Goal: Task Accomplishment & Management: Manage account settings

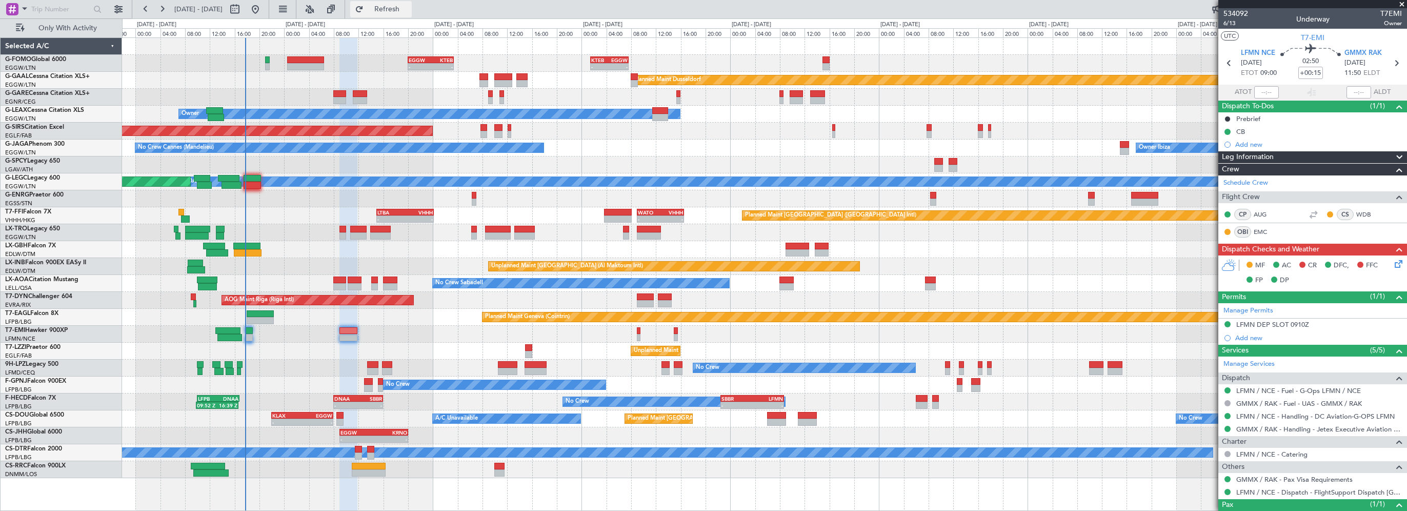
click at [409, 10] on span "Refresh" at bounding box center [387, 9] width 43 height 7
click at [412, 3] on button "Refresh" at bounding box center [381, 9] width 62 height 16
click at [330, 396] on div "- - EGGW 20:00 Z KTEB 03:25 Z - - KTEB 01:30 Z EGGW 07:40 Z Planned Maint Dusse…" at bounding box center [764, 258] width 1284 height 440
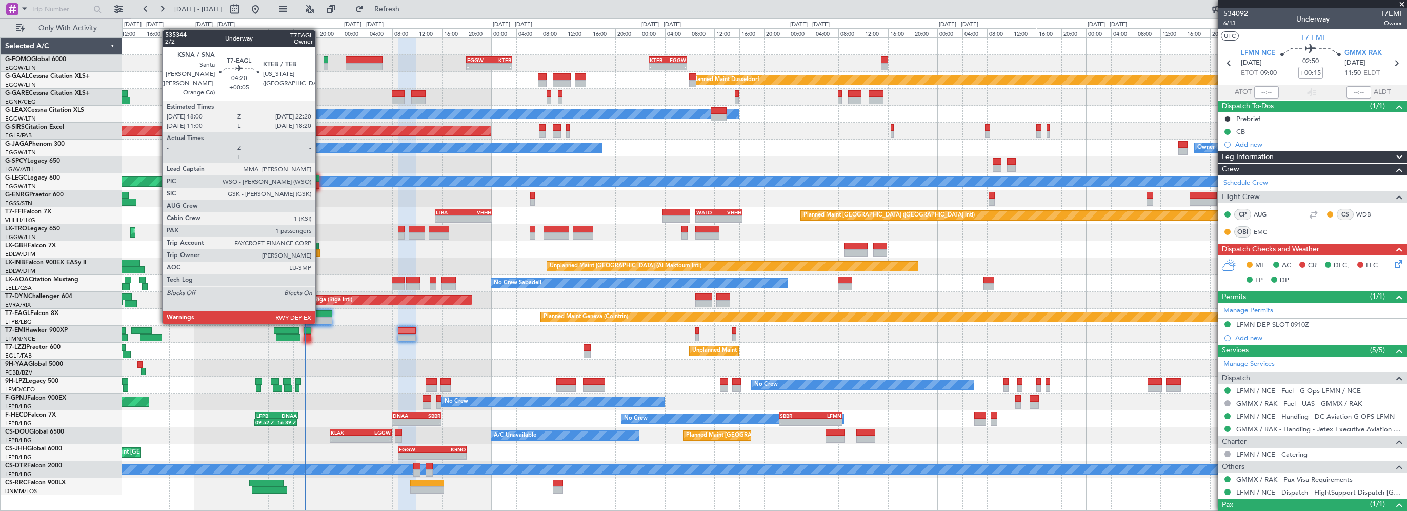
click at [320, 313] on div at bounding box center [318, 313] width 27 height 7
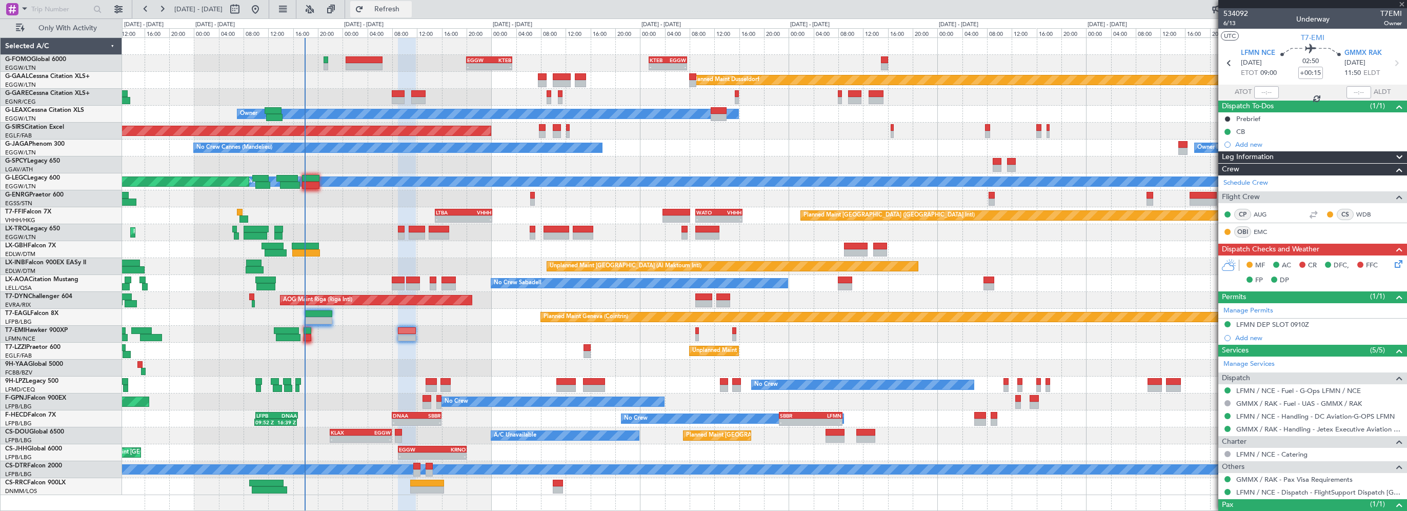
type input "+00:05"
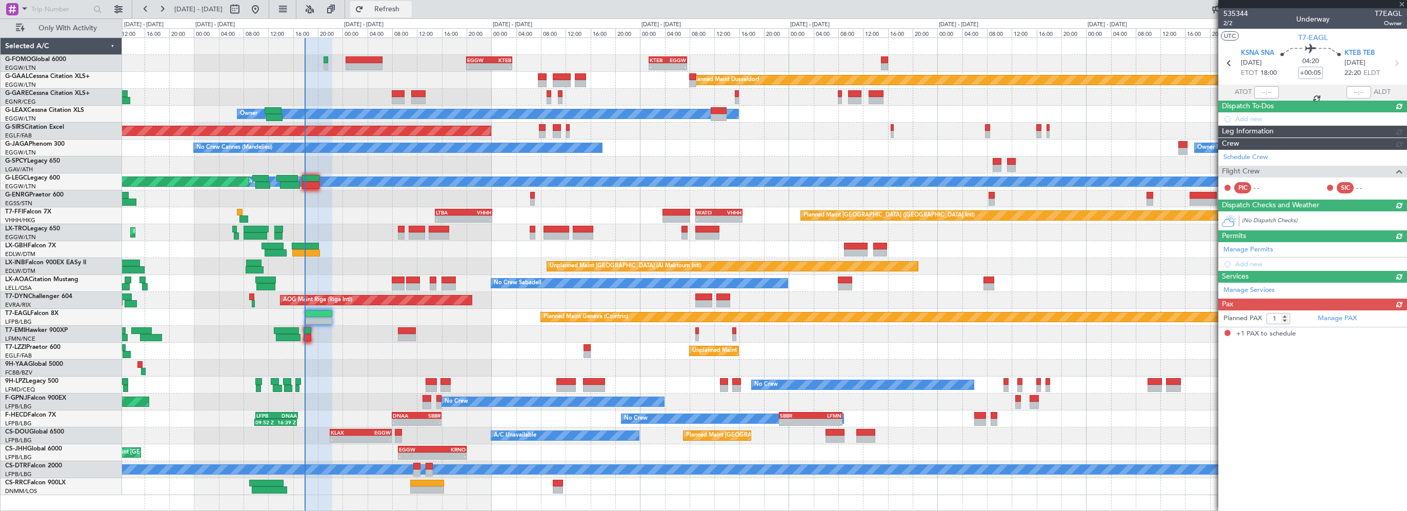
click at [409, 8] on span "Refresh" at bounding box center [387, 9] width 43 height 7
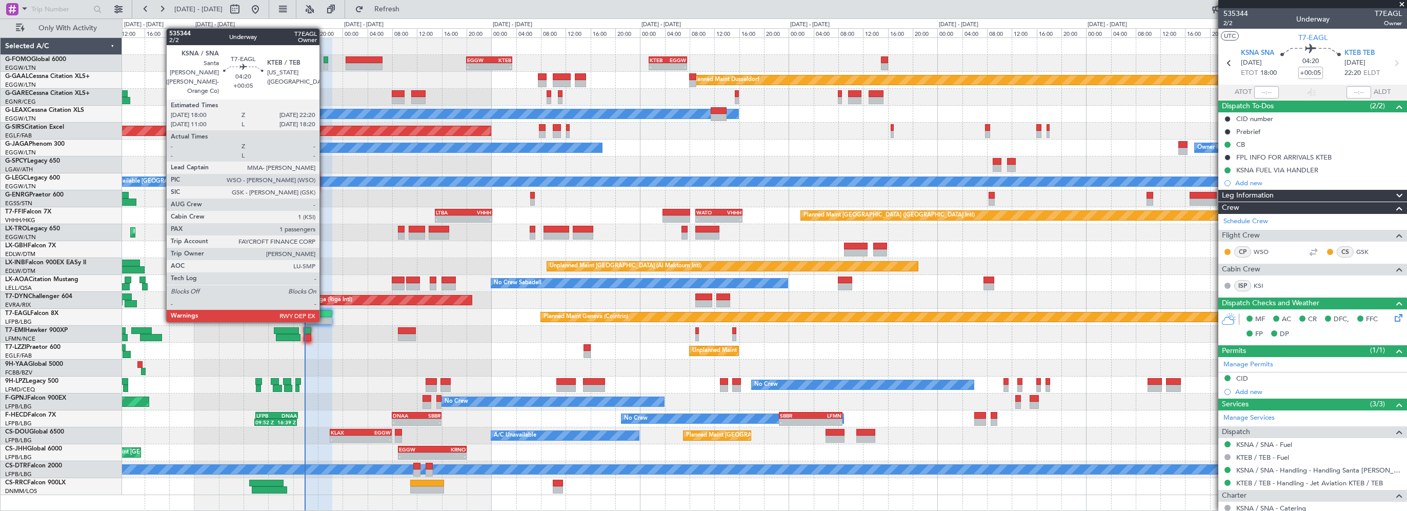
click at [324, 312] on div at bounding box center [318, 313] width 27 height 7
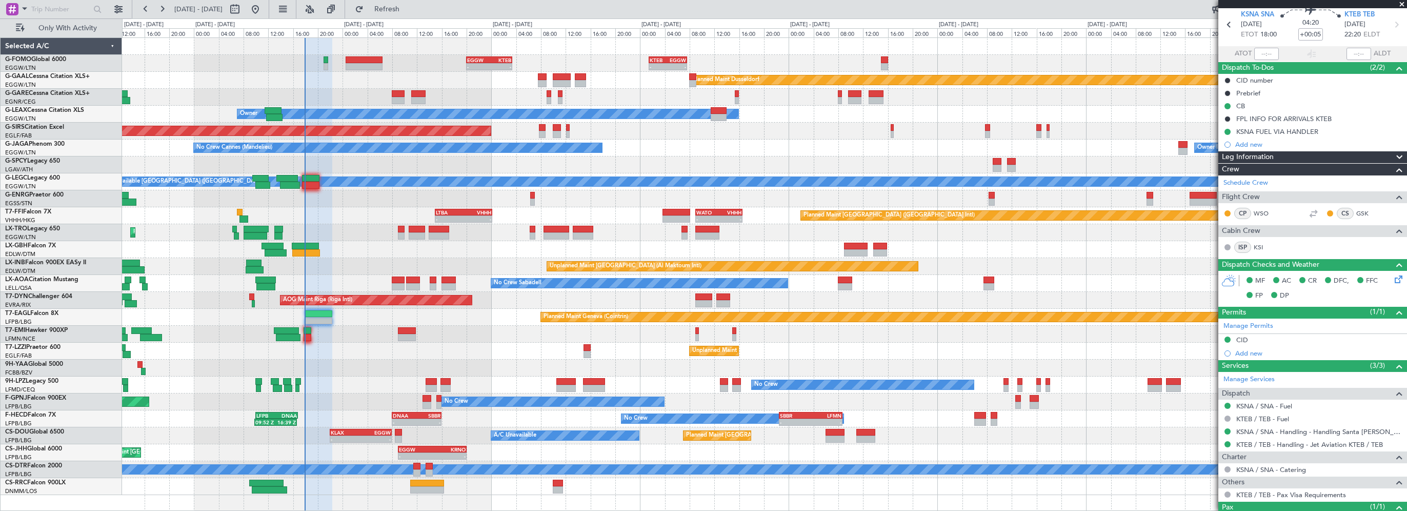
scroll to position [79, 0]
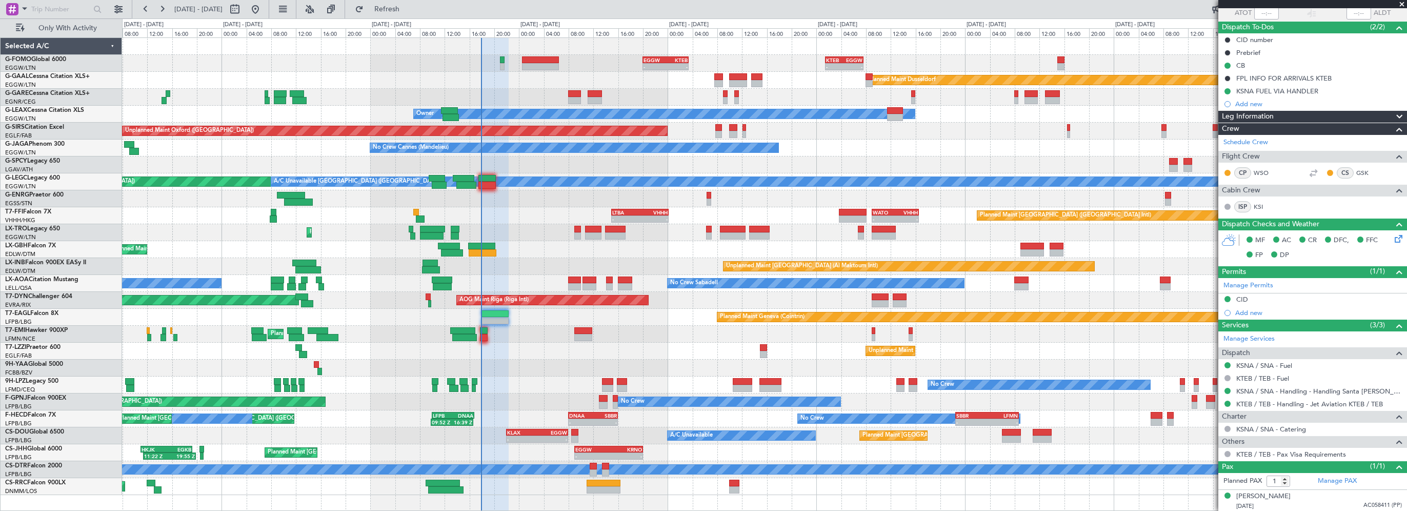
click at [360, 323] on div "Planned Maint Geneva (Cointrin)" at bounding box center [764, 317] width 1284 height 17
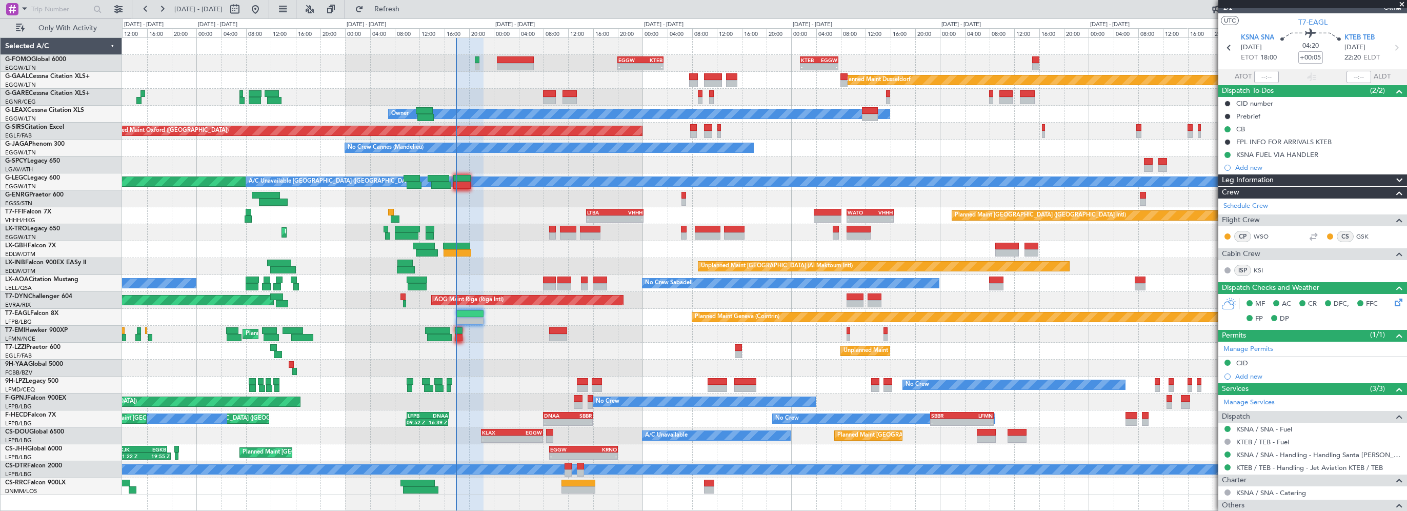
scroll to position [0, 0]
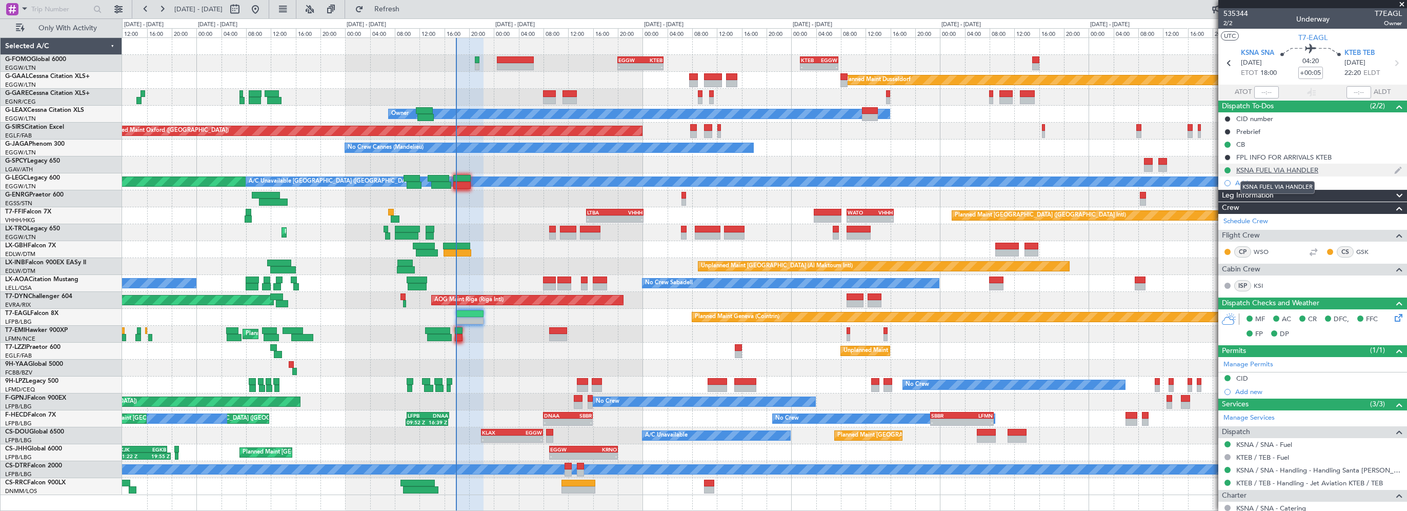
click at [1298, 171] on div "KSNA FUEL VIA HANDLER" at bounding box center [1277, 170] width 82 height 9
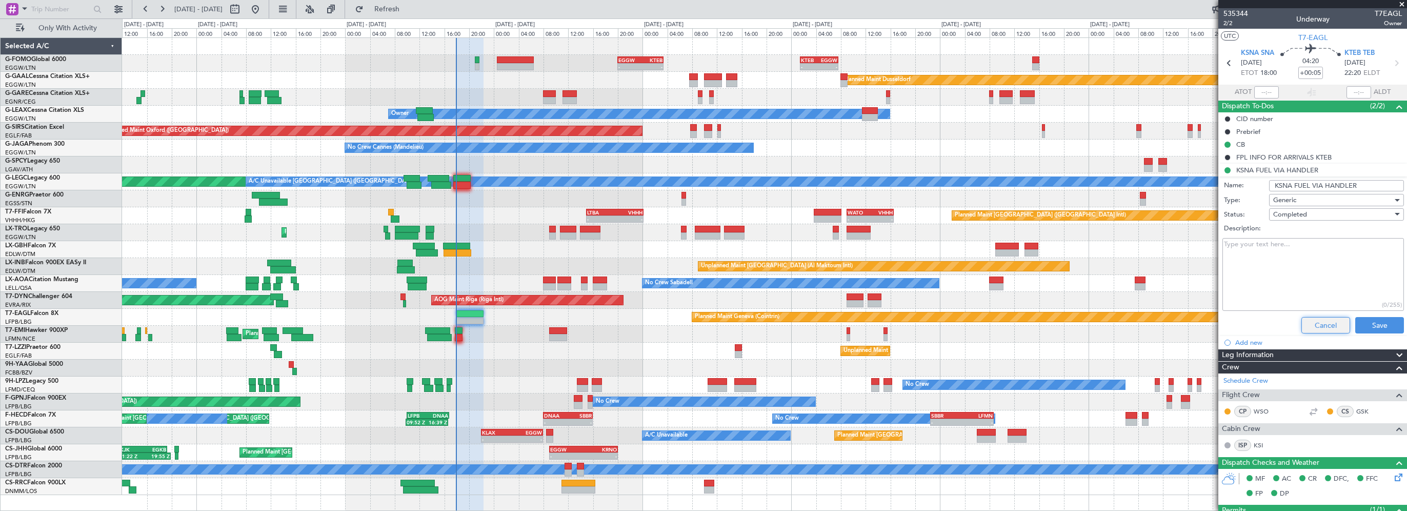
click at [1307, 323] on button "Cancel" at bounding box center [1325, 325] width 49 height 16
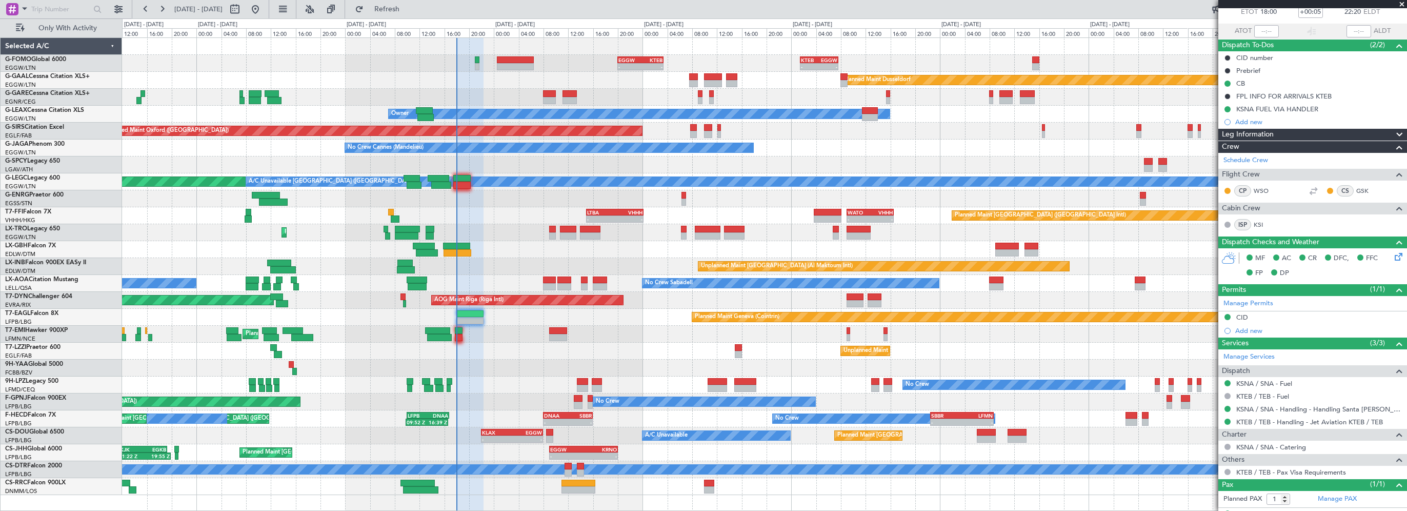
scroll to position [79, 0]
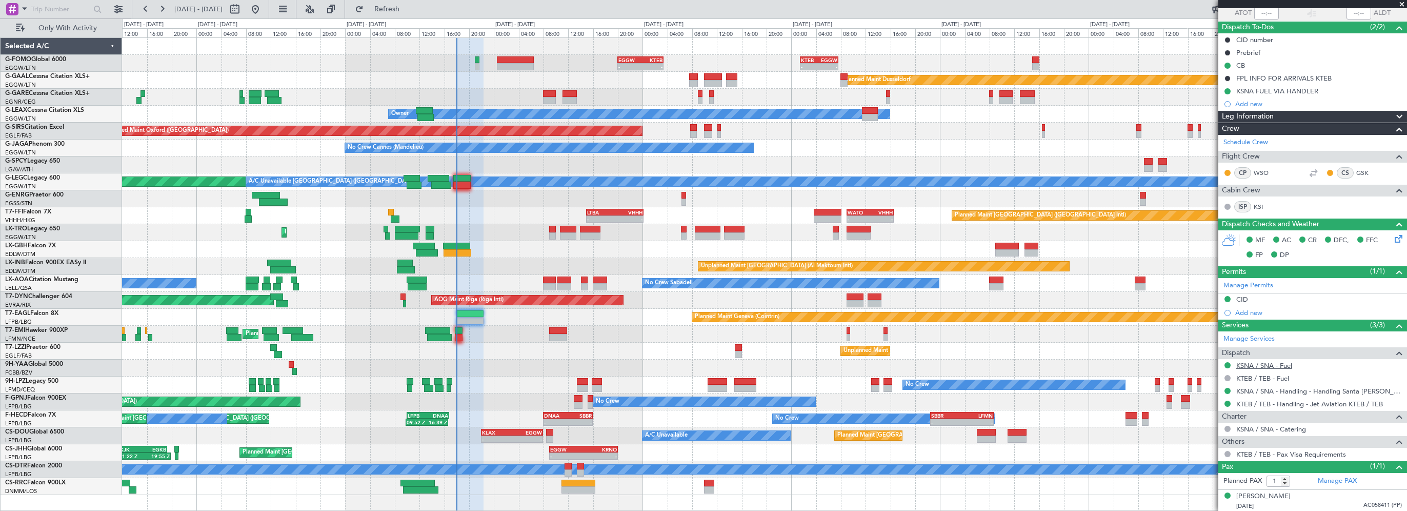
click at [1263, 362] on link "KSNA / SNA - Fuel" at bounding box center [1264, 365] width 56 height 9
click at [400, 371] on div "- - EGGW 20:00 Z KTEB 03:25 Z - - KTEB 01:30 Z EGGW 07:40 Z Planned Maint Dusse…" at bounding box center [764, 266] width 1284 height 457
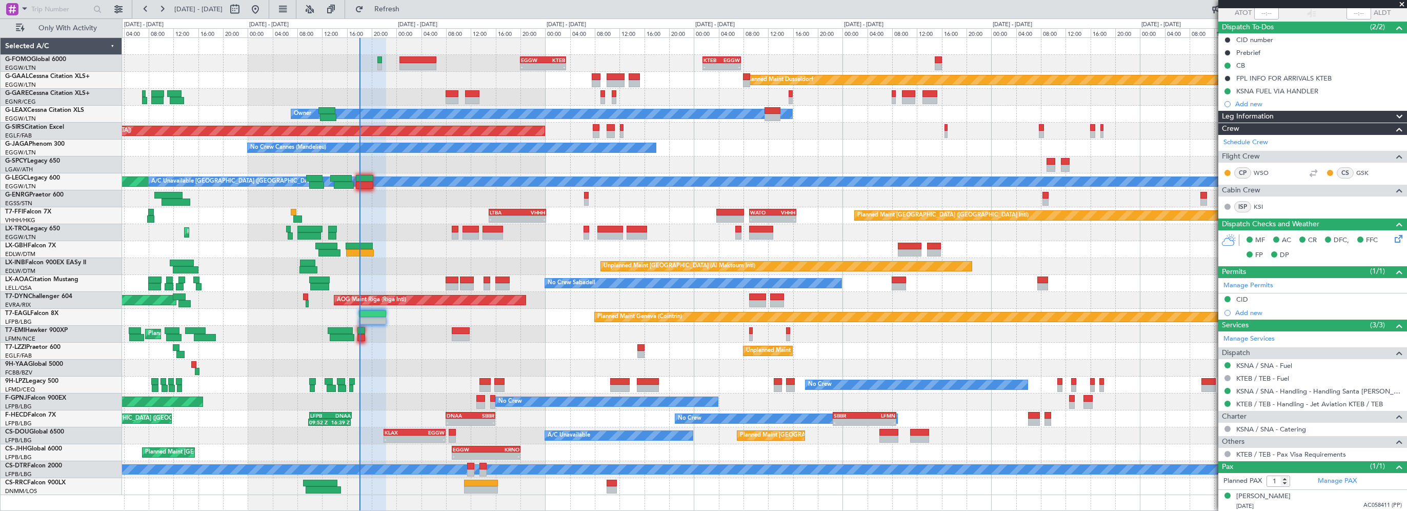
click at [404, 206] on div at bounding box center [764, 198] width 1284 height 17
click at [409, 6] on span "Refresh" at bounding box center [387, 9] width 43 height 7
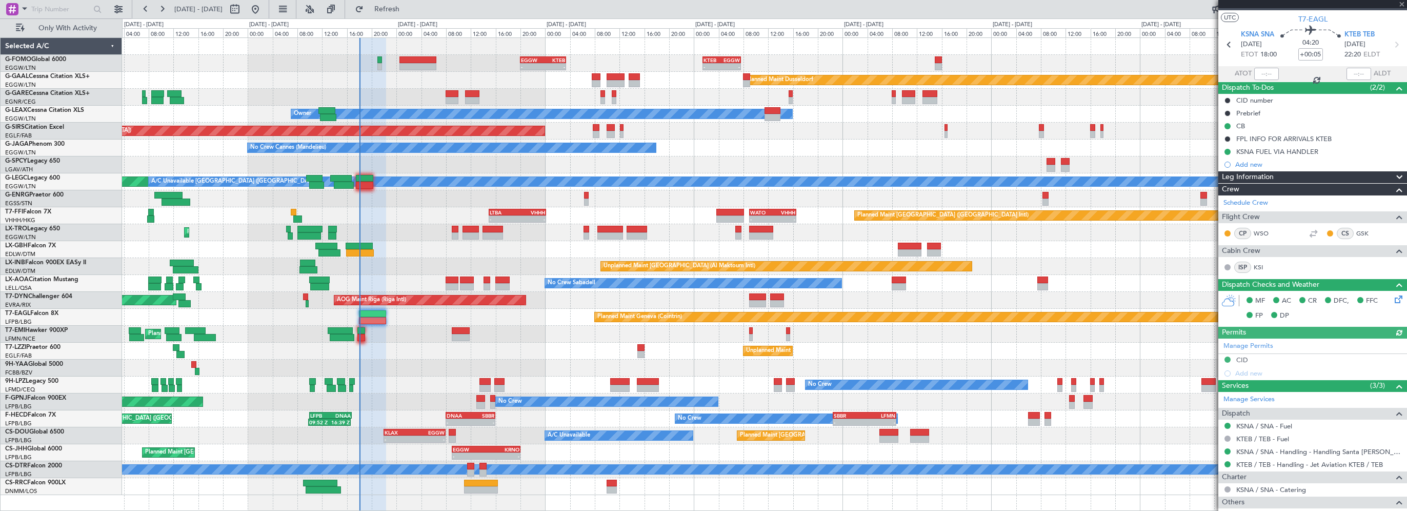
scroll to position [0, 0]
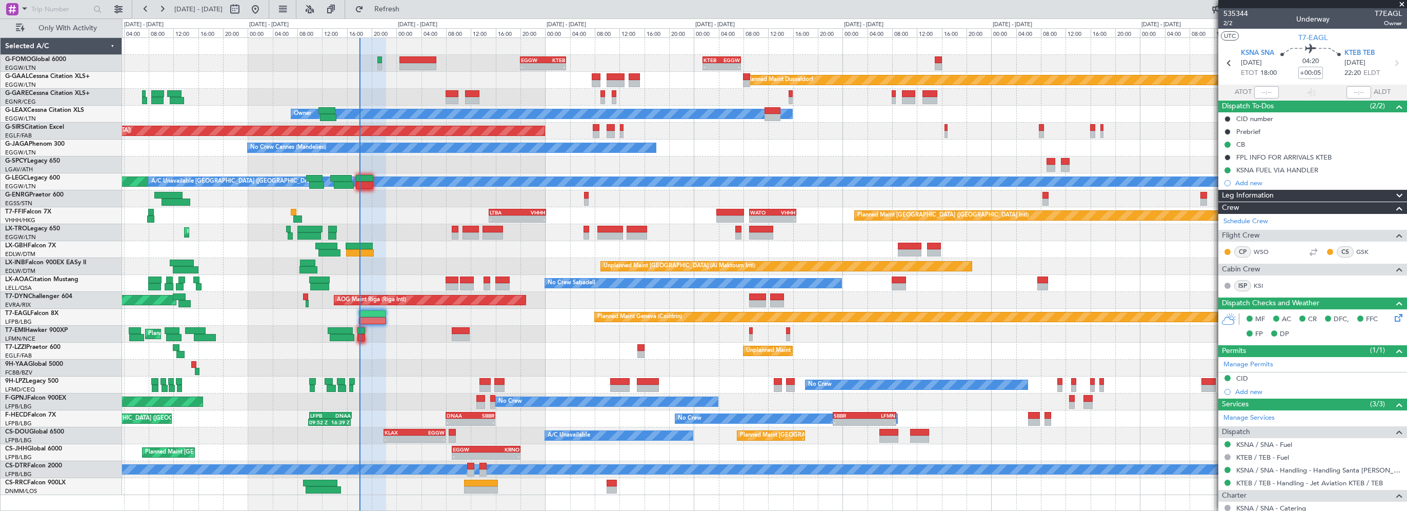
click at [1401, 3] on span at bounding box center [1402, 4] width 10 height 9
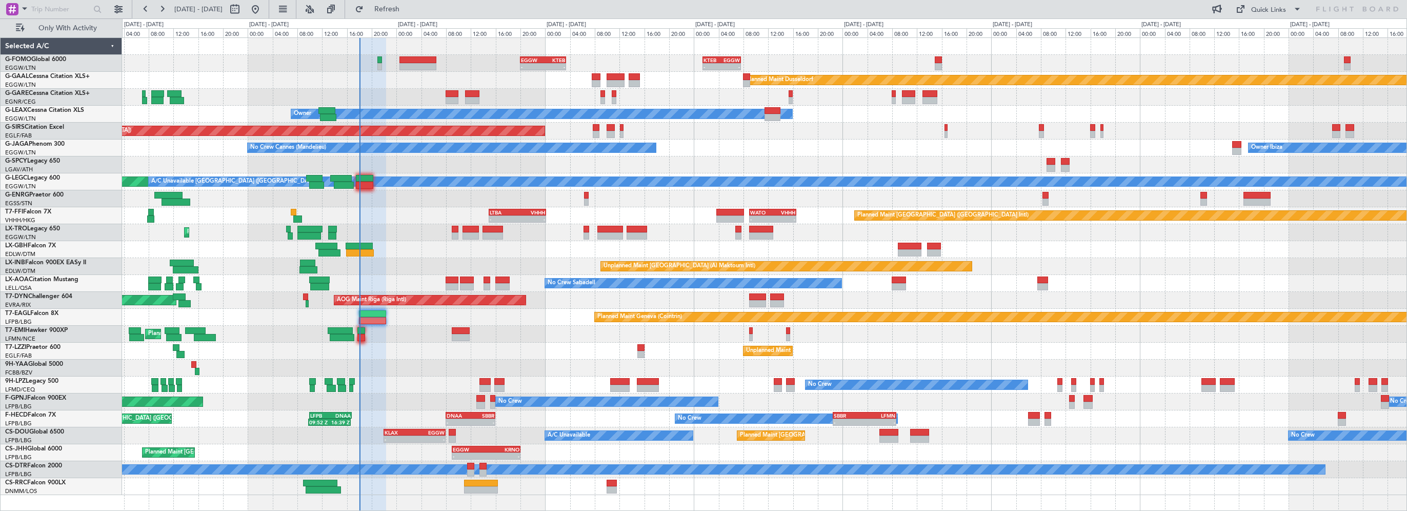
type input "0"
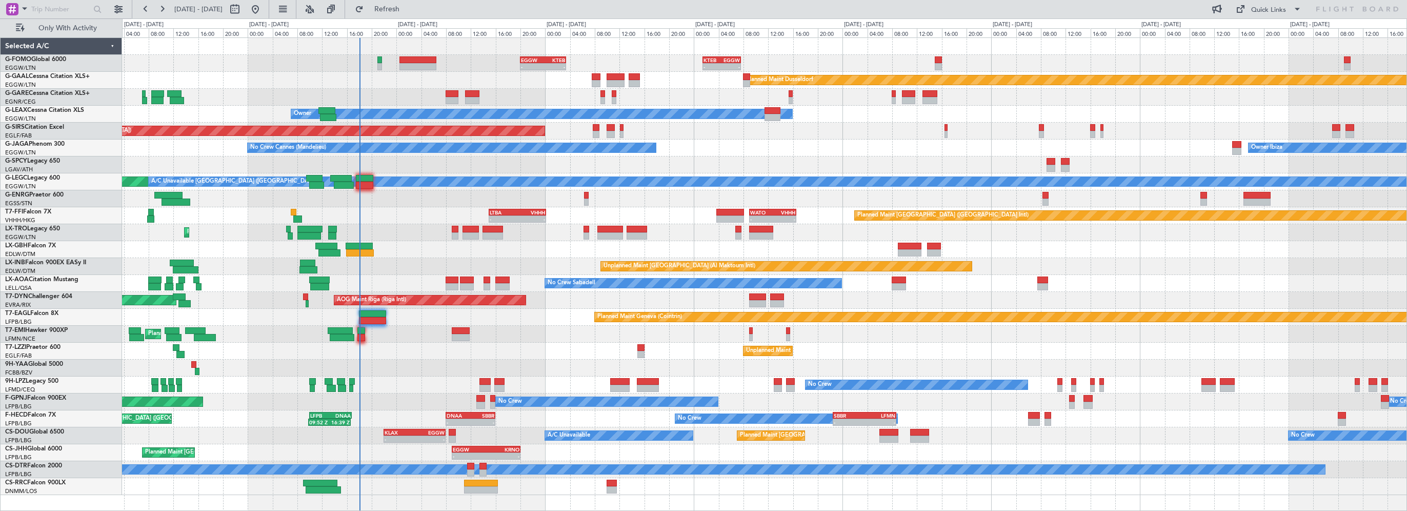
click at [404, 213] on div "Planned Maint Hong Kong (Hong Kong Intl) - - LTBA 15:00 Z VHHH 00:10 Z - - WATO…" at bounding box center [764, 215] width 1284 height 17
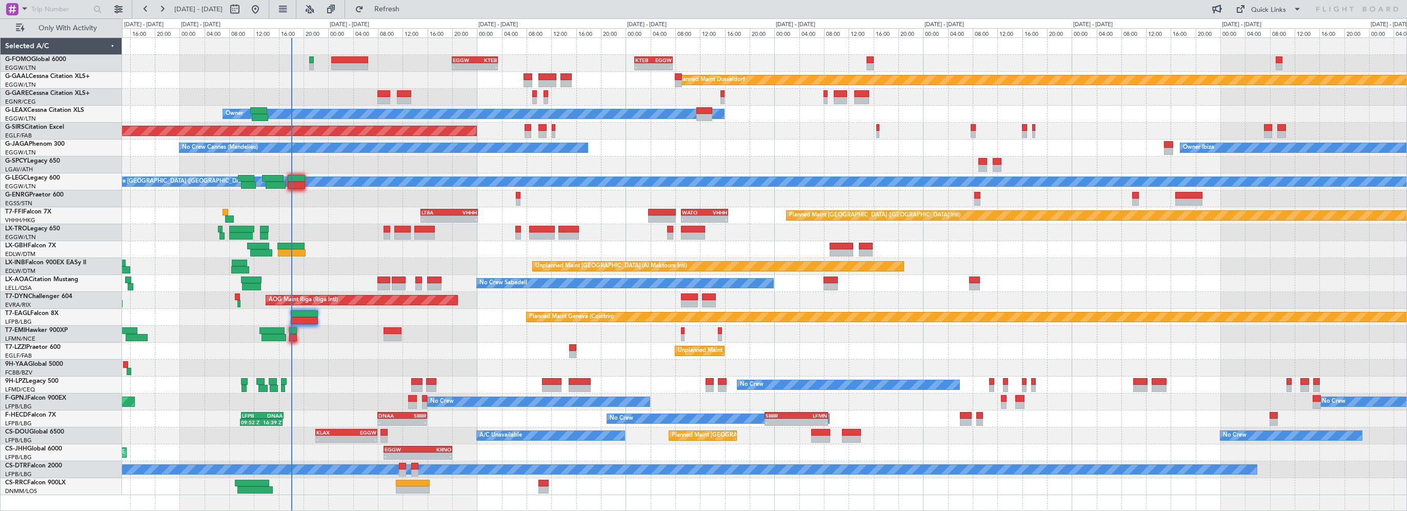
click at [338, 217] on div "- - EGGW 20:00 Z KTEB 03:25 Z - - KTEB 01:30 Z EGGW 07:40 Z Planned Maint Dusse…" at bounding box center [764, 266] width 1284 height 457
click at [335, 359] on div at bounding box center [764, 367] width 1284 height 17
click at [322, 80] on div "Planned Maint Dusseldorf" at bounding box center [764, 80] width 1284 height 17
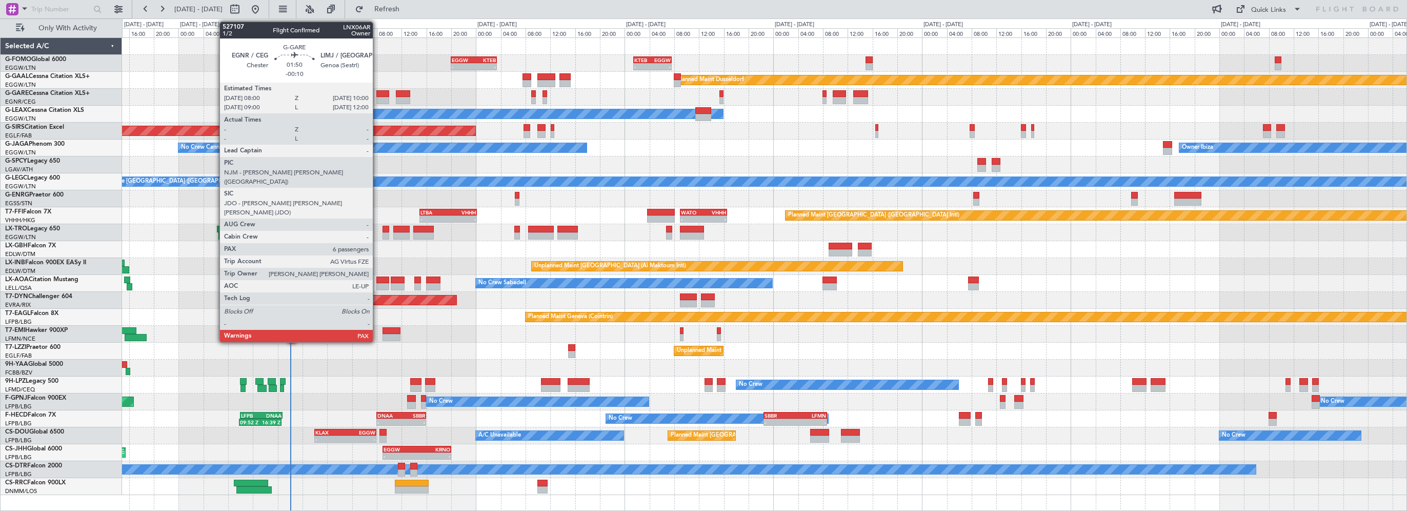
click at [377, 91] on div at bounding box center [382, 93] width 13 height 7
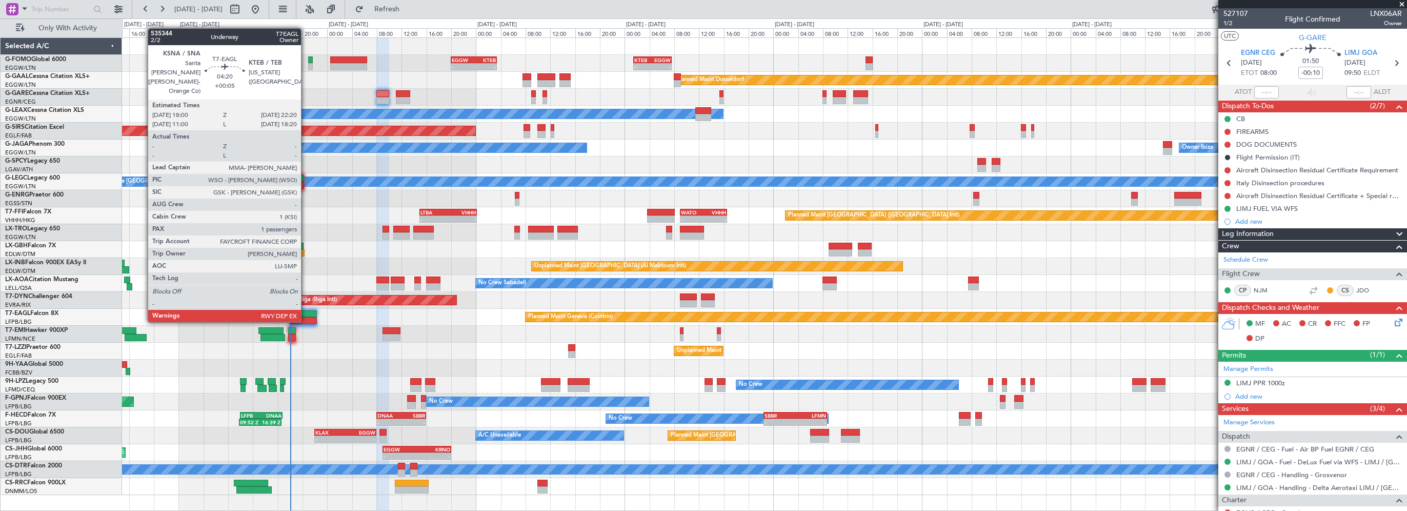
click at [306, 312] on div at bounding box center [303, 313] width 27 height 7
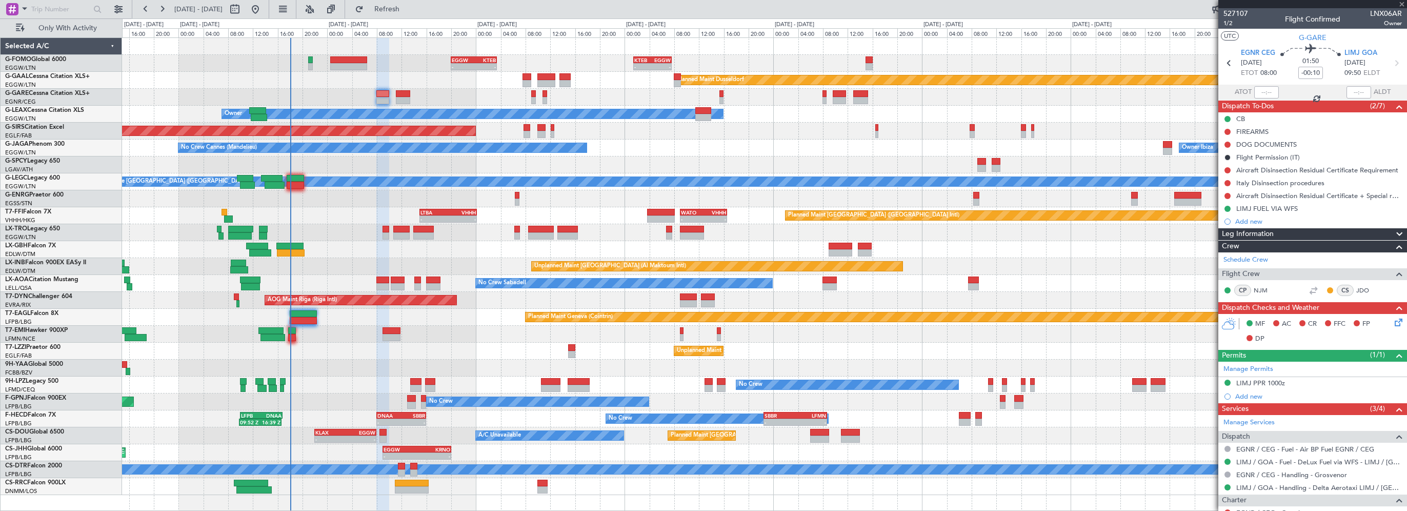
type input "+00:05"
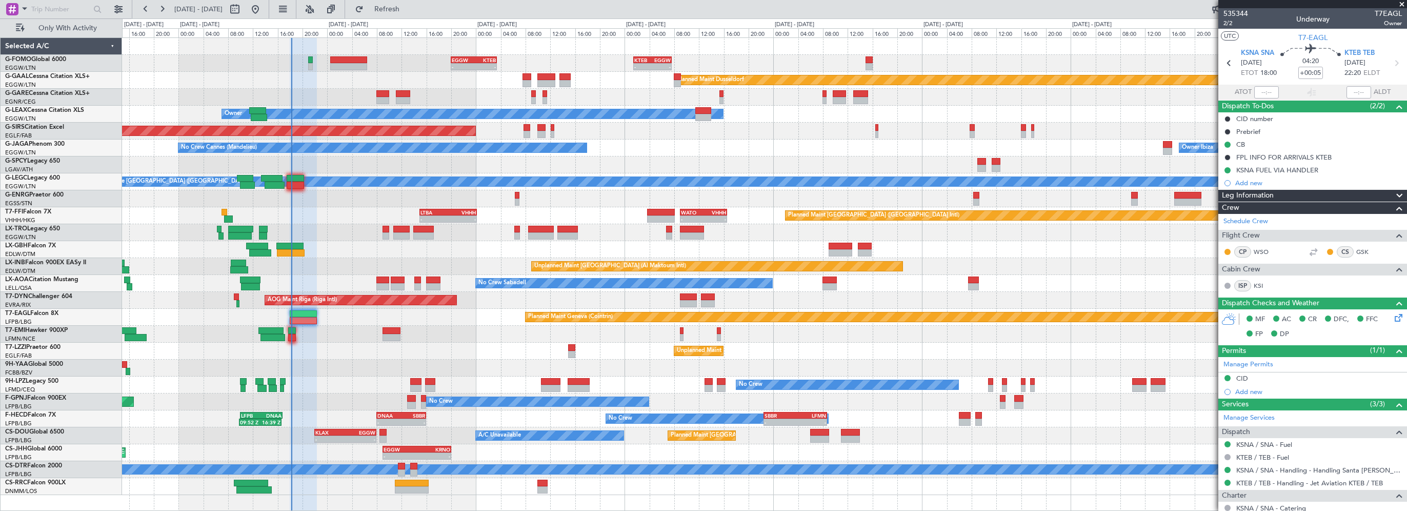
click at [1402, 4] on span at bounding box center [1402, 4] width 10 height 9
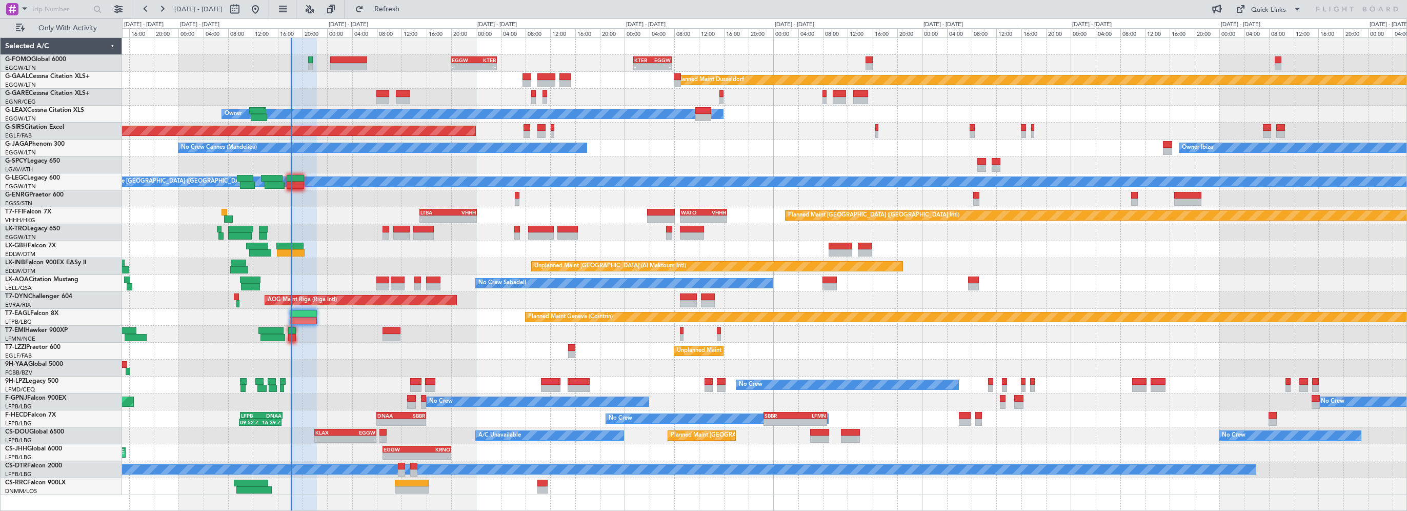
type input "0"
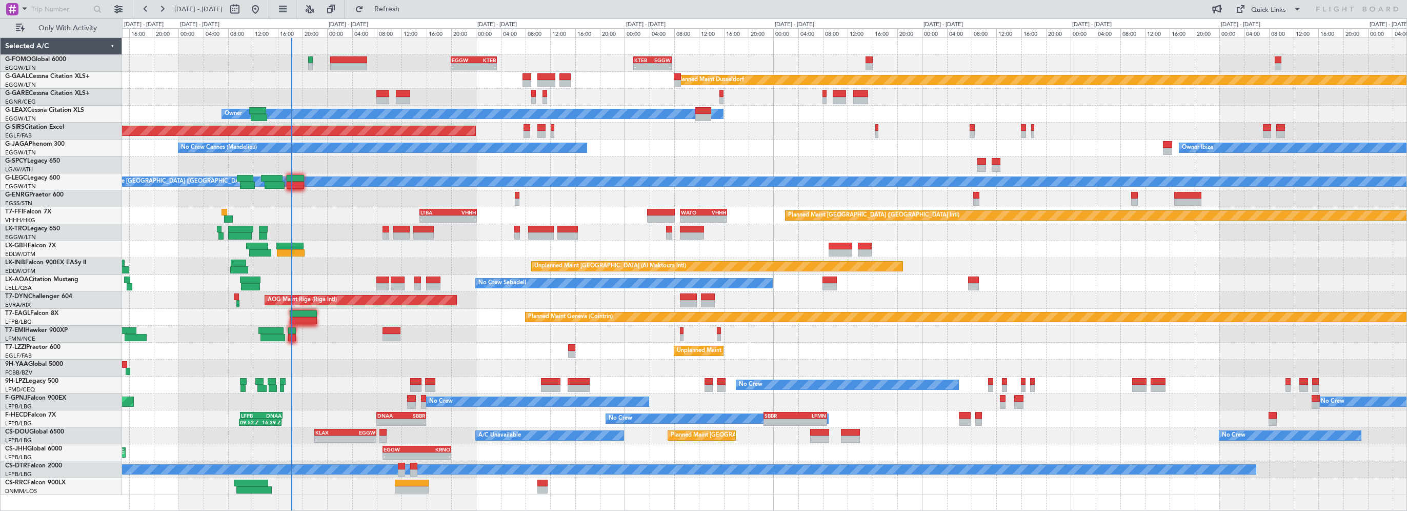
click at [813, 344] on div "Unplanned Maint London (Farnborough) TBPB 12:40 Z EGTK 21:30 Z 12:30 Z 21:00 Z …" at bounding box center [764, 350] width 1284 height 17
click at [409, 10] on span "Refresh" at bounding box center [387, 9] width 43 height 7
click at [409, 6] on span "Refresh" at bounding box center [387, 9] width 43 height 7
click at [347, 219] on div "Planned Maint Hong Kong (Hong Kong Intl) - - LTBA 15:00 Z VHHH 00:10 Z - - WATO…" at bounding box center [764, 215] width 1284 height 17
click at [400, 9] on span "Refresh" at bounding box center [387, 9] width 43 height 7
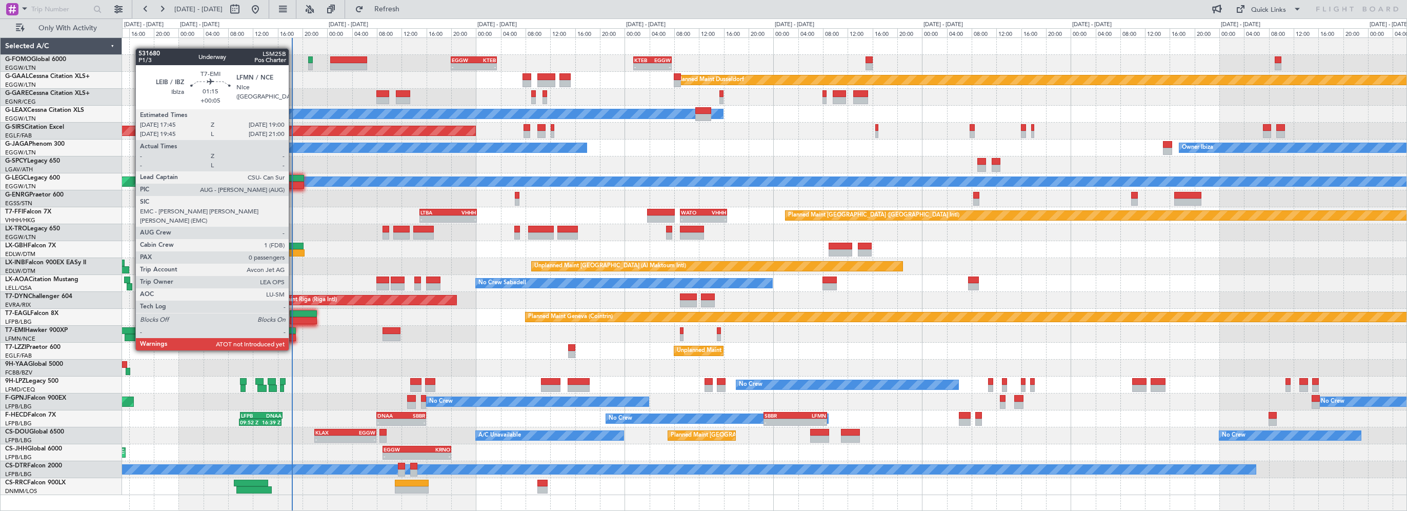
click at [293, 331] on div at bounding box center [292, 330] width 8 height 7
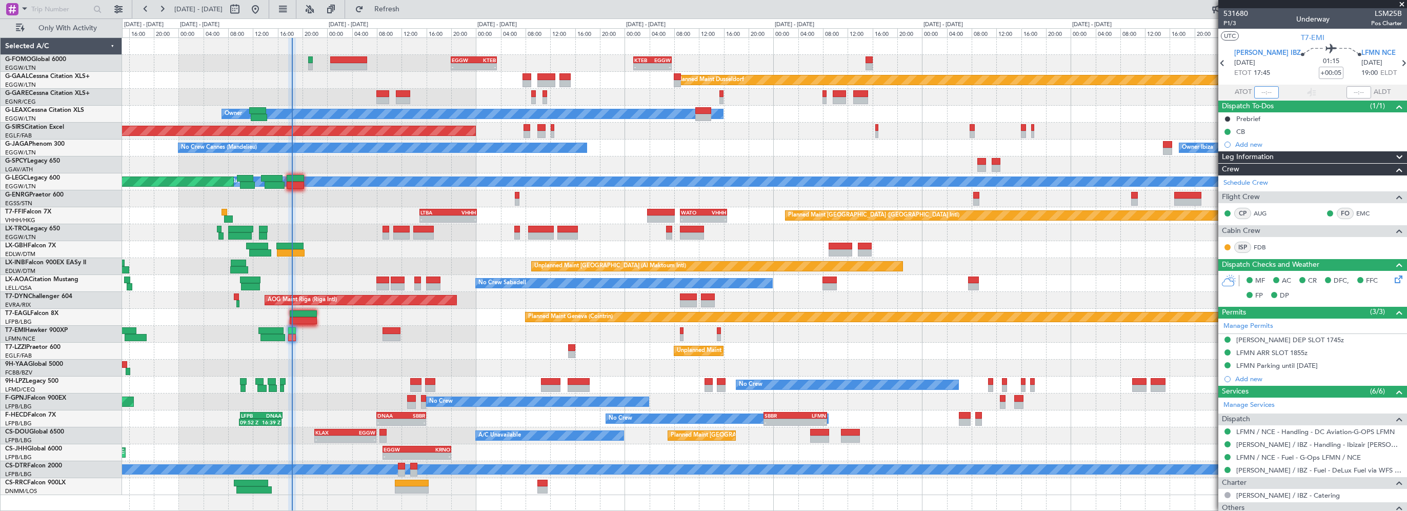
click at [1264, 93] on input "text" at bounding box center [1266, 92] width 25 height 12
drag, startPoint x: 1262, startPoint y: 90, endPoint x: 1277, endPoint y: 90, distance: 14.9
click at [1262, 90] on input "text" at bounding box center [1266, 92] width 25 height 12
type input "18:17"
click at [399, 11] on button "Refresh" at bounding box center [381, 9] width 62 height 16
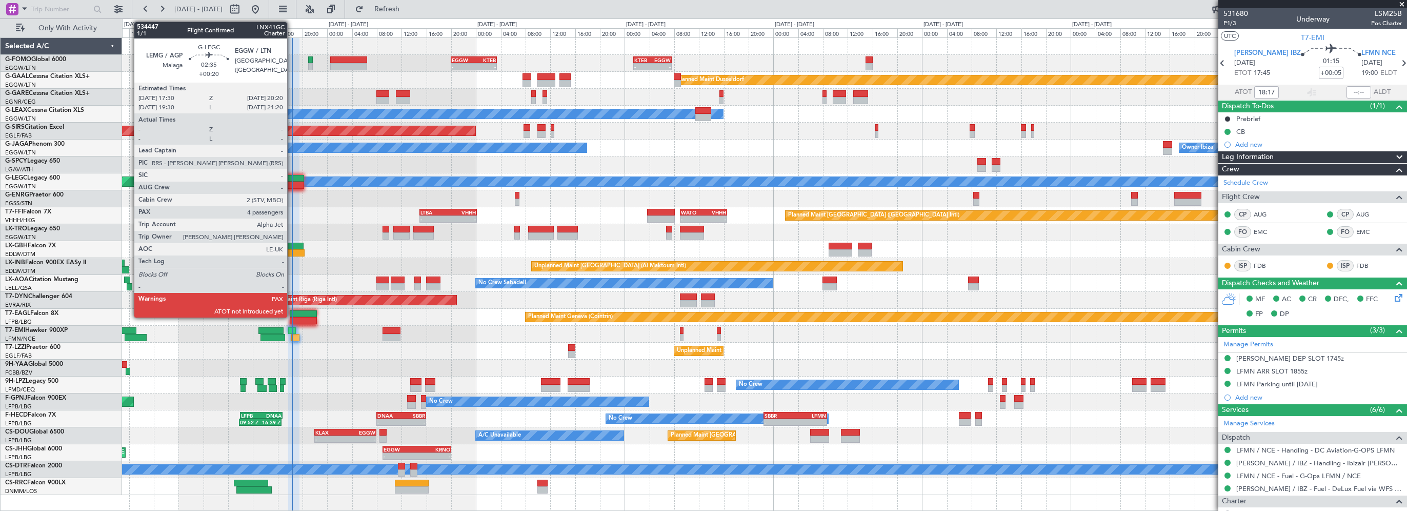
click at [292, 176] on div at bounding box center [296, 178] width 18 height 7
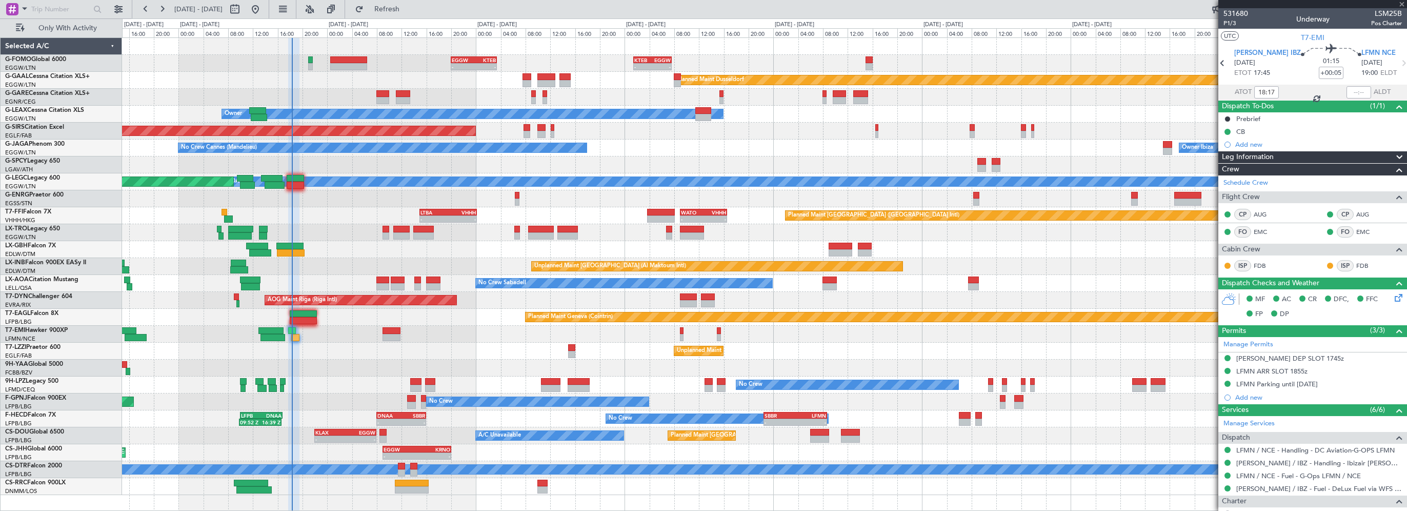
type input "+00:20"
type input "4"
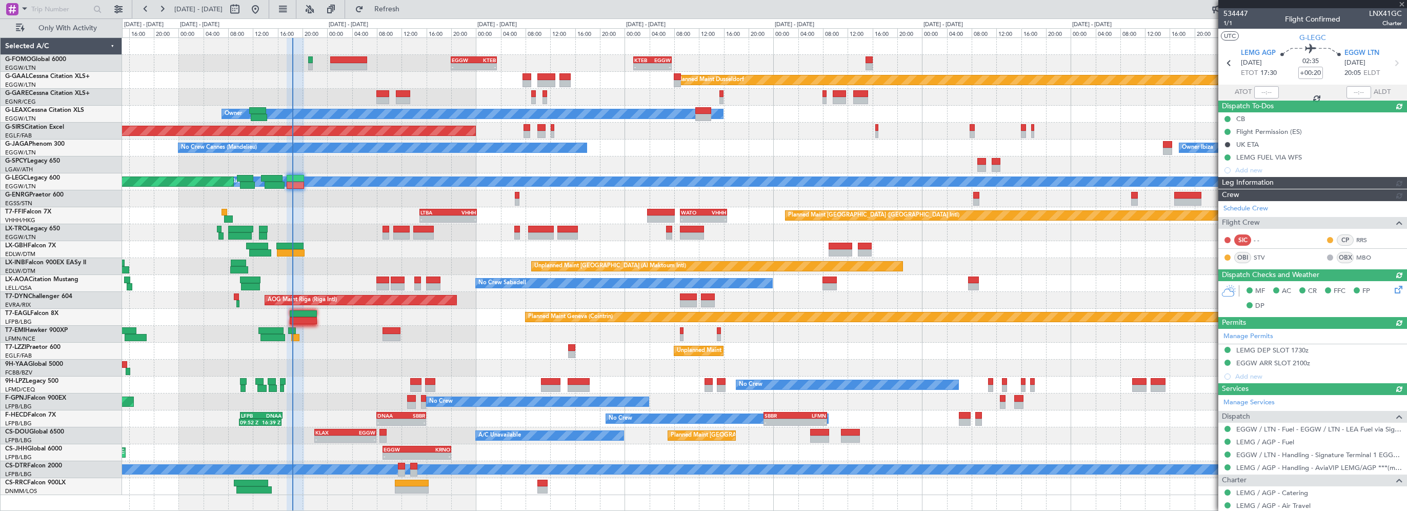
type input "18:22"
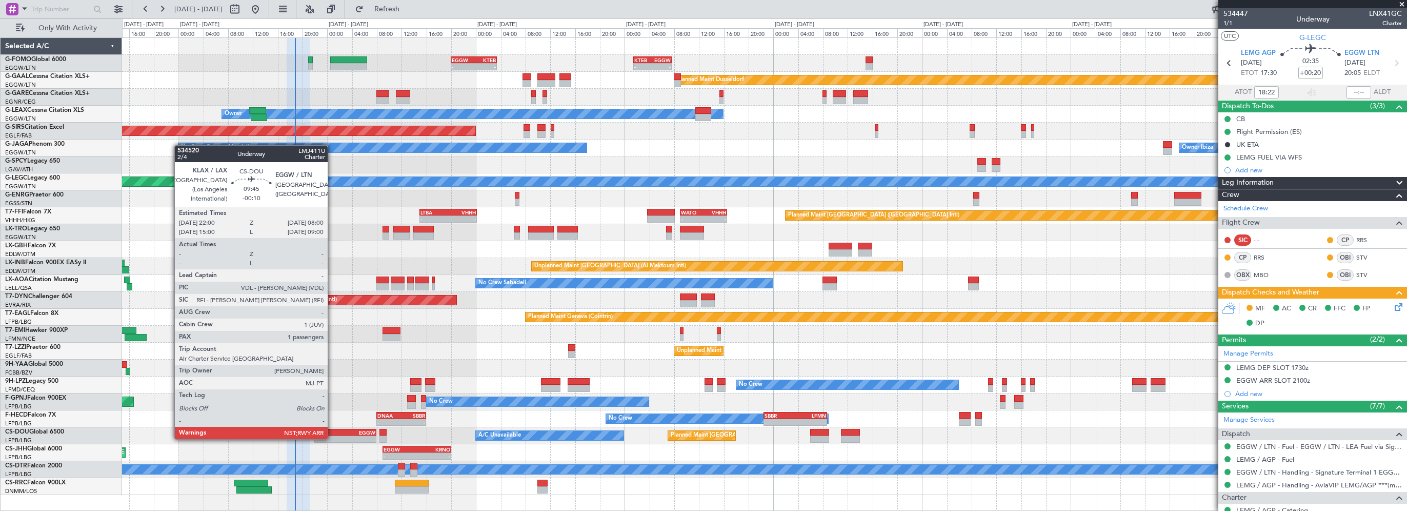
click at [332, 429] on div "KLAX" at bounding box center [330, 432] width 30 height 6
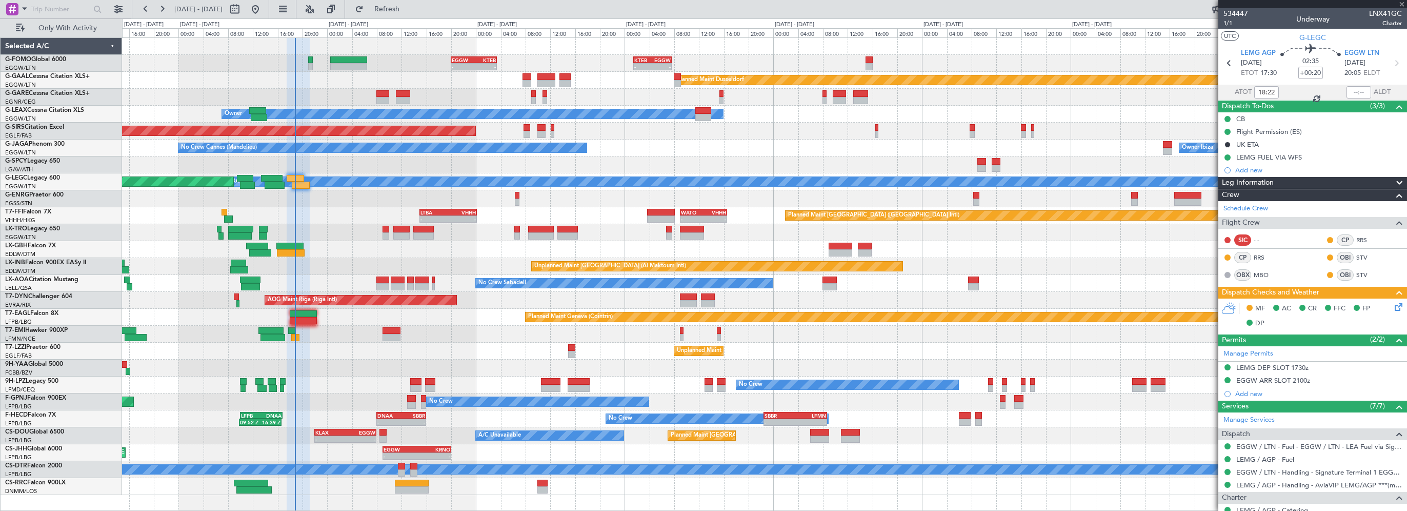
type input "-00:10"
type input "1"
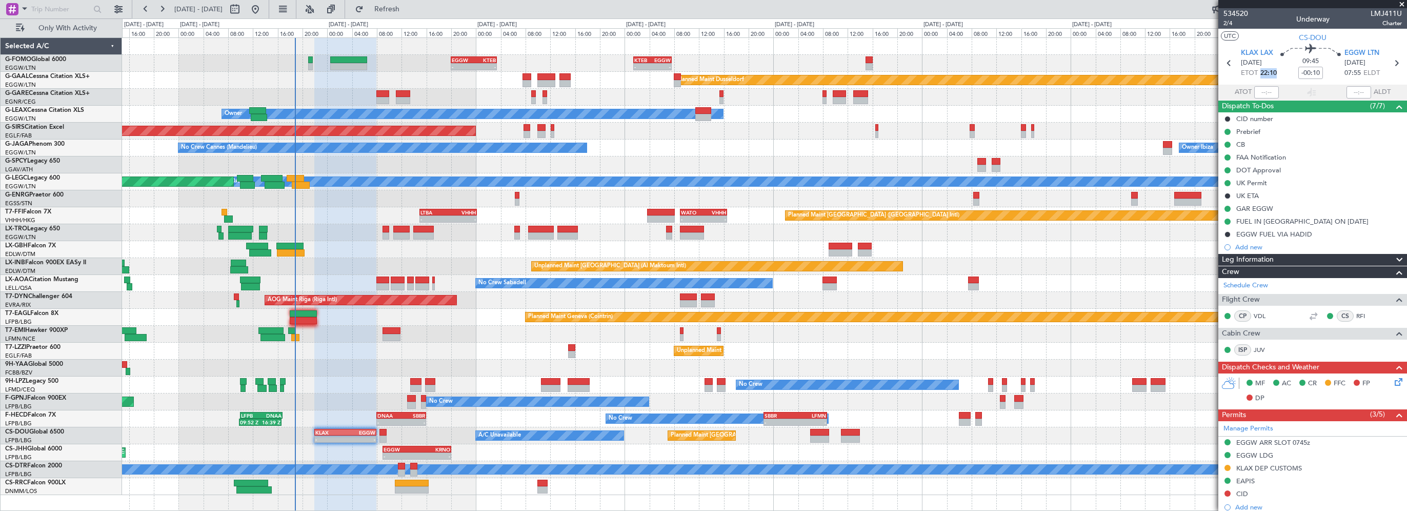
drag, startPoint x: 1257, startPoint y: 72, endPoint x: 1276, endPoint y: 73, distance: 18.5
click at [1276, 73] on section "KLAX LAX 23/08/2025 ETOT 22:10 09:45 -00:10 EGGW LTN 24/08/2025 07:55 ELDT" at bounding box center [1312, 64] width 189 height 41
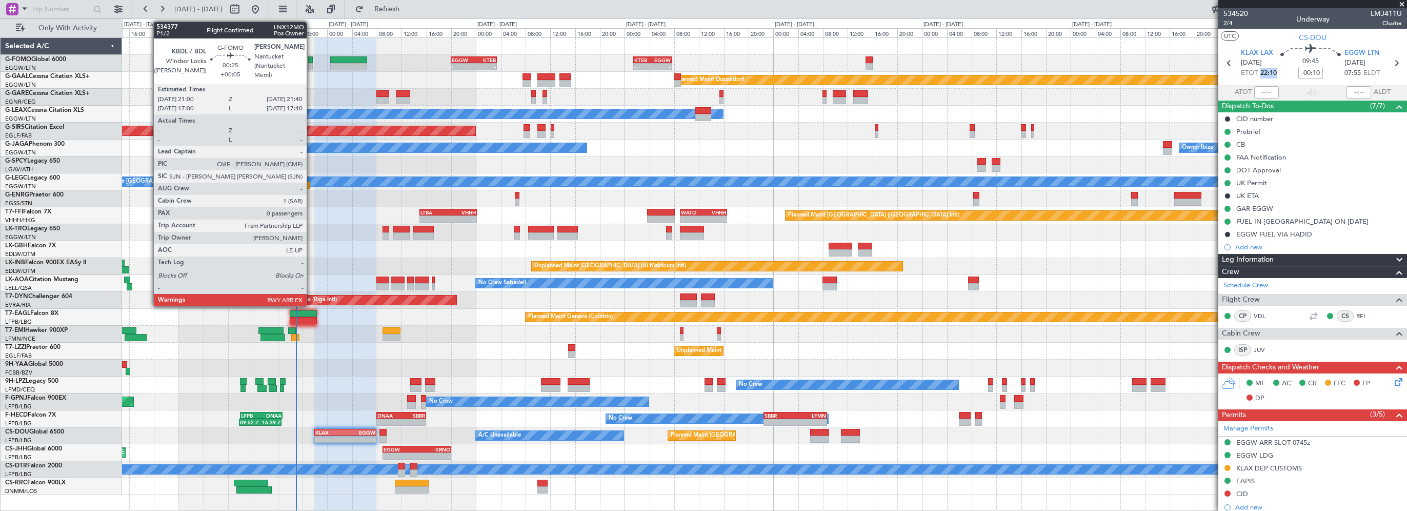
click at [311, 62] on div at bounding box center [310, 59] width 5 height 7
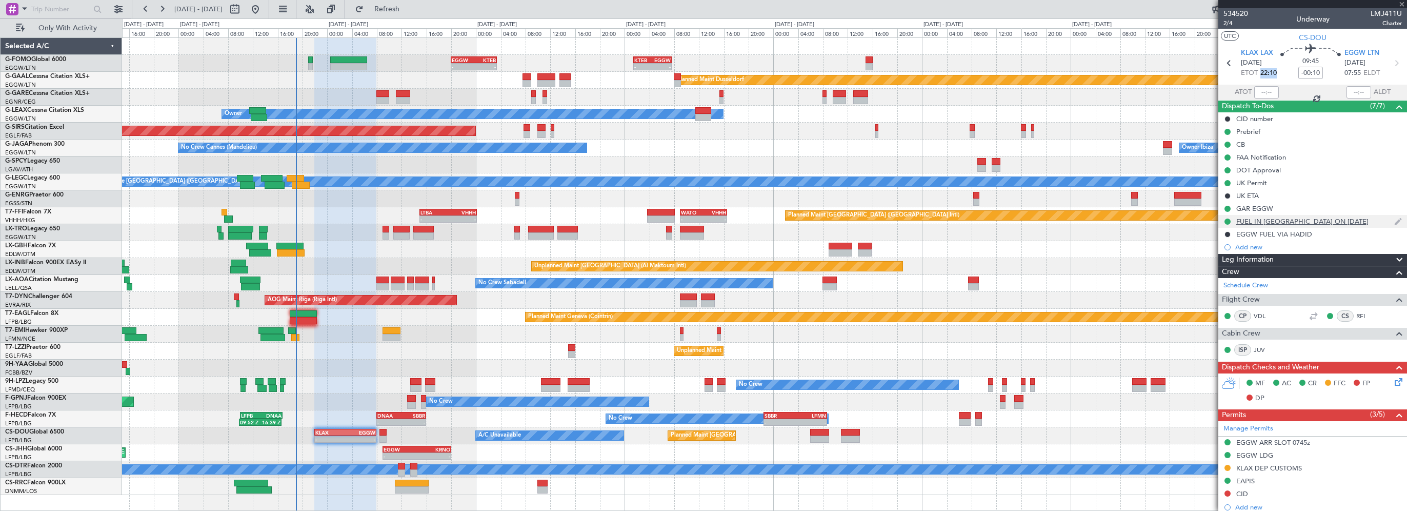
type input "+00:05"
type input "0"
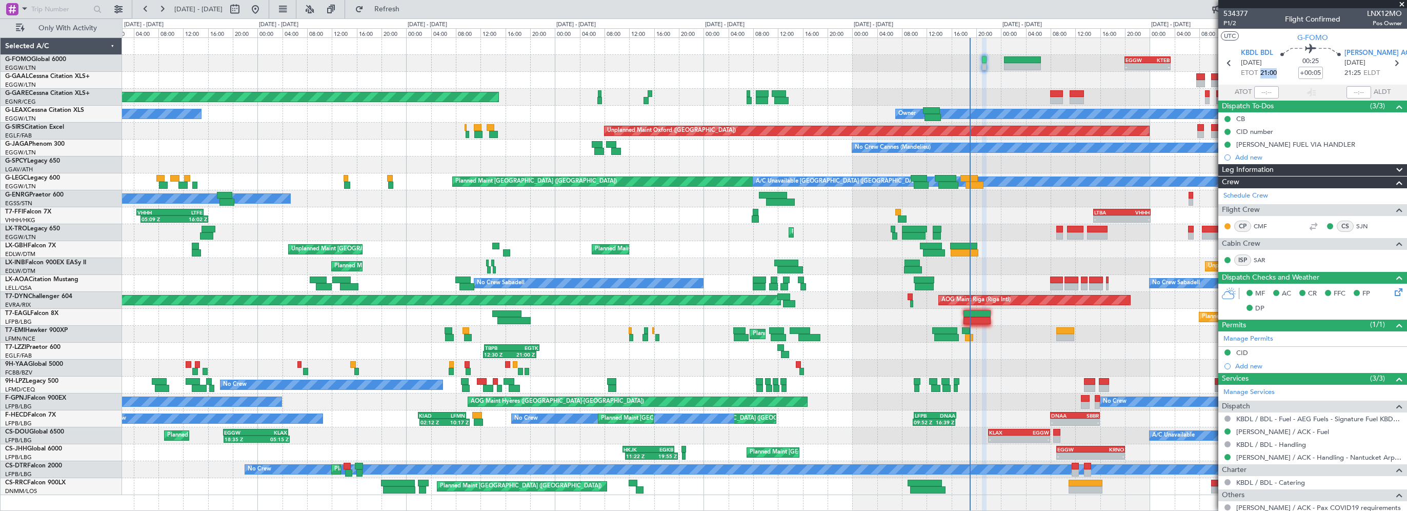
click at [931, 90] on div "- - EGGW 20:00 Z KTEB 03:25 Z - - KTEB 01:30 Z EGGW 07:40 Z Planned Maint Winds…" at bounding box center [764, 266] width 1284 height 457
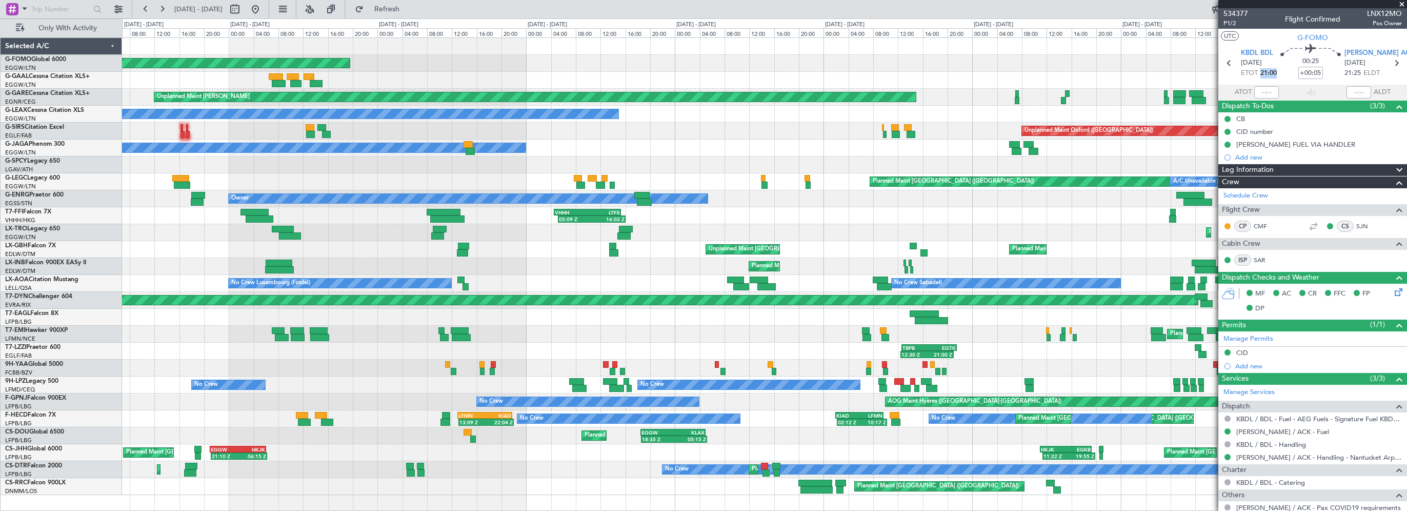
click at [964, 69] on div "Planned Maint Windsor Locks ([PERSON_NAME] Intl) EGGW 20:00 Z KTEB 03:25 Z - - …" at bounding box center [764, 63] width 1284 height 17
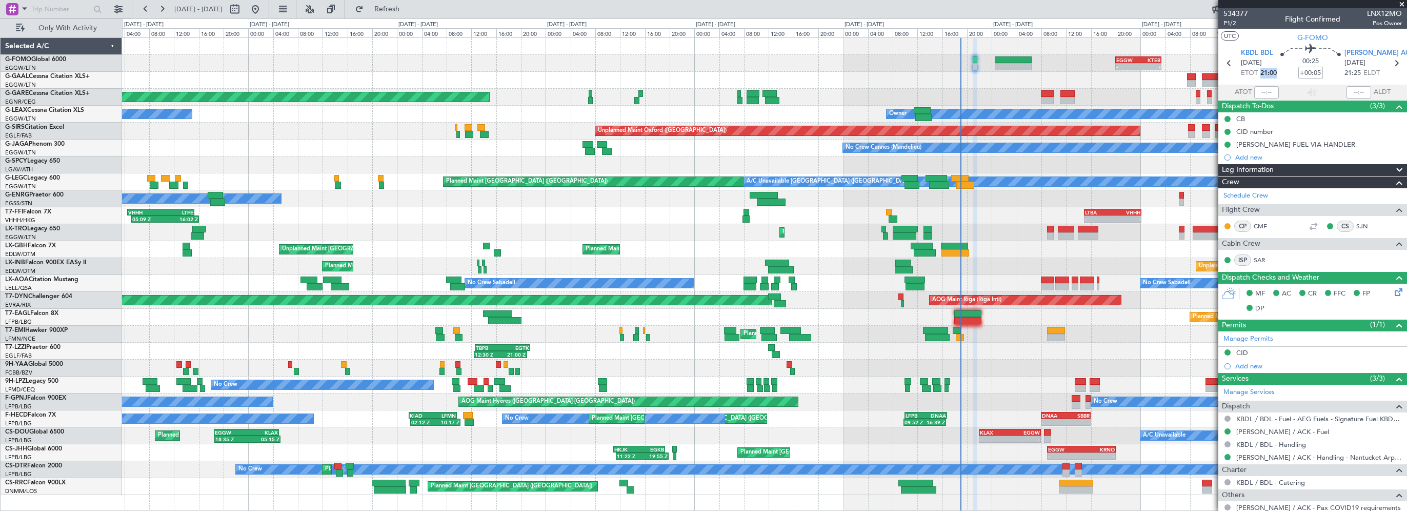
click at [572, 78] on div "EGGW 20:00 Z KTEB 03:25 Z - - - - KTEB 01:30 Z EGGW 07:40 Z Planned Maint Winds…" at bounding box center [764, 266] width 1284 height 457
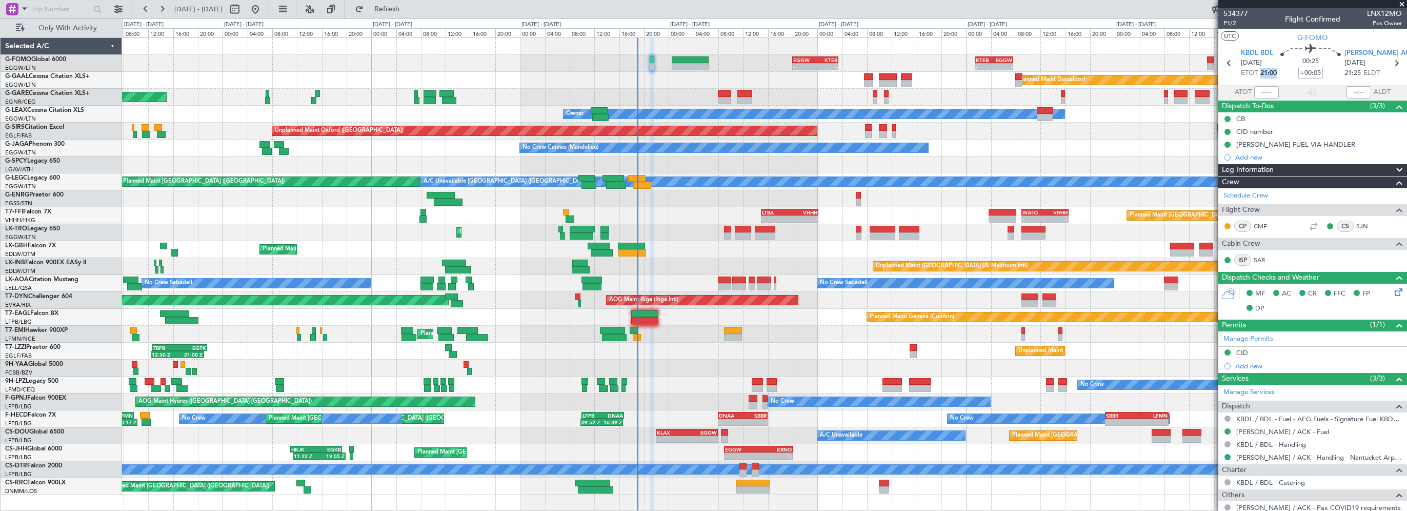
click at [639, 66] on div "EGGW 20:00 Z KTEB 03:25 Z - - - - KTEB 01:30 Z EGGW 07:40 Z" at bounding box center [764, 63] width 1284 height 17
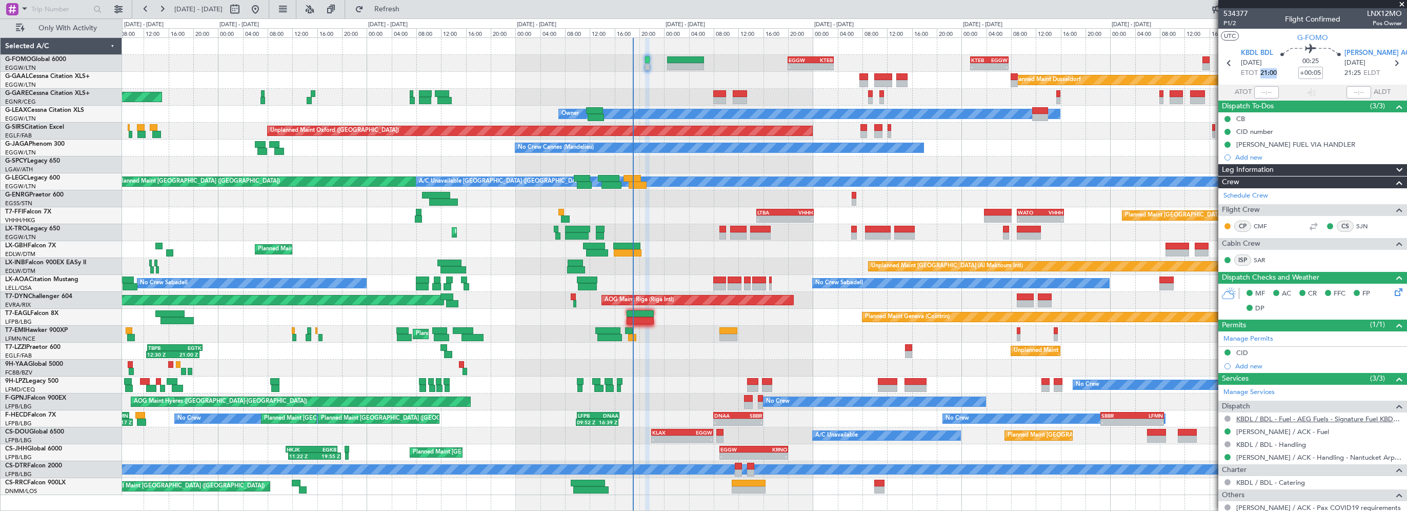
click at [1280, 416] on link "KBDL / BDL - Fuel - AEG Fuels - Signature Fuel KBDL / BDL" at bounding box center [1319, 418] width 166 height 9
click at [671, 275] on div "- - EGGW 20:00 Z KTEB 03:25 Z - - KTEB 01:30 Z EGGW 07:40 Z Planned Maint Dusse…" at bounding box center [764, 266] width 1284 height 457
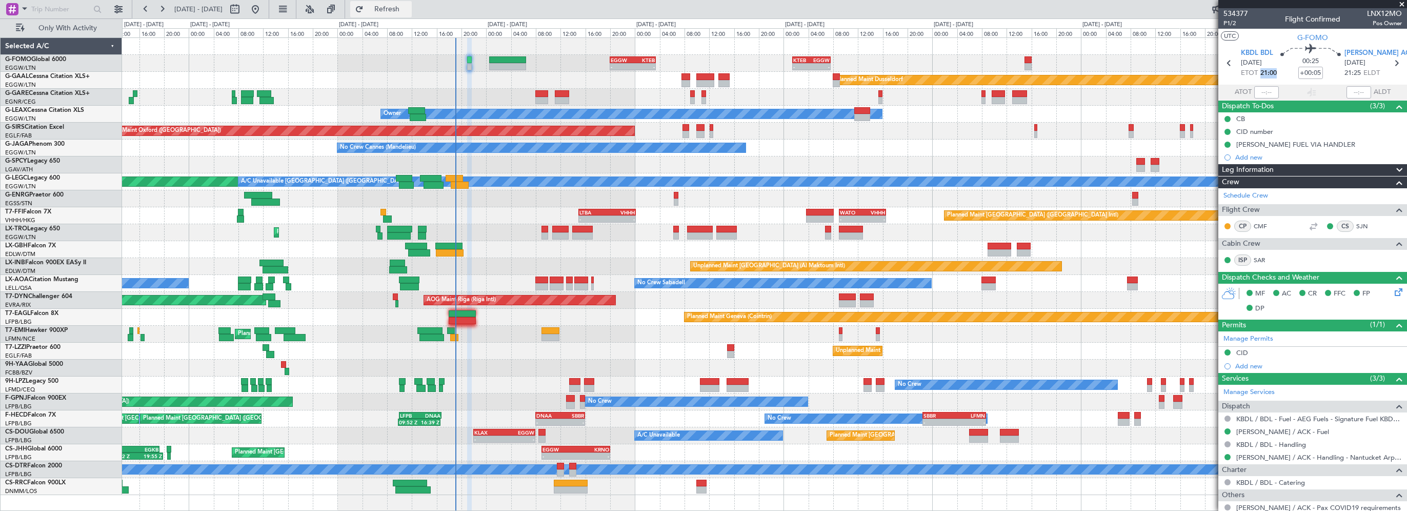
click at [408, 14] on button "Refresh" at bounding box center [381, 9] width 62 height 16
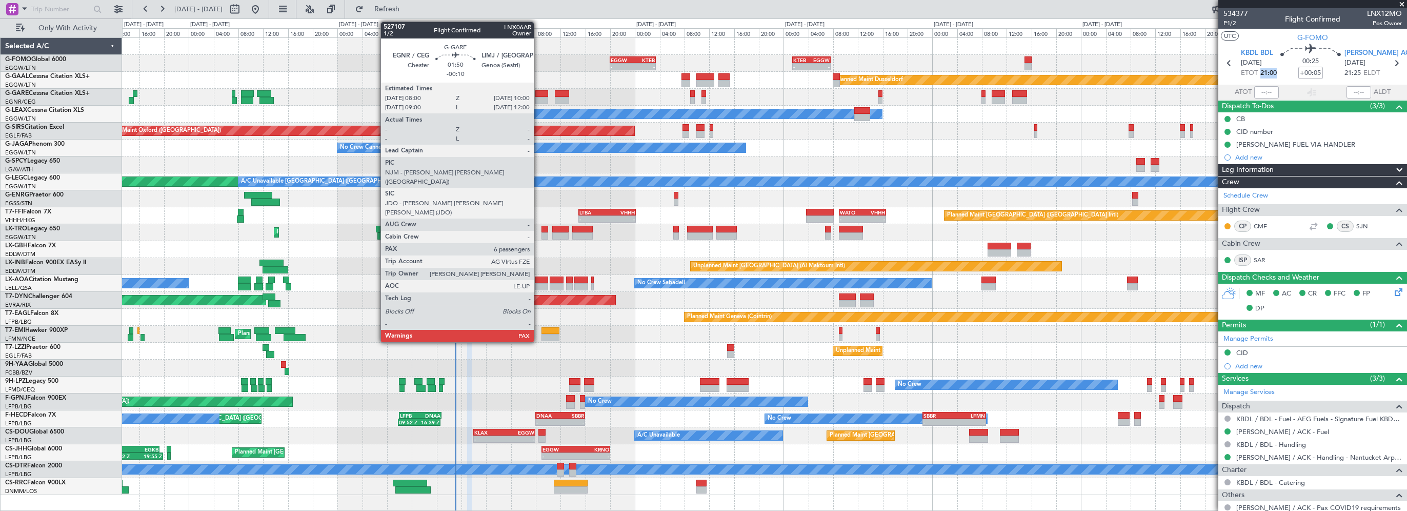
click at [538, 97] on div at bounding box center [541, 100] width 13 height 7
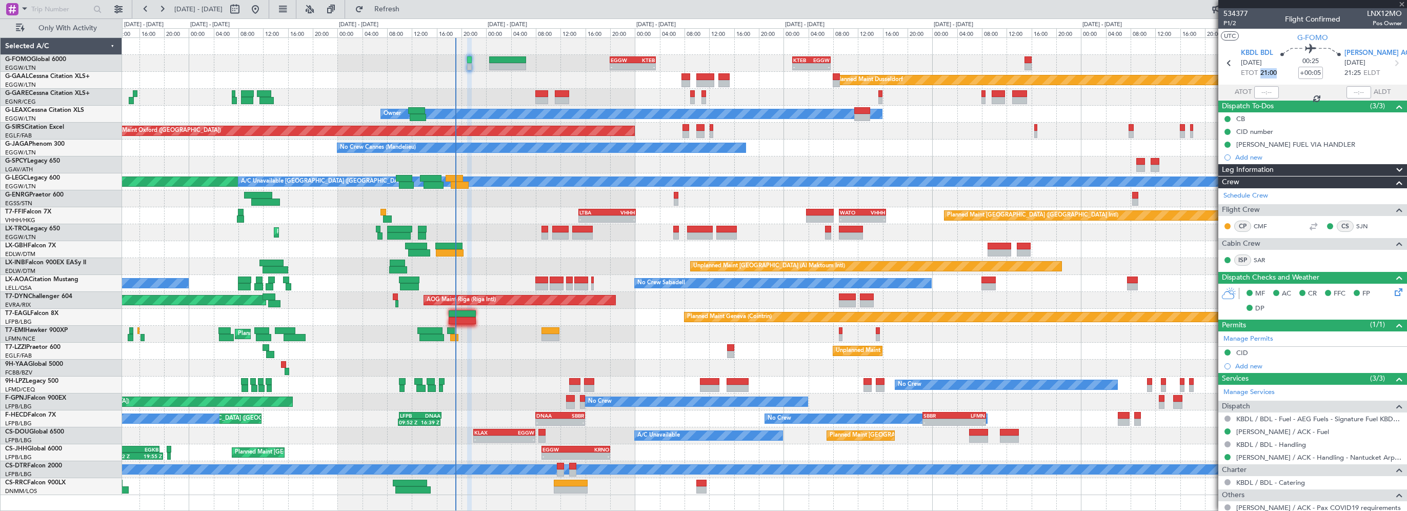
type input "-00:10"
type input "6"
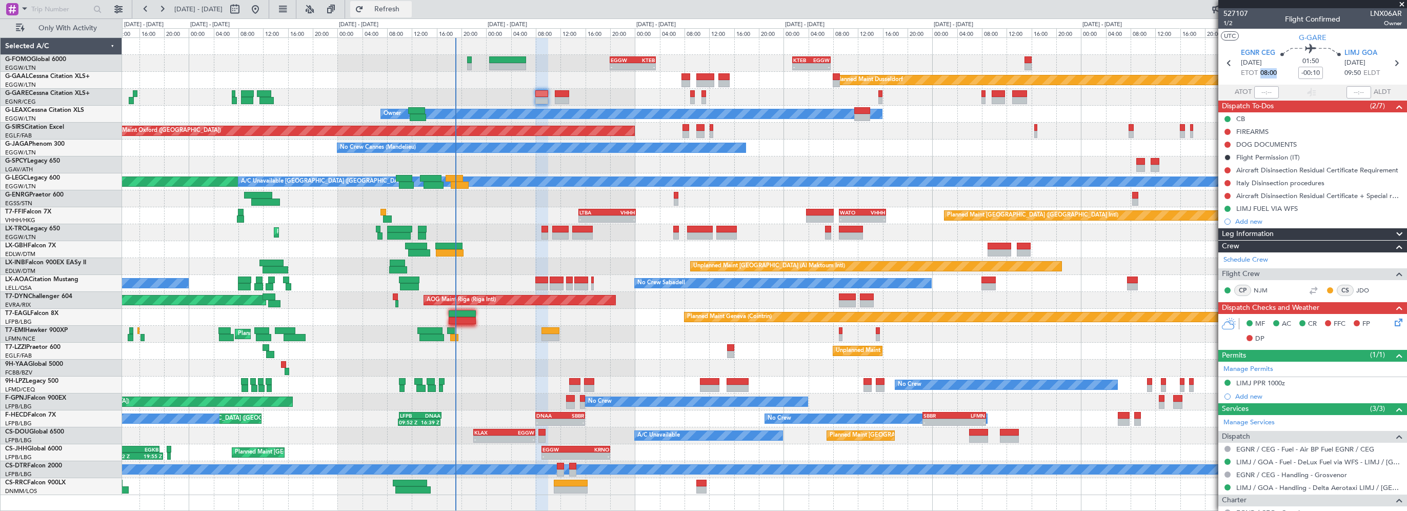
click at [409, 6] on span "Refresh" at bounding box center [387, 9] width 43 height 7
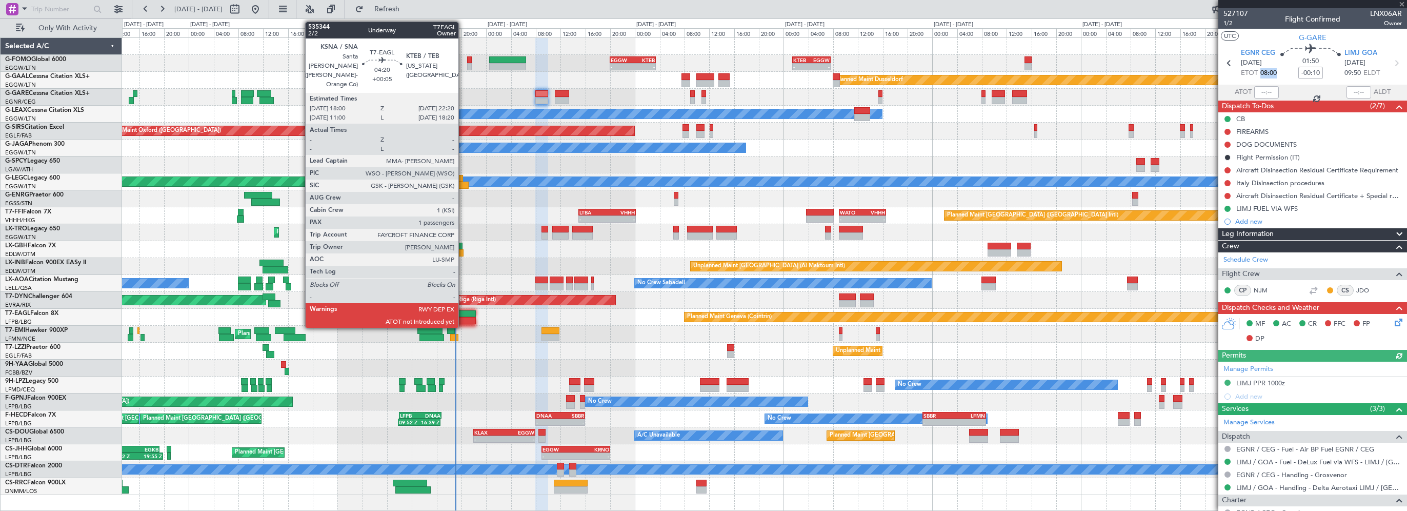
click at [463, 313] on div at bounding box center [462, 313] width 27 height 7
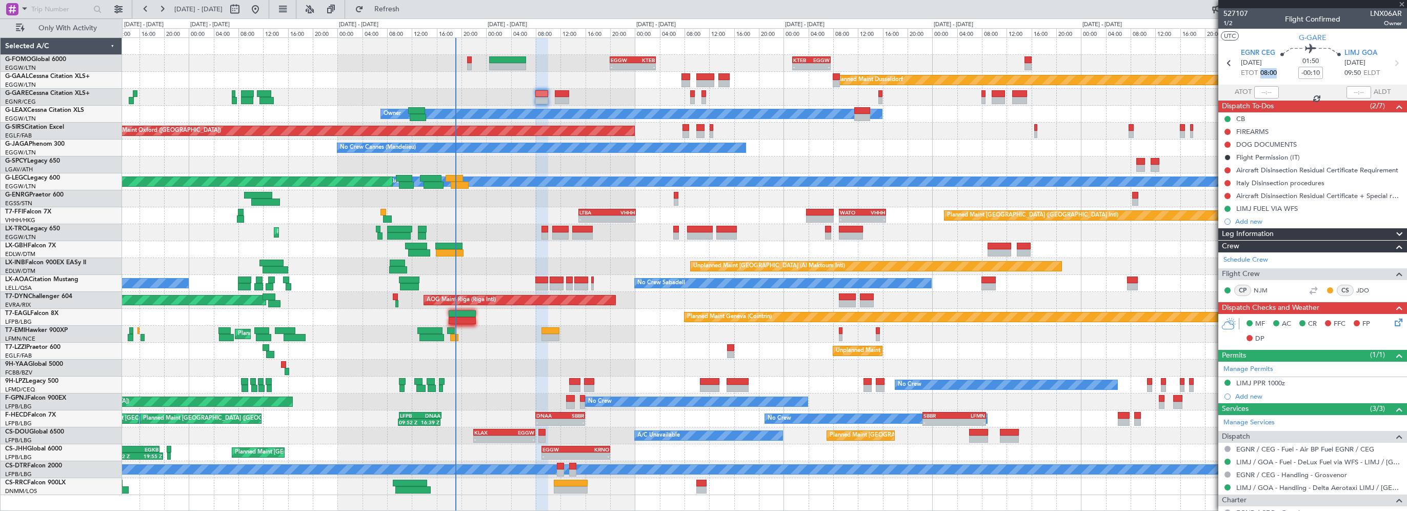
type input "+00:05"
type input "1"
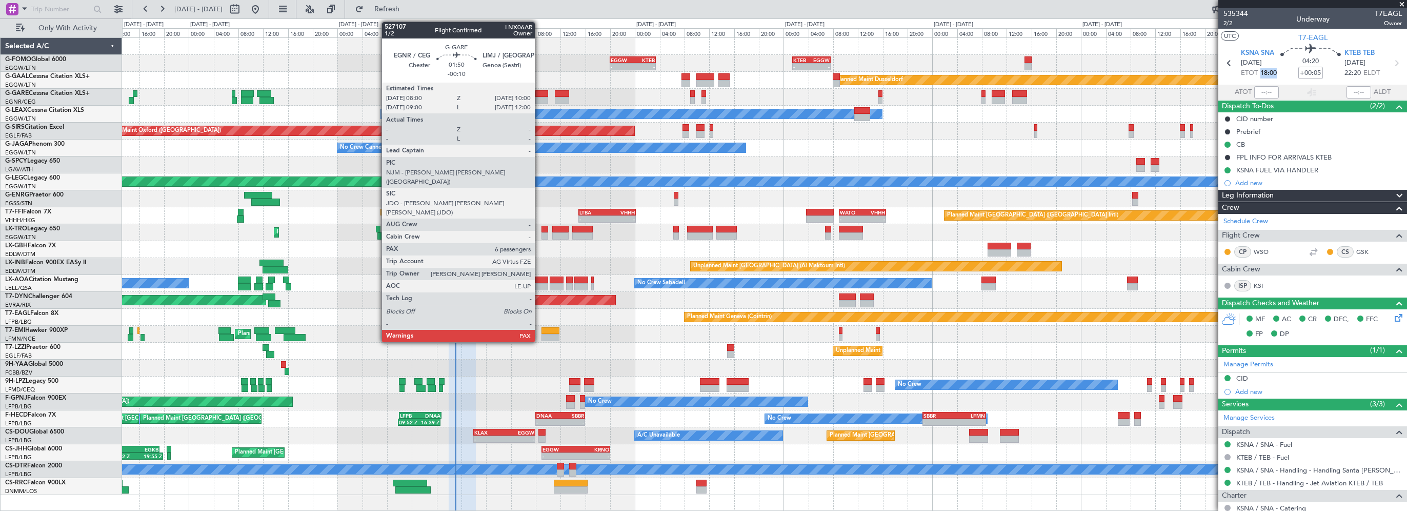
click at [539, 93] on div at bounding box center [541, 93] width 13 height 7
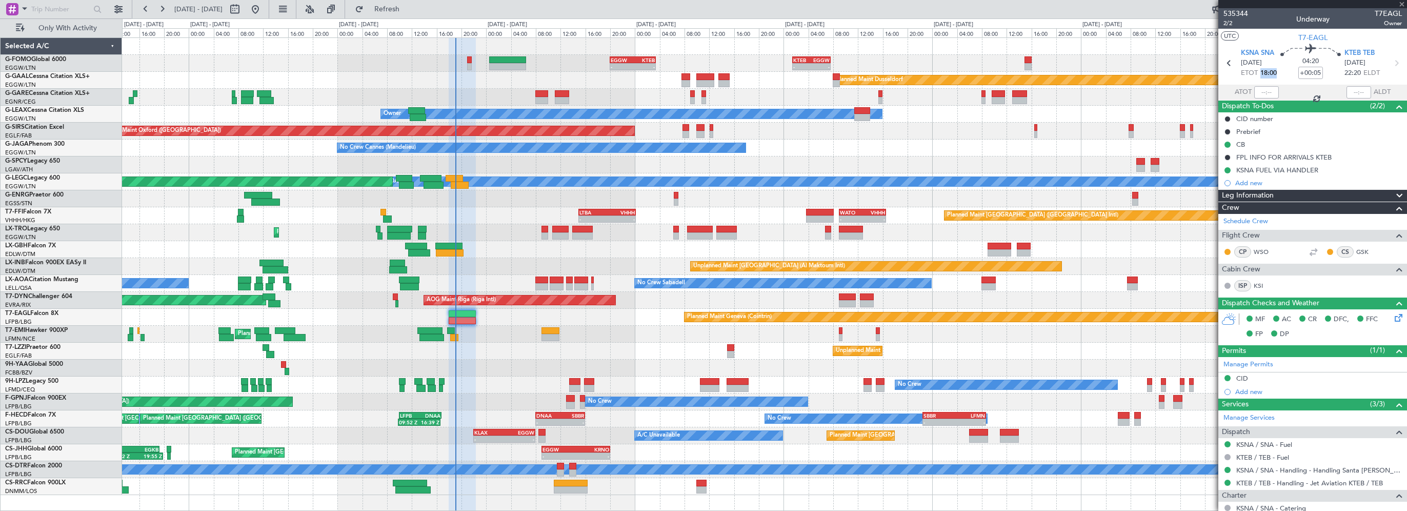
type input "-00:10"
type input "6"
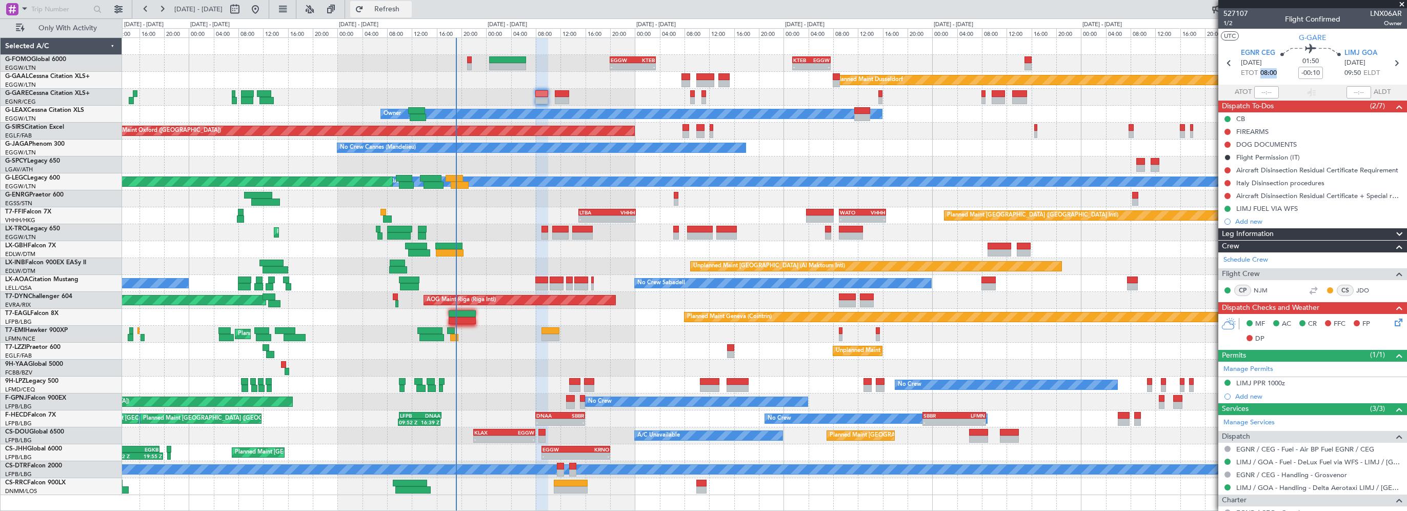
click at [402, 8] on span "Refresh" at bounding box center [387, 9] width 43 height 7
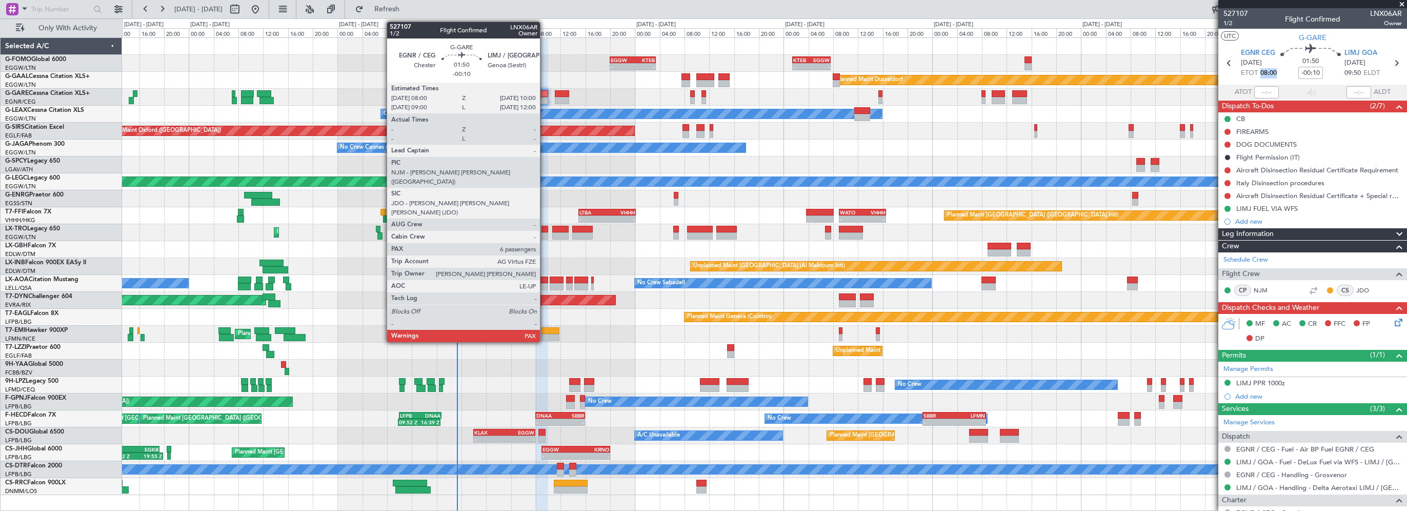
click at [545, 93] on div at bounding box center [541, 93] width 13 height 7
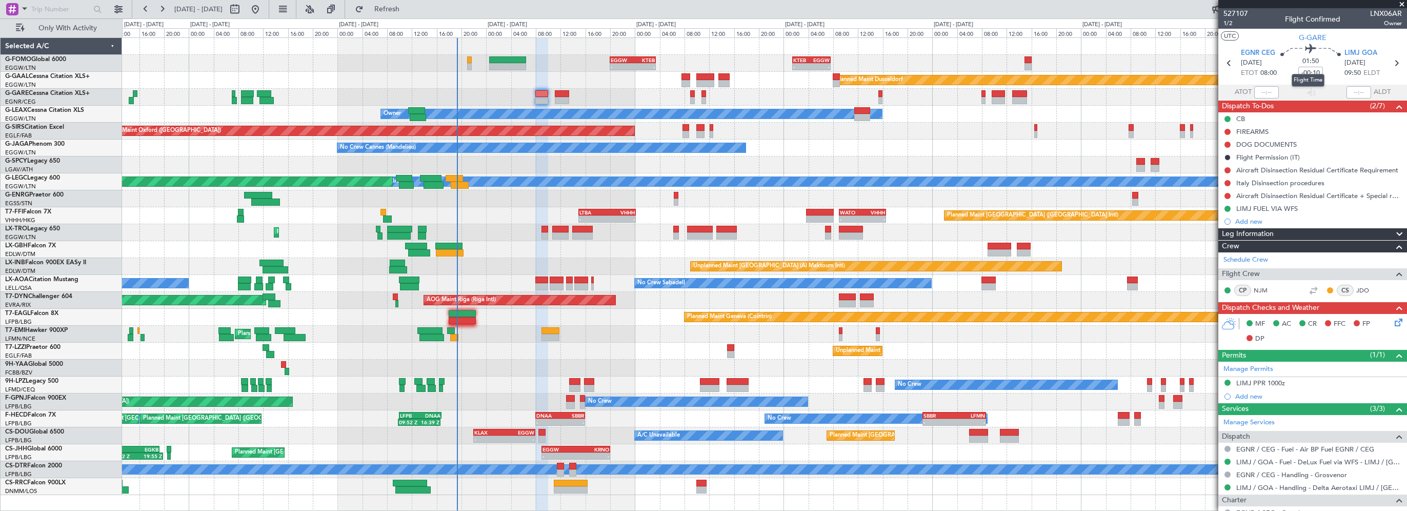
click at [1284, 71] on mat-tooltip-component "Flight Time" at bounding box center [1307, 80] width 47 height 27
click at [409, 10] on span "Refresh" at bounding box center [387, 9] width 43 height 7
click at [409, 6] on span "Refresh" at bounding box center [387, 9] width 43 height 7
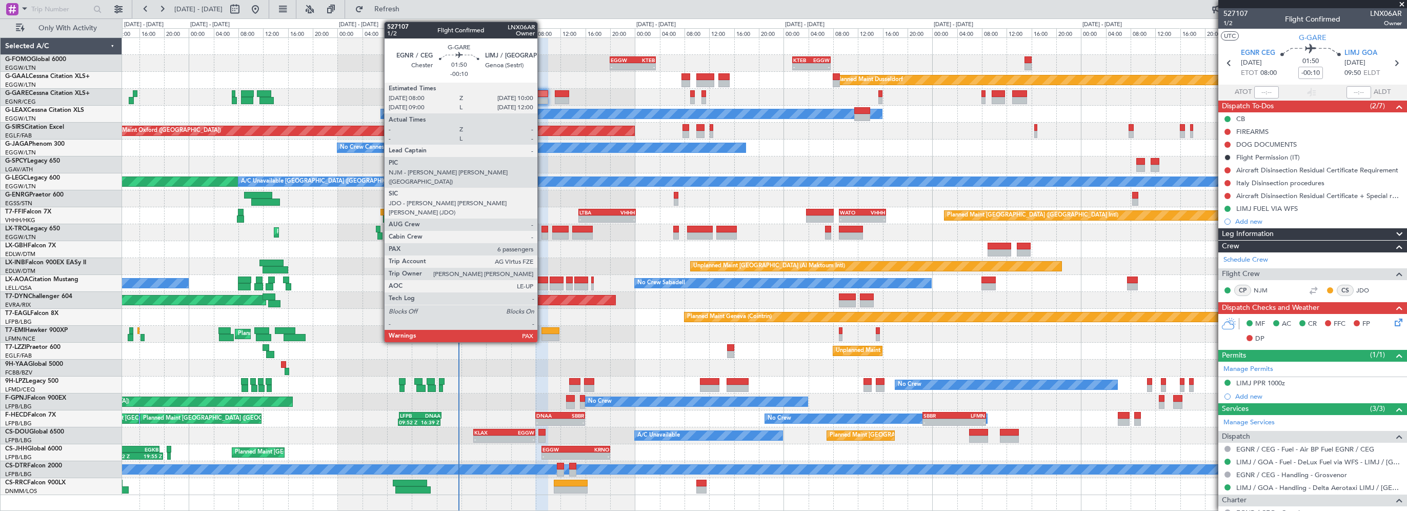
click at [542, 95] on div at bounding box center [541, 93] width 13 height 7
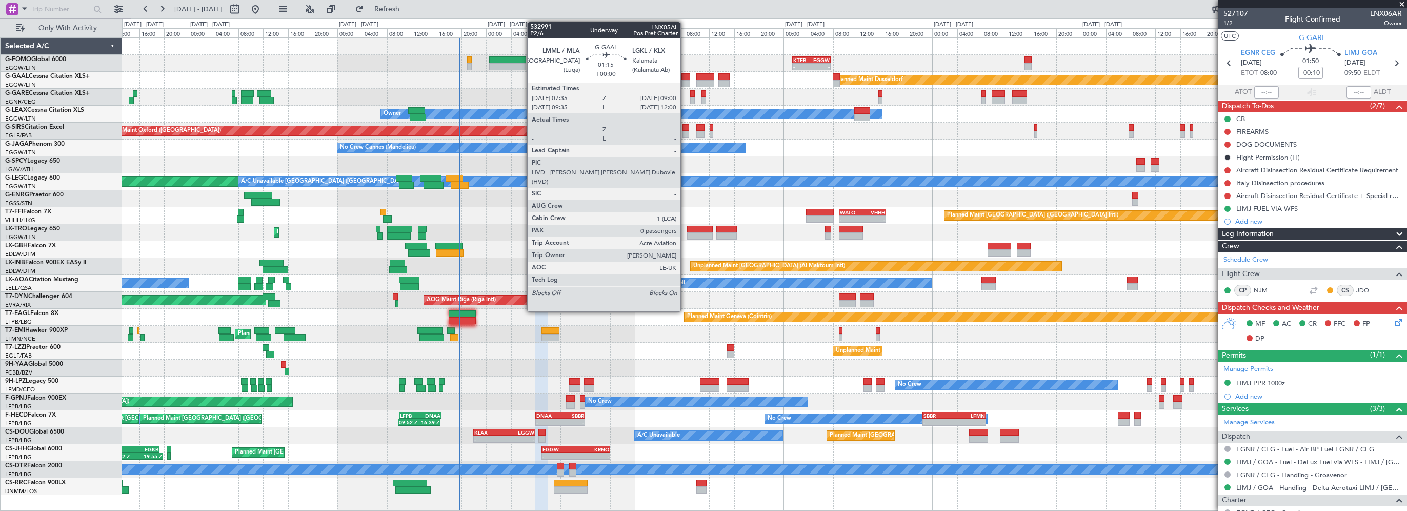
click at [685, 76] on div at bounding box center [685, 76] width 9 height 7
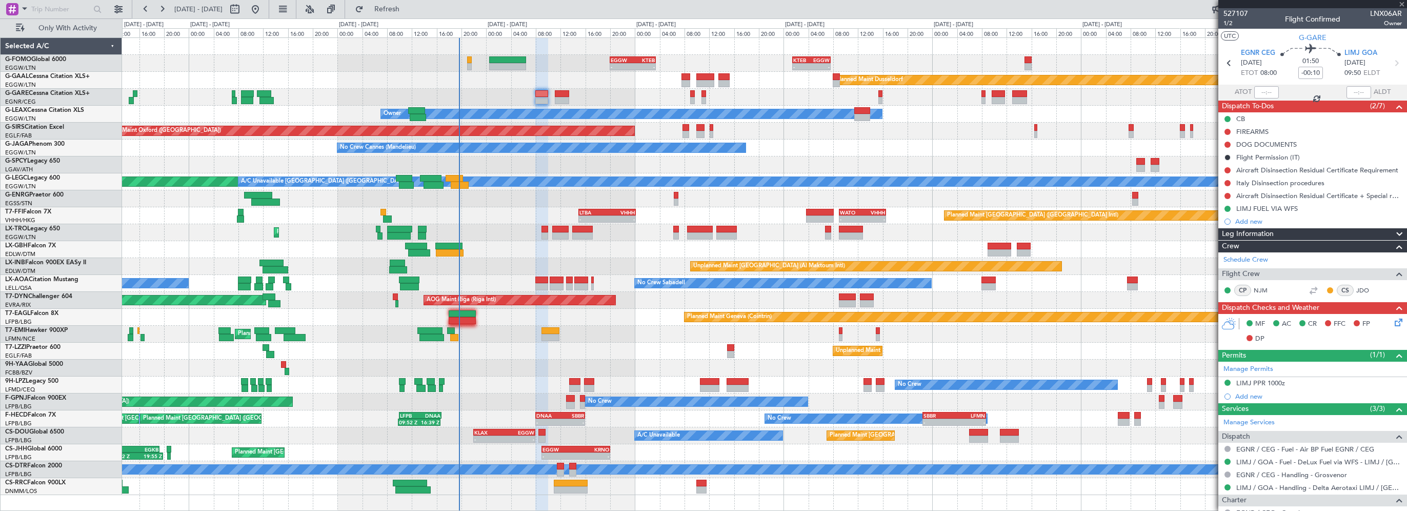
type input "0"
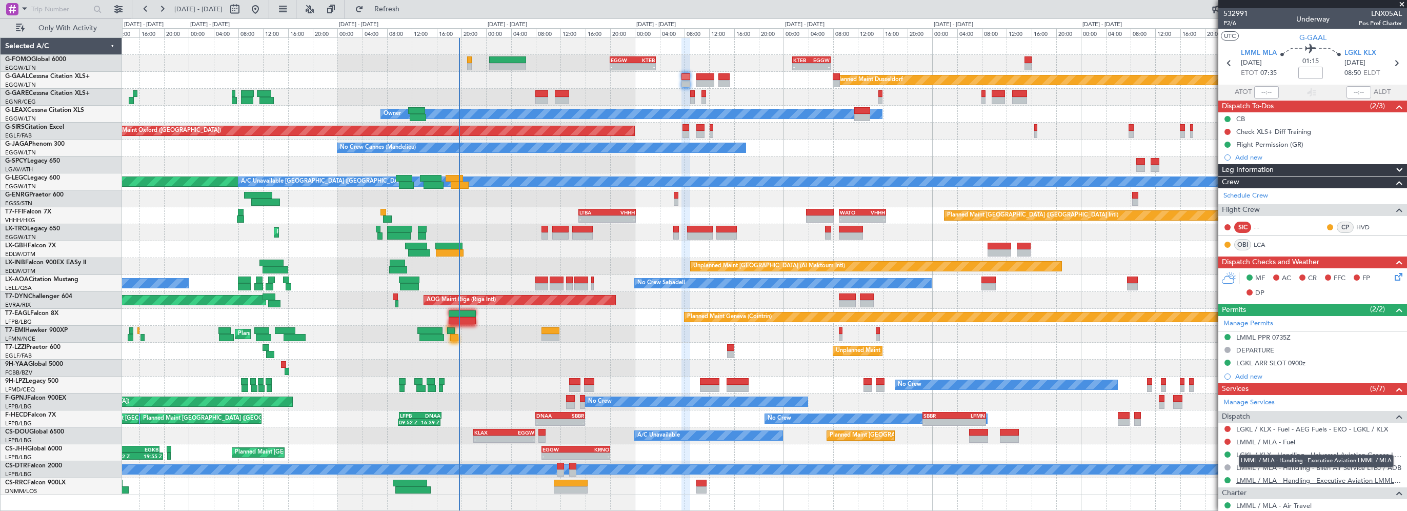
click at [1333, 479] on link "LMML / MLA - Handling - Executive Aviation LMML / MLA" at bounding box center [1319, 480] width 166 height 9
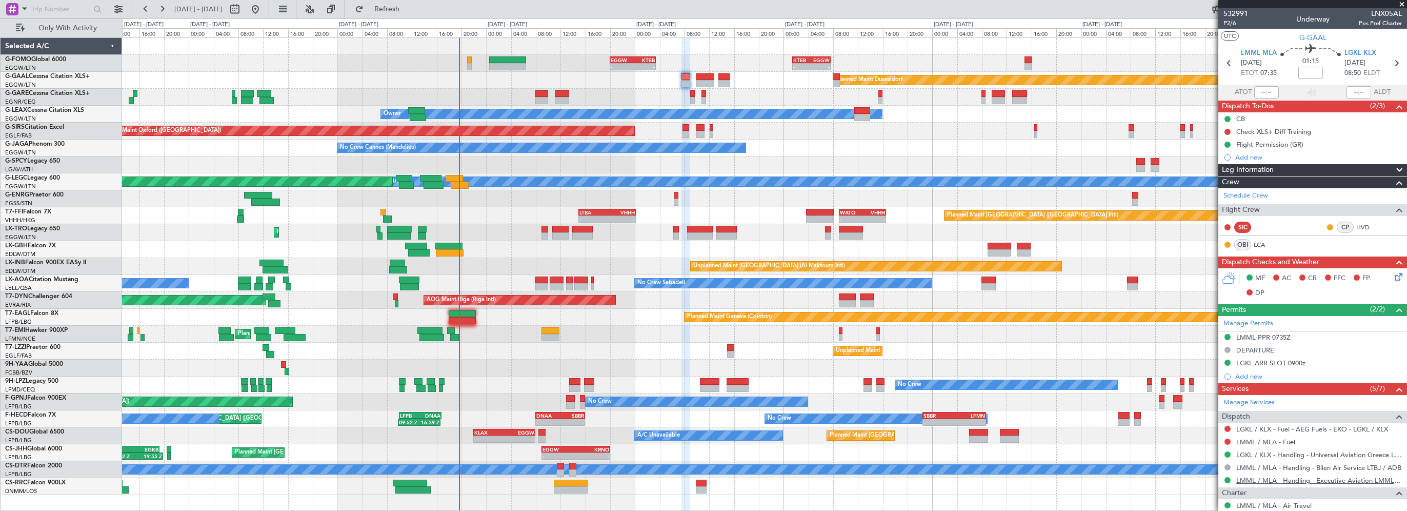
click at [1340, 481] on link "LMML / MLA - Handling - Executive Aviation LMML / MLA" at bounding box center [1319, 480] width 166 height 9
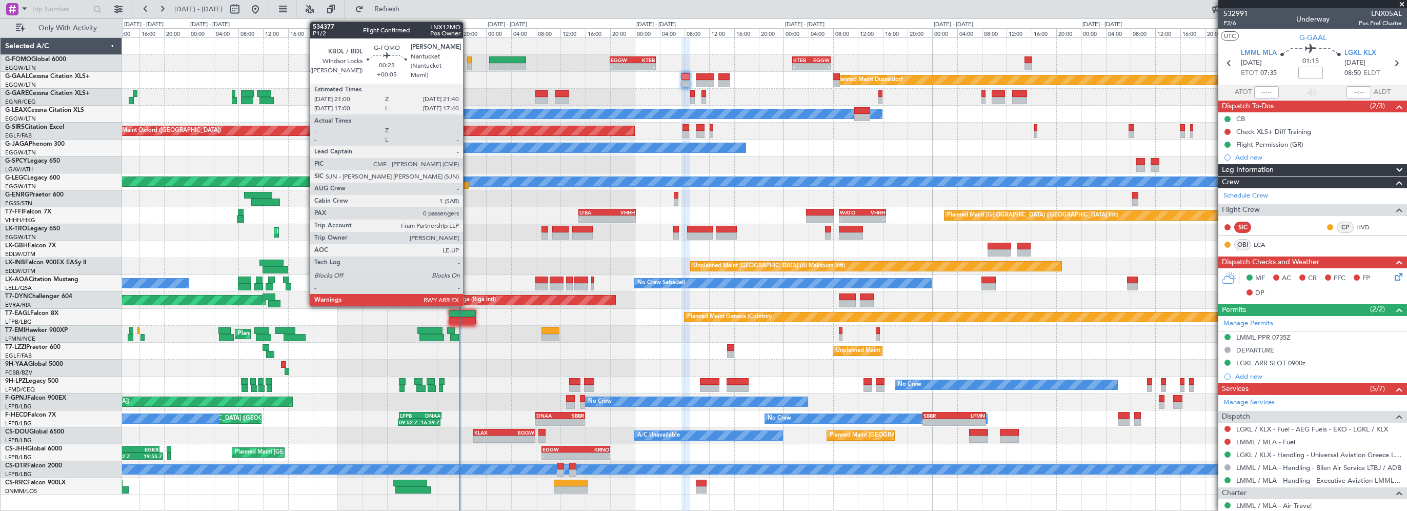
click at [468, 60] on div at bounding box center [469, 59] width 5 height 7
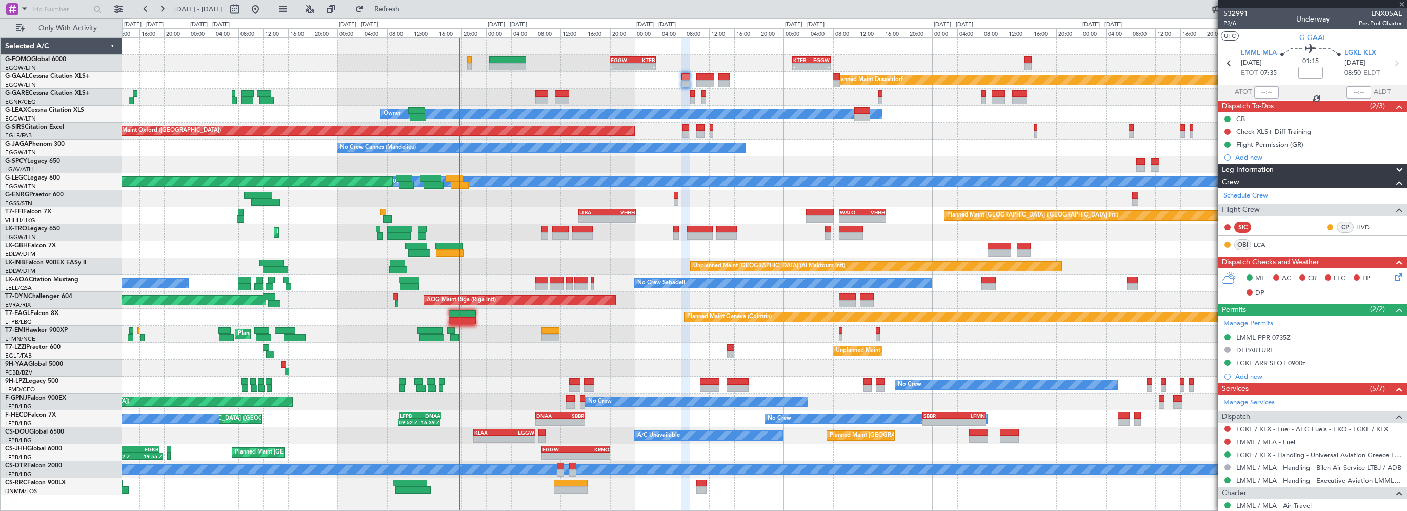
type input "+00:05"
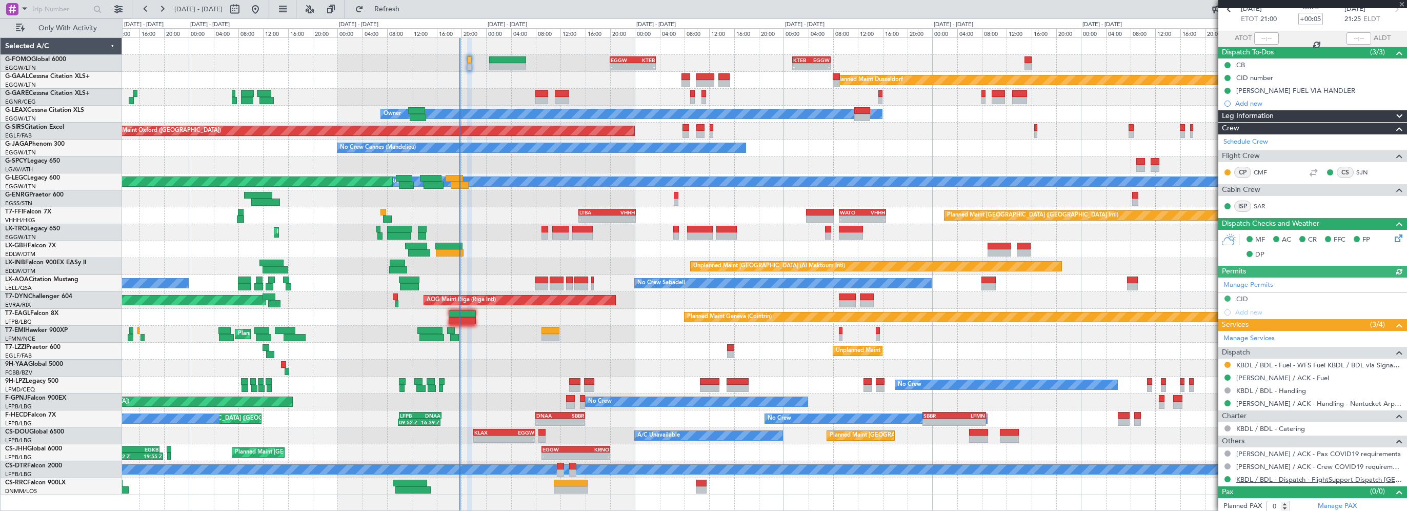
scroll to position [55, 0]
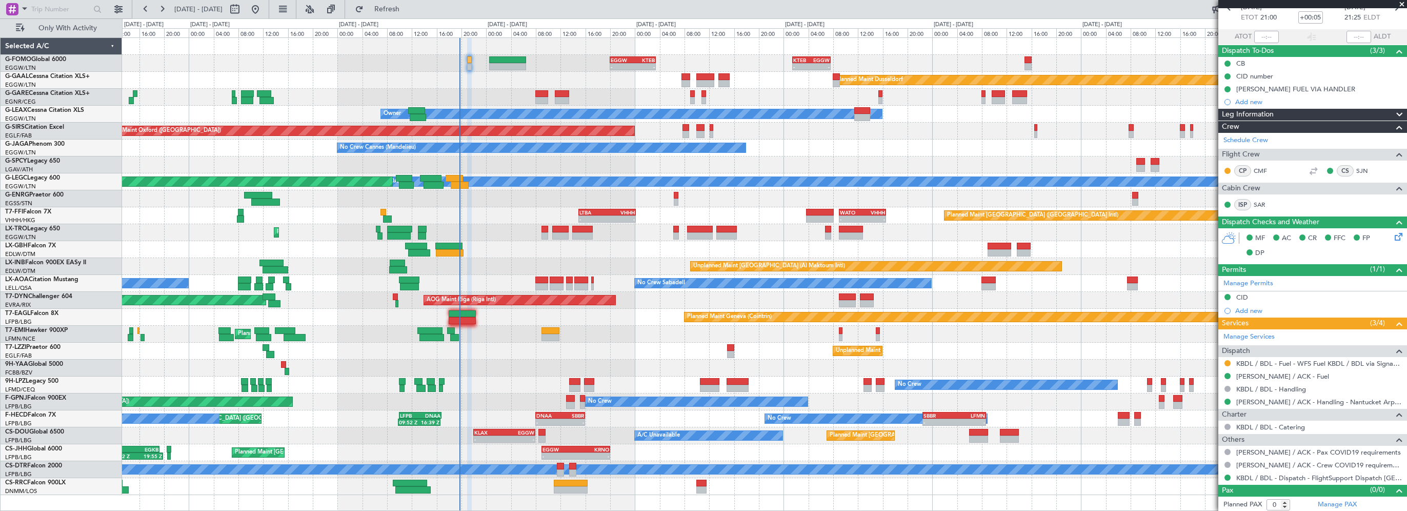
click at [538, 366] on div at bounding box center [764, 367] width 1284 height 17
click at [409, 8] on span "Refresh" at bounding box center [387, 9] width 43 height 7
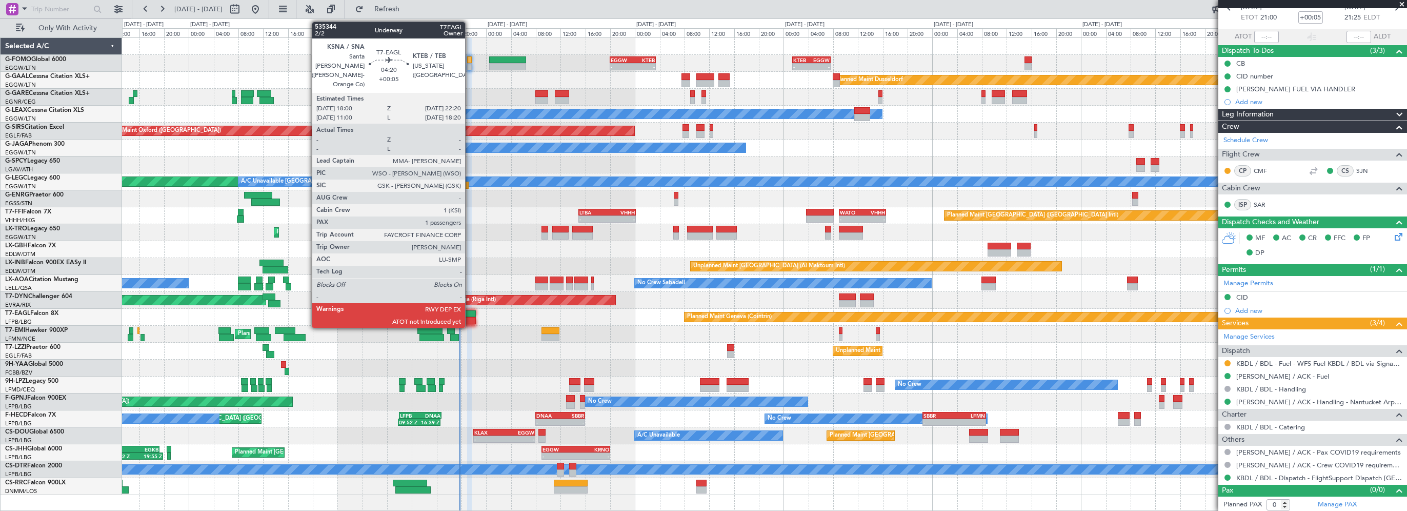
click at [470, 311] on div at bounding box center [462, 313] width 27 height 7
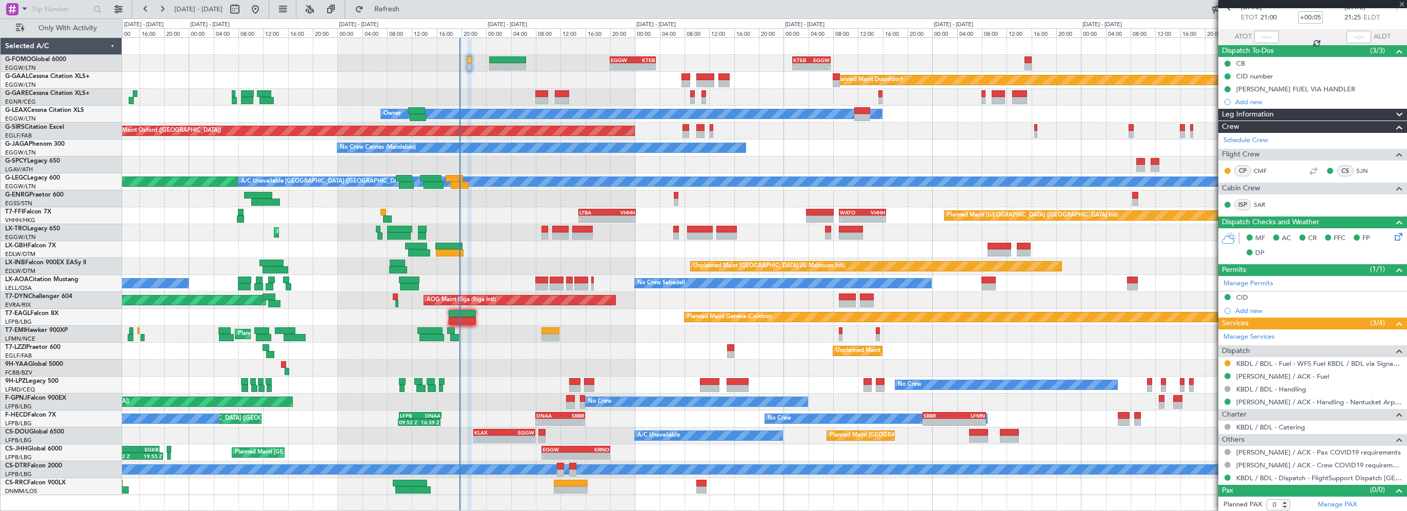
type input "1"
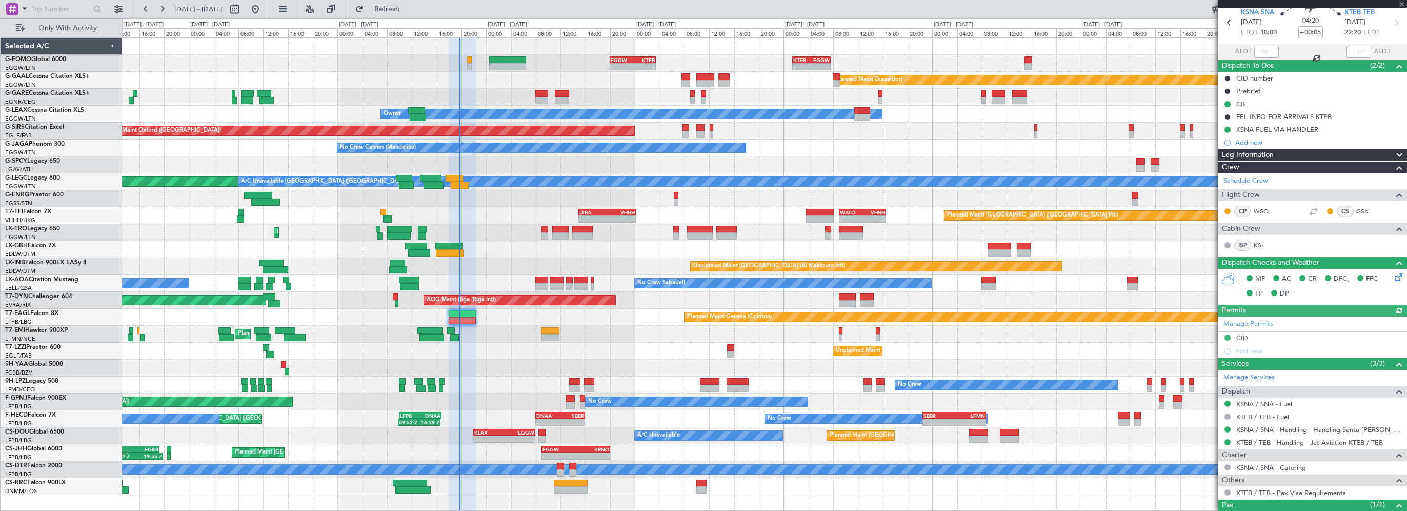
scroll to position [51, 0]
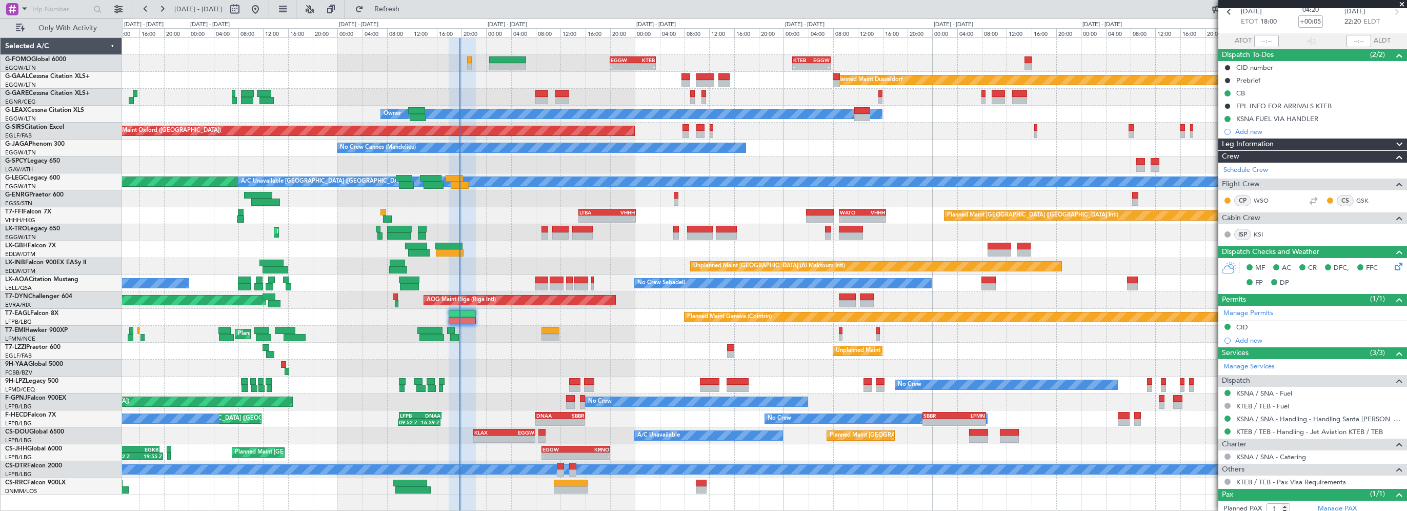
click at [1317, 415] on link "KSNA / SNA - Handling - Handling Santa Ana KSNA - ACI Jet South" at bounding box center [1319, 418] width 166 height 9
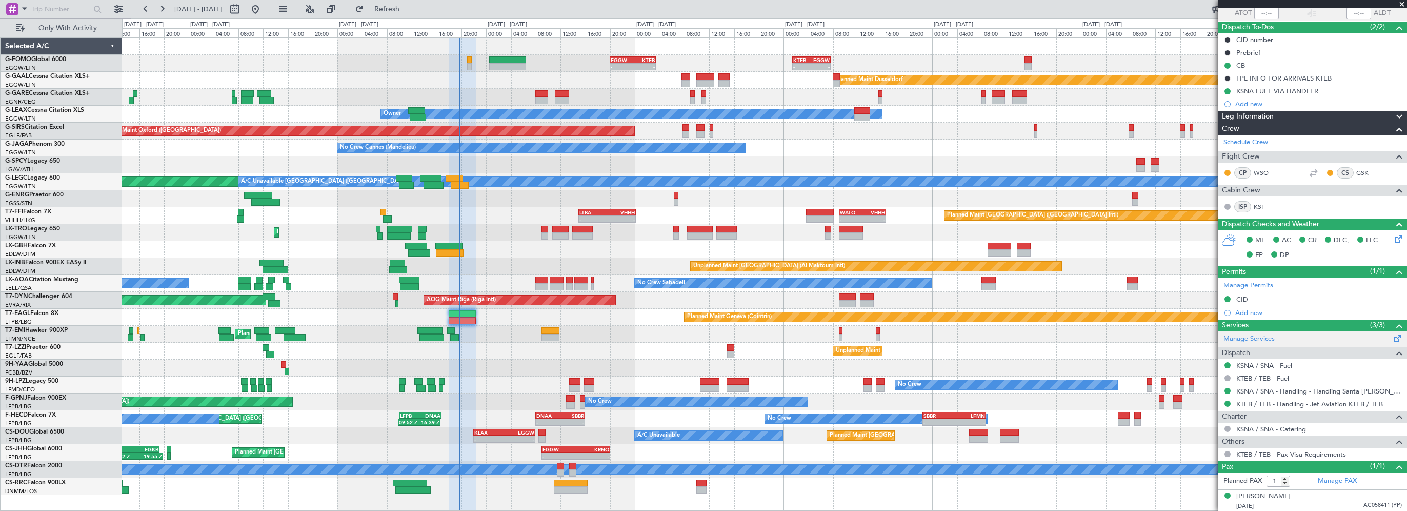
scroll to position [0, 0]
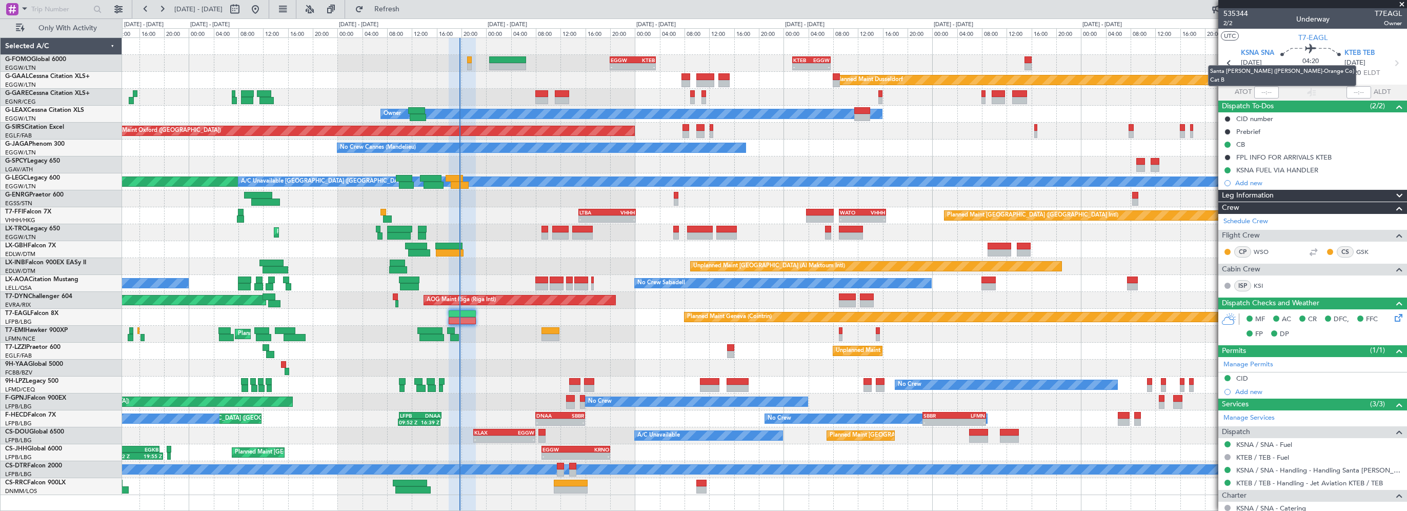
click at [1258, 89] on mat-tooltip-component "Santa Ana (John Wayne-Orange Co) Cat B" at bounding box center [1282, 75] width 163 height 35
click at [1261, 91] on input "text" at bounding box center [1266, 92] width 25 height 12
type input "18:26"
drag, startPoint x: 408, startPoint y: 9, endPoint x: 415, endPoint y: 8, distance: 7.3
click at [408, 8] on span "Refresh" at bounding box center [387, 9] width 43 height 7
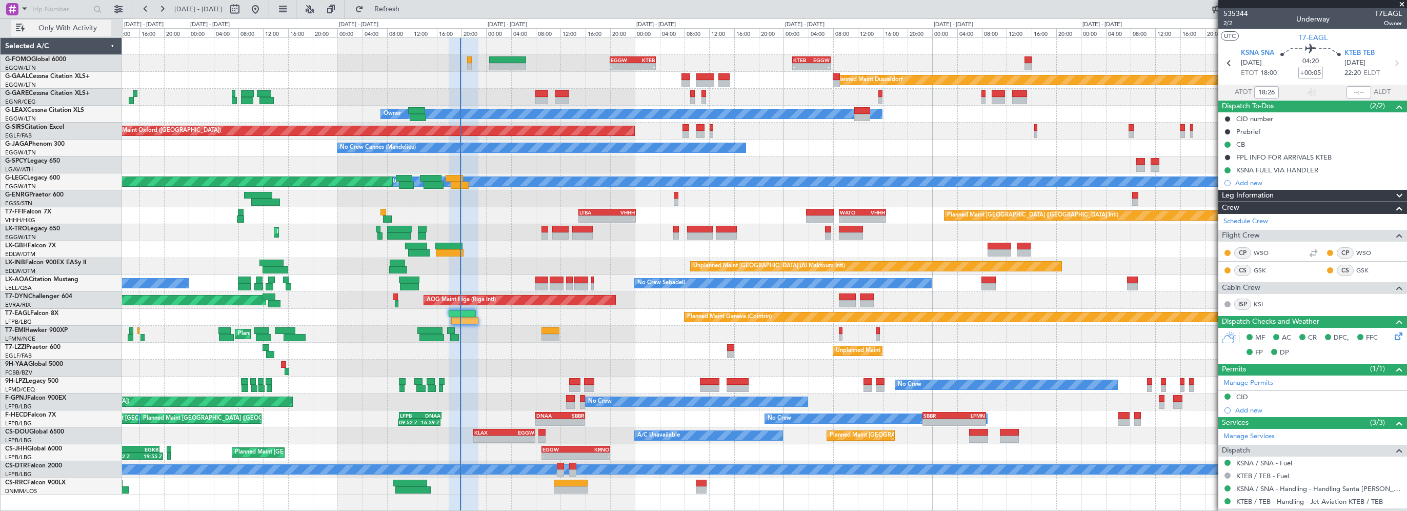
click at [100, 27] on span "Only With Activity" at bounding box center [68, 28] width 82 height 7
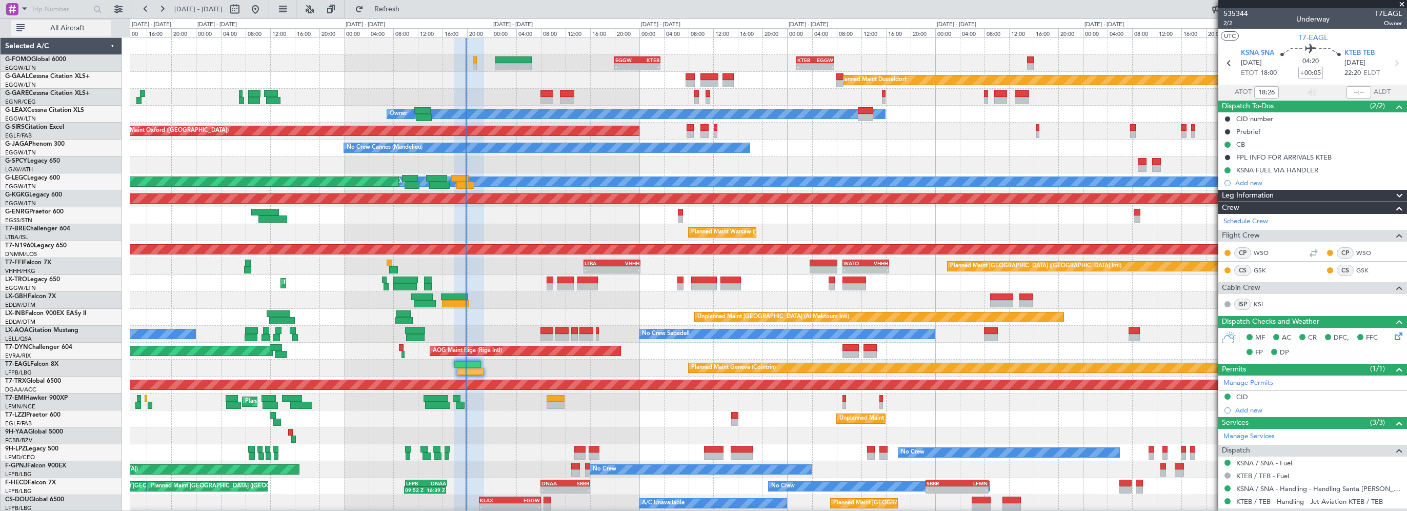
click at [100, 27] on span "All Aircraft" at bounding box center [68, 28] width 82 height 7
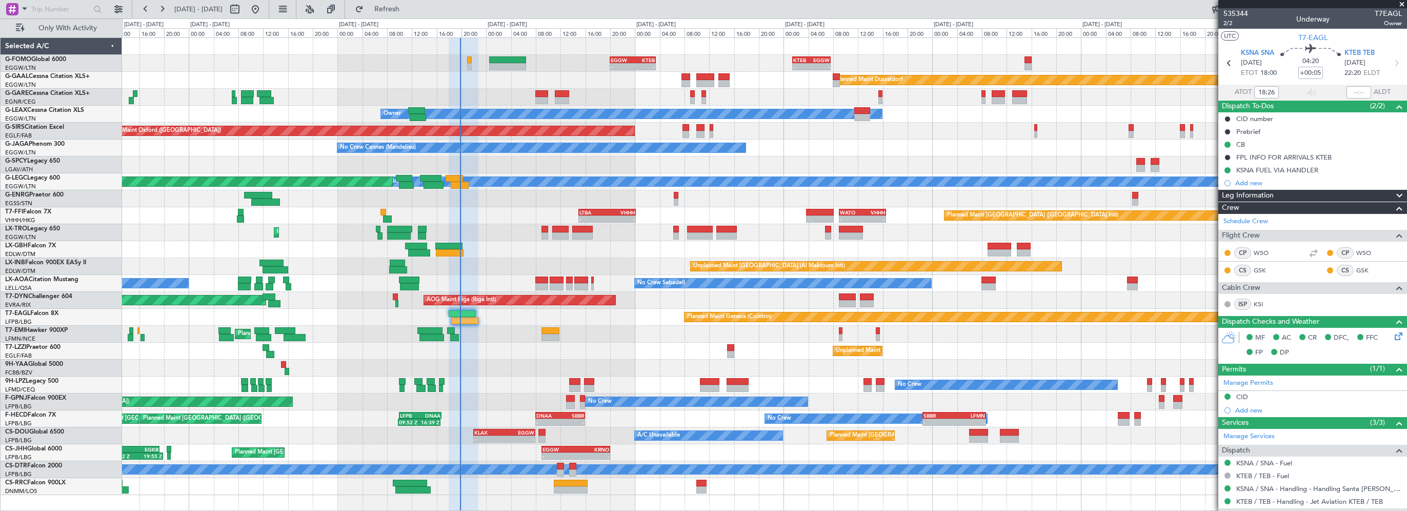
click at [411, 233] on div "Planned Maint [GEOGRAPHIC_DATA] ([GEOGRAPHIC_DATA])" at bounding box center [764, 232] width 1284 height 17
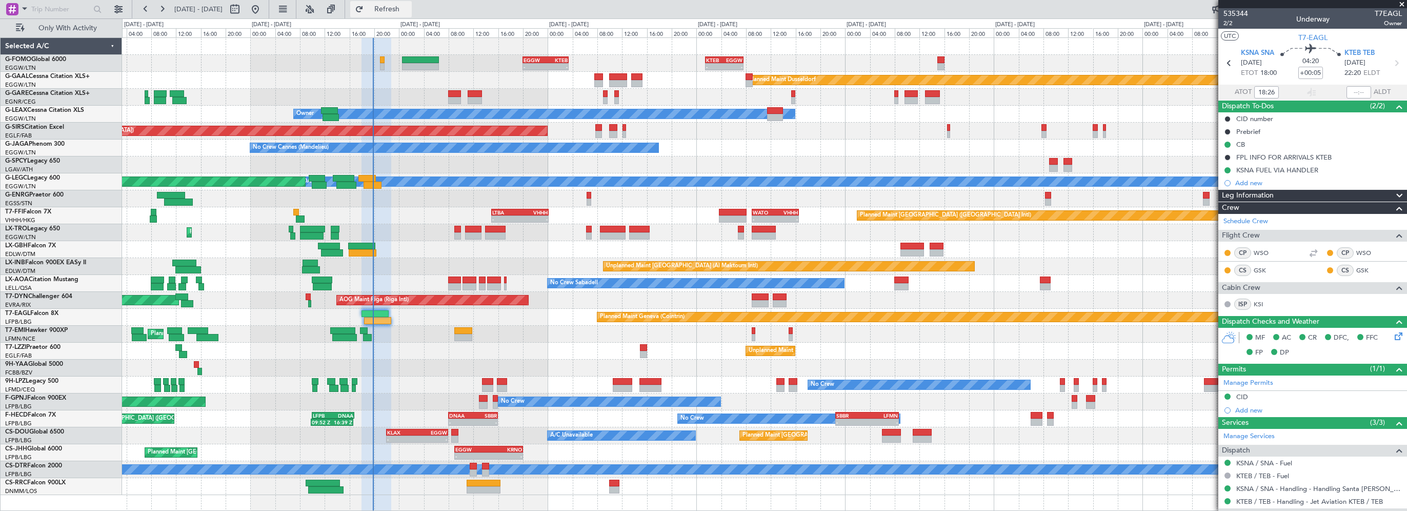
click at [412, 16] on button "Refresh" at bounding box center [381, 9] width 62 height 16
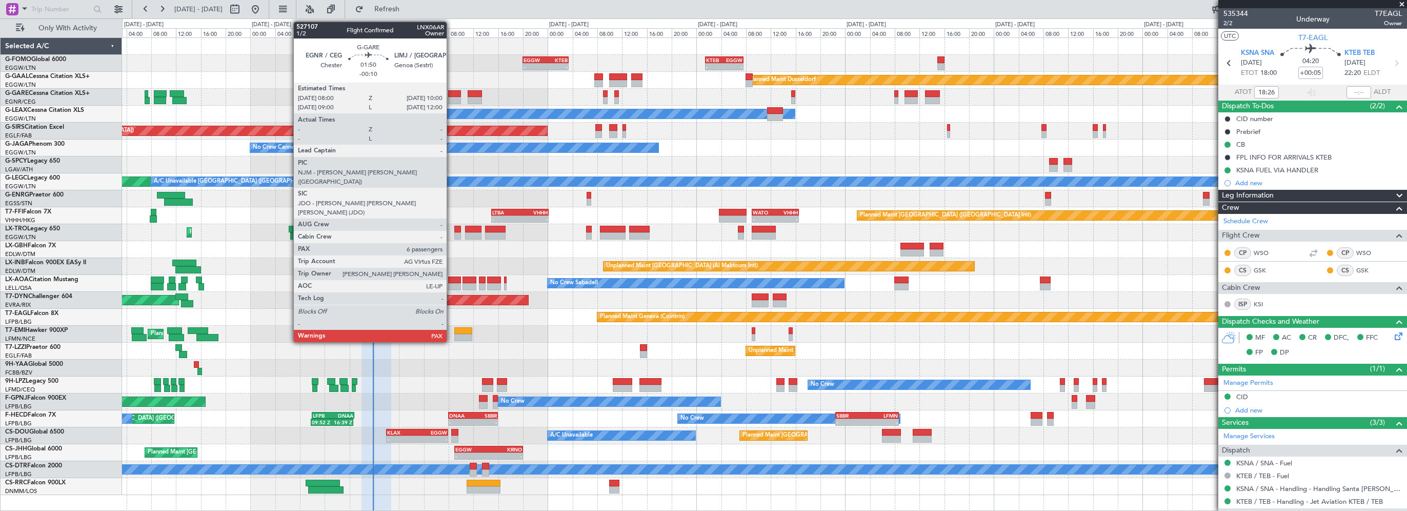
click at [451, 91] on div at bounding box center [454, 93] width 13 height 7
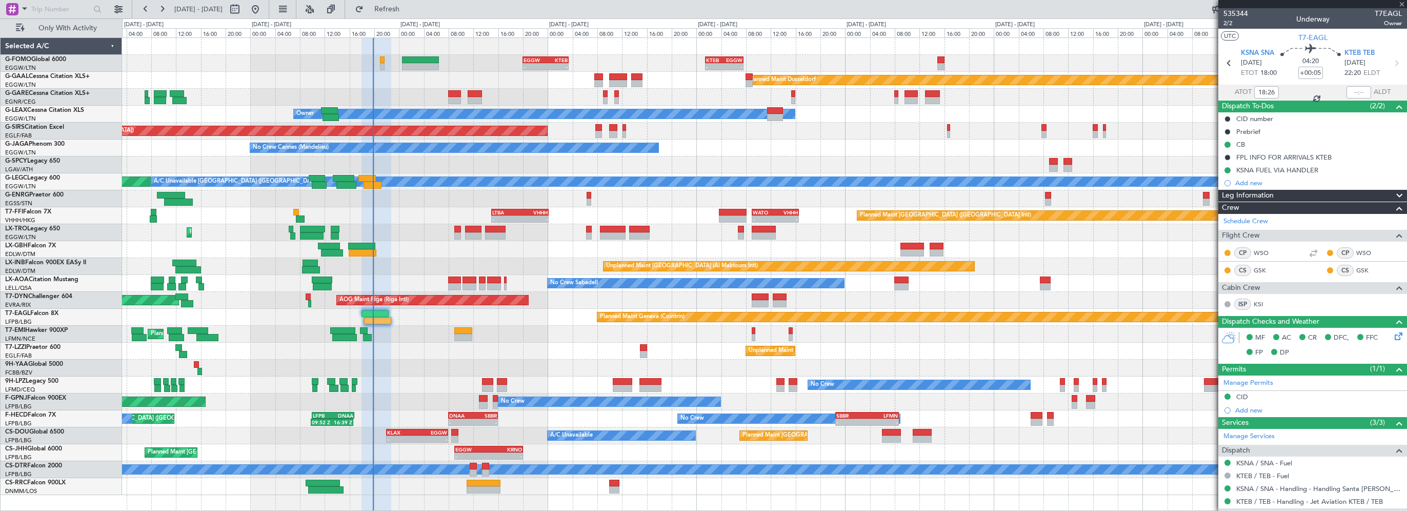
type input "-00:10"
type input "6"
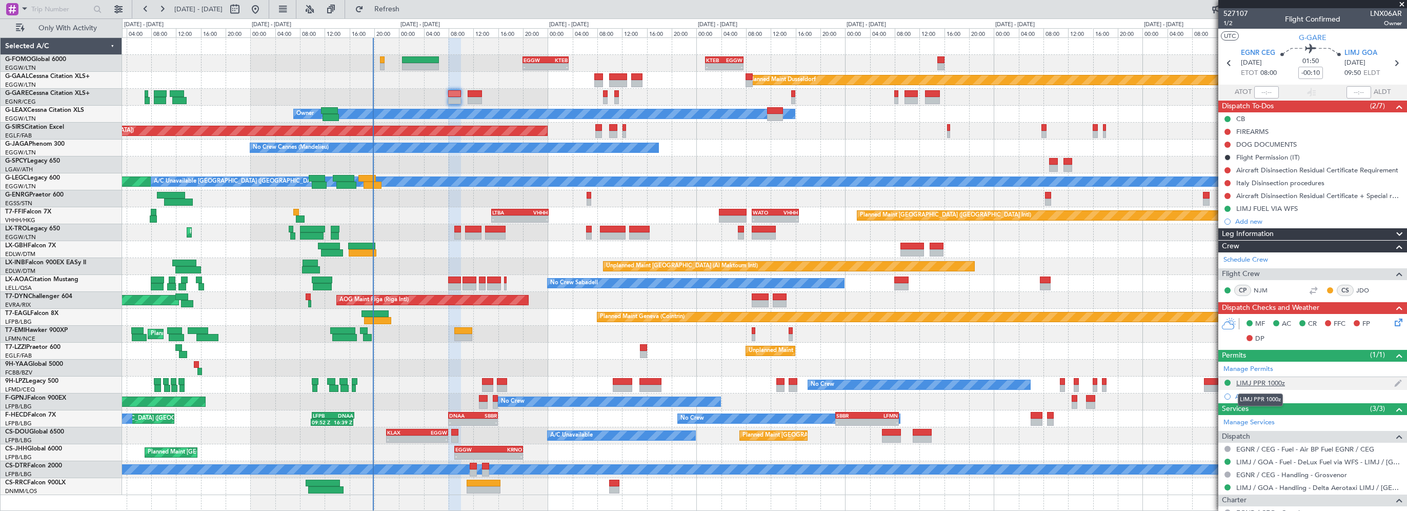
click at [1261, 381] on div "LIMJ PPR 1000z" at bounding box center [1260, 382] width 49 height 9
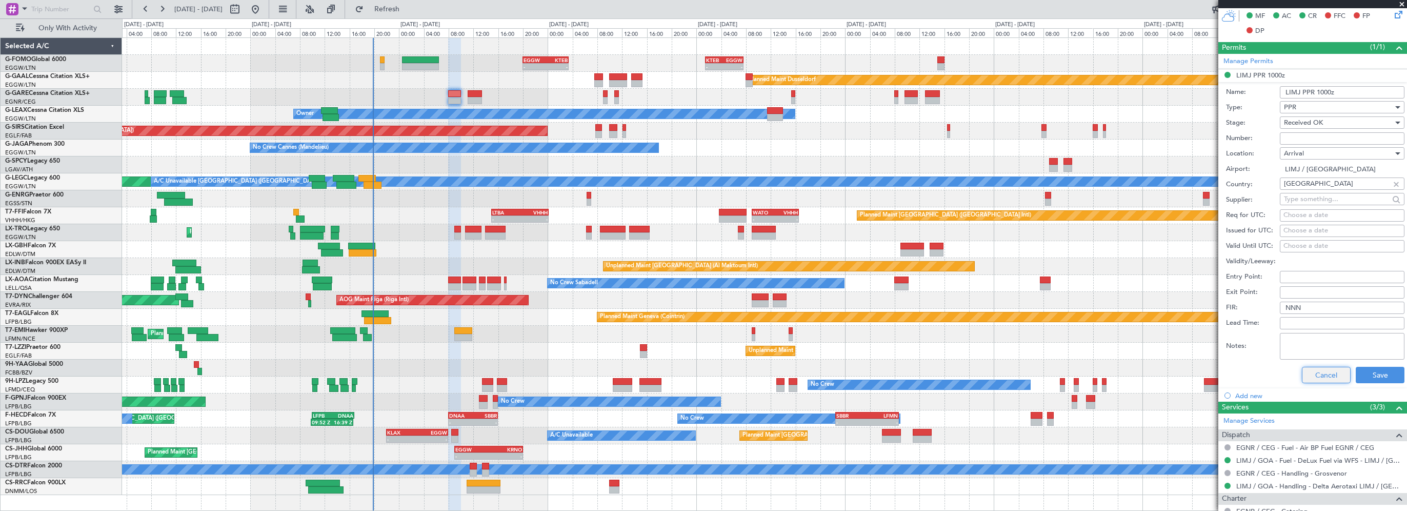
click at [1316, 371] on button "Cancel" at bounding box center [1326, 375] width 49 height 16
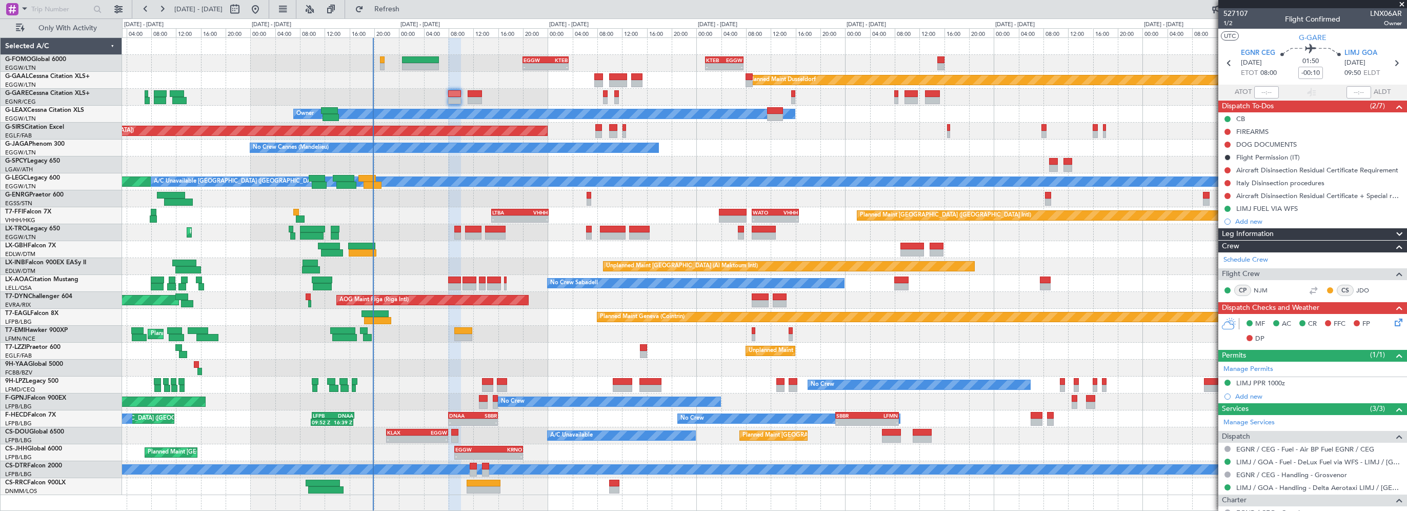
click at [1263, 235] on span "Leg Information" at bounding box center [1248, 234] width 52 height 12
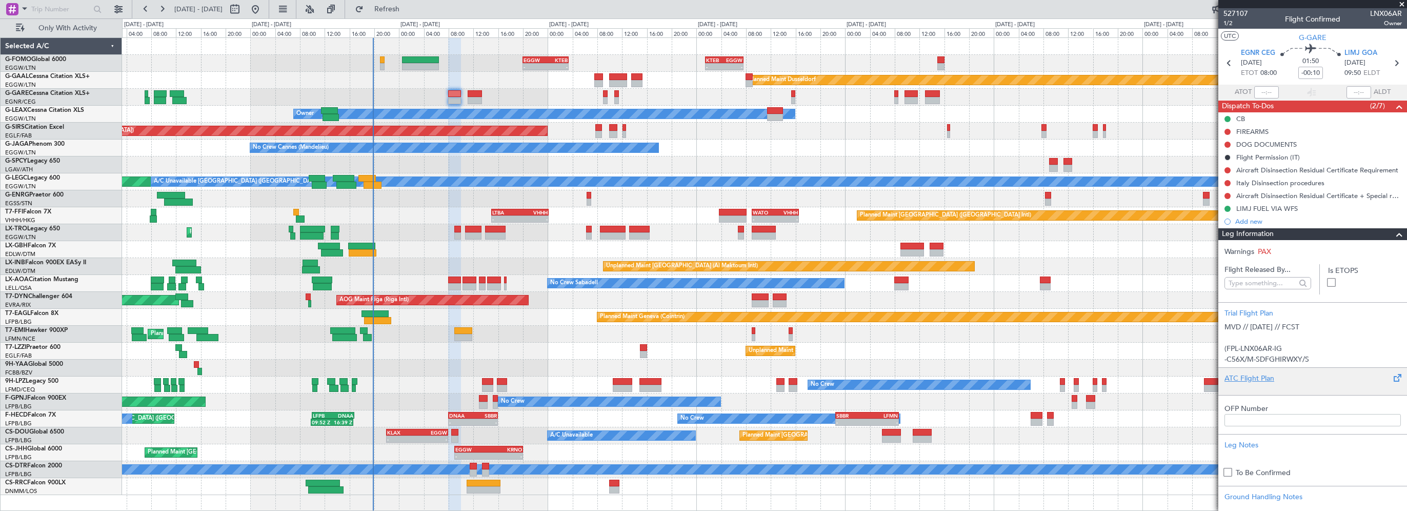
click at [1238, 377] on div "ATC Flight Plan" at bounding box center [1312, 378] width 176 height 11
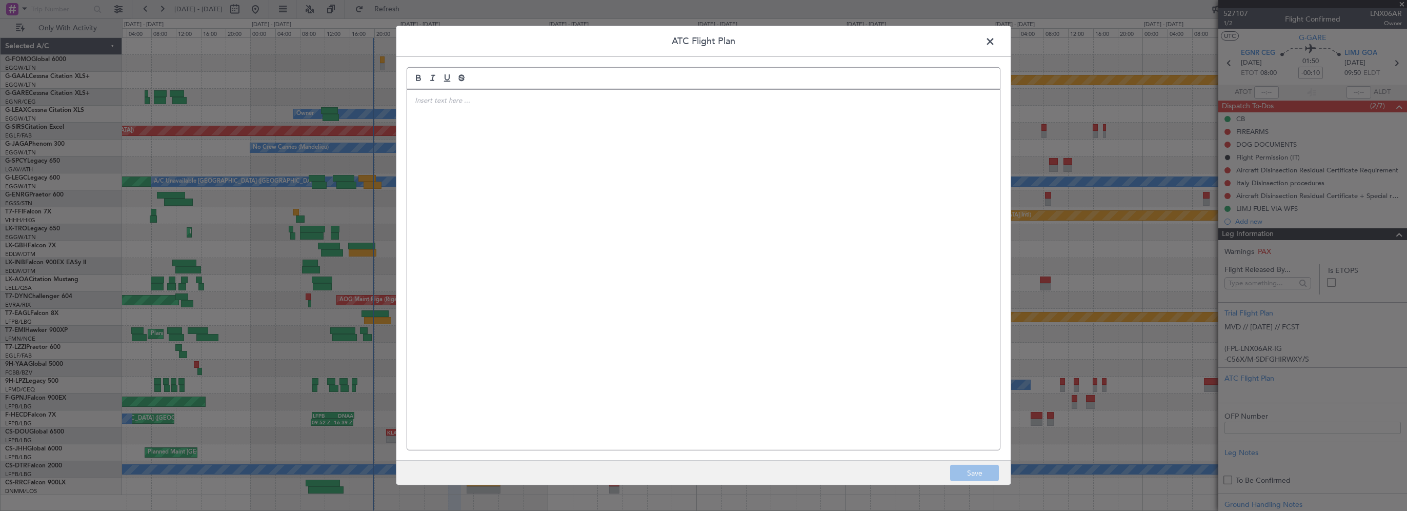
click at [463, 130] on div at bounding box center [703, 270] width 593 height 360
click at [488, 115] on div at bounding box center [703, 270] width 593 height 360
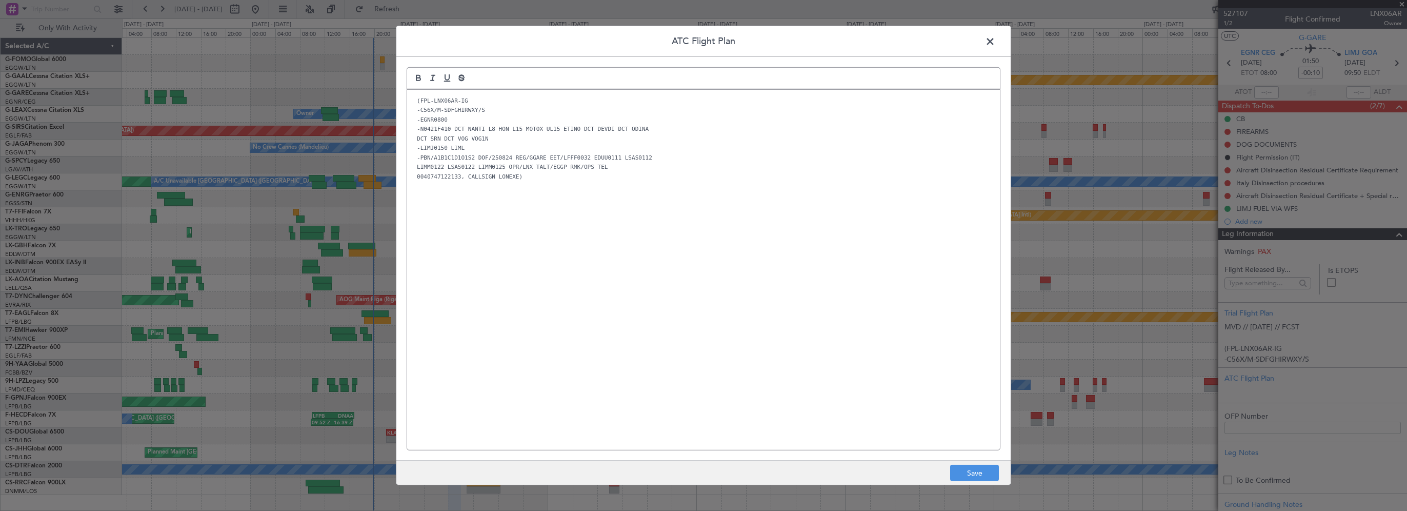
click at [657, 359] on div "(FPL-LNX06AR-IG -C56X/M-SDFGHIRWXY/S -EGNR0800 -N0421F410 DCT NANTI L8 HON L15 …" at bounding box center [703, 270] width 593 height 360
click at [971, 470] on button "Save" at bounding box center [974, 473] width 49 height 16
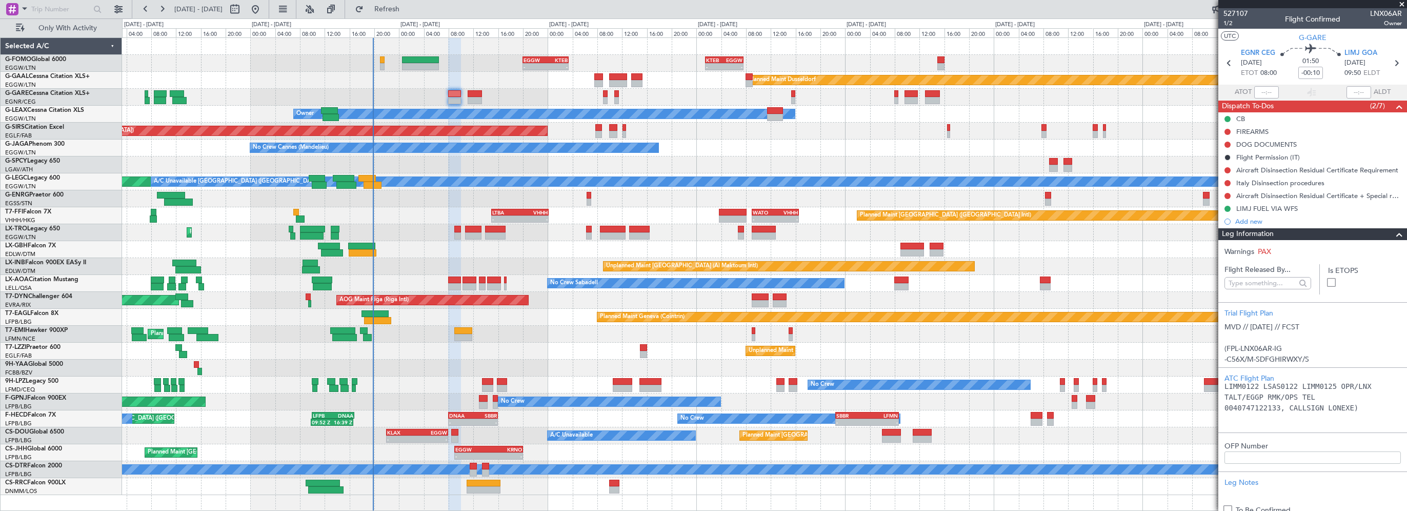
scroll to position [256, 0]
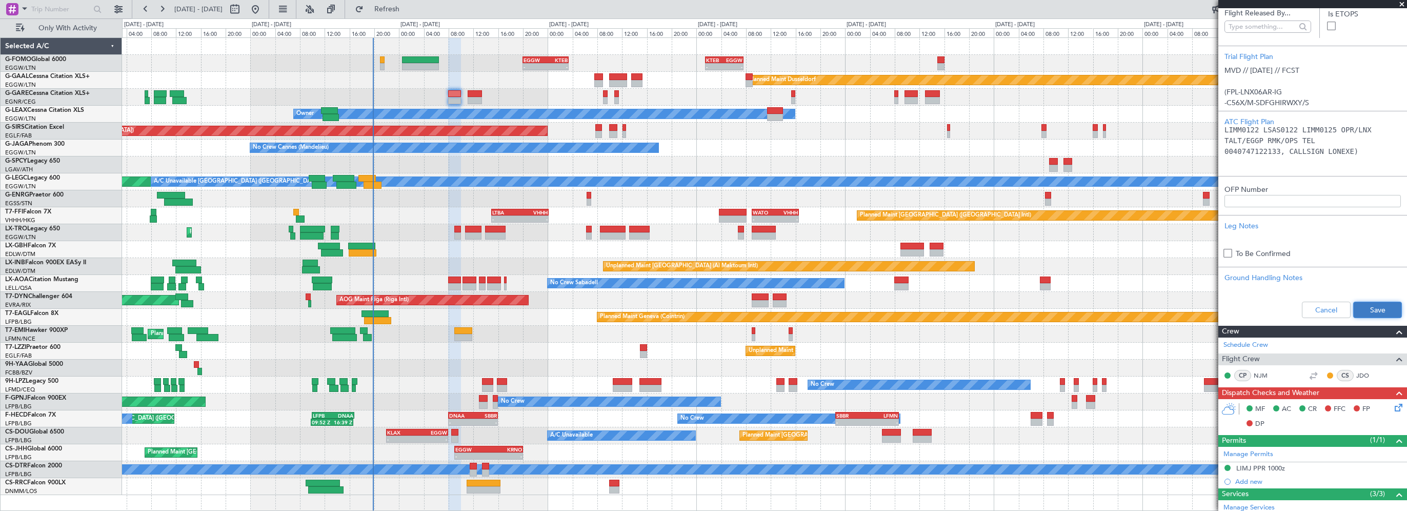
click at [1366, 301] on button "Save" at bounding box center [1377, 309] width 49 height 16
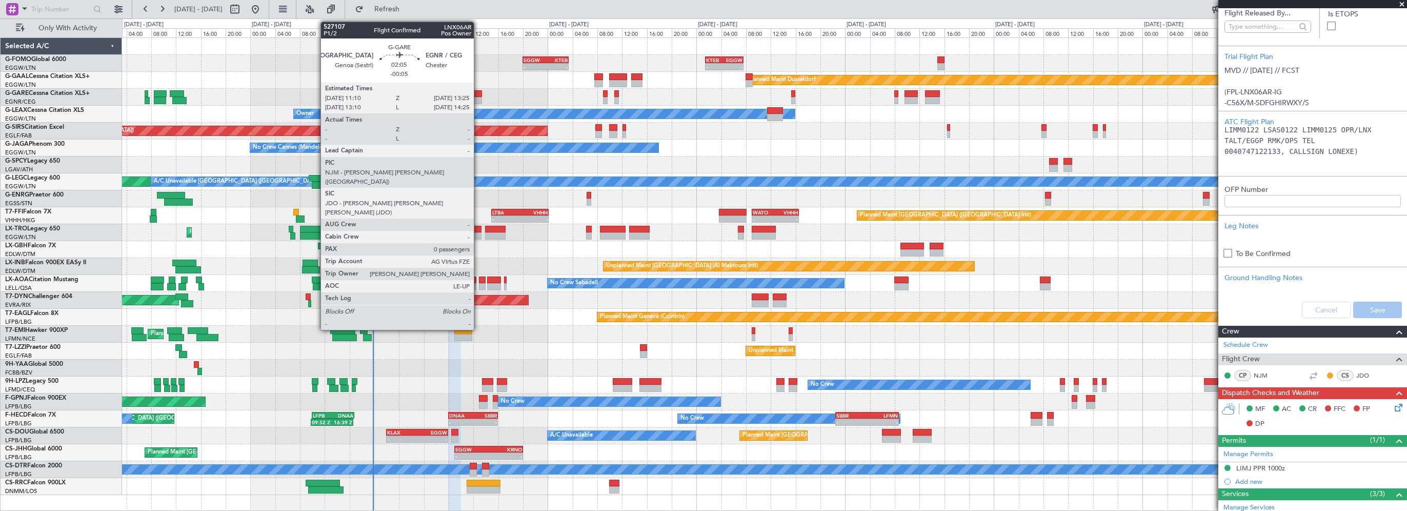
click at [478, 92] on div at bounding box center [475, 93] width 14 height 7
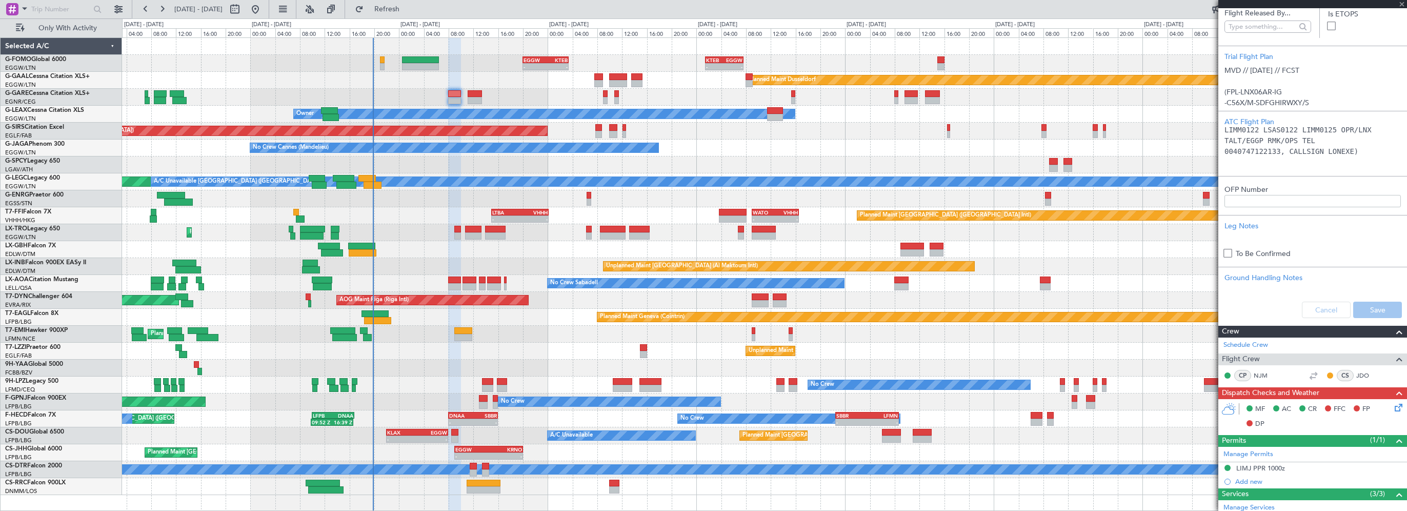
type input "-00:05"
type input "0"
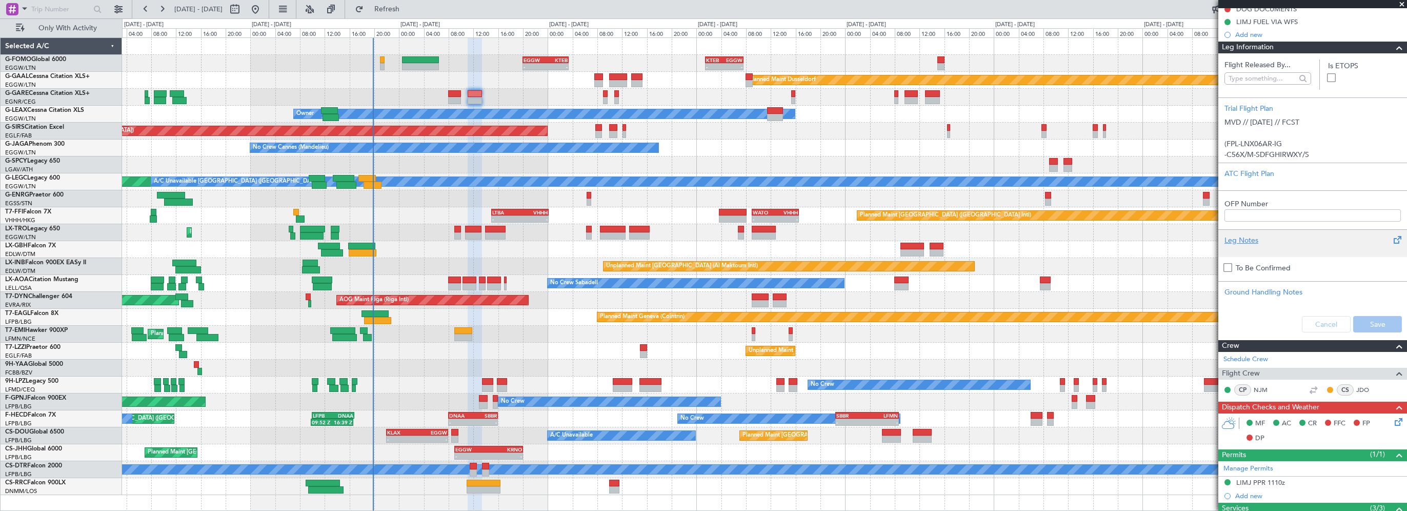
scroll to position [0, 0]
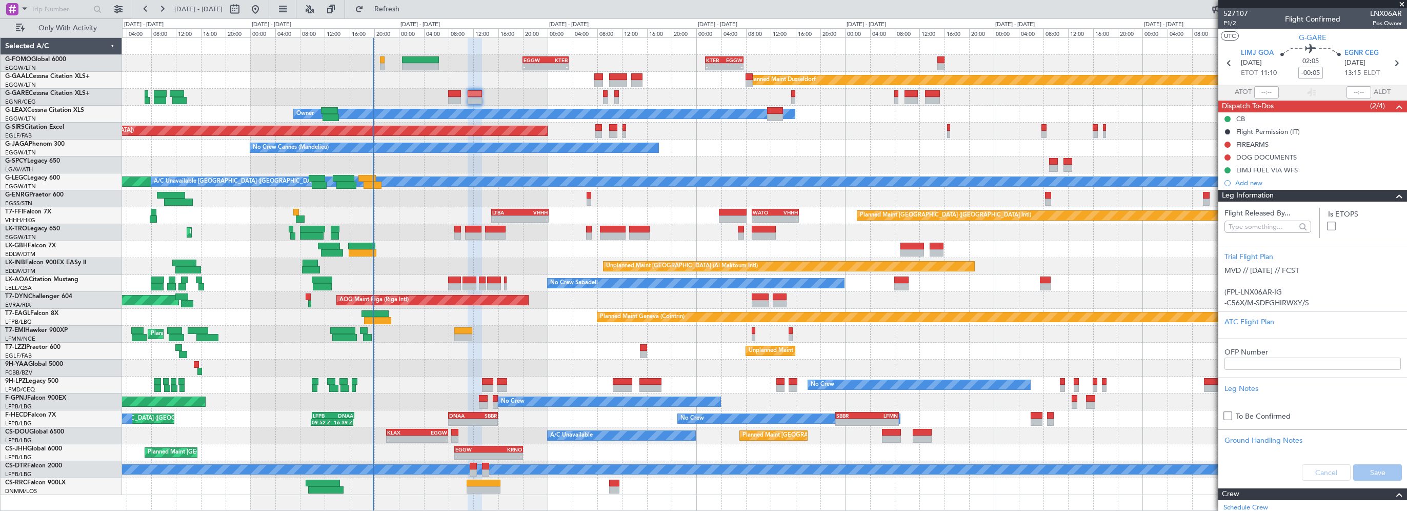
click at [1393, 192] on span at bounding box center [1399, 196] width 12 height 12
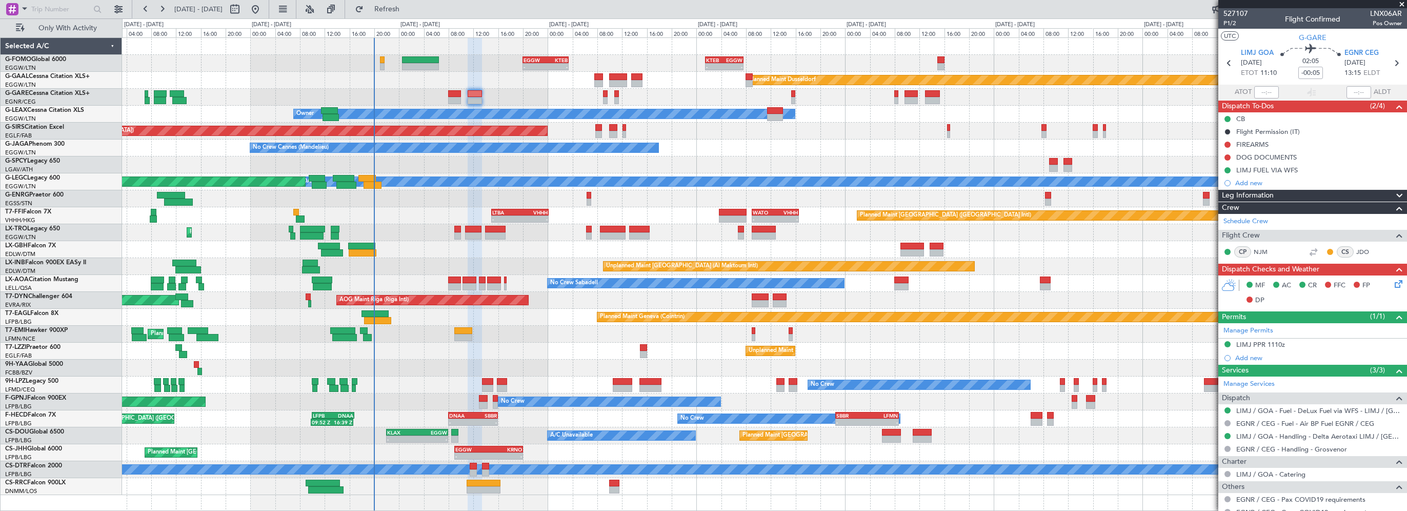
click at [1270, 345] on div "LIMJ PPR 1110z" at bounding box center [1260, 344] width 49 height 9
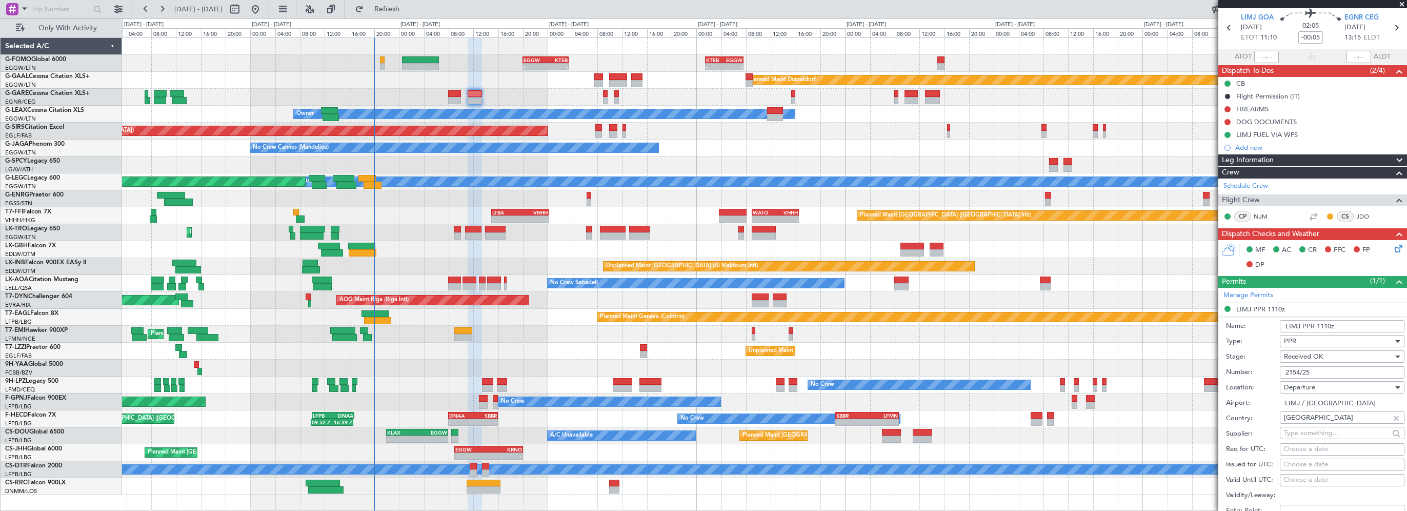
scroll to position [51, 0]
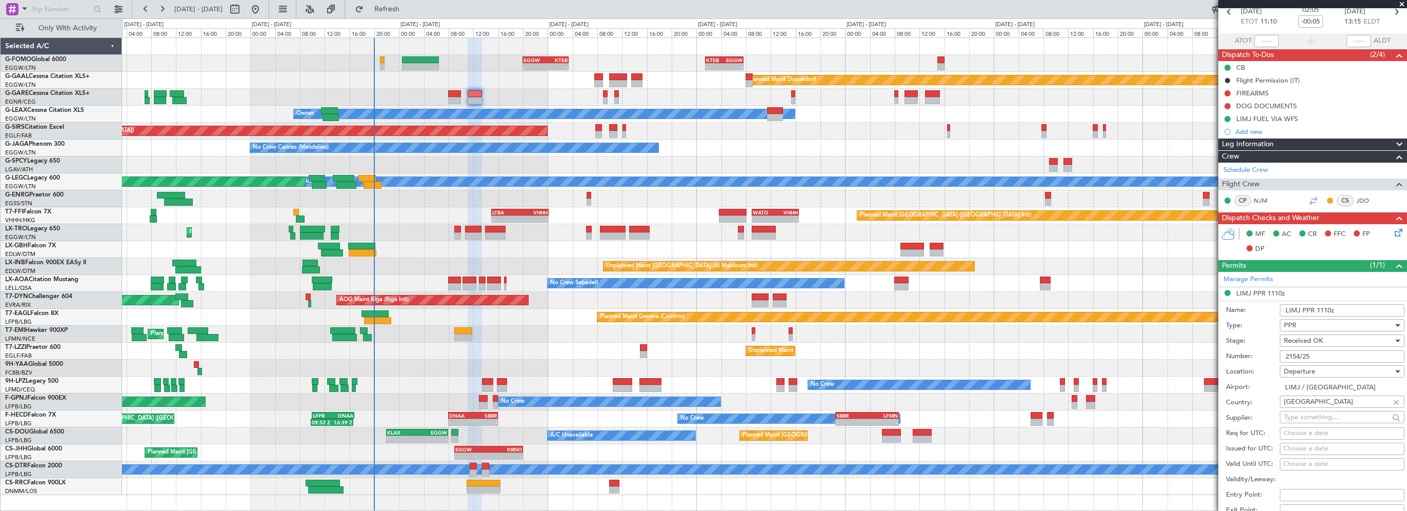
drag, startPoint x: 1322, startPoint y: 356, endPoint x: 1261, endPoint y: 354, distance: 60.5
click at [1261, 354] on div "Number: 2154/25" at bounding box center [1315, 356] width 178 height 15
click at [1395, 264] on span at bounding box center [1399, 265] width 12 height 12
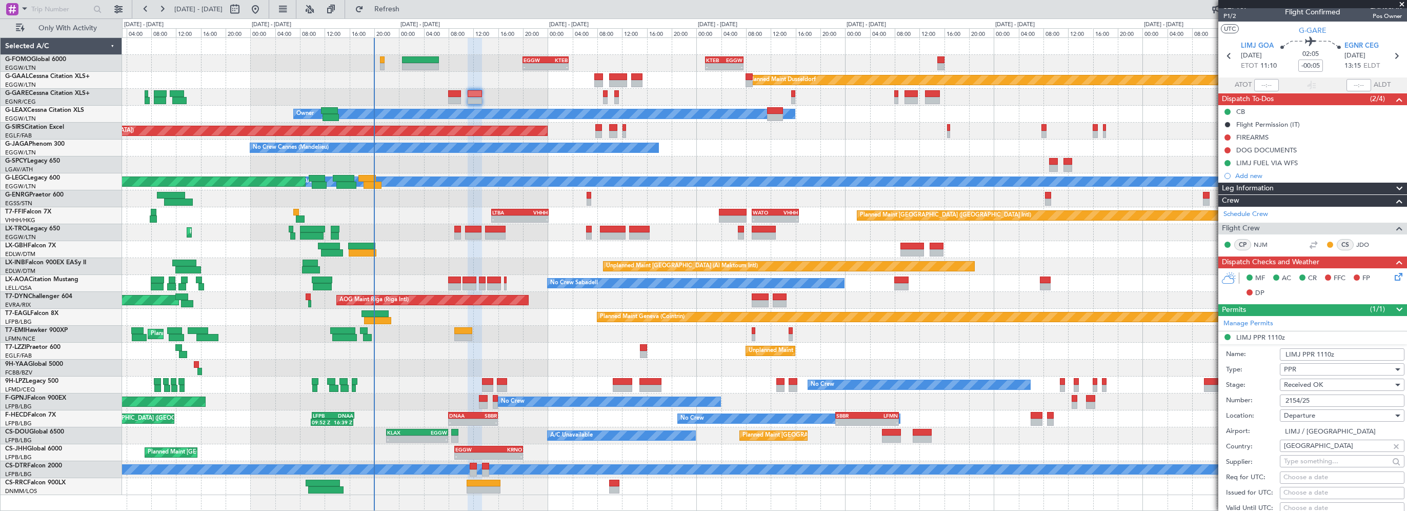
scroll to position [6, 0]
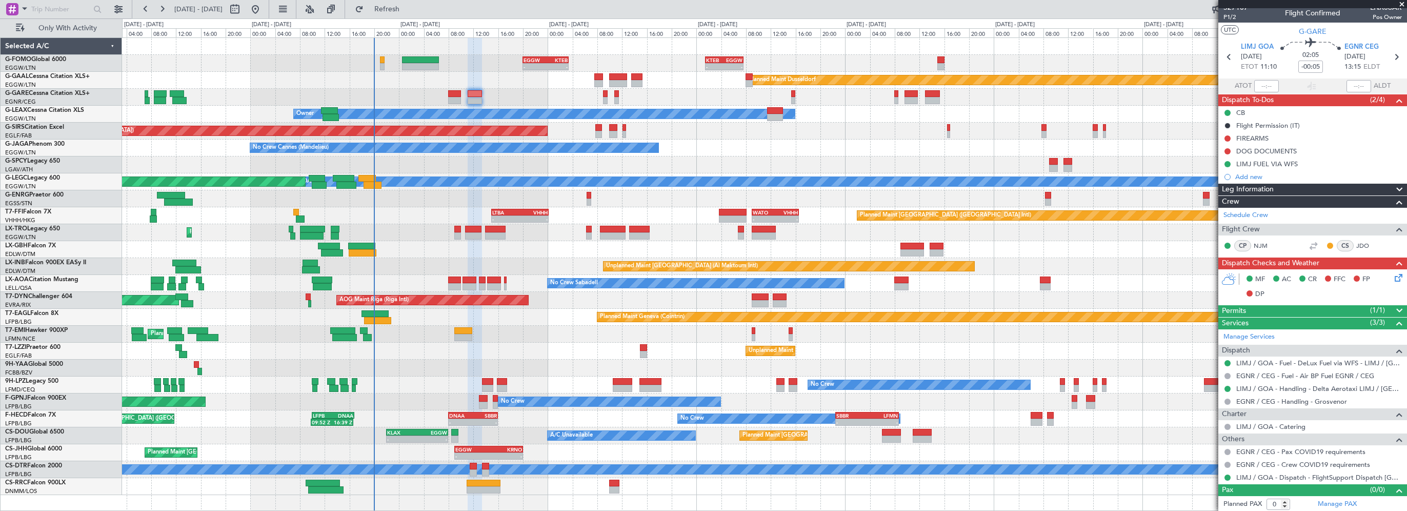
click at [1252, 190] on span "Leg Information" at bounding box center [1248, 190] width 52 height 12
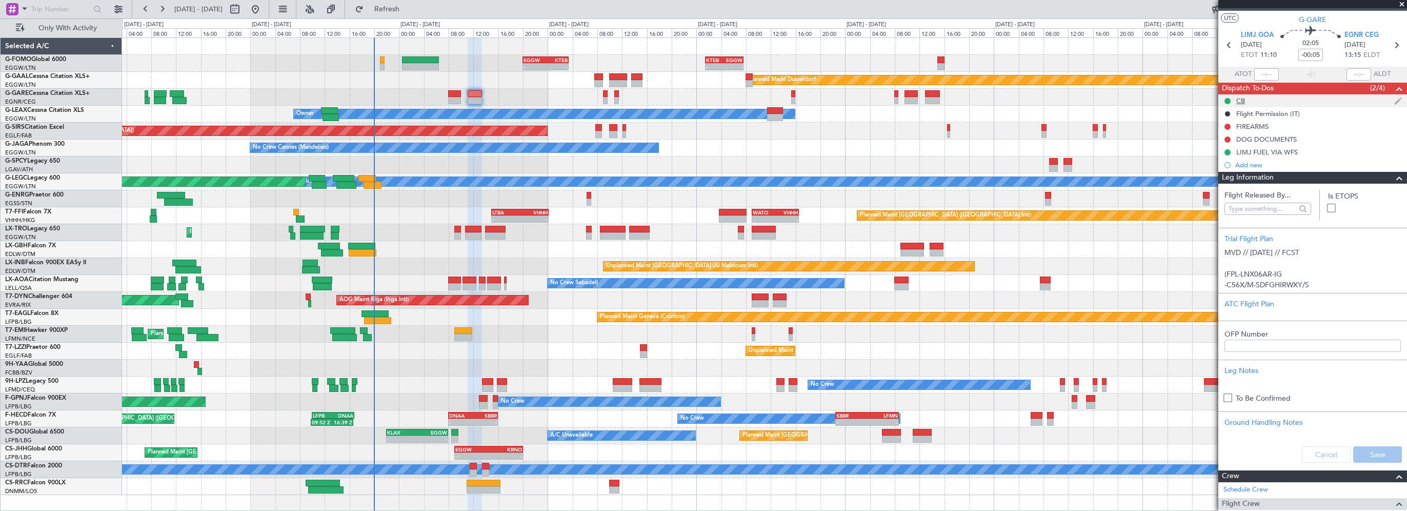
scroll to position [0, 0]
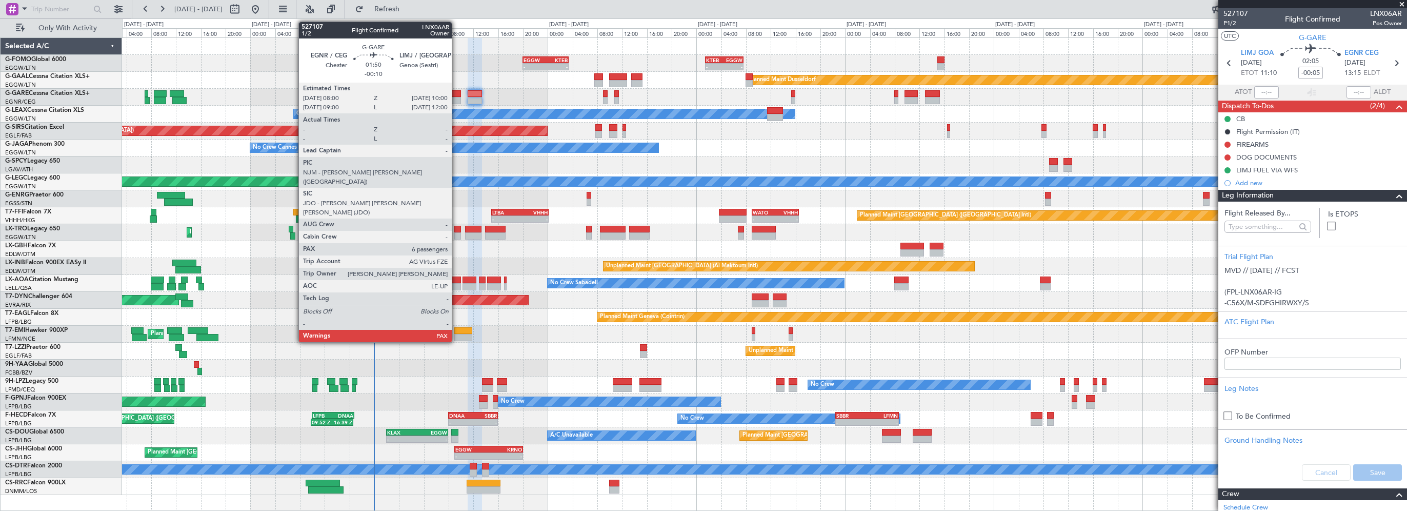
click at [457, 91] on div at bounding box center [454, 93] width 13 height 7
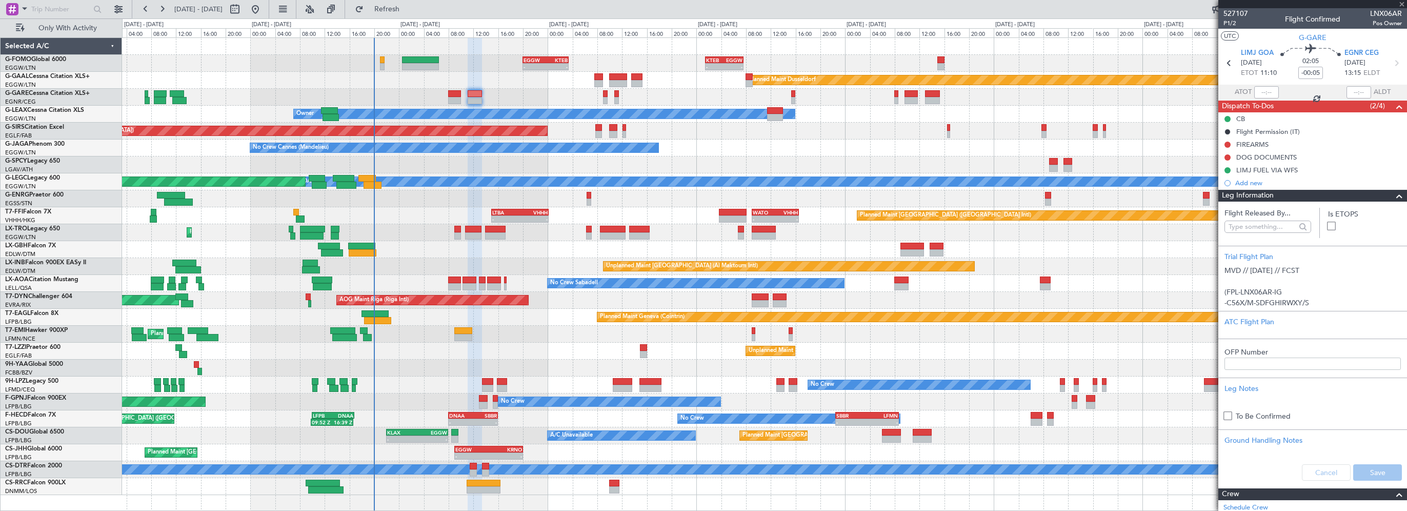
type input "-00:10"
type input "6"
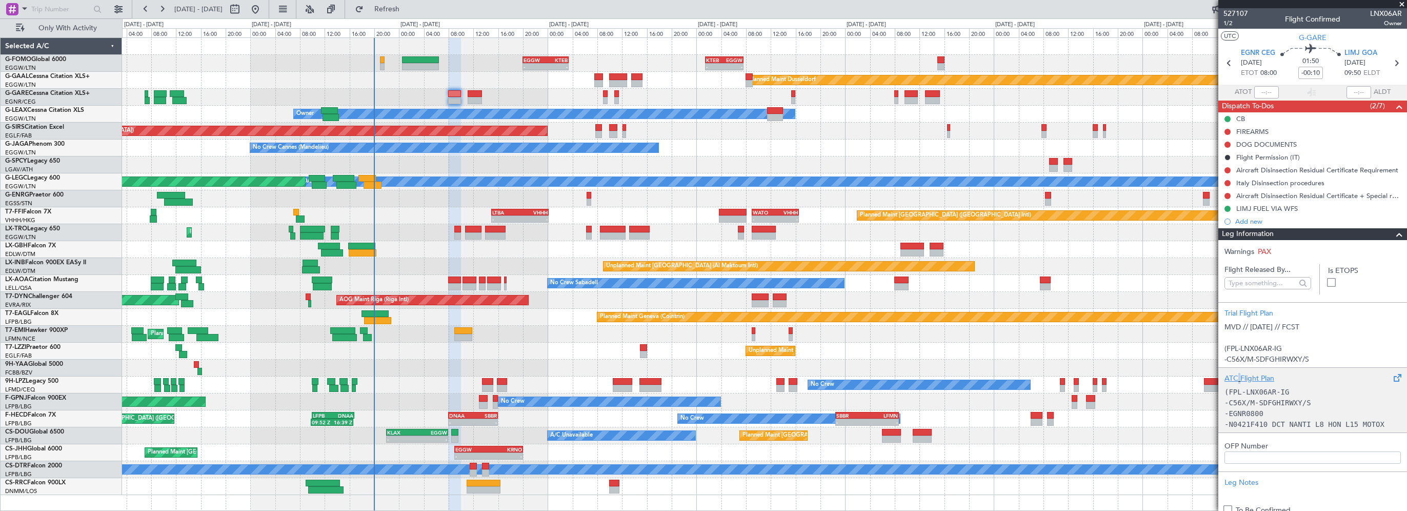
click at [1239, 378] on div "ATC Flight Plan" at bounding box center [1312, 378] width 176 height 11
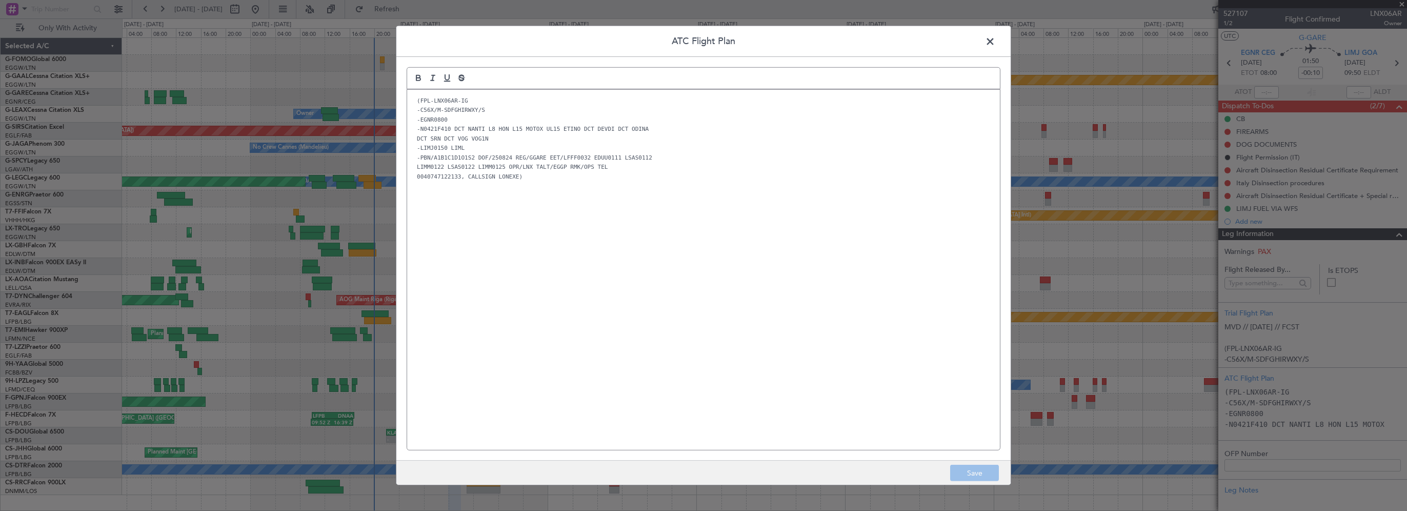
click at [567, 214] on div "(FPL-LNX06AR-IG -C56X/M-SDFGHIRWXY/S -EGNR0800 -N0421F410 DCT NANTI L8 HON L15 …" at bounding box center [703, 270] width 593 height 360
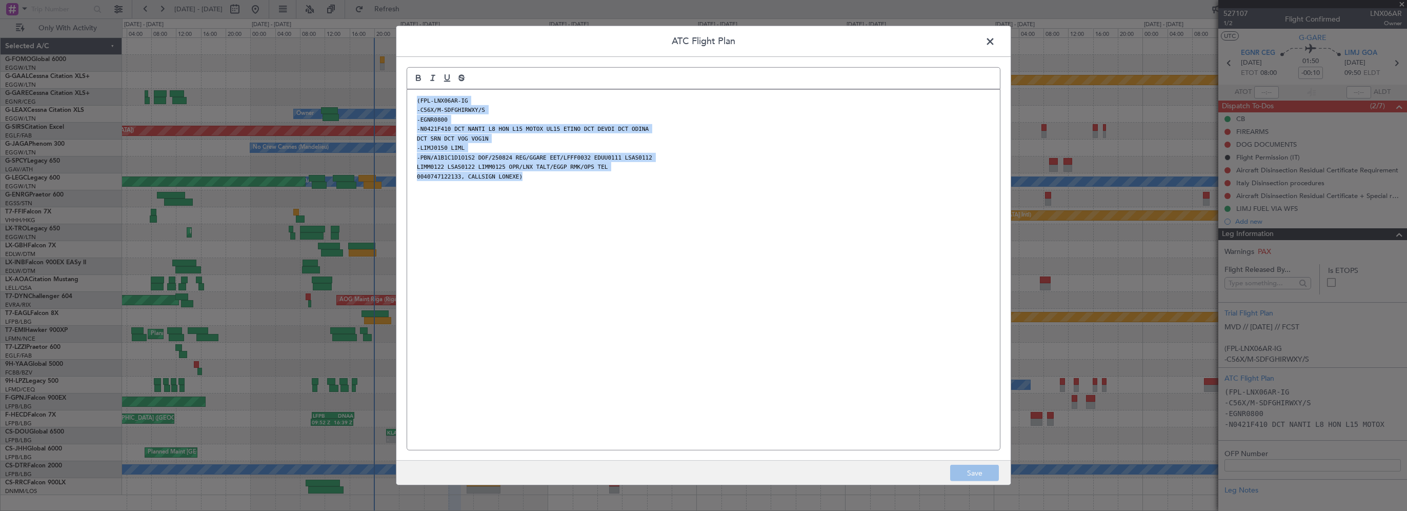
drag, startPoint x: 533, startPoint y: 184, endPoint x: 406, endPoint y: 98, distance: 153.4
click at [406, 98] on div "ATC Flight Plan (FPL-LNX06AR-IG -C56X/M-SDFGHIRWXY/S -EGNR0800 -N0421F410 DCT N…" at bounding box center [703, 255] width 615 height 459
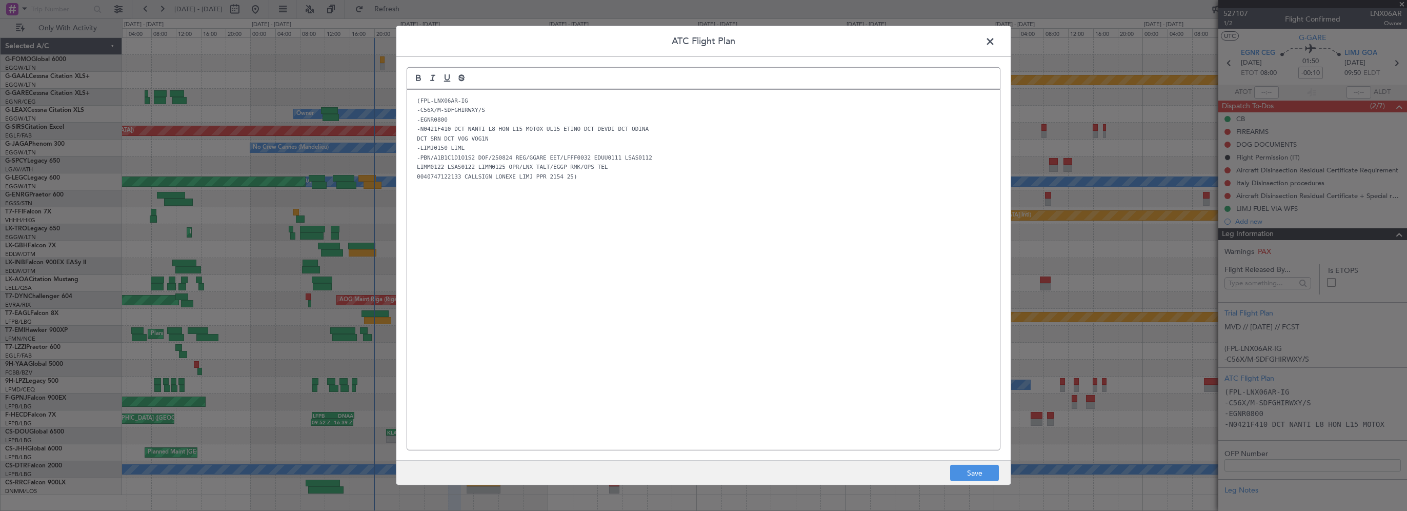
click at [608, 316] on div "(FPL-LNX06AR-IG -C56X/M-SDFGHIRWXY/S -EGNR0800 -N0421F410 DCT NANTI L8 HON L15 …" at bounding box center [703, 270] width 593 height 360
click at [971, 474] on button "Save" at bounding box center [974, 473] width 49 height 16
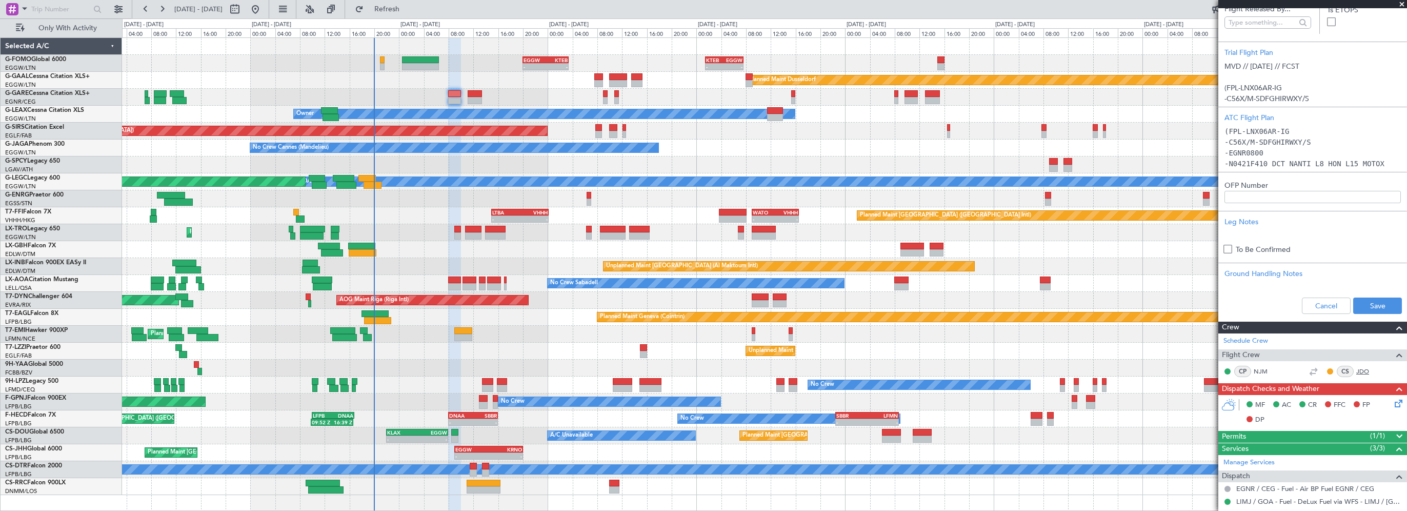
scroll to position [308, 0]
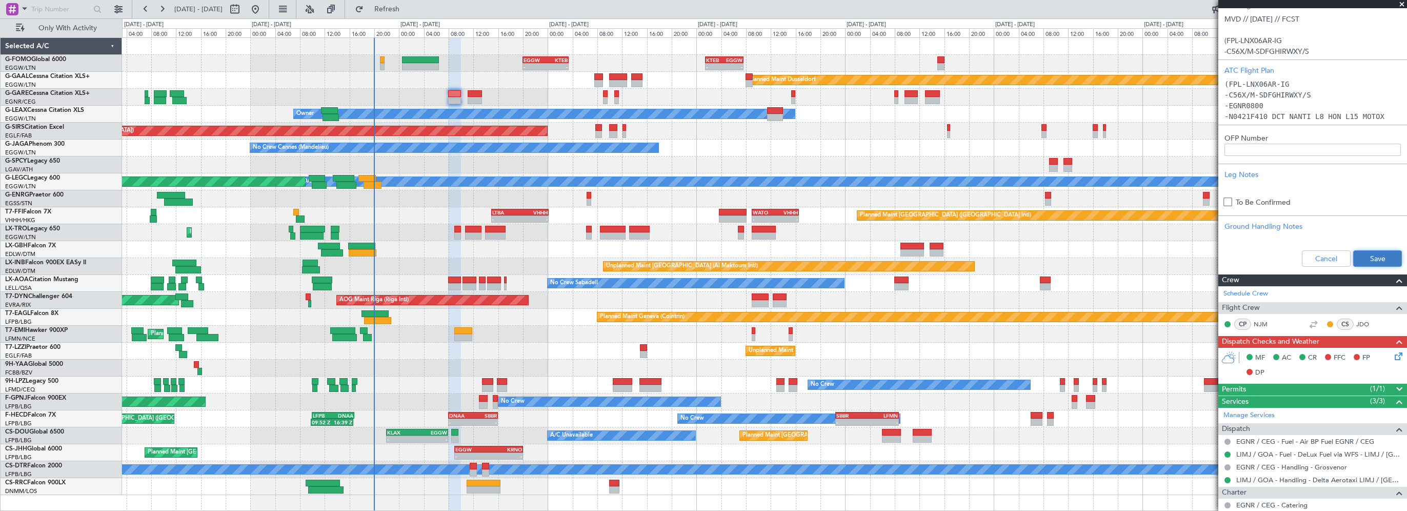
click at [1375, 254] on button "Save" at bounding box center [1377, 258] width 49 height 16
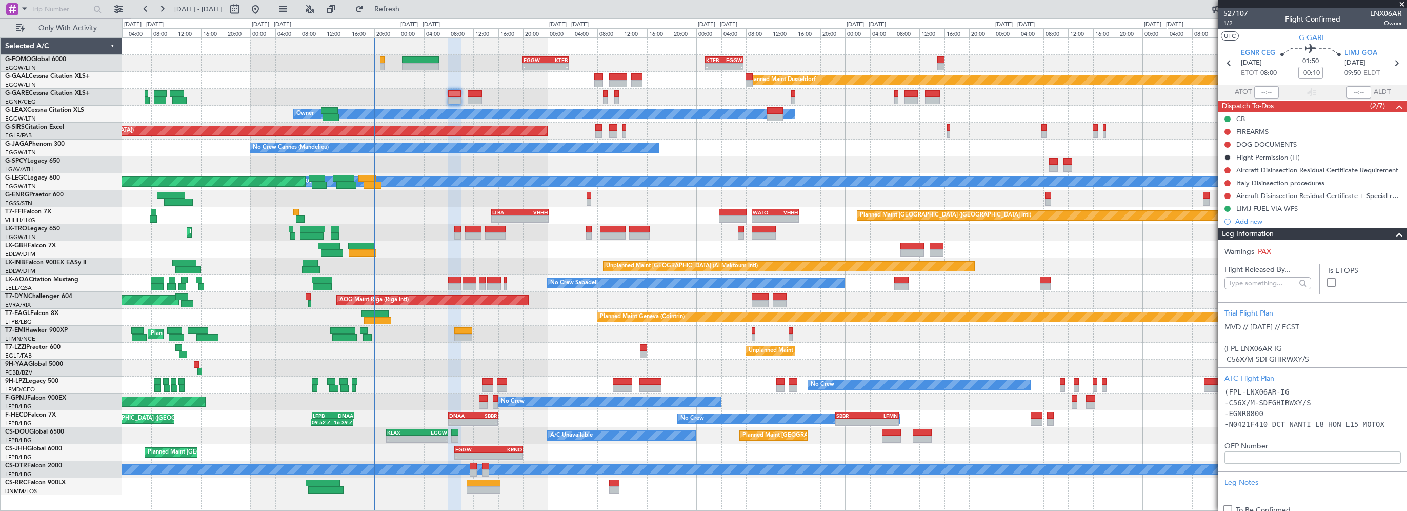
scroll to position [0, 0]
click at [1393, 232] on span at bounding box center [1399, 234] width 12 height 12
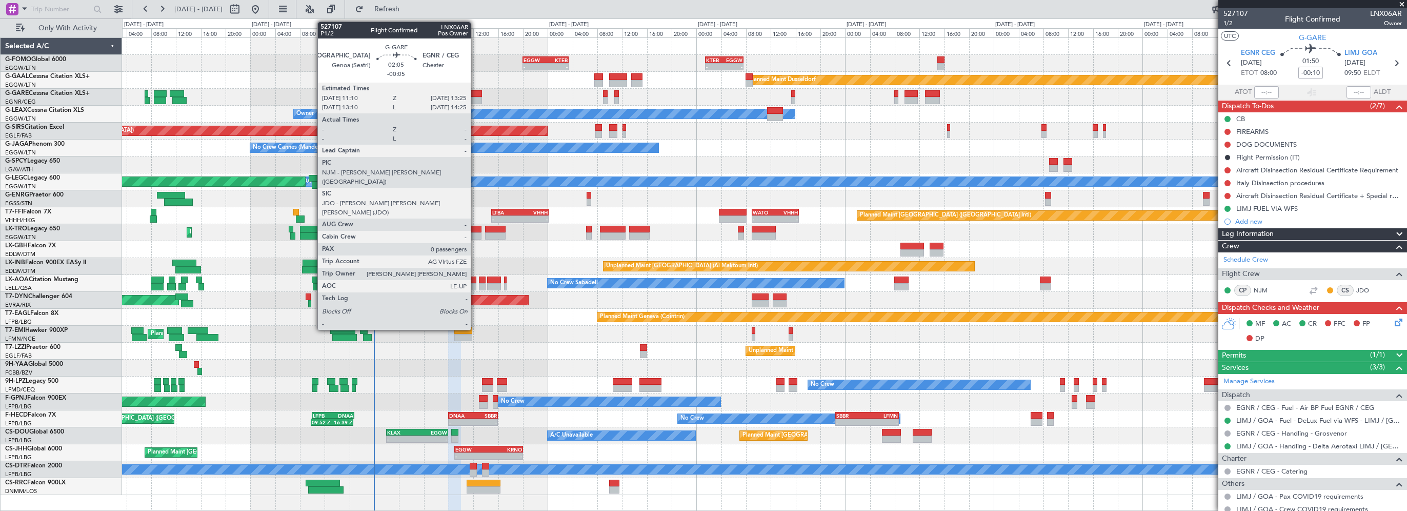
click at [475, 92] on div at bounding box center [475, 93] width 14 height 7
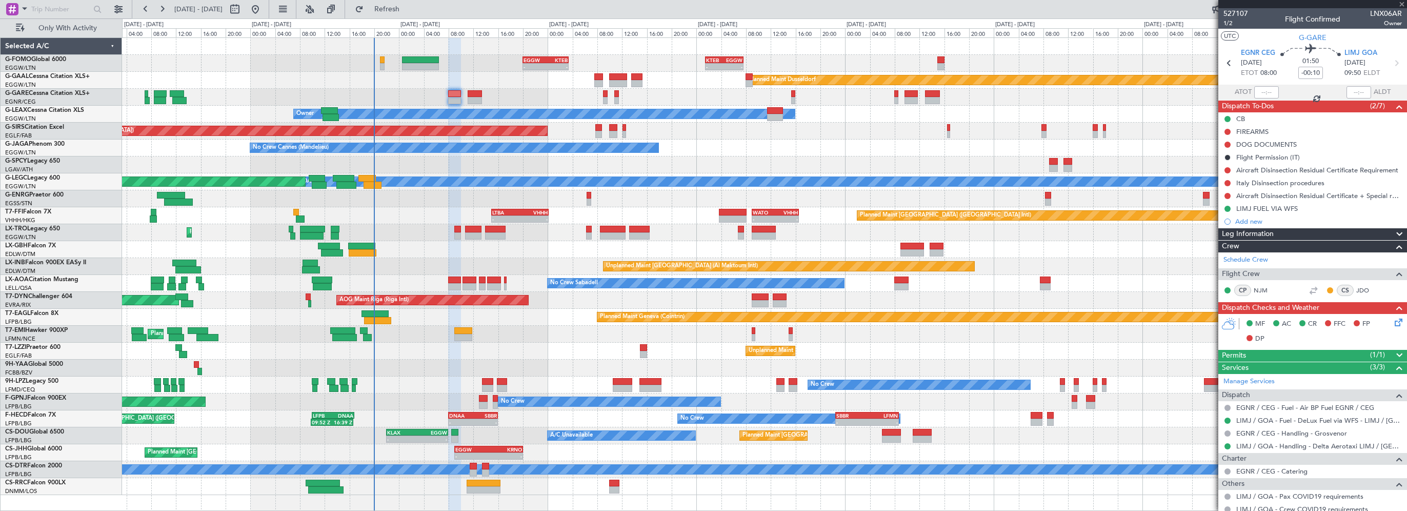
type input "-00:05"
type input "0"
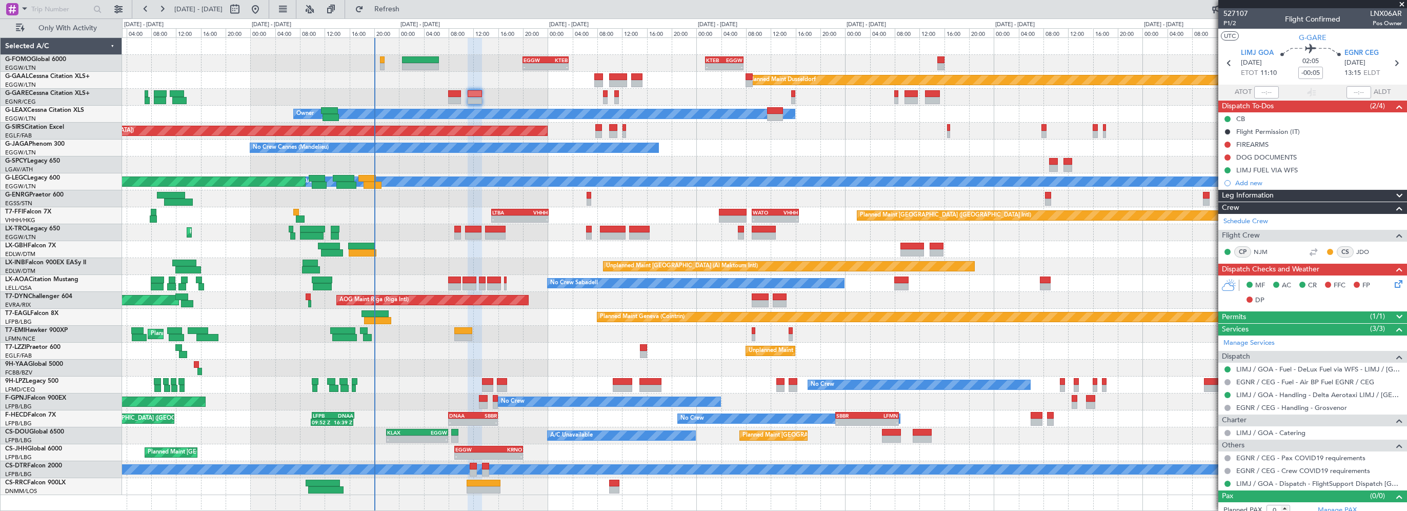
click at [1286, 189] on mat-tooltip-component "LIMJ FUEL VIA WFS" at bounding box center [1267, 187] width 70 height 27
click at [1276, 194] on mat-tooltip-component "LIMJ FUEL VIA WFS" at bounding box center [1267, 187] width 70 height 27
click at [1360, 194] on div "Leg Information" at bounding box center [1312, 196] width 189 height 12
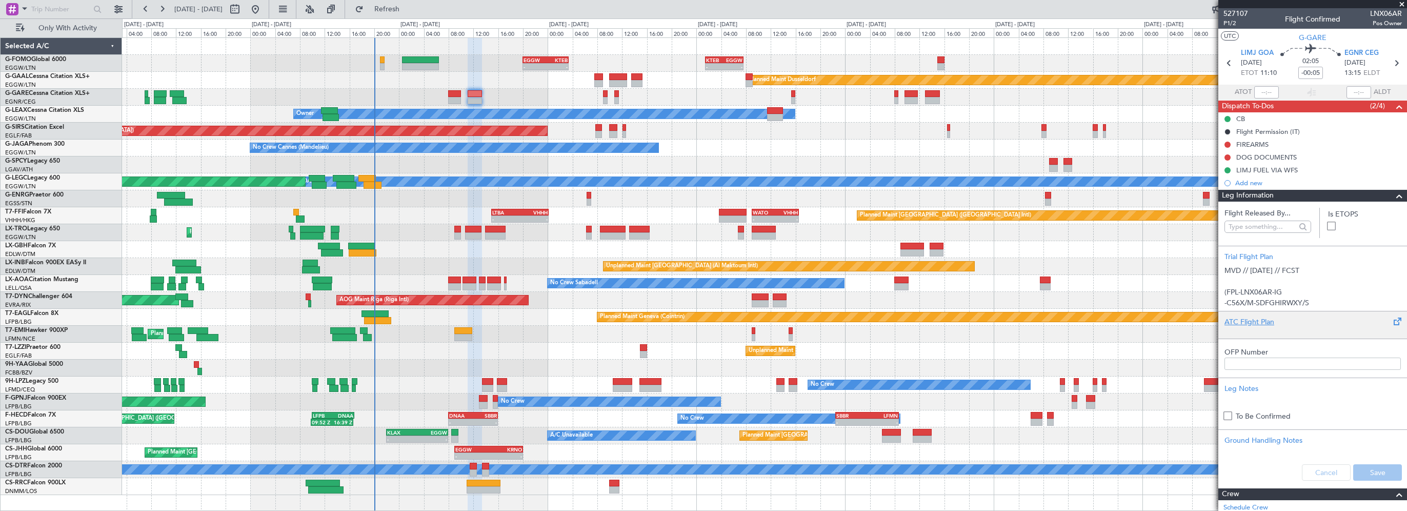
click at [1239, 322] on div "ATC Flight Plan" at bounding box center [1312, 321] width 176 height 11
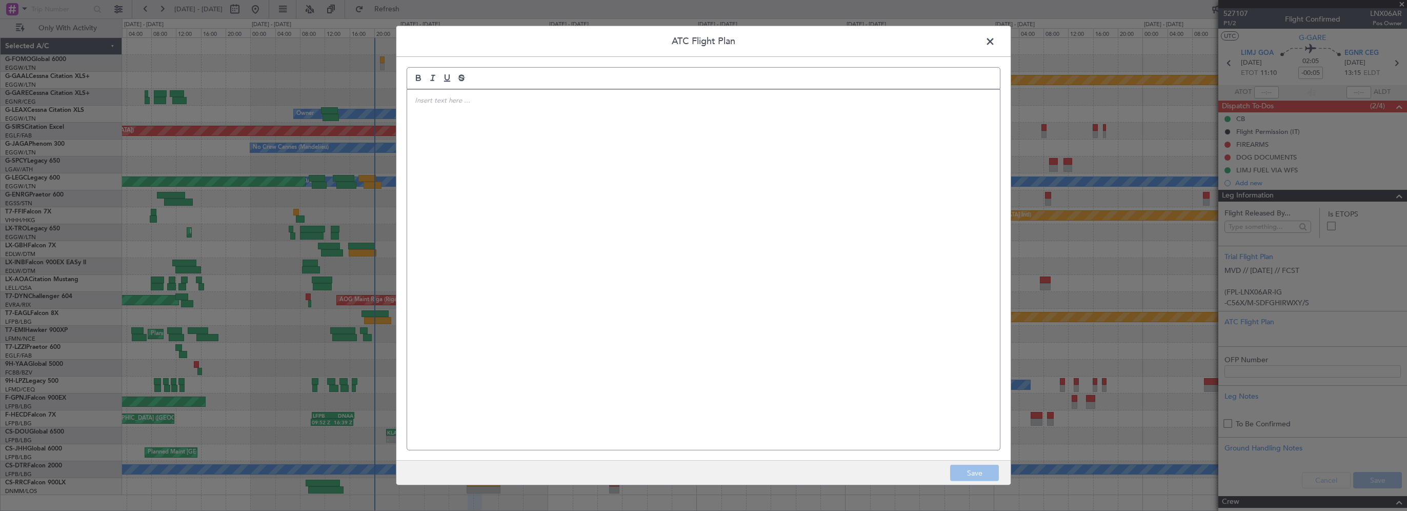
click at [492, 186] on div at bounding box center [703, 270] width 593 height 360
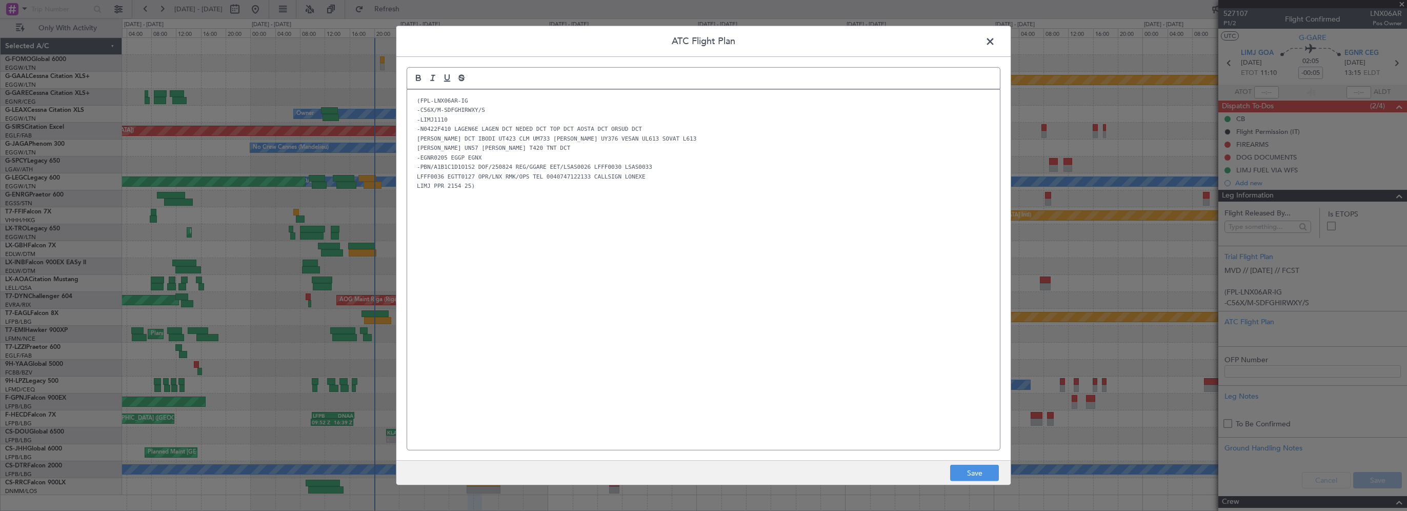
click at [627, 368] on div "(FPL-LNX06AR-IG -C56X/M-SDFGHIRWXY/S -LIMJ1110 -N0422F410 LAGEN6E LAGEN DCT NED…" at bounding box center [703, 270] width 593 height 360
click at [978, 473] on button "Save" at bounding box center [974, 473] width 49 height 16
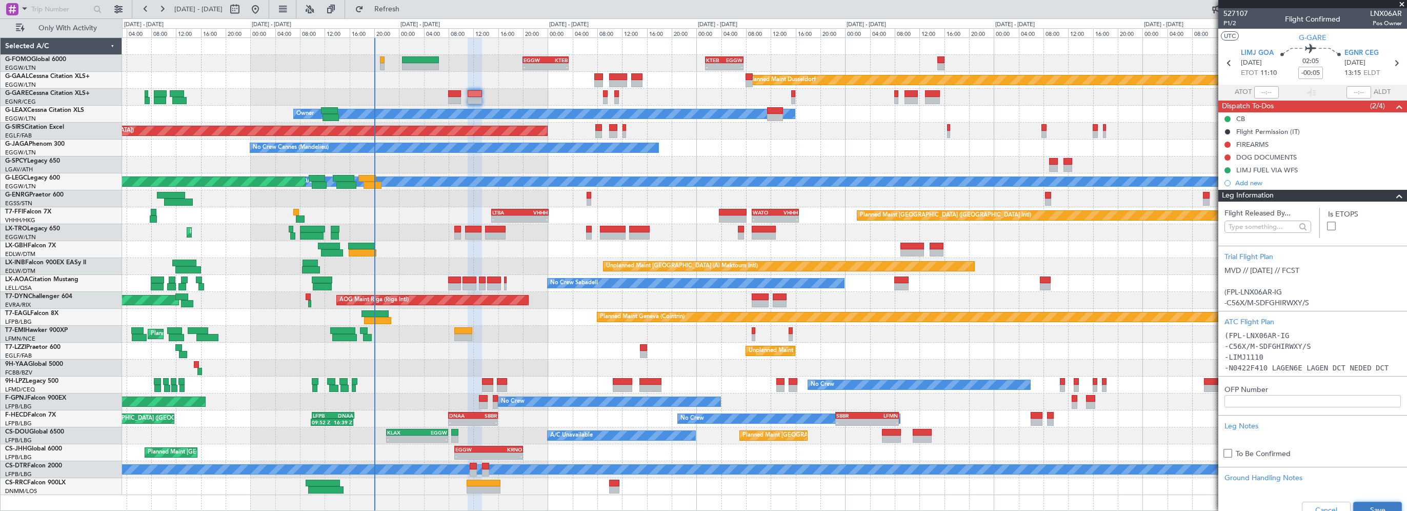
click at [1367, 506] on button "Save" at bounding box center [1377, 509] width 49 height 16
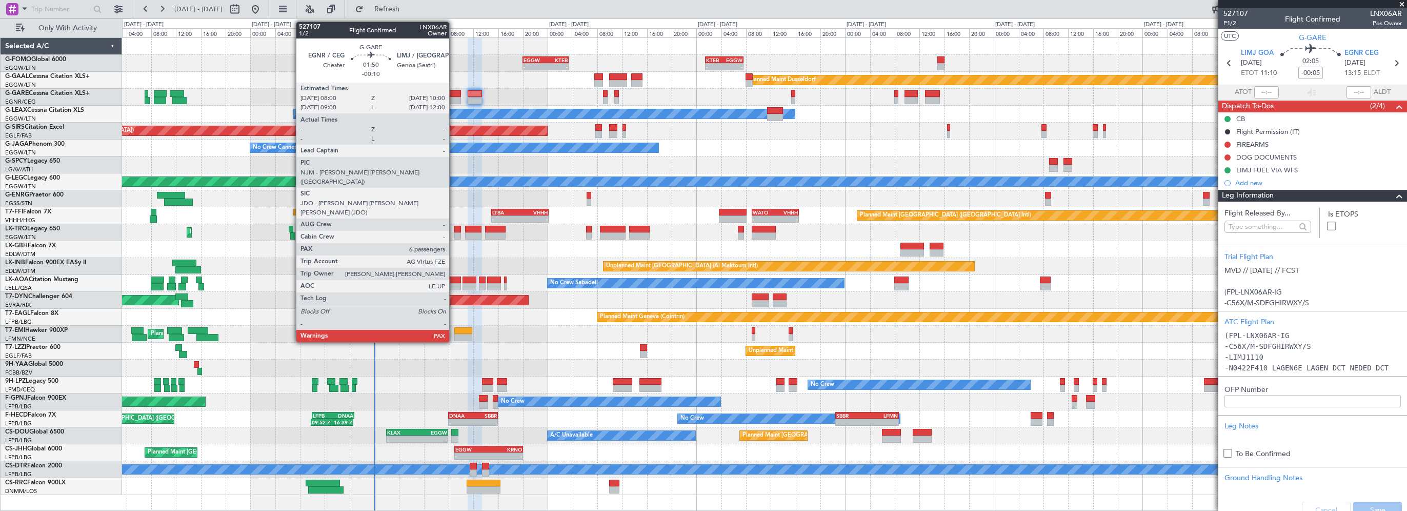
click at [454, 90] on div at bounding box center [454, 93] width 13 height 7
click at [454, 92] on div at bounding box center [454, 93] width 13 height 7
click at [455, 94] on div at bounding box center [454, 93] width 13 height 7
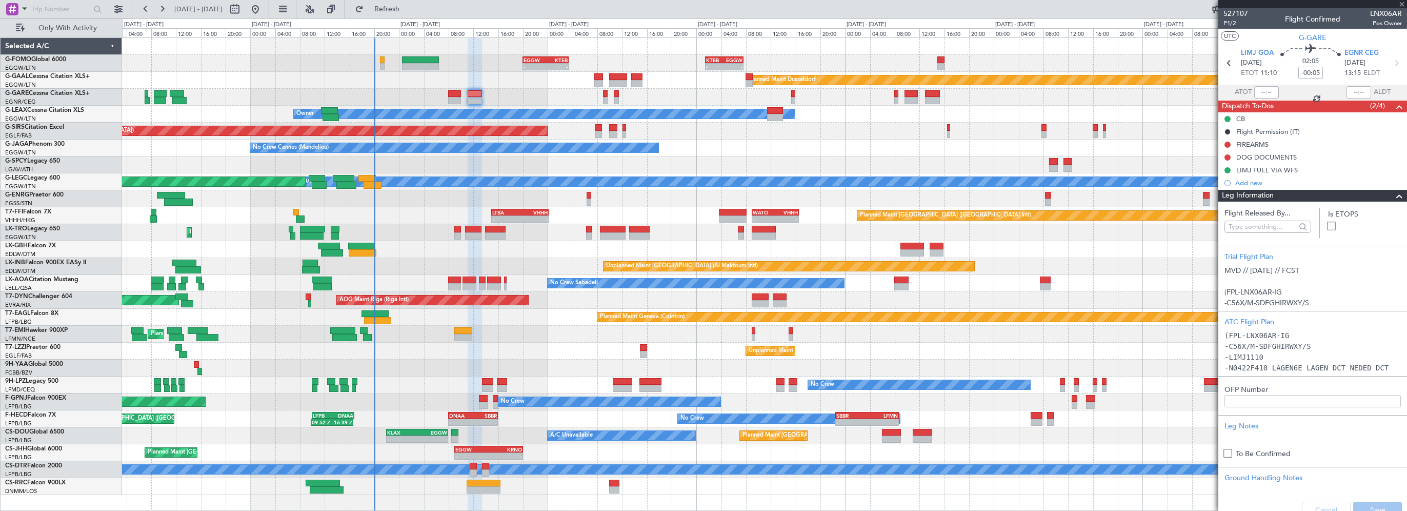
click at [1393, 197] on span at bounding box center [1399, 196] width 12 height 12
type input "-00:10"
type input "6"
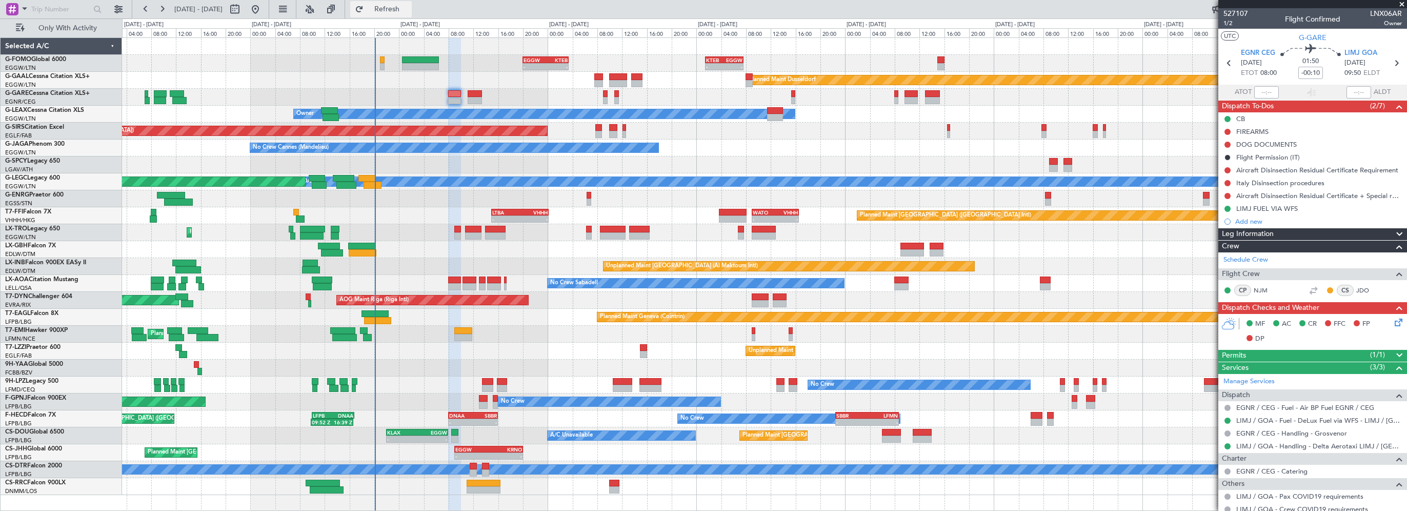
click at [409, 9] on span "Refresh" at bounding box center [387, 9] width 43 height 7
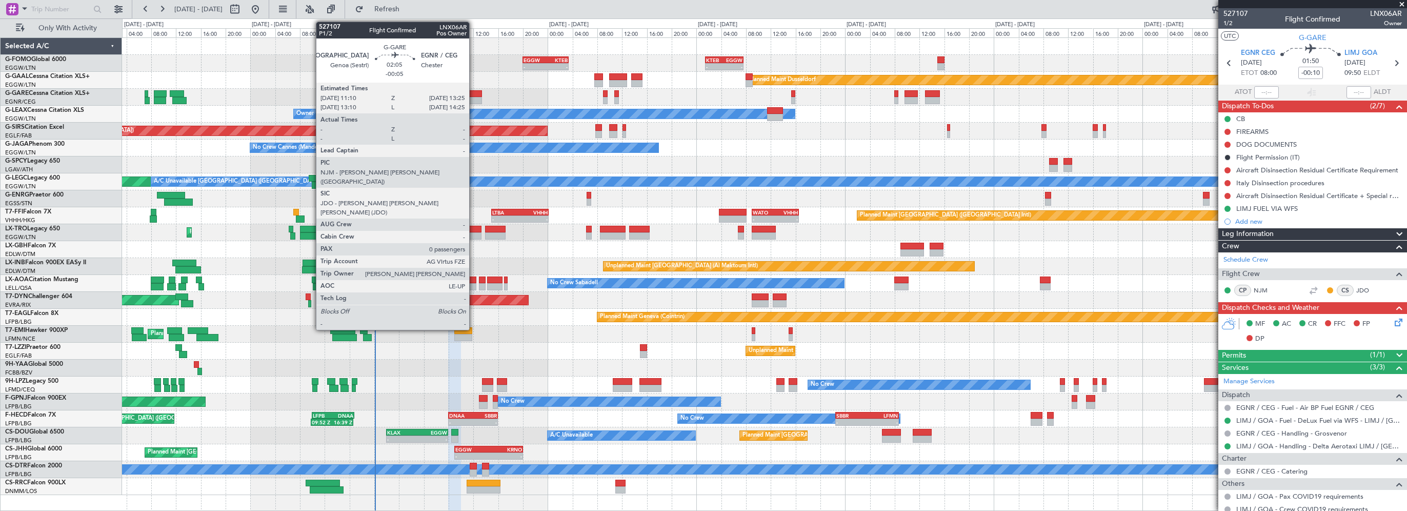
click at [476, 92] on div at bounding box center [475, 93] width 14 height 7
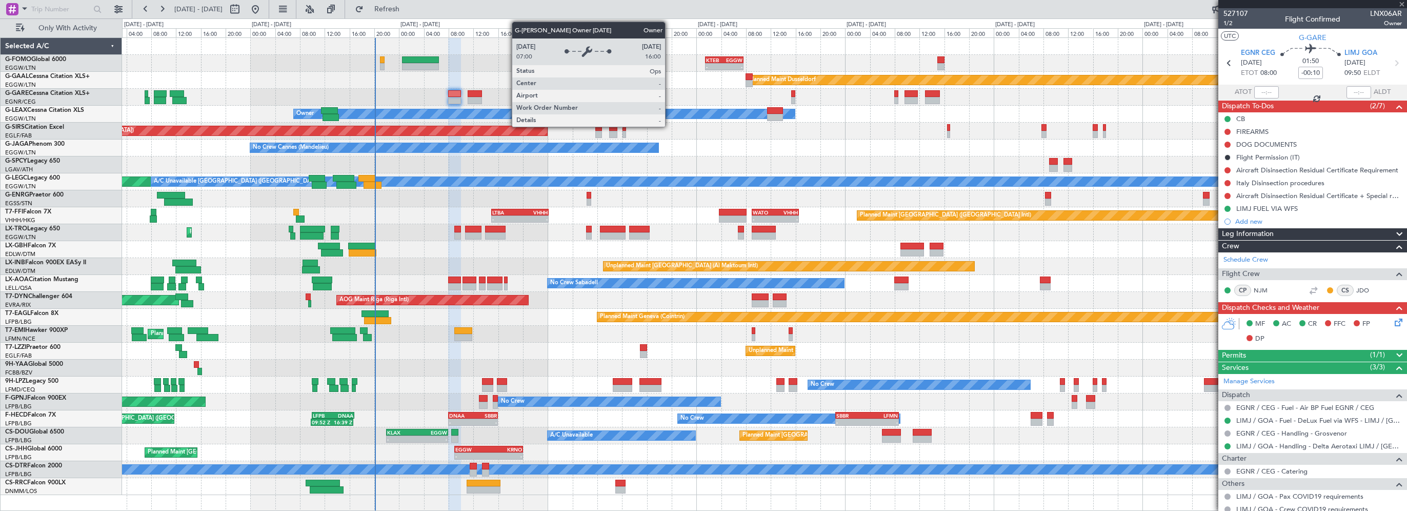
type input "-00:05"
type input "0"
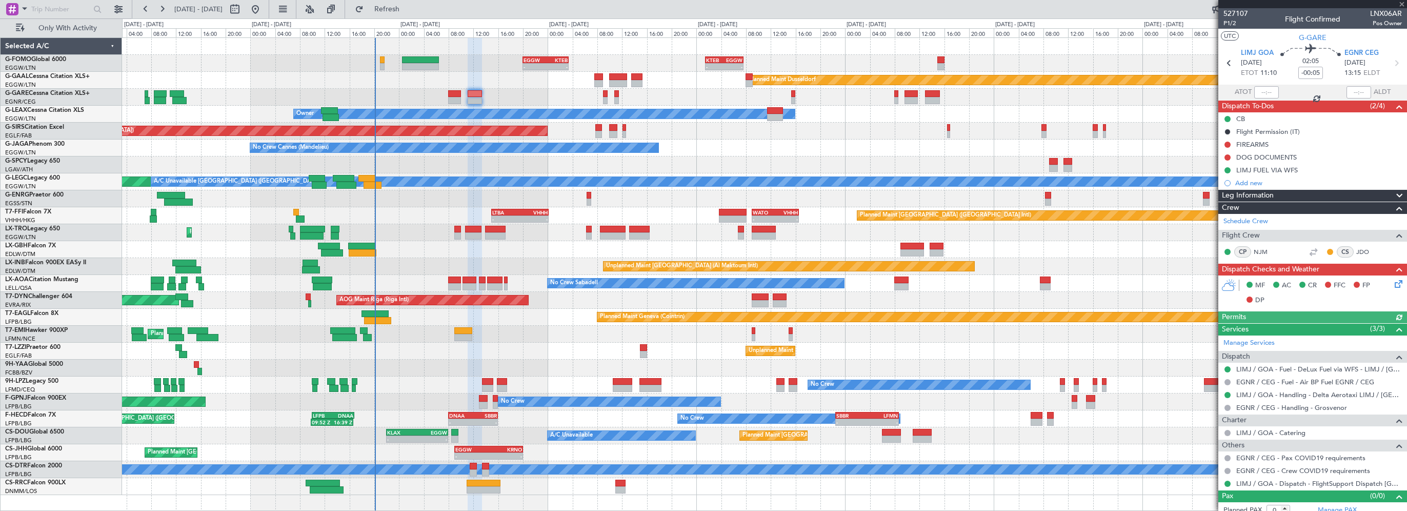
click at [1393, 283] on icon at bounding box center [1397, 282] width 8 height 8
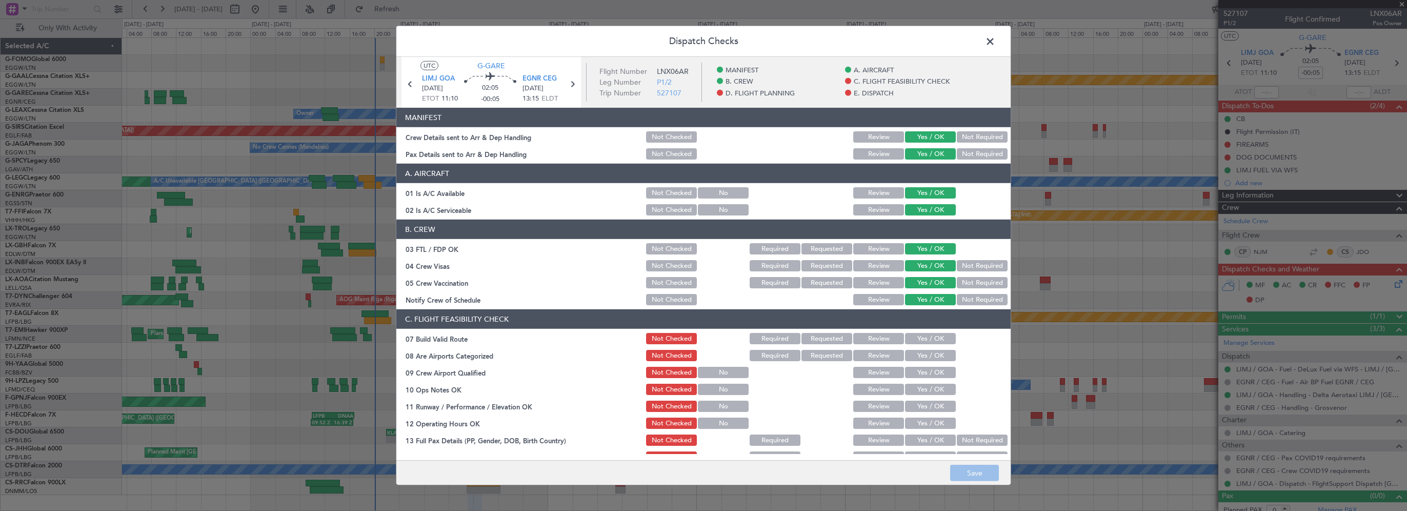
click at [909, 335] on button "Yes / OK" at bounding box center [930, 338] width 51 height 11
click at [915, 389] on button "Yes / OK" at bounding box center [930, 389] width 51 height 11
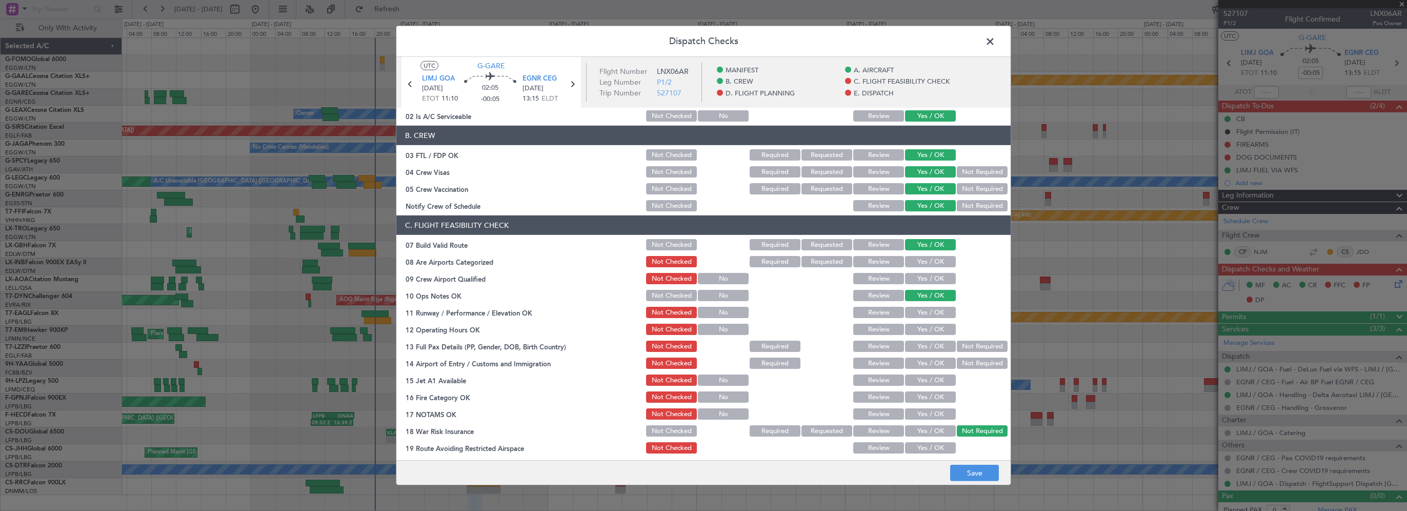
scroll to position [103, 0]
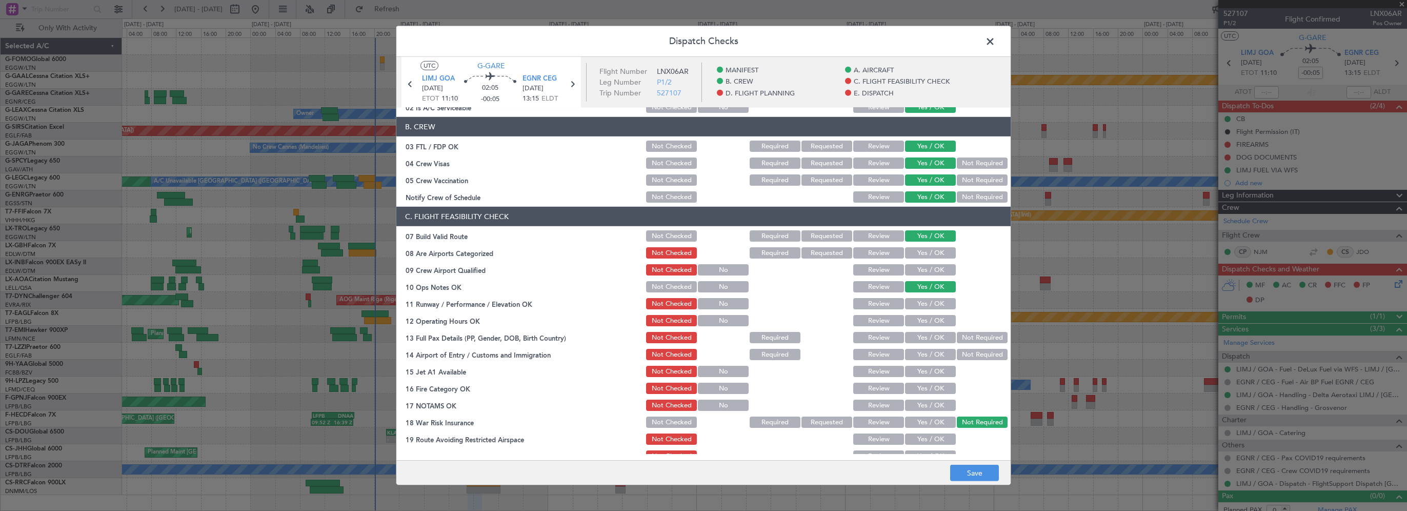
click at [915, 250] on button "Yes / OK" at bounding box center [930, 252] width 51 height 11
click at [912, 268] on button "Yes / OK" at bounding box center [930, 269] width 51 height 11
drag, startPoint x: 920, startPoint y: 306, endPoint x: 923, endPoint y: 324, distance: 18.6
click at [920, 306] on button "Yes / OK" at bounding box center [930, 303] width 51 height 11
click at [922, 327] on div "Yes / OK" at bounding box center [929, 320] width 52 height 14
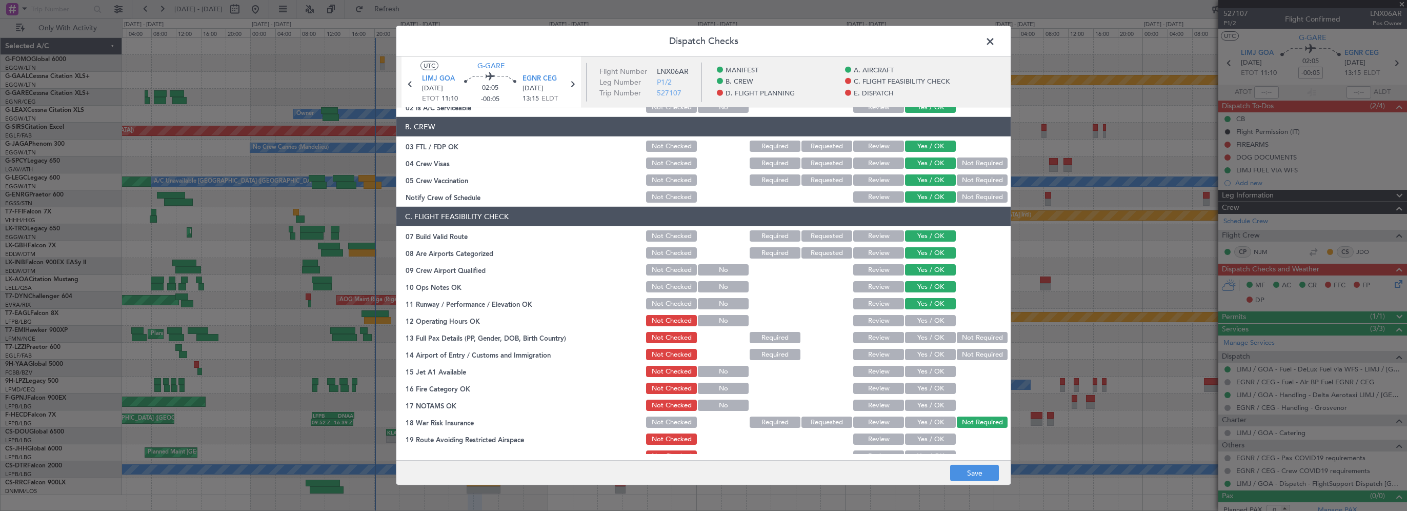
click at [923, 321] on button "Yes / OK" at bounding box center [930, 320] width 51 height 11
click at [918, 335] on button "Yes / OK" at bounding box center [930, 337] width 51 height 11
click at [918, 353] on button "Yes / OK" at bounding box center [930, 354] width 51 height 11
click at [917, 371] on button "Yes / OK" at bounding box center [930, 371] width 51 height 11
click at [919, 386] on button "Yes / OK" at bounding box center [930, 387] width 51 height 11
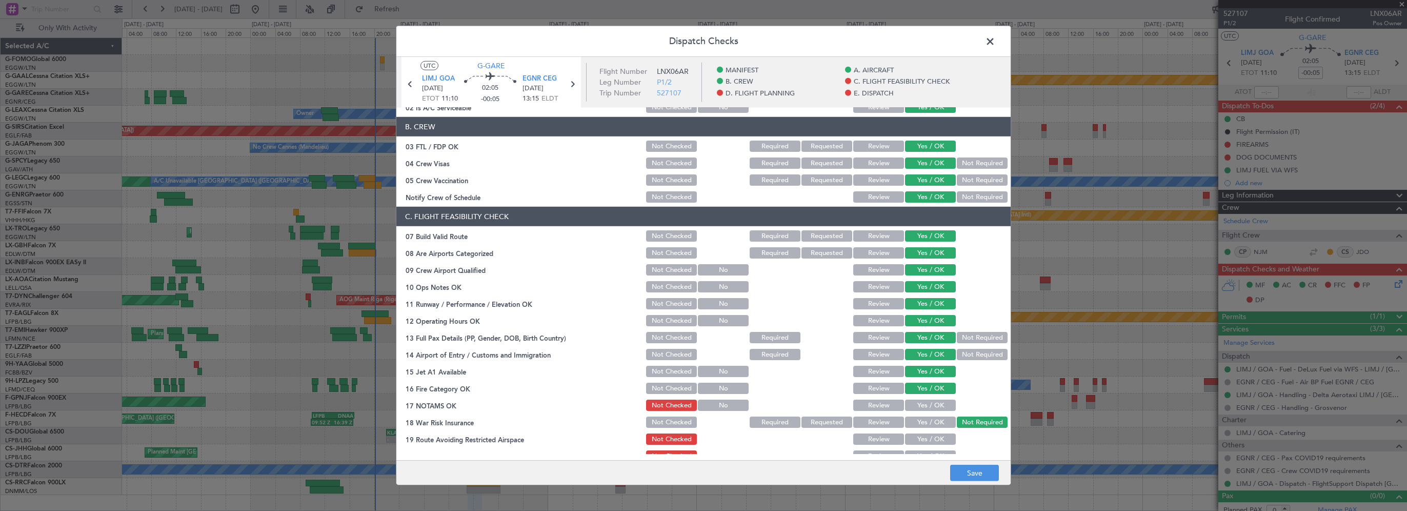
click at [927, 402] on button "Yes / OK" at bounding box center [930, 404] width 51 height 11
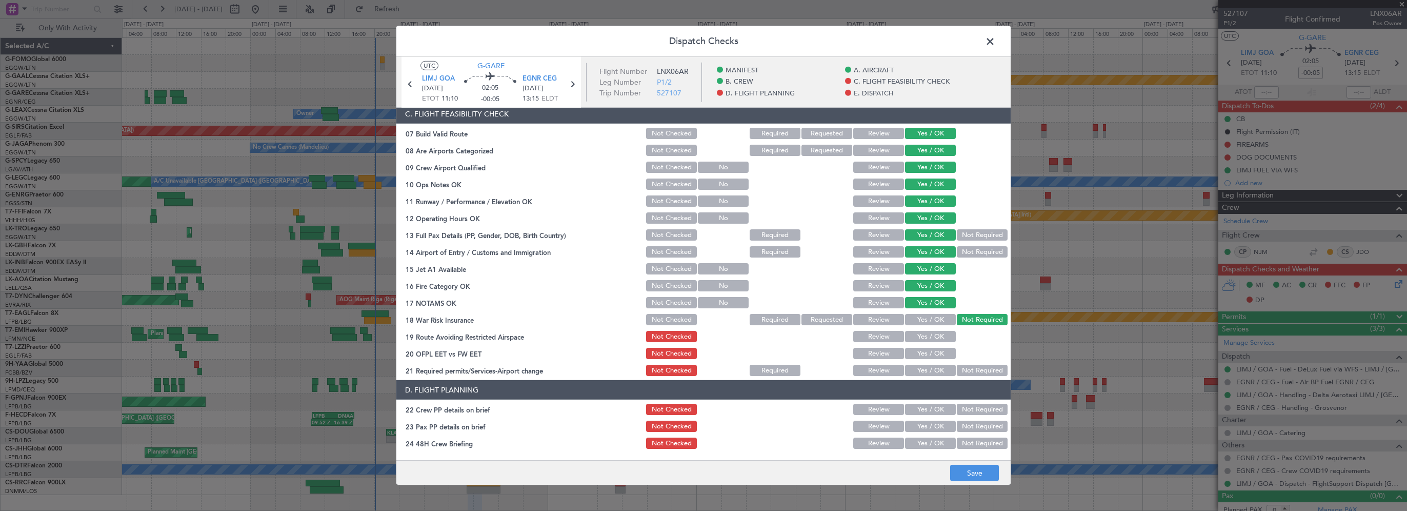
click at [932, 342] on div "Yes / OK" at bounding box center [929, 336] width 52 height 14
click at [930, 338] on button "Yes / OK" at bounding box center [930, 336] width 51 height 11
click at [930, 336] on button "Yes / OK" at bounding box center [930, 336] width 51 height 11
click at [930, 351] on button "Yes / OK" at bounding box center [930, 353] width 51 height 11
click at [925, 368] on button "Yes / OK" at bounding box center [930, 370] width 51 height 11
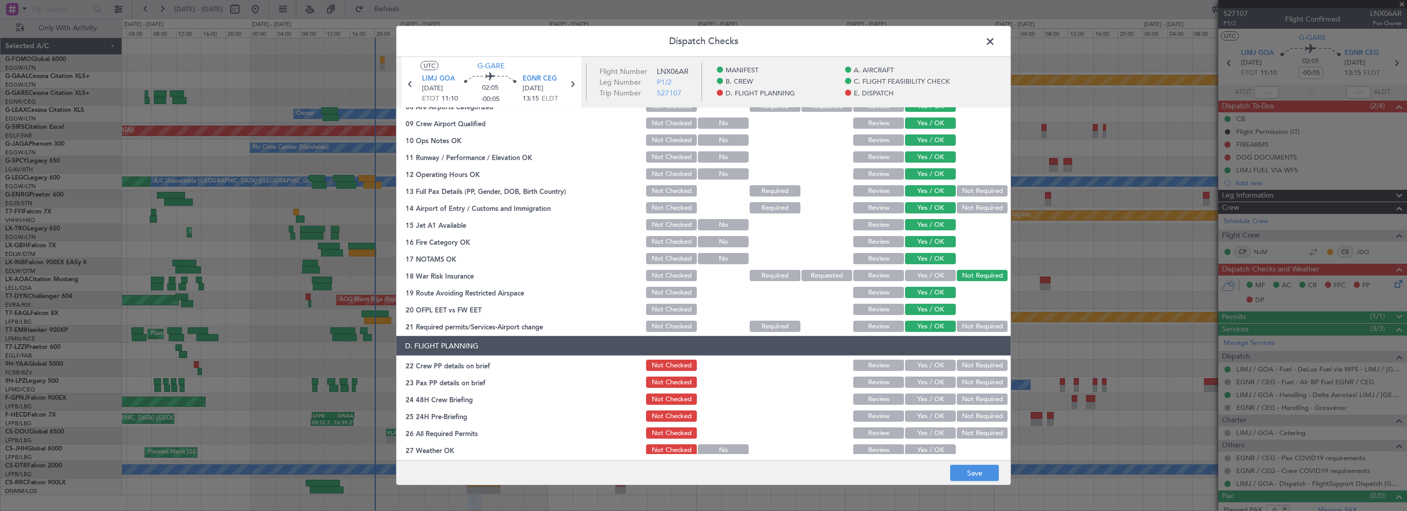
scroll to position [308, 0]
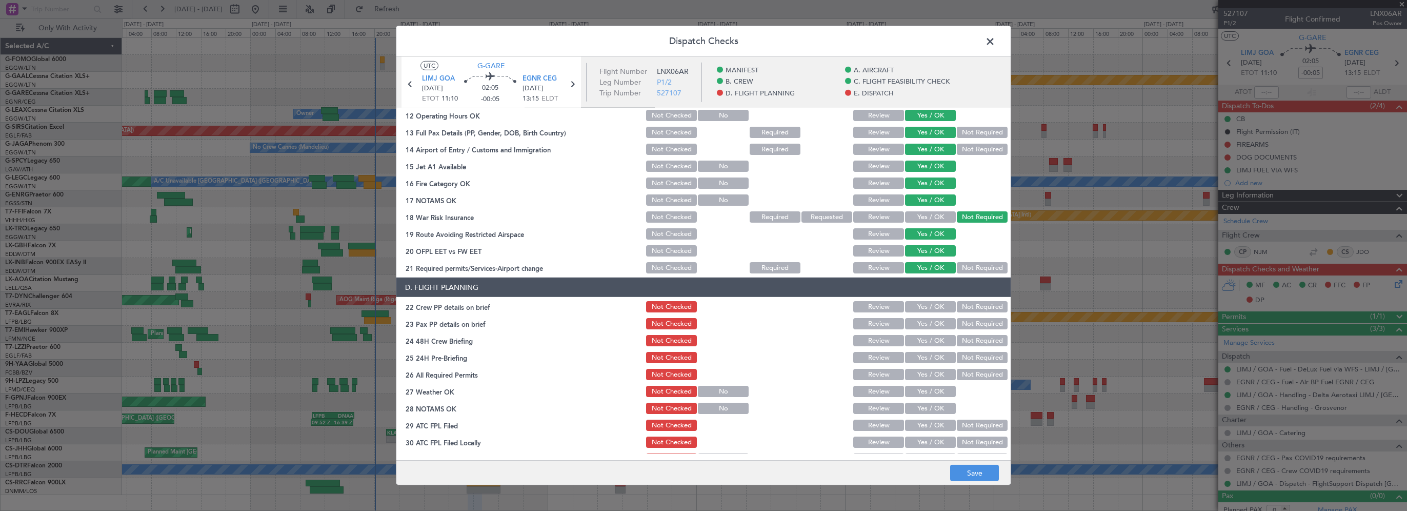
click at [927, 301] on button "Yes / OK" at bounding box center [930, 306] width 51 height 11
click at [924, 324] on button "Yes / OK" at bounding box center [930, 323] width 51 height 11
click at [922, 341] on button "Yes / OK" at bounding box center [930, 340] width 51 height 11
click at [970, 357] on button "Not Required" at bounding box center [982, 357] width 51 height 11
click at [938, 369] on button "Yes / OK" at bounding box center [930, 374] width 51 height 11
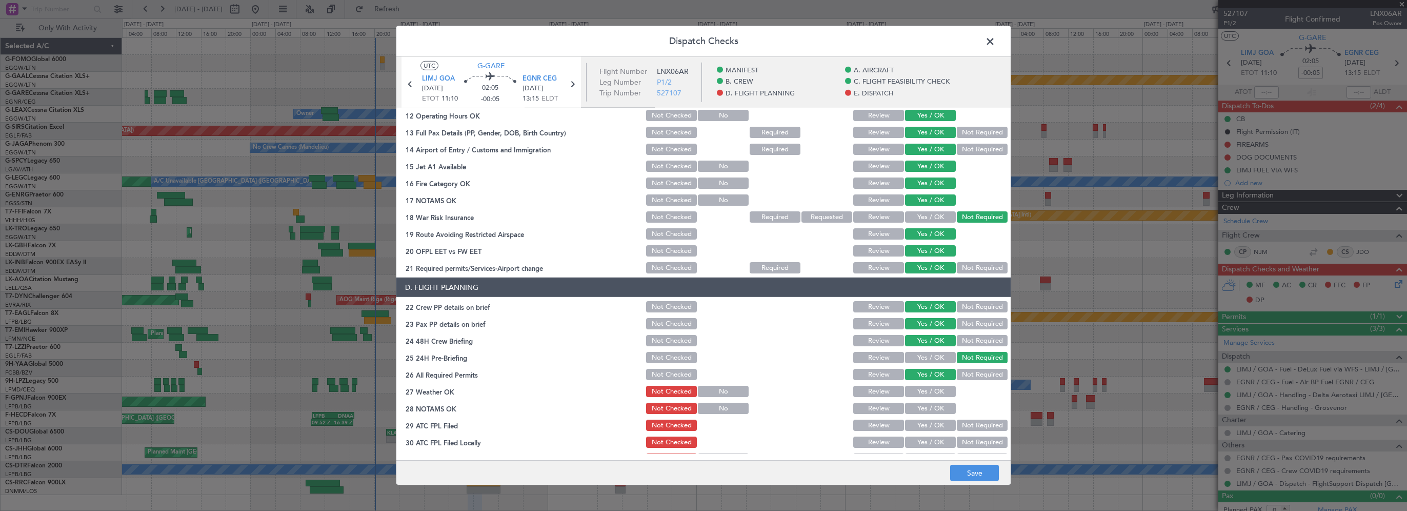
click at [934, 391] on button "Yes / OK" at bounding box center [930, 391] width 51 height 11
click at [924, 406] on button "Yes / OK" at bounding box center [930, 407] width 51 height 11
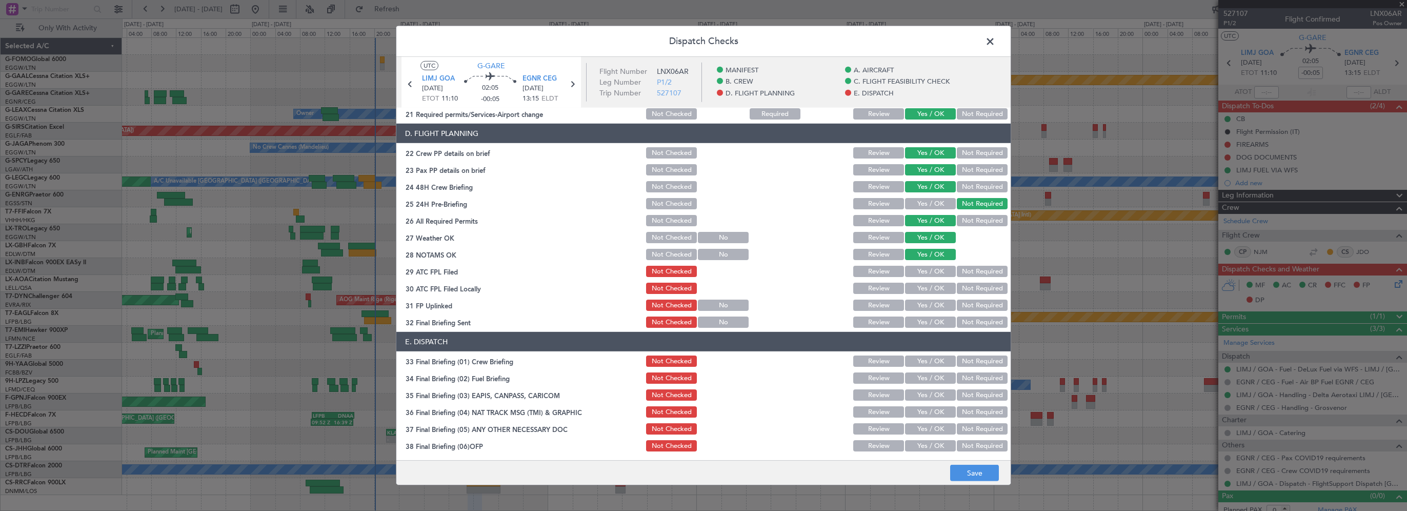
click at [918, 269] on button "Yes / OK" at bounding box center [930, 271] width 51 height 11
click at [957, 292] on button "Not Required" at bounding box center [982, 288] width 51 height 11
click at [928, 301] on button "Yes / OK" at bounding box center [930, 304] width 51 height 11
click at [926, 322] on button "Yes / OK" at bounding box center [930, 321] width 51 height 11
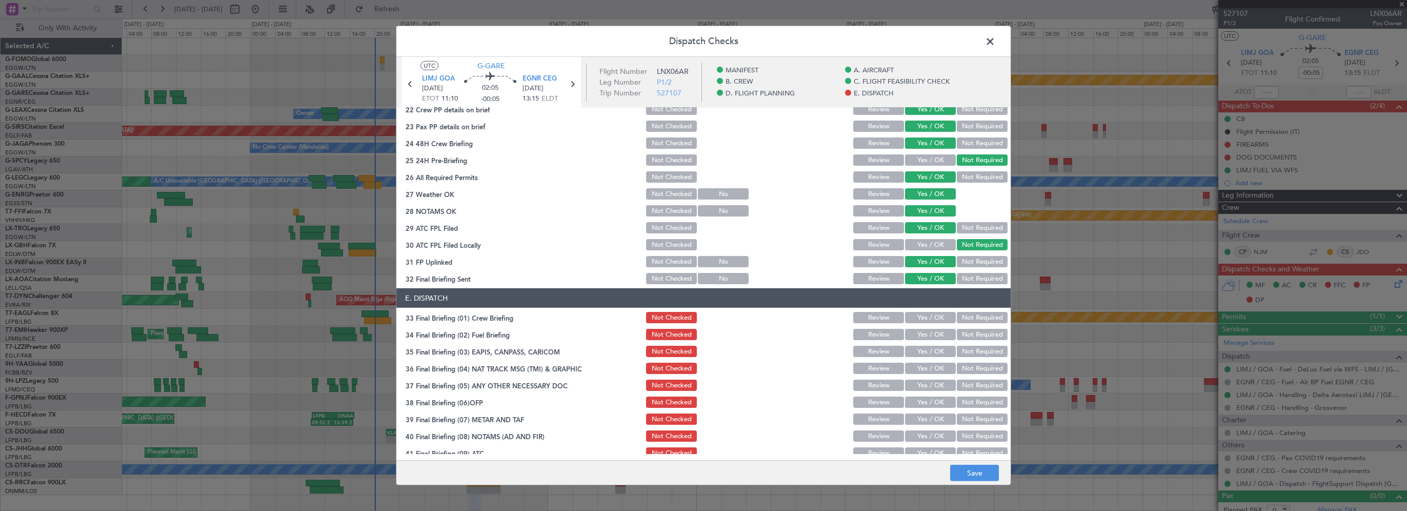
scroll to position [564, 0]
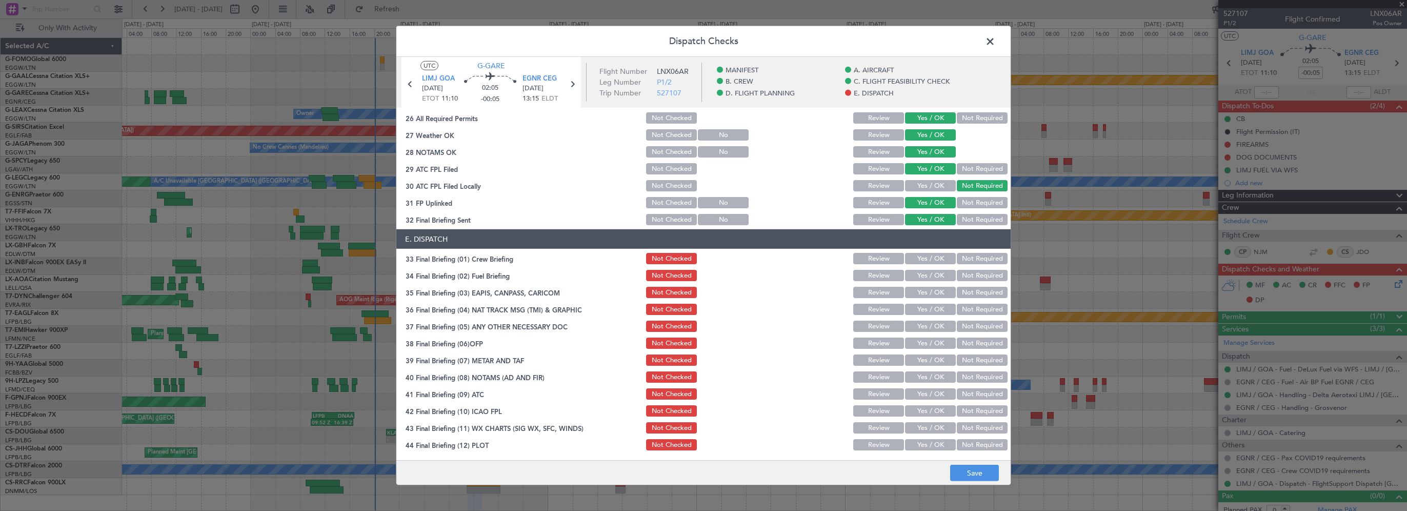
click at [925, 263] on button "Yes / OK" at bounding box center [930, 258] width 51 height 11
click at [925, 280] on button "Yes / OK" at bounding box center [930, 275] width 51 height 11
click at [960, 294] on button "Not Required" at bounding box center [982, 292] width 51 height 11
click at [958, 317] on section "E. DISPATCH 33 Final Briefing (01) Crew Briefing Not Checked Review Yes / OK No…" at bounding box center [703, 340] width 614 height 223
click at [958, 332] on div "Not Required" at bounding box center [981, 326] width 52 height 14
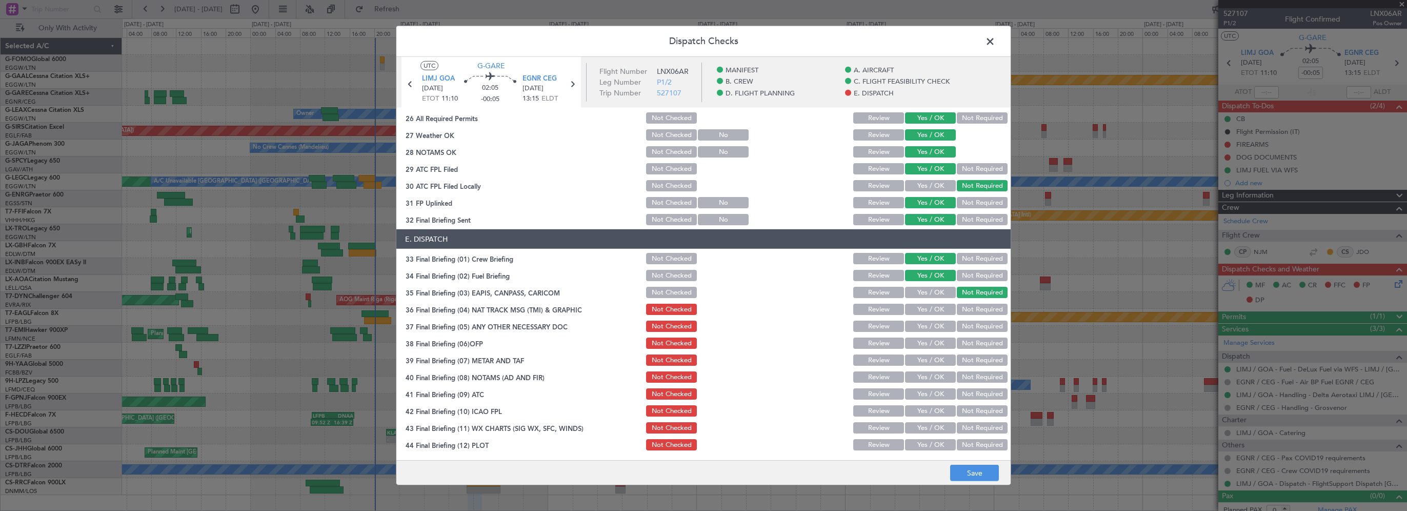
click at [966, 312] on button "Not Required" at bounding box center [982, 309] width 51 height 11
click at [962, 326] on button "Not Required" at bounding box center [982, 325] width 51 height 11
click at [930, 337] on button "Yes / OK" at bounding box center [930, 342] width 51 height 11
click at [927, 363] on section "E. DISPATCH 33 Final Briefing (01) Crew Briefing Not Checked Review Yes / OK No…" at bounding box center [703, 340] width 614 height 223
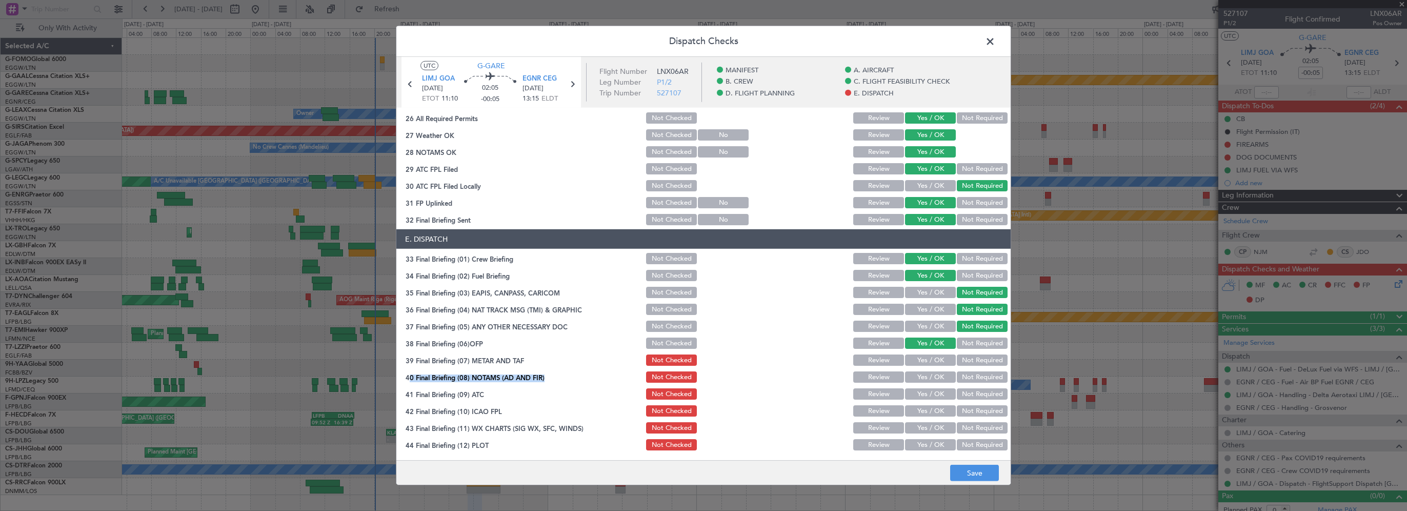
drag, startPoint x: 927, startPoint y: 363, endPoint x: 930, endPoint y: 357, distance: 6.7
click at [930, 357] on button "Yes / OK" at bounding box center [930, 359] width 51 height 11
click at [924, 373] on button "Yes / OK" at bounding box center [930, 376] width 51 height 11
click at [919, 402] on section "E. DISPATCH 33 Final Briefing (01) Crew Briefing Not Checked Review Yes / OK No…" at bounding box center [703, 340] width 614 height 223
click at [919, 395] on button "Yes / OK" at bounding box center [930, 393] width 51 height 11
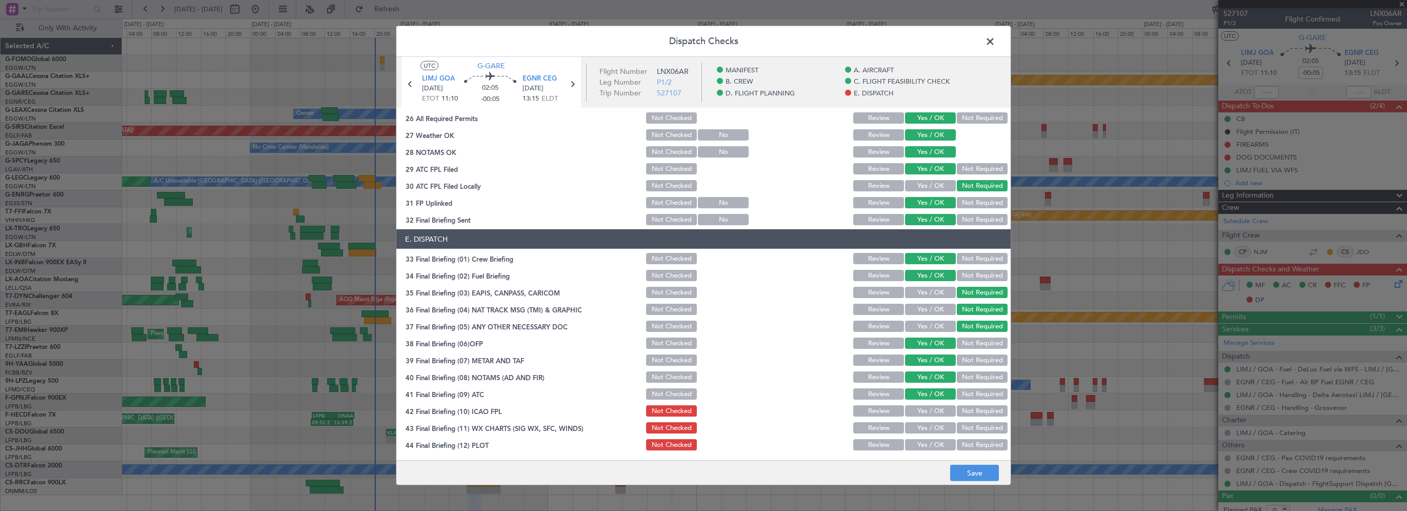
click at [915, 411] on button "Yes / OK" at bounding box center [930, 410] width 51 height 11
click at [908, 431] on button "Yes / OK" at bounding box center [930, 427] width 51 height 11
click at [913, 442] on button "Yes / OK" at bounding box center [930, 444] width 51 height 11
click at [958, 468] on button "Save" at bounding box center [974, 473] width 49 height 16
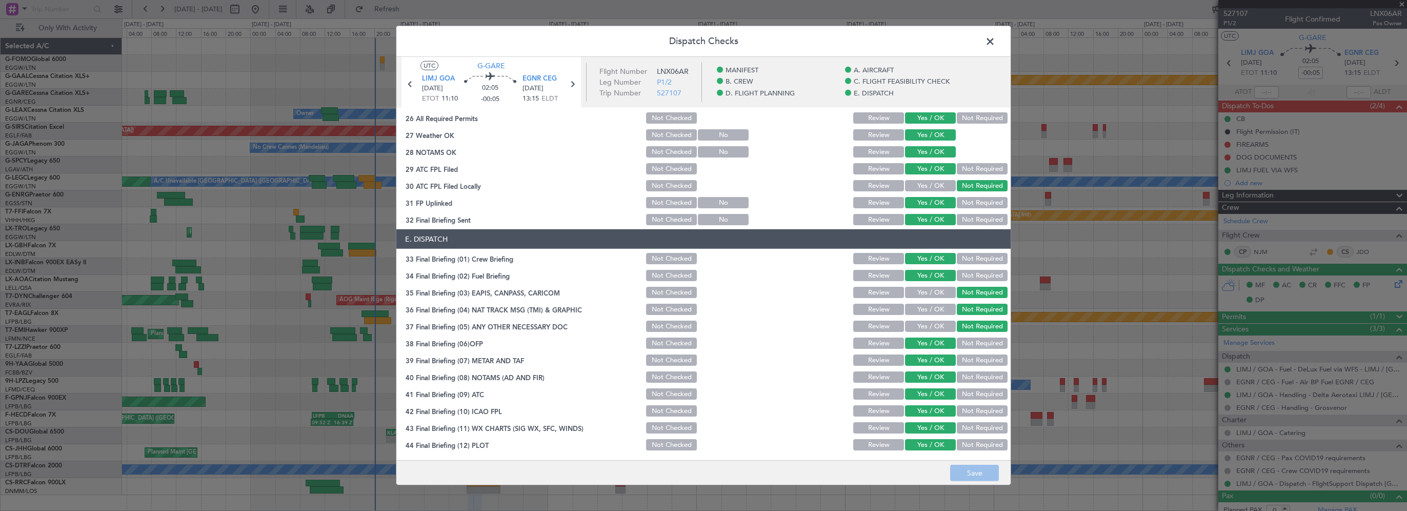
click at [995, 41] on span at bounding box center [995, 44] width 0 height 21
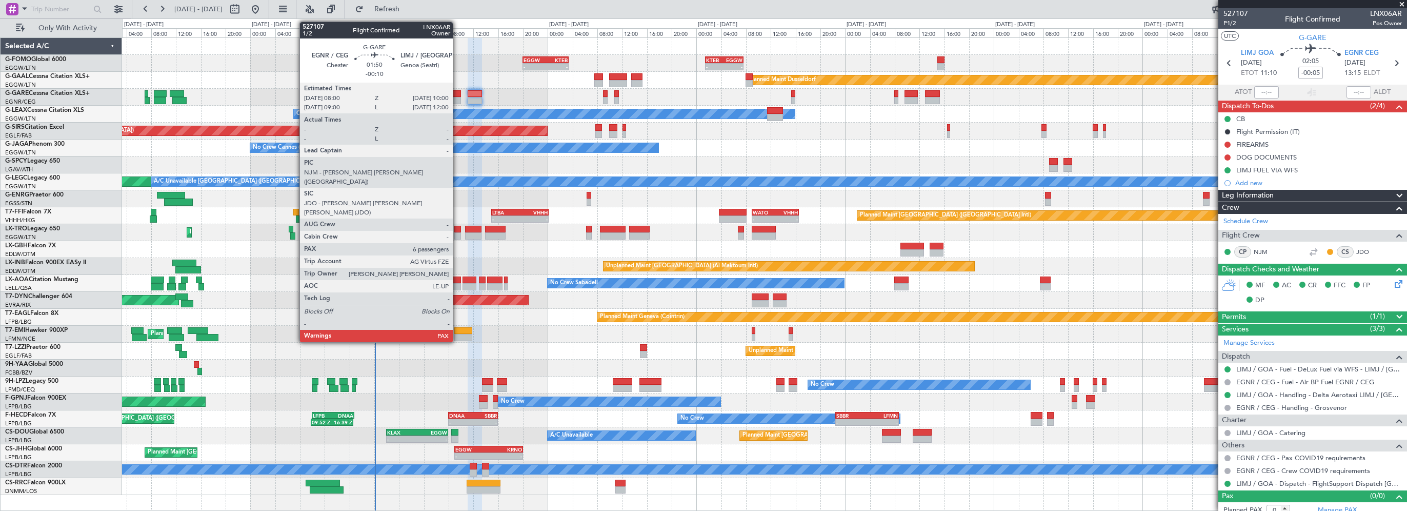
click at [457, 93] on div at bounding box center [454, 93] width 13 height 7
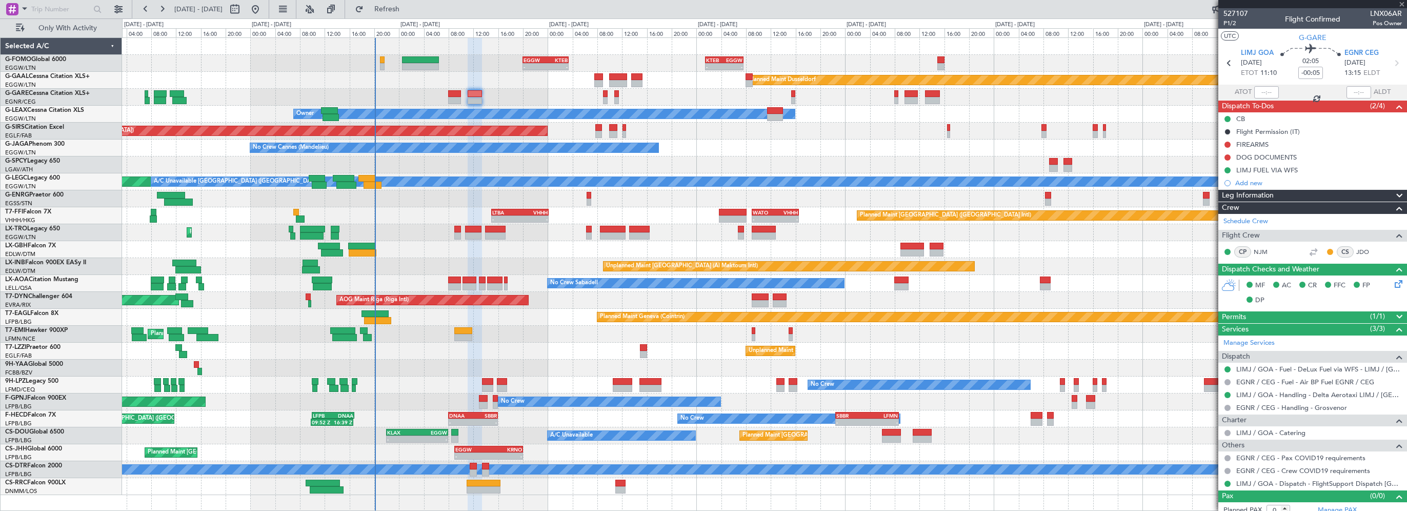
type input "-00:10"
type input "6"
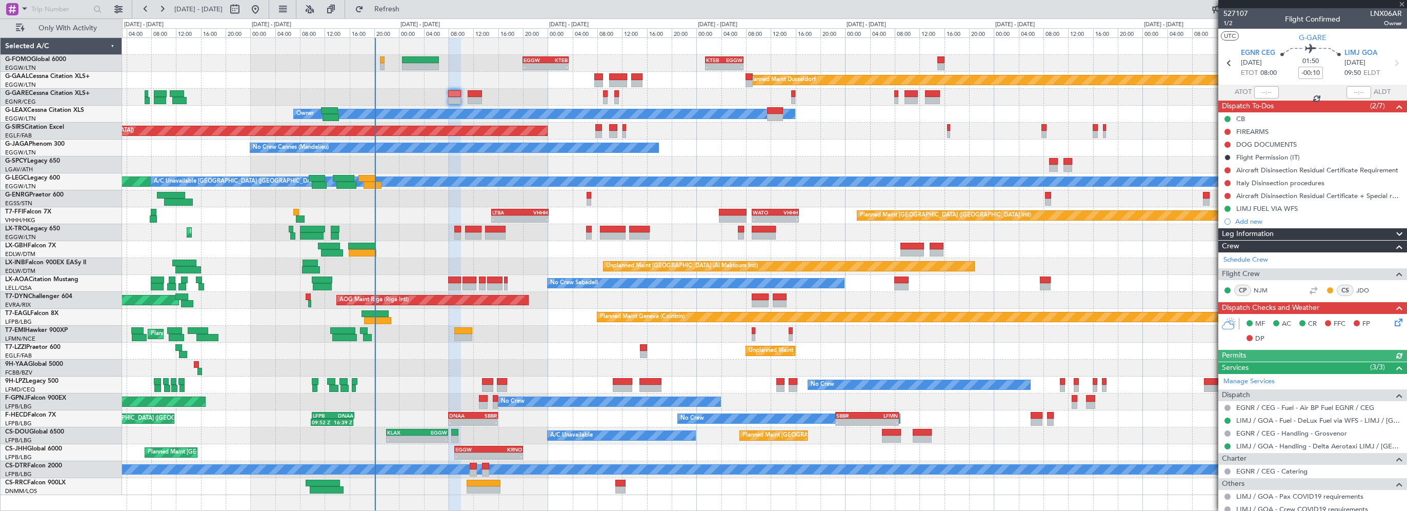
click at [1393, 324] on icon at bounding box center [1397, 320] width 8 height 8
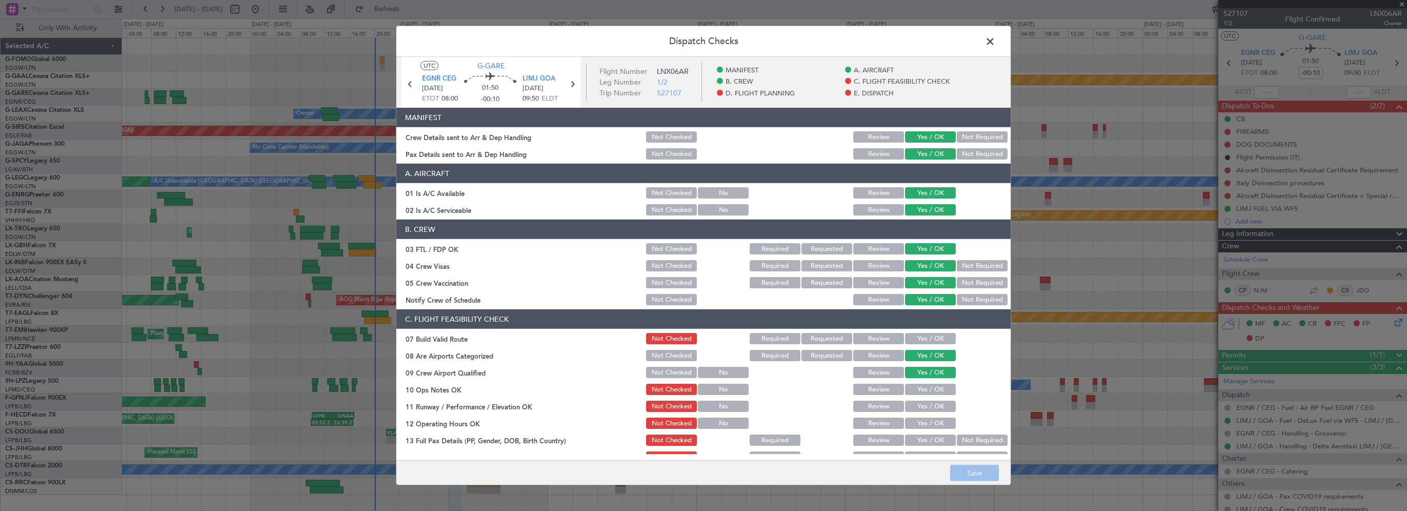
click at [925, 337] on button "Yes / OK" at bounding box center [930, 338] width 51 height 11
click at [935, 388] on button "Yes / OK" at bounding box center [930, 389] width 51 height 11
click at [930, 404] on button "Yes / OK" at bounding box center [930, 405] width 51 height 11
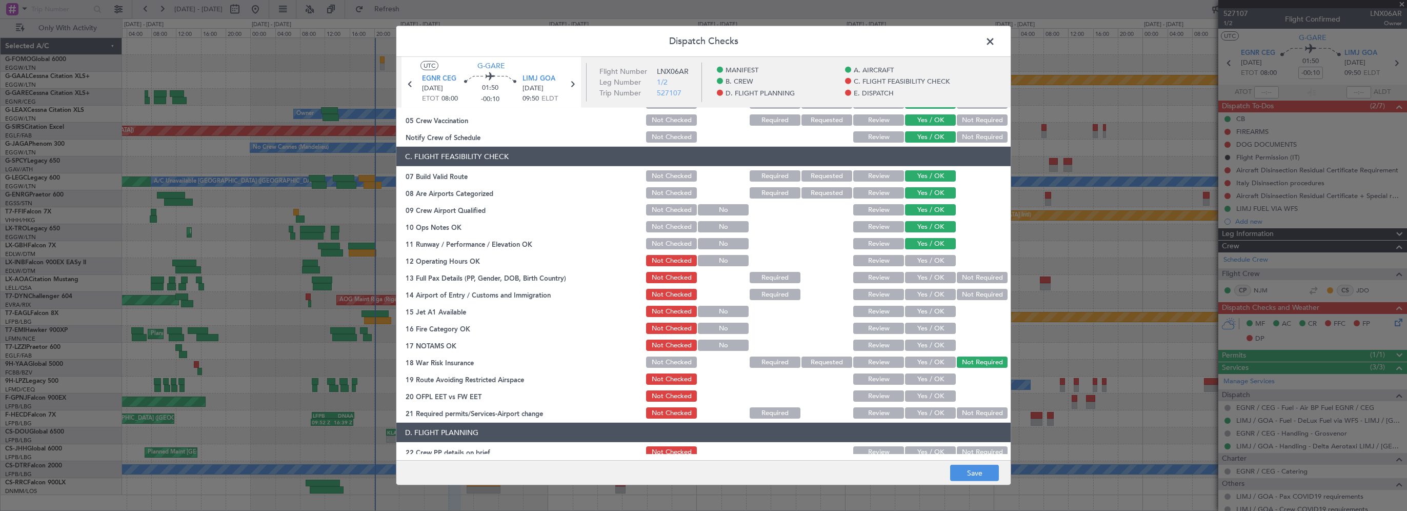
scroll to position [205, 0]
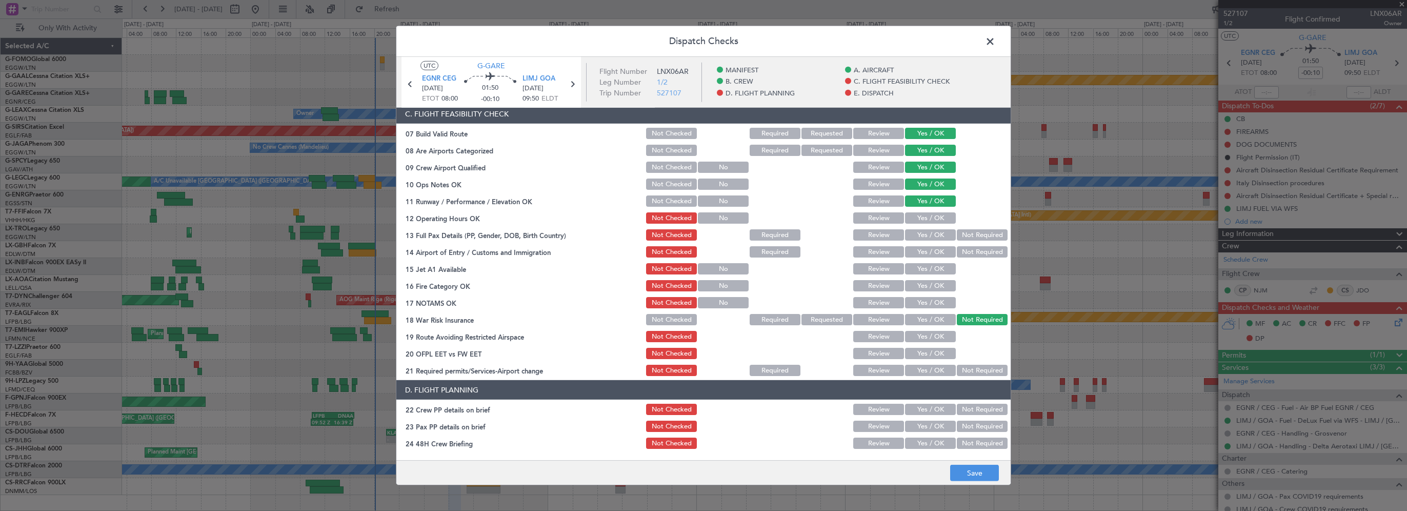
click at [935, 216] on button "Yes / OK" at bounding box center [930, 217] width 51 height 11
click at [935, 229] on div "Yes / OK" at bounding box center [929, 235] width 52 height 14
click at [935, 238] on button "Yes / OK" at bounding box center [930, 234] width 51 height 11
click at [934, 250] on button "Yes / OK" at bounding box center [930, 251] width 51 height 11
click at [934, 268] on button "Yes / OK" at bounding box center [930, 268] width 51 height 11
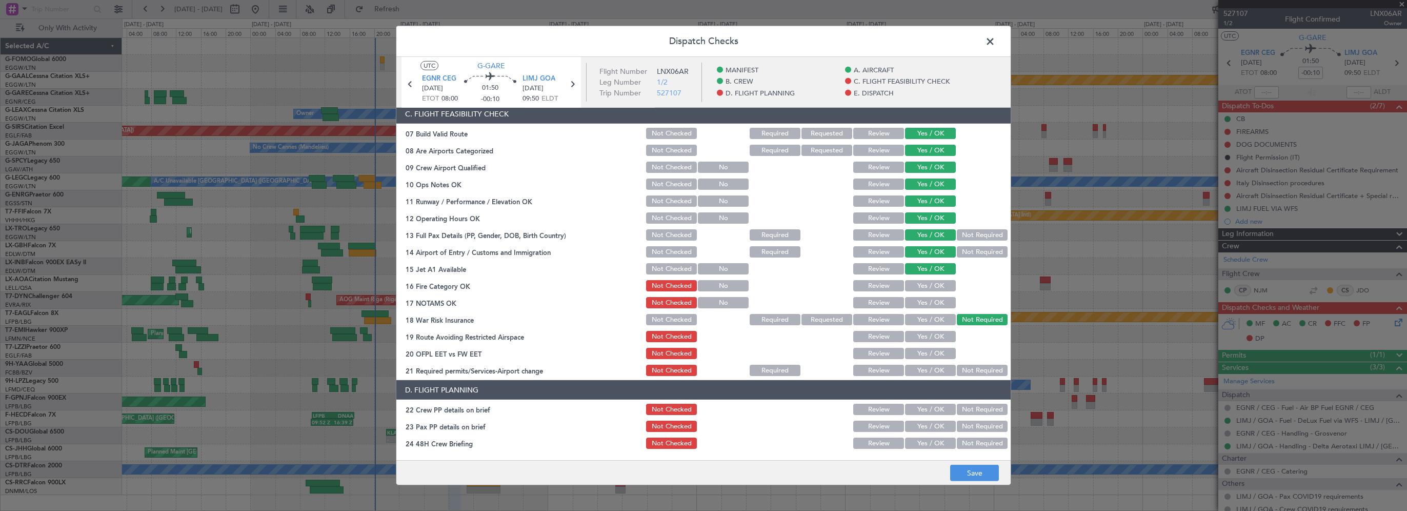
click at [935, 288] on button "Yes / OK" at bounding box center [930, 285] width 51 height 11
click at [932, 303] on button "Yes / OK" at bounding box center [930, 302] width 51 height 11
click at [939, 338] on button "Yes / OK" at bounding box center [930, 336] width 51 height 11
click at [935, 362] on section "C. FLIGHT FEASIBILITY CHECK 07 Build Valid Route Not Checked Required Requested…" at bounding box center [703, 240] width 614 height 273
click at [938, 351] on button "Yes / OK" at bounding box center [930, 353] width 51 height 11
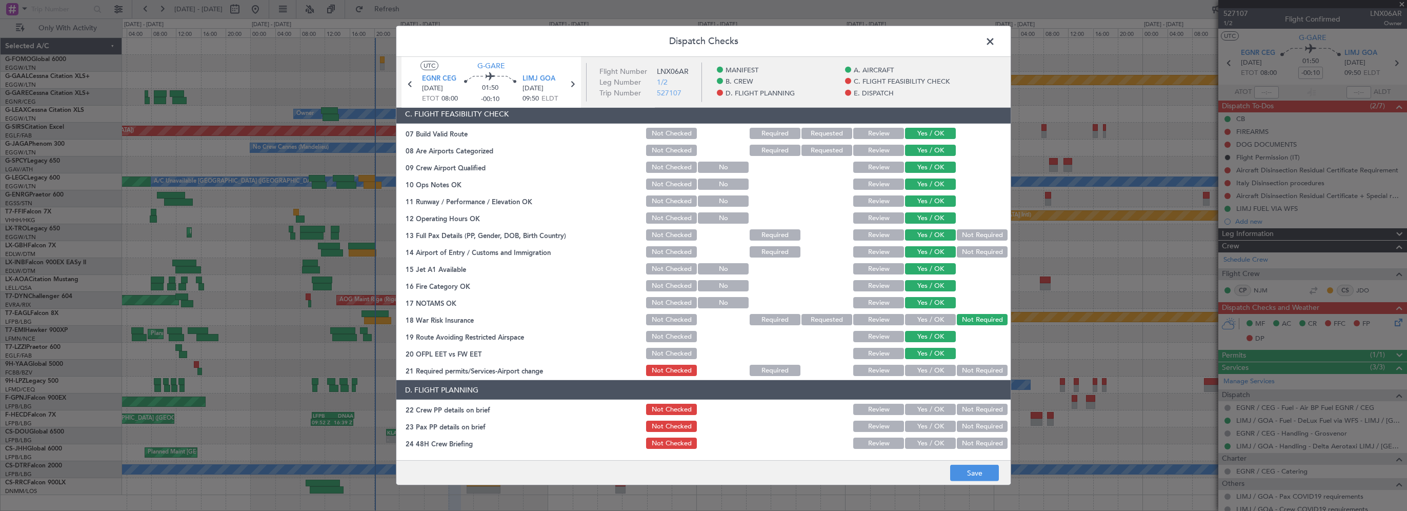
click at [930, 368] on button "Yes / OK" at bounding box center [930, 370] width 51 height 11
click at [931, 408] on button "Yes / OK" at bounding box center [930, 409] width 51 height 11
click at [930, 424] on button "Yes / OK" at bounding box center [930, 425] width 51 height 11
click at [929, 441] on button "Yes / OK" at bounding box center [930, 442] width 51 height 11
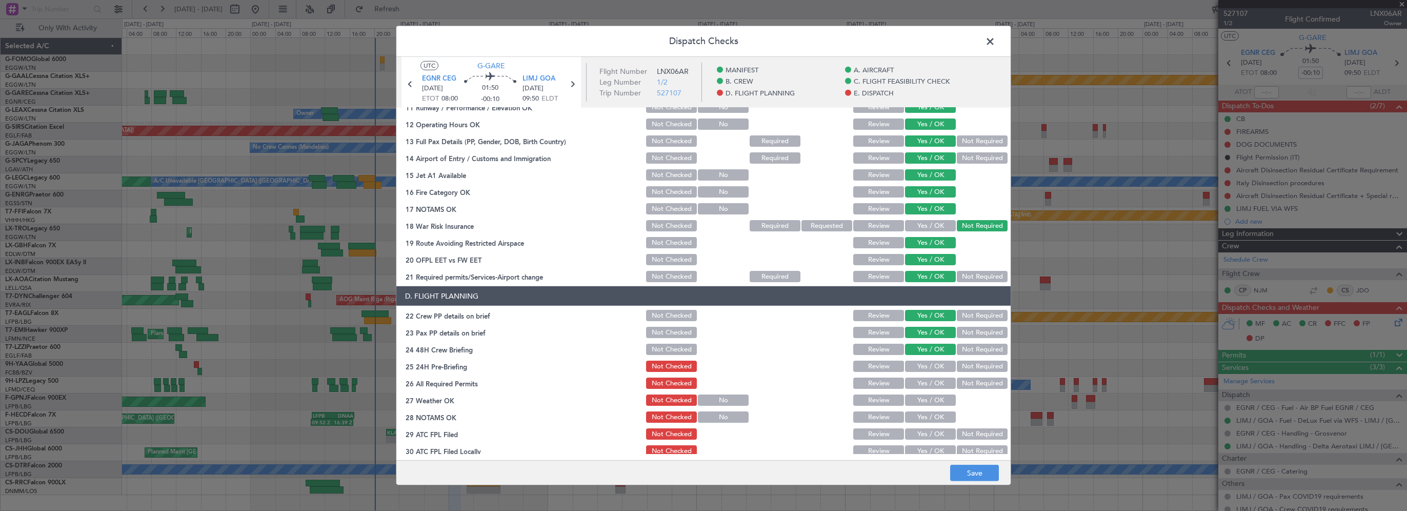
scroll to position [410, 0]
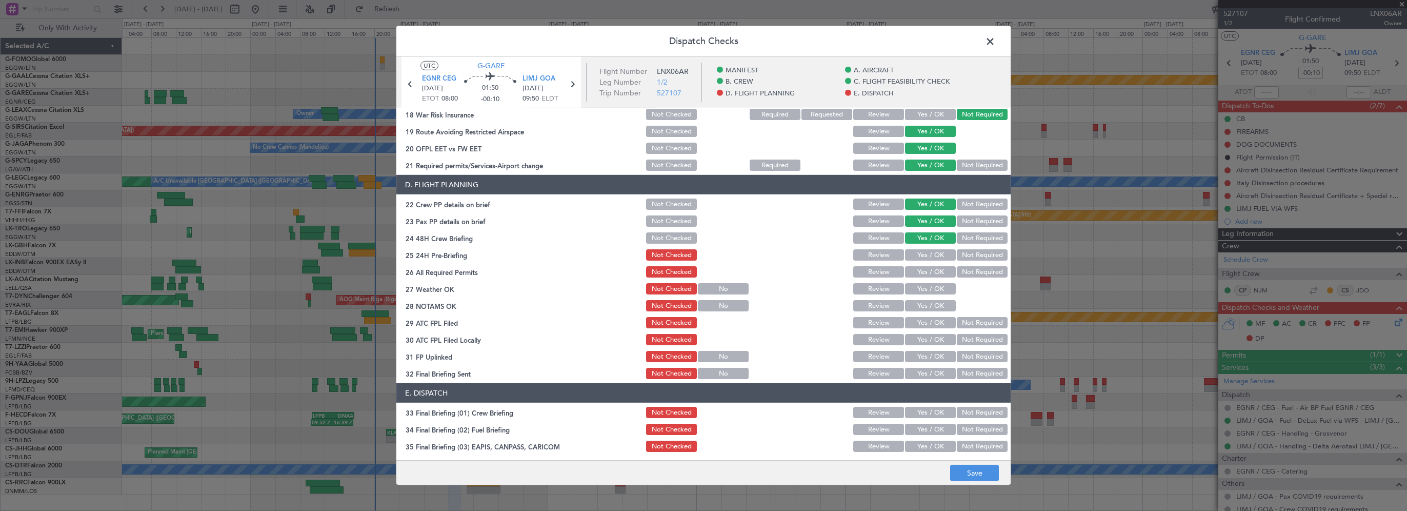
click at [958, 246] on section "D. FLIGHT PLANNING 22 Crew PP details on brief Not Checked Review Yes / OK Not …" at bounding box center [703, 278] width 614 height 206
click at [957, 254] on button "Not Required" at bounding box center [982, 254] width 51 height 11
click at [915, 278] on div "Yes / OK" at bounding box center [929, 272] width 52 height 14
click at [925, 268] on button "Yes / OK" at bounding box center [930, 271] width 51 height 11
click at [921, 285] on button "Yes / OK" at bounding box center [930, 288] width 51 height 11
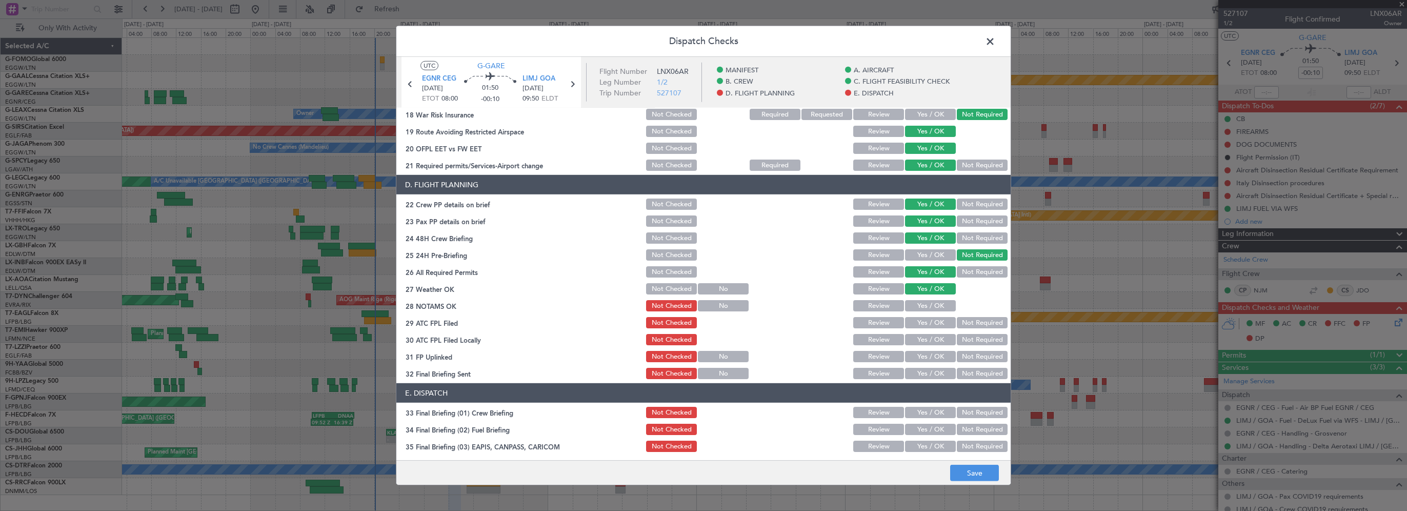
click at [920, 306] on button "Yes / OK" at bounding box center [930, 305] width 51 height 11
click at [920, 321] on button "Yes / OK" at bounding box center [930, 322] width 51 height 11
click at [959, 339] on button "Not Required" at bounding box center [982, 339] width 51 height 11
click at [937, 353] on button "Yes / OK" at bounding box center [930, 356] width 51 height 11
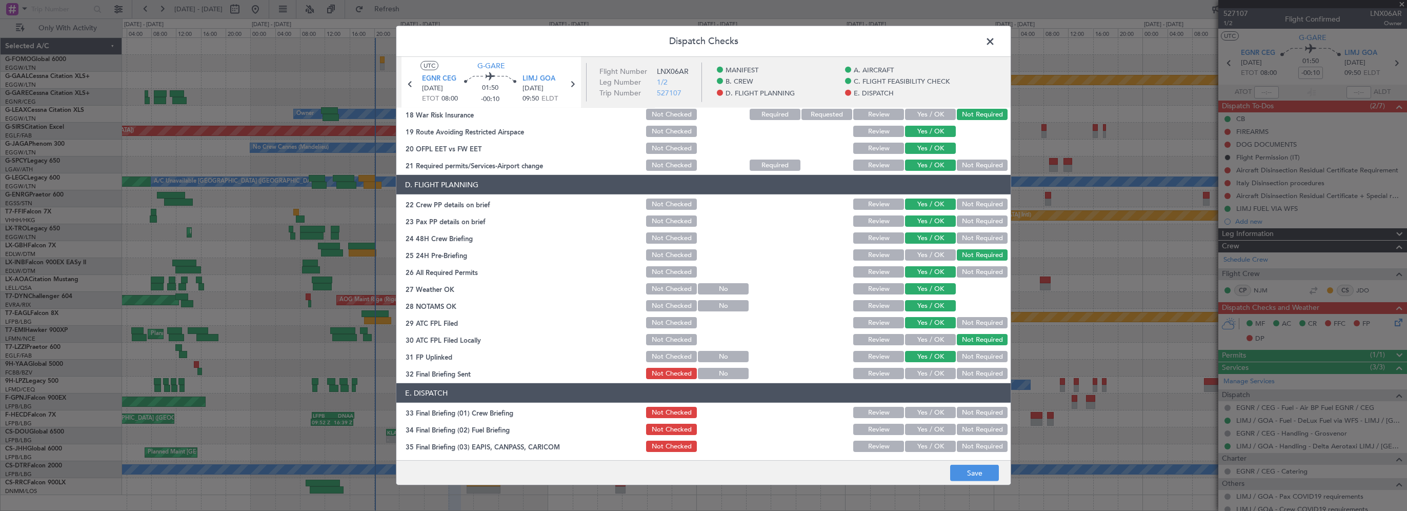
click at [932, 373] on button "Yes / OK" at bounding box center [930, 373] width 51 height 11
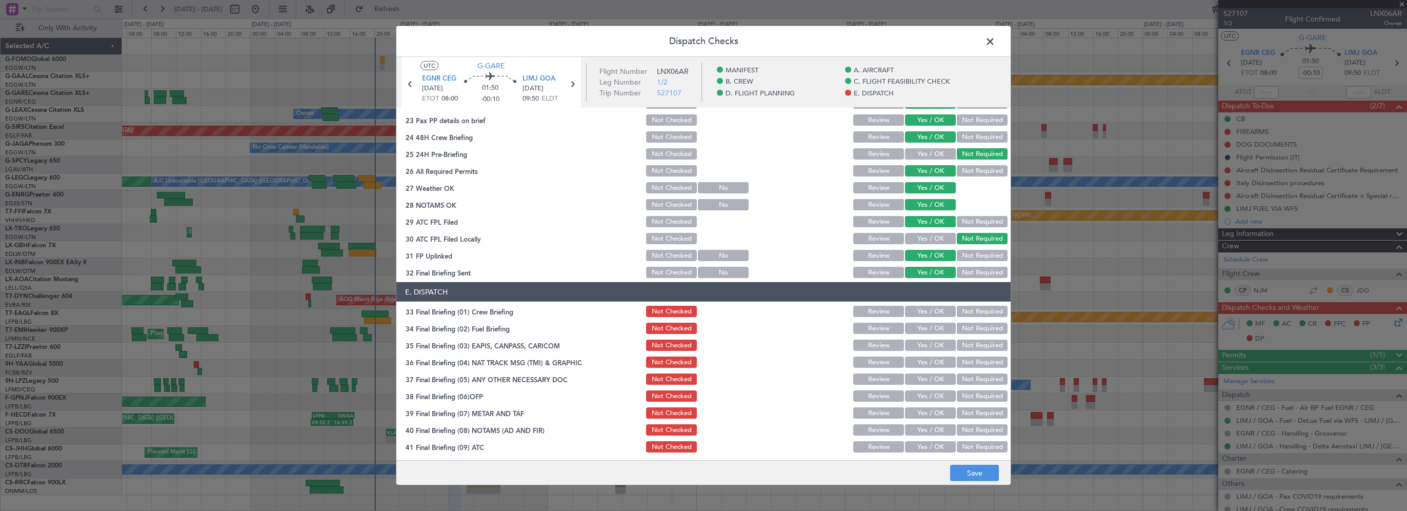
scroll to position [564, 0]
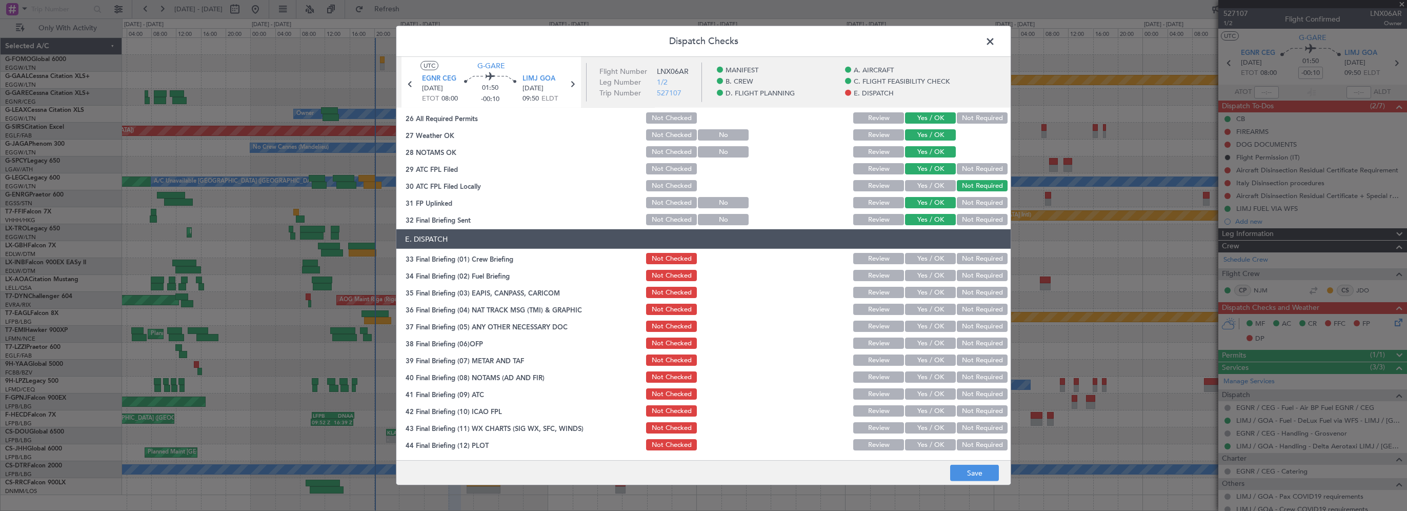
click at [926, 262] on button "Yes / OK" at bounding box center [930, 258] width 51 height 11
click at [925, 273] on button "Yes / OK" at bounding box center [930, 275] width 51 height 11
click at [967, 296] on button "Not Required" at bounding box center [982, 292] width 51 height 11
click at [962, 311] on button "Not Required" at bounding box center [982, 309] width 51 height 11
click at [960, 323] on button "Not Required" at bounding box center [982, 325] width 51 height 11
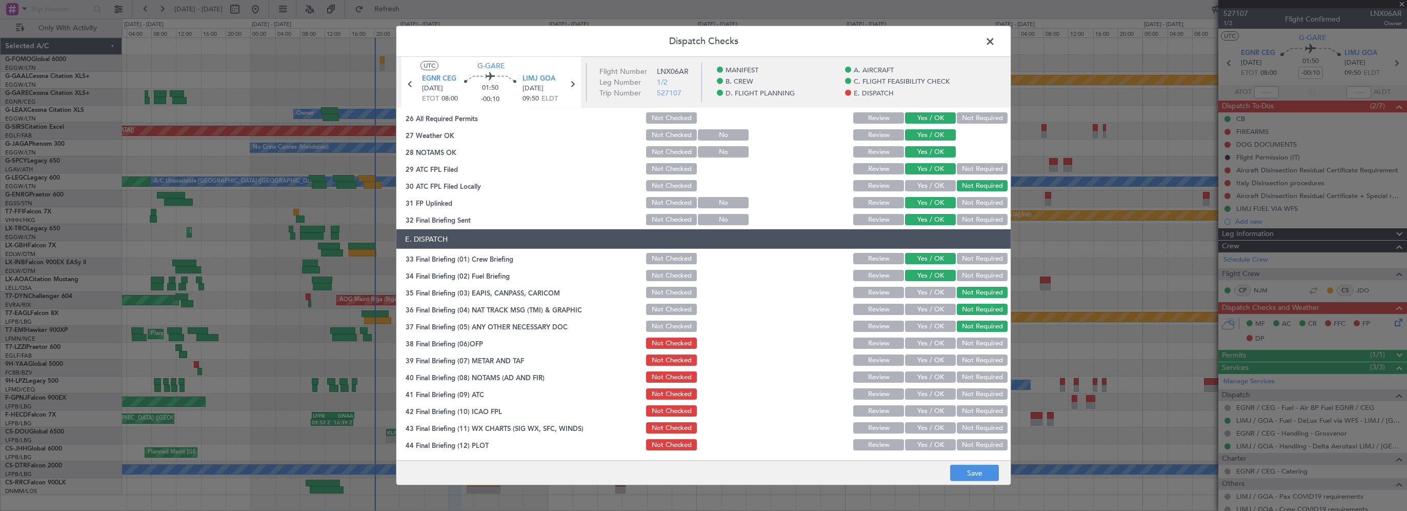
click at [935, 338] on button "Yes / OK" at bounding box center [930, 342] width 51 height 11
click at [925, 362] on button "Yes / OK" at bounding box center [930, 359] width 51 height 11
click at [917, 387] on div "Yes / OK" at bounding box center [929, 394] width 52 height 14
click at [921, 380] on button "Yes / OK" at bounding box center [930, 376] width 51 height 11
click at [917, 400] on section "E. DISPATCH 33 Final Briefing (01) Crew Briefing Not Checked Review Yes / OK No…" at bounding box center [703, 340] width 614 height 223
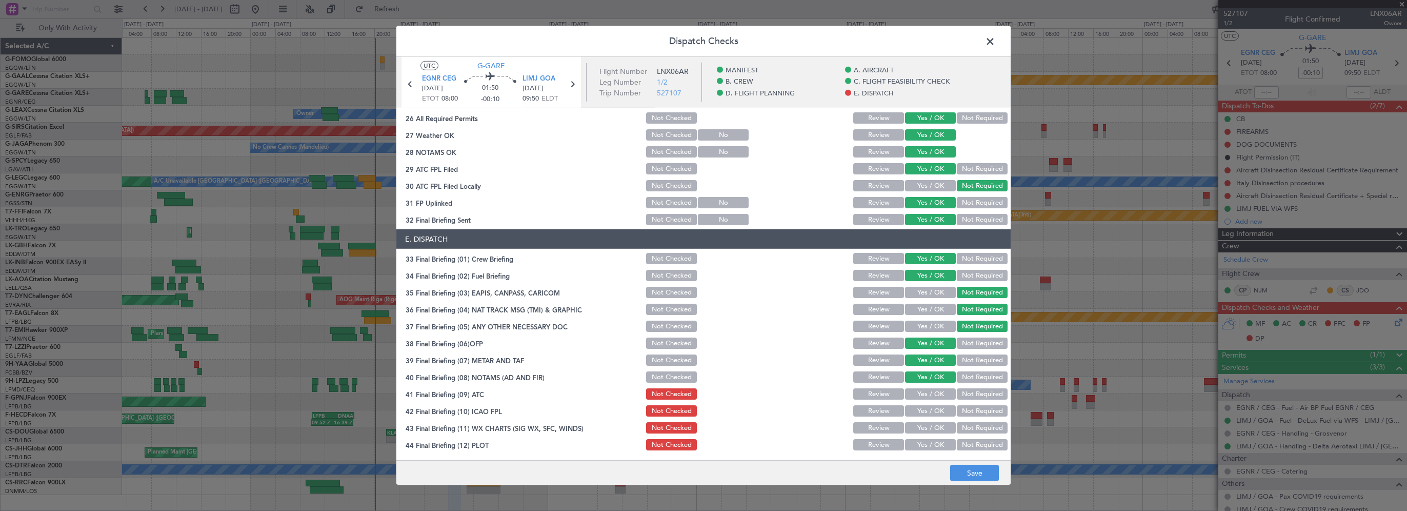
drag, startPoint x: 921, startPoint y: 392, endPoint x: 921, endPoint y: 403, distance: 11.3
click at [921, 392] on button "Yes / OK" at bounding box center [930, 393] width 51 height 11
click at [921, 410] on button "Yes / OK" at bounding box center [930, 410] width 51 height 11
click at [918, 428] on button "Yes / OK" at bounding box center [930, 427] width 51 height 11
click at [919, 445] on button "Yes / OK" at bounding box center [930, 444] width 51 height 11
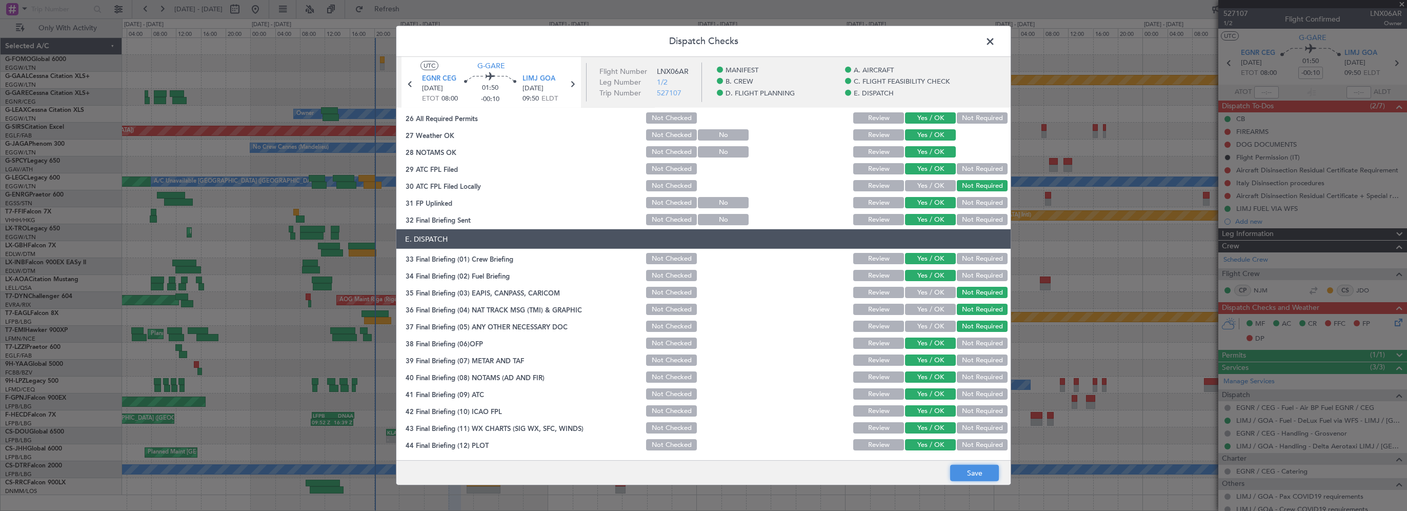
click at [966, 472] on button "Save" at bounding box center [974, 473] width 49 height 16
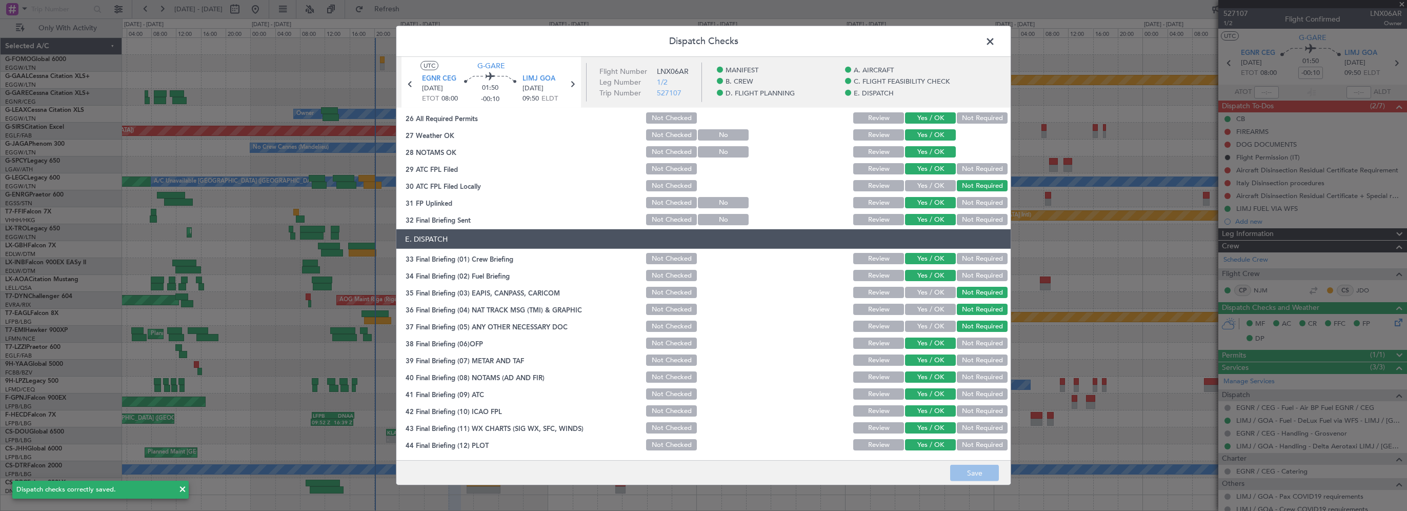
click at [995, 43] on span at bounding box center [995, 44] width 0 height 21
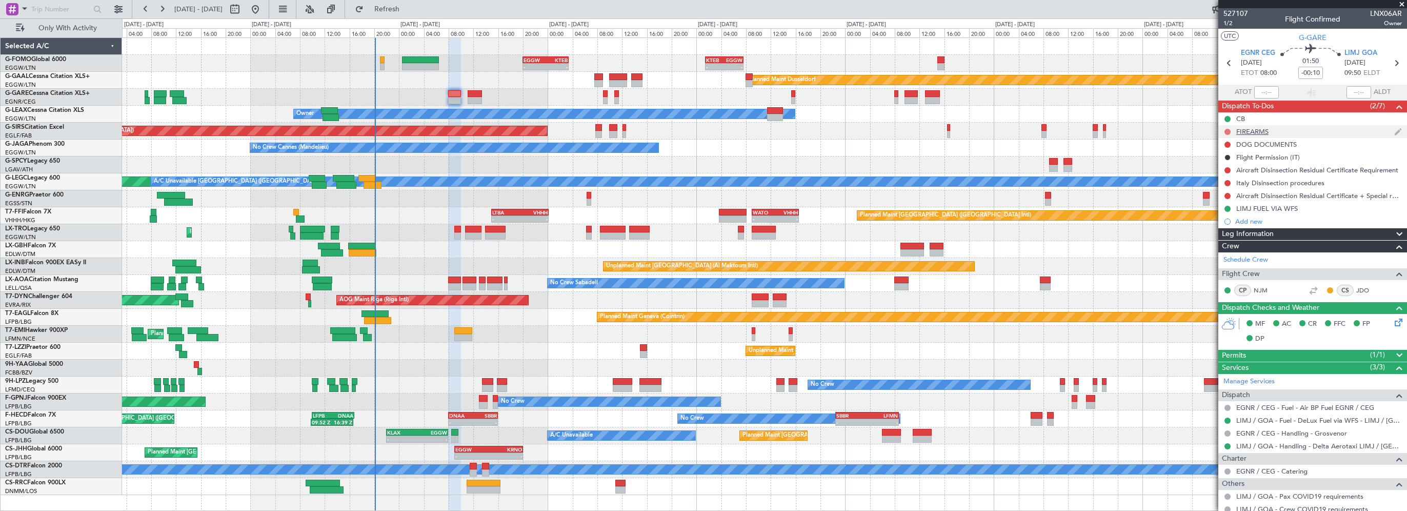
click at [1227, 129] on button at bounding box center [1227, 132] width 6 height 6
click at [1226, 186] on li "Cancelled" at bounding box center [1228, 192] width 54 height 15
click at [1225, 142] on button at bounding box center [1227, 145] width 6 height 6
click at [1225, 203] on span "Cancelled" at bounding box center [1229, 205] width 29 height 10
click at [1227, 168] on button at bounding box center [1227, 170] width 6 height 6
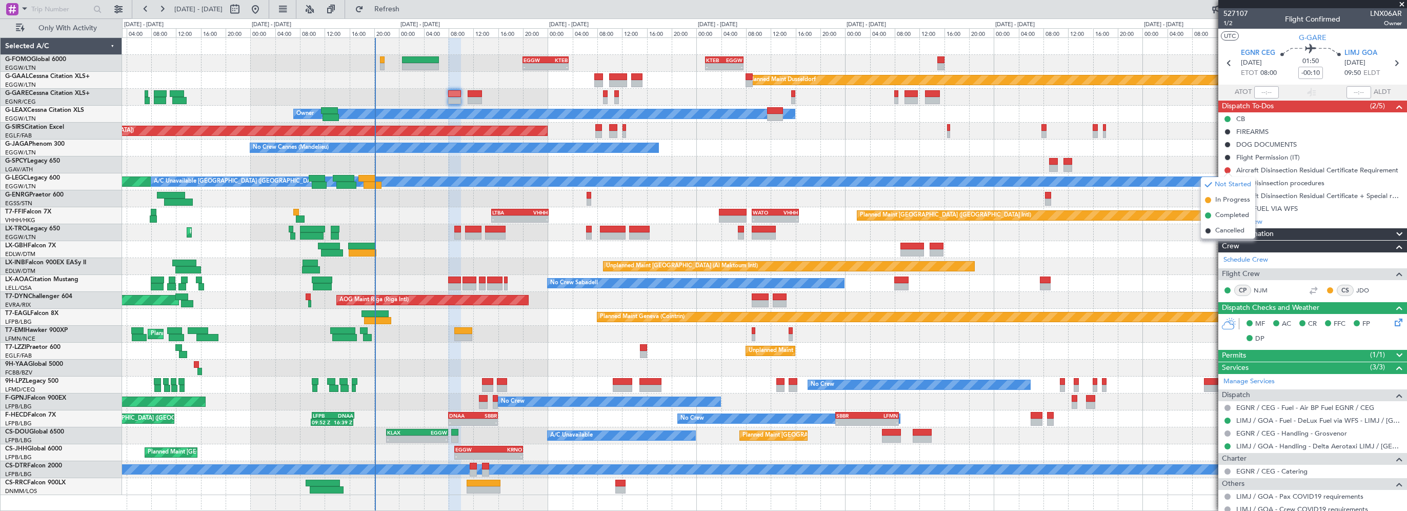
click at [1173, 135] on div "Unplanned Maint Oxford ([GEOGRAPHIC_DATA])" at bounding box center [764, 131] width 1284 height 17
click at [1194, 166] on div at bounding box center [764, 164] width 1284 height 17
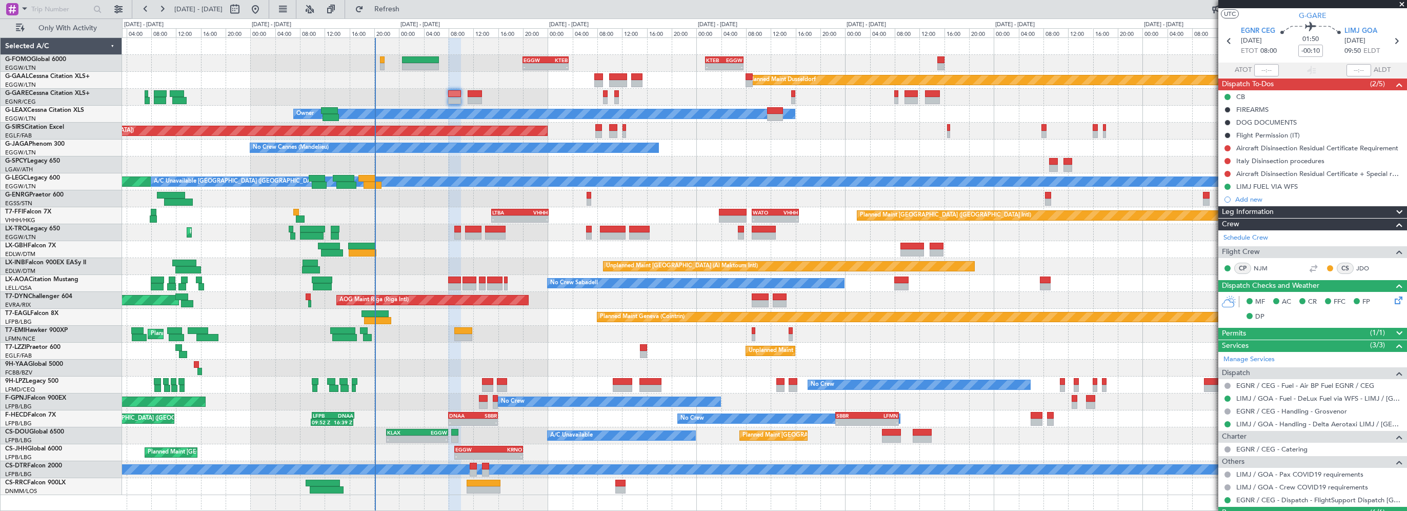
scroll to position [0, 0]
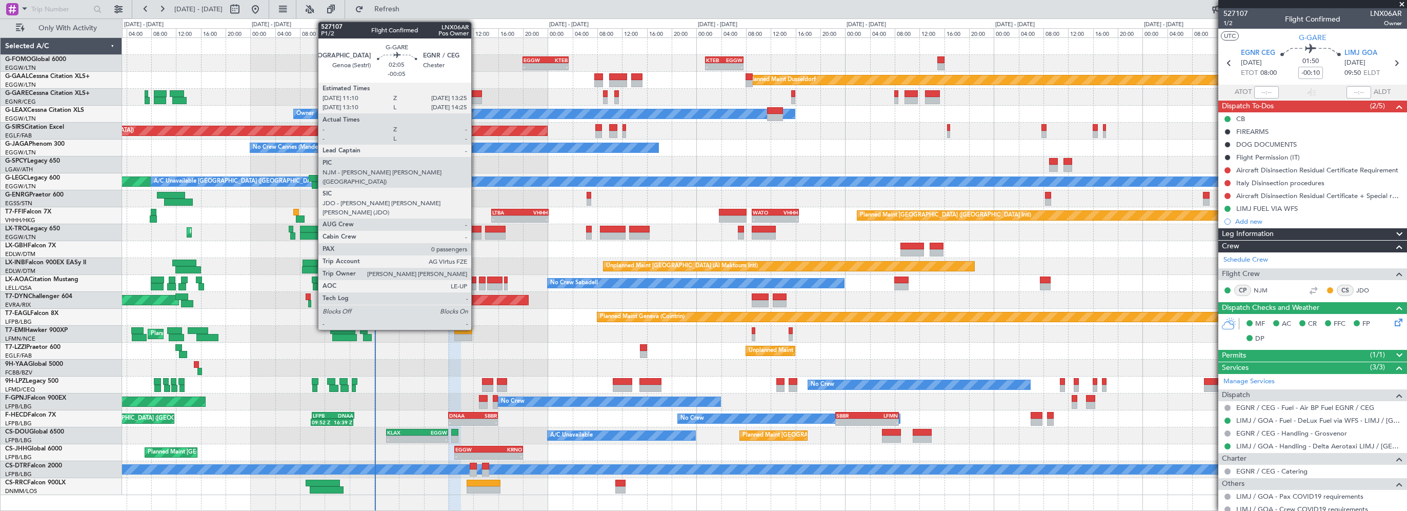
click at [476, 94] on div at bounding box center [475, 93] width 14 height 7
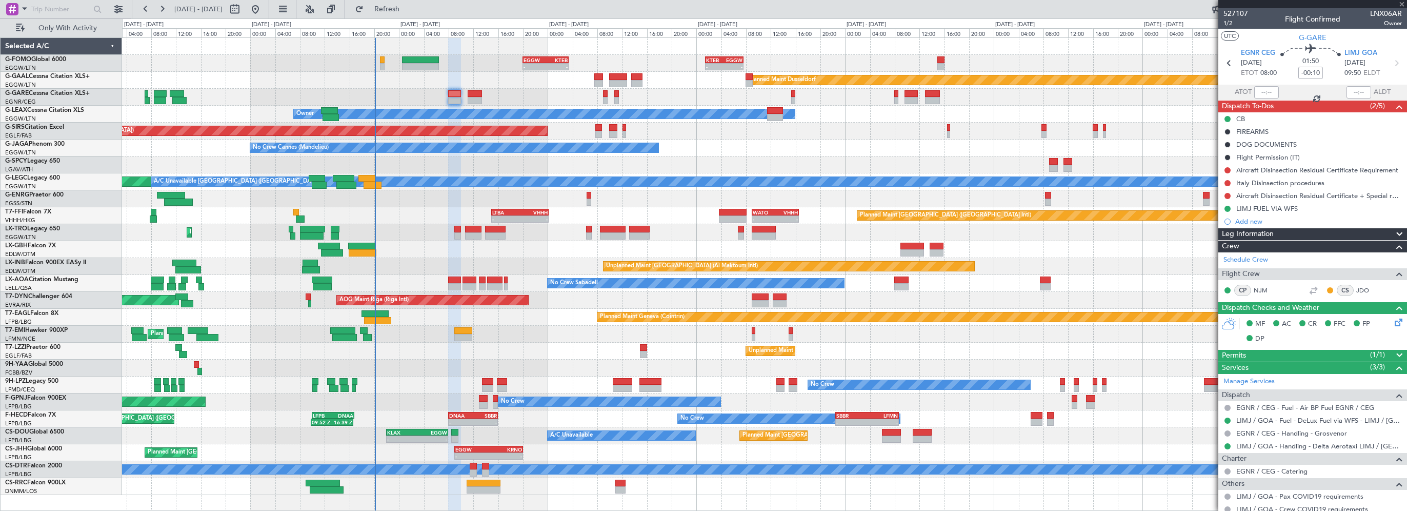
type input "-00:05"
type input "0"
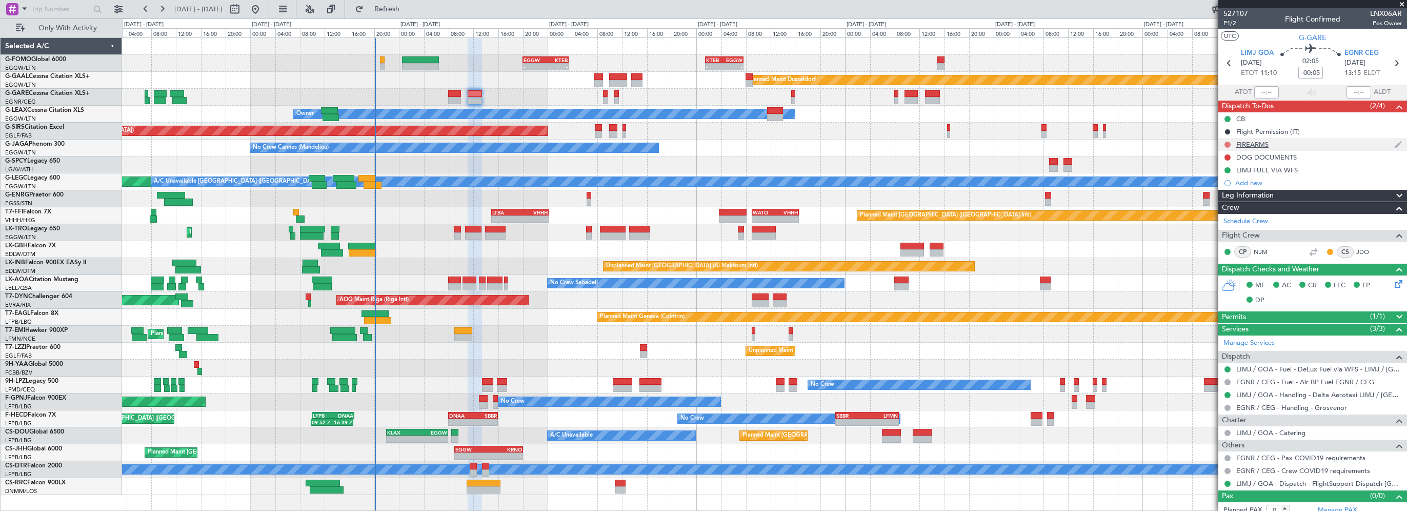
click at [1229, 144] on button at bounding box center [1227, 145] width 6 height 6
click at [1219, 205] on span "Cancelled" at bounding box center [1229, 205] width 29 height 10
click at [1228, 156] on button at bounding box center [1227, 157] width 6 height 6
click at [1225, 217] on span "Cancelled" at bounding box center [1229, 218] width 29 height 10
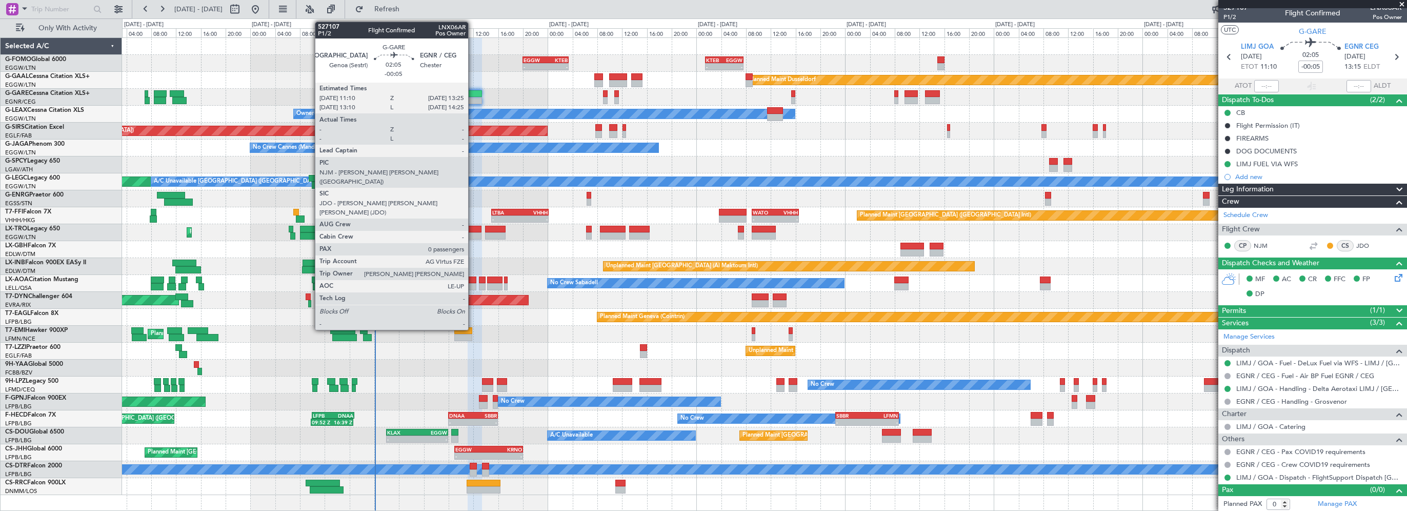
click at [473, 92] on div at bounding box center [475, 93] width 14 height 7
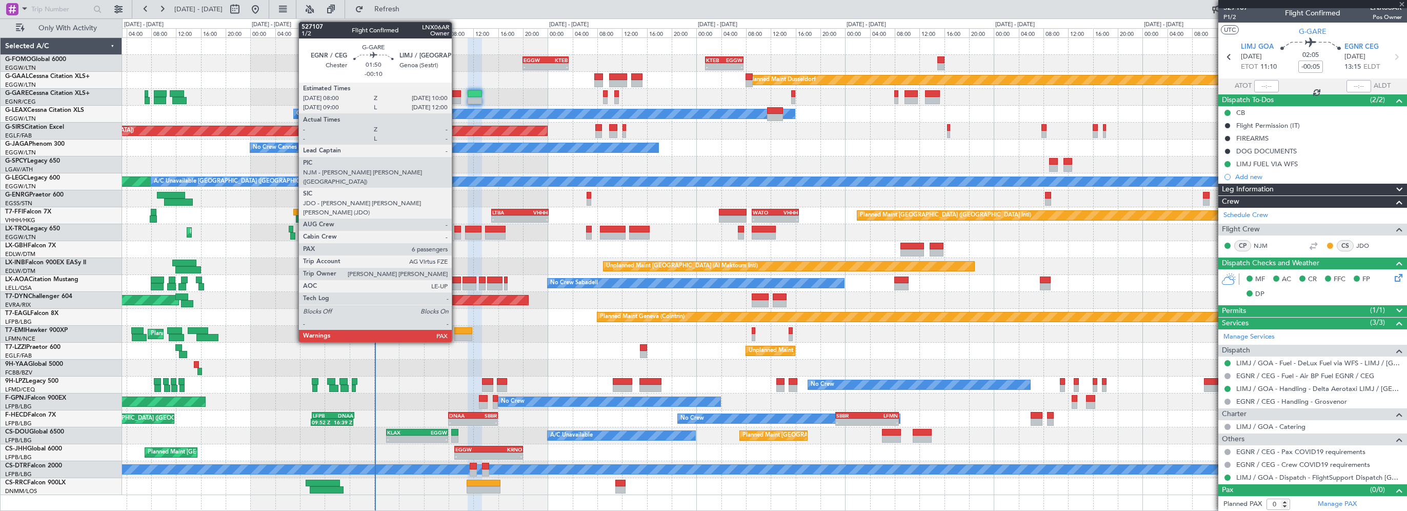
click at [456, 92] on div at bounding box center [454, 93] width 13 height 7
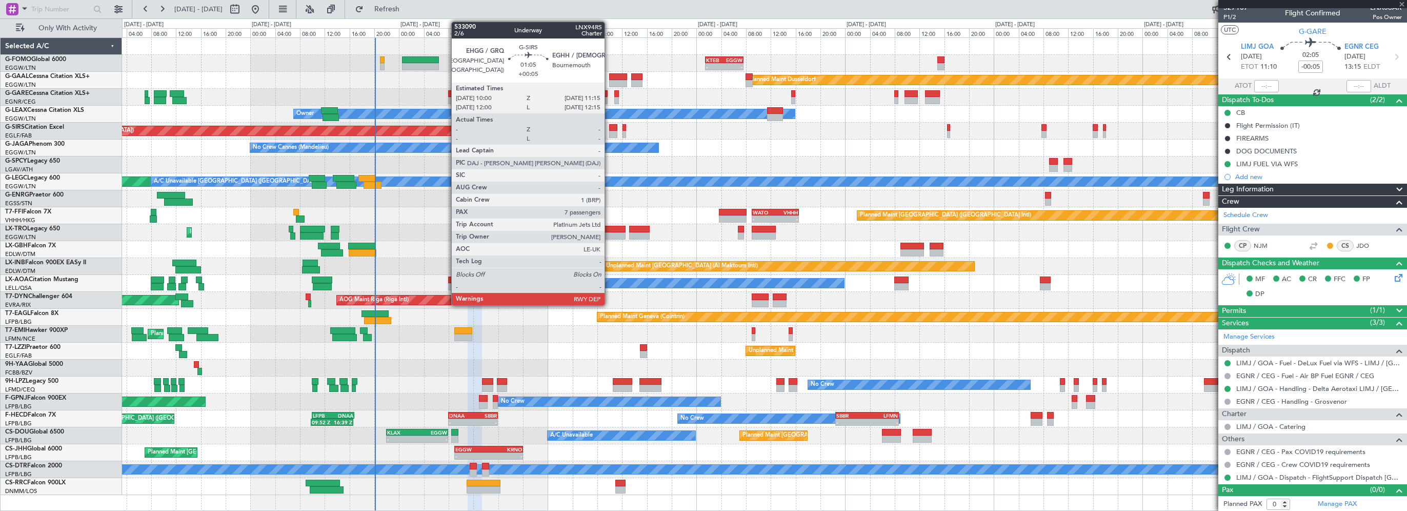
type input "-00:10"
type input "6"
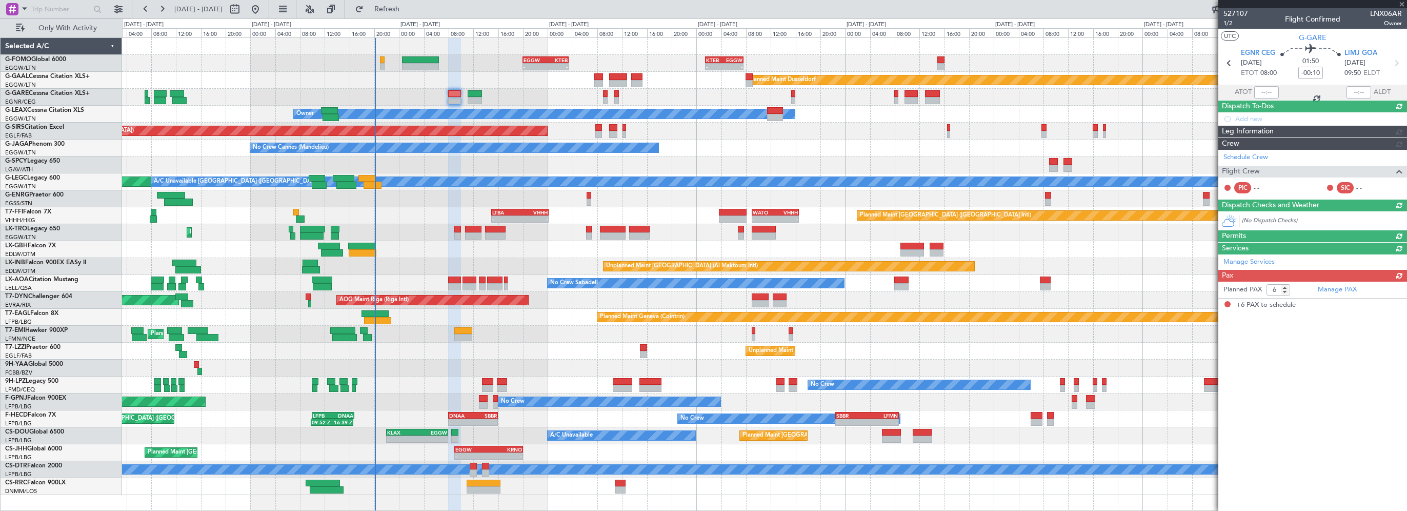
scroll to position [0, 0]
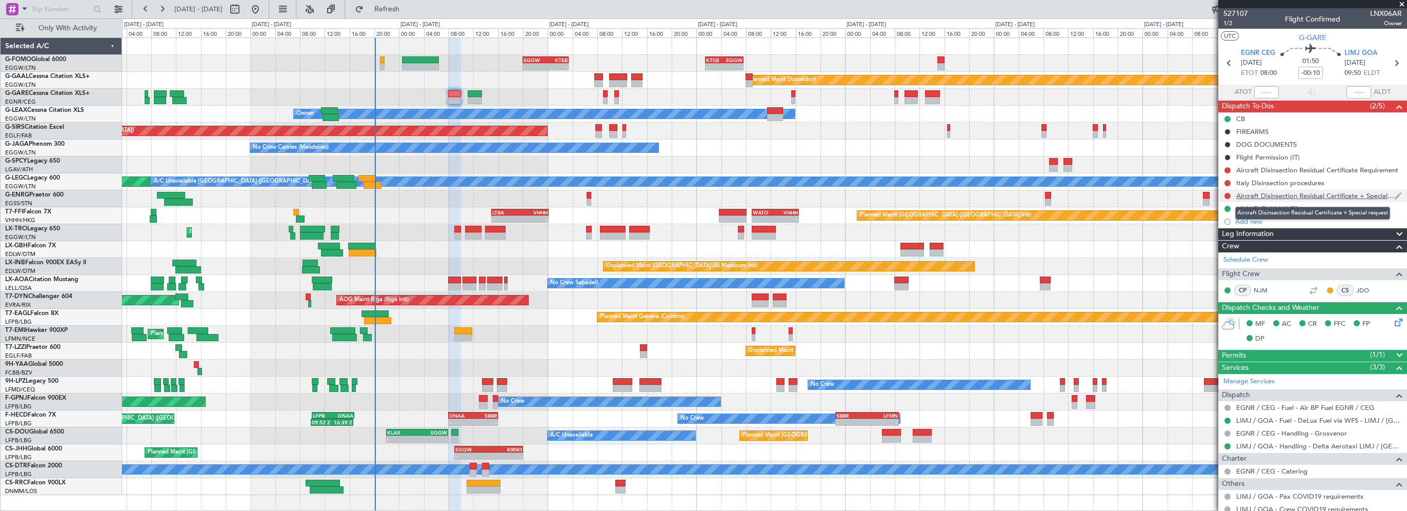
click at [1269, 197] on div "Aircraft Disinsection Residual Certificate + Special request" at bounding box center [1315, 195] width 158 height 9
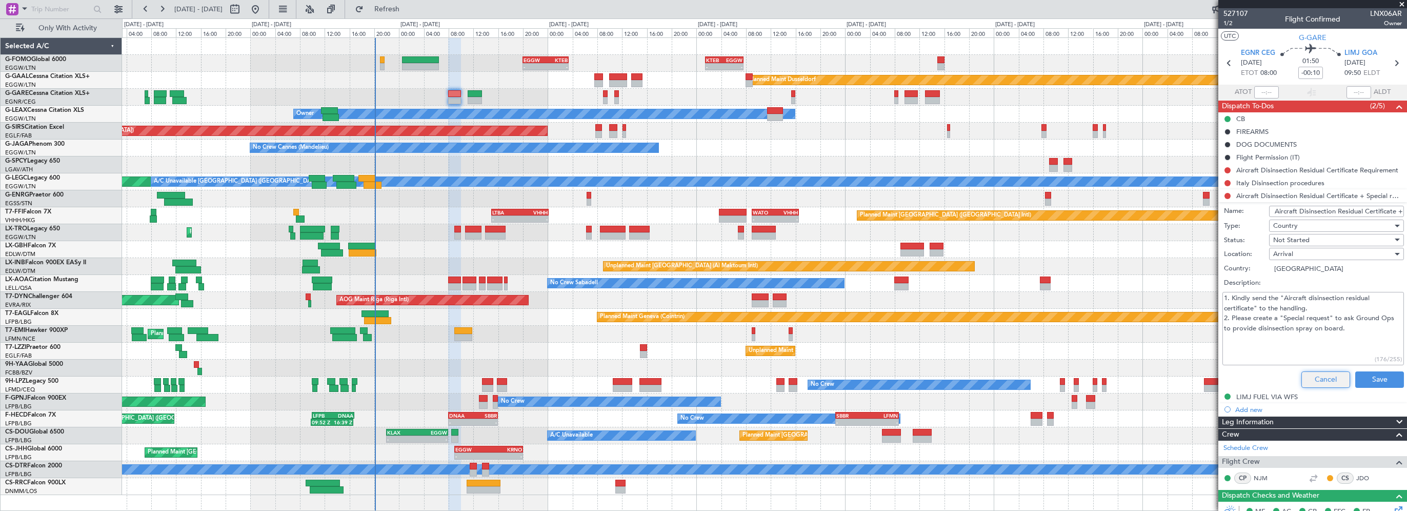
click at [1321, 374] on button "Cancel" at bounding box center [1325, 379] width 49 height 16
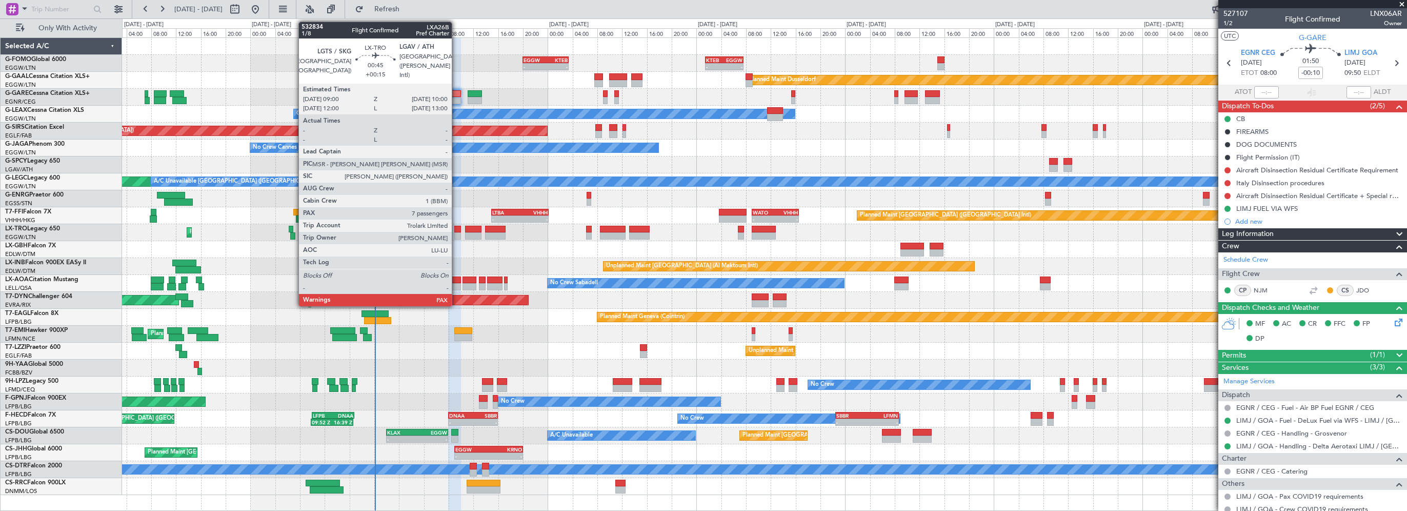
click at [456, 226] on div at bounding box center [457, 229] width 7 height 7
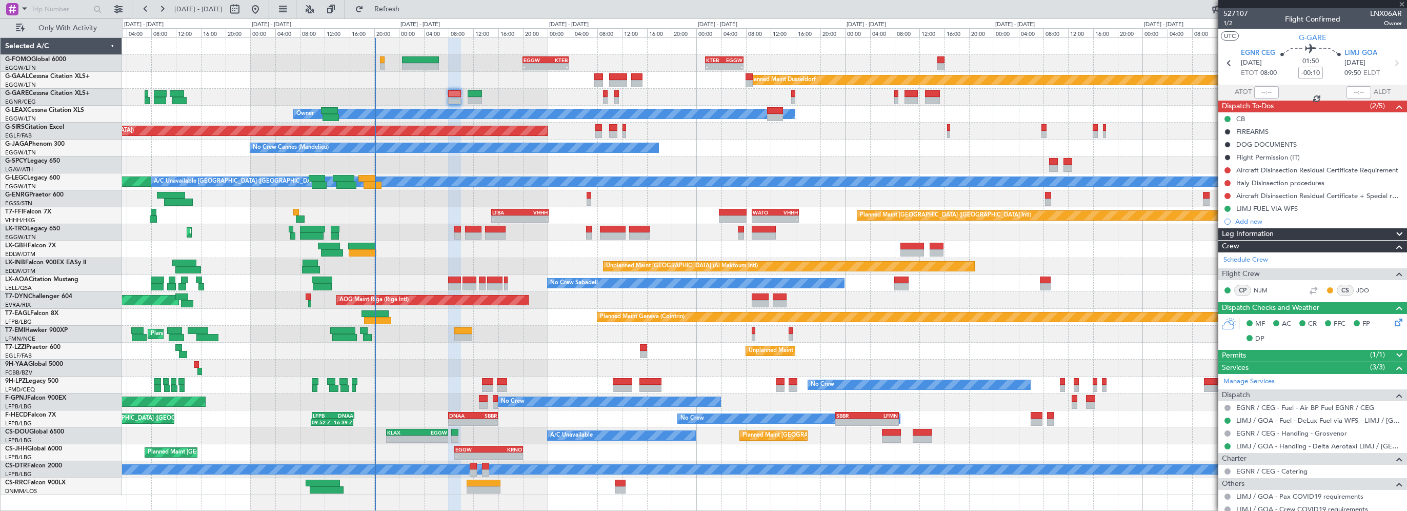
type input "+00:15"
type input "7"
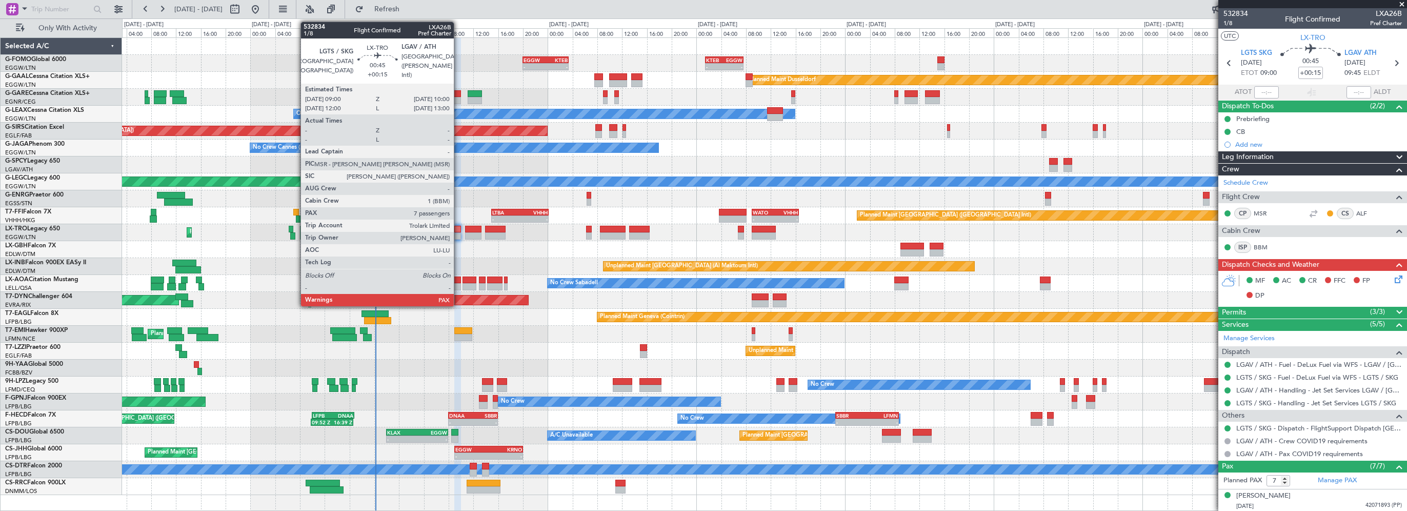
click at [458, 230] on div at bounding box center [457, 229] width 7 height 7
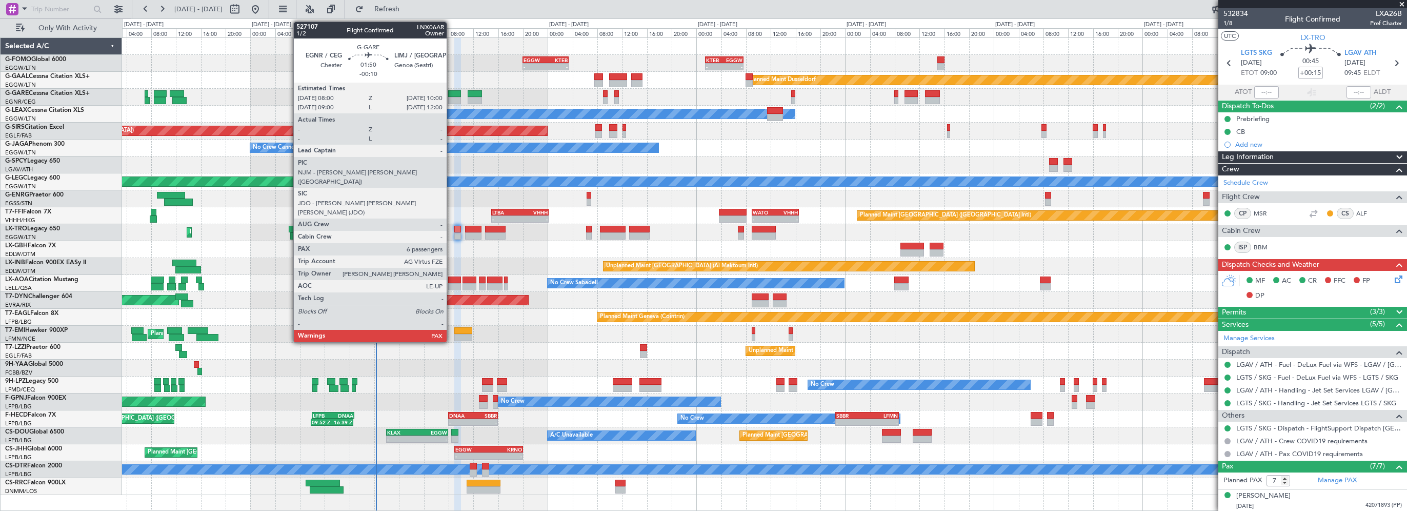
click at [451, 92] on div at bounding box center [454, 93] width 13 height 7
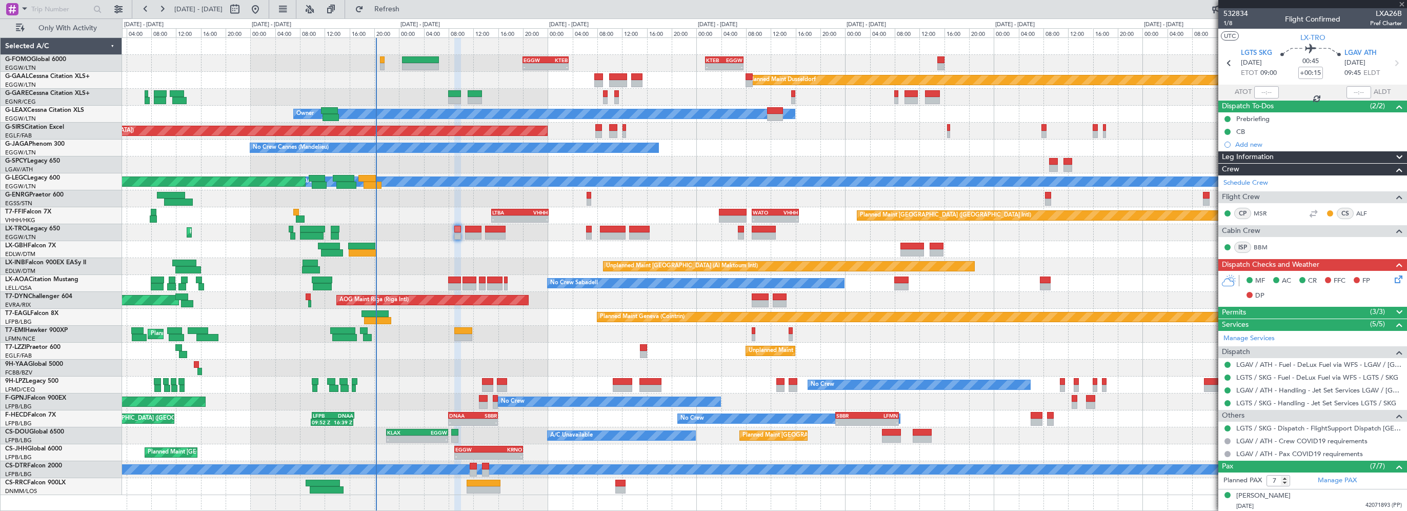
type input "-00:10"
type input "6"
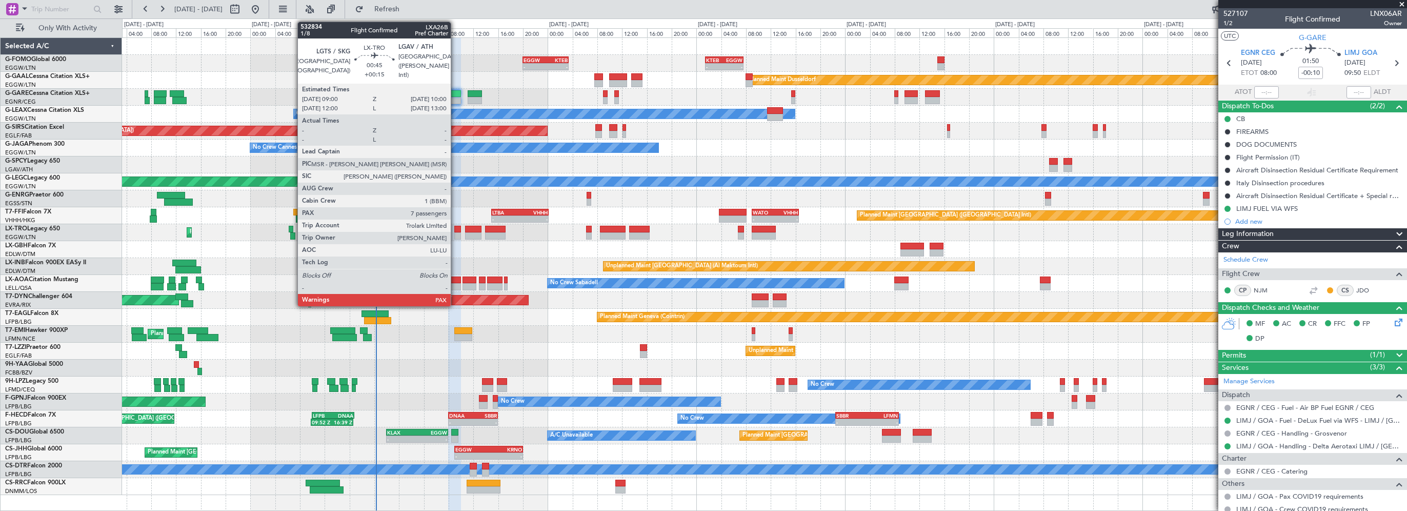
click at [459, 228] on div at bounding box center [457, 229] width 7 height 7
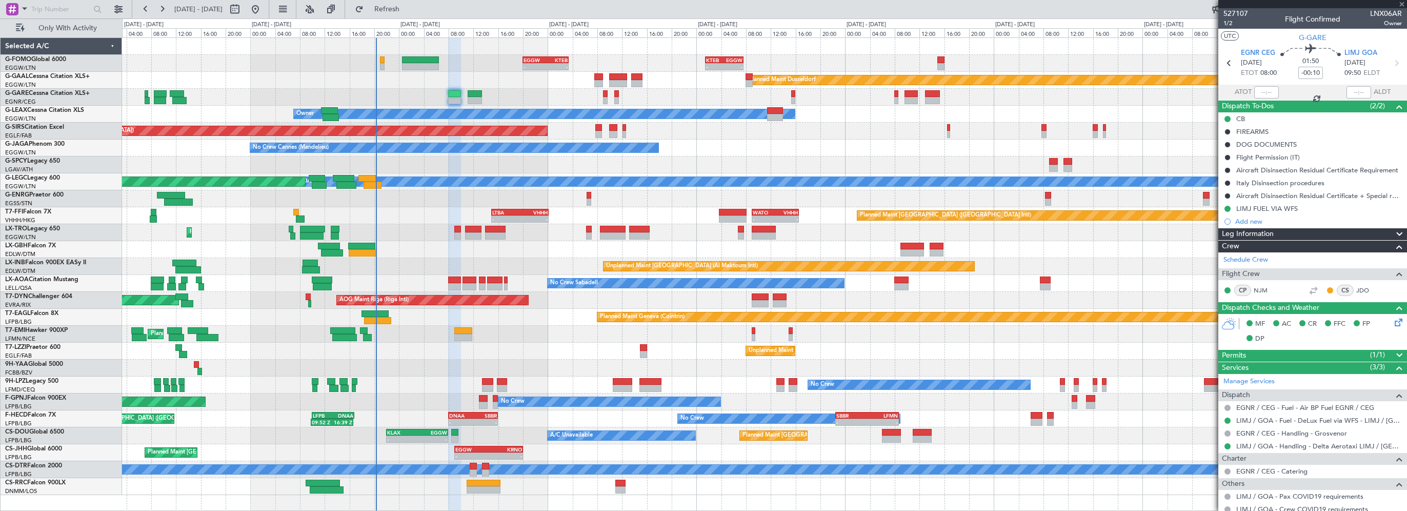
type input "+00:15"
type input "7"
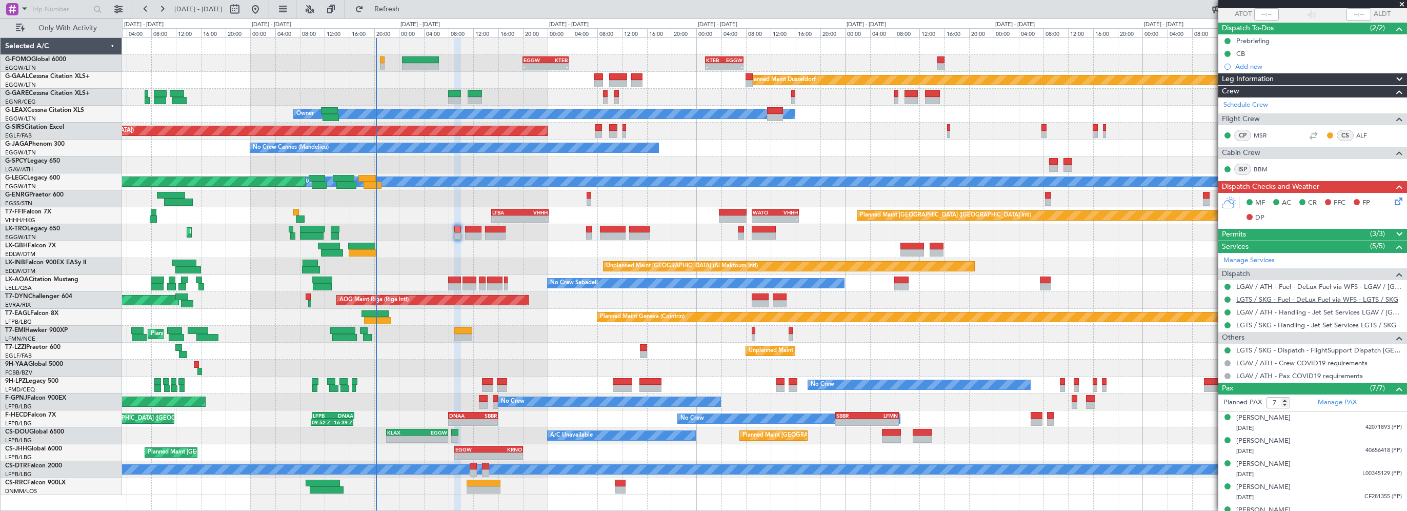
scroll to position [138, 0]
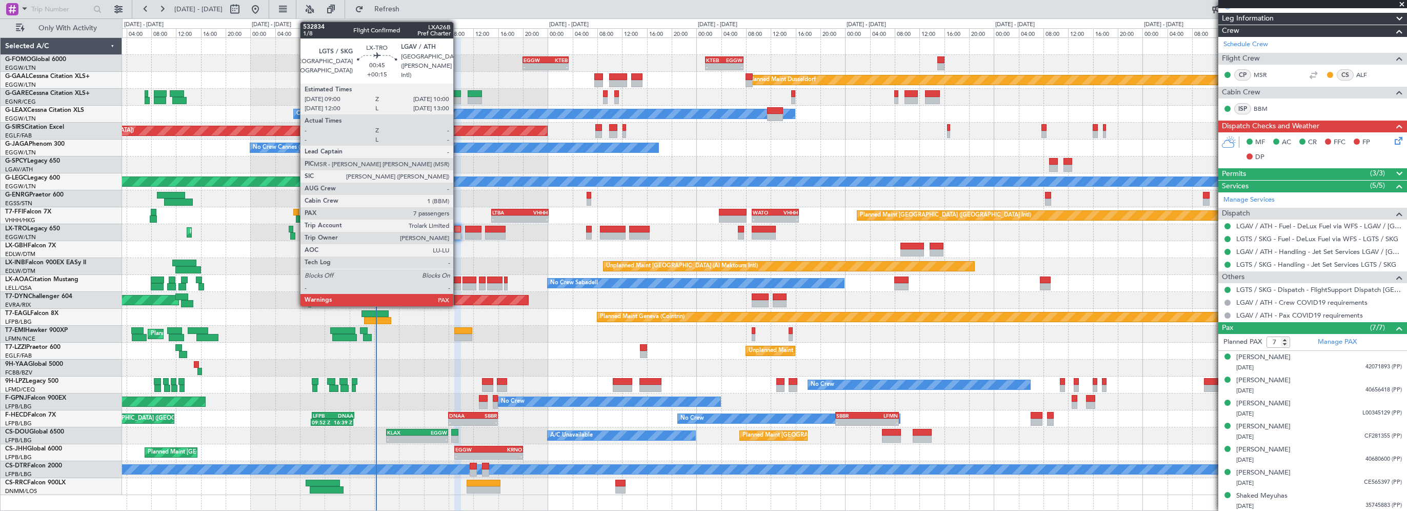
click at [458, 227] on div at bounding box center [457, 229] width 7 height 7
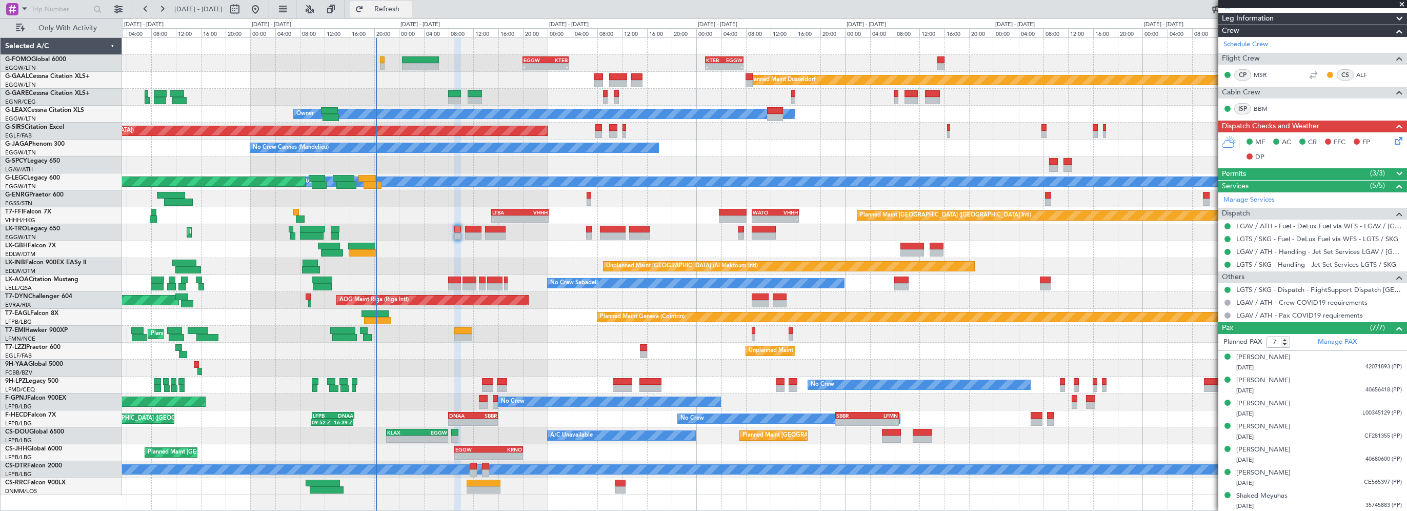
click at [409, 12] on span "Refresh" at bounding box center [387, 9] width 43 height 7
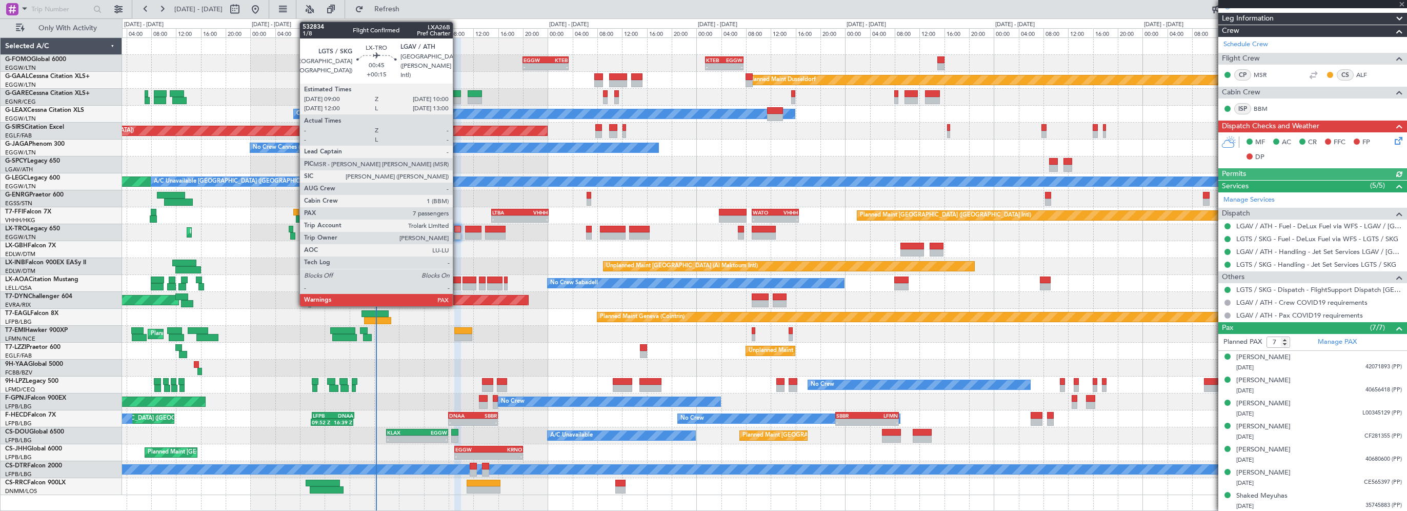
click at [457, 226] on div at bounding box center [457, 229] width 7 height 7
click at [460, 226] on div "Planned Maint [GEOGRAPHIC_DATA] ([GEOGRAPHIC_DATA])" at bounding box center [764, 232] width 1284 height 17
click at [457, 231] on div at bounding box center [457, 229] width 7 height 7
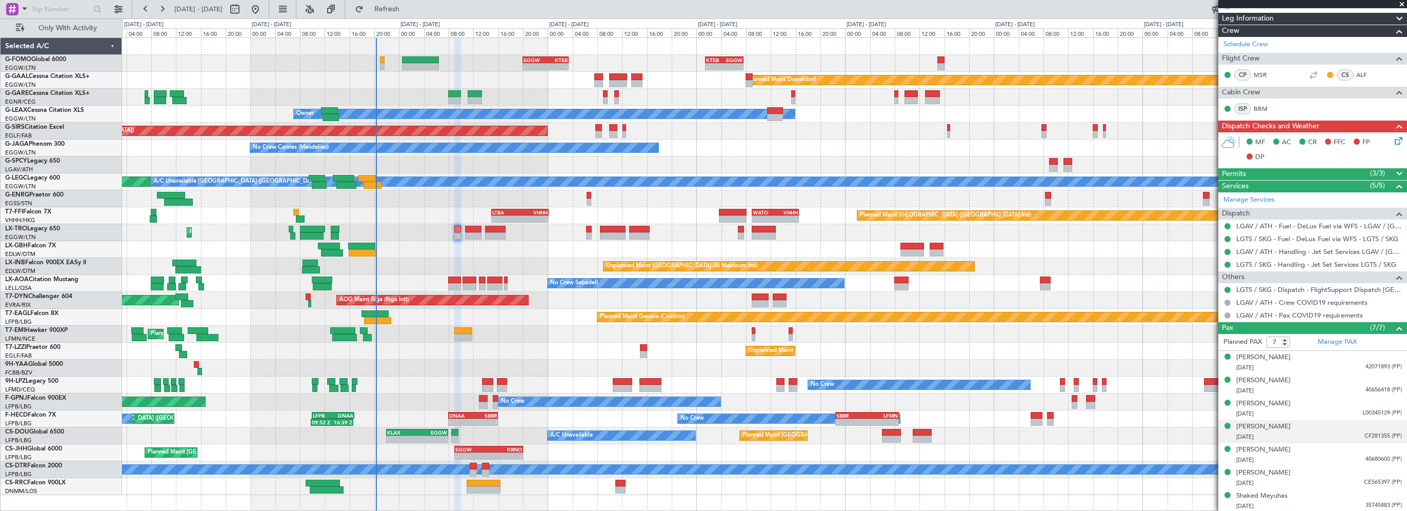
scroll to position [0, 0]
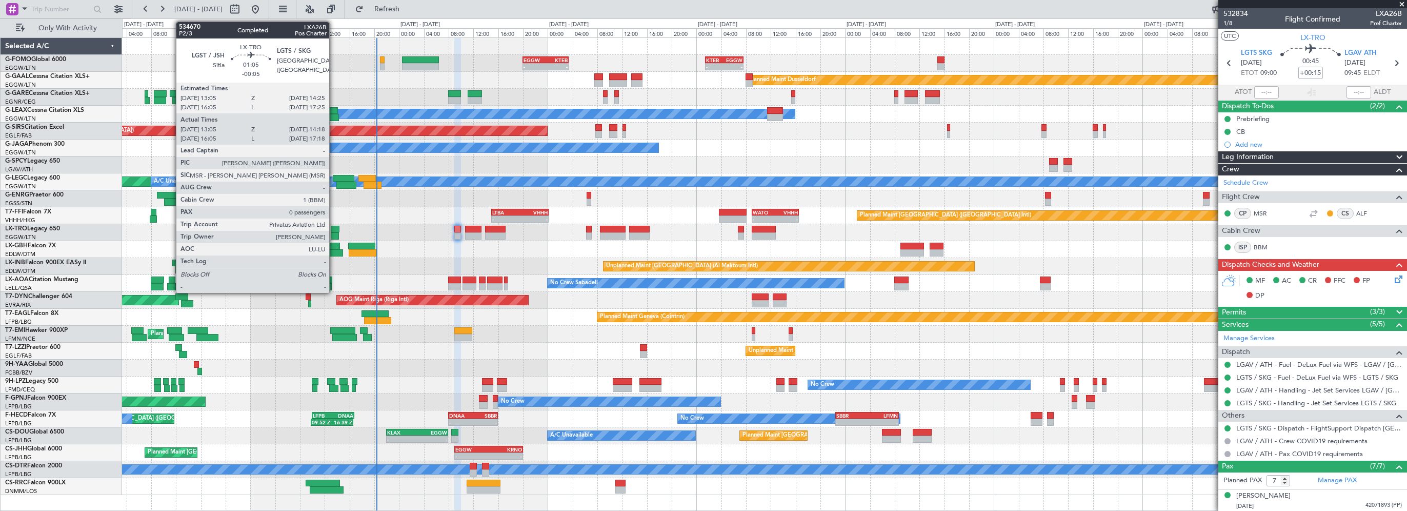
click at [334, 227] on div at bounding box center [335, 229] width 9 height 7
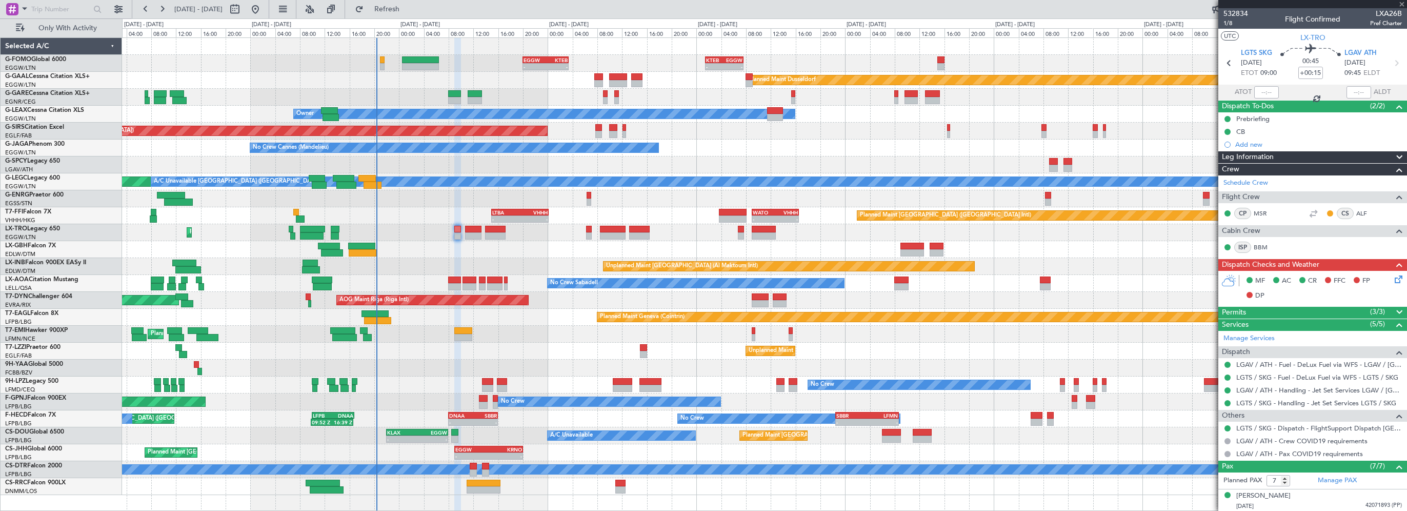
type input "-00:05"
type input "13:05"
type input "14:03"
type input "0"
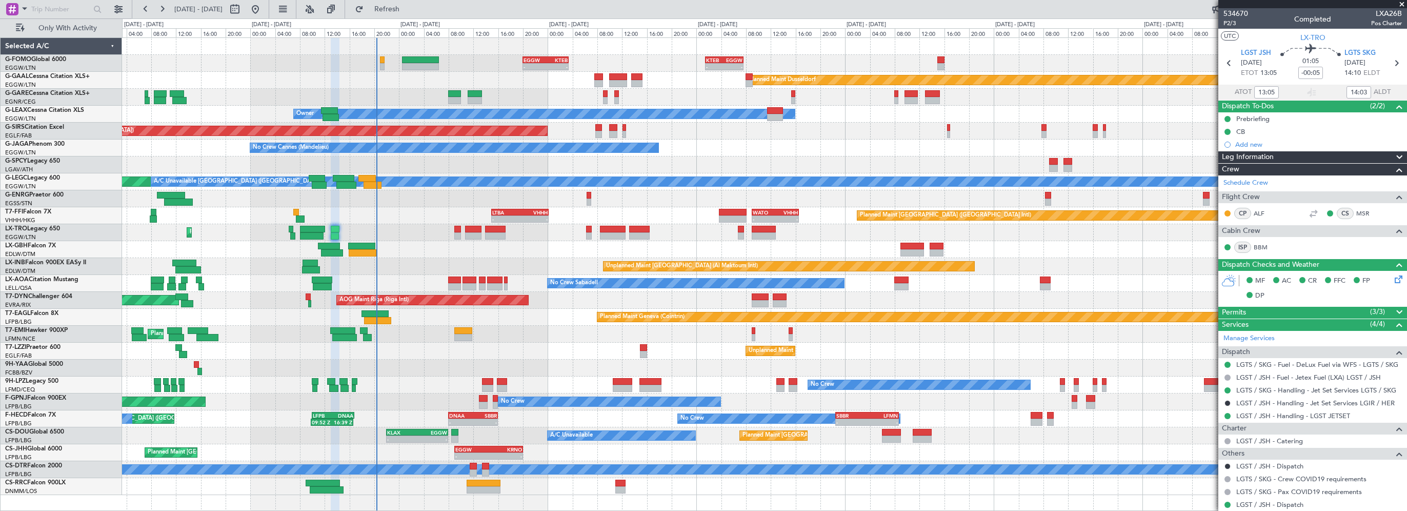
drag, startPoint x: 1272, startPoint y: 158, endPoint x: 1274, endPoint y: 166, distance: 8.5
click at [1272, 158] on span "Leg Information" at bounding box center [1248, 157] width 52 height 12
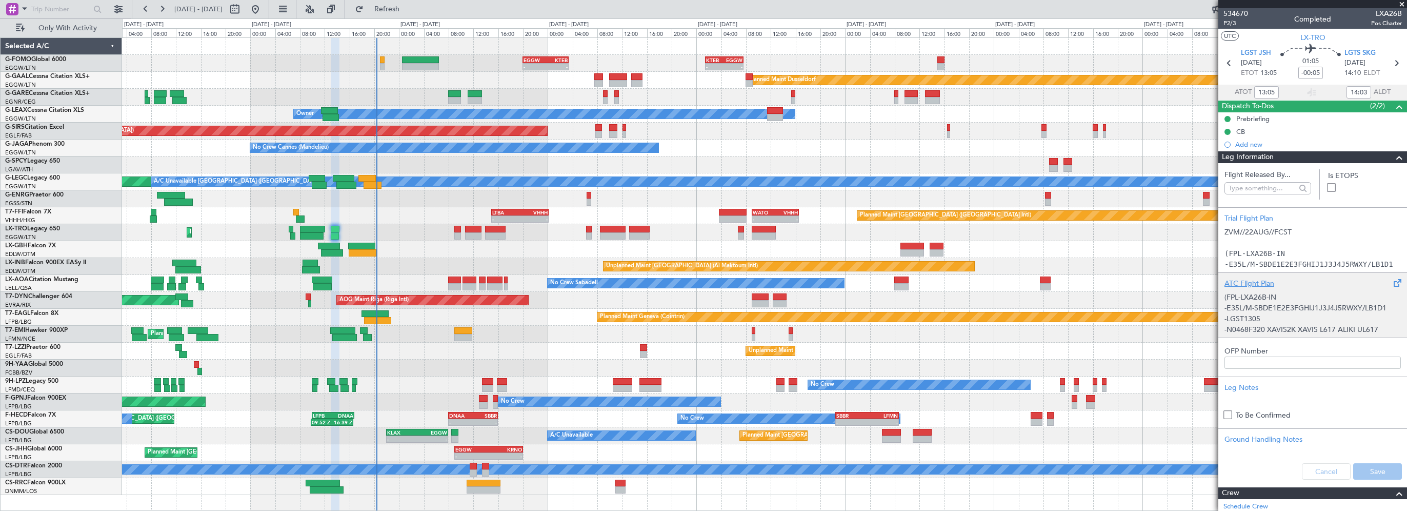
click at [1241, 281] on div "ATC Flight Plan" at bounding box center [1312, 283] width 176 height 11
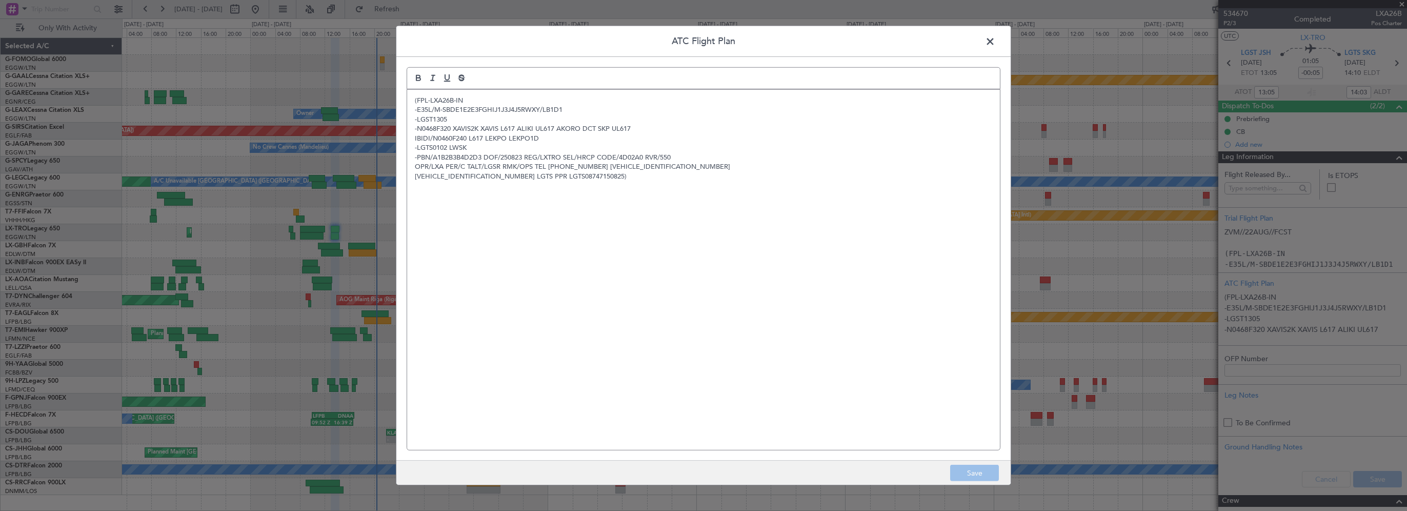
click at [995, 41] on span at bounding box center [995, 44] width 0 height 21
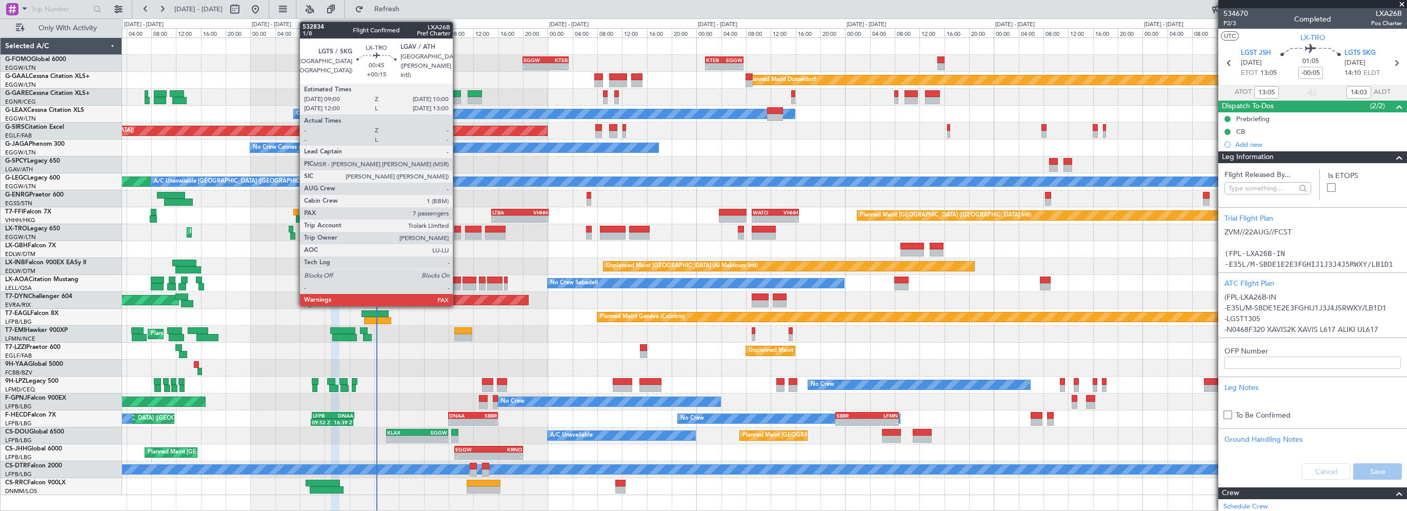
click at [457, 228] on div at bounding box center [457, 229] width 7 height 7
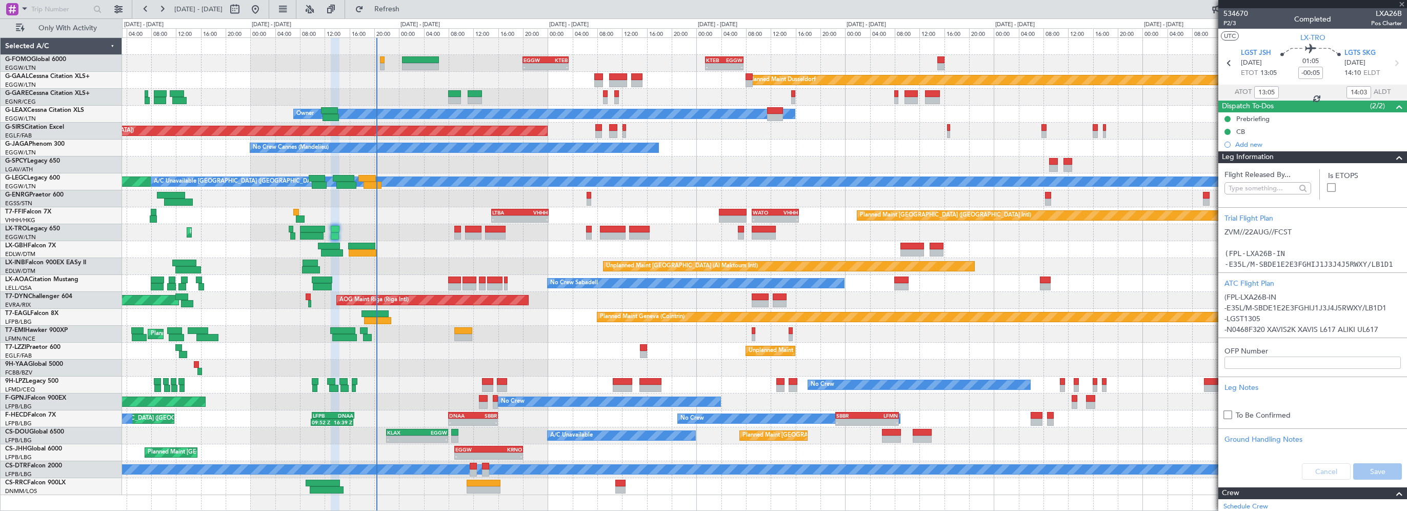
type input "+00:15"
type input "7"
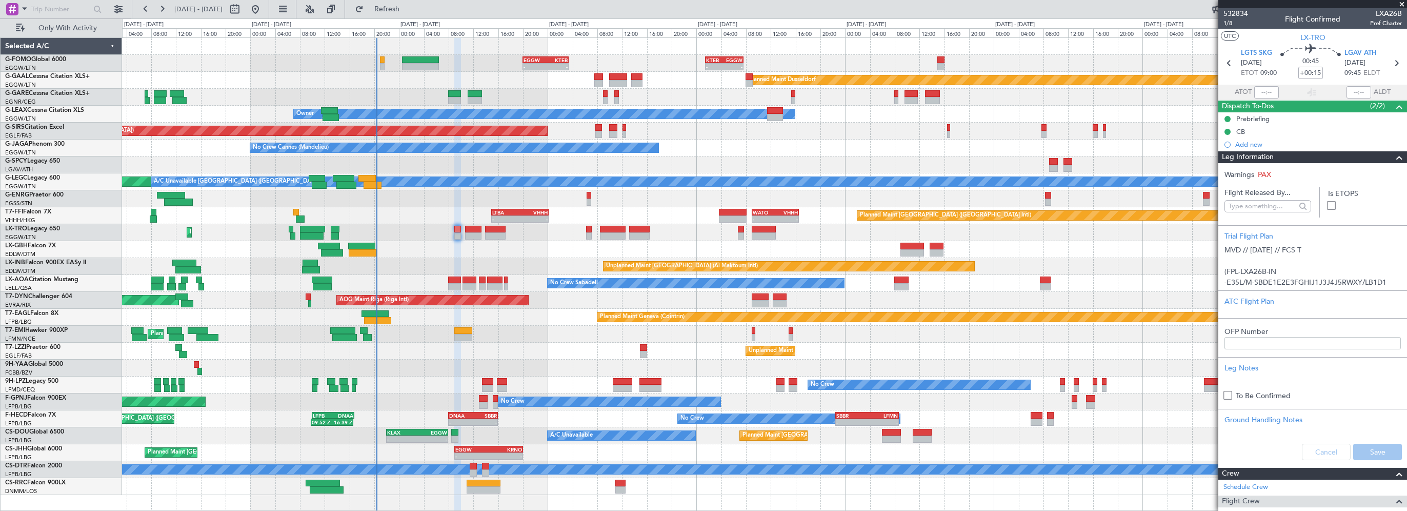
click at [1393, 158] on span at bounding box center [1399, 157] width 12 height 12
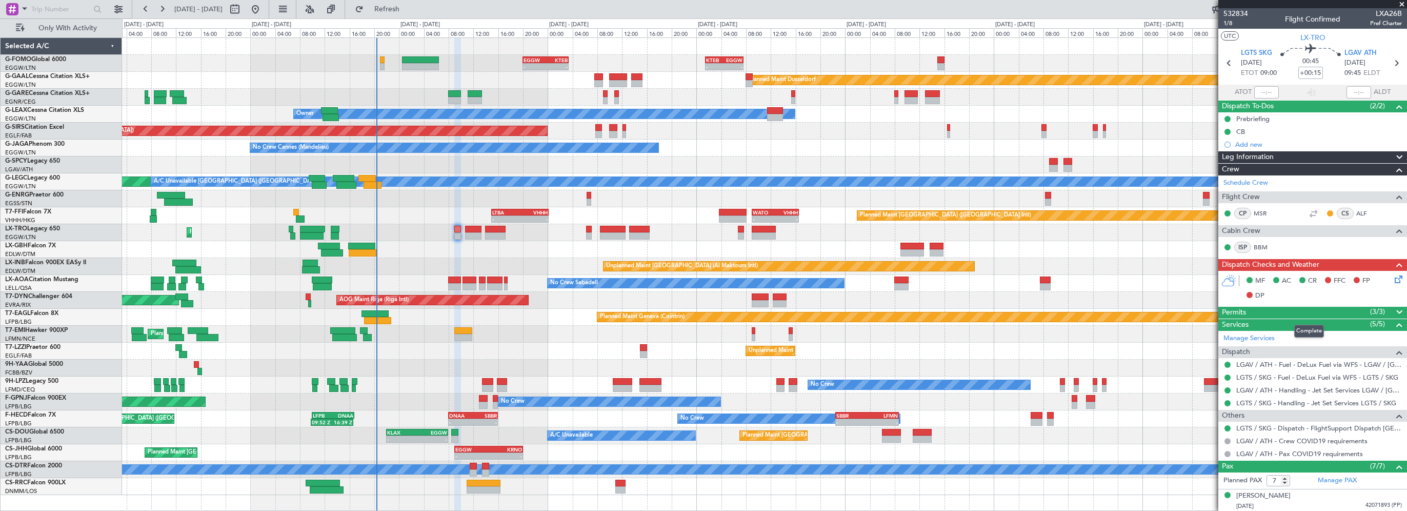
click at [1393, 310] on span at bounding box center [1399, 312] width 12 height 12
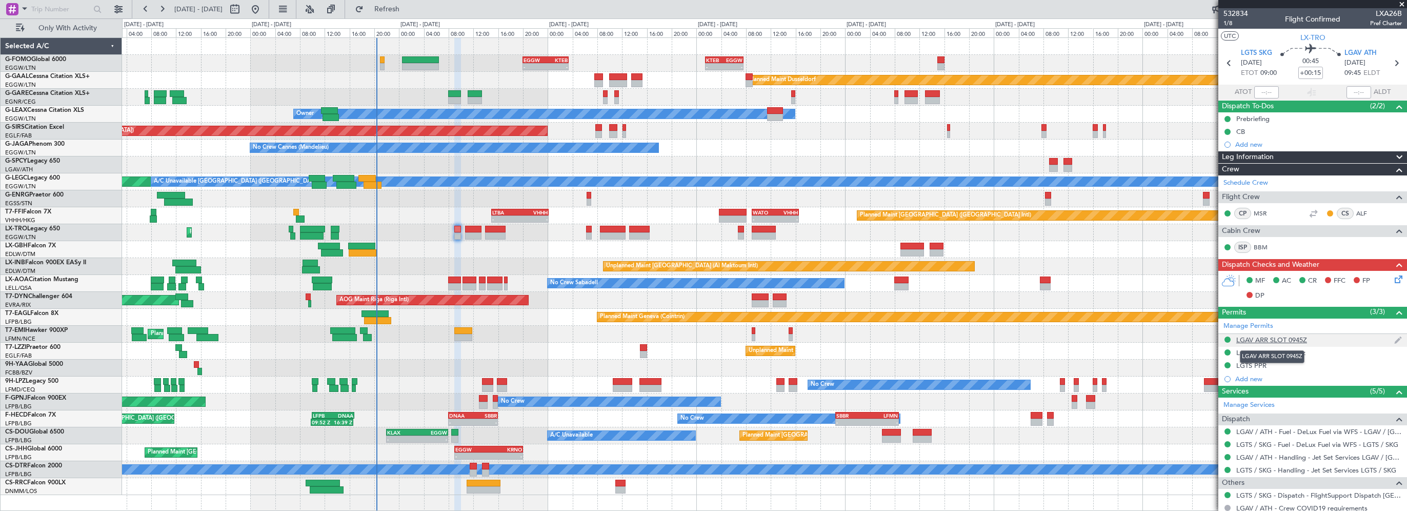
click at [1275, 339] on div "LGAV ARR SLOT 0945Z" at bounding box center [1271, 339] width 71 height 9
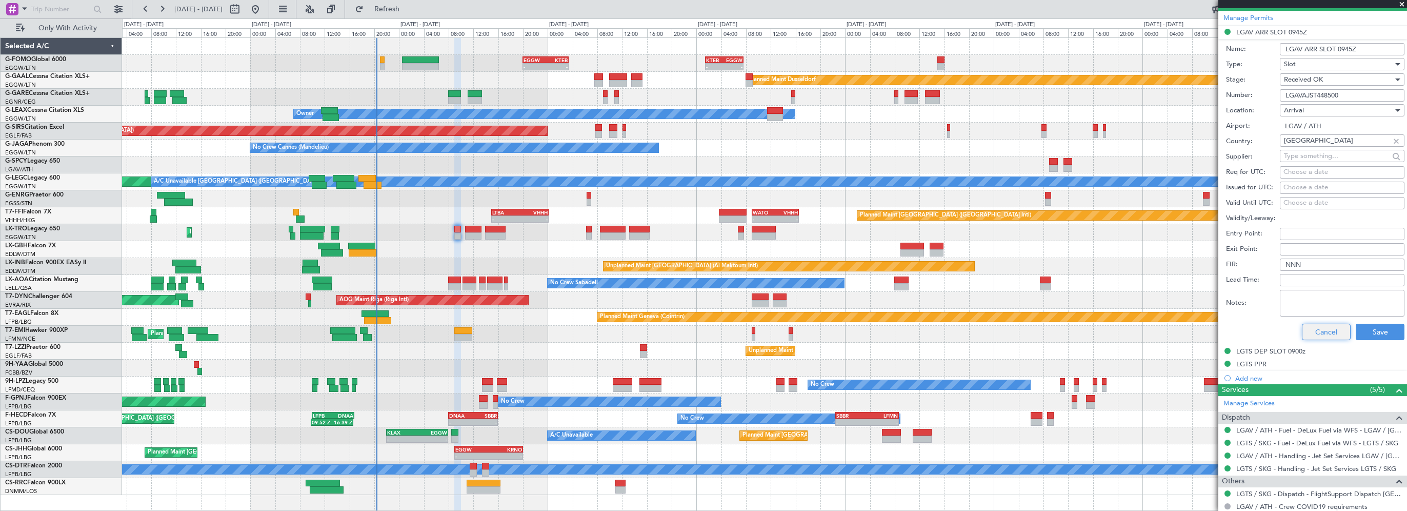
click at [1315, 332] on button "Cancel" at bounding box center [1326, 332] width 49 height 16
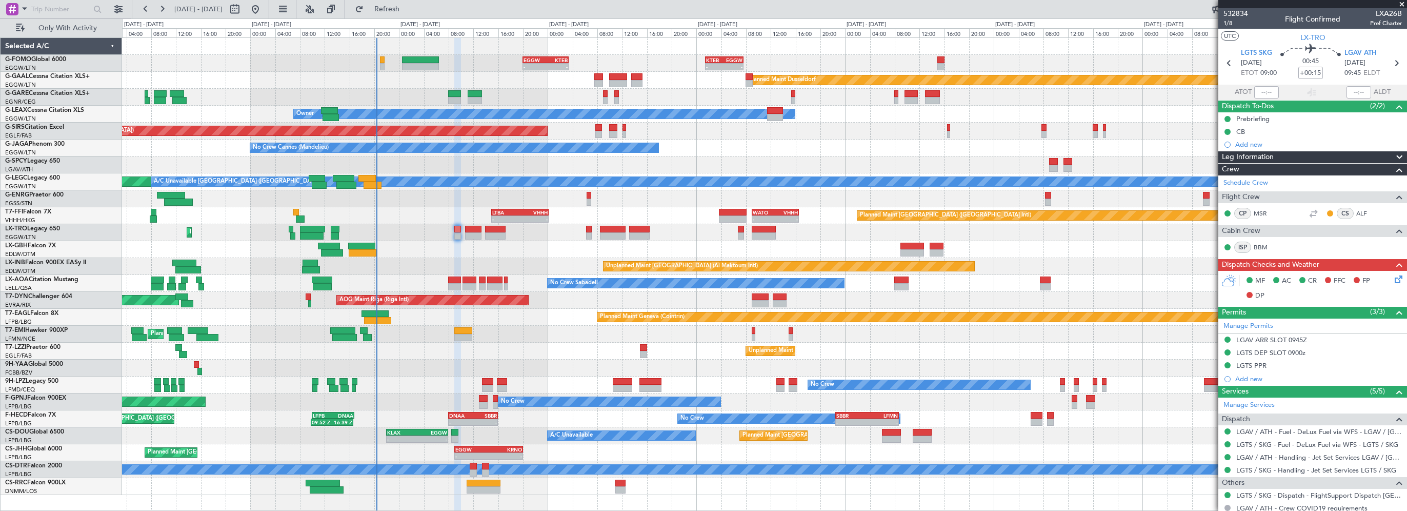
click at [1244, 157] on span "Leg Information" at bounding box center [1248, 157] width 52 height 12
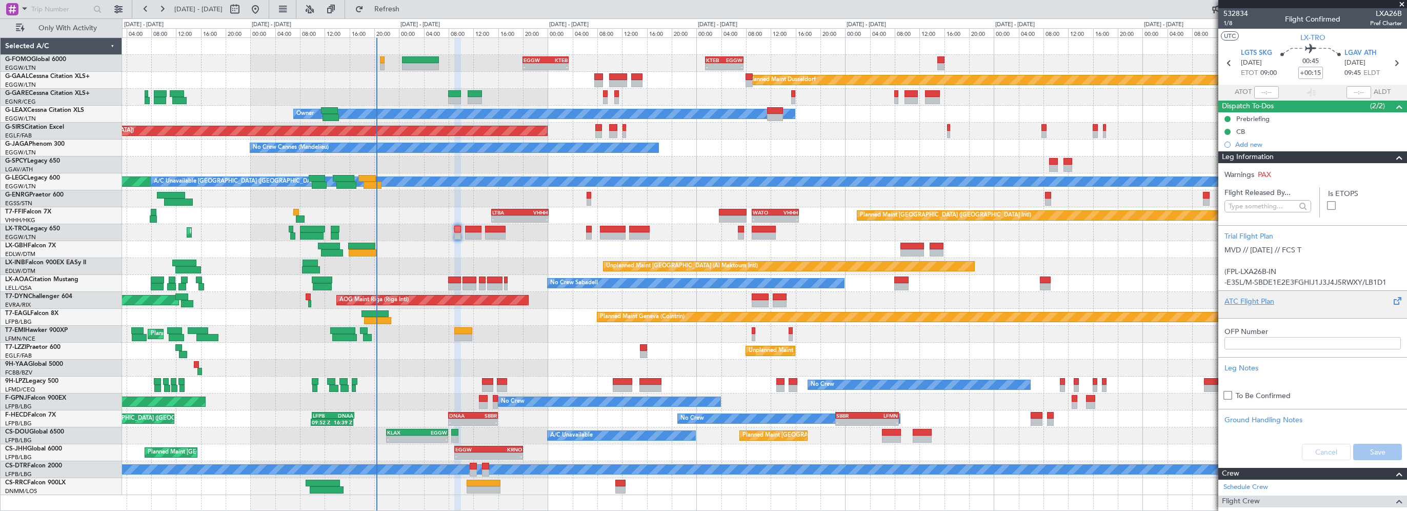
click at [1243, 297] on div "ATC Flight Plan" at bounding box center [1312, 301] width 176 height 11
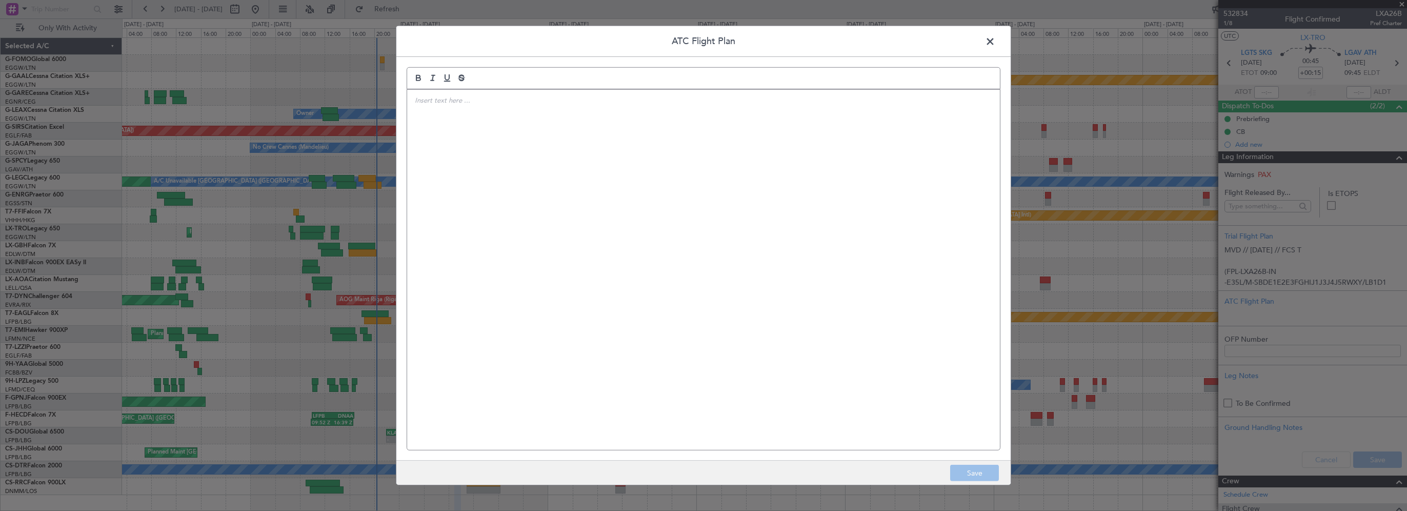
click at [528, 172] on div at bounding box center [703, 270] width 593 height 360
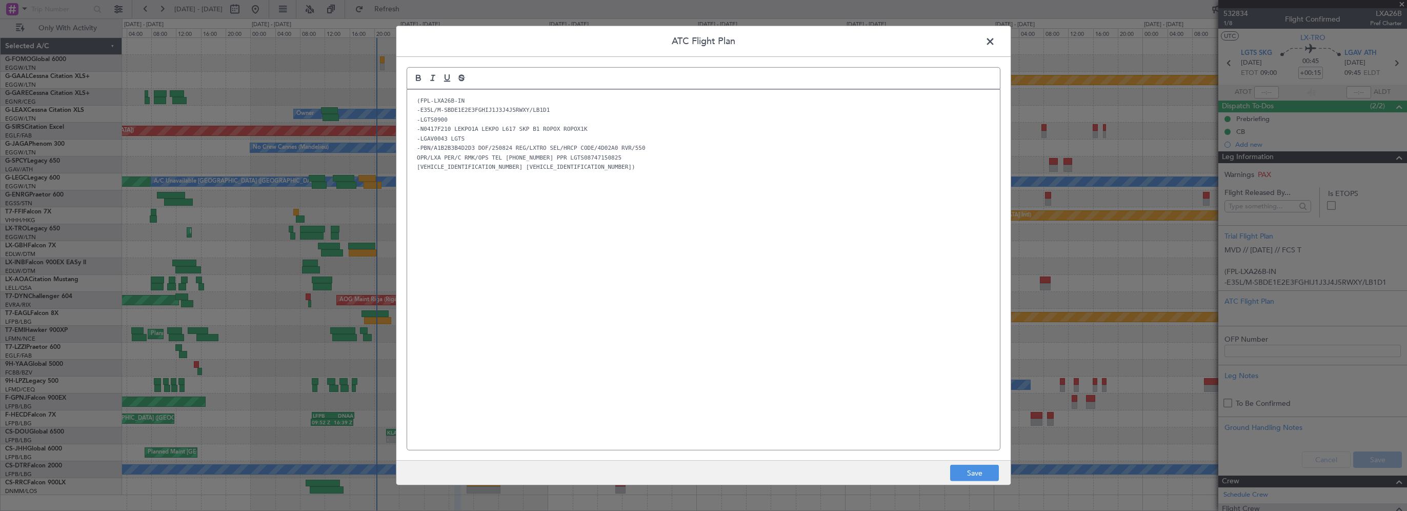
click at [709, 265] on div "(FPL-LXA26B-IN -E35L/M-SBDE1E2E3FGHIJ1J3J4J5RWXY/LB1D1 -LGTS0900 -N0417F210 LEK…" at bounding box center [703, 270] width 593 height 360
click at [972, 472] on button "Save" at bounding box center [974, 473] width 49 height 16
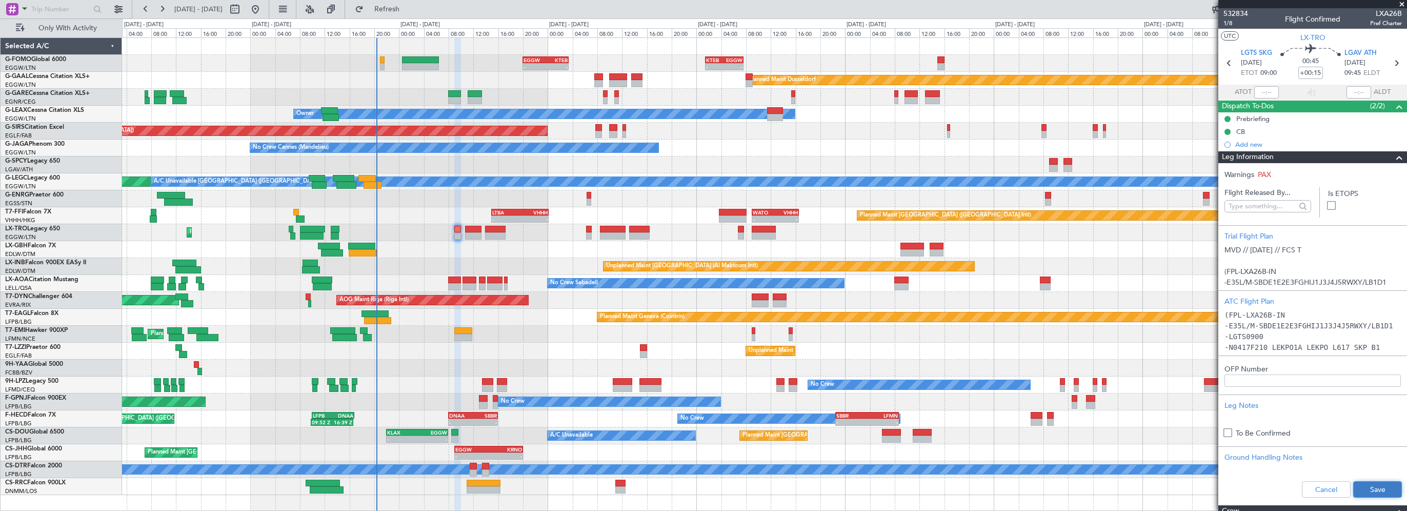
click at [1359, 488] on button "Save" at bounding box center [1377, 489] width 49 height 16
click at [1393, 156] on span at bounding box center [1399, 157] width 12 height 12
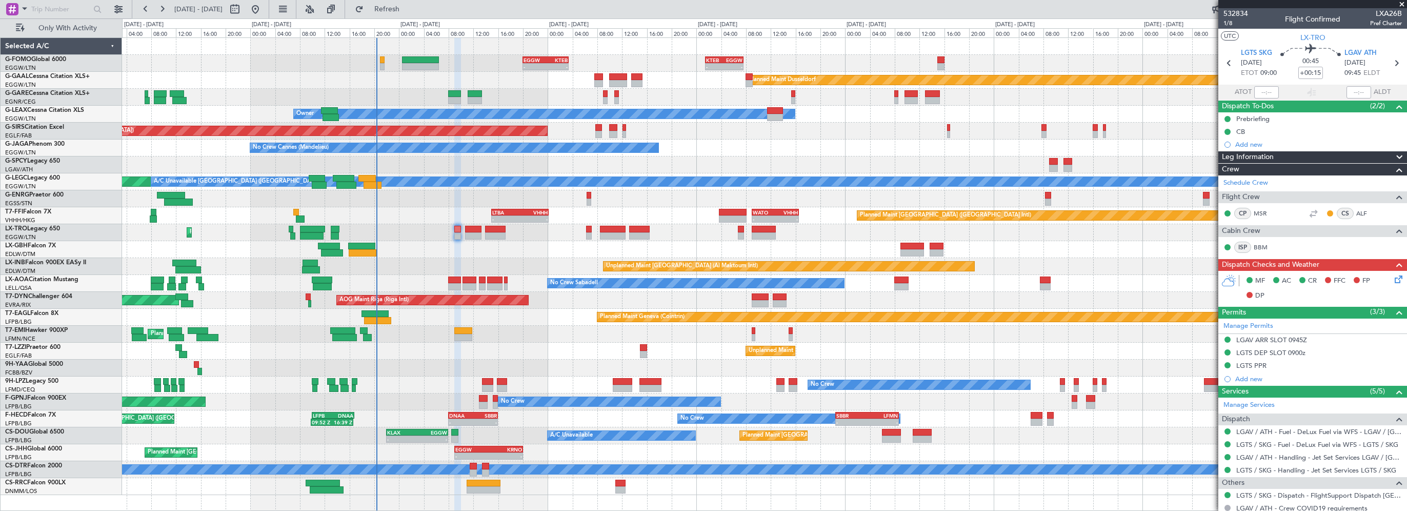
click at [1393, 279] on icon at bounding box center [1397, 277] width 8 height 8
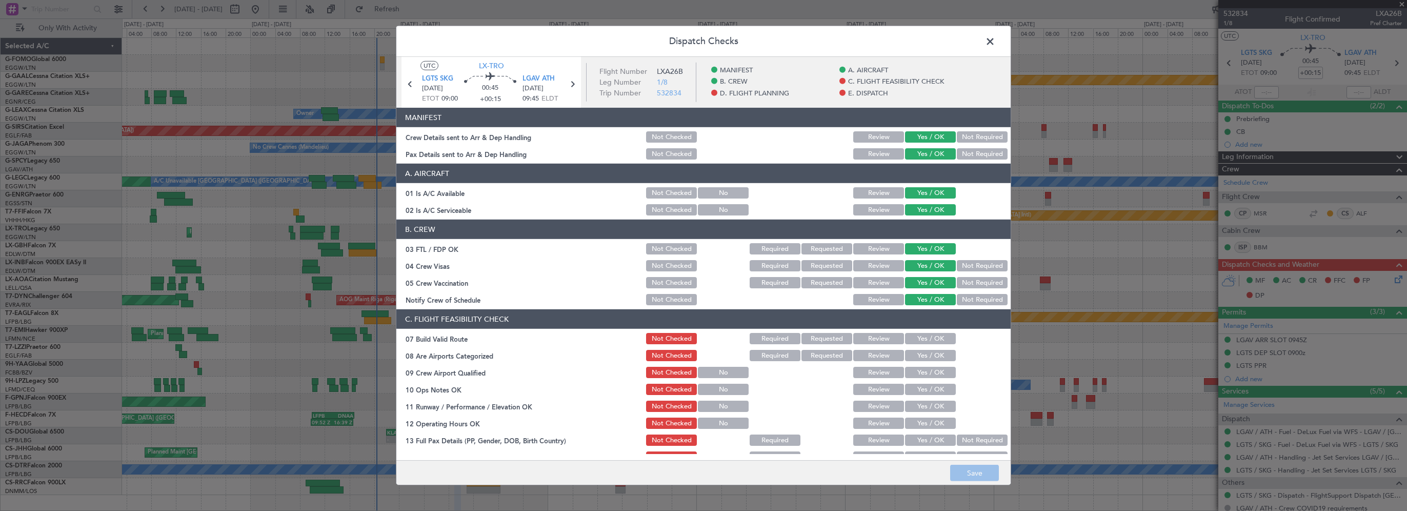
click at [939, 335] on button "Yes / OK" at bounding box center [930, 338] width 51 height 11
click at [931, 359] on button "Yes / OK" at bounding box center [930, 355] width 51 height 11
click at [921, 378] on div "Yes / OK" at bounding box center [929, 372] width 52 height 14
drag, startPoint x: 931, startPoint y: 369, endPoint x: 918, endPoint y: 383, distance: 19.2
click at [931, 369] on button "Yes / OK" at bounding box center [930, 372] width 51 height 11
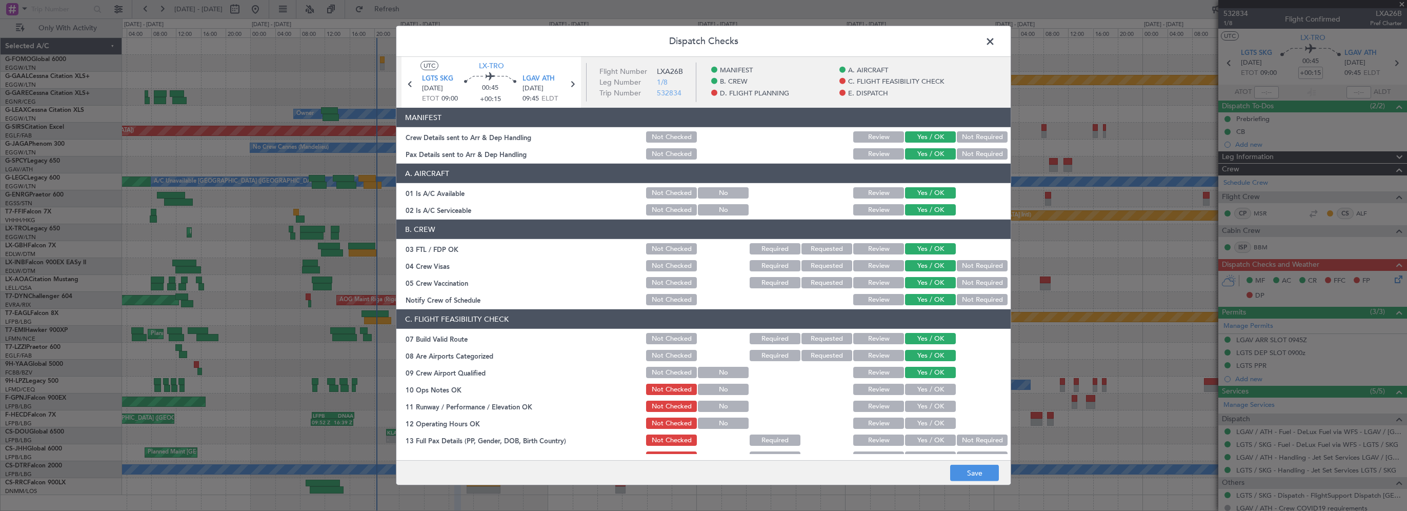
click at [918, 384] on button "Yes / OK" at bounding box center [930, 389] width 51 height 11
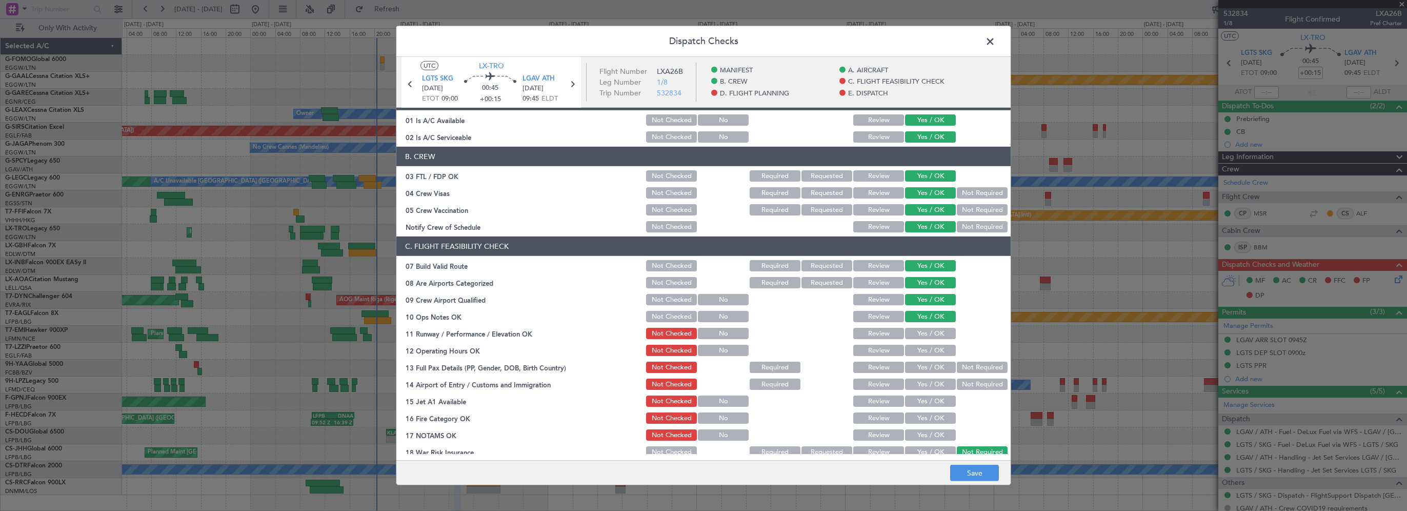
scroll to position [154, 0]
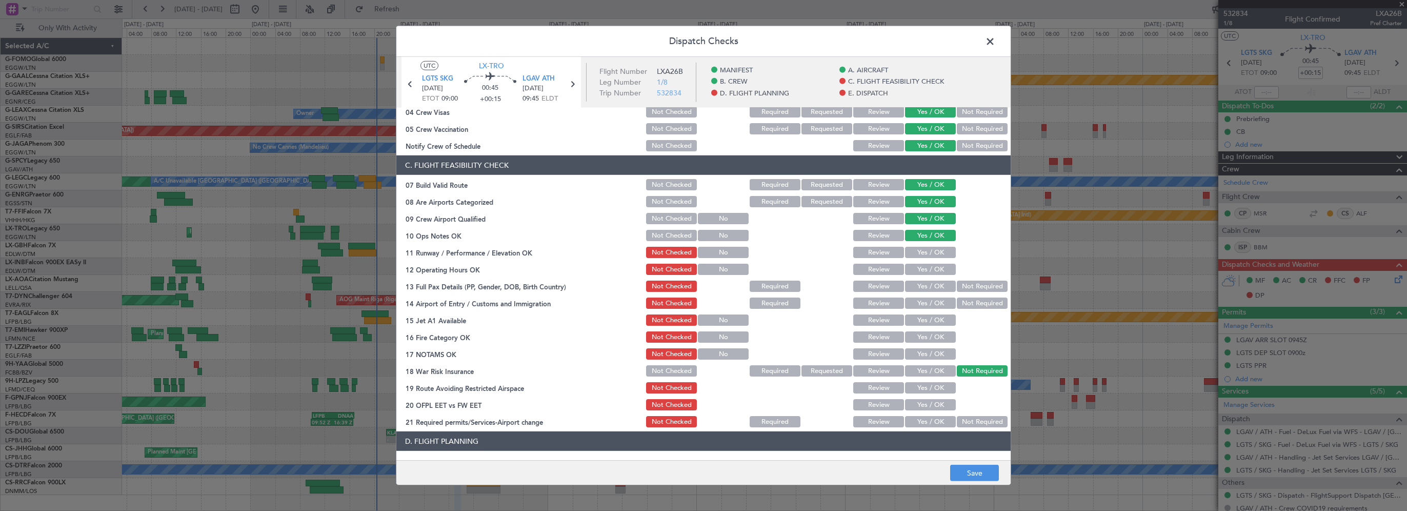
click at [918, 249] on button "Yes / OK" at bounding box center [930, 252] width 51 height 11
drag, startPoint x: 917, startPoint y: 267, endPoint x: 917, endPoint y: 275, distance: 8.7
click at [917, 267] on button "Yes / OK" at bounding box center [930, 269] width 51 height 11
click at [917, 289] on button "Yes / OK" at bounding box center [930, 285] width 51 height 11
click at [917, 300] on button "Yes / OK" at bounding box center [930, 302] width 51 height 11
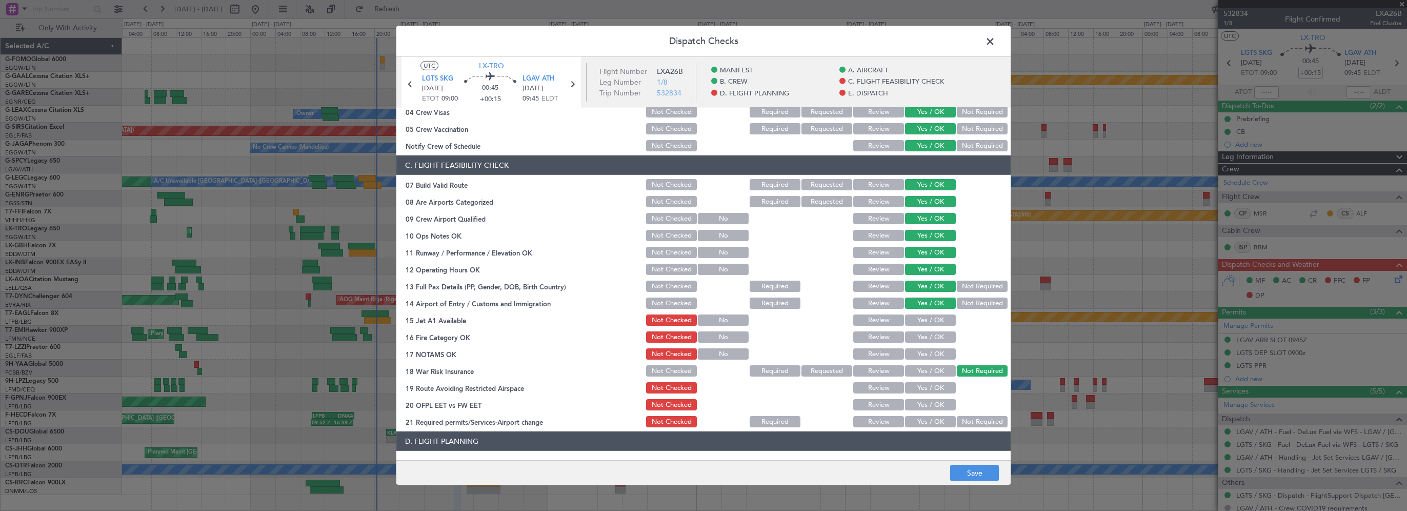
click at [912, 320] on button "Yes / OK" at bounding box center [930, 319] width 51 height 11
drag, startPoint x: 911, startPoint y: 330, endPoint x: 904, endPoint y: 342, distance: 13.5
click at [911, 334] on div "Yes / OK" at bounding box center [929, 337] width 52 height 14
click at [905, 342] on button "Yes / OK" at bounding box center [930, 336] width 51 height 11
click at [906, 355] on button "Yes / OK" at bounding box center [930, 353] width 51 height 11
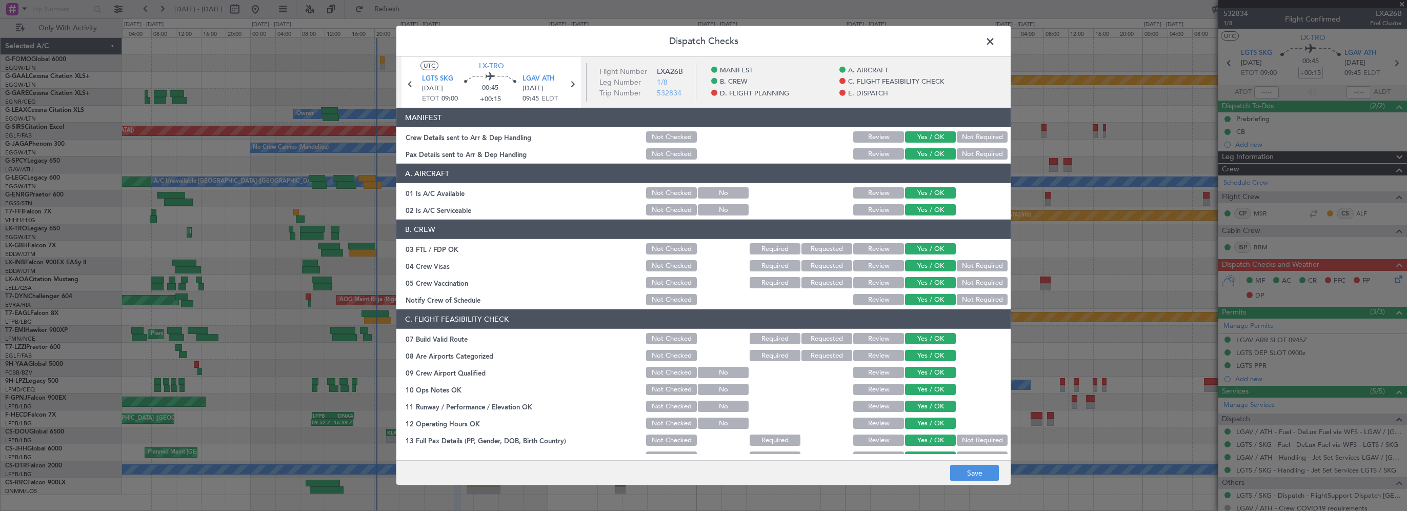
scroll to position [308, 0]
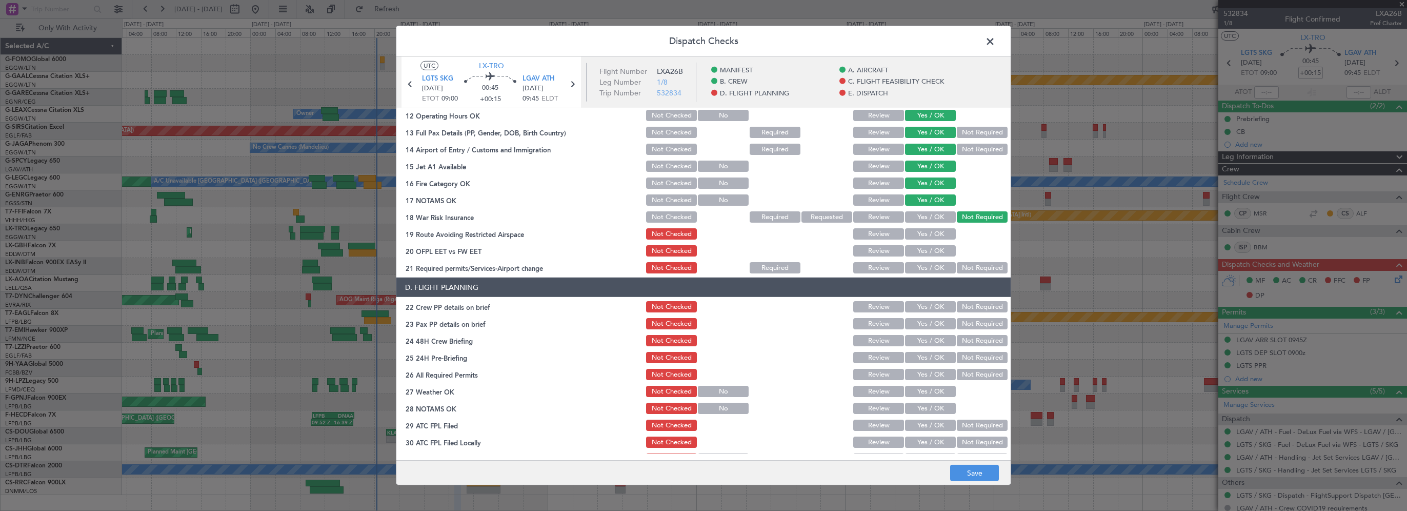
click at [933, 237] on button "Yes / OK" at bounding box center [930, 233] width 51 height 11
click at [926, 256] on button "Yes / OK" at bounding box center [930, 250] width 51 height 11
click at [922, 270] on button "Yes / OK" at bounding box center [930, 267] width 51 height 11
click at [923, 297] on section "D. FLIGHT PLANNING 22 Crew PP details on brief Not Checked Review Yes / OK Not …" at bounding box center [703, 380] width 614 height 206
click at [921, 308] on button "Yes / OK" at bounding box center [930, 306] width 51 height 11
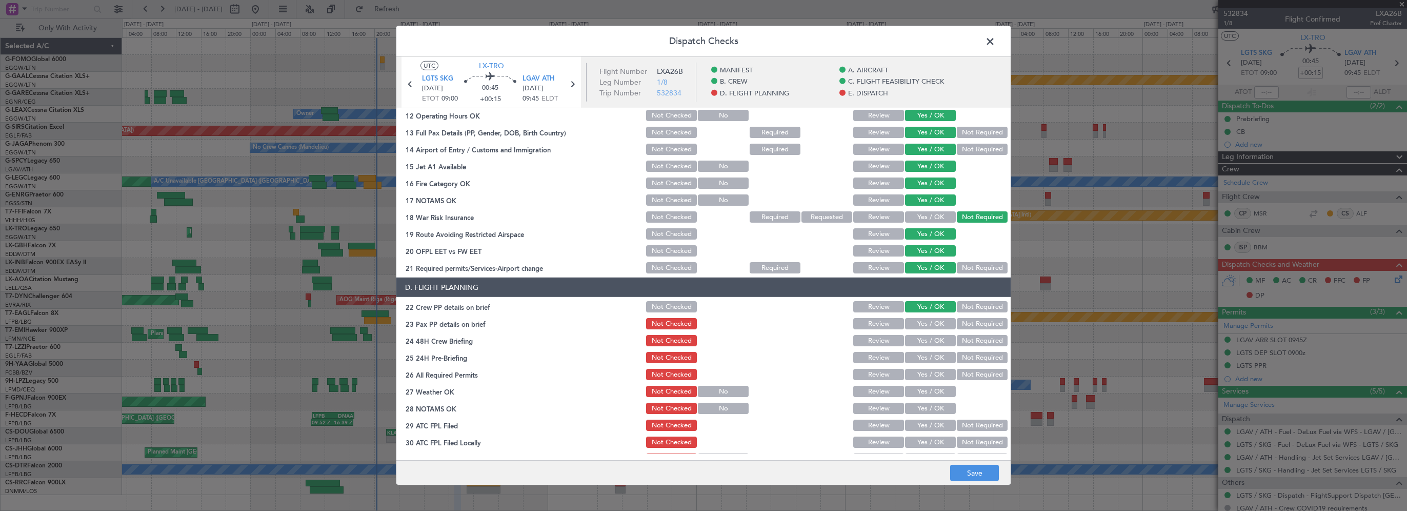
click at [917, 328] on button "Yes / OK" at bounding box center [930, 323] width 51 height 11
click at [918, 343] on button "Yes / OK" at bounding box center [930, 340] width 51 height 11
click at [976, 360] on button "Not Required" at bounding box center [982, 357] width 51 height 11
click at [938, 373] on button "Yes / OK" at bounding box center [930, 374] width 51 height 11
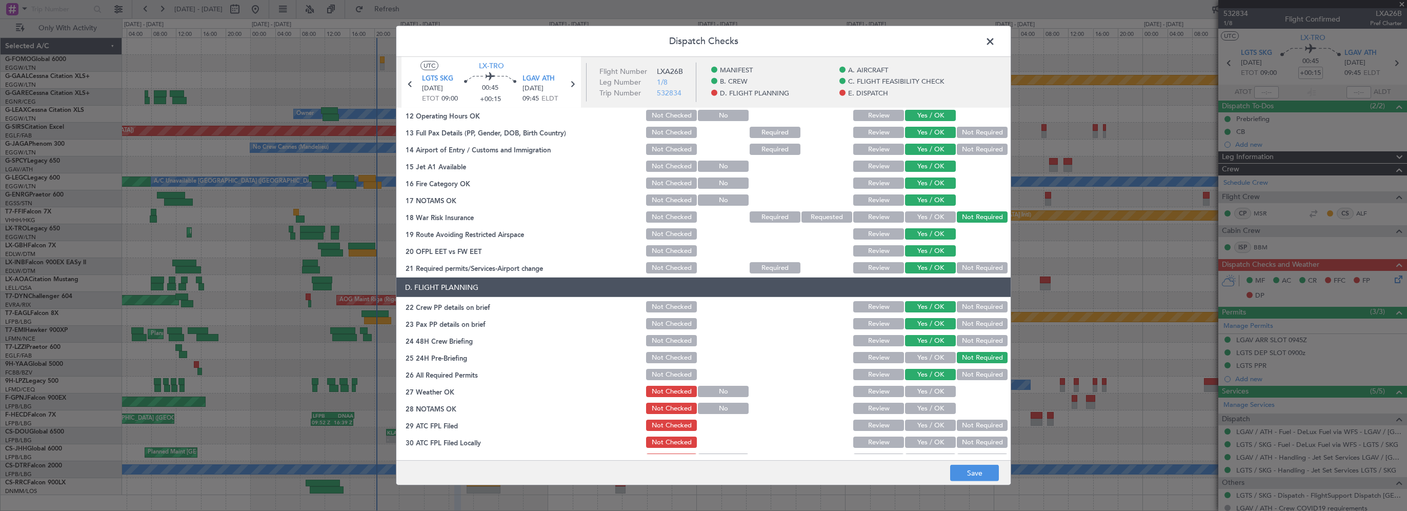
click at [929, 392] on button "Yes / OK" at bounding box center [930, 391] width 51 height 11
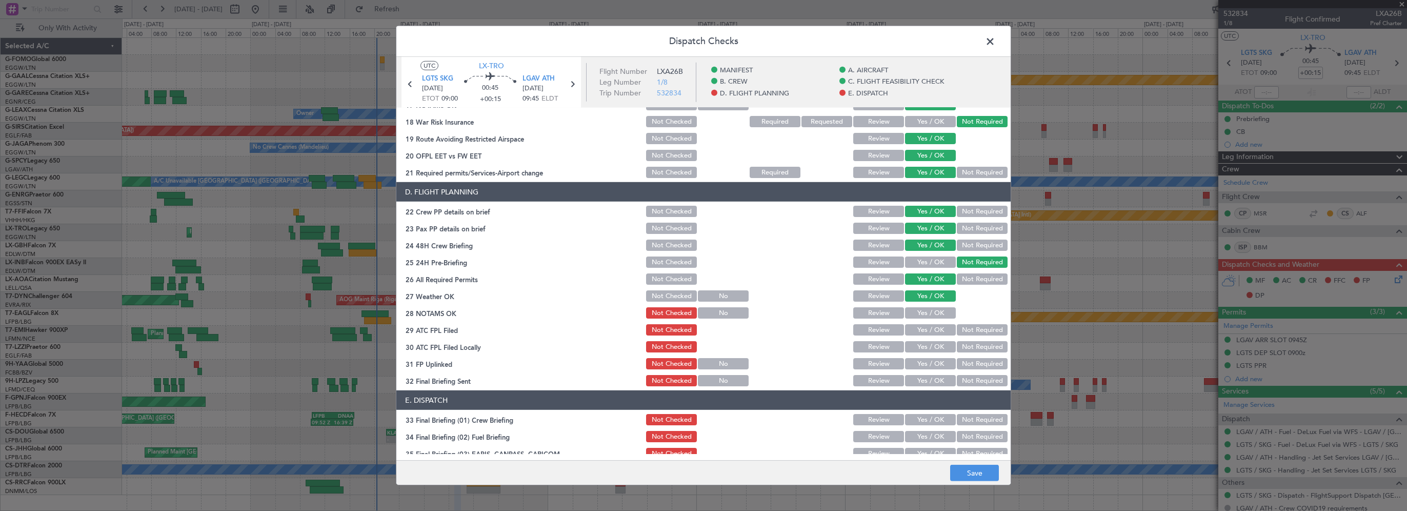
scroll to position [461, 0]
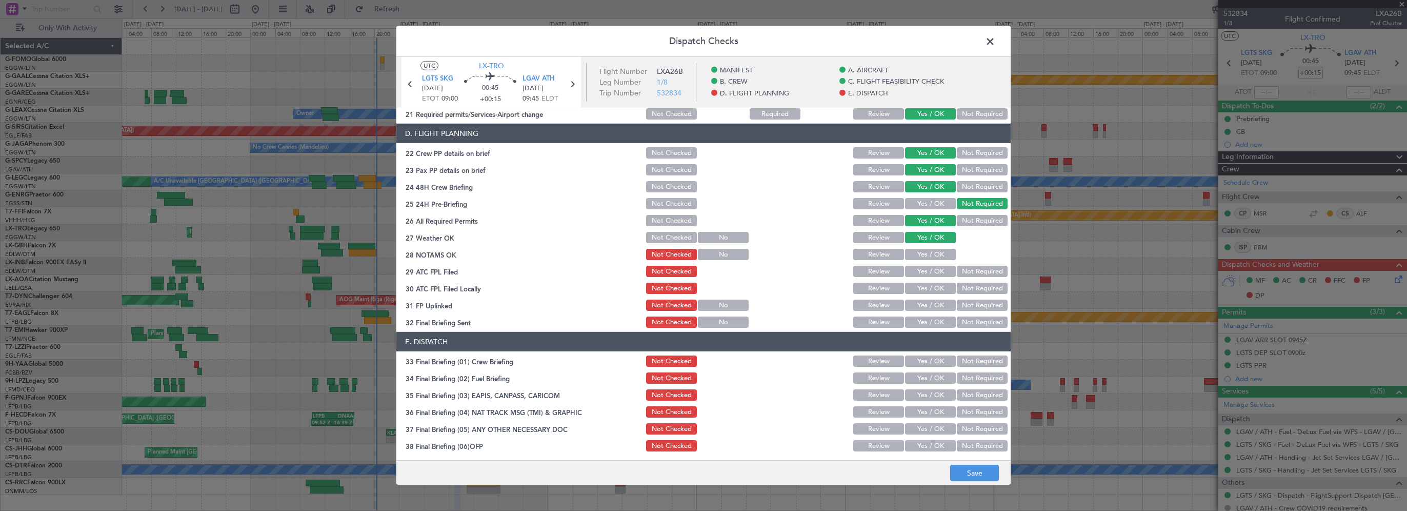
click at [926, 259] on button "Yes / OK" at bounding box center [930, 254] width 51 height 11
click at [925, 272] on button "Yes / OK" at bounding box center [930, 271] width 51 height 11
click at [983, 281] on div "Not Required" at bounding box center [981, 288] width 52 height 14
click at [974, 290] on button "Not Required" at bounding box center [982, 288] width 51 height 11
click at [905, 312] on section "D. FLIGHT PLANNING 22 Crew PP details on brief Not Checked Review Yes / OK Not …" at bounding box center [703, 227] width 614 height 206
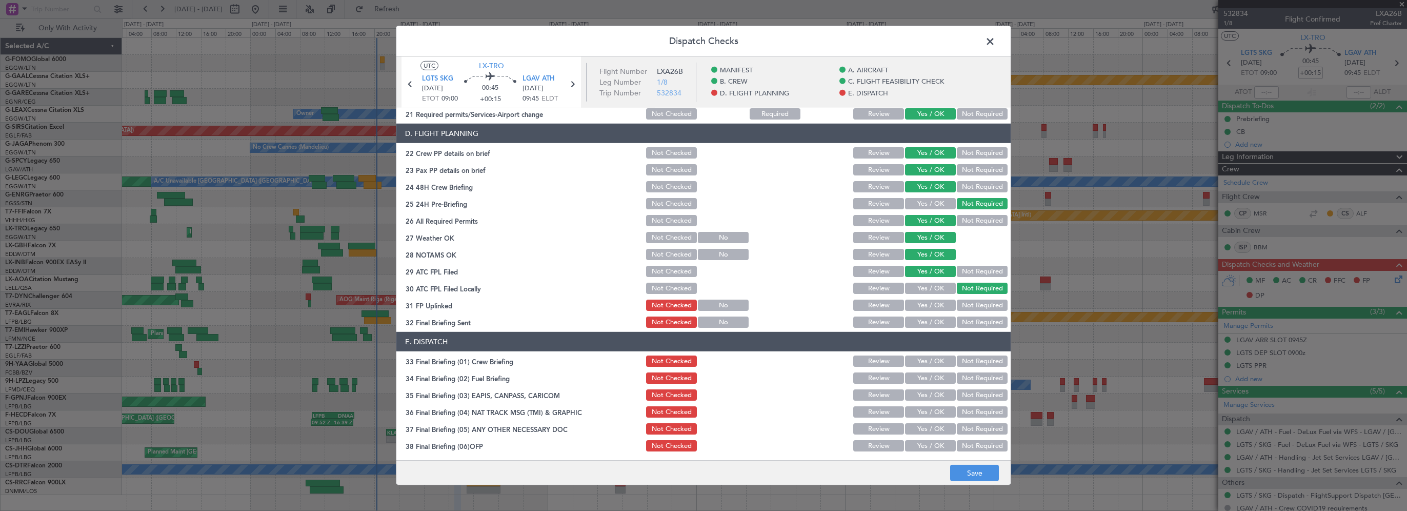
drag, startPoint x: 925, startPoint y: 304, endPoint x: 915, endPoint y: 316, distance: 15.6
click at [925, 305] on button "Yes / OK" at bounding box center [930, 304] width 51 height 11
click at [914, 321] on button "Yes / OK" at bounding box center [930, 321] width 51 height 11
click at [935, 354] on div "Yes / OK" at bounding box center [929, 361] width 52 height 14
click at [932, 368] on section "E. DISPATCH 33 Final Briefing (01) Crew Briefing Not Checked Review Yes / OK No…" at bounding box center [703, 443] width 614 height 223
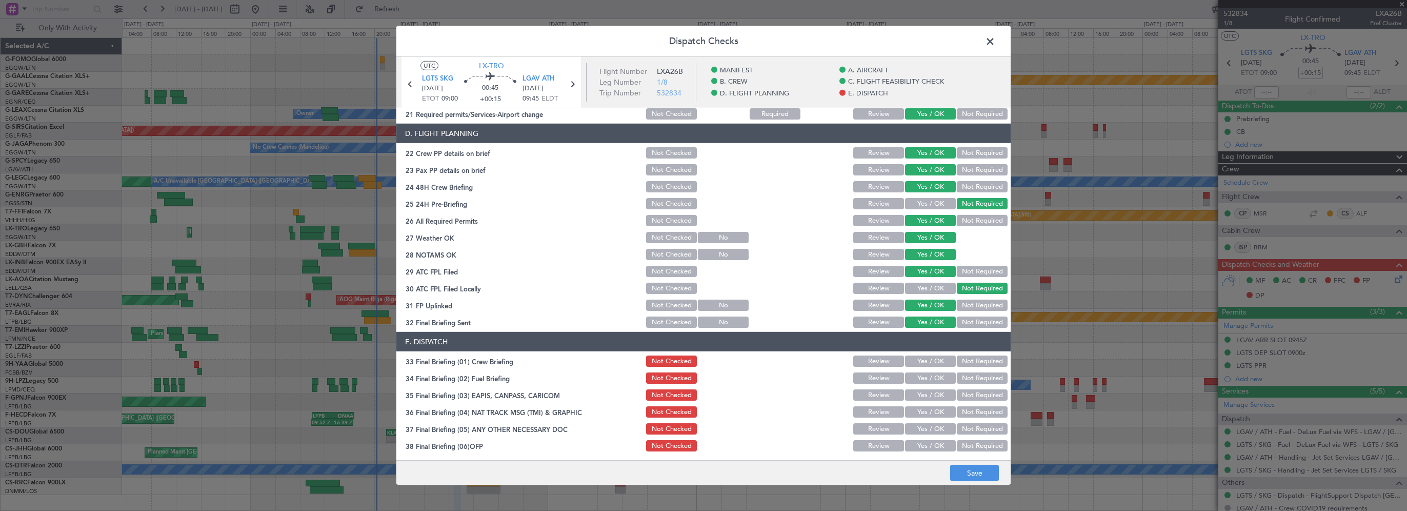
click at [933, 377] on button "Yes / OK" at bounding box center [930, 377] width 51 height 11
click at [933, 362] on button "Yes / OK" at bounding box center [930, 360] width 51 height 11
click at [955, 389] on div "Not Required" at bounding box center [981, 395] width 52 height 14
drag, startPoint x: 955, startPoint y: 396, endPoint x: 957, endPoint y: 409, distance: 12.9
click at [957, 398] on button "Not Required" at bounding box center [982, 394] width 51 height 11
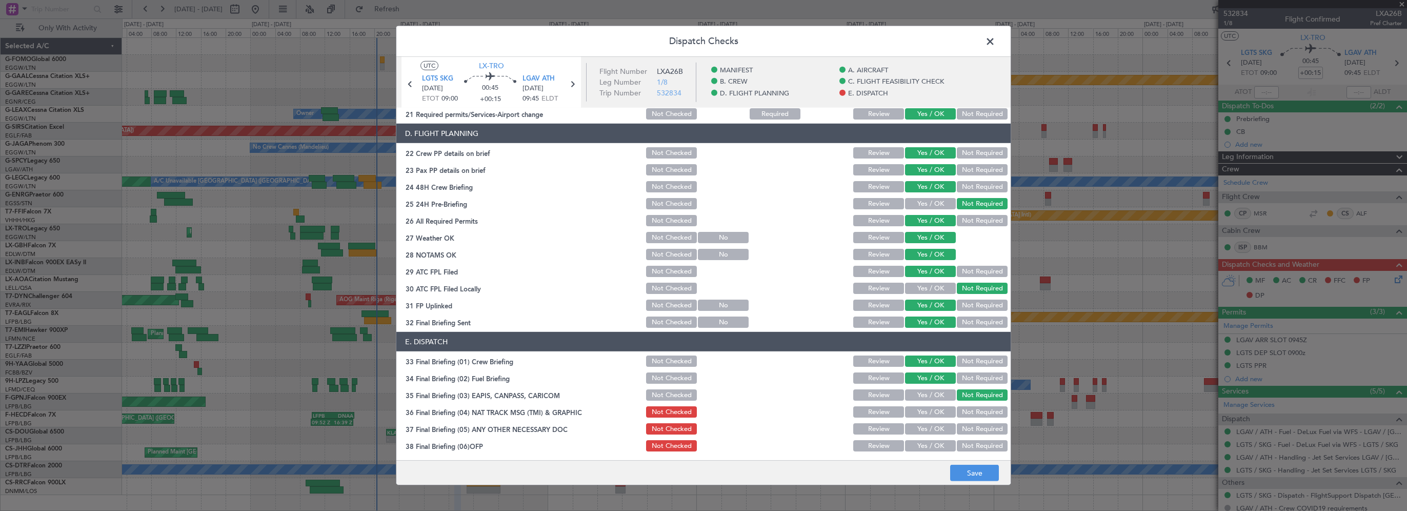
click at [957, 411] on button "Not Required" at bounding box center [982, 411] width 51 height 11
click at [957, 427] on button "Not Required" at bounding box center [982, 428] width 51 height 11
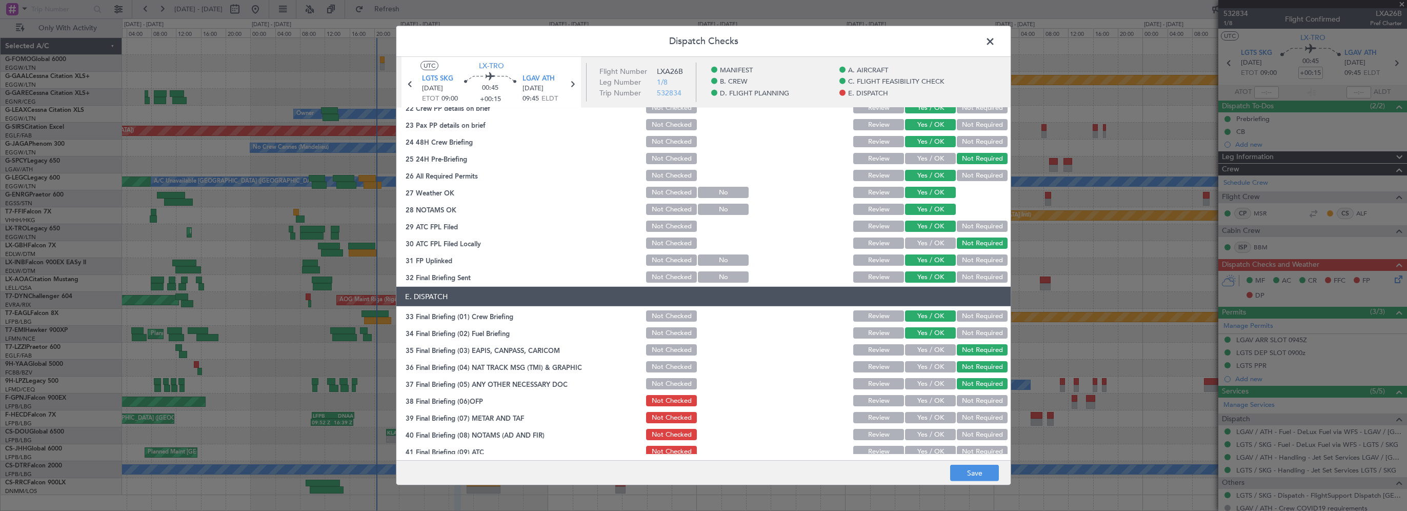
scroll to position [564, 0]
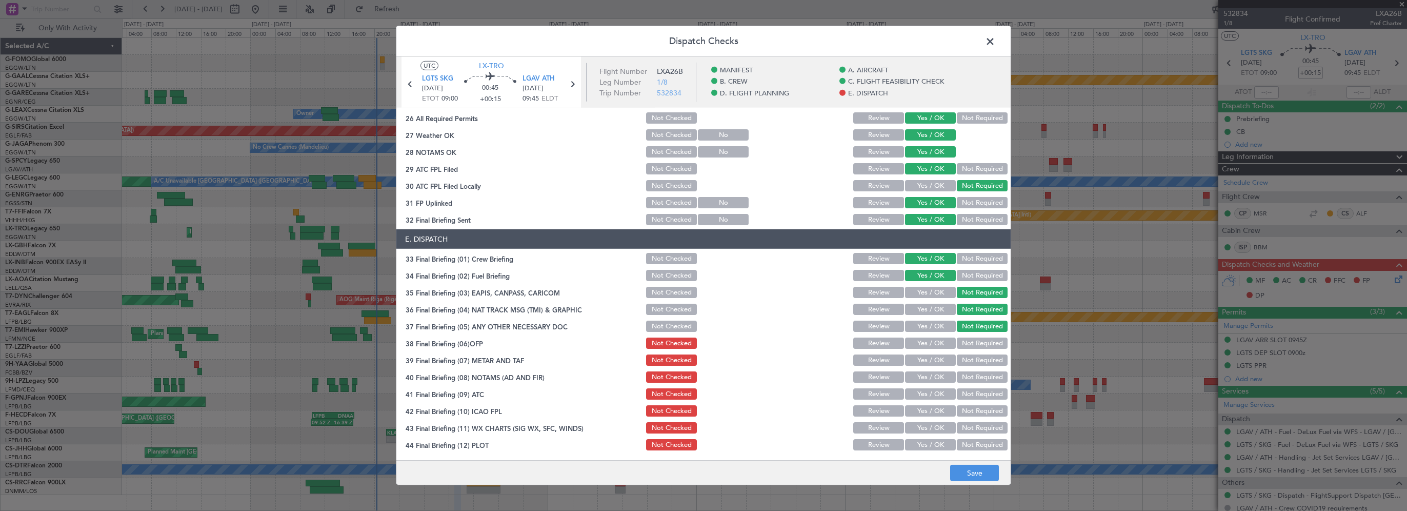
click at [931, 338] on button "Yes / OK" at bounding box center [930, 342] width 51 height 11
click at [929, 366] on div "Yes / OK" at bounding box center [929, 360] width 52 height 14
click at [925, 358] on button "Yes / OK" at bounding box center [930, 359] width 51 height 11
click at [921, 381] on button "Yes / OK" at bounding box center [930, 376] width 51 height 11
click at [917, 399] on div "Yes / OK" at bounding box center [929, 394] width 52 height 14
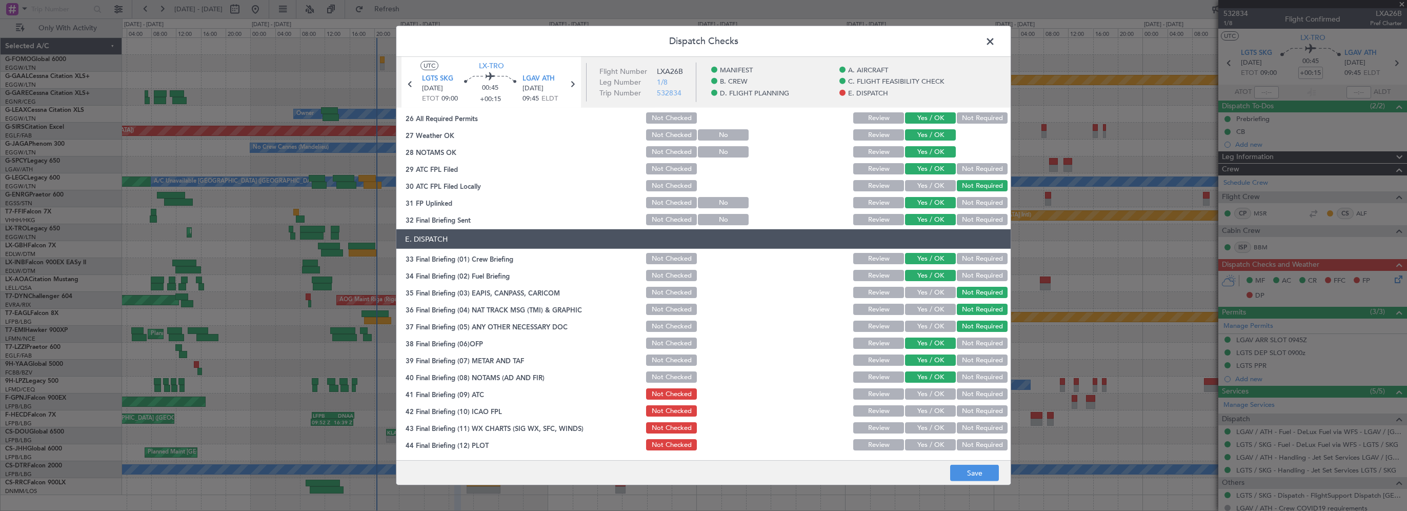
click at [919, 396] on button "Yes / OK" at bounding box center [930, 393] width 51 height 11
click at [921, 412] on button "Yes / OK" at bounding box center [930, 410] width 51 height 11
click at [919, 425] on button "Yes / OK" at bounding box center [930, 427] width 51 height 11
click at [915, 441] on button "Yes / OK" at bounding box center [930, 444] width 51 height 11
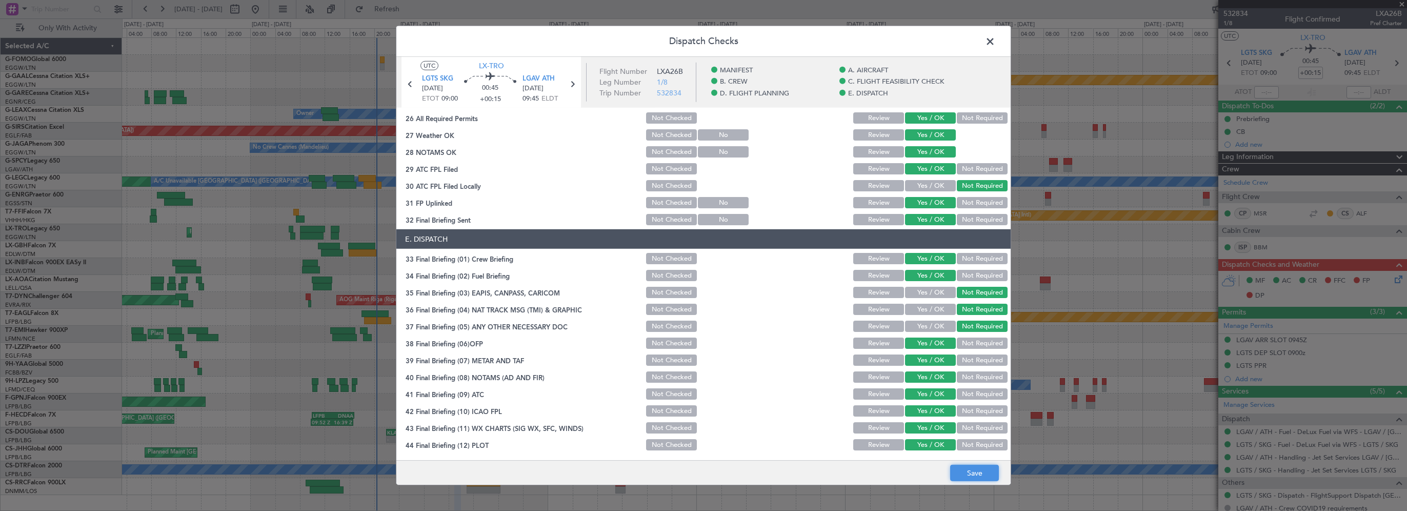
click at [956, 466] on button "Save" at bounding box center [974, 473] width 49 height 16
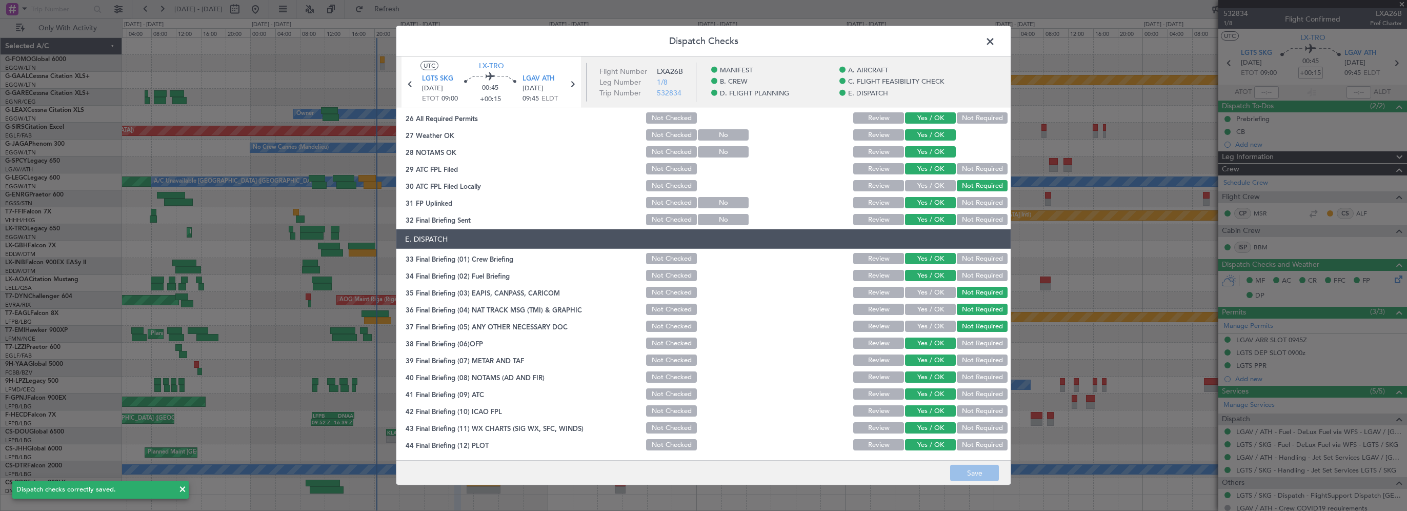
click at [995, 42] on span at bounding box center [995, 44] width 0 height 21
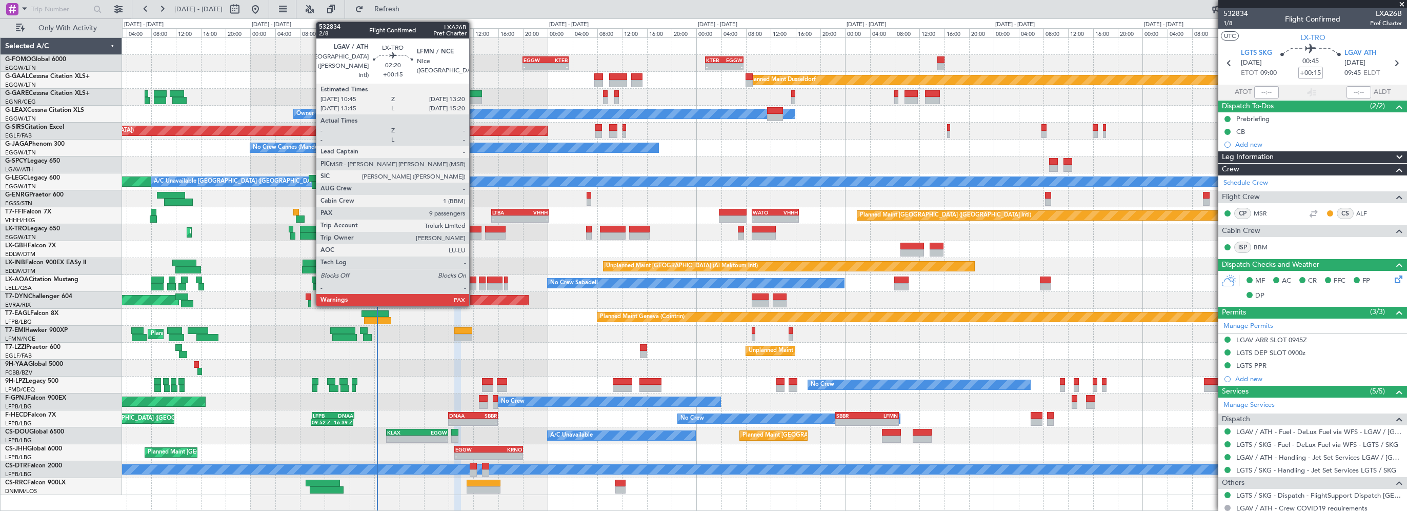
click at [474, 228] on div at bounding box center [473, 229] width 16 height 7
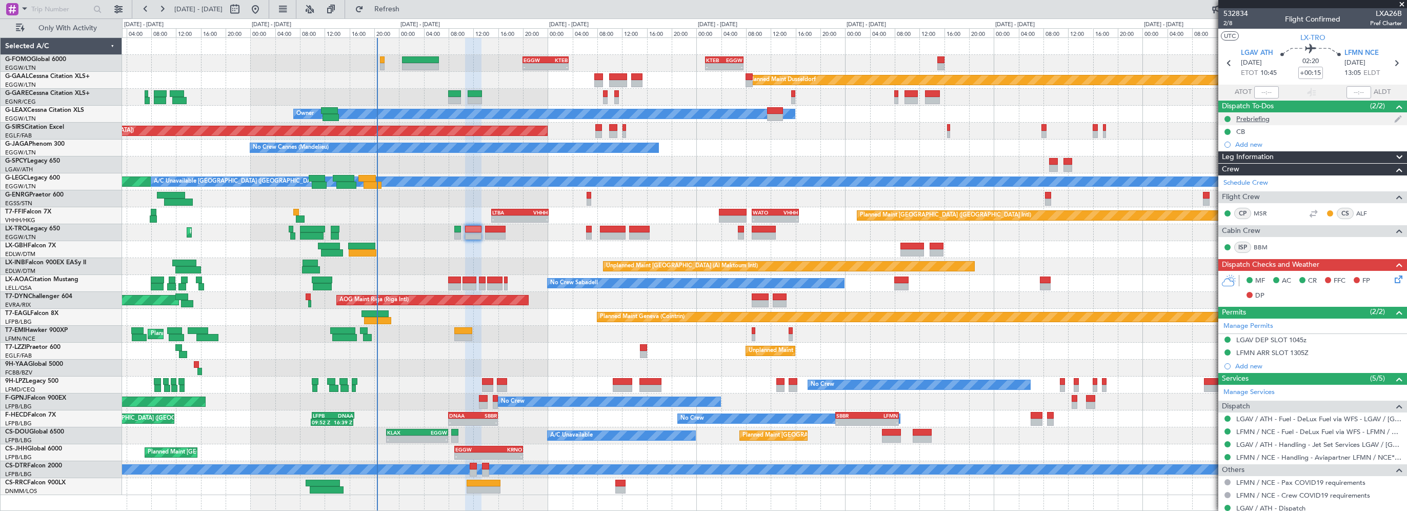
click at [1250, 121] on div "Prebriefing" at bounding box center [1252, 118] width 33 height 9
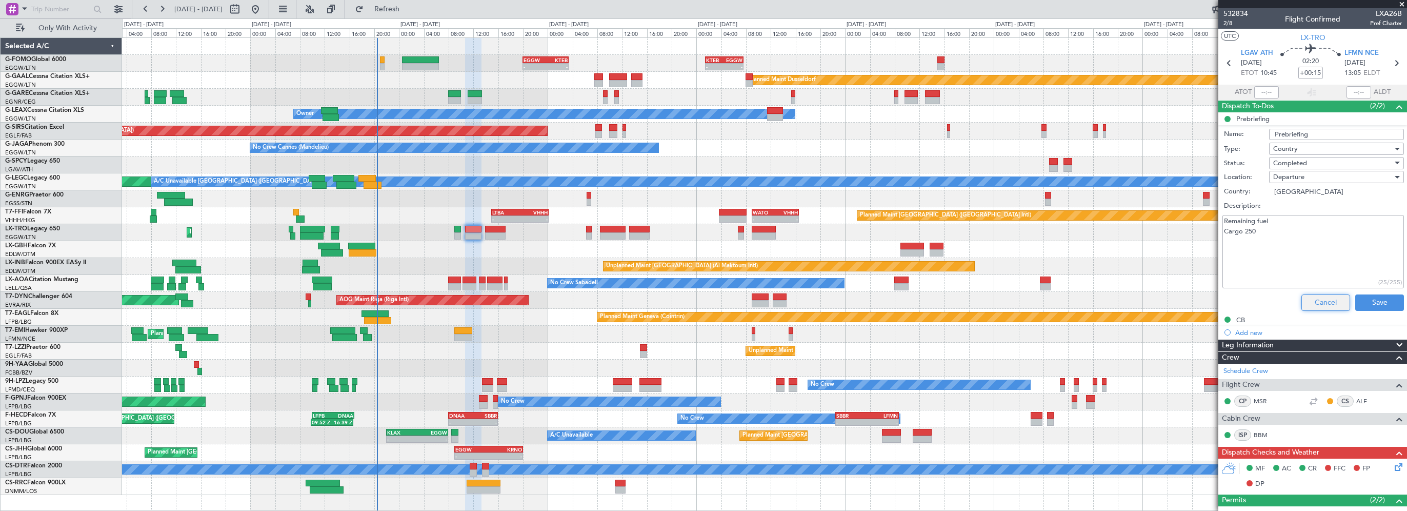
click at [1325, 301] on button "Cancel" at bounding box center [1325, 302] width 49 height 16
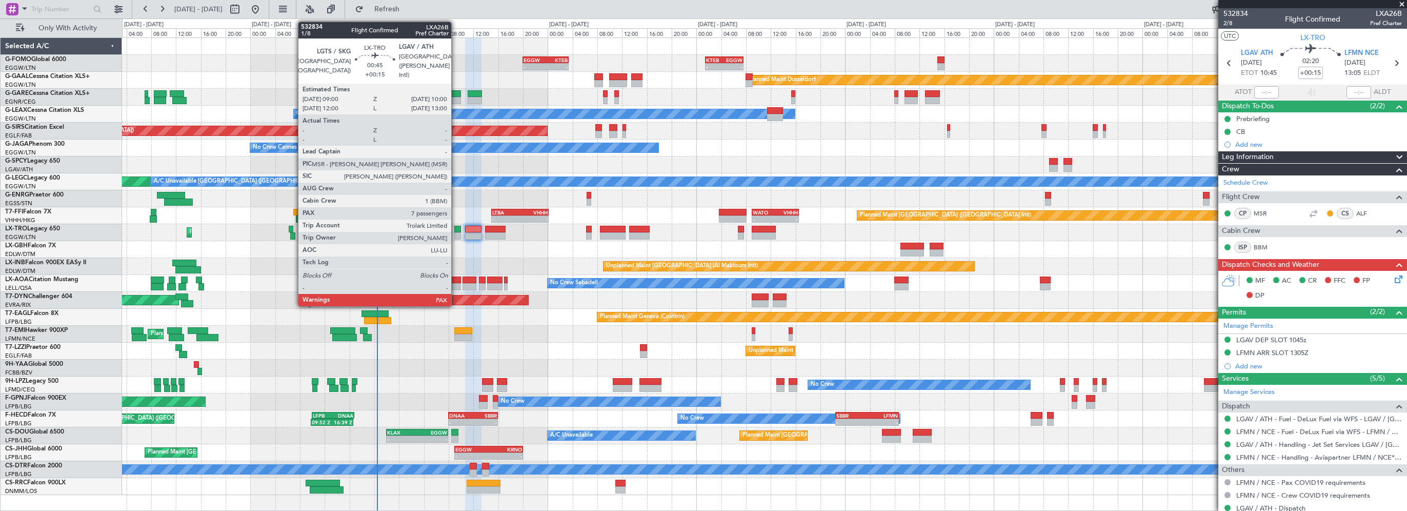
click at [457, 228] on div at bounding box center [457, 229] width 7 height 7
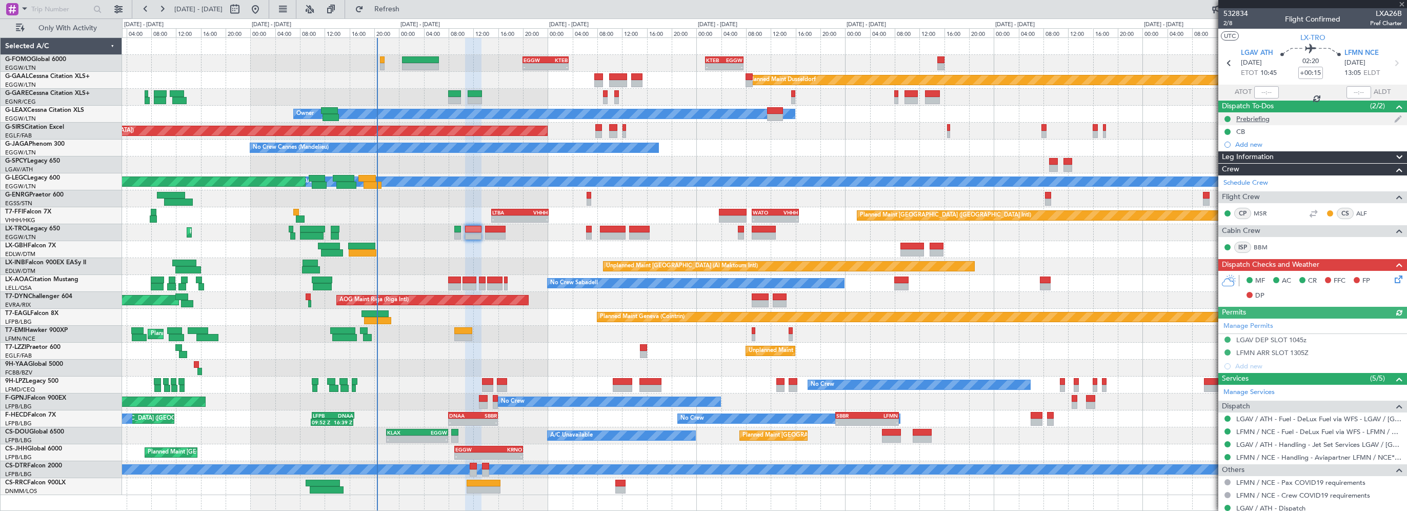
click at [1250, 119] on div "Prebriefing" at bounding box center [1252, 118] width 33 height 9
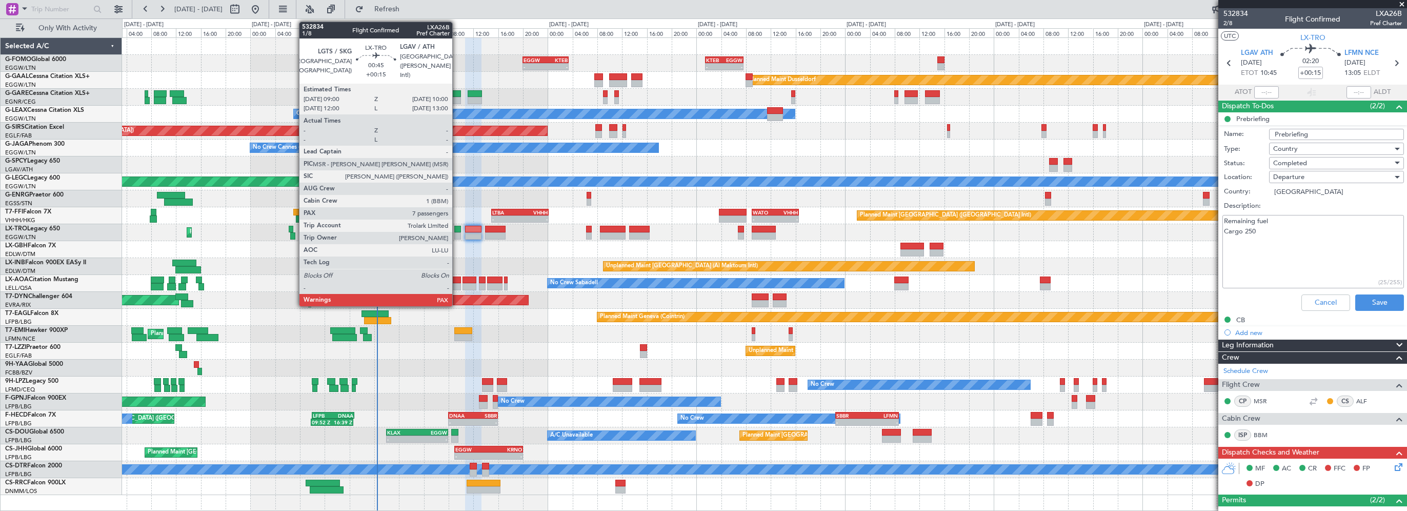
click at [457, 226] on div at bounding box center [457, 229] width 7 height 7
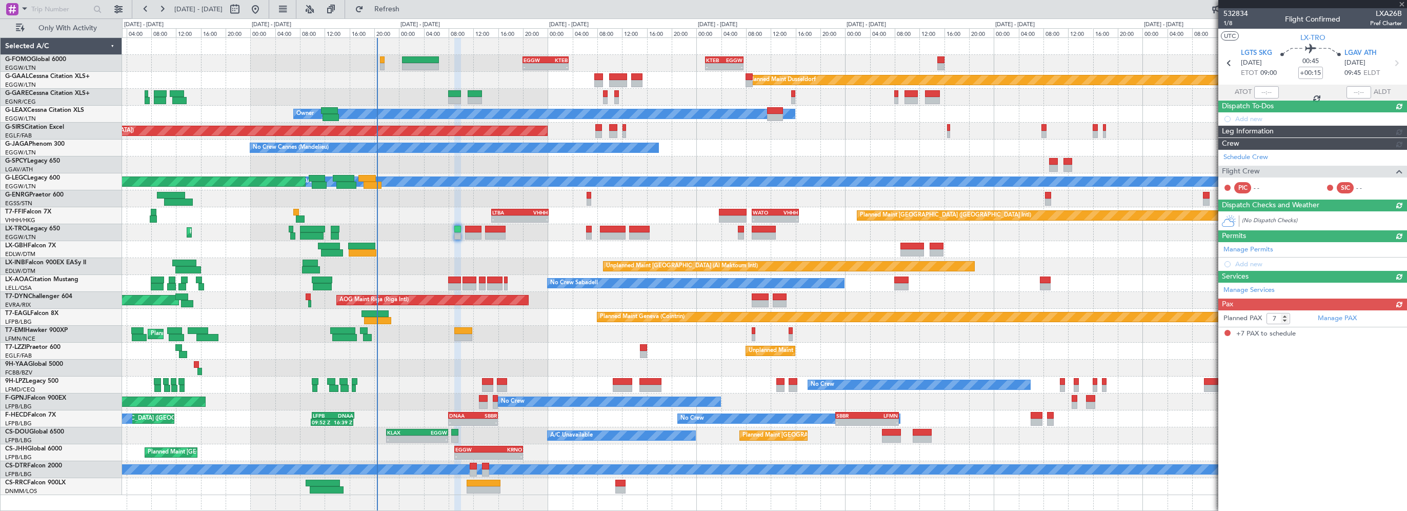
click at [1317, 300] on div "Pax (0/7)" at bounding box center [1312, 304] width 189 height 12
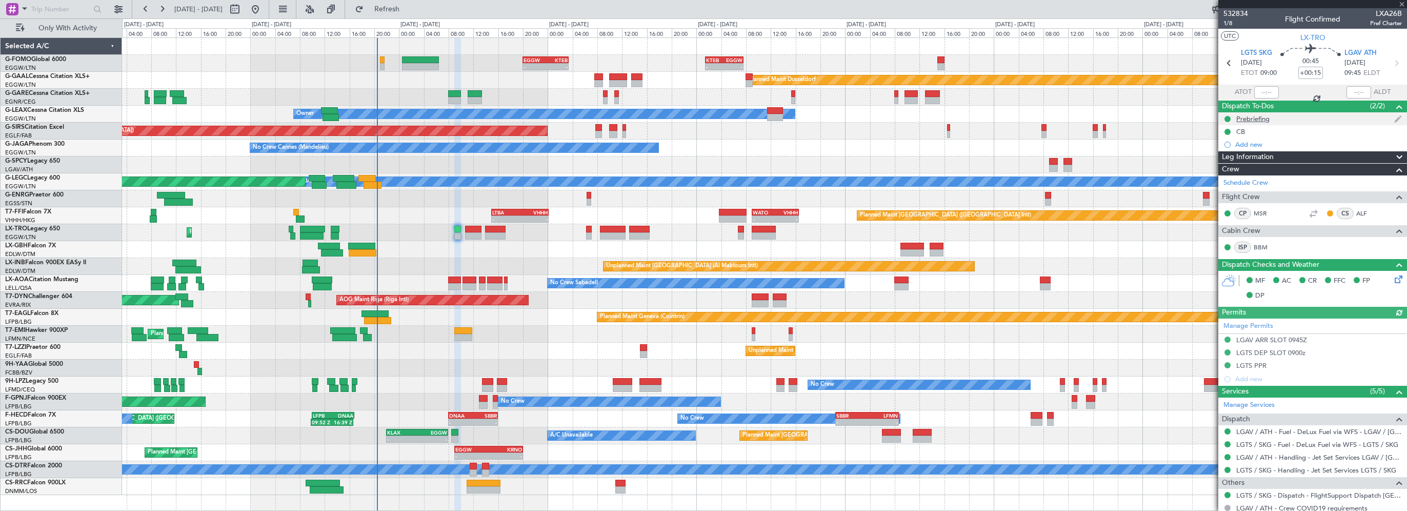
click at [1237, 121] on div "Prebriefing" at bounding box center [1252, 118] width 33 height 9
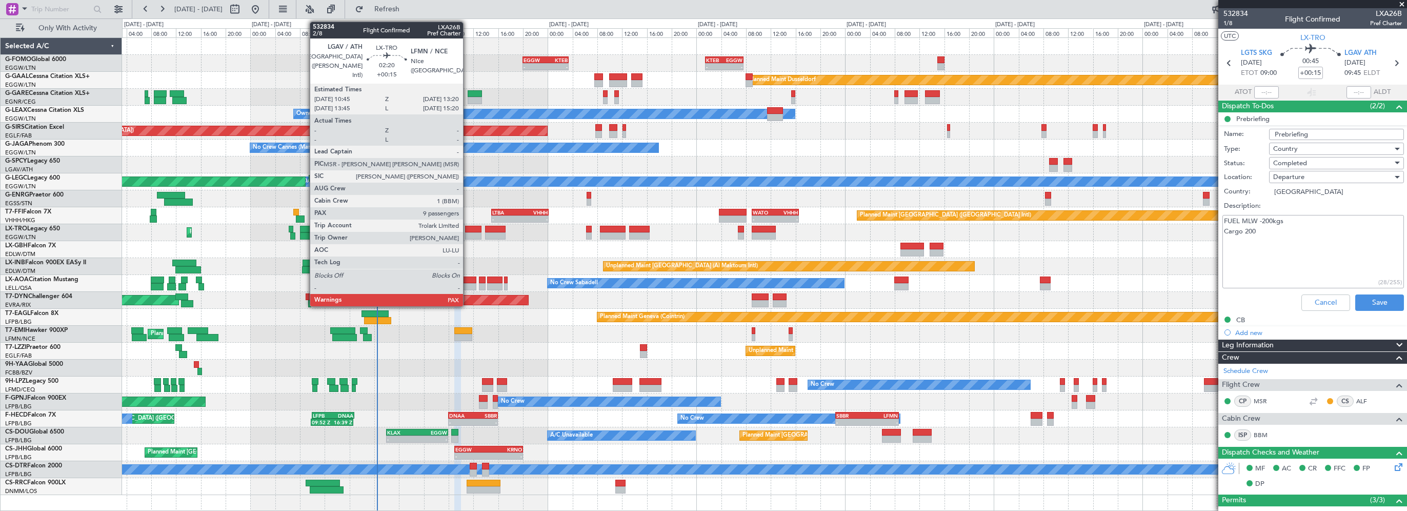
click at [470, 229] on div at bounding box center [473, 229] width 16 height 7
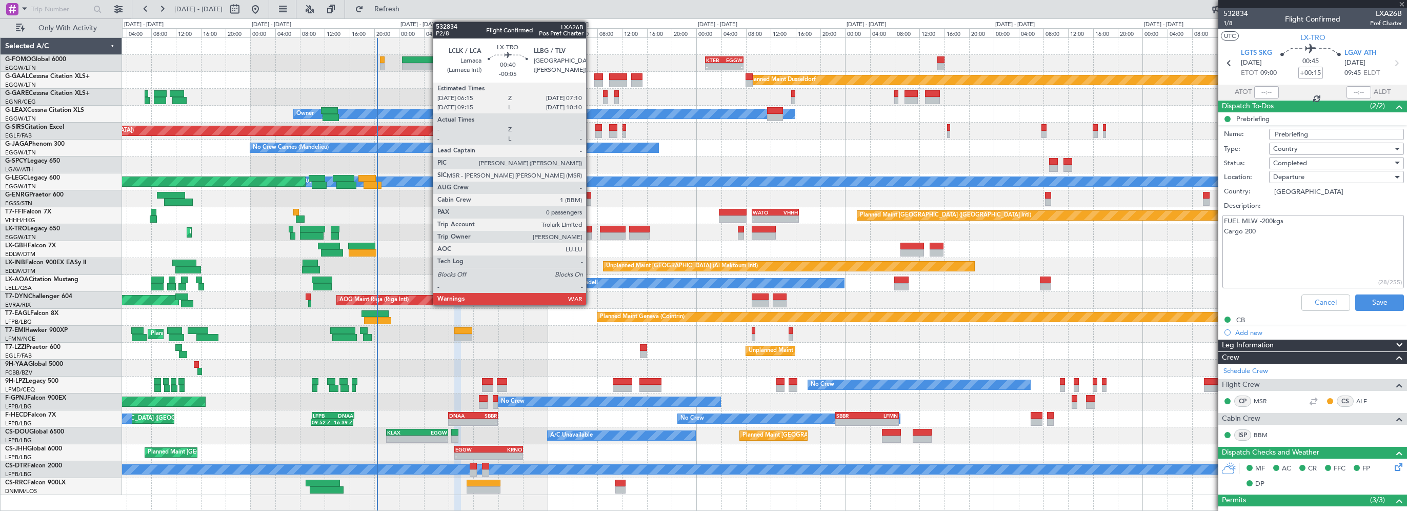
type input "9"
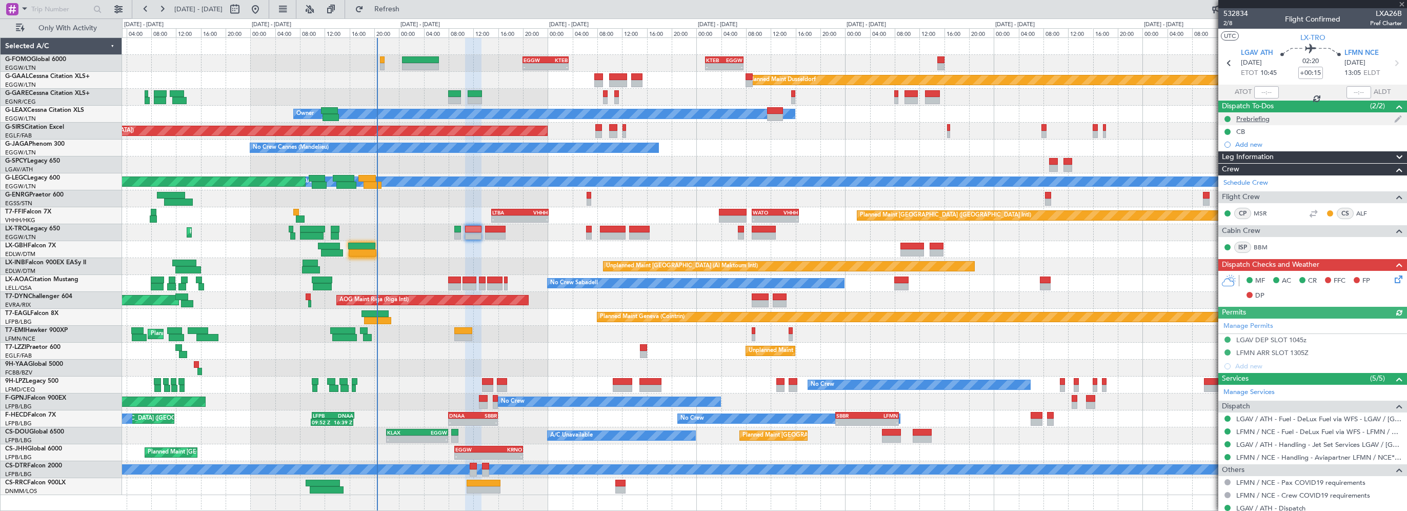
click at [1257, 121] on div "Prebriefing" at bounding box center [1252, 118] width 33 height 9
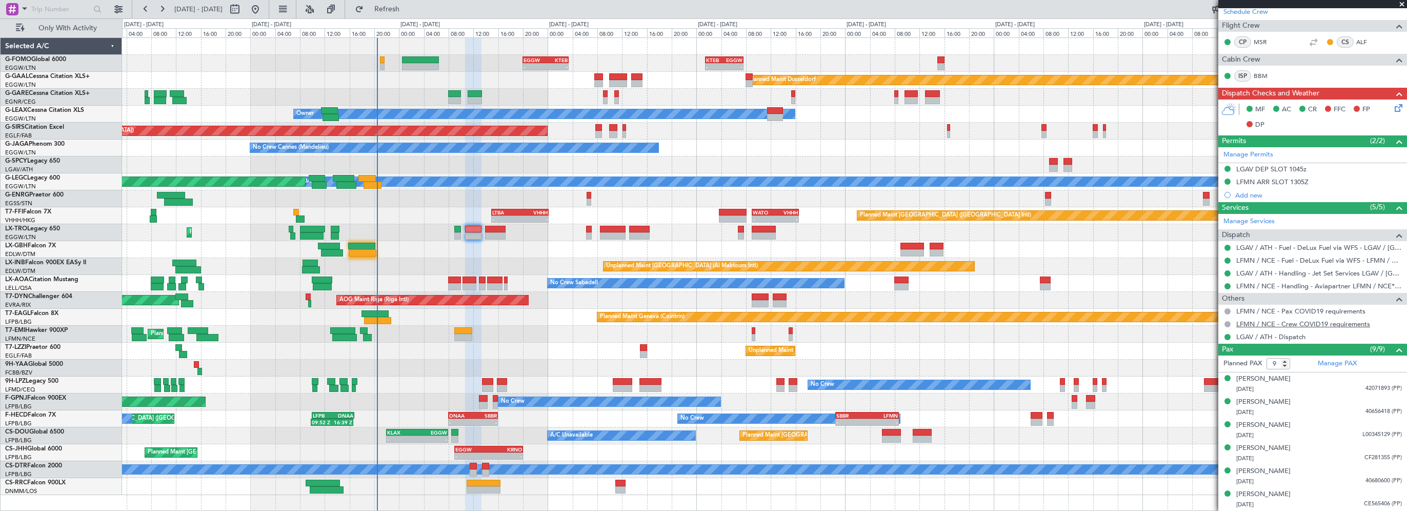
scroll to position [426, 0]
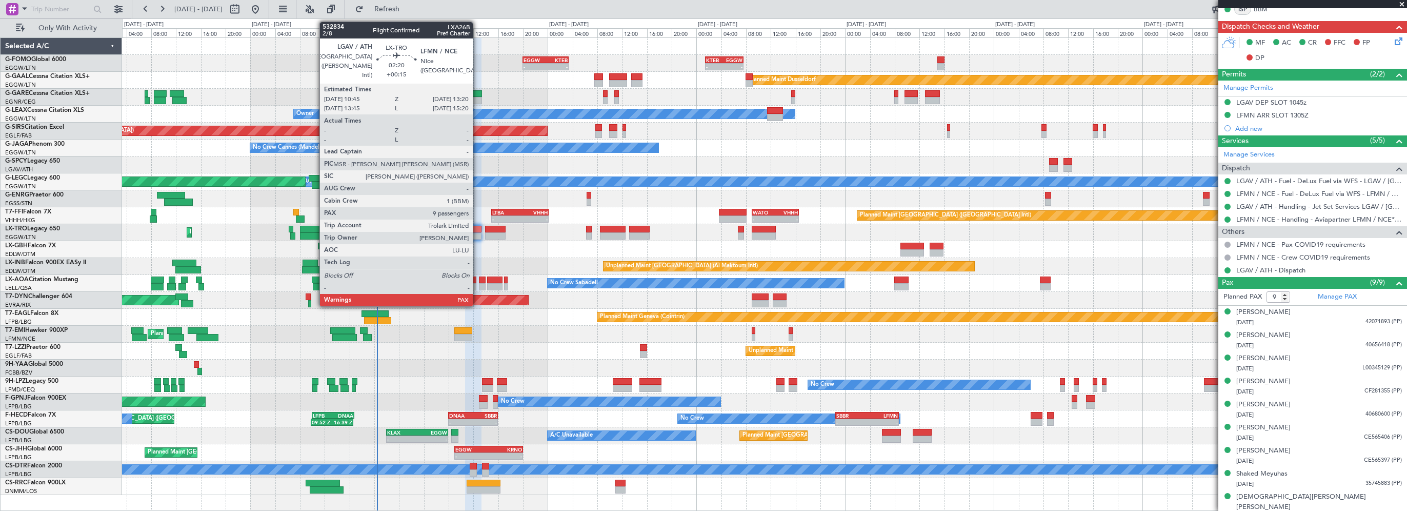
click at [475, 229] on div at bounding box center [473, 229] width 16 height 7
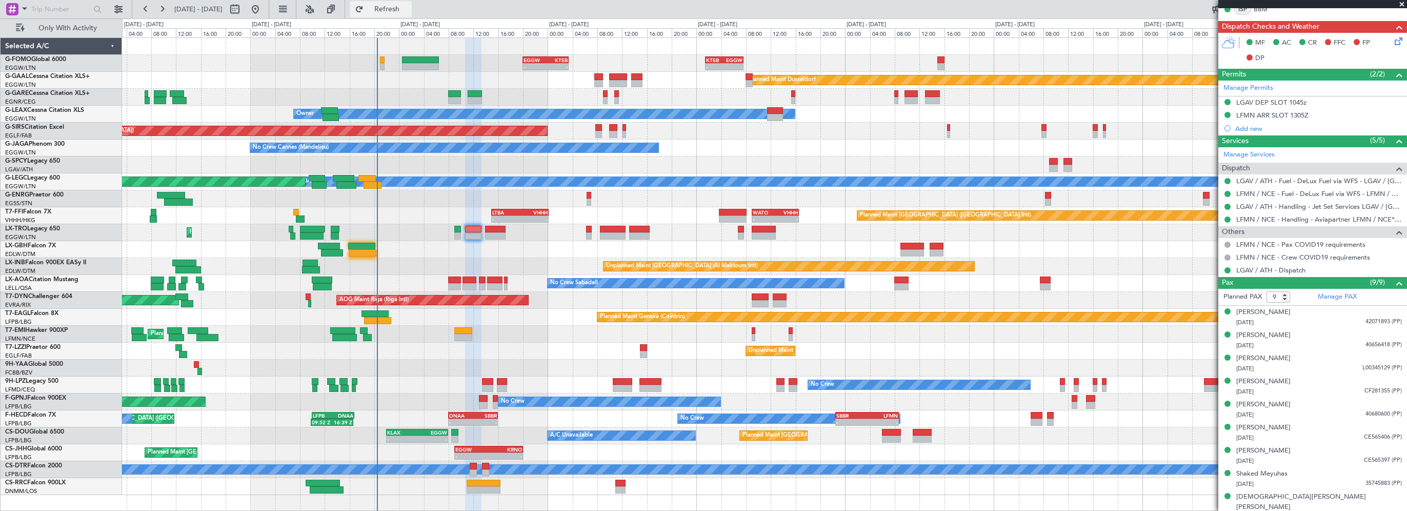
click at [409, 10] on span "Refresh" at bounding box center [387, 9] width 43 height 7
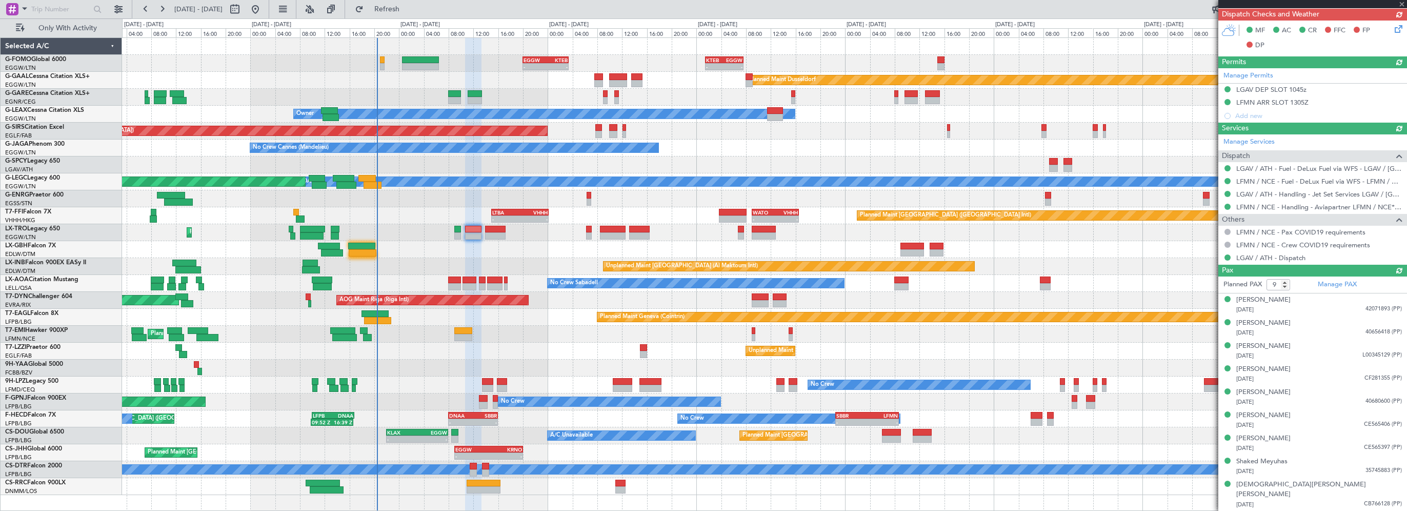
scroll to position [238, 0]
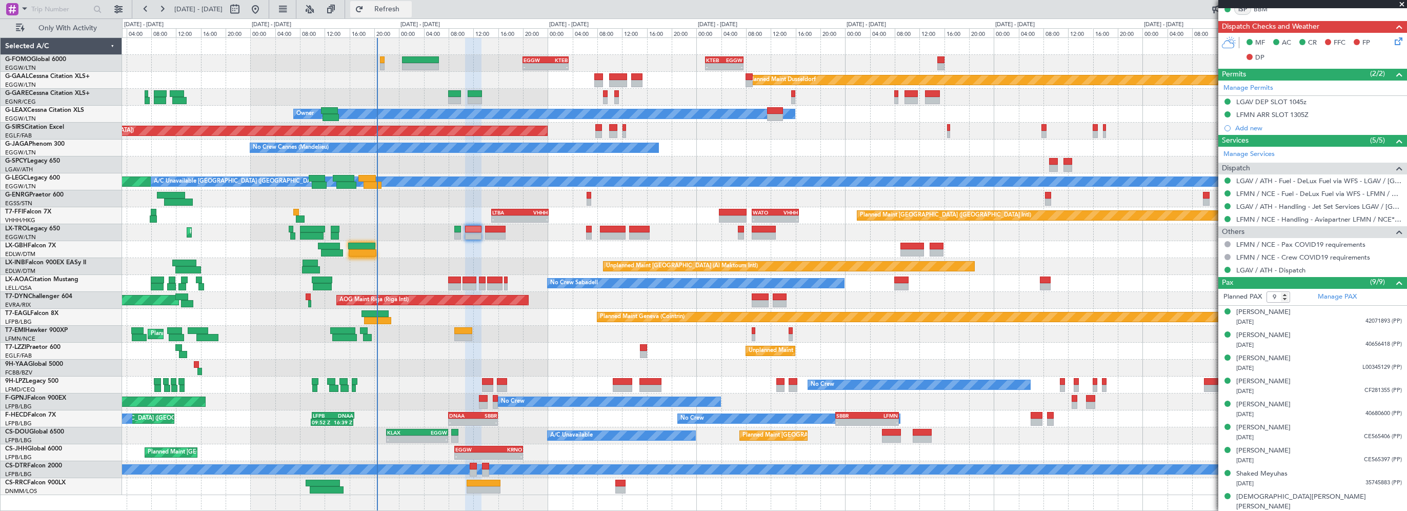
click at [409, 11] on span "Refresh" at bounding box center [387, 9] width 43 height 7
click at [1393, 280] on span at bounding box center [1399, 282] width 12 height 12
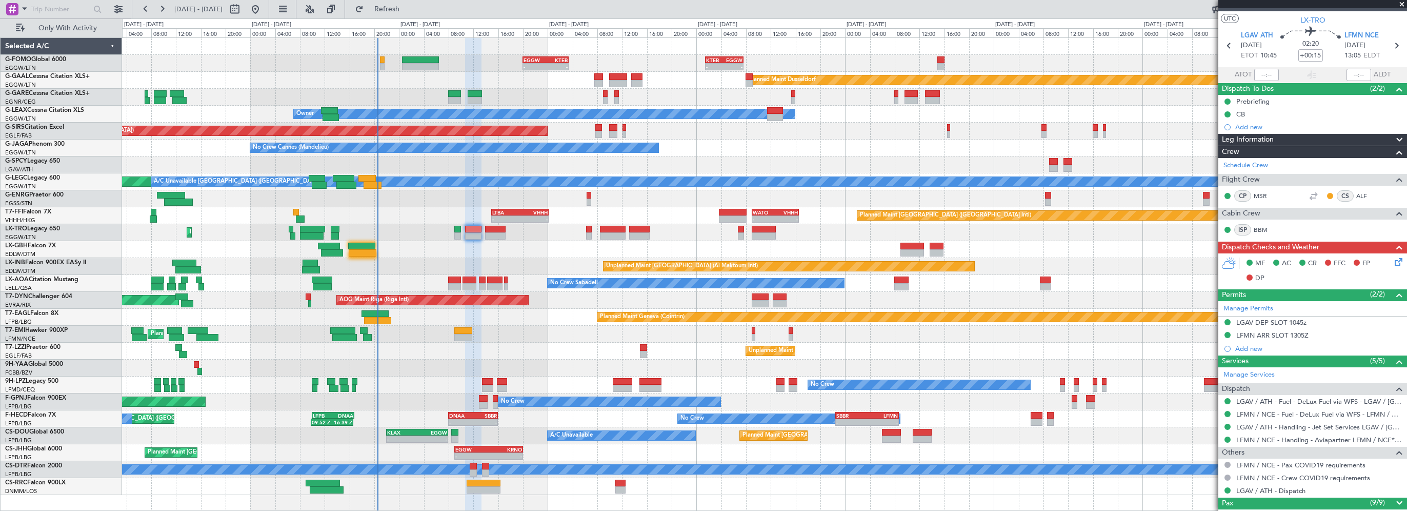
scroll to position [14, 0]
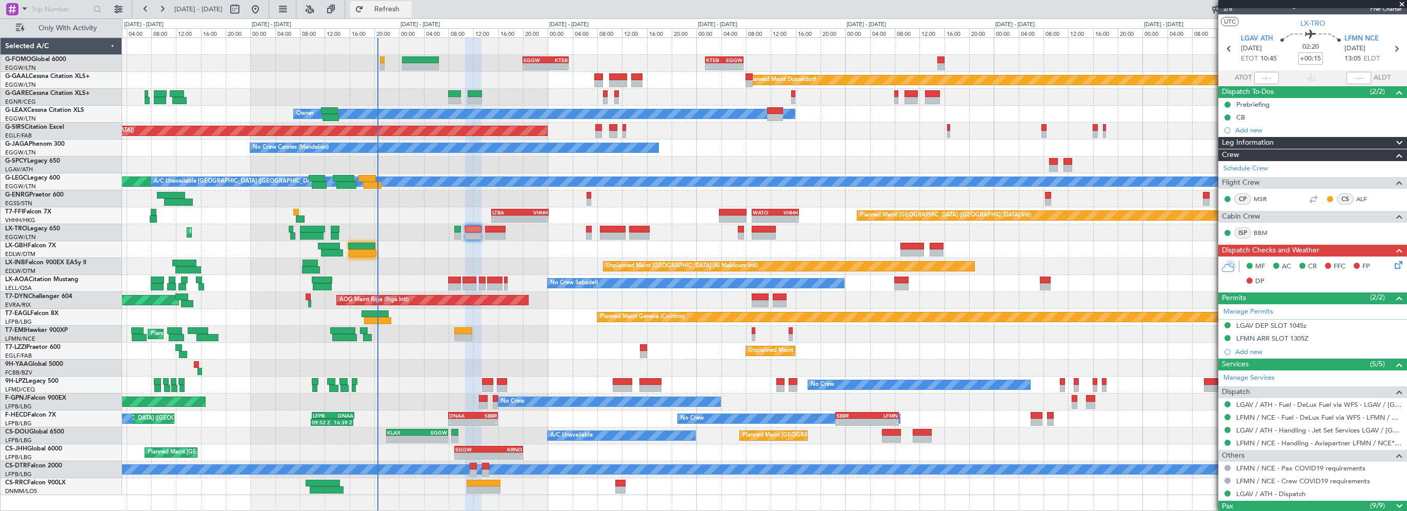
click at [409, 11] on span "Refresh" at bounding box center [387, 9] width 43 height 7
click at [1273, 326] on div "LGAV DEP SLOT 1045z" at bounding box center [1271, 325] width 70 height 9
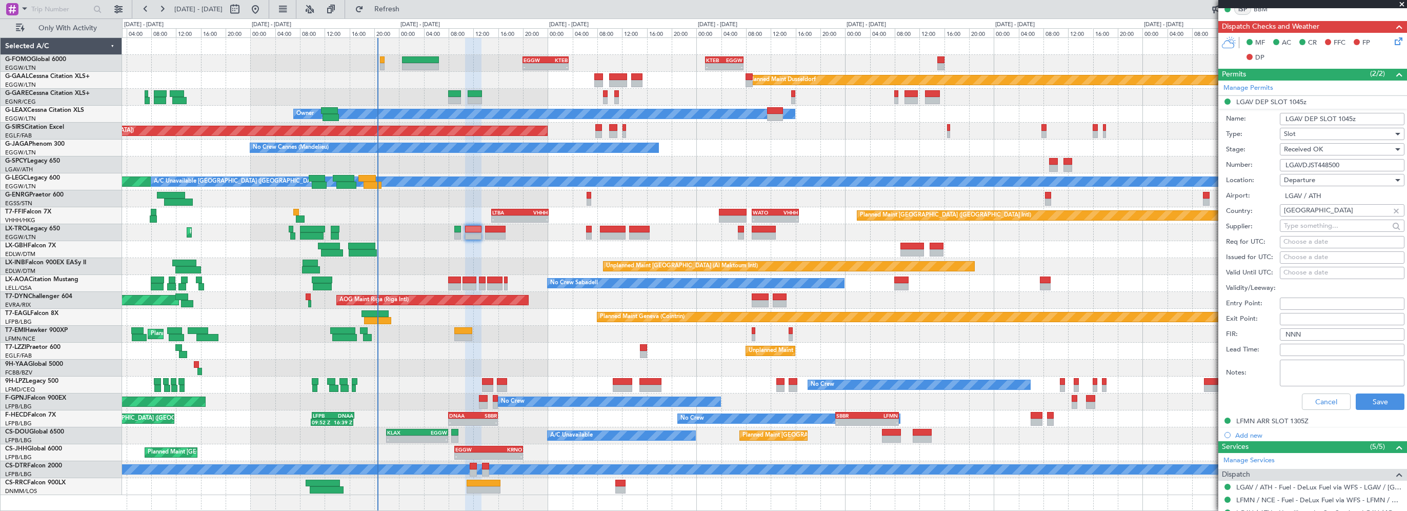
drag, startPoint x: 1312, startPoint y: 164, endPoint x: 1272, endPoint y: 164, distance: 40.0
click at [1272, 164] on div "Number: LGAVDJST448500" at bounding box center [1315, 164] width 178 height 15
click at [1313, 401] on button "Cancel" at bounding box center [1326, 401] width 49 height 16
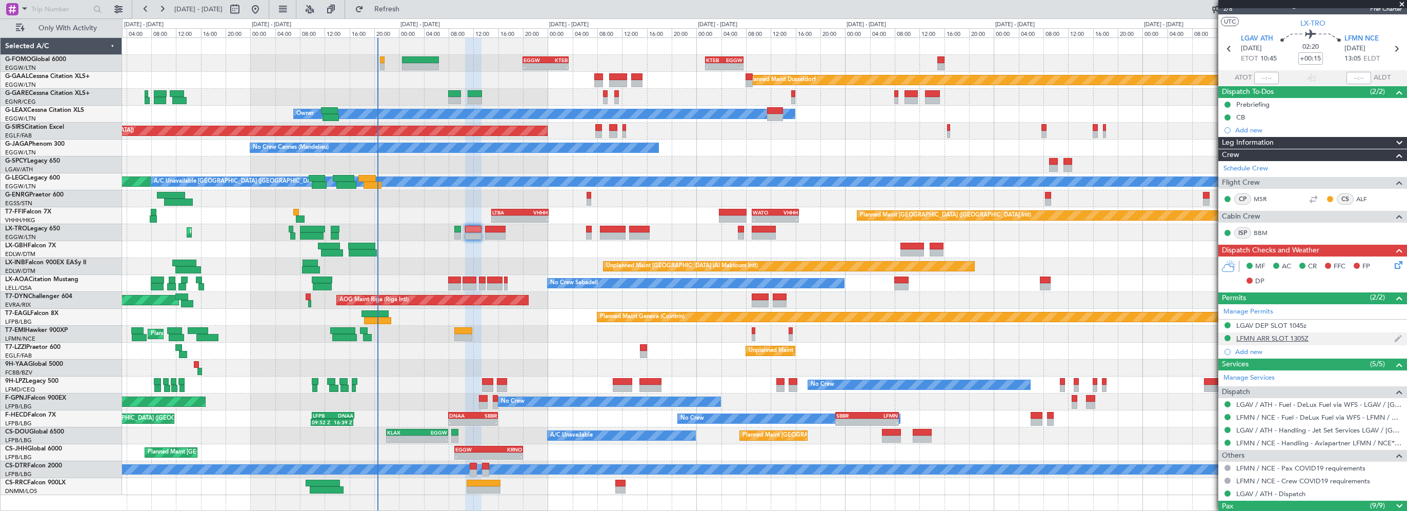
click at [1252, 339] on div "LFMN ARR SLOT 1305Z" at bounding box center [1272, 338] width 72 height 9
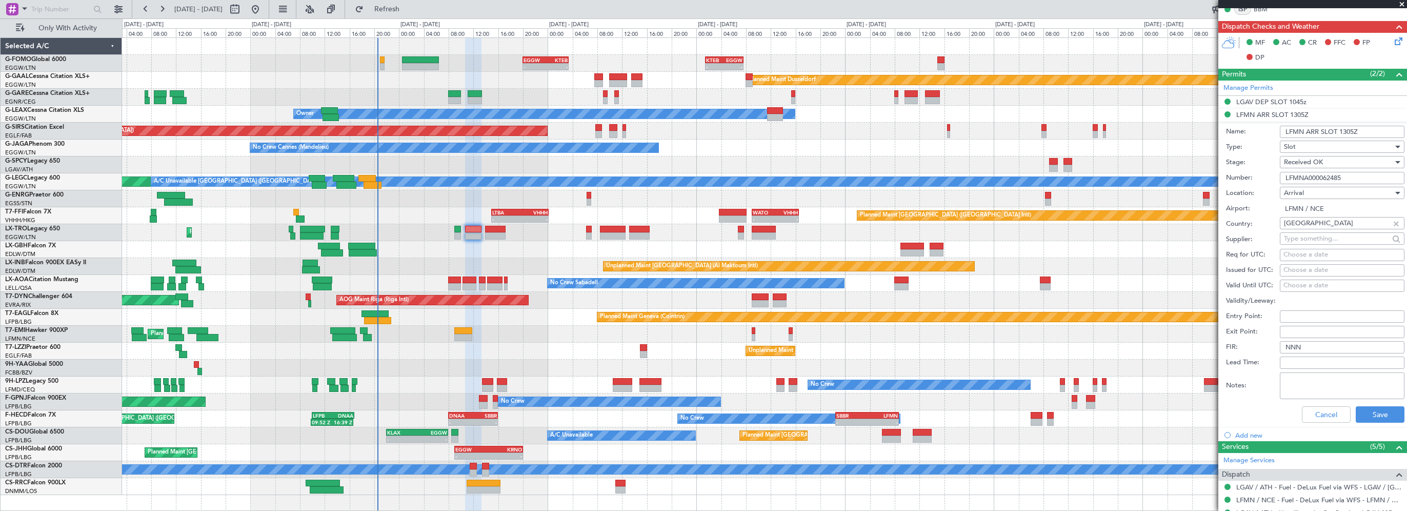
drag, startPoint x: 1351, startPoint y: 172, endPoint x: 1246, endPoint y: 175, distance: 104.1
click at [1246, 175] on div "Number: LFMNA000062485" at bounding box center [1315, 177] width 178 height 15
click at [1315, 415] on button "Cancel" at bounding box center [1326, 414] width 49 height 16
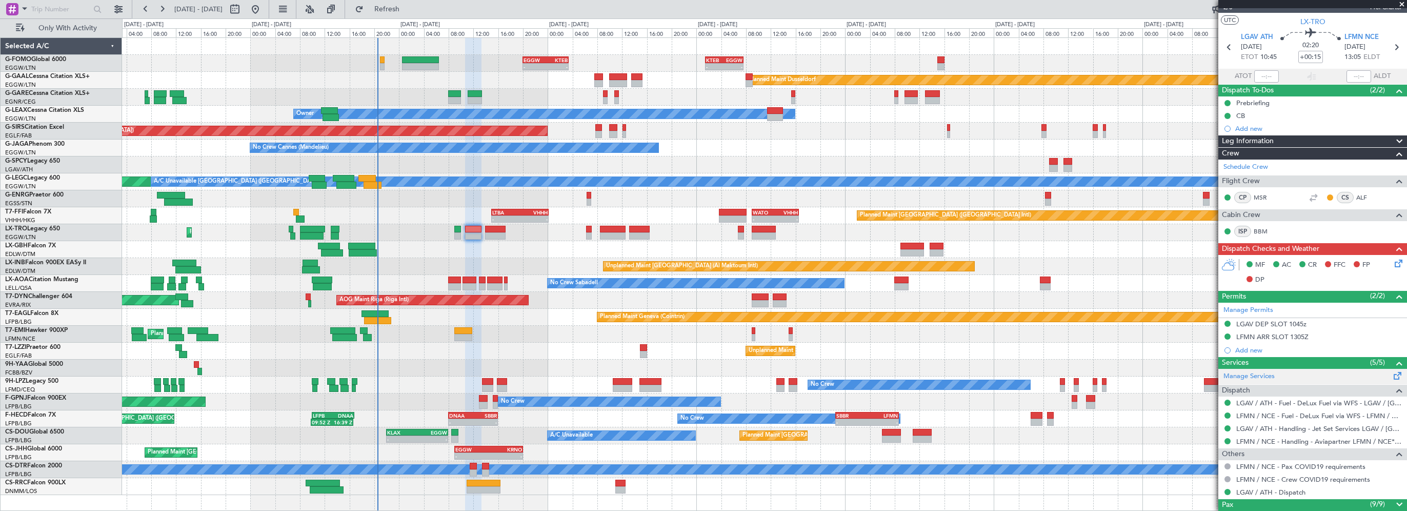
scroll to position [14, 0]
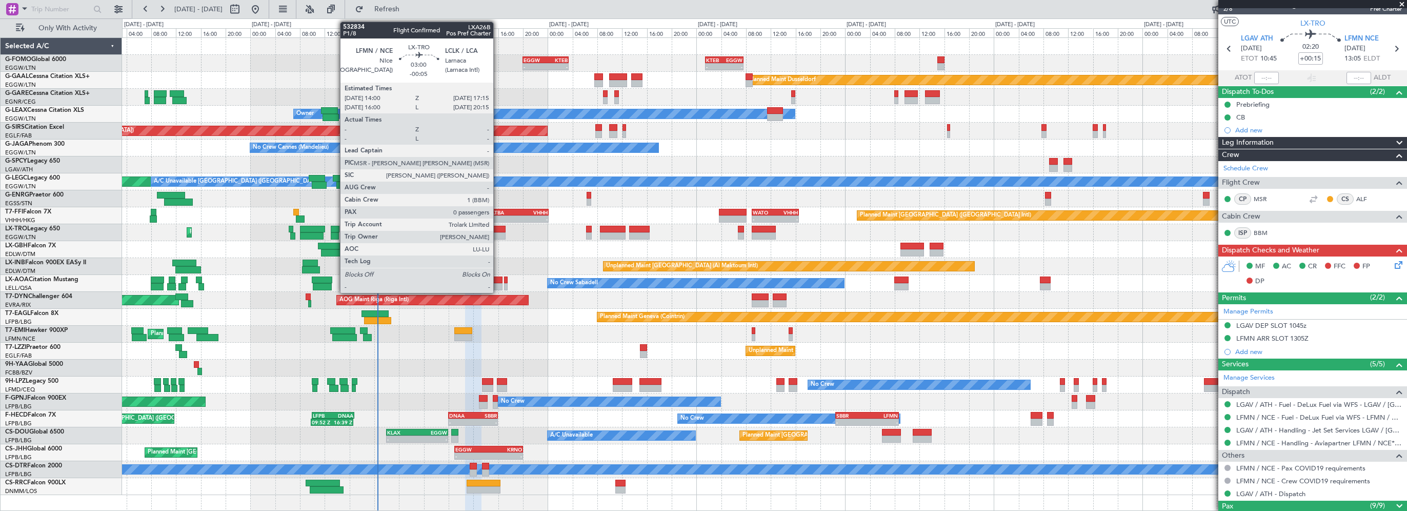
click at [498, 228] on div at bounding box center [495, 229] width 21 height 7
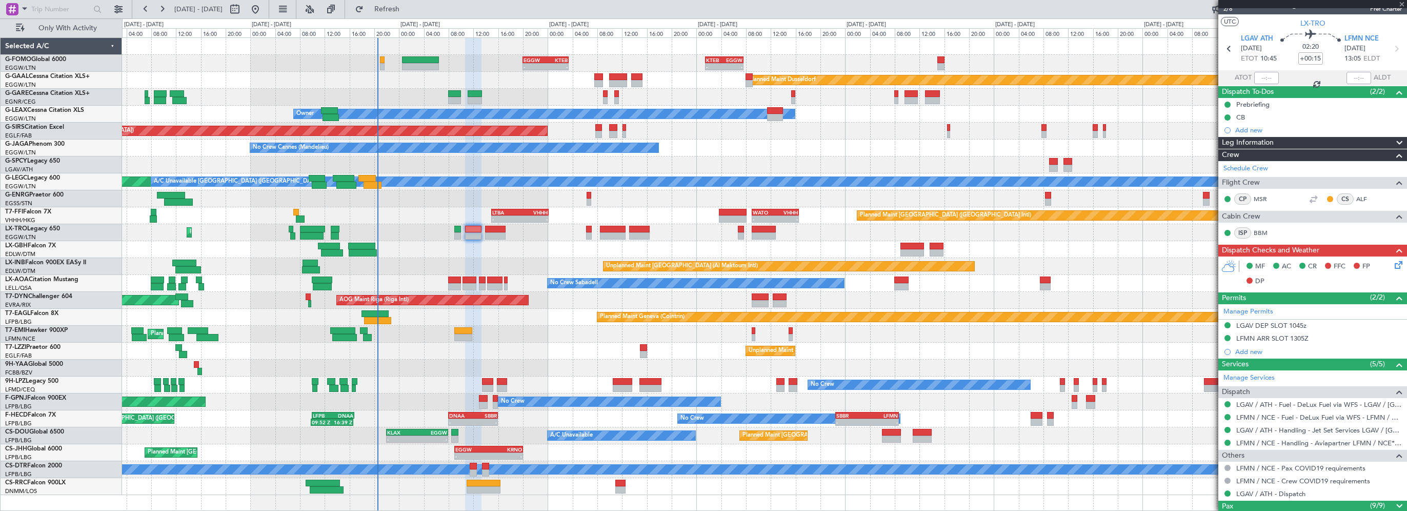
type input "-00:05"
type input "0"
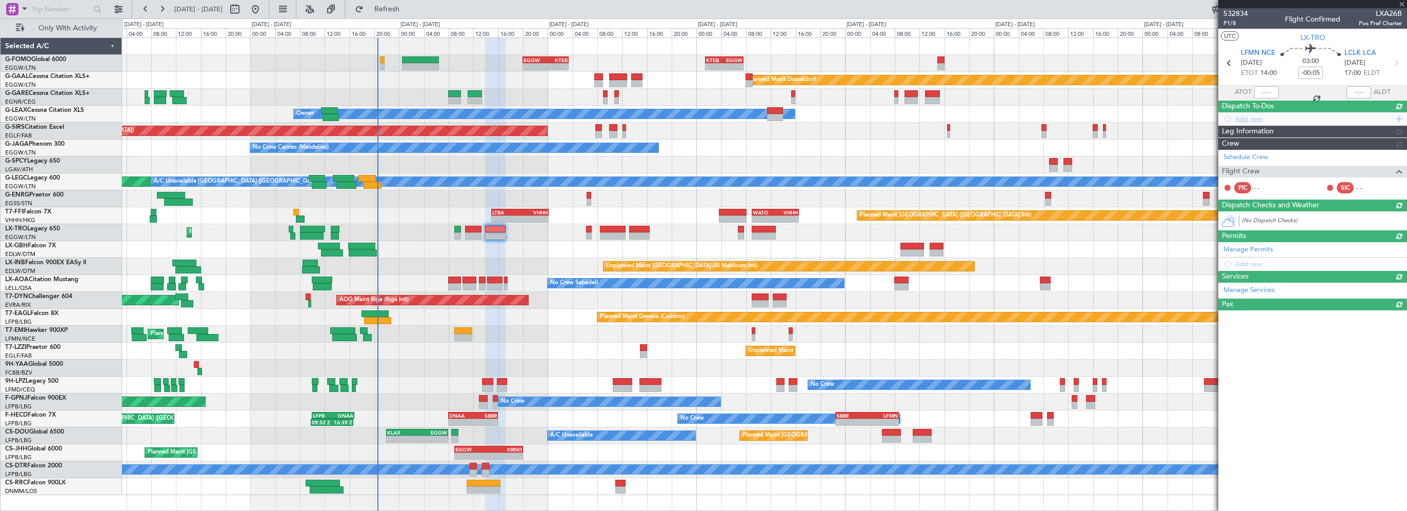
scroll to position [0, 0]
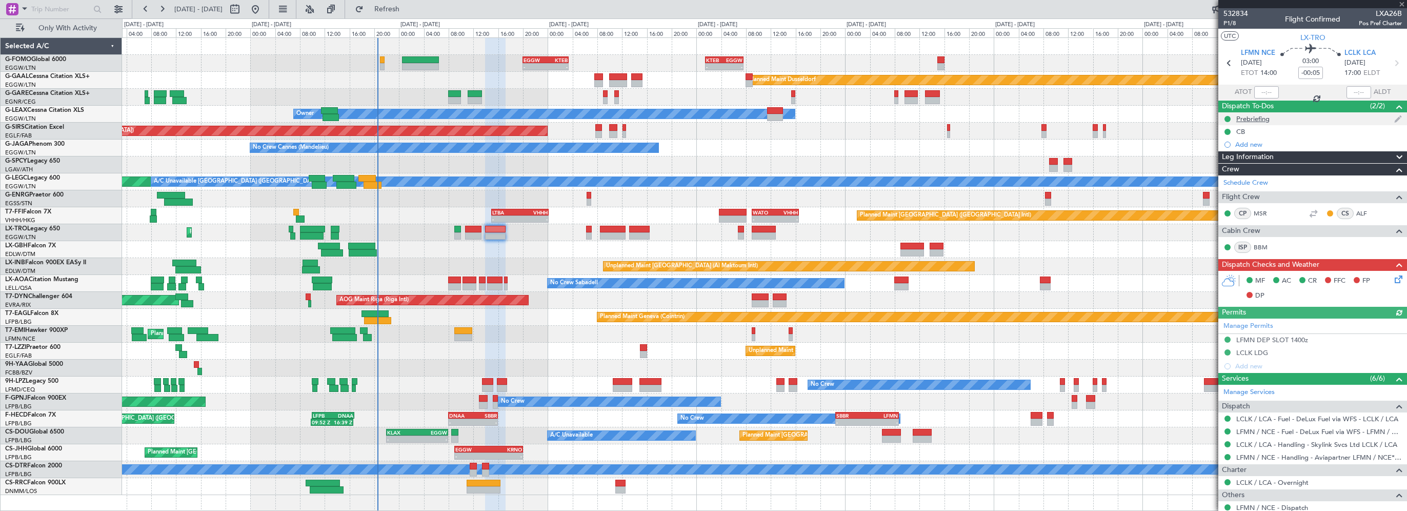
click at [1254, 121] on div "Prebriefing" at bounding box center [1252, 118] width 33 height 9
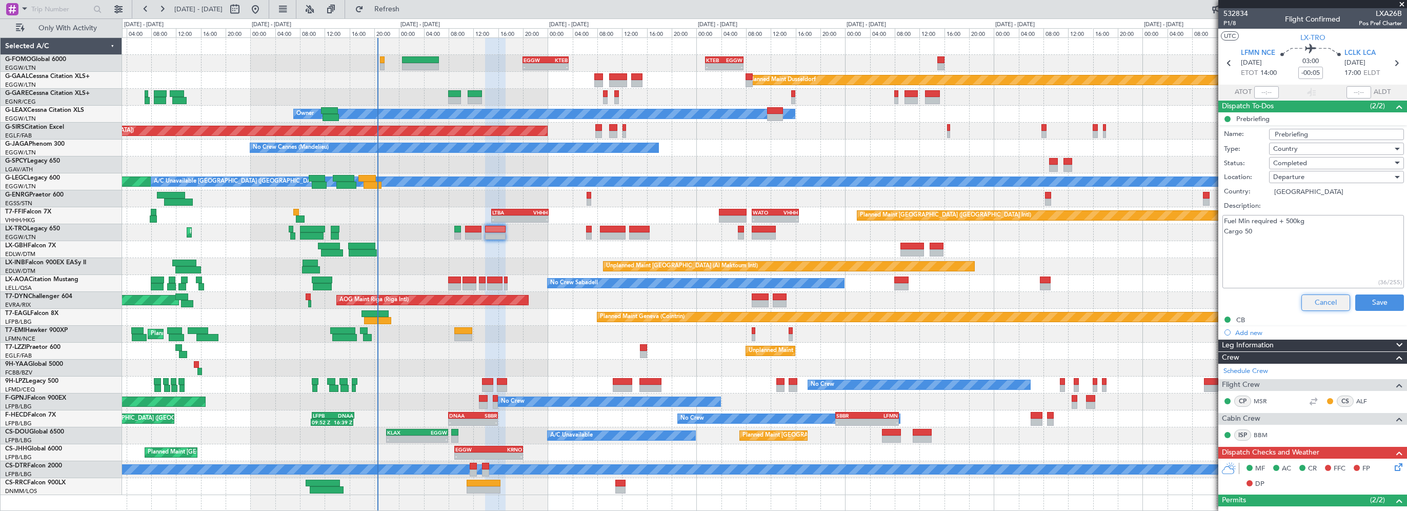
click at [1321, 297] on button "Cancel" at bounding box center [1325, 302] width 49 height 16
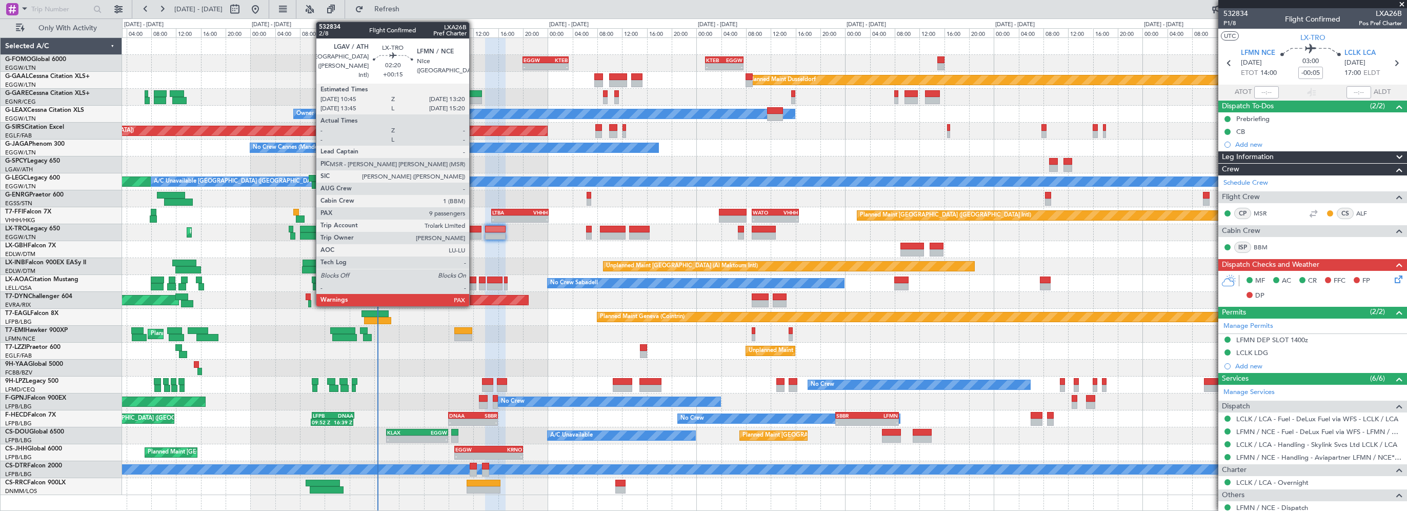
click at [474, 227] on div at bounding box center [473, 229] width 16 height 7
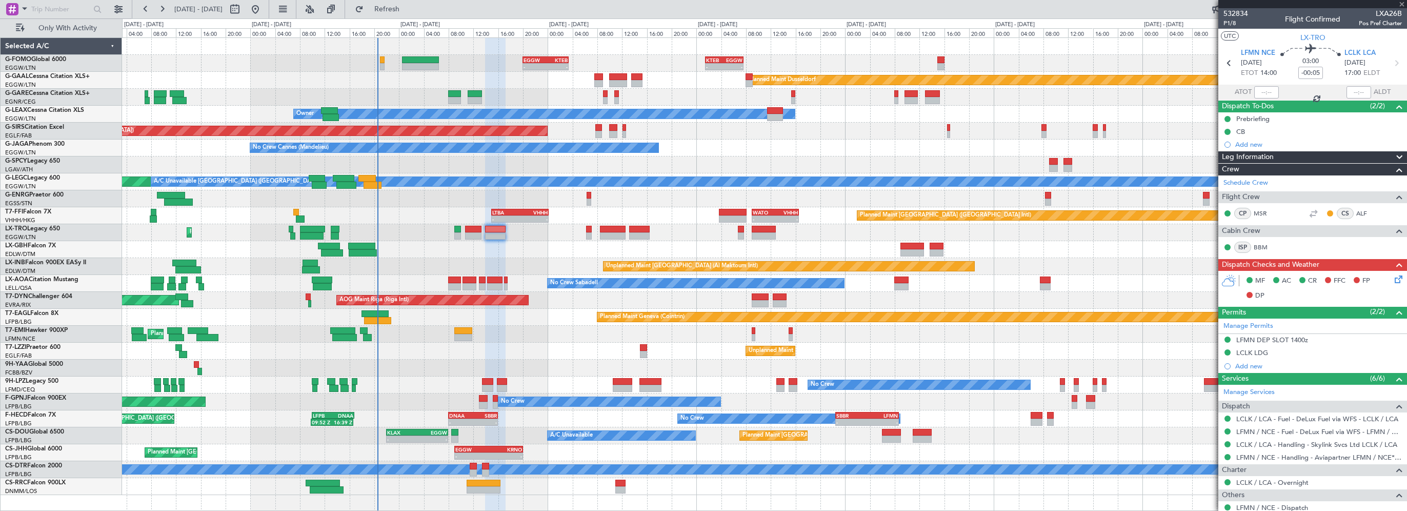
type input "+00:15"
type input "9"
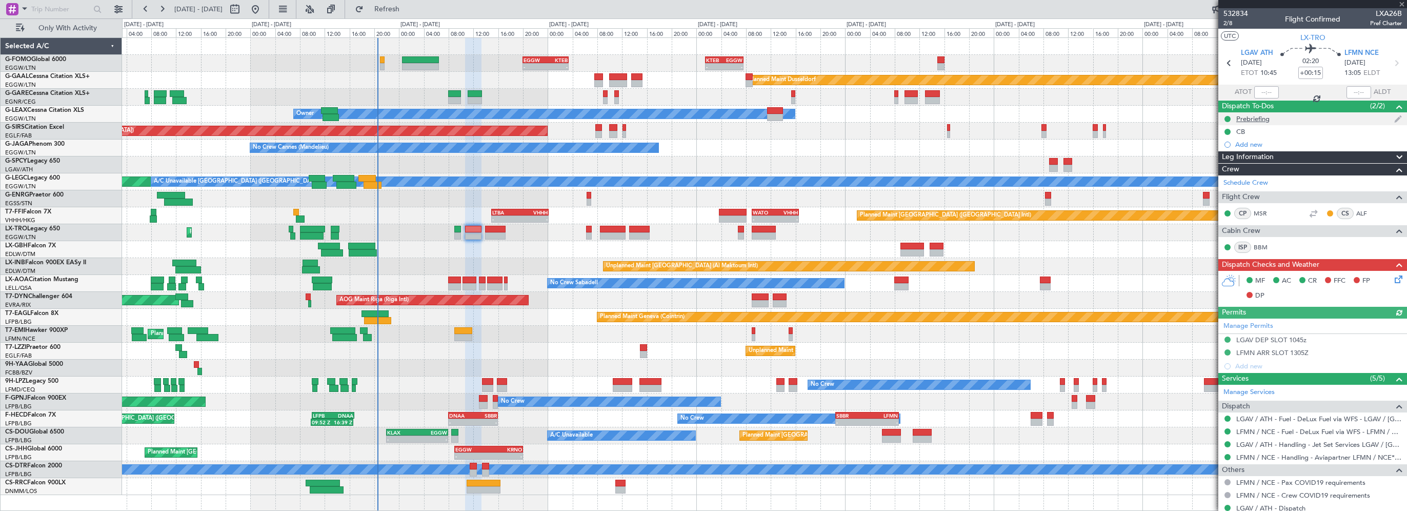
click at [1255, 117] on div "Prebriefing" at bounding box center [1252, 118] width 33 height 9
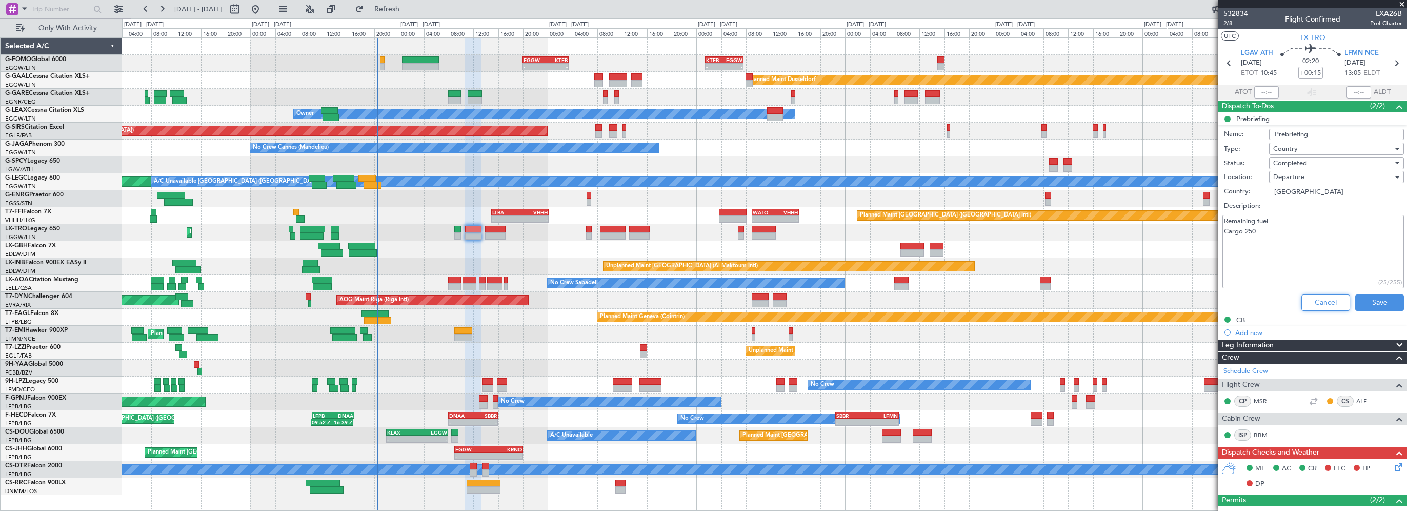
drag, startPoint x: 1318, startPoint y: 300, endPoint x: 1309, endPoint y: 306, distance: 10.0
click at [1318, 301] on button "Cancel" at bounding box center [1325, 302] width 49 height 16
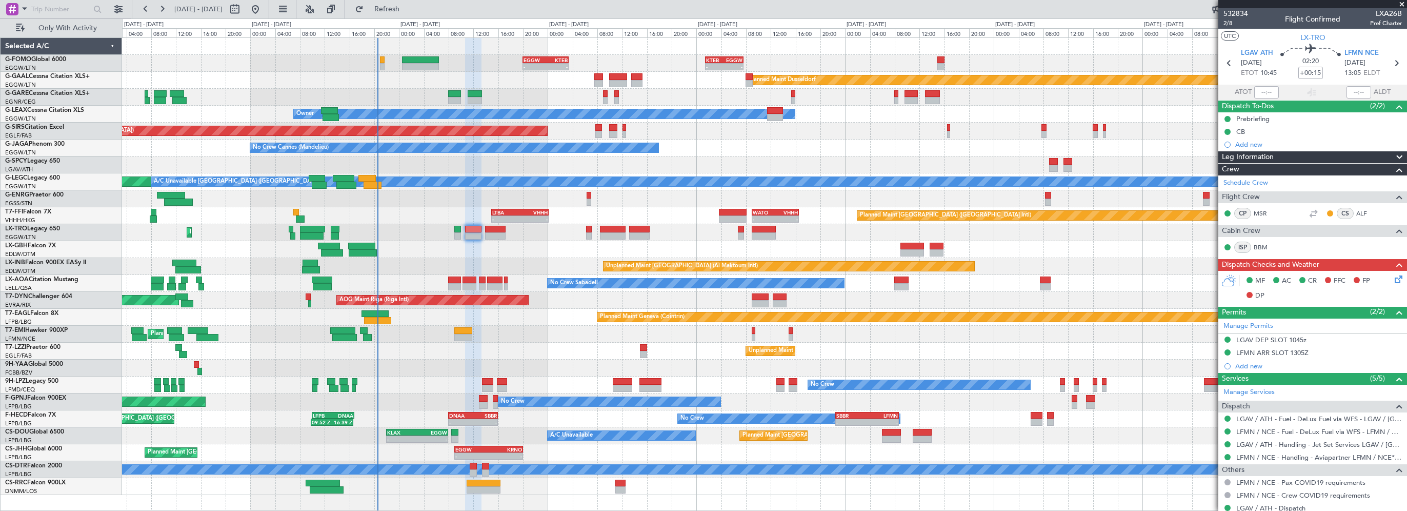
click at [1292, 160] on div "Leg Information" at bounding box center [1312, 157] width 189 height 12
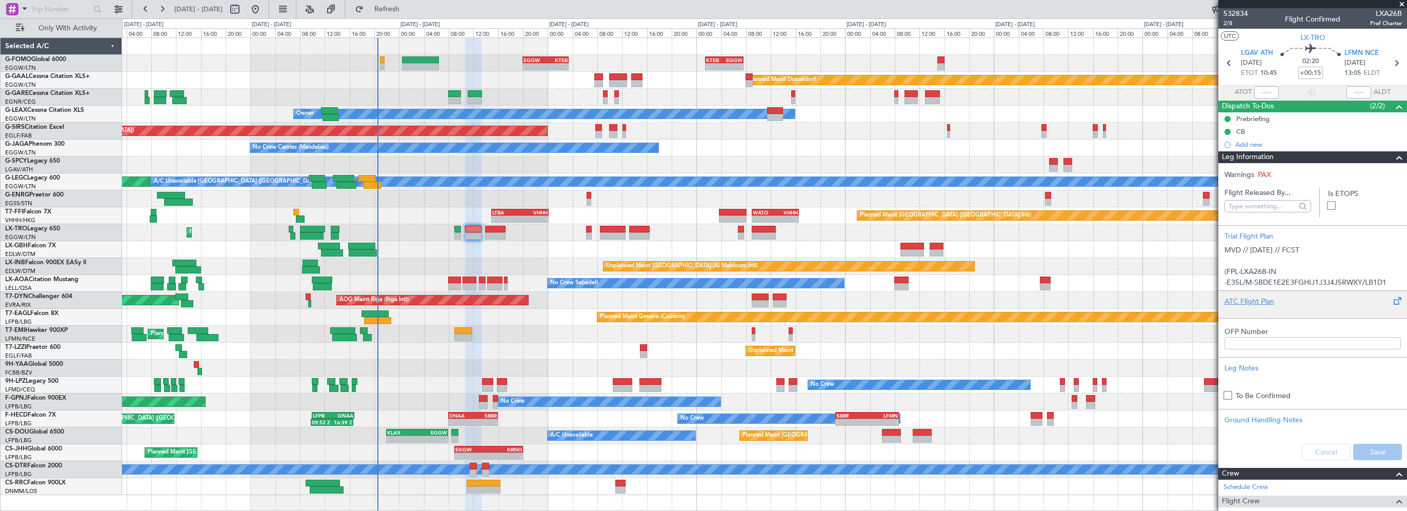
click at [1239, 299] on div "ATC Flight Plan" at bounding box center [1312, 301] width 176 height 11
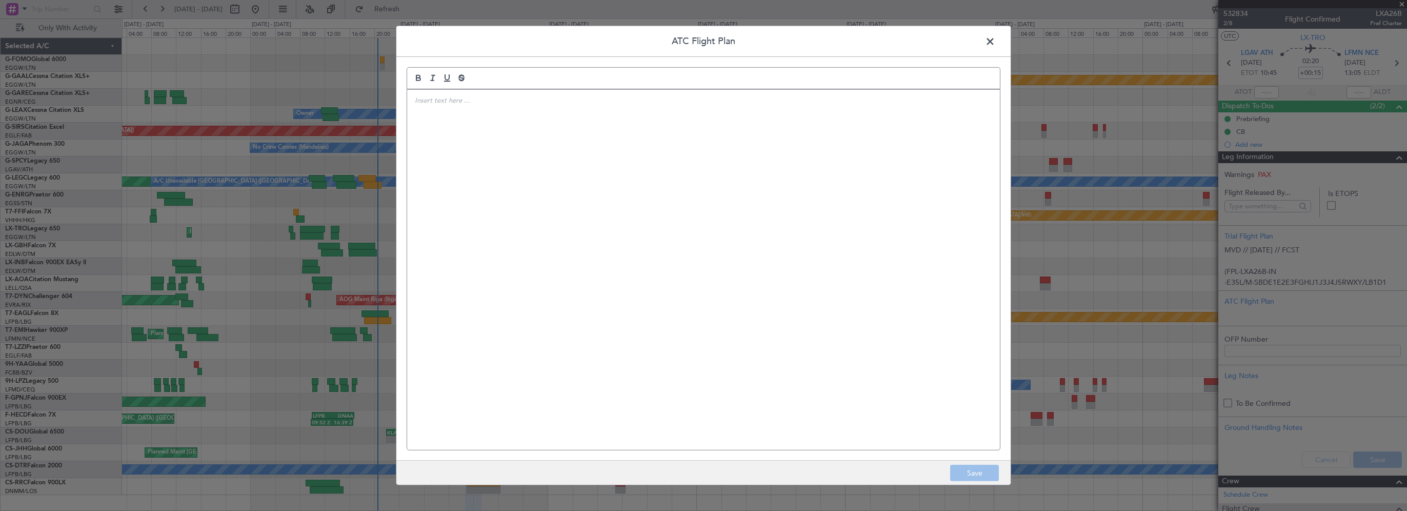
click at [703, 210] on div at bounding box center [703, 270] width 593 height 360
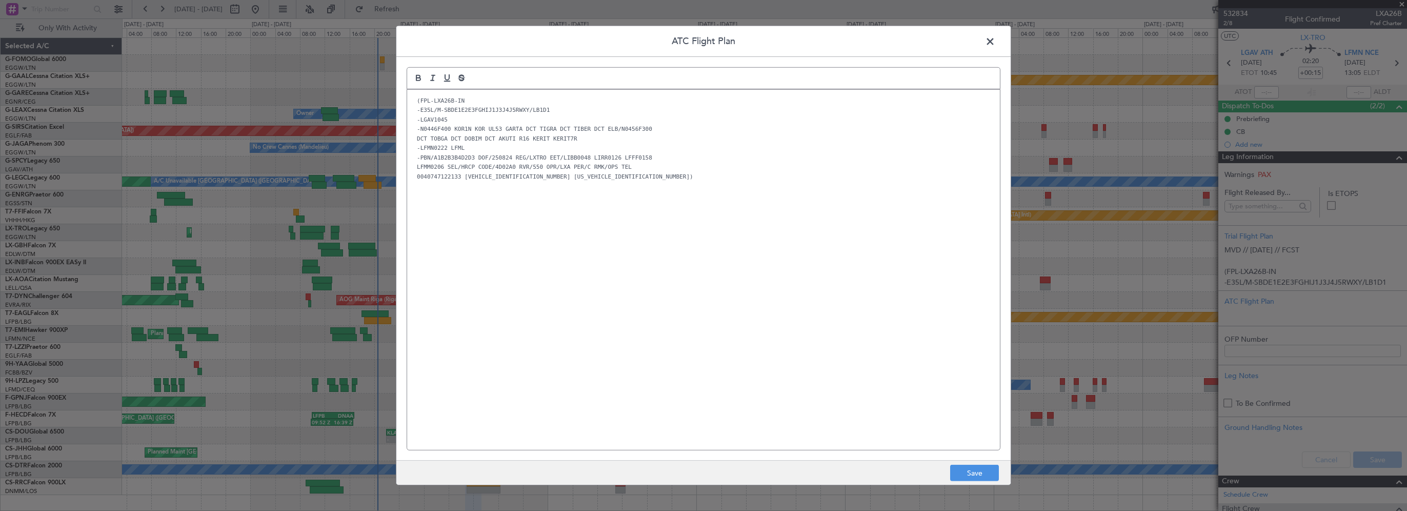
click at [827, 379] on div "(FPL-LXA26B-IN -E35L/M-SBDE1E2E3FGHIJ1J3J4J5RWXY/LB1D1 -LGAV1045 -N0446F400 KOR…" at bounding box center [703, 270] width 593 height 360
click at [979, 473] on button "Save" at bounding box center [974, 473] width 49 height 16
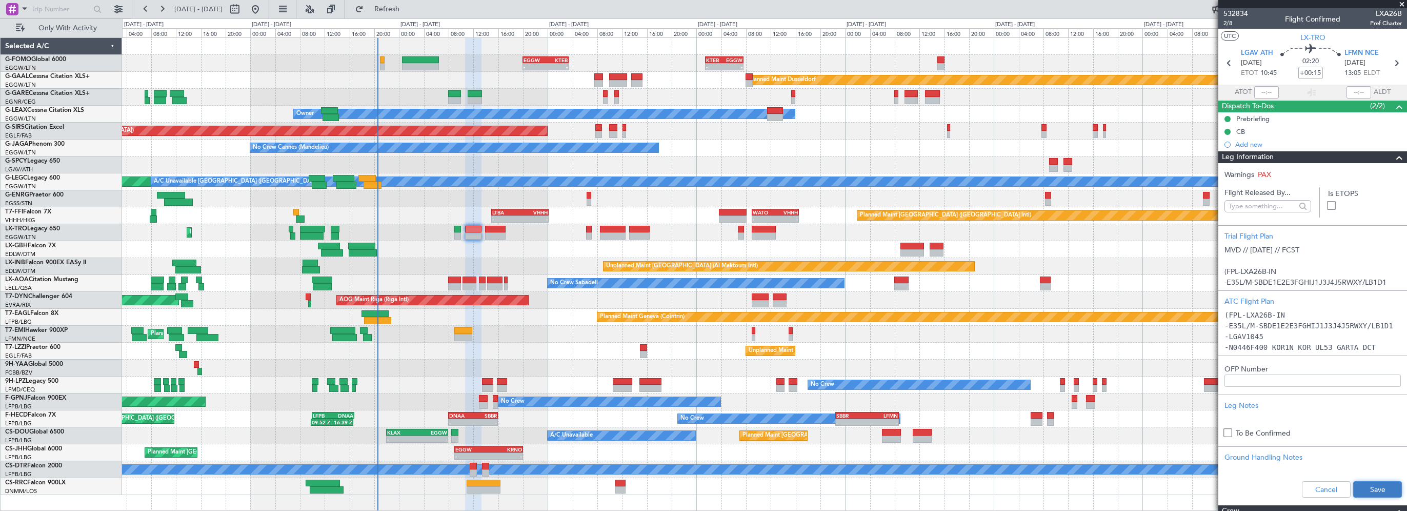
click at [1367, 484] on button "Save" at bounding box center [1377, 489] width 49 height 16
click at [1311, 70] on input "+00:15" at bounding box center [1310, 73] width 25 height 12
click at [1314, 73] on input "+00:15" at bounding box center [1310, 73] width 25 height 12
drag, startPoint x: 1311, startPoint y: 73, endPoint x: 1320, endPoint y: 74, distance: 8.8
click at [1320, 74] on input "+00:15" at bounding box center [1310, 73] width 25 height 12
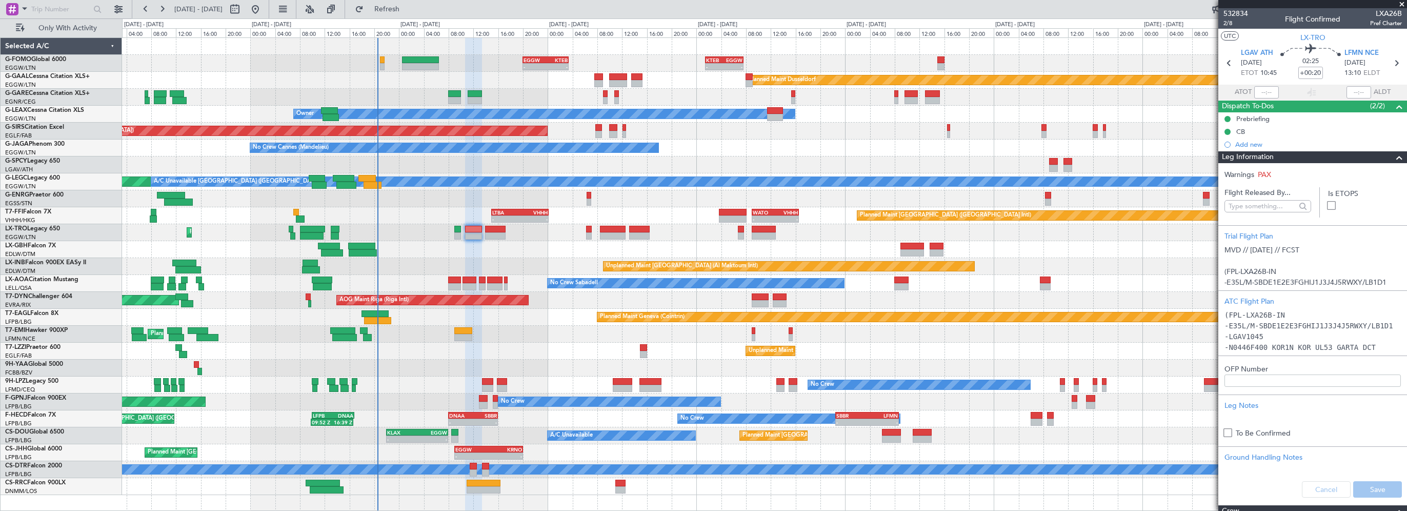
click at [1385, 154] on div at bounding box center [1395, 157] width 21 height 12
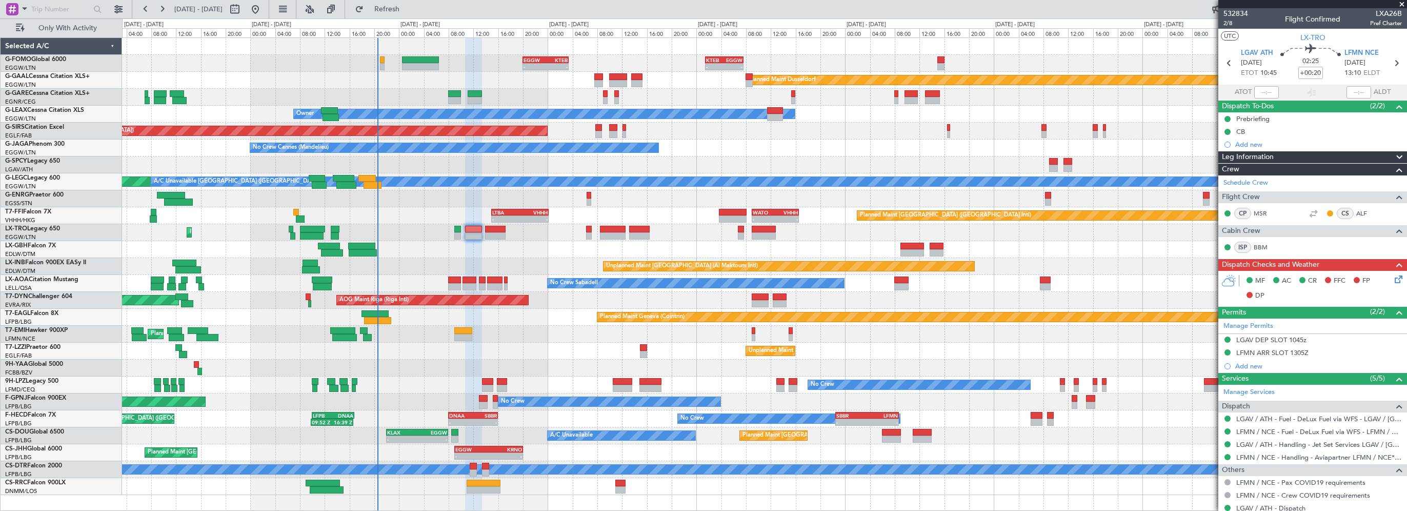
click at [1393, 278] on icon at bounding box center [1397, 277] width 8 height 8
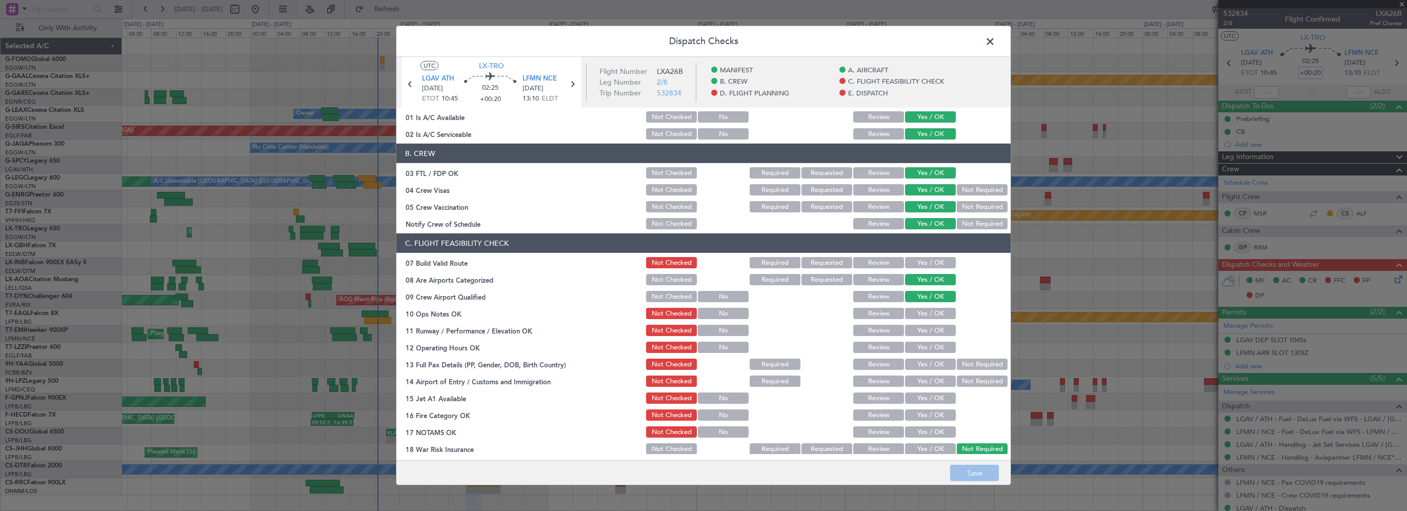
scroll to position [154, 0]
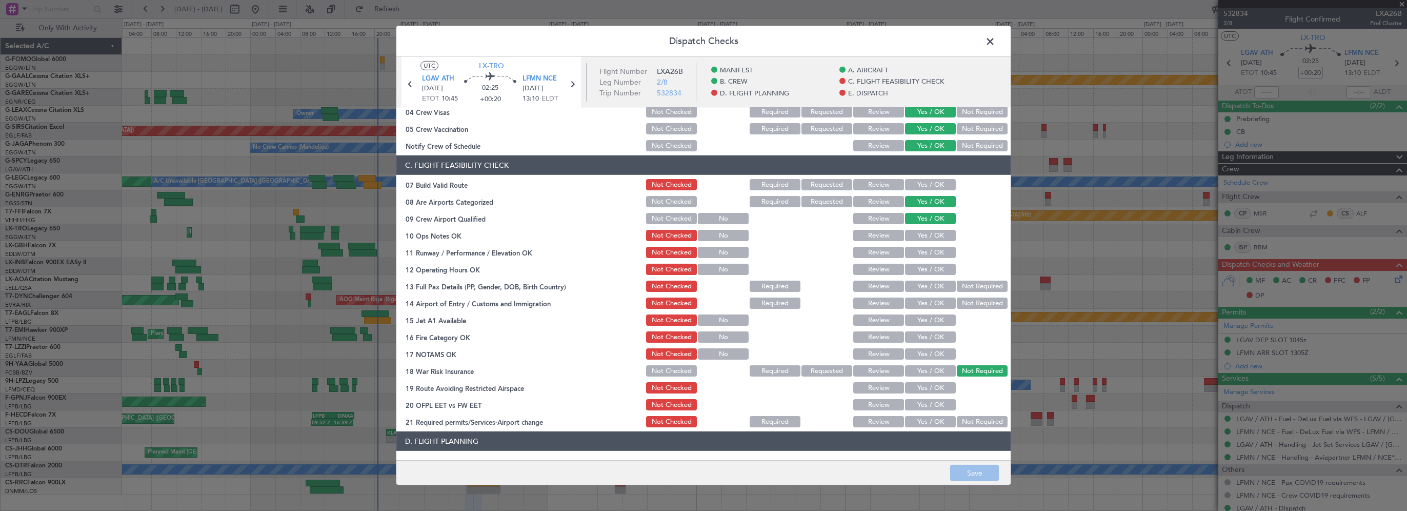
click at [914, 184] on button "Yes / OK" at bounding box center [930, 184] width 51 height 11
click at [917, 236] on button "Yes / OK" at bounding box center [930, 235] width 51 height 11
click at [915, 252] on button "Yes / OK" at bounding box center [930, 252] width 51 height 11
drag, startPoint x: 916, startPoint y: 263, endPoint x: 912, endPoint y: 276, distance: 14.1
click at [916, 266] on button "Yes / OK" at bounding box center [930, 269] width 51 height 11
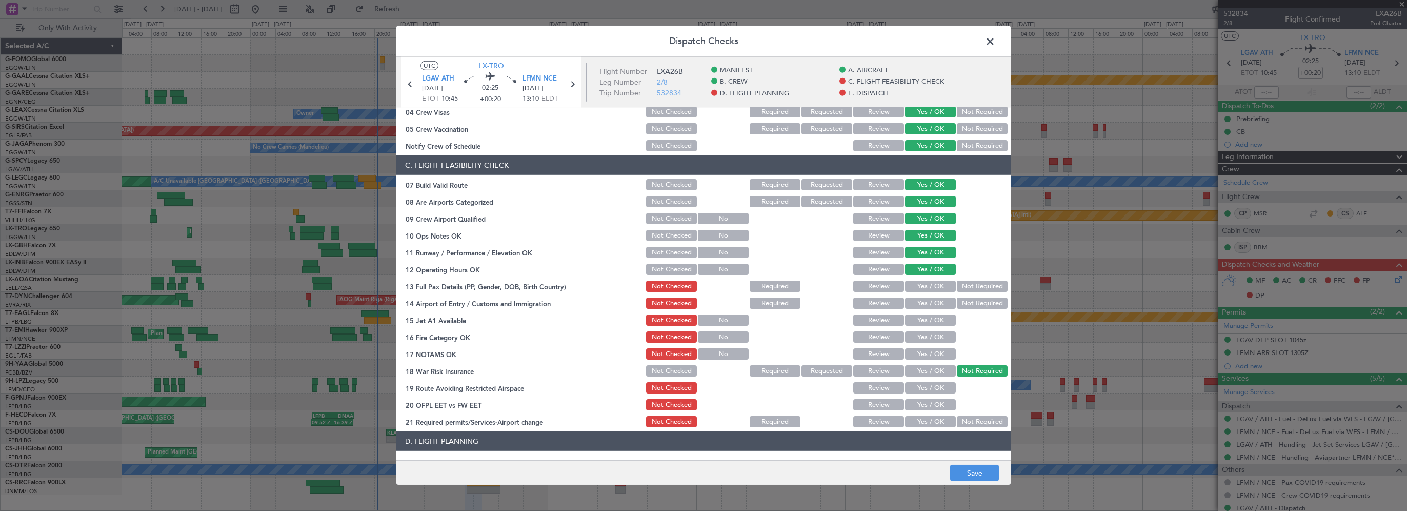
click at [912, 283] on button "Yes / OK" at bounding box center [930, 285] width 51 height 11
drag, startPoint x: 912, startPoint y: 304, endPoint x: 912, endPoint y: 310, distance: 6.2
click at [912, 304] on button "Yes / OK" at bounding box center [930, 302] width 51 height 11
click at [917, 324] on button "Yes / OK" at bounding box center [930, 319] width 51 height 11
click at [920, 333] on button "Yes / OK" at bounding box center [930, 336] width 51 height 11
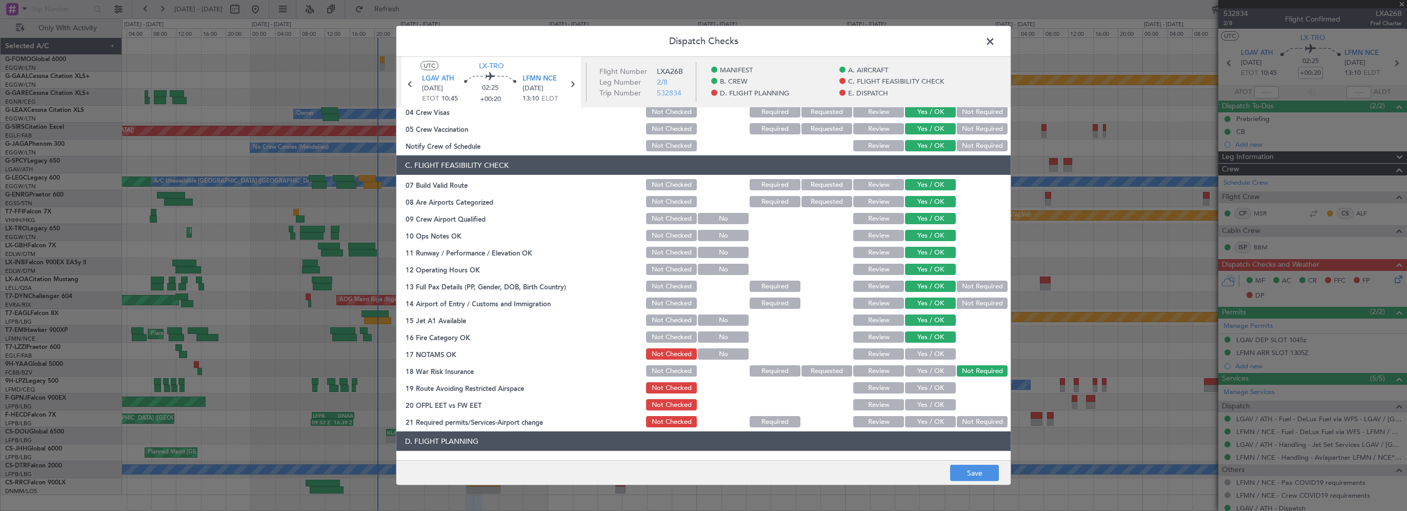
click at [932, 357] on button "Yes / OK" at bounding box center [930, 353] width 51 height 11
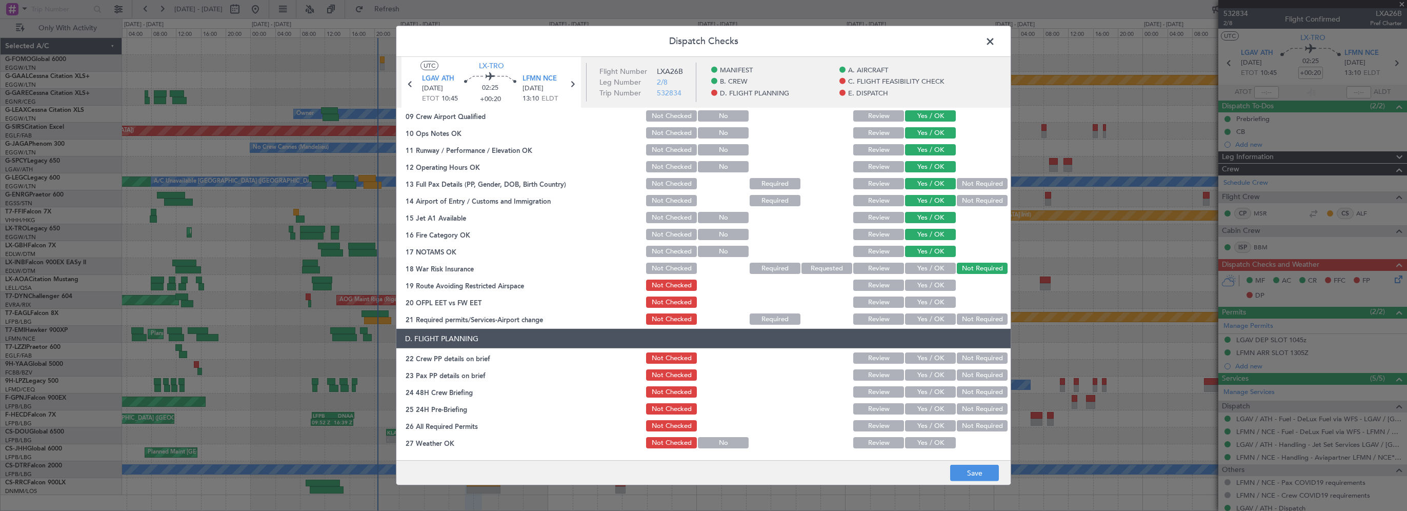
click at [937, 285] on button "Yes / OK" at bounding box center [930, 284] width 51 height 11
drag, startPoint x: 928, startPoint y: 301, endPoint x: 921, endPoint y: 324, distance: 23.0
click at [928, 301] on button "Yes / OK" at bounding box center [930, 301] width 51 height 11
drag, startPoint x: 921, startPoint y: 324, endPoint x: 920, endPoint y: 331, distance: 7.7
click at [921, 324] on button "Yes / OK" at bounding box center [930, 318] width 51 height 11
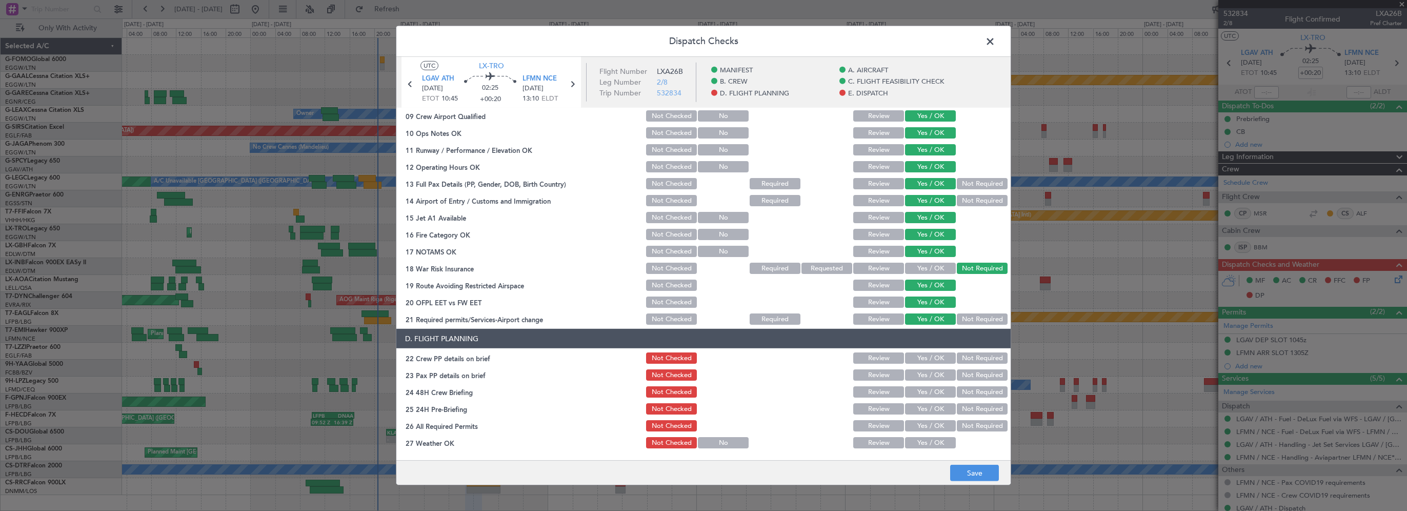
click at [921, 351] on div "Yes / OK" at bounding box center [929, 358] width 52 height 14
click at [920, 359] on button "Yes / OK" at bounding box center [930, 357] width 51 height 11
click at [923, 384] on section "D. FLIGHT PLANNING 22 Crew PP details on brief Not Checked Review Yes / OK Not …" at bounding box center [703, 432] width 614 height 206
click at [927, 375] on button "Yes / OK" at bounding box center [930, 374] width 51 height 11
click at [923, 392] on button "Yes / OK" at bounding box center [930, 391] width 51 height 11
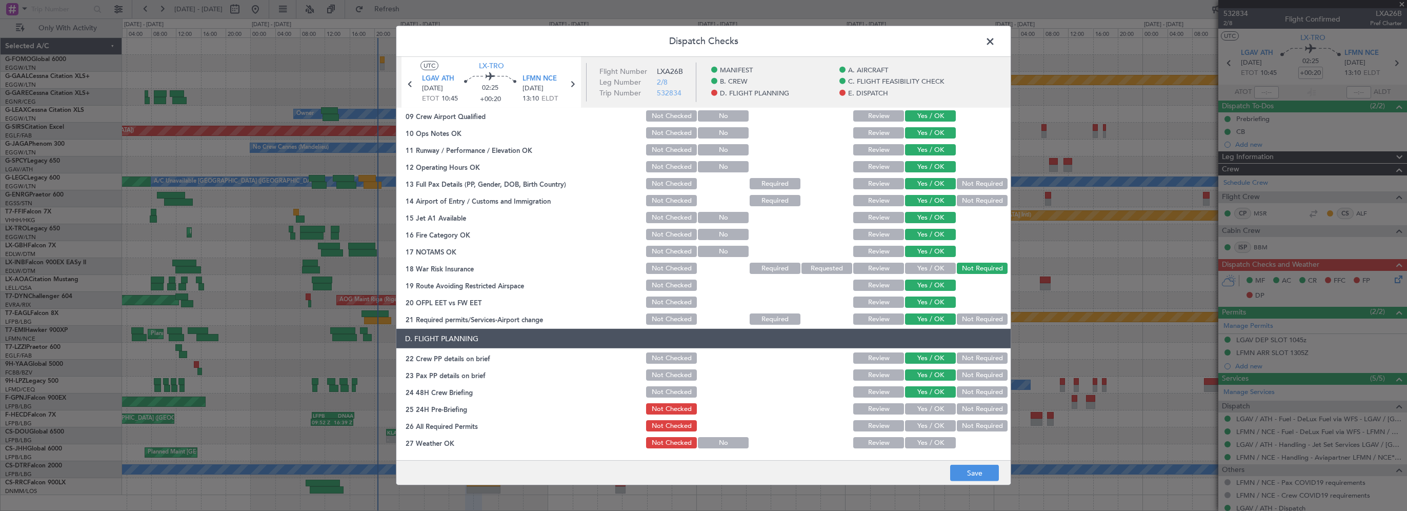
click at [957, 408] on button "Not Required" at bounding box center [982, 408] width 51 height 11
click at [935, 429] on button "Yes / OK" at bounding box center [930, 425] width 51 height 11
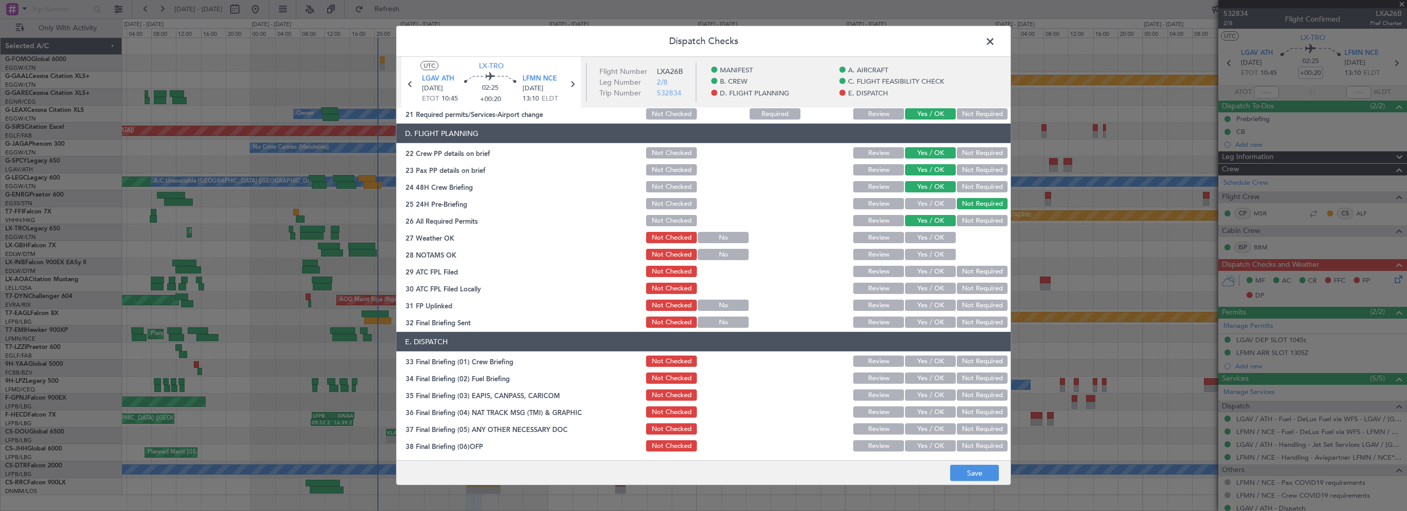
drag, startPoint x: 938, startPoint y: 239, endPoint x: 932, endPoint y: 247, distance: 10.2
click at [937, 239] on button "Yes / OK" at bounding box center [930, 237] width 51 height 11
drag, startPoint x: 932, startPoint y: 247, endPoint x: 927, endPoint y: 254, distance: 9.0
click at [931, 248] on div "Yes / OK" at bounding box center [929, 254] width 52 height 14
click at [927, 254] on button "Yes / OK" at bounding box center [930, 254] width 51 height 11
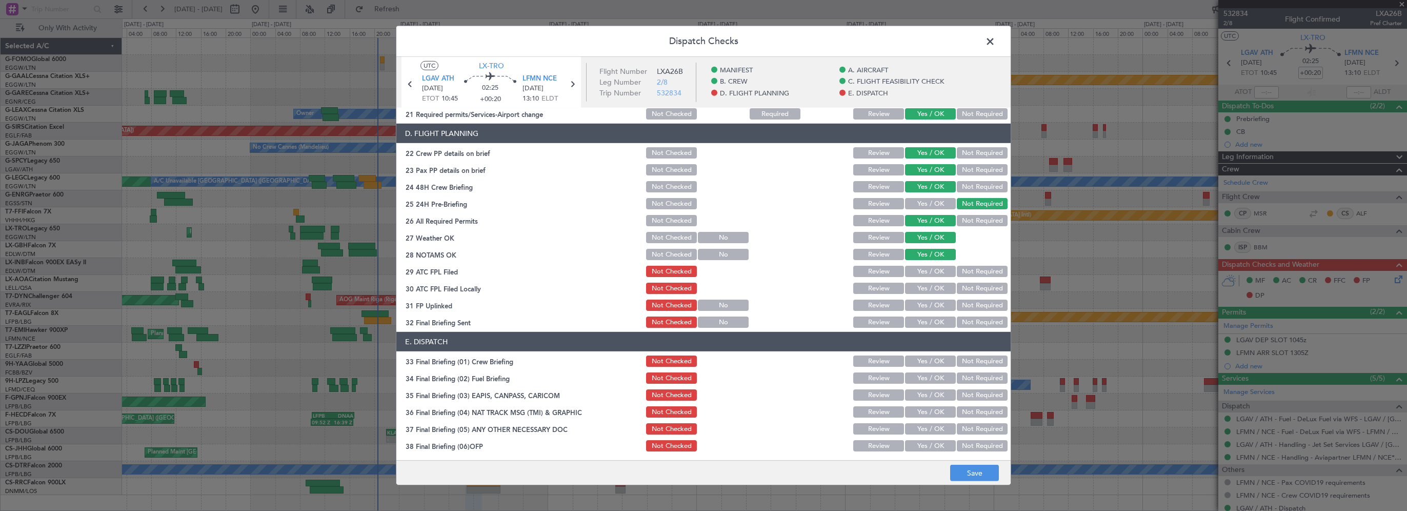
click at [913, 275] on button "Yes / OK" at bounding box center [930, 271] width 51 height 11
click at [913, 288] on button "Yes / OK" at bounding box center [930, 288] width 51 height 11
click at [905, 307] on button "Yes / OK" at bounding box center [930, 304] width 51 height 11
click at [912, 321] on button "Yes / OK" at bounding box center [930, 321] width 51 height 11
click at [914, 362] on button "Yes / OK" at bounding box center [930, 360] width 51 height 11
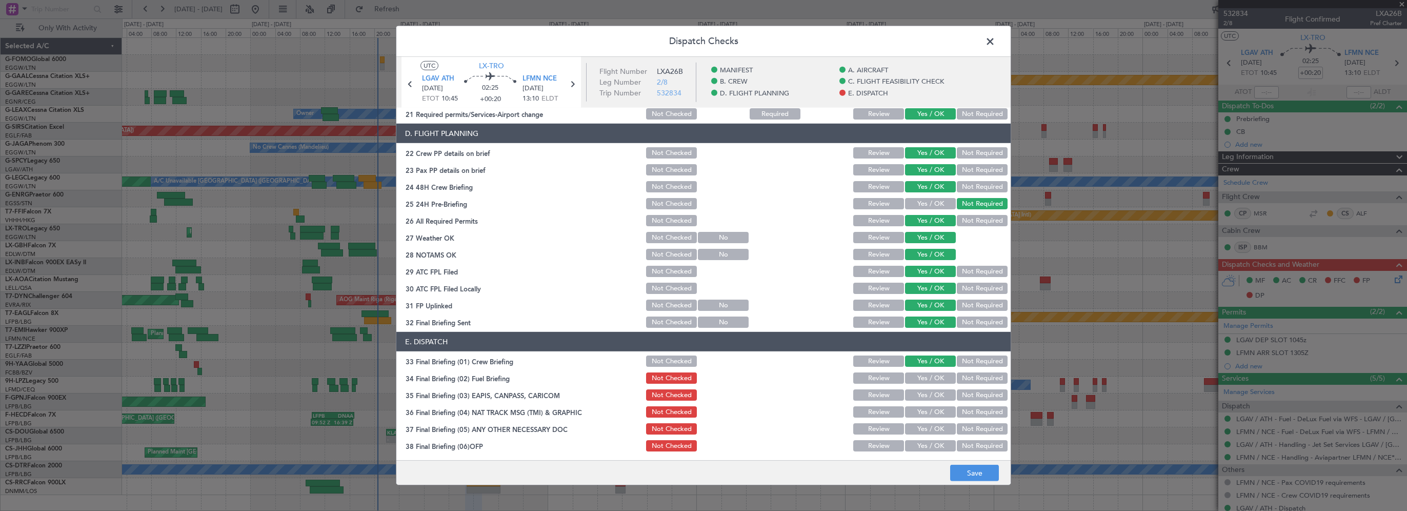
click at [918, 375] on button "Yes / OK" at bounding box center [930, 377] width 51 height 11
drag, startPoint x: 968, startPoint y: 394, endPoint x: 960, endPoint y: 411, distance: 17.9
click at [966, 395] on button "Not Required" at bounding box center [982, 394] width 51 height 11
click at [962, 412] on button "Not Required" at bounding box center [982, 411] width 51 height 11
click at [959, 425] on button "Not Required" at bounding box center [982, 428] width 51 height 11
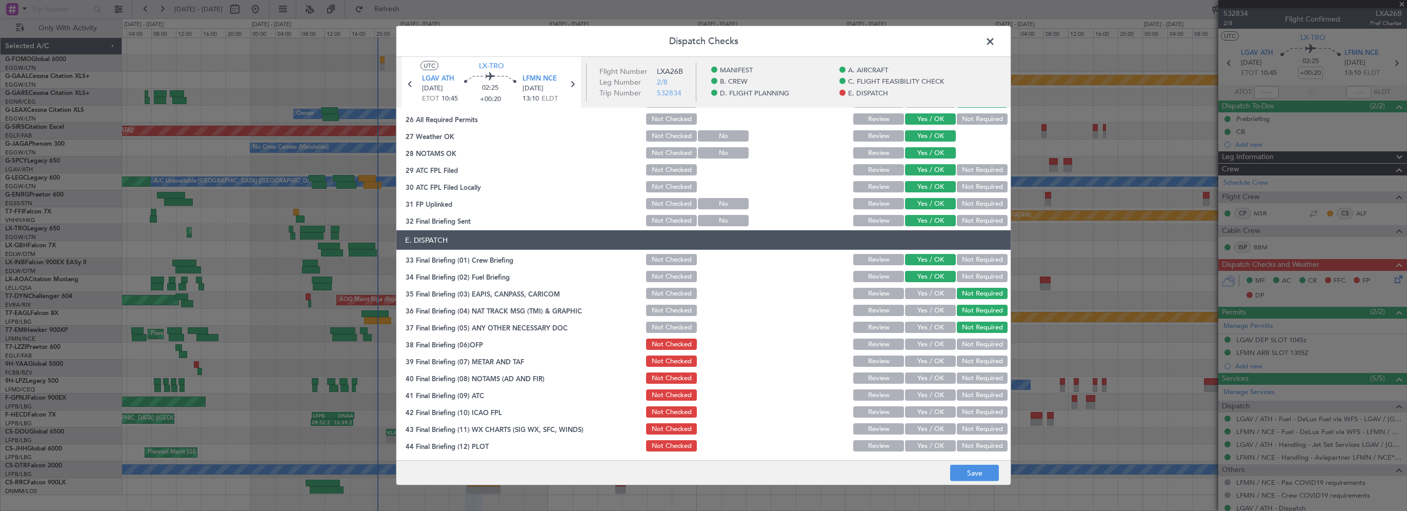
scroll to position [564, 0]
click at [925, 344] on button "Yes / OK" at bounding box center [930, 342] width 51 height 11
click at [919, 357] on button "Yes / OK" at bounding box center [930, 359] width 51 height 11
click at [918, 375] on button "Yes / OK" at bounding box center [930, 376] width 51 height 11
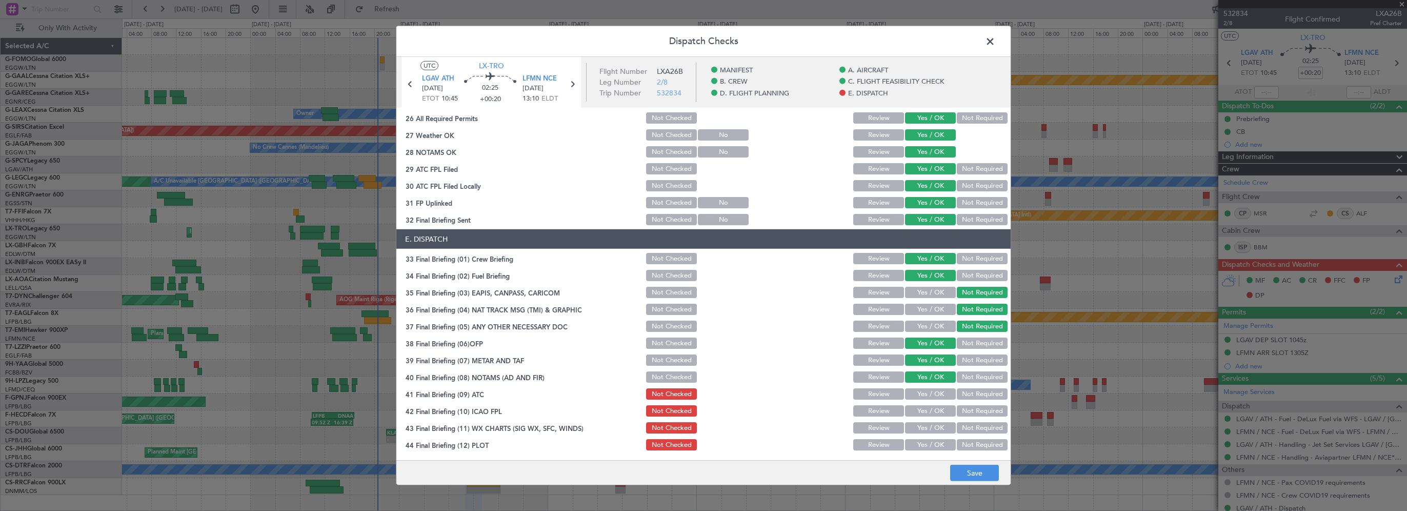
click at [917, 394] on button "Yes / OK" at bounding box center [930, 393] width 51 height 11
click at [917, 404] on div "Yes / OK" at bounding box center [929, 411] width 52 height 14
click at [917, 412] on button "Yes / OK" at bounding box center [930, 410] width 51 height 11
click at [918, 426] on button "Yes / OK" at bounding box center [930, 427] width 51 height 11
click at [918, 441] on button "Yes / OK" at bounding box center [930, 444] width 51 height 11
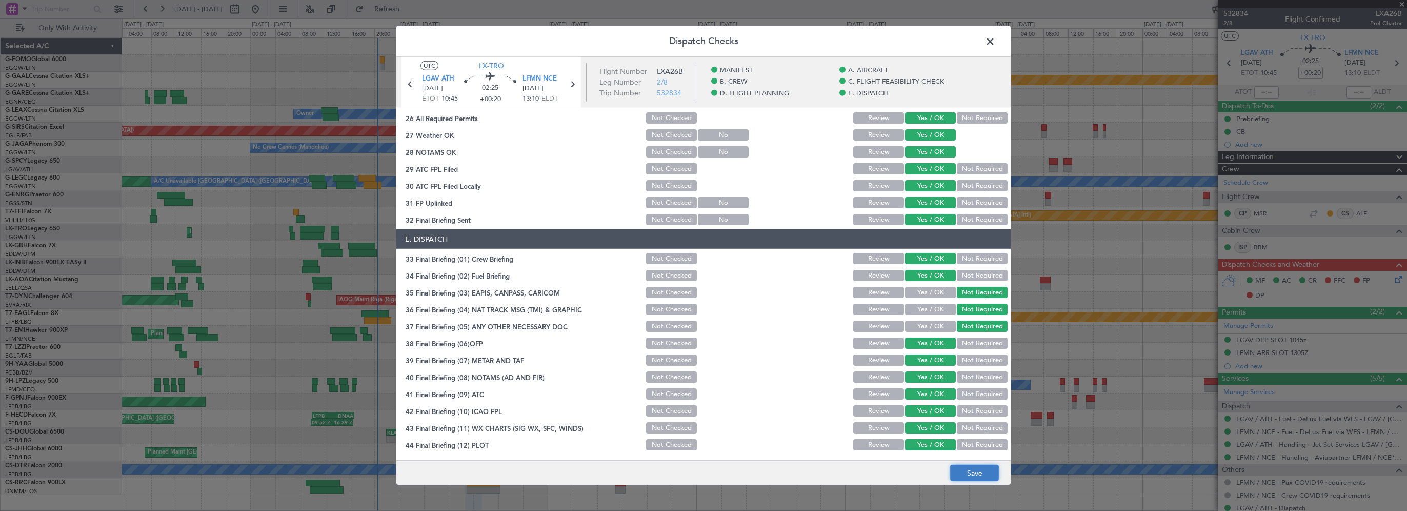
click at [964, 471] on button "Save" at bounding box center [974, 473] width 49 height 16
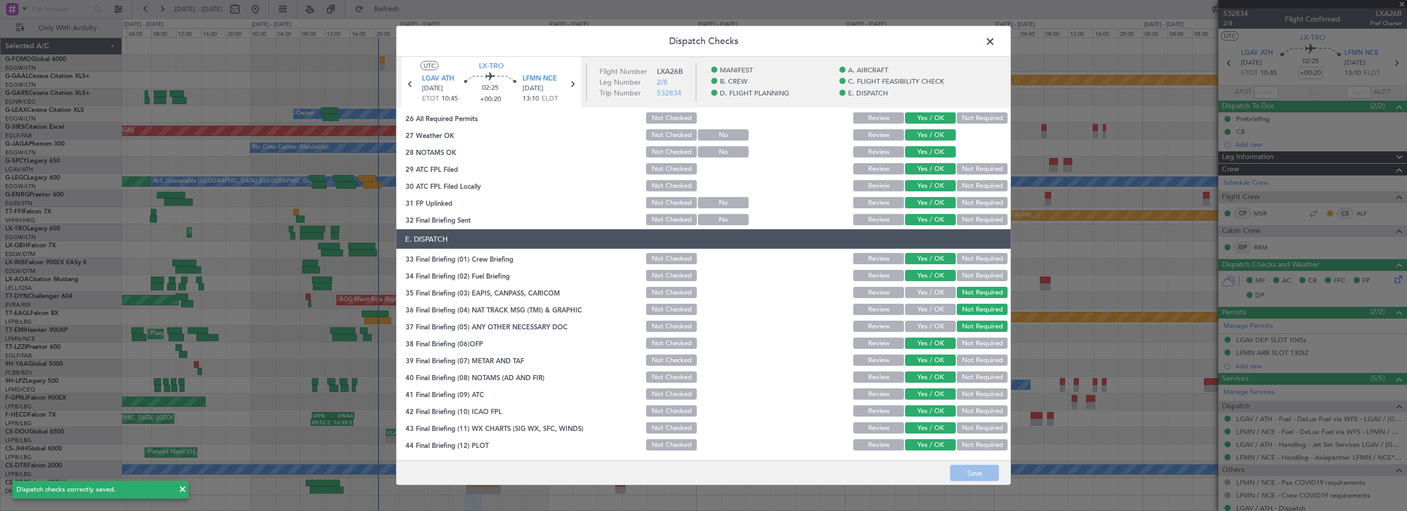
click at [995, 41] on span at bounding box center [995, 44] width 0 height 21
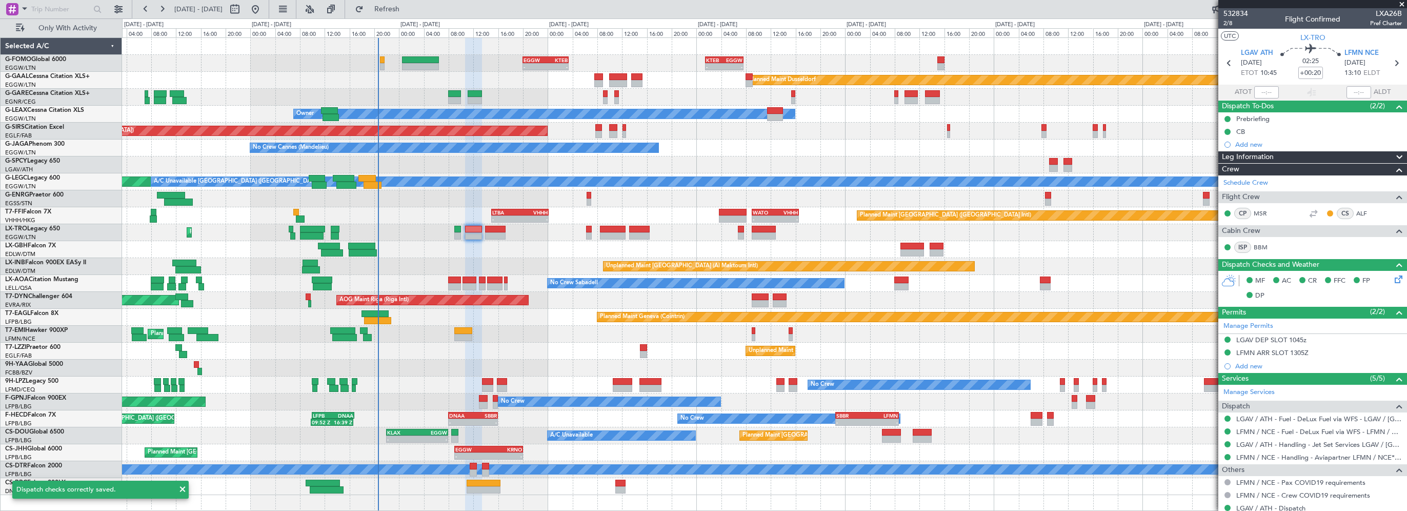
click at [542, 330] on div "Planned Maint [PERSON_NAME] Planned Maint [PERSON_NAME]" at bounding box center [764, 334] width 1284 height 17
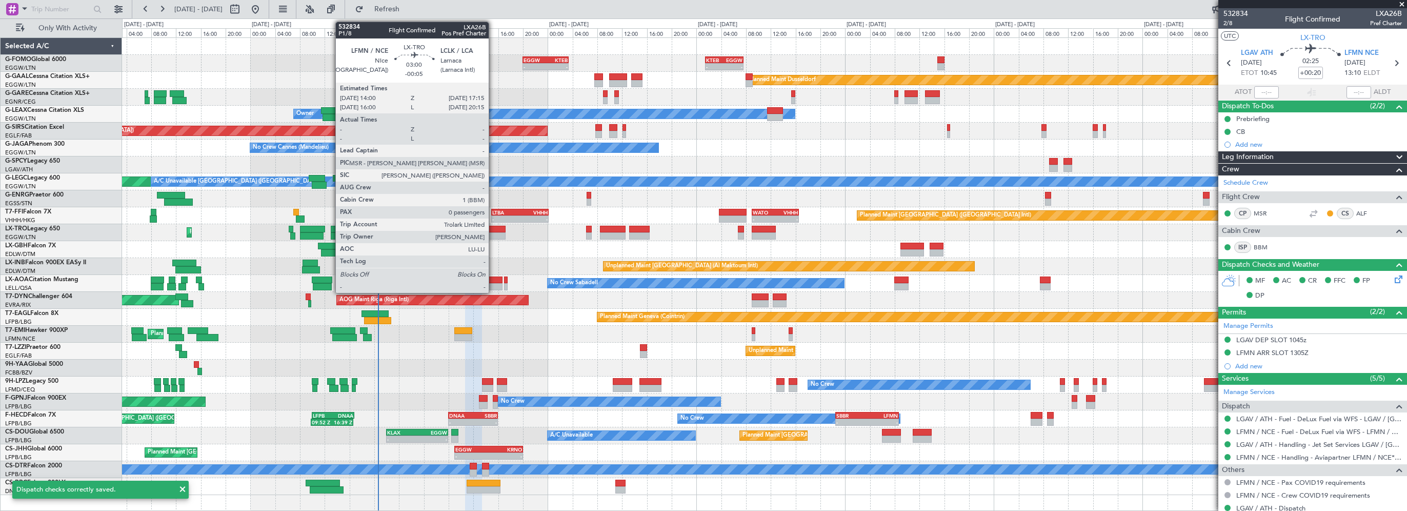
click at [494, 229] on div at bounding box center [495, 229] width 21 height 7
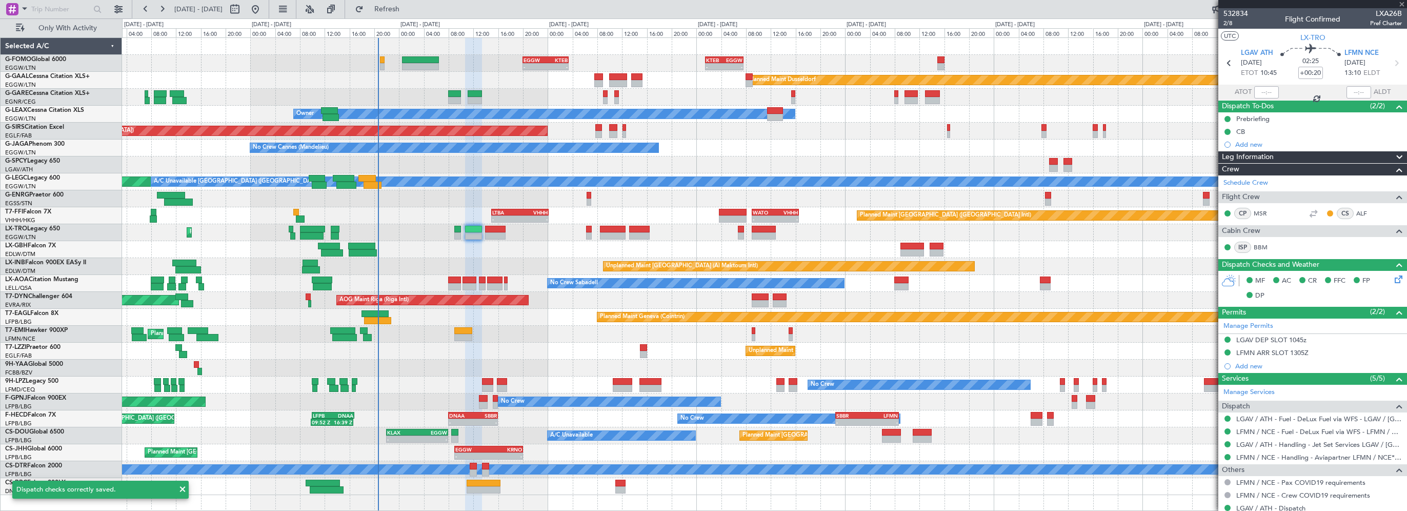
type input "-00:05"
type input "0"
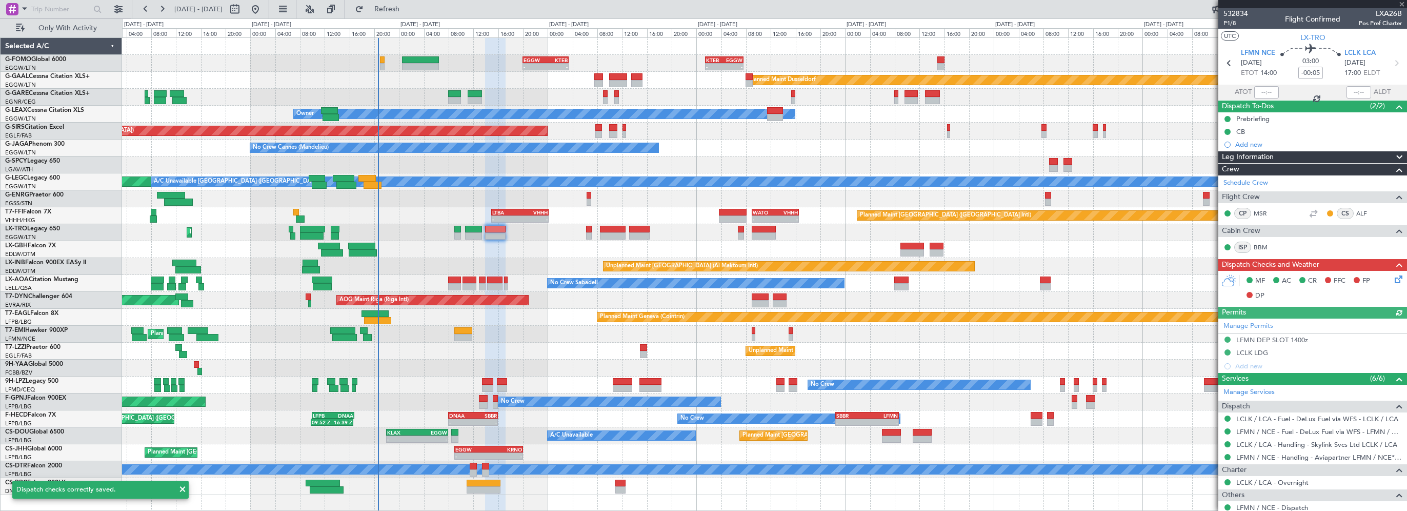
click at [1249, 160] on span "Leg Information" at bounding box center [1248, 157] width 52 height 12
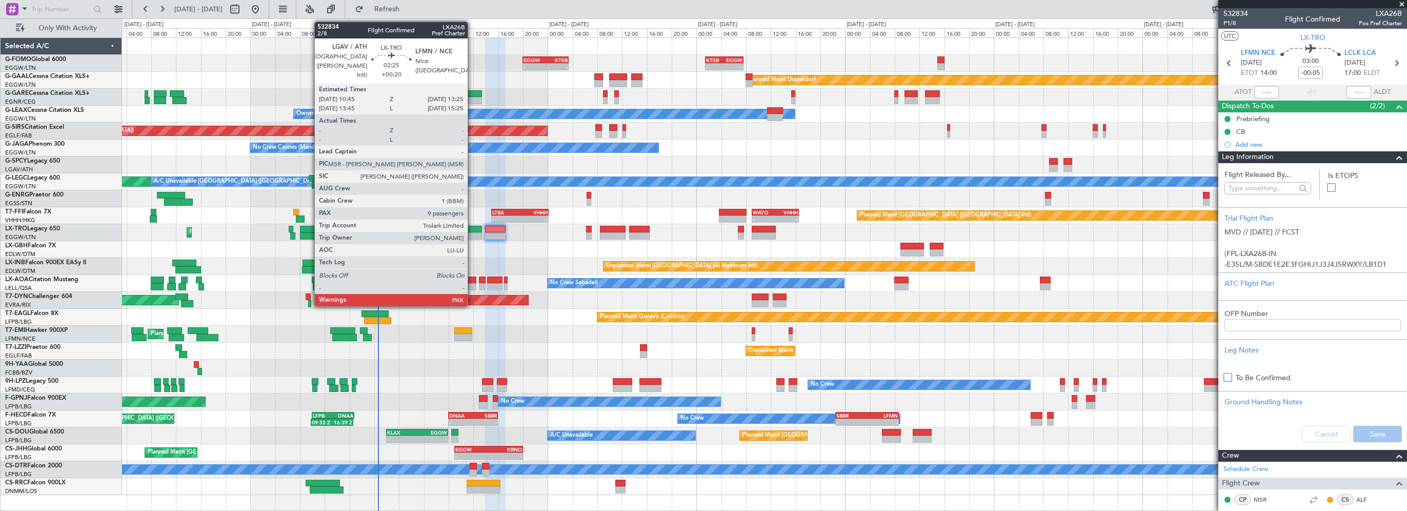
click at [472, 228] on div at bounding box center [473, 229] width 17 height 7
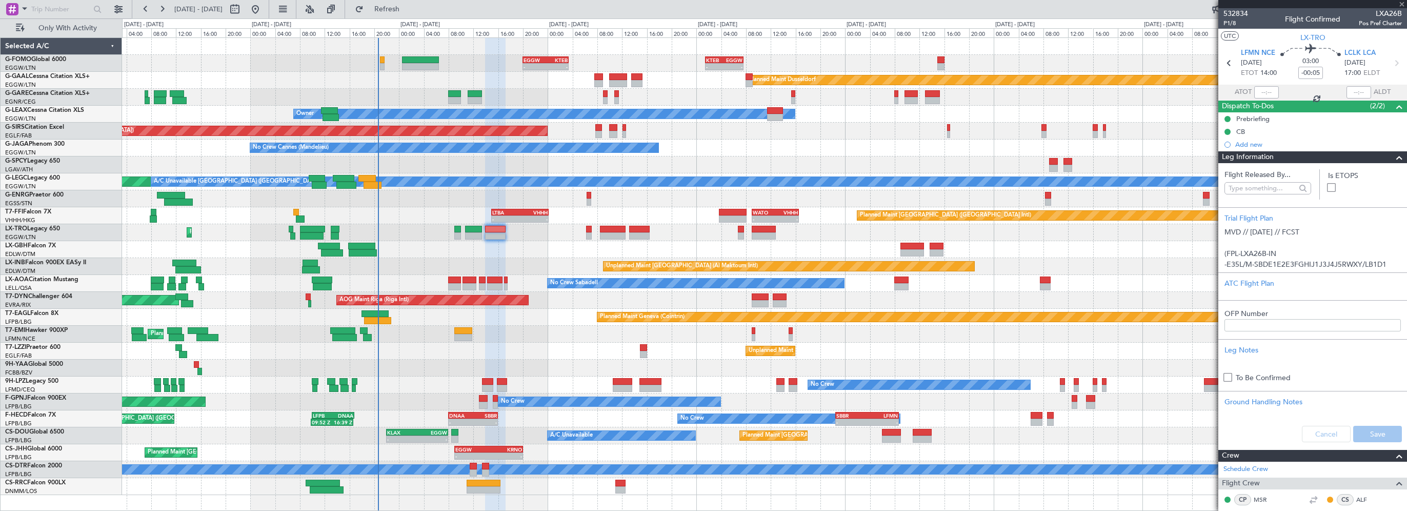
type input "+00:20"
type input "9"
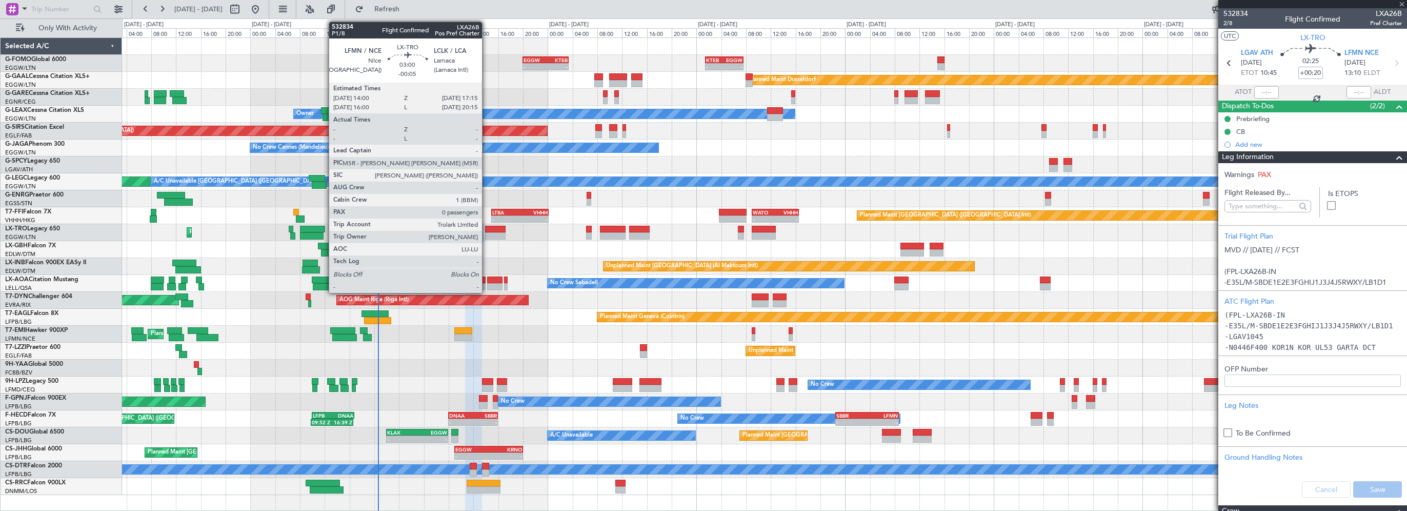
click at [487, 227] on div at bounding box center [495, 229] width 21 height 7
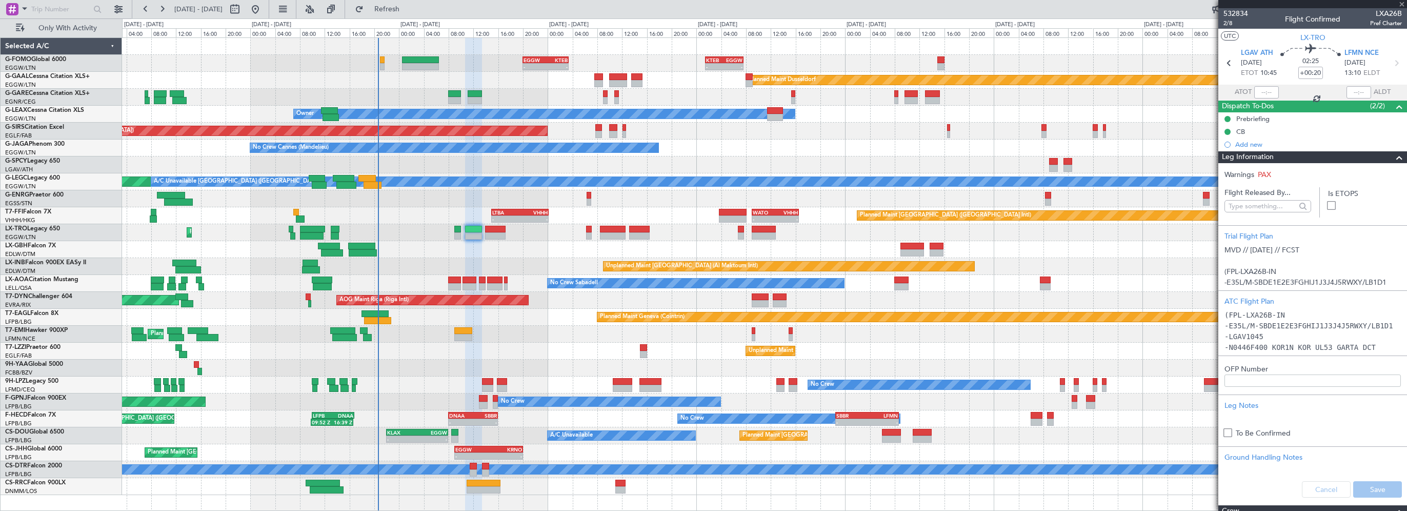
type input "-00:05"
type input "0"
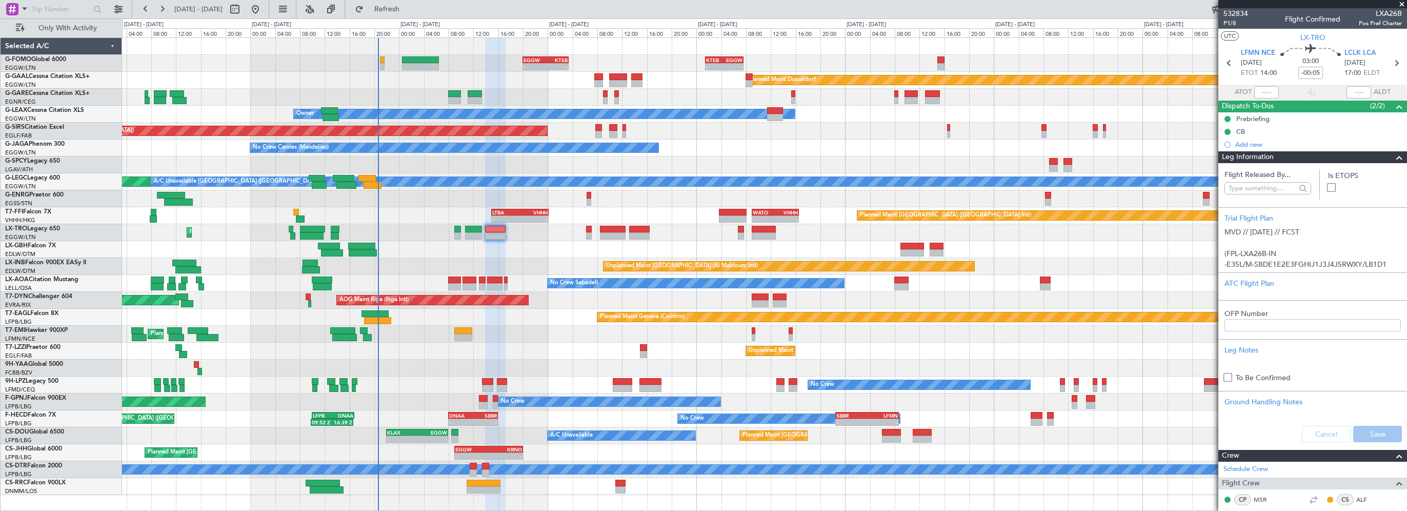
click at [1393, 158] on span at bounding box center [1399, 157] width 12 height 12
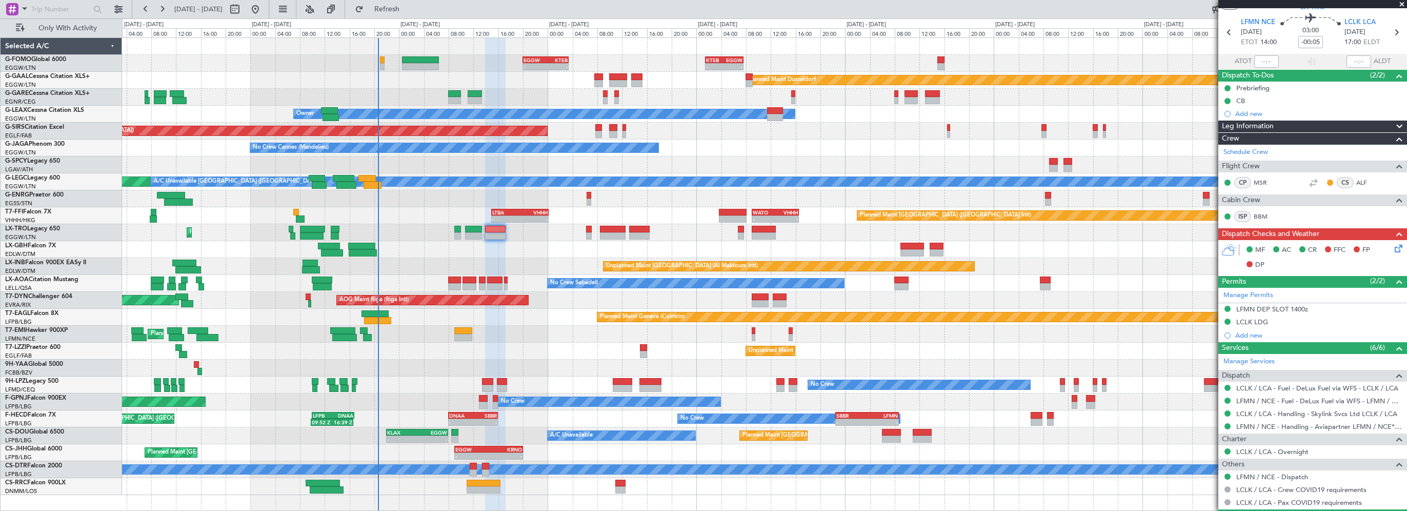
scroll to position [39, 0]
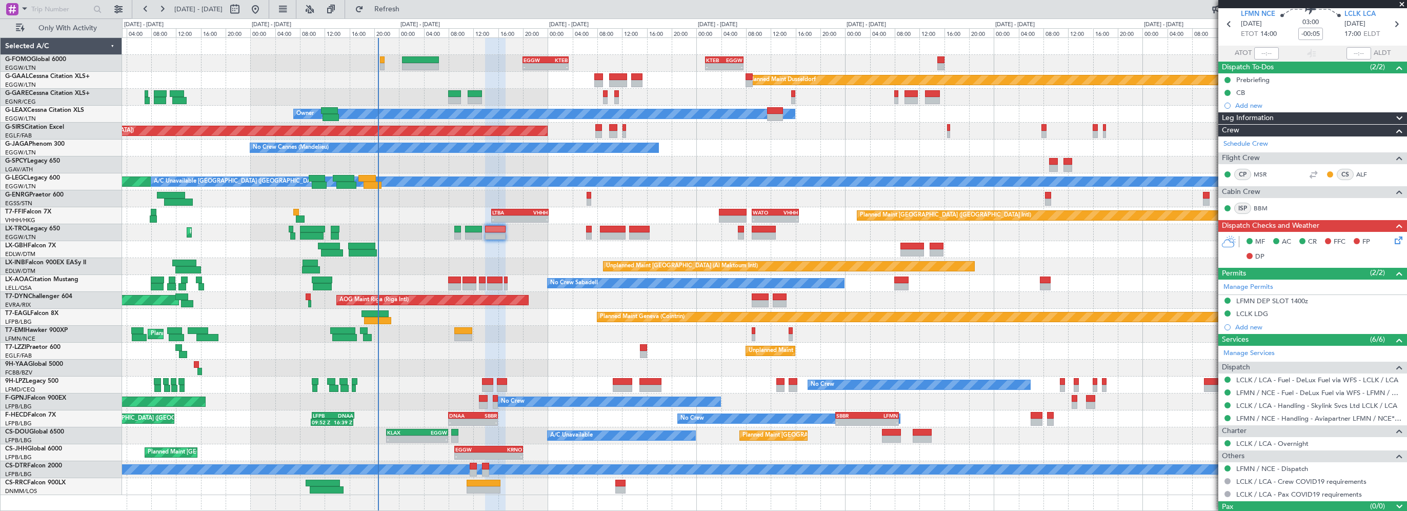
click at [535, 248] on div "Planned Maint Nice ([GEOGRAPHIC_DATA])" at bounding box center [764, 249] width 1284 height 17
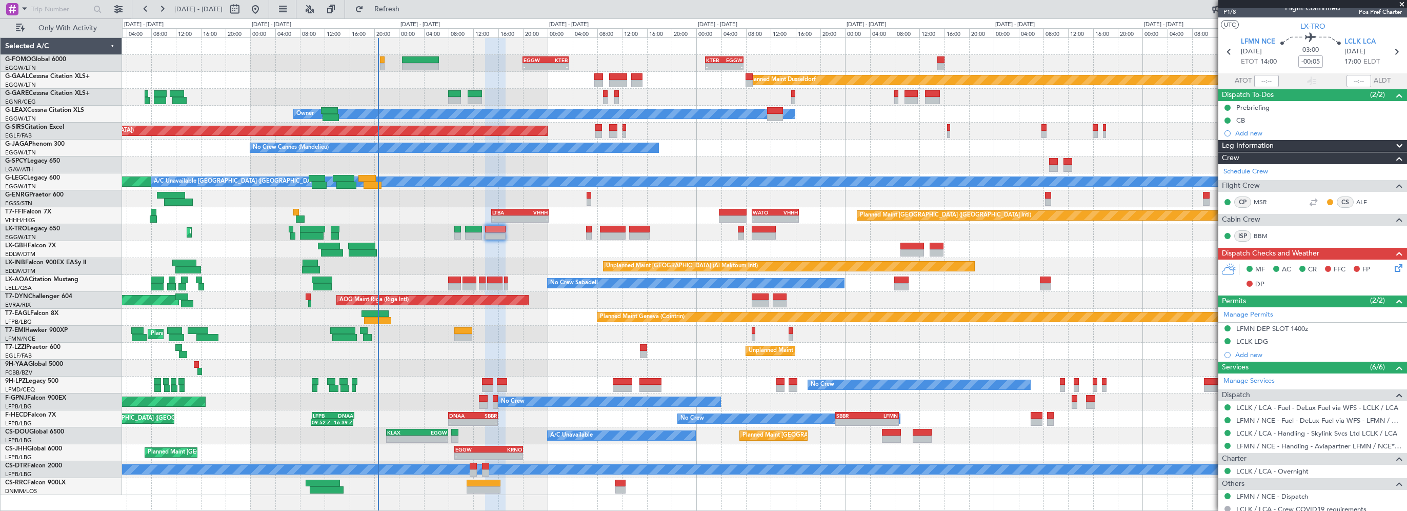
scroll to position [0, 0]
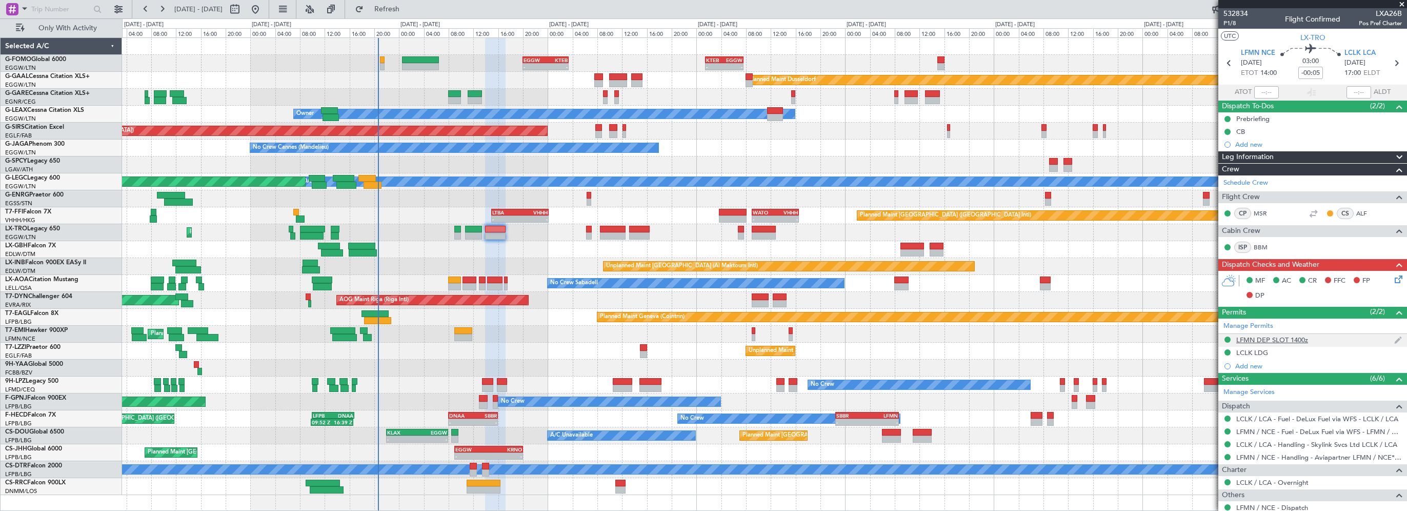
click at [1284, 342] on div "LFMN DEP SLOT 1400z" at bounding box center [1272, 339] width 72 height 9
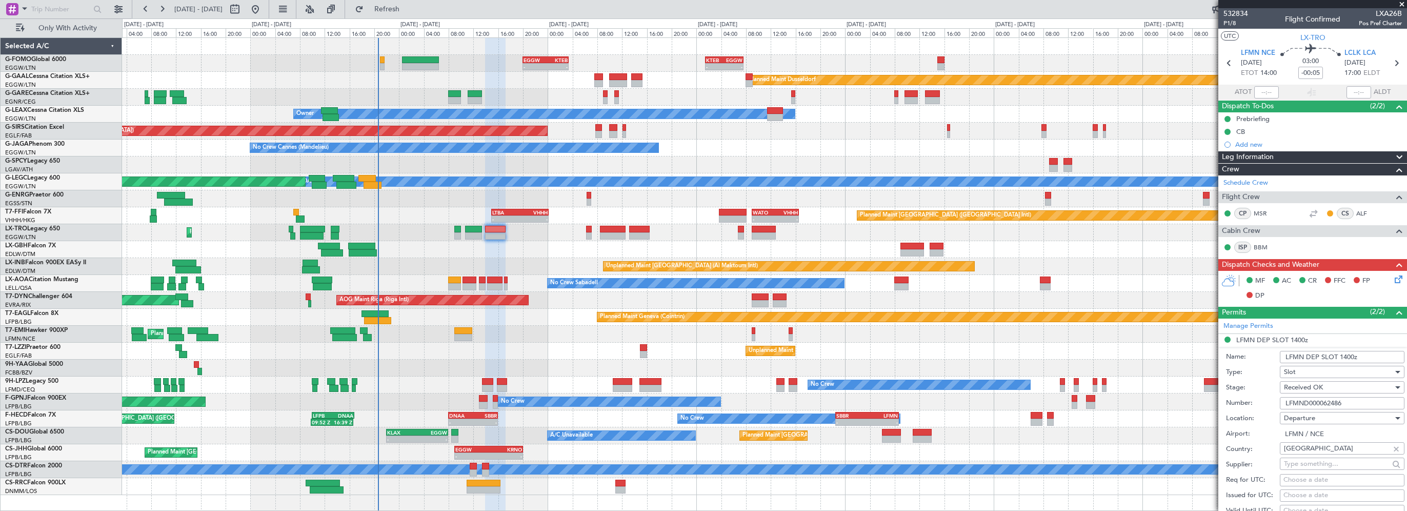
drag, startPoint x: 1354, startPoint y: 400, endPoint x: 1272, endPoint y: 400, distance: 81.5
click at [1272, 400] on div "Number: LFMND000062486" at bounding box center [1315, 402] width 178 height 15
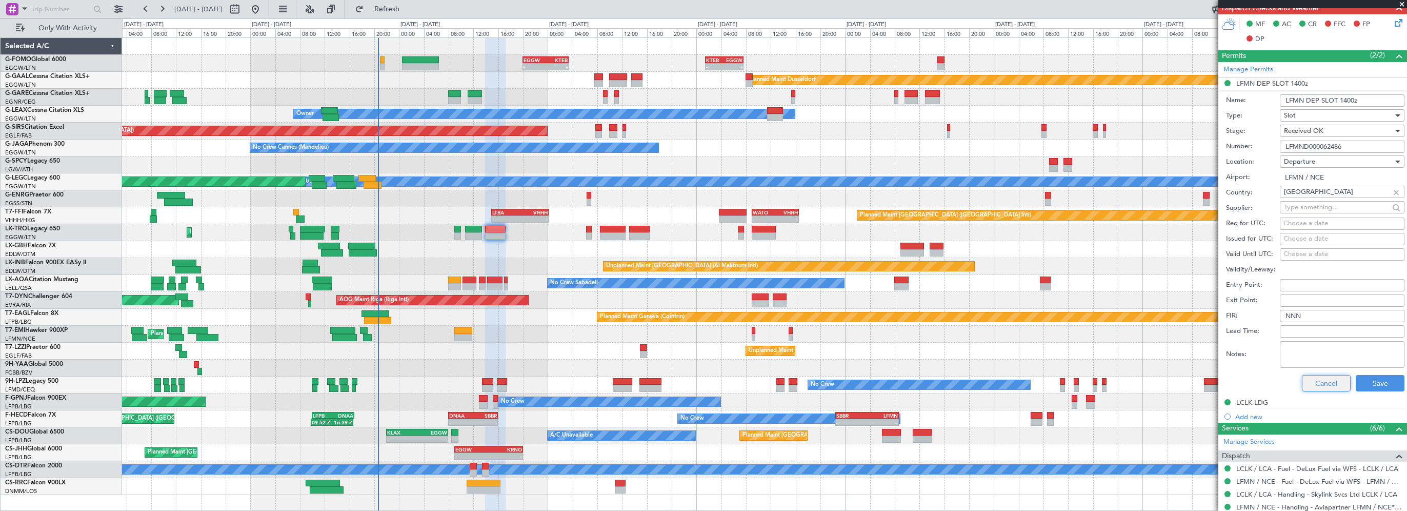
click at [1329, 381] on button "Cancel" at bounding box center [1326, 383] width 49 height 16
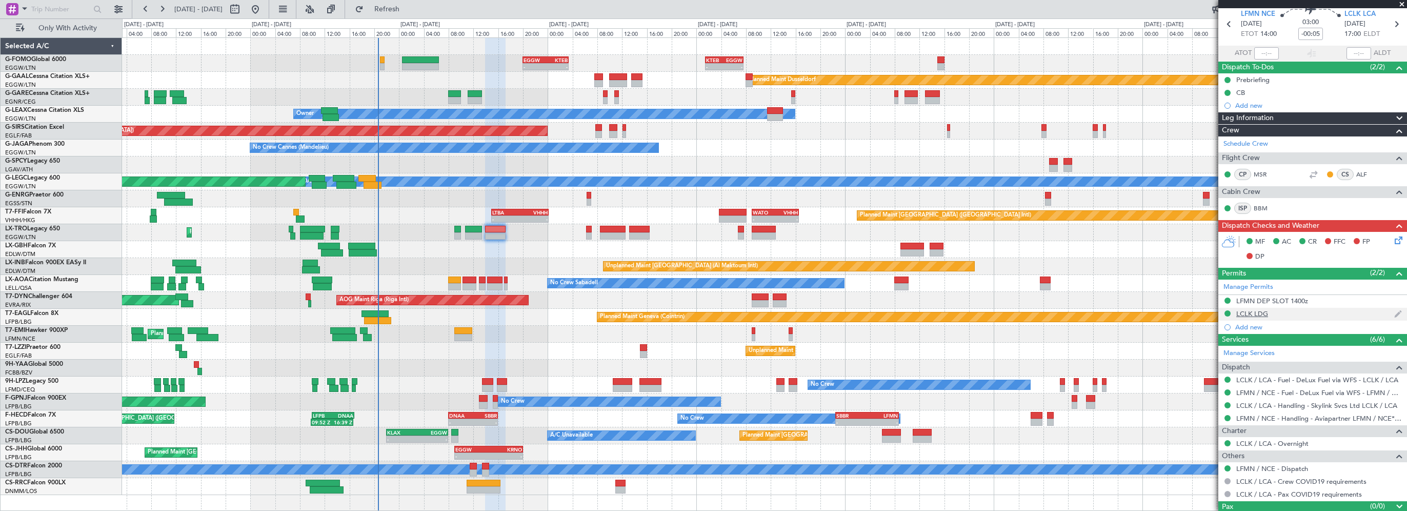
click at [1251, 314] on div "LCLK LDG" at bounding box center [1252, 313] width 32 height 9
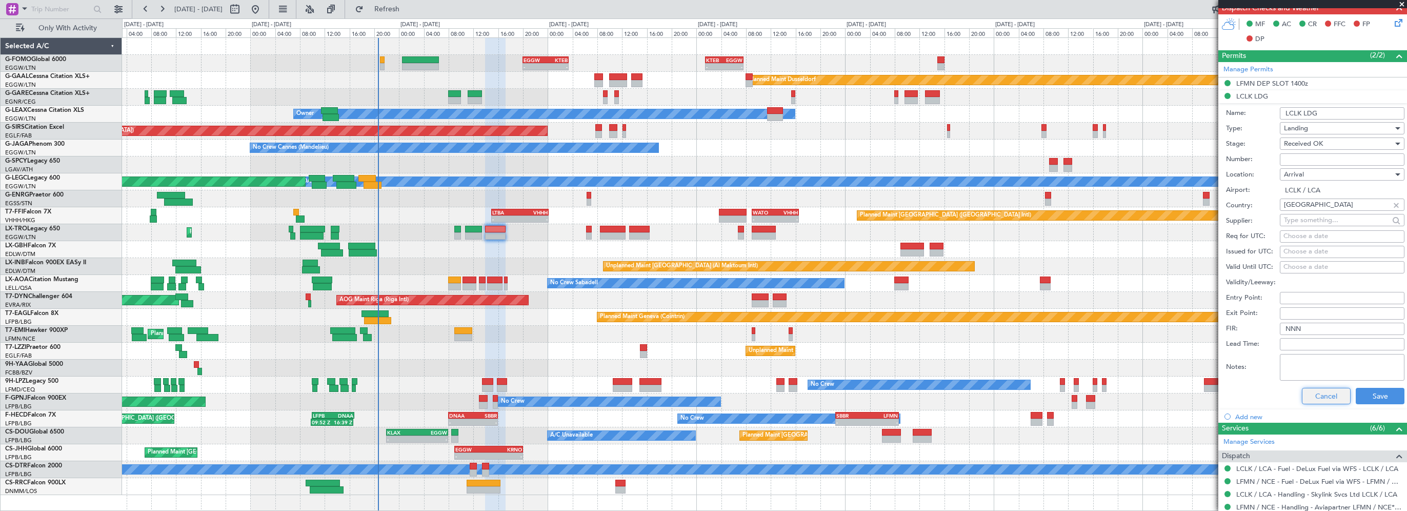
click at [1319, 392] on button "Cancel" at bounding box center [1326, 396] width 49 height 16
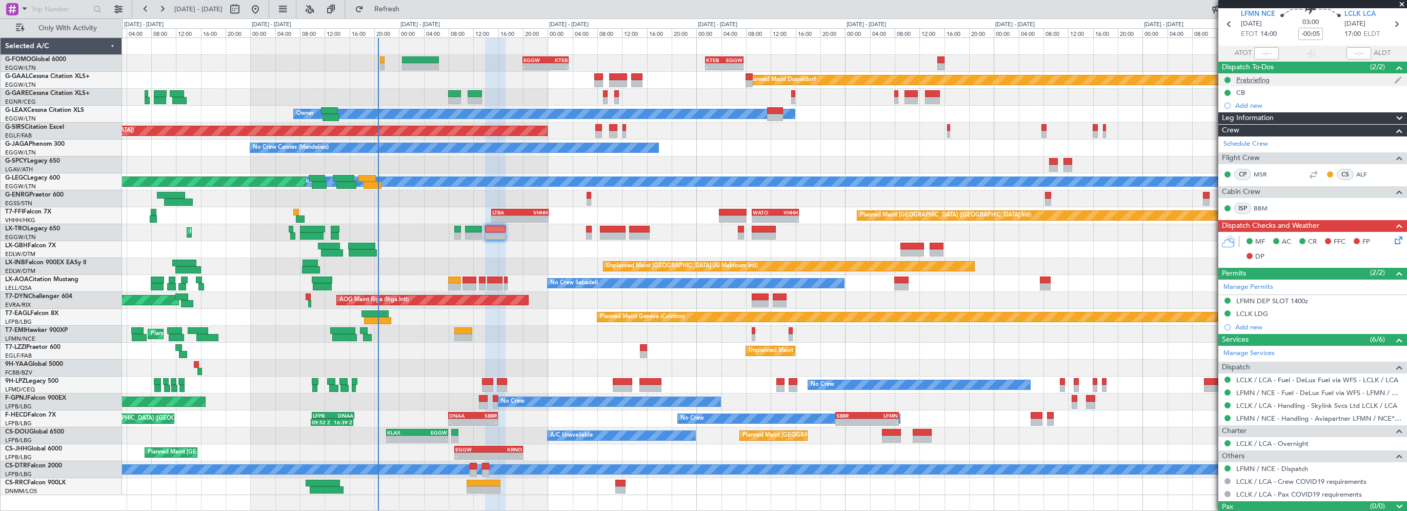
click at [1257, 76] on div "Prebriefing" at bounding box center [1252, 79] width 33 height 9
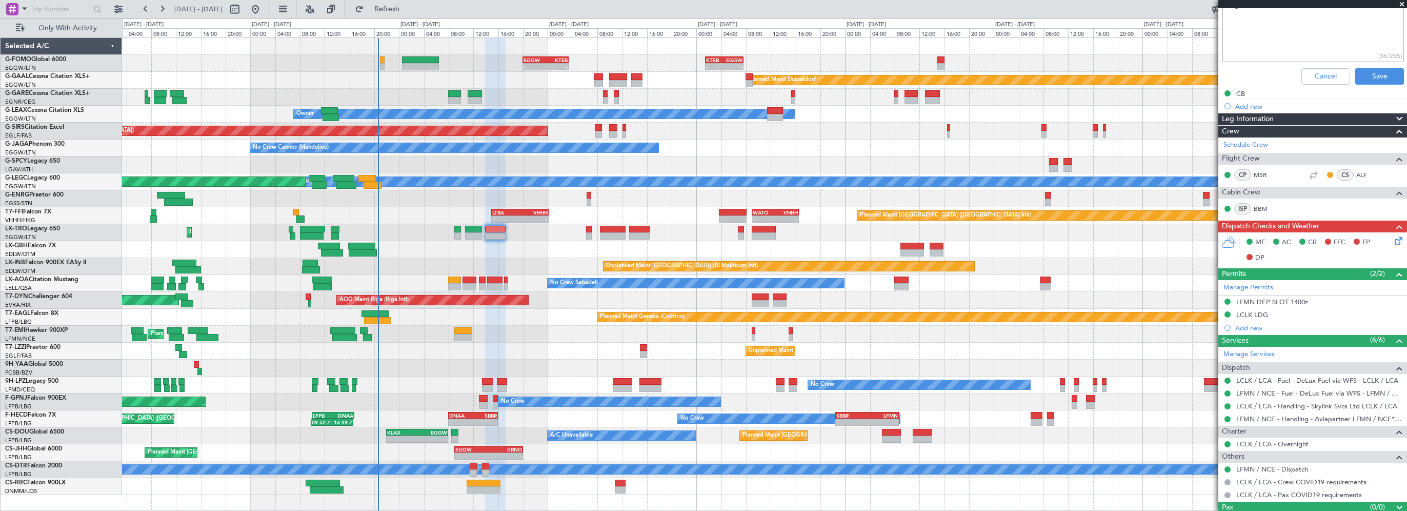
scroll to position [0, 0]
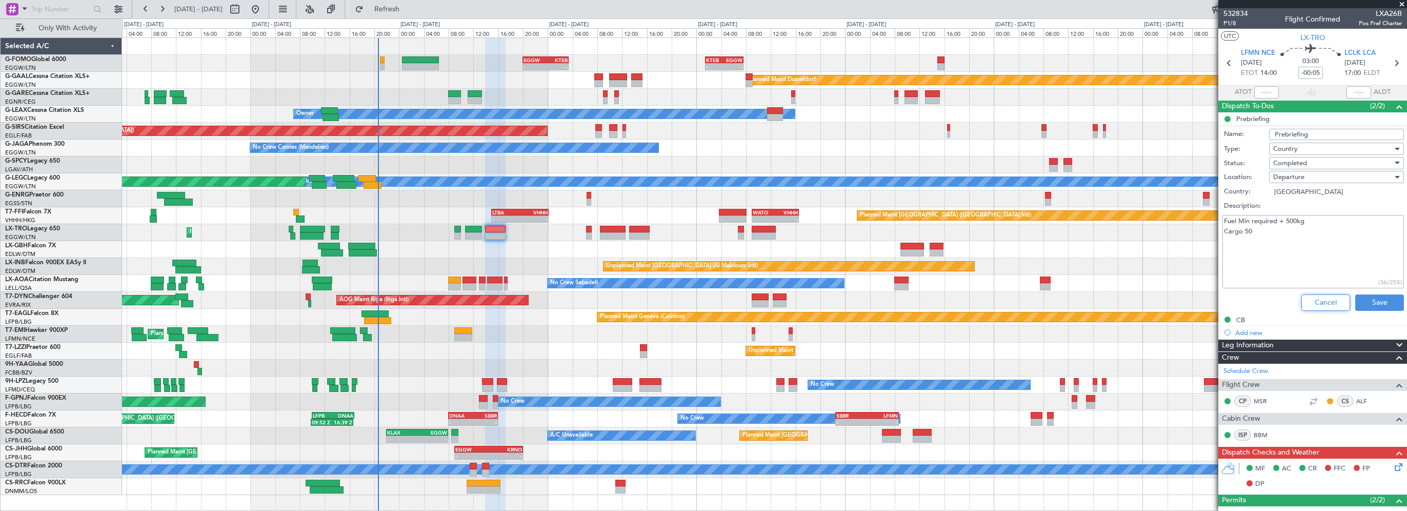
drag, startPoint x: 1320, startPoint y: 301, endPoint x: 1308, endPoint y: 302, distance: 11.3
click at [1320, 301] on button "Cancel" at bounding box center [1325, 302] width 49 height 16
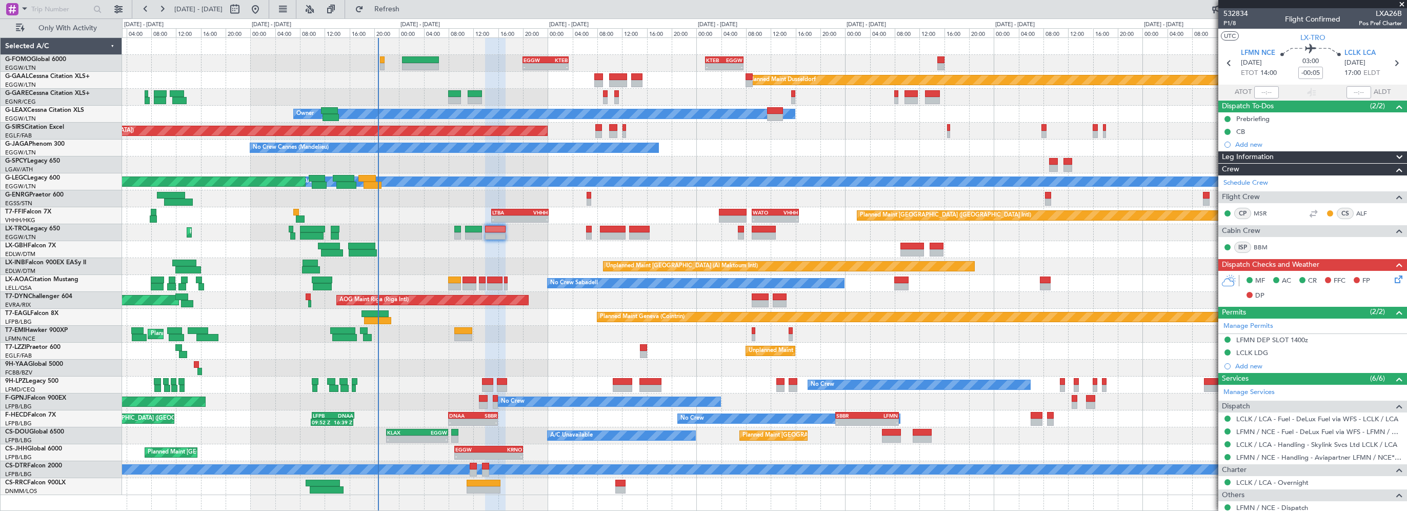
click at [1278, 155] on div "Leg Information" at bounding box center [1312, 157] width 189 height 12
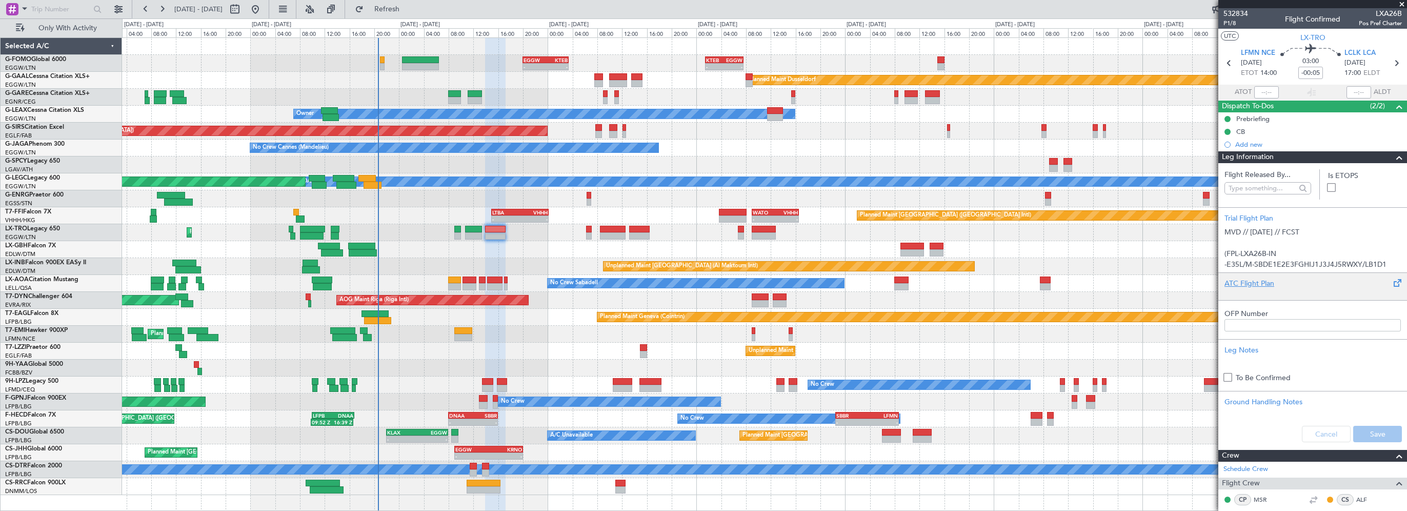
click at [1242, 280] on div "ATC Flight Plan" at bounding box center [1312, 283] width 176 height 11
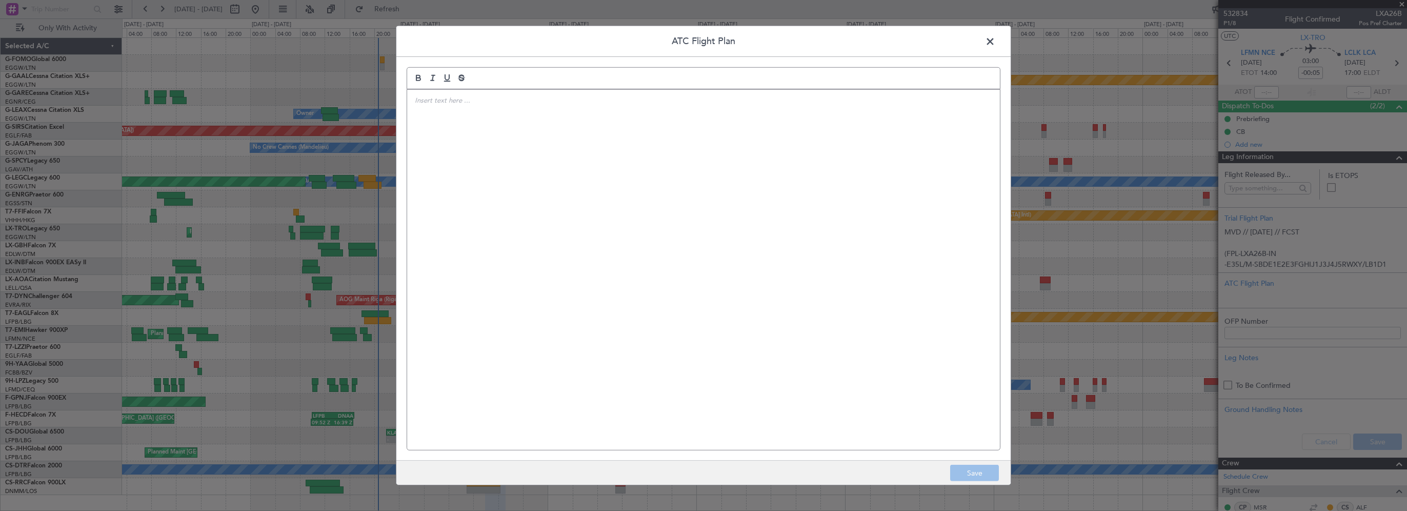
click at [685, 201] on div at bounding box center [703, 270] width 593 height 360
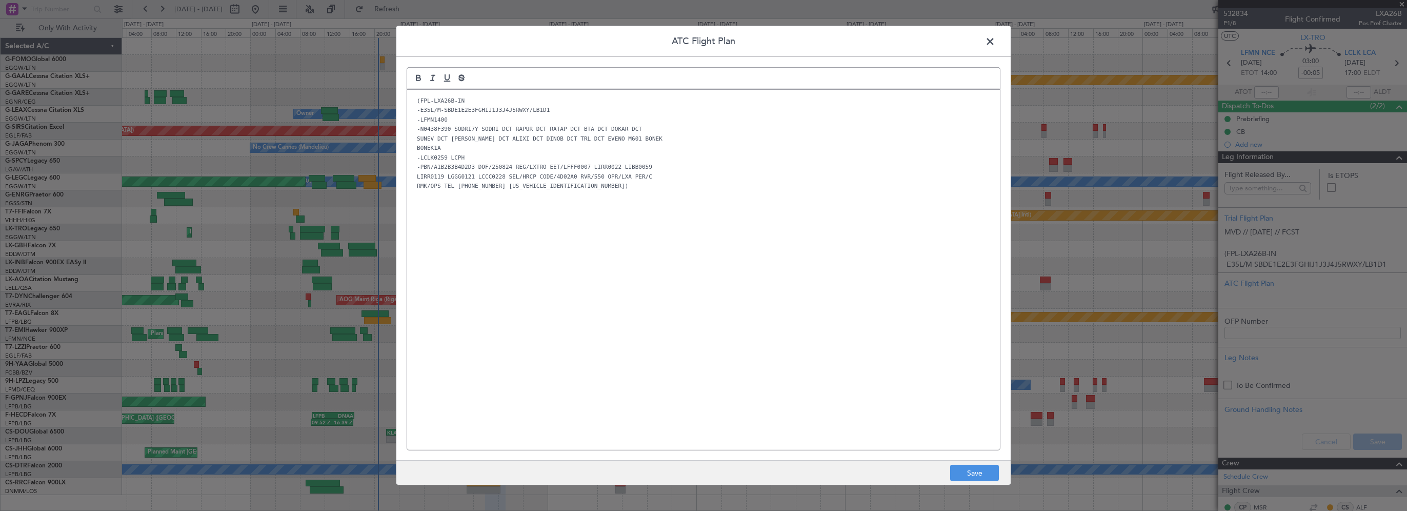
click at [546, 251] on div "(FPL-LXA26B-IN -E35L/M-SBDE1E2E3FGHIJ1J3J4J5RWXY/LB1D1 -LFMN1400 -N0438F390 SOD…" at bounding box center [703, 270] width 593 height 360
click at [970, 480] on button "Save" at bounding box center [974, 473] width 49 height 16
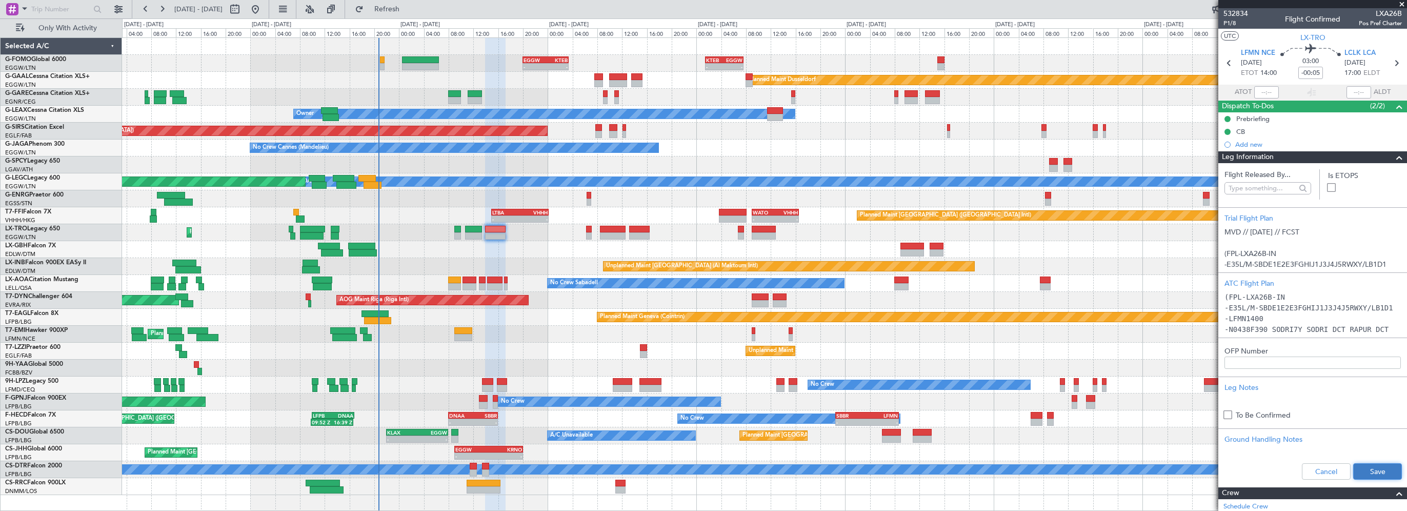
click at [1380, 468] on button "Save" at bounding box center [1377, 471] width 49 height 16
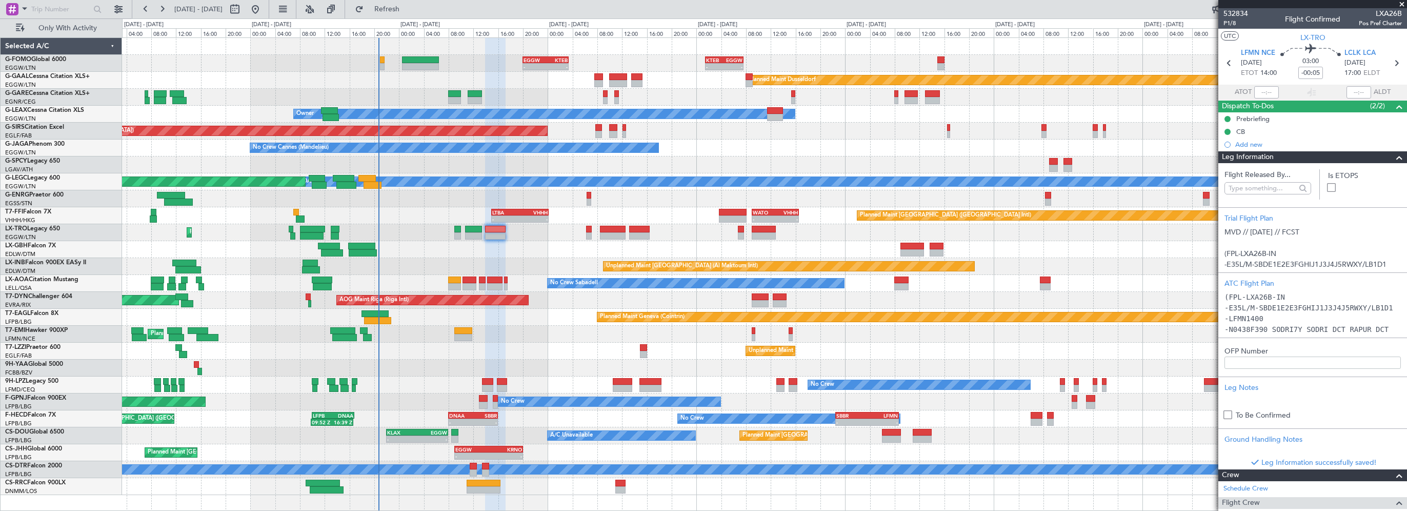
click at [1393, 160] on span at bounding box center [1399, 157] width 12 height 12
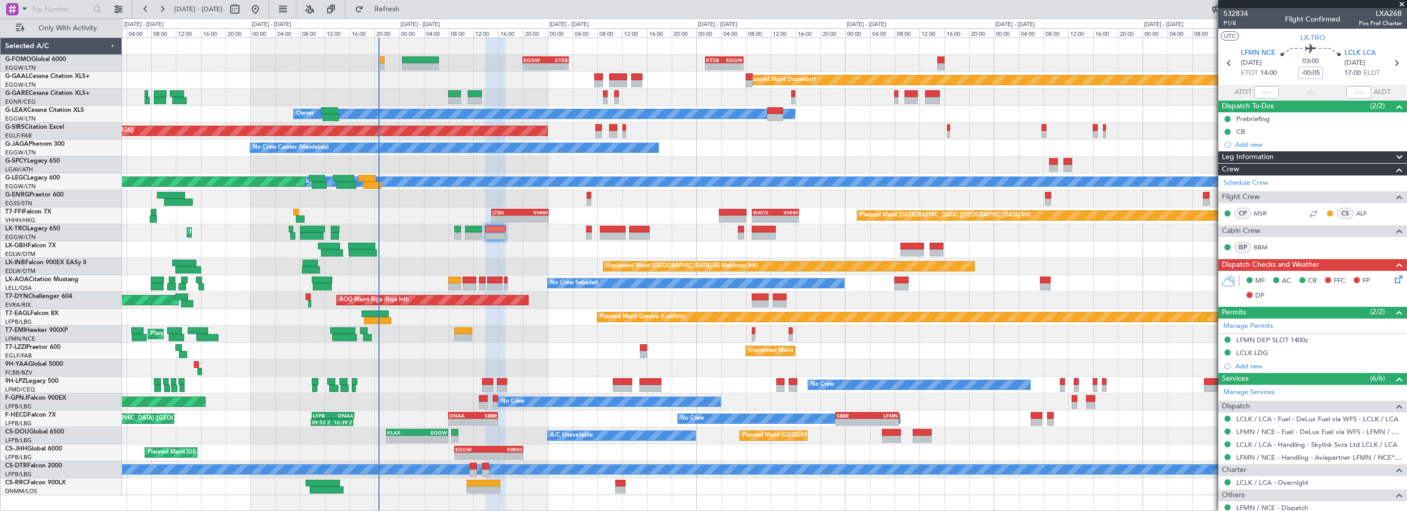
click at [1393, 277] on icon at bounding box center [1397, 277] width 8 height 8
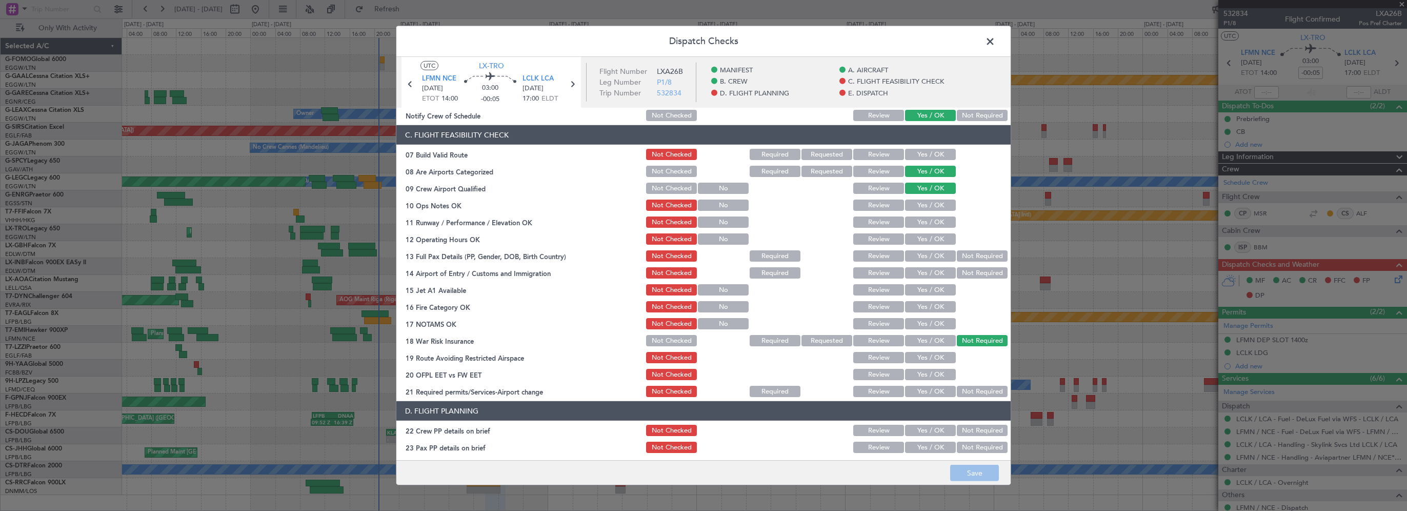
scroll to position [154, 0]
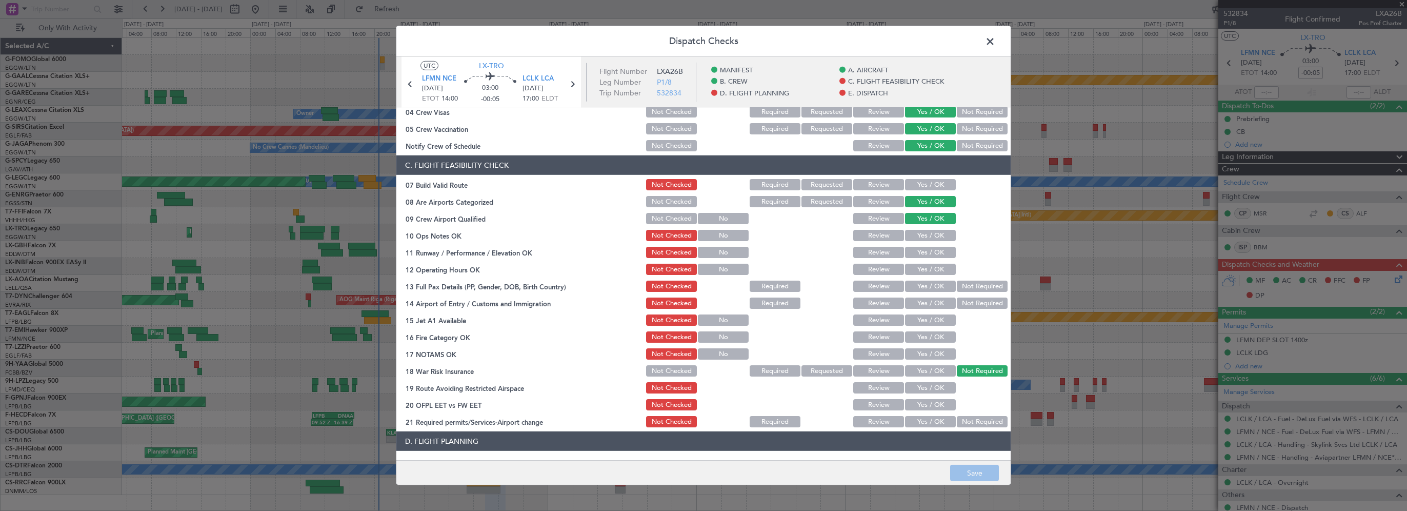
click at [924, 182] on button "Yes / OK" at bounding box center [930, 184] width 51 height 11
click at [927, 240] on button "Yes / OK" at bounding box center [930, 235] width 51 height 11
click at [924, 248] on button "Yes / OK" at bounding box center [930, 252] width 51 height 11
click at [918, 260] on section "C. FLIGHT FEASIBILITY CHECK 07 Build Valid Route Not Checked Required Requested…" at bounding box center [703, 291] width 614 height 273
drag, startPoint x: 919, startPoint y: 271, endPoint x: 919, endPoint y: 285, distance: 14.4
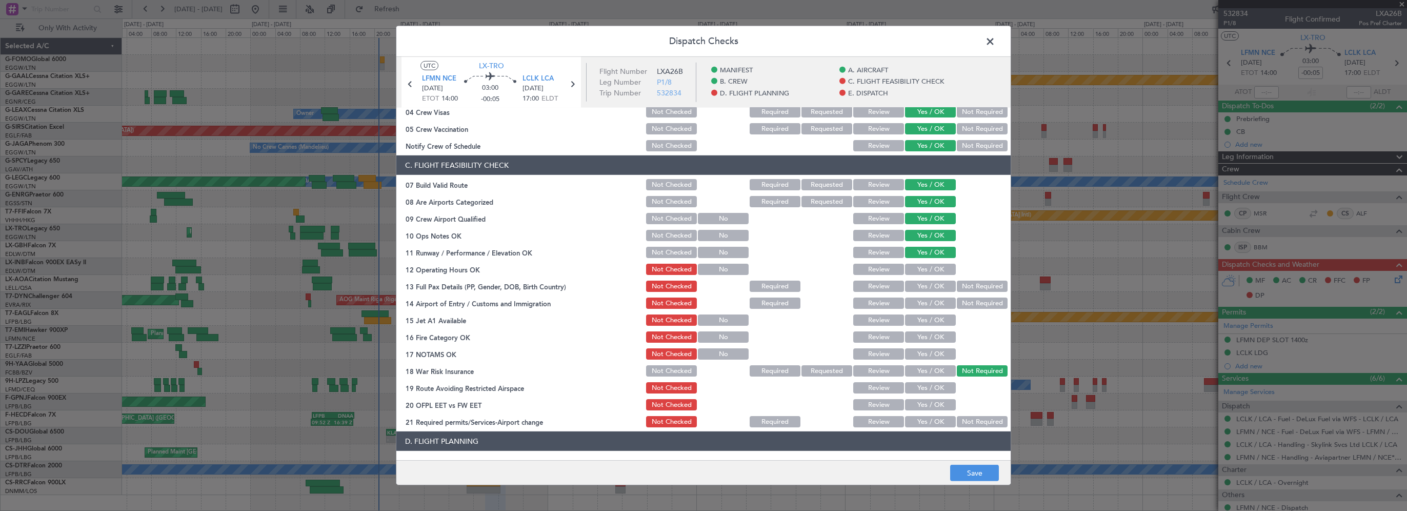
click at [920, 271] on button "Yes / OK" at bounding box center [930, 269] width 51 height 11
click at [924, 286] on button "Yes / OK" at bounding box center [930, 285] width 51 height 11
click at [918, 304] on button "Yes / OK" at bounding box center [930, 302] width 51 height 11
click at [917, 323] on button "Yes / OK" at bounding box center [930, 319] width 51 height 11
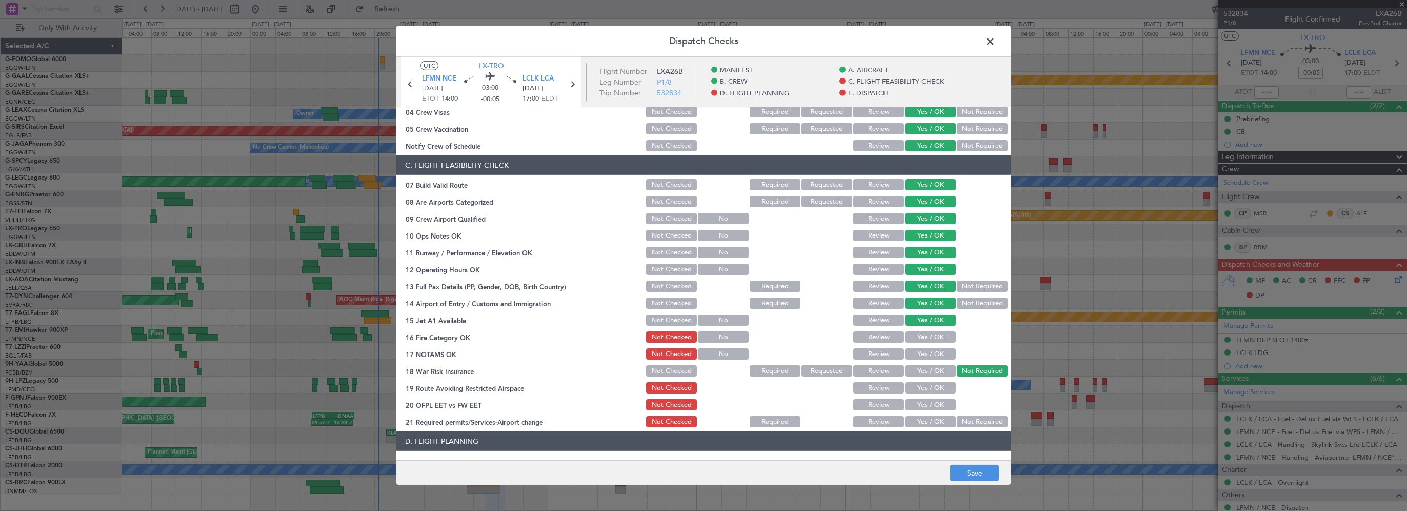
click at [916, 338] on button "Yes / OK" at bounding box center [930, 336] width 51 height 11
click at [915, 354] on button "Yes / OK" at bounding box center [930, 353] width 51 height 11
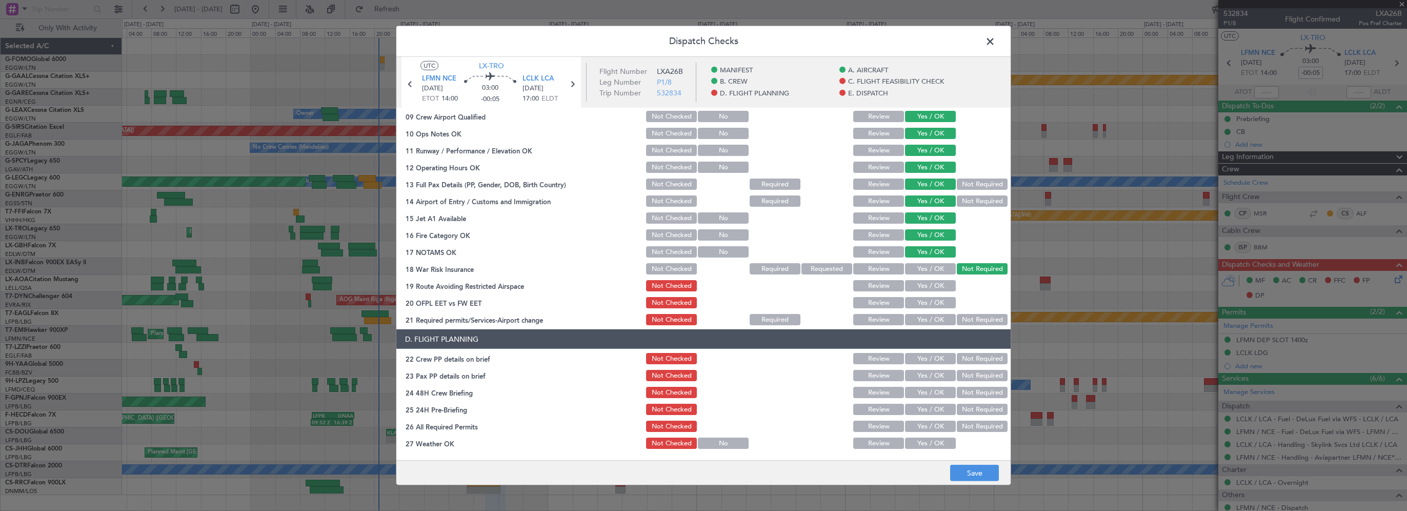
scroll to position [256, 0]
click at [935, 290] on button "Yes / OK" at bounding box center [930, 284] width 51 height 11
click at [931, 300] on button "Yes / OK" at bounding box center [930, 301] width 51 height 11
click at [925, 324] on button "Yes / OK" at bounding box center [930, 318] width 51 height 11
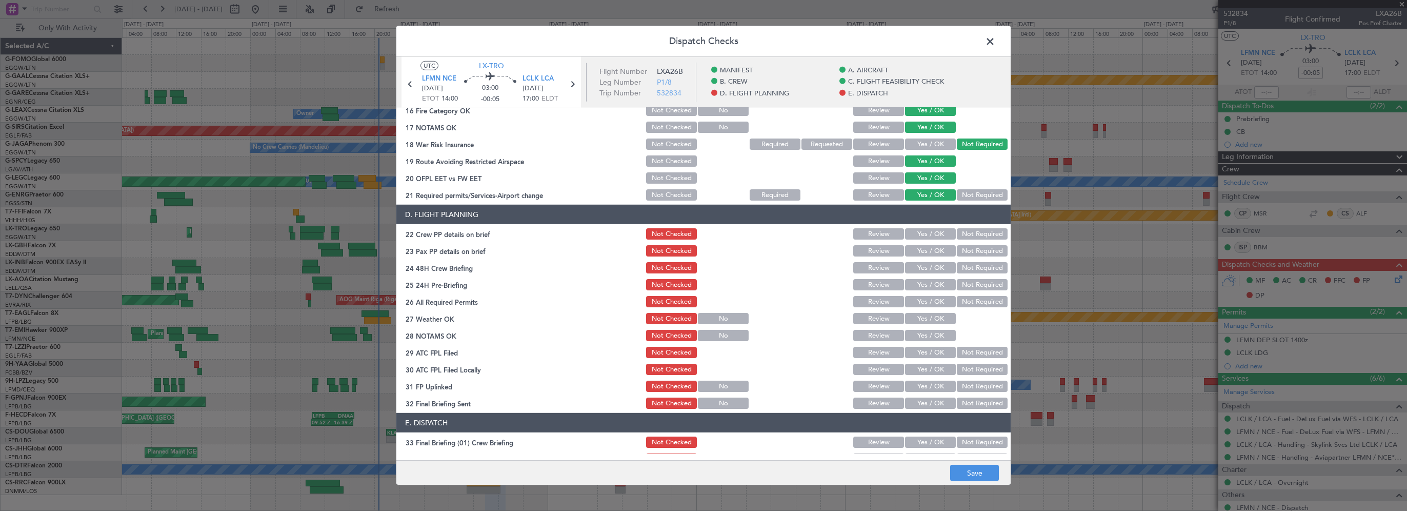
scroll to position [410, 0]
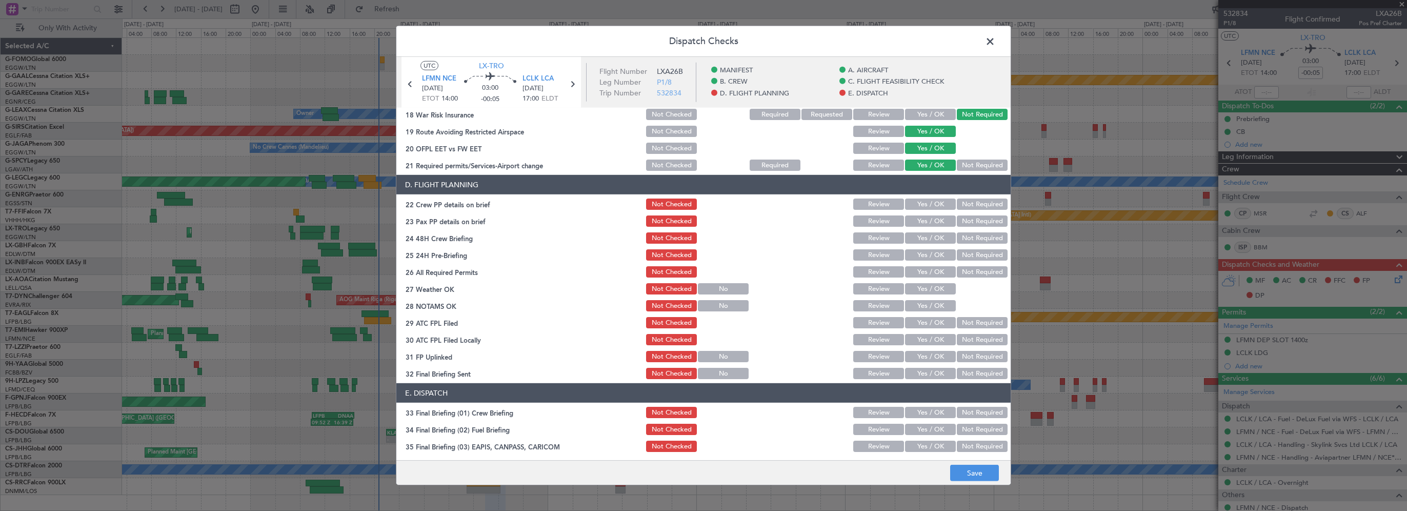
click at [938, 204] on button "Yes / OK" at bounding box center [930, 203] width 51 height 11
click at [933, 219] on button "Yes / OK" at bounding box center [930, 220] width 51 height 11
drag, startPoint x: 930, startPoint y: 238, endPoint x: 933, endPoint y: 244, distance: 6.4
click at [930, 239] on button "Yes / OK" at bounding box center [930, 237] width 51 height 11
drag, startPoint x: 962, startPoint y: 256, endPoint x: 931, endPoint y: 274, distance: 35.6
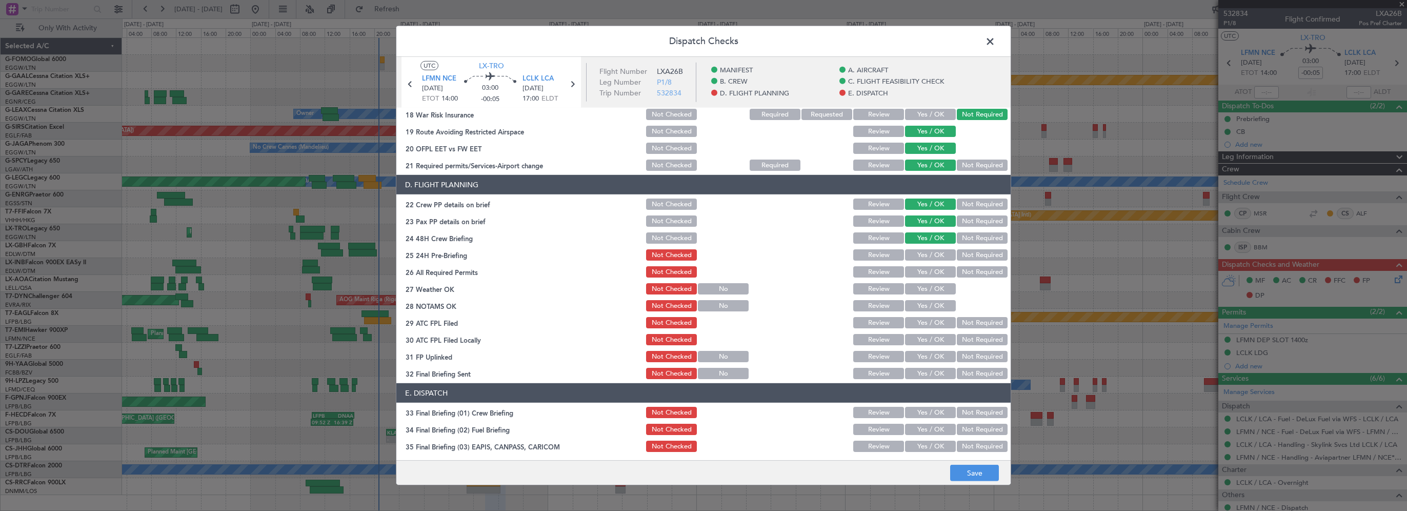
click at [962, 256] on button "Not Required" at bounding box center [982, 254] width 51 height 11
drag, startPoint x: 931, startPoint y: 274, endPoint x: 922, endPoint y: 289, distance: 17.2
click at [931, 275] on button "Yes / OK" at bounding box center [930, 271] width 51 height 11
drag, startPoint x: 923, startPoint y: 291, endPoint x: 921, endPoint y: 298, distance: 7.0
click at [923, 292] on button "Yes / OK" at bounding box center [930, 288] width 51 height 11
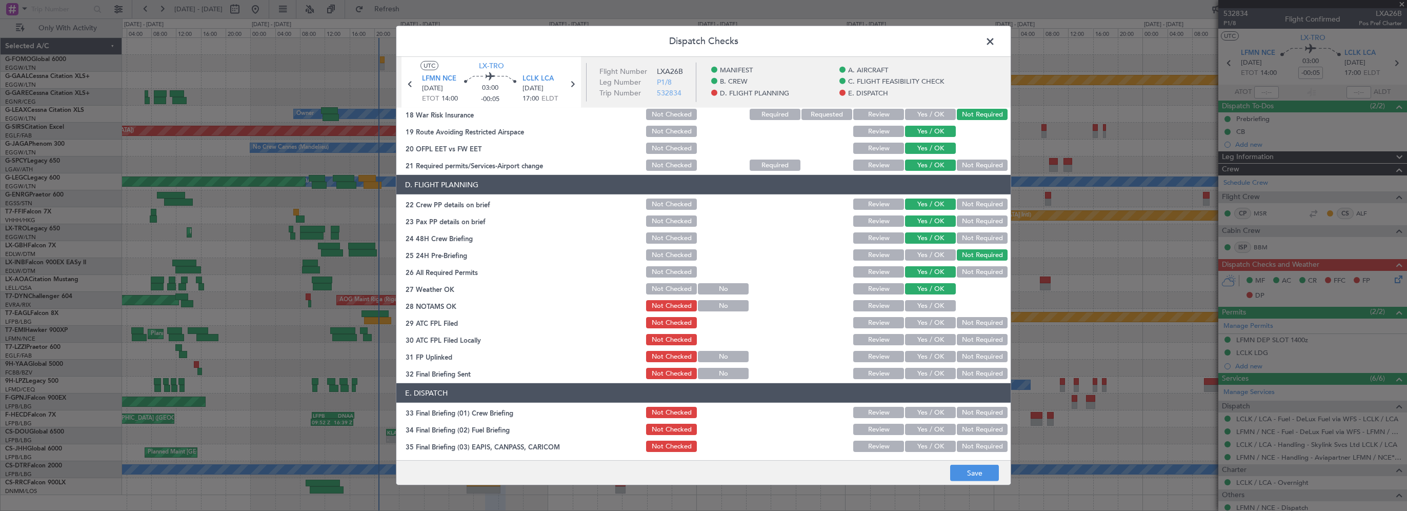
click at [920, 307] on button "Yes / OK" at bounding box center [930, 305] width 51 height 11
click at [921, 324] on button "Yes / OK" at bounding box center [930, 322] width 51 height 11
click at [987, 341] on button "Not Required" at bounding box center [982, 339] width 51 height 11
click at [915, 362] on div "Yes / OK" at bounding box center [929, 356] width 52 height 14
click at [913, 370] on button "Yes / OK" at bounding box center [930, 373] width 51 height 11
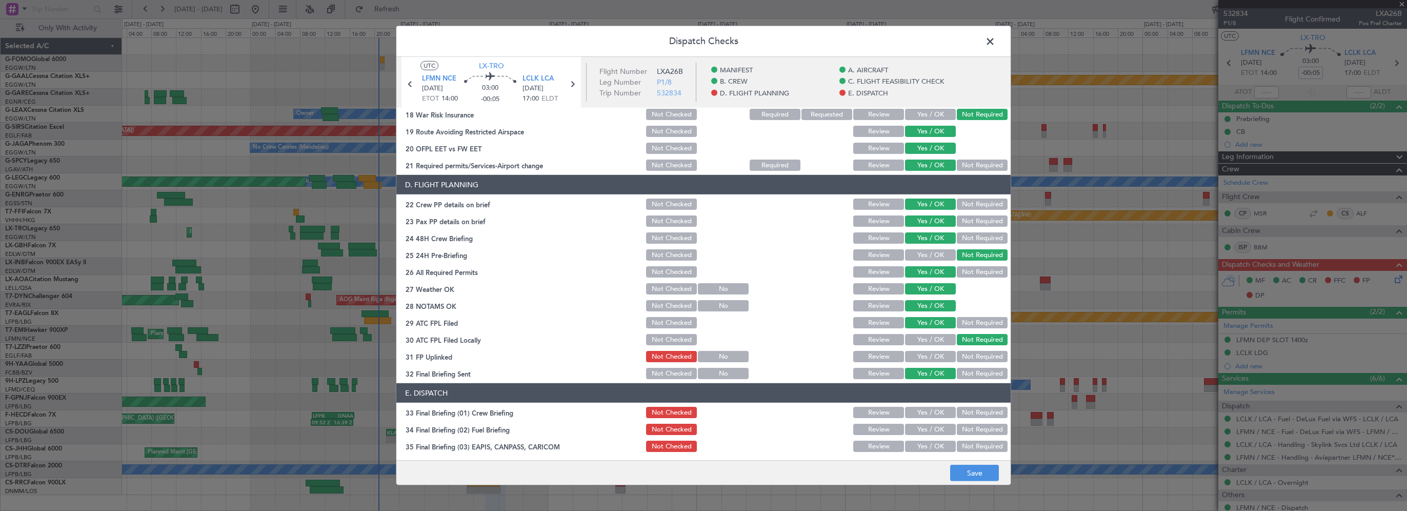
click at [919, 357] on button "Yes / OK" at bounding box center [930, 356] width 51 height 11
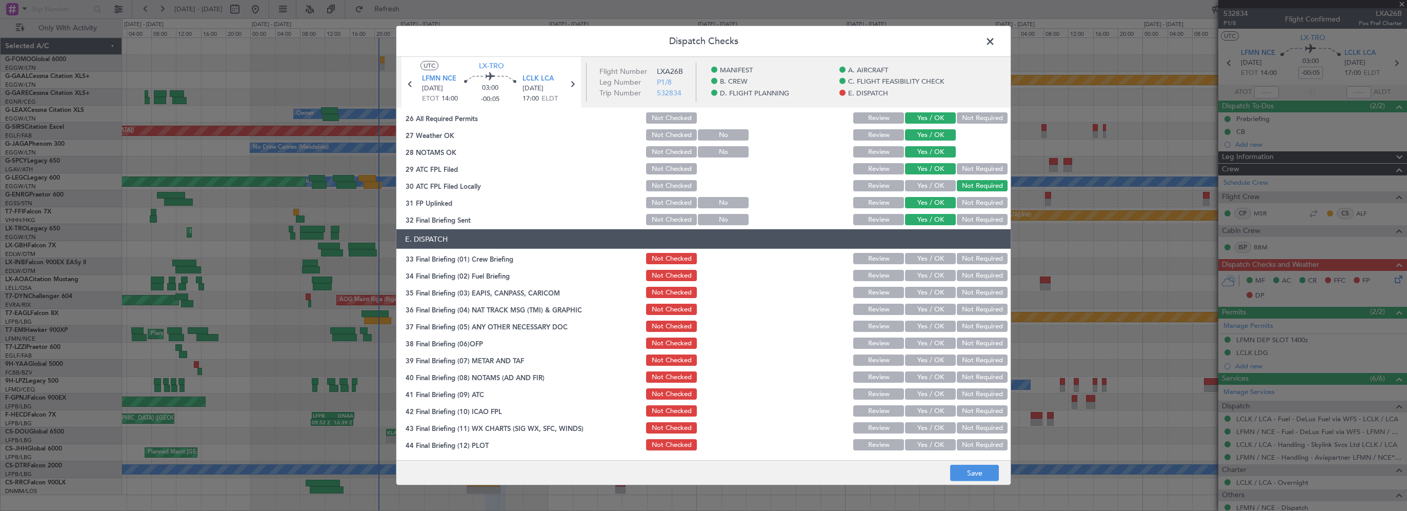
click at [913, 260] on button "Yes / OK" at bounding box center [930, 258] width 51 height 11
click at [913, 277] on button "Yes / OK" at bounding box center [930, 275] width 51 height 11
click at [980, 289] on button "Not Required" at bounding box center [982, 292] width 51 height 11
click at [966, 307] on button "Not Required" at bounding box center [982, 309] width 51 height 11
click at [962, 332] on div "Not Required" at bounding box center [981, 326] width 52 height 14
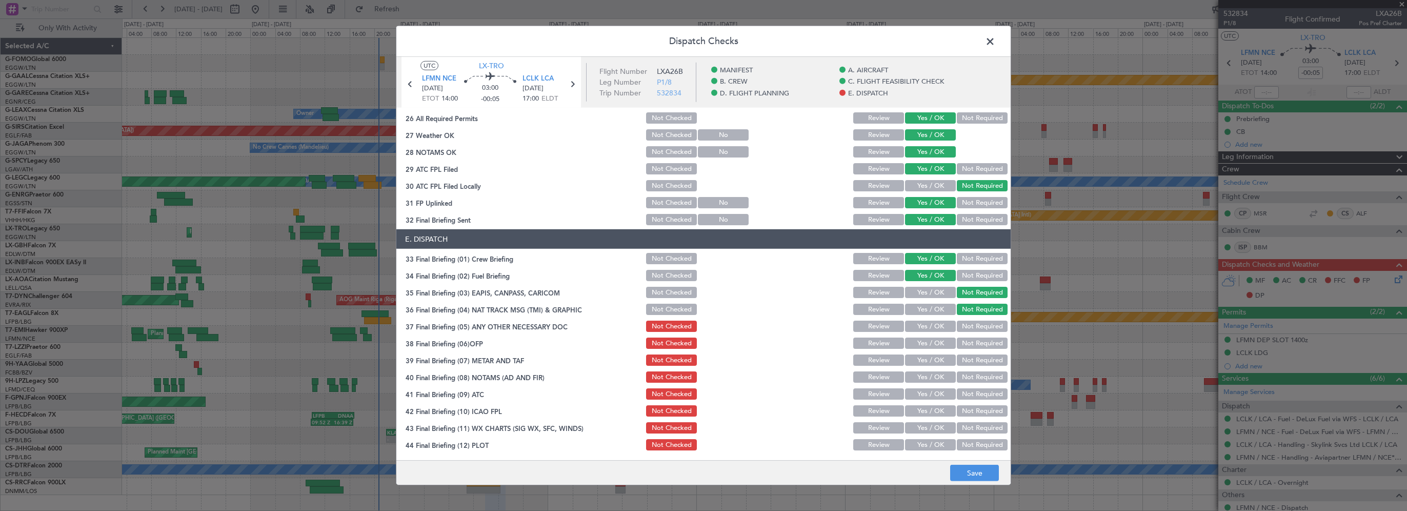
click at [966, 326] on button "Not Required" at bounding box center [982, 325] width 51 height 11
click at [929, 341] on button "Yes / OK" at bounding box center [930, 342] width 51 height 11
click at [935, 358] on button "Yes / OK" at bounding box center [930, 359] width 51 height 11
click at [933, 377] on button "Yes / OK" at bounding box center [930, 376] width 51 height 11
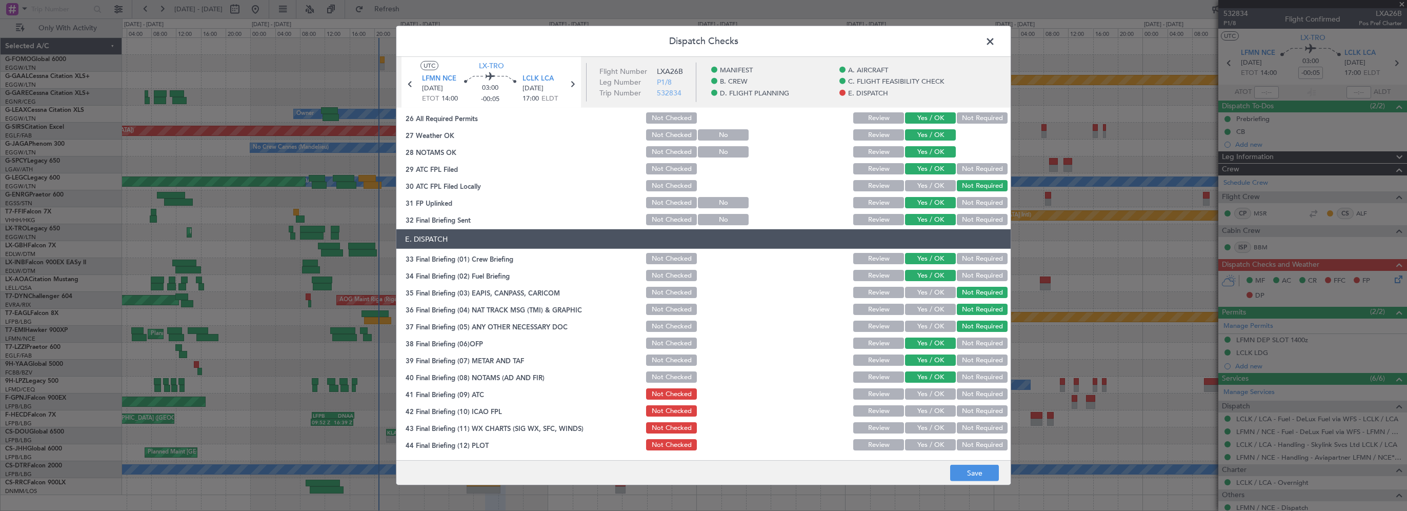
click at [929, 401] on section "E. DISPATCH 33 Final Briefing (01) Crew Briefing Not Checked Review Yes / OK No…" at bounding box center [703, 340] width 614 height 223
click at [931, 396] on button "Yes / OK" at bounding box center [930, 393] width 51 height 11
click at [923, 411] on button "Yes / OK" at bounding box center [930, 410] width 51 height 11
click at [917, 429] on button "Yes / OK" at bounding box center [930, 427] width 51 height 11
click at [917, 447] on button "Yes / OK" at bounding box center [930, 444] width 51 height 11
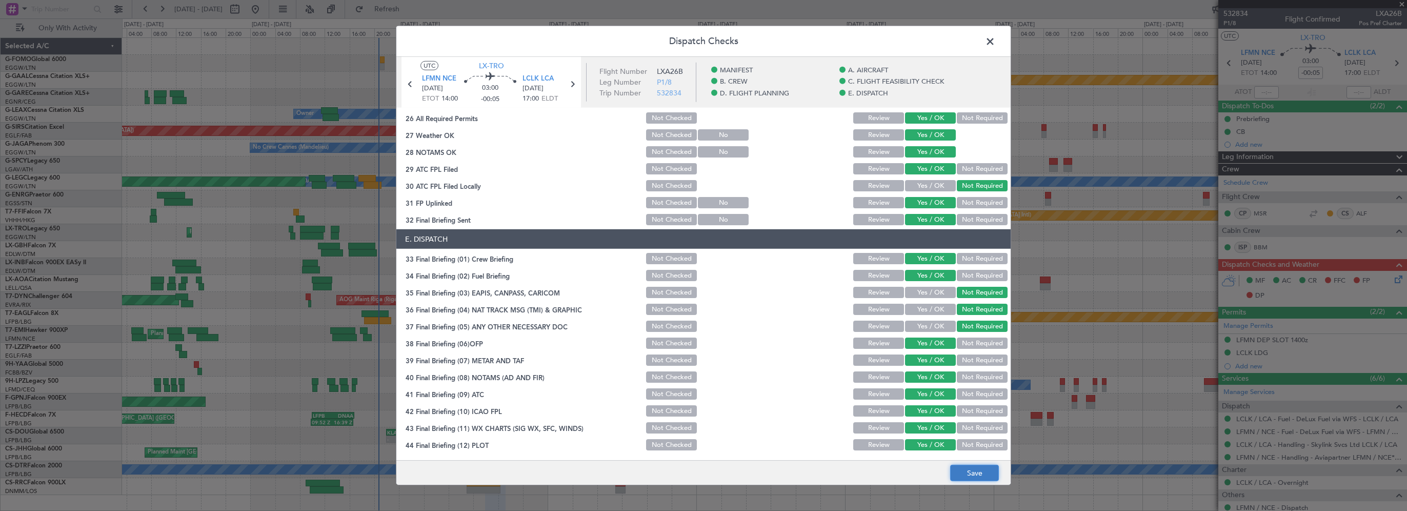
click at [964, 473] on button "Save" at bounding box center [974, 473] width 49 height 16
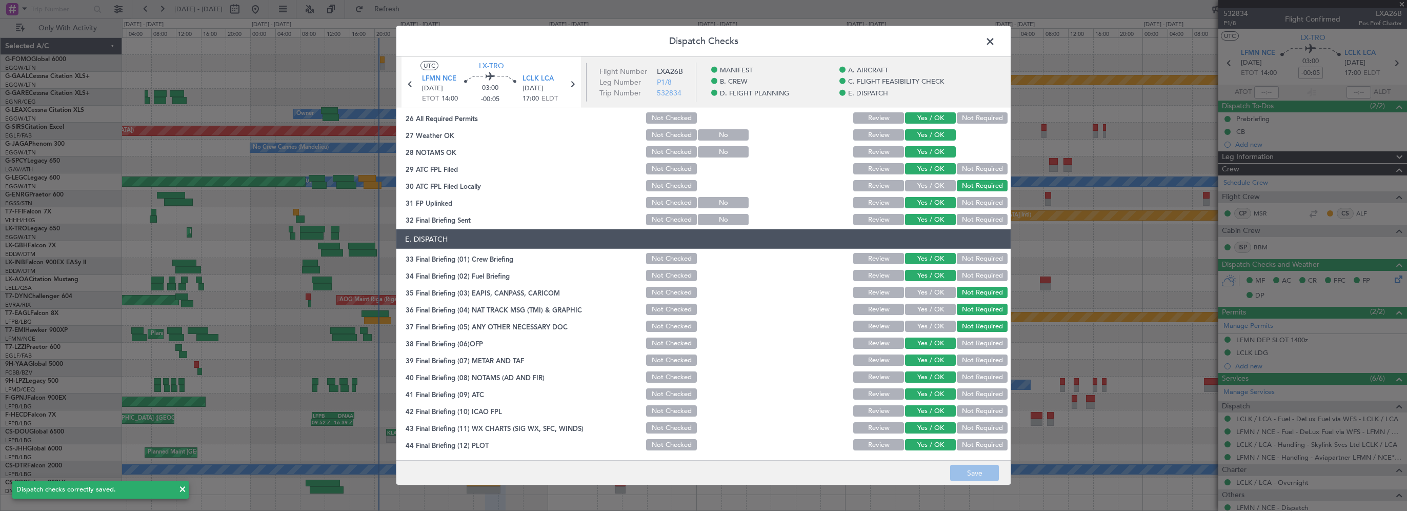
click at [995, 45] on span at bounding box center [995, 44] width 0 height 21
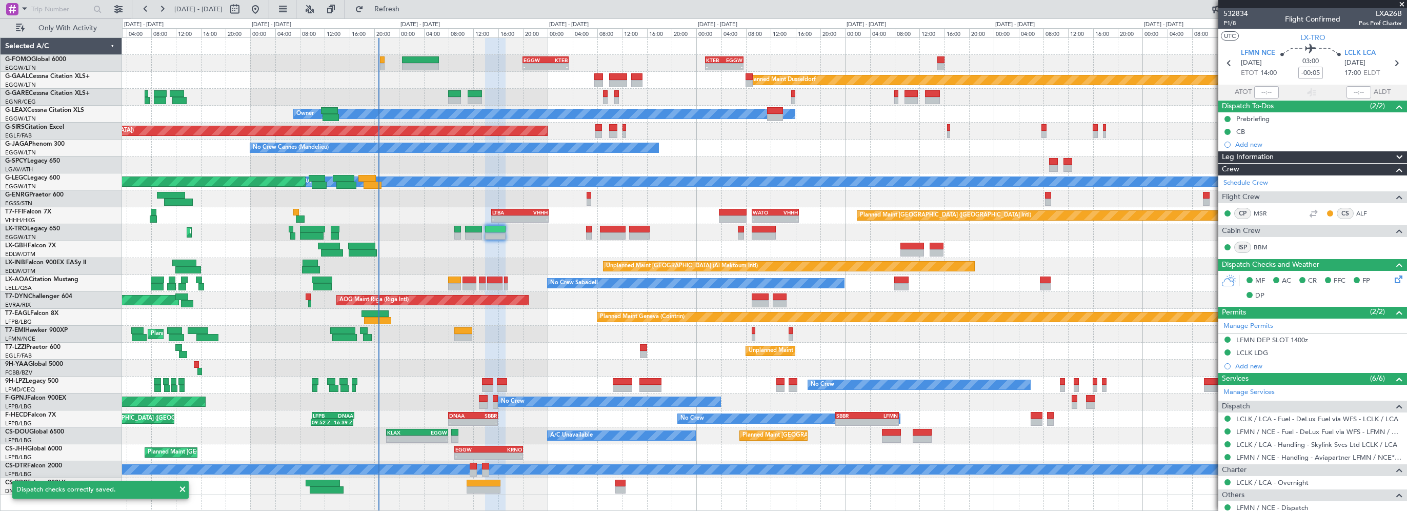
drag, startPoint x: 1401, startPoint y: 4, endPoint x: 1202, endPoint y: 11, distance: 198.6
click at [1399, 4] on span at bounding box center [1402, 4] width 10 height 9
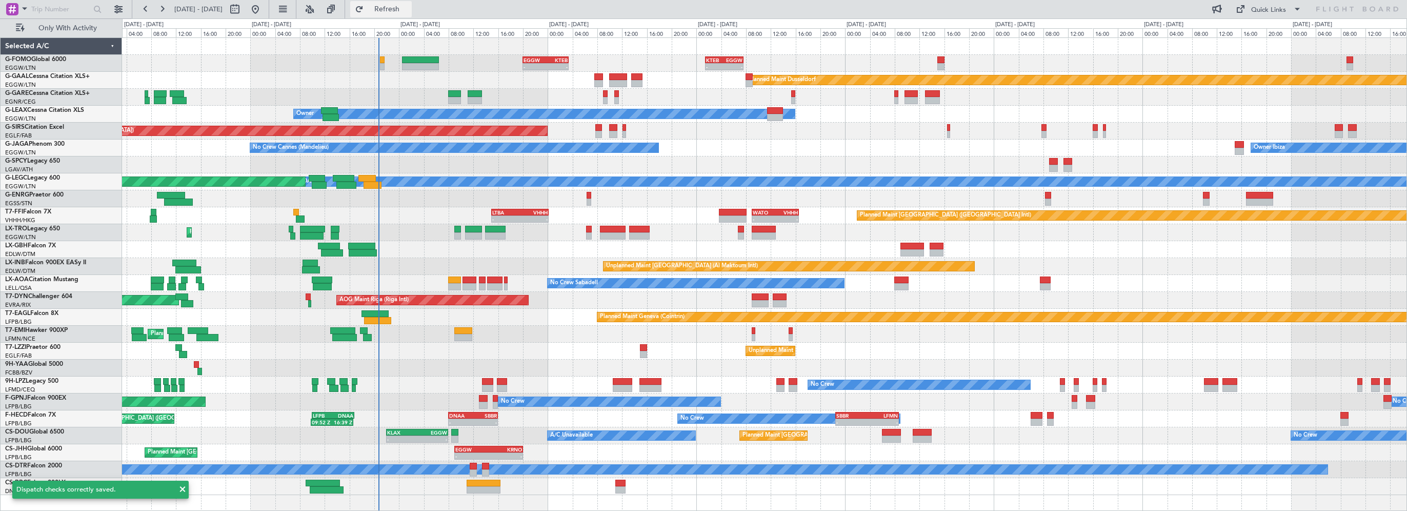
click at [409, 7] on span "Refresh" at bounding box center [387, 9] width 43 height 7
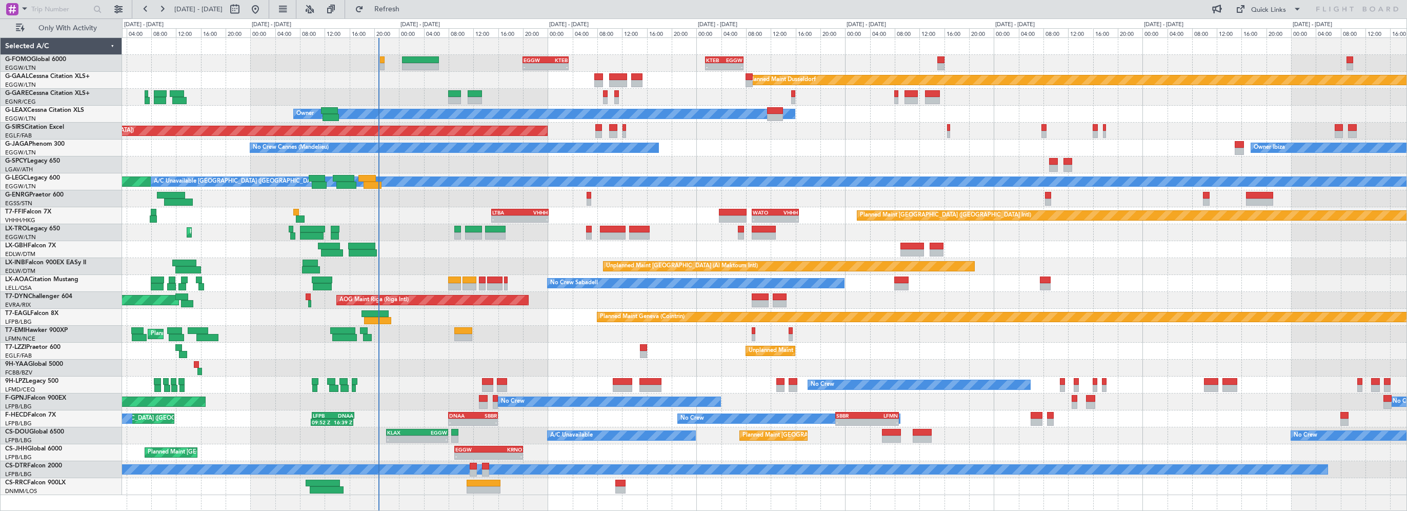
click at [541, 237] on div "Planned Maint [GEOGRAPHIC_DATA] ([GEOGRAPHIC_DATA])" at bounding box center [764, 232] width 1284 height 17
click at [550, 244] on div "Planned Maint Nice ([GEOGRAPHIC_DATA])" at bounding box center [764, 249] width 1284 height 17
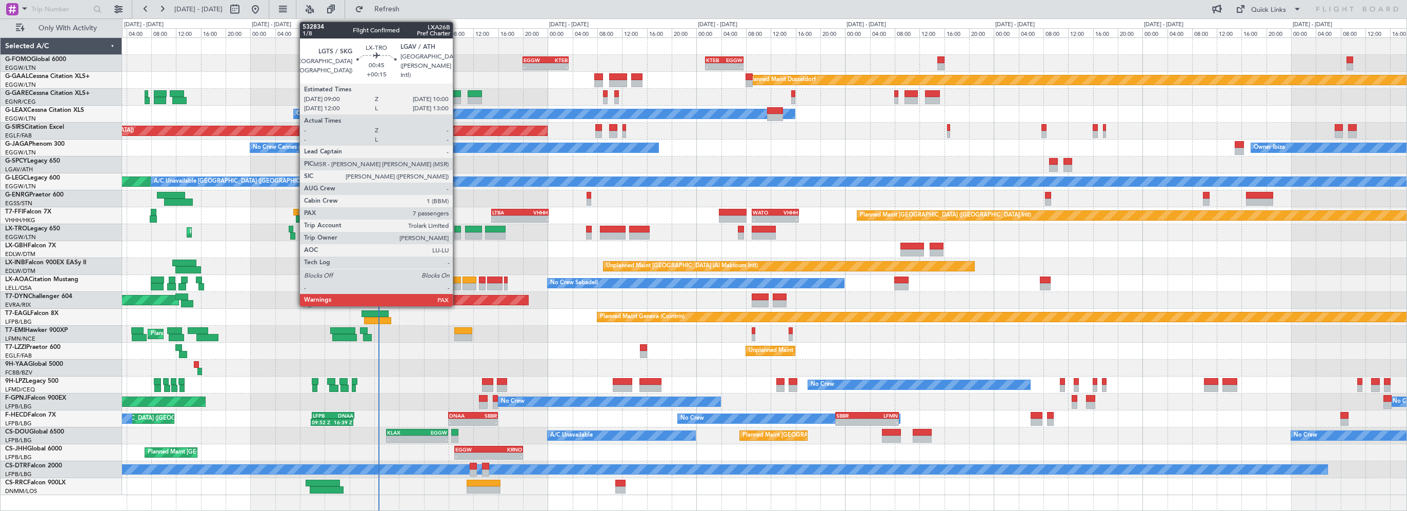
click at [457, 228] on div at bounding box center [457, 229] width 7 height 7
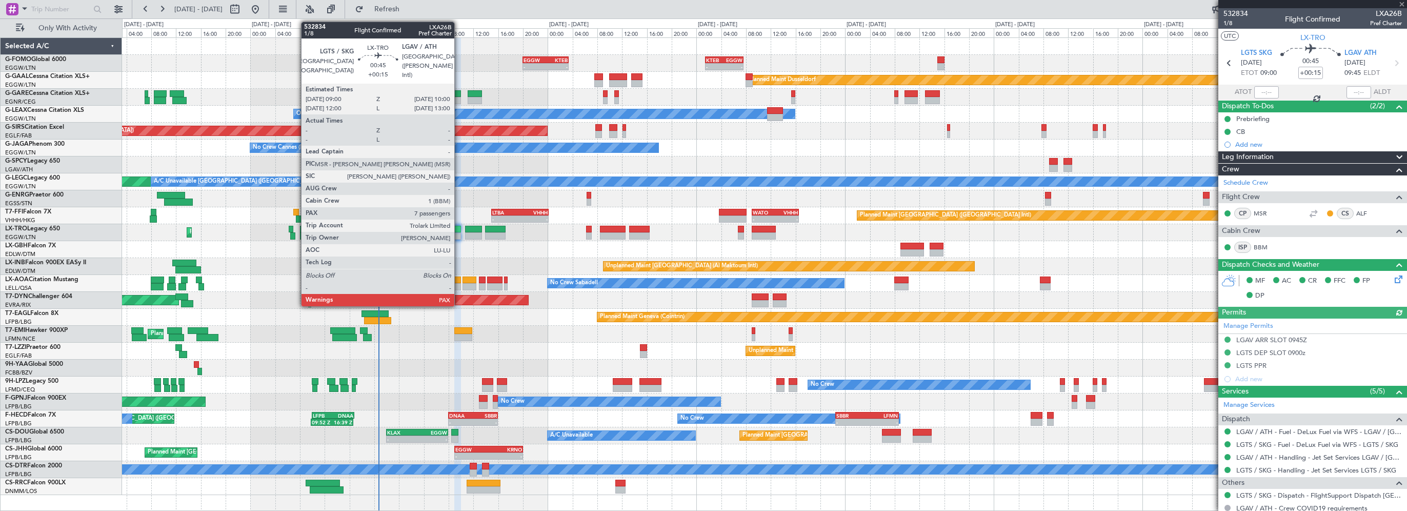
click at [459, 226] on div at bounding box center [457, 229] width 7 height 7
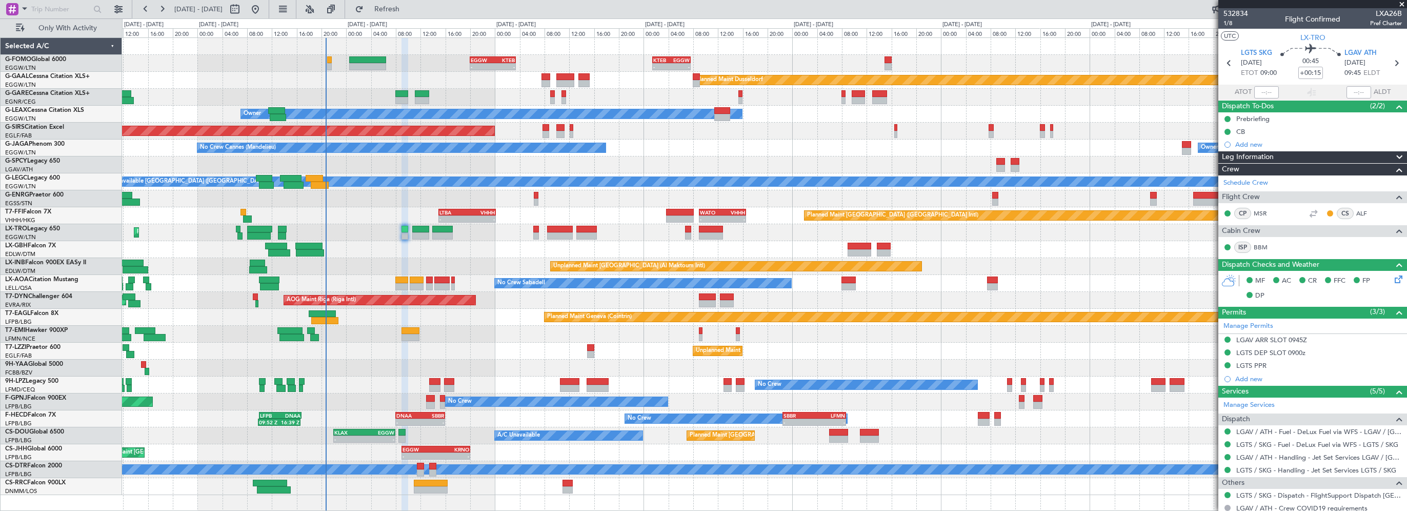
click at [489, 248] on div "Planned Maint Nice ([GEOGRAPHIC_DATA])" at bounding box center [764, 249] width 1284 height 17
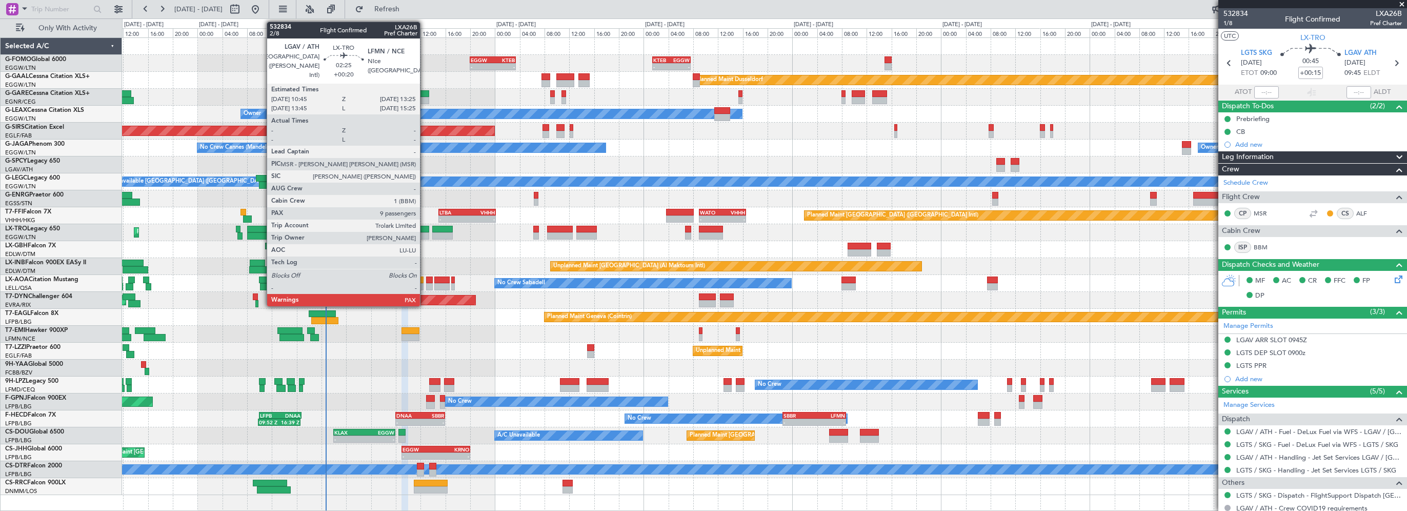
click at [425, 228] on div at bounding box center [420, 229] width 17 height 7
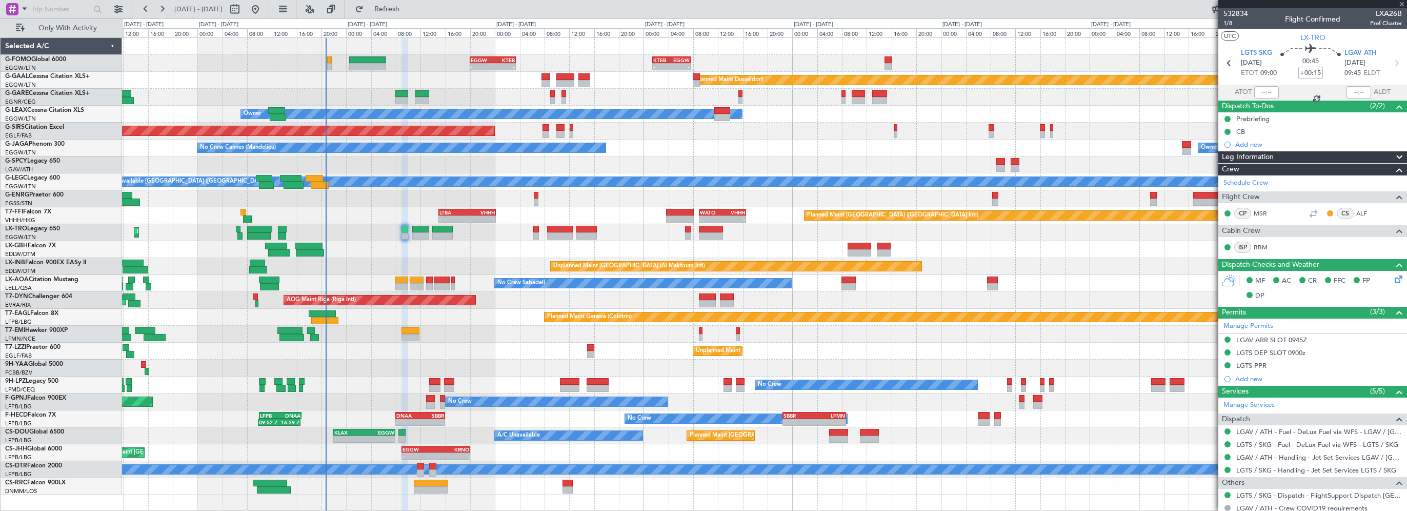
type input "+00:20"
type input "9"
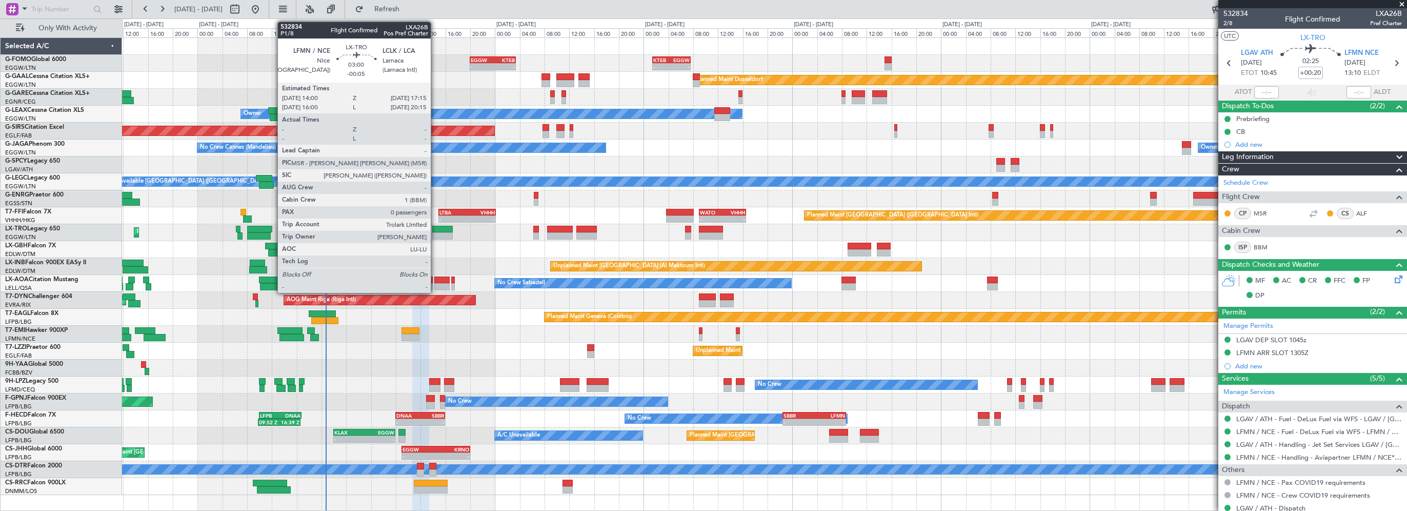
click at [435, 229] on div at bounding box center [442, 229] width 21 height 7
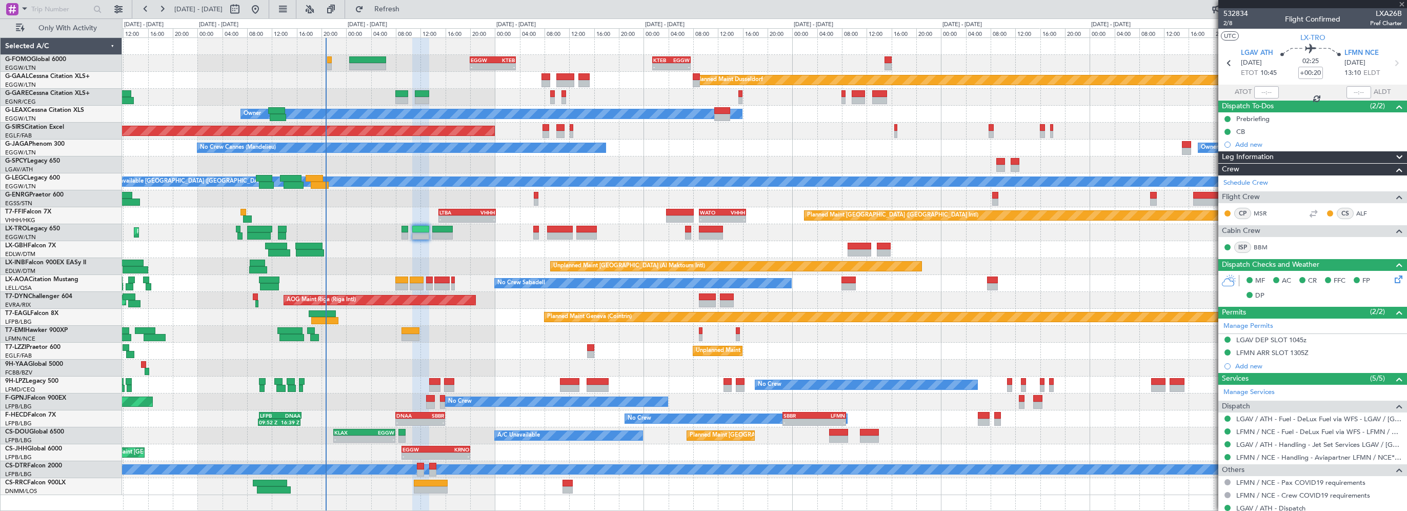
type input "-00:05"
type input "0"
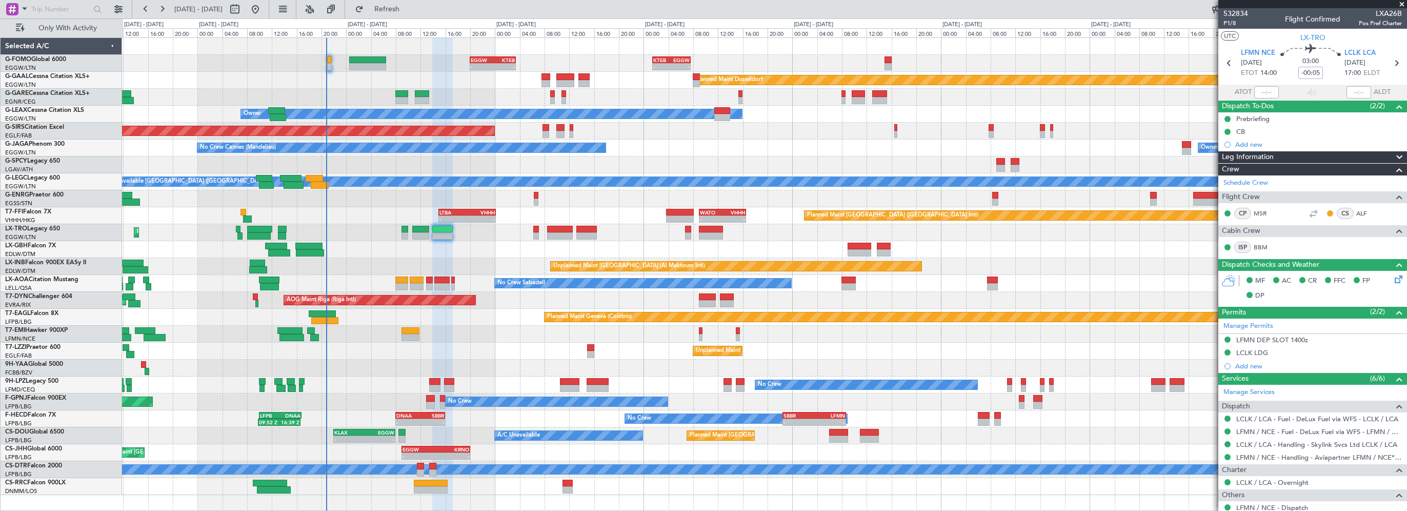
click at [477, 344] on div "Unplanned Maint [GEOGRAPHIC_DATA] ([GEOGRAPHIC_DATA]) TBPB 12:40 Z EGTK 21:30 Z…" at bounding box center [764, 350] width 1284 height 17
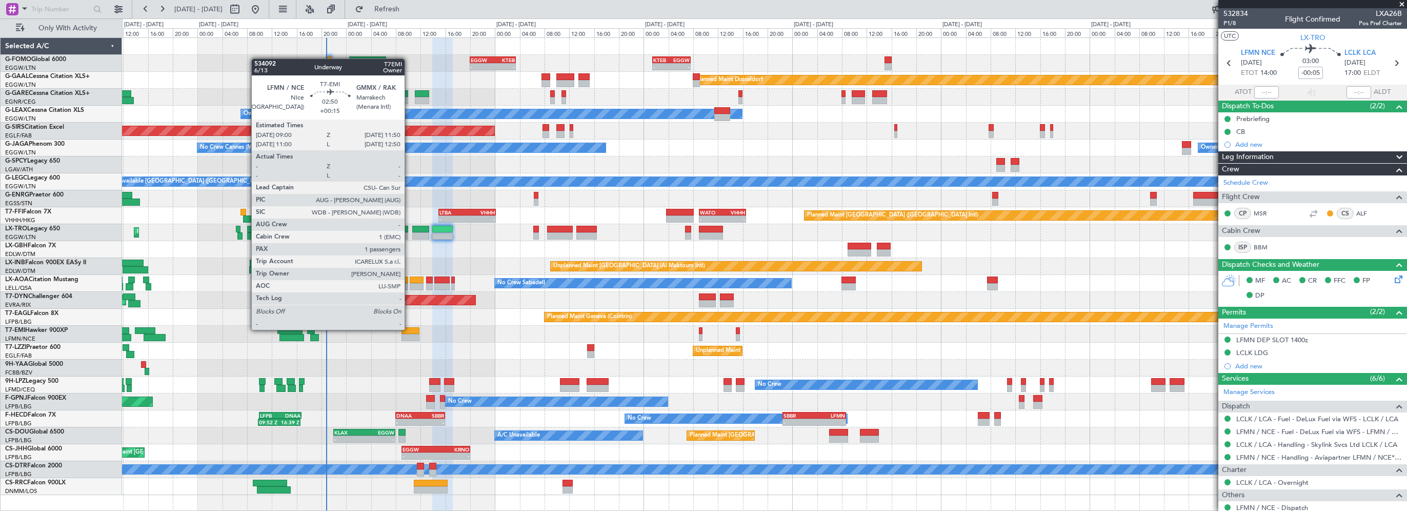
click at [409, 329] on div at bounding box center [410, 330] width 18 height 7
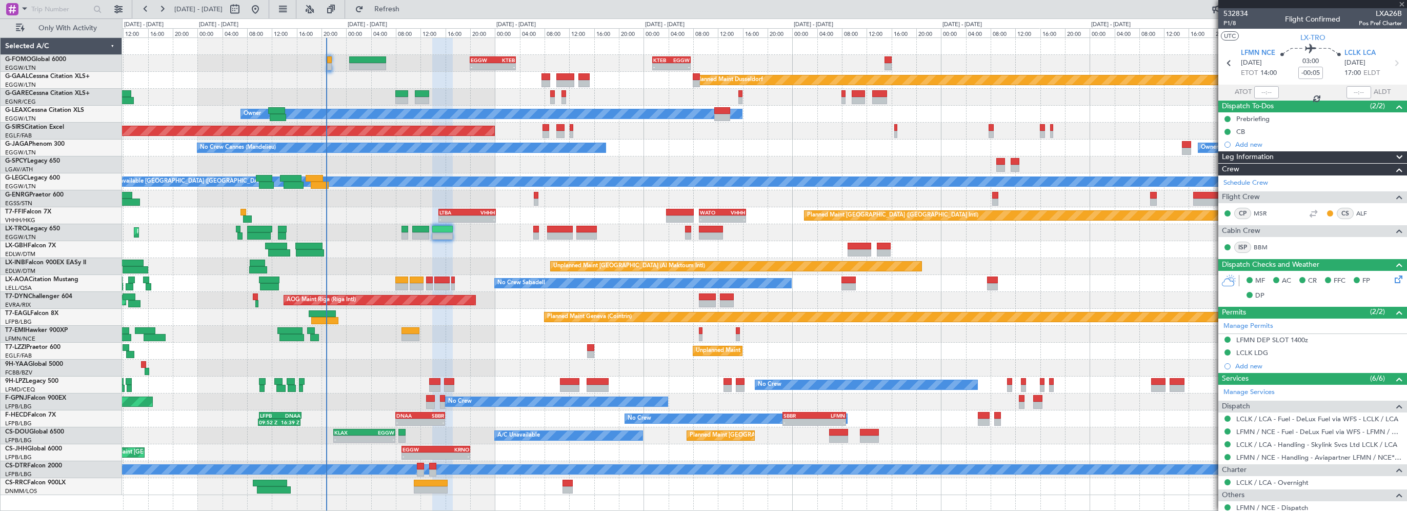
type input "+00:15"
type input "1"
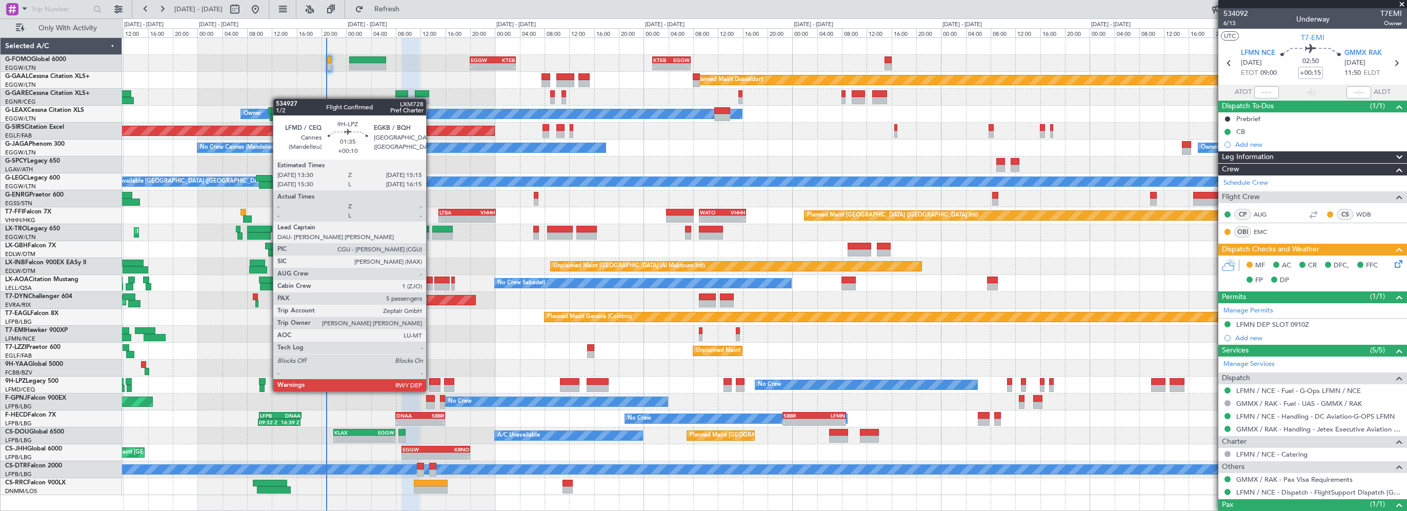
click at [431, 381] on div at bounding box center [434, 381] width 11 height 7
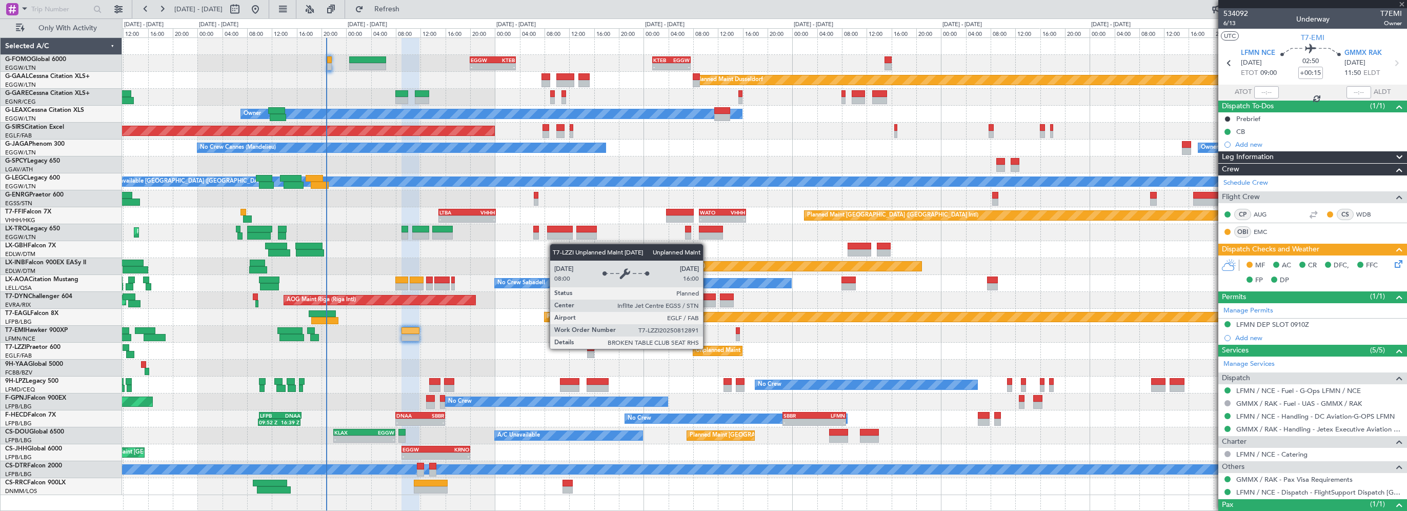
type input "+00:10"
type input "5"
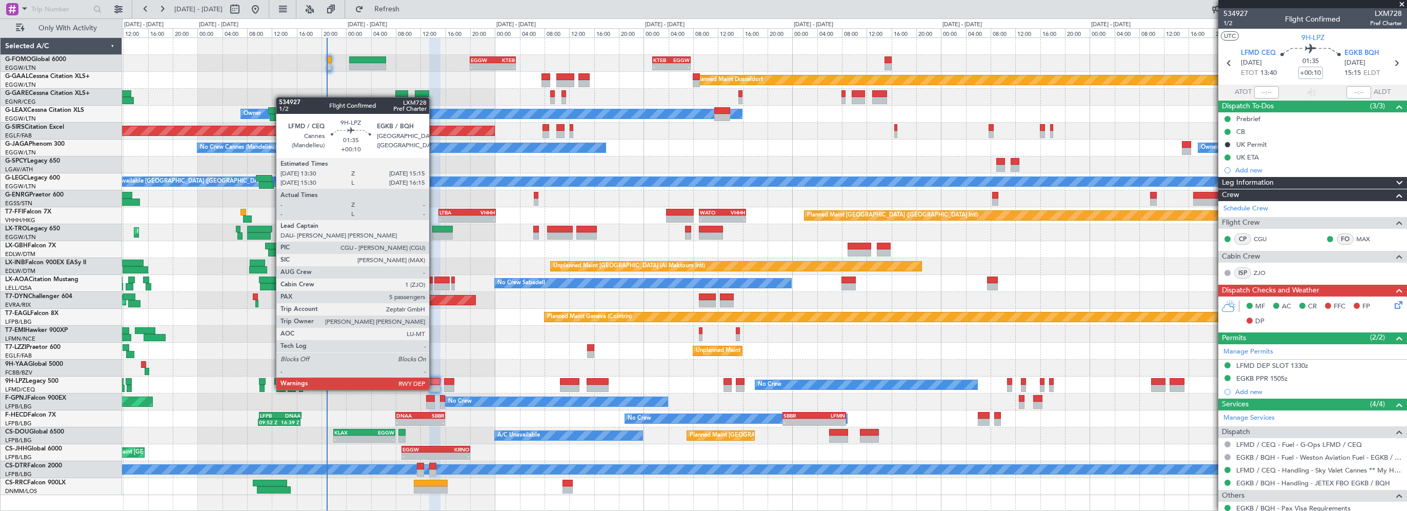
click at [434, 379] on div at bounding box center [434, 381] width 11 height 7
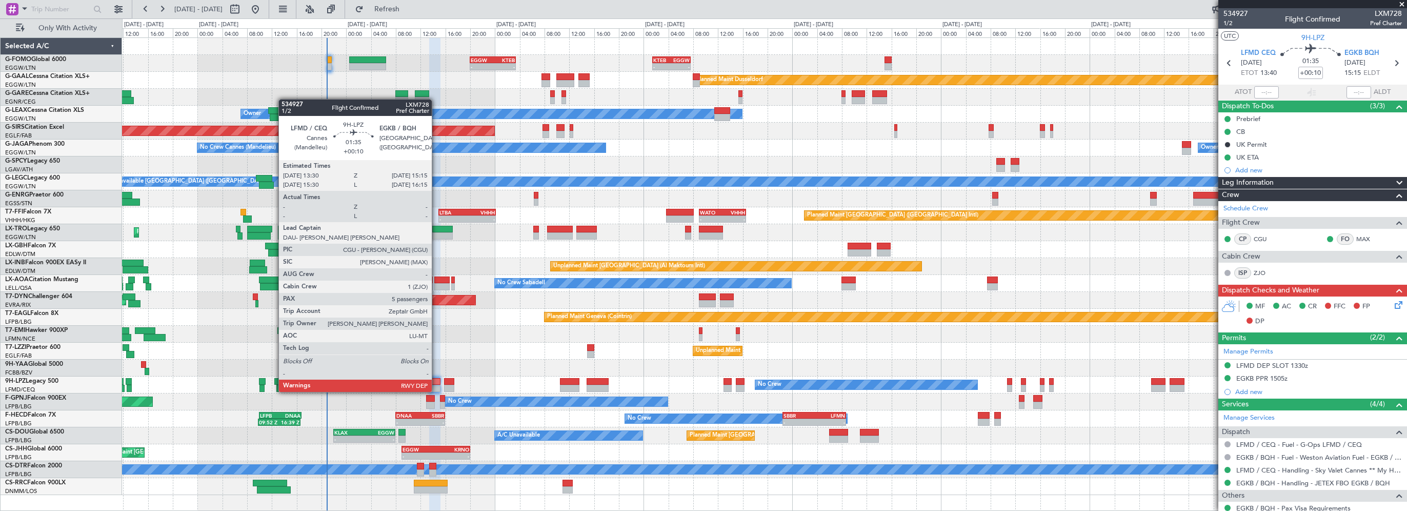
click at [436, 381] on div at bounding box center [434, 381] width 11 height 7
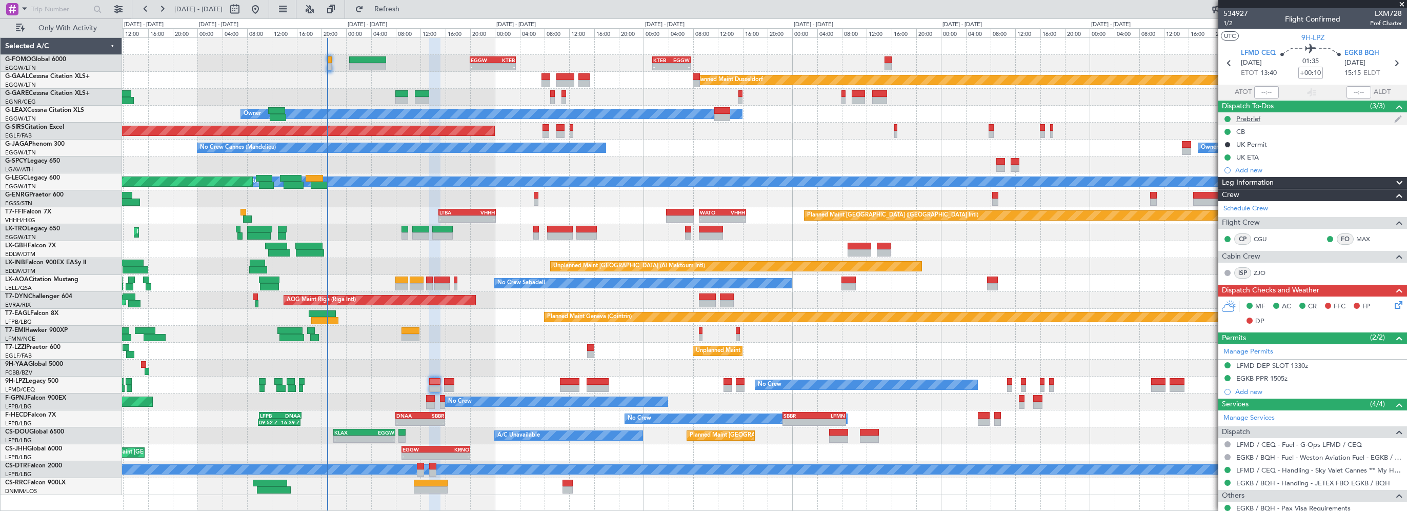
click at [1246, 119] on div "Prebrief" at bounding box center [1248, 118] width 24 height 9
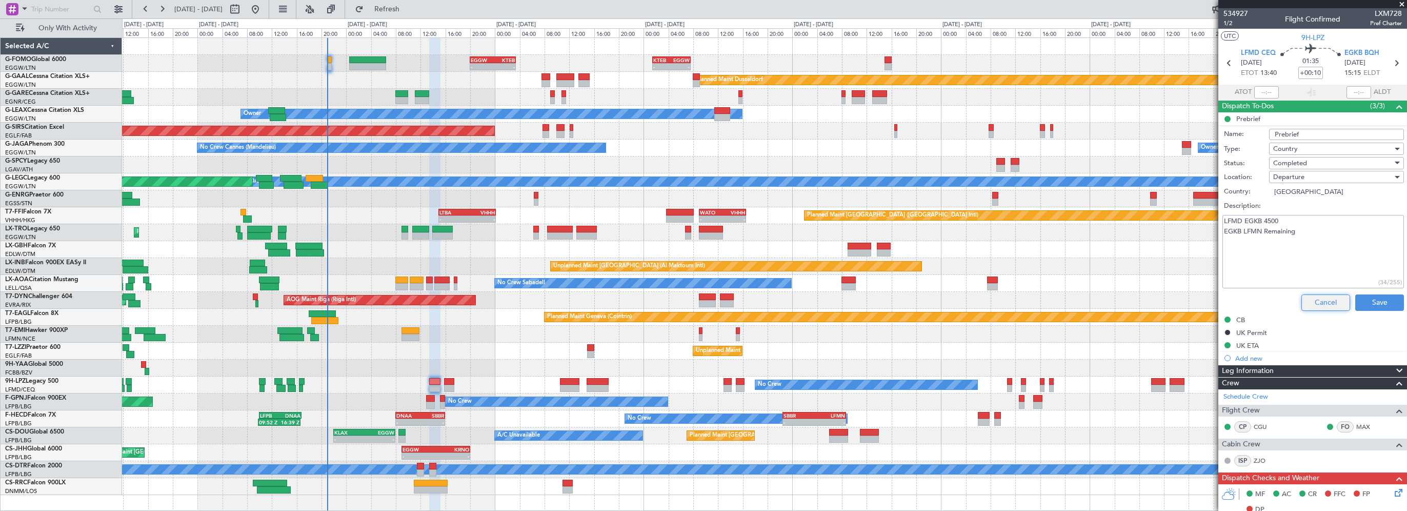
click at [1323, 301] on button "Cancel" at bounding box center [1325, 302] width 49 height 16
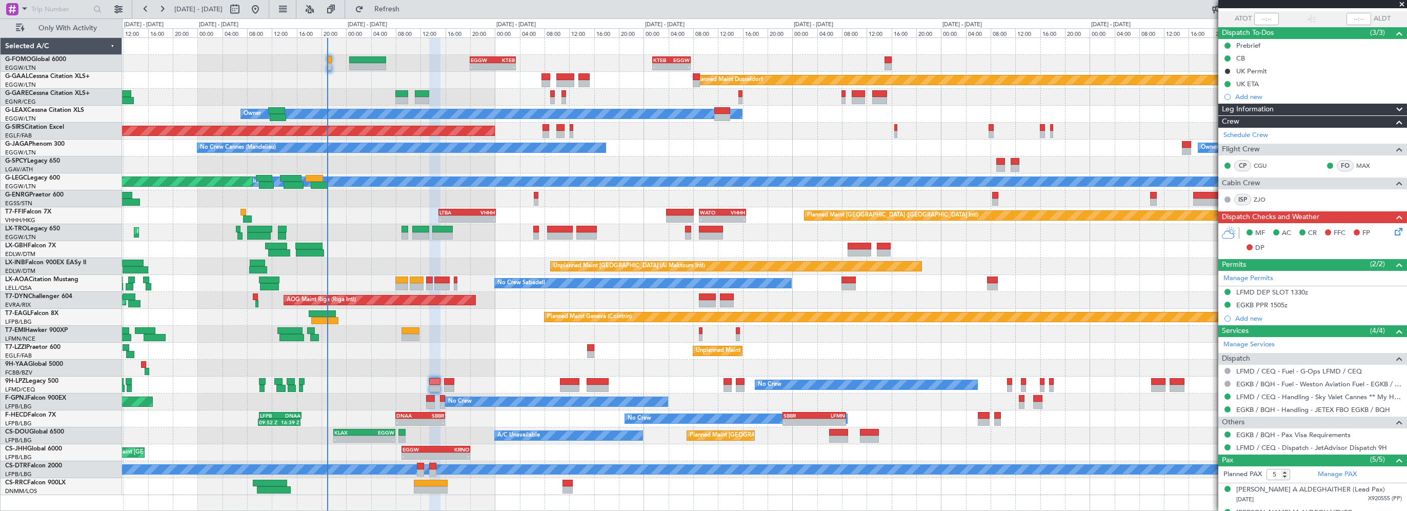
scroll to position [159, 0]
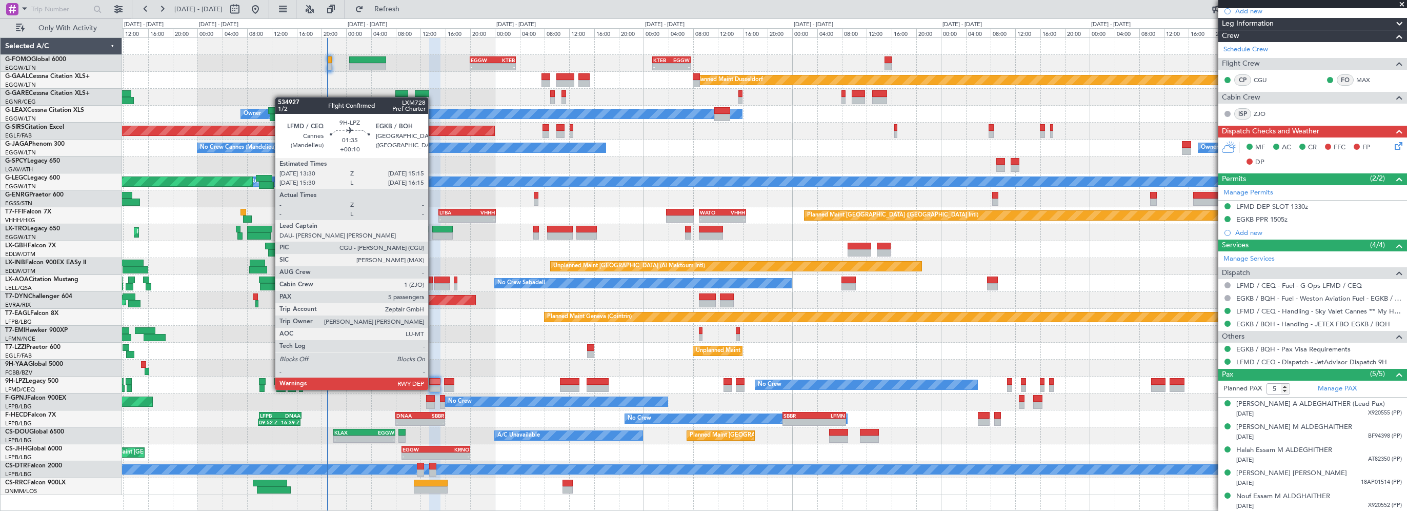
click at [433, 379] on div at bounding box center [434, 381] width 11 height 7
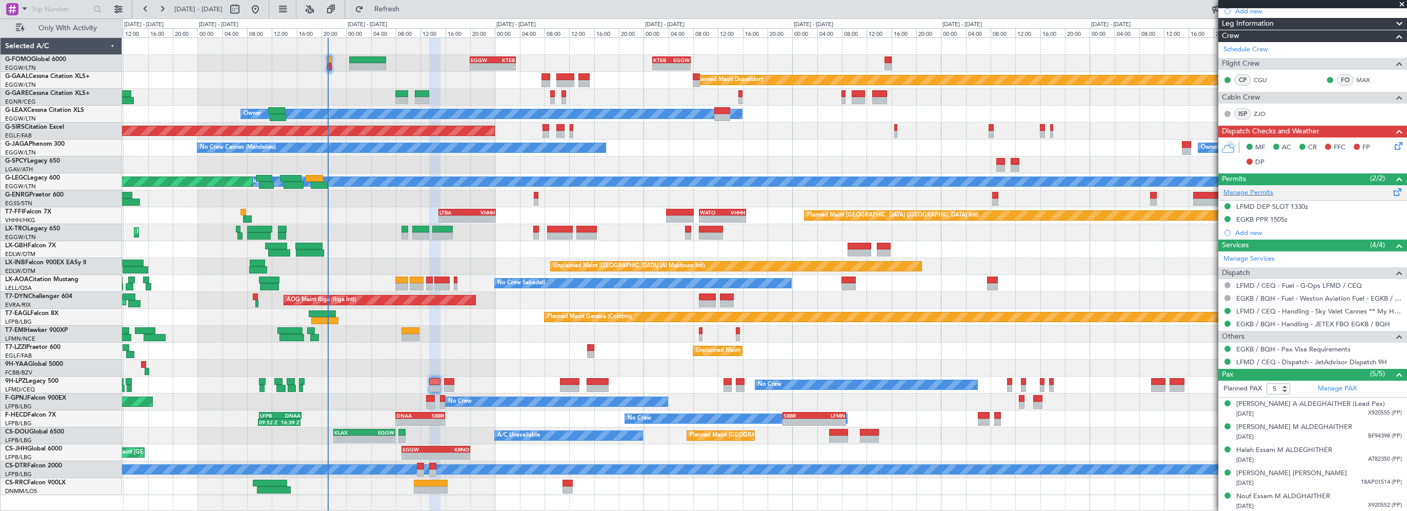
scroll to position [0, 0]
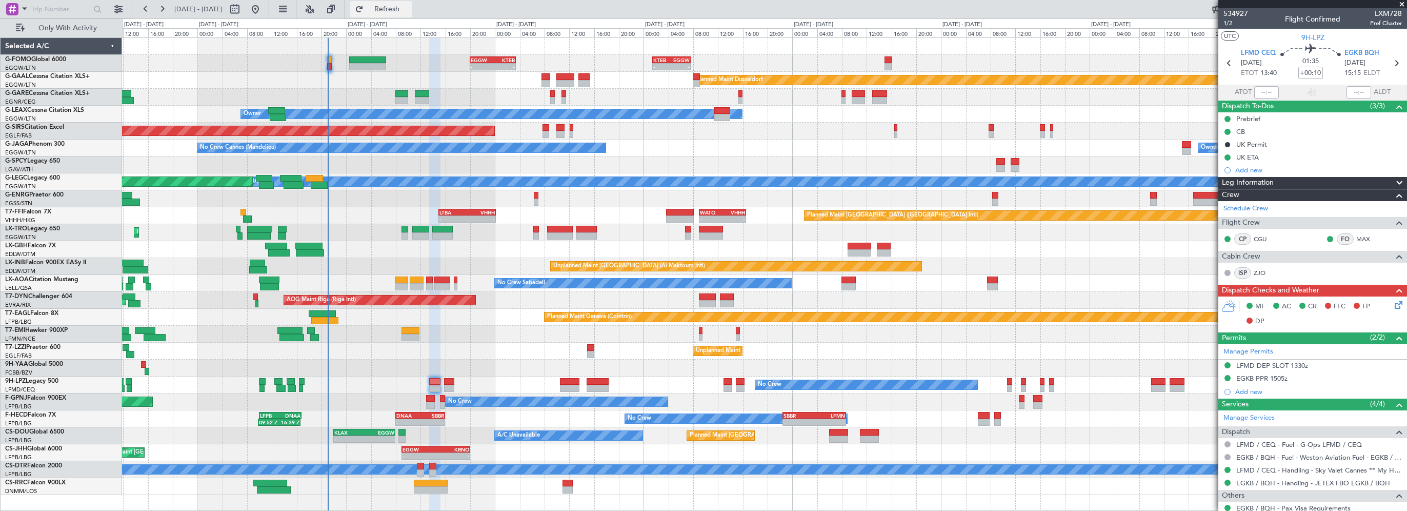
click at [409, 10] on span "Refresh" at bounding box center [387, 9] width 43 height 7
click at [1268, 365] on div "LFMD DEP SLOT 1330z" at bounding box center [1272, 365] width 72 height 9
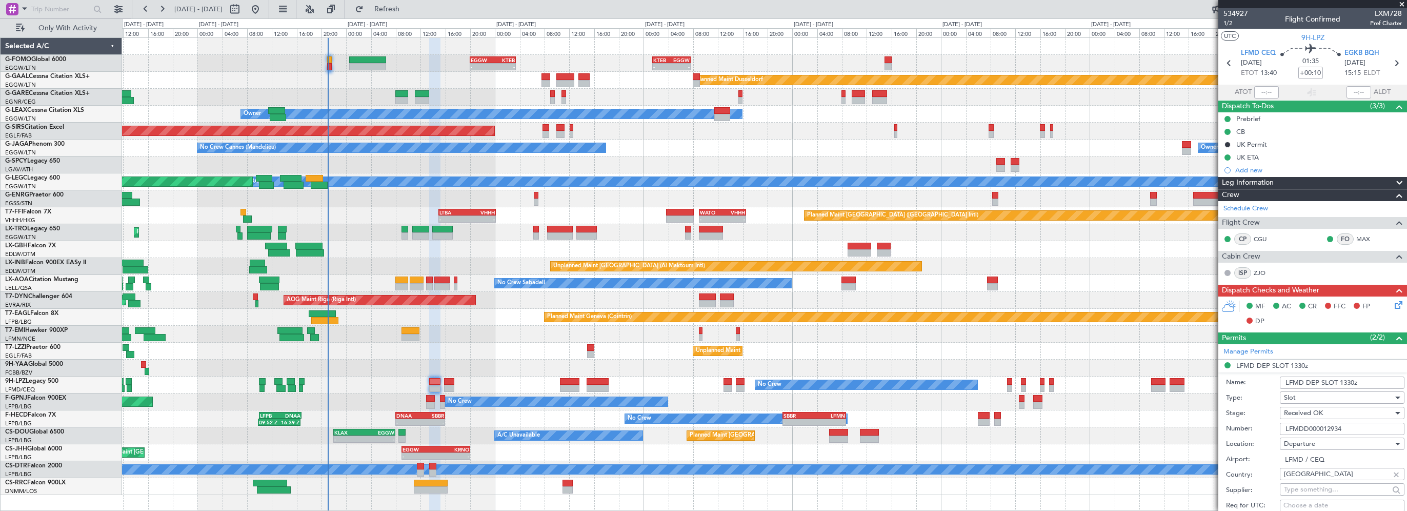
drag, startPoint x: 1358, startPoint y: 429, endPoint x: 1191, endPoint y: 425, distance: 167.2
click at [1191, 425] on fb-app "[DATE] - [DATE] Refresh Quick Links Only With Activity - - EGGW 20:00 Z KTEB 03…" at bounding box center [703, 259] width 1407 height 503
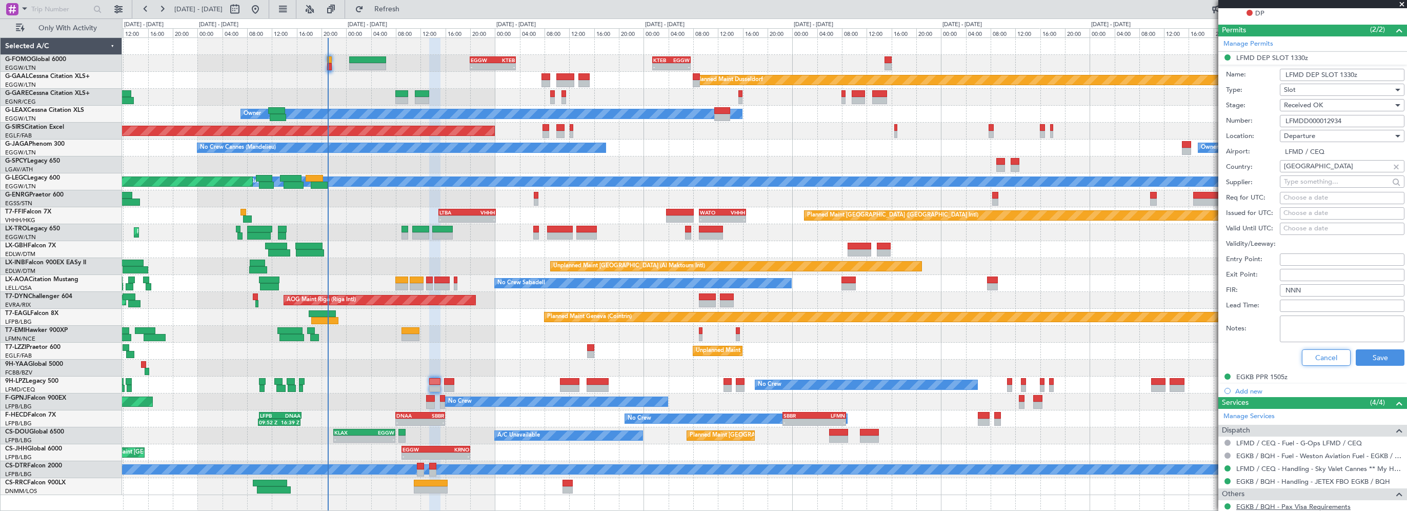
drag, startPoint x: 1318, startPoint y: 352, endPoint x: 1310, endPoint y: 349, distance: 8.5
click at [1318, 352] on button "Cancel" at bounding box center [1326, 357] width 49 height 16
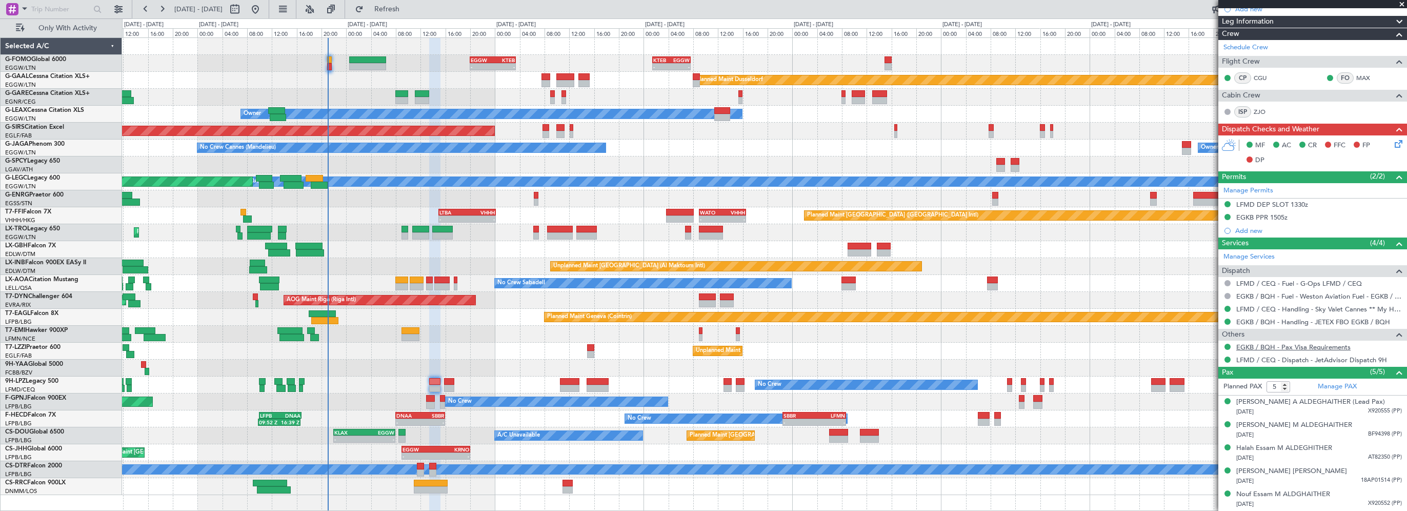
scroll to position [159, 0]
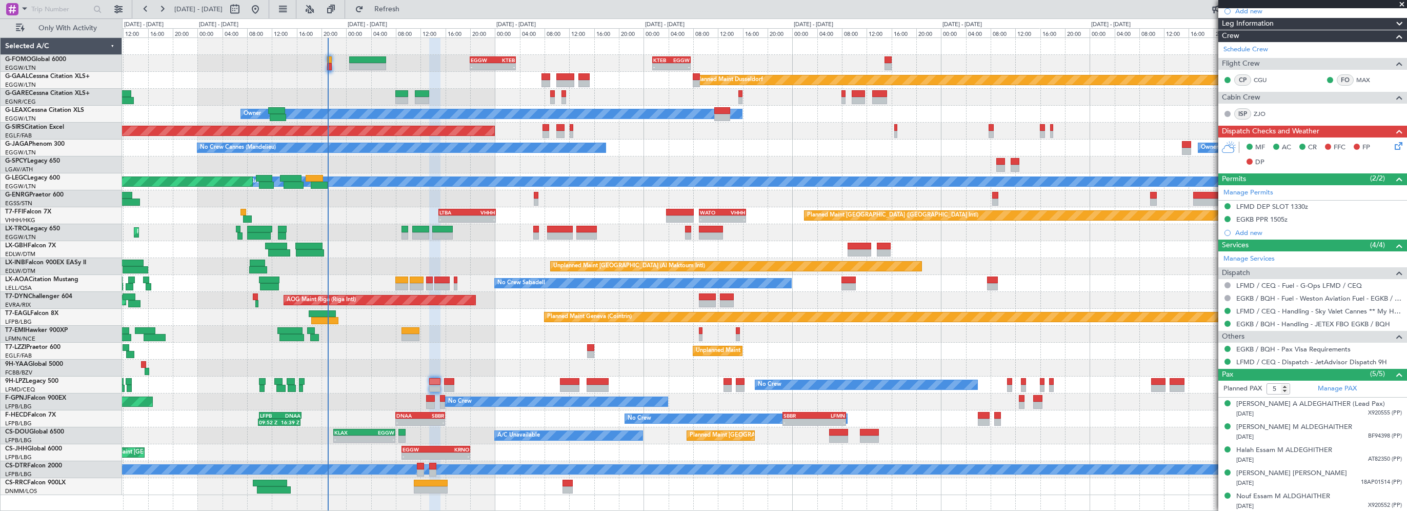
click at [1261, 221] on mat-tooltip-component "LFMD DEP SLOT 1330z" at bounding box center [1272, 222] width 78 height 27
click at [1262, 219] on div "LFMD DEP SLOT 1330z" at bounding box center [1272, 222] width 64 height 13
click at [1261, 221] on div "EGKB PPR 1505z" at bounding box center [1261, 219] width 51 height 9
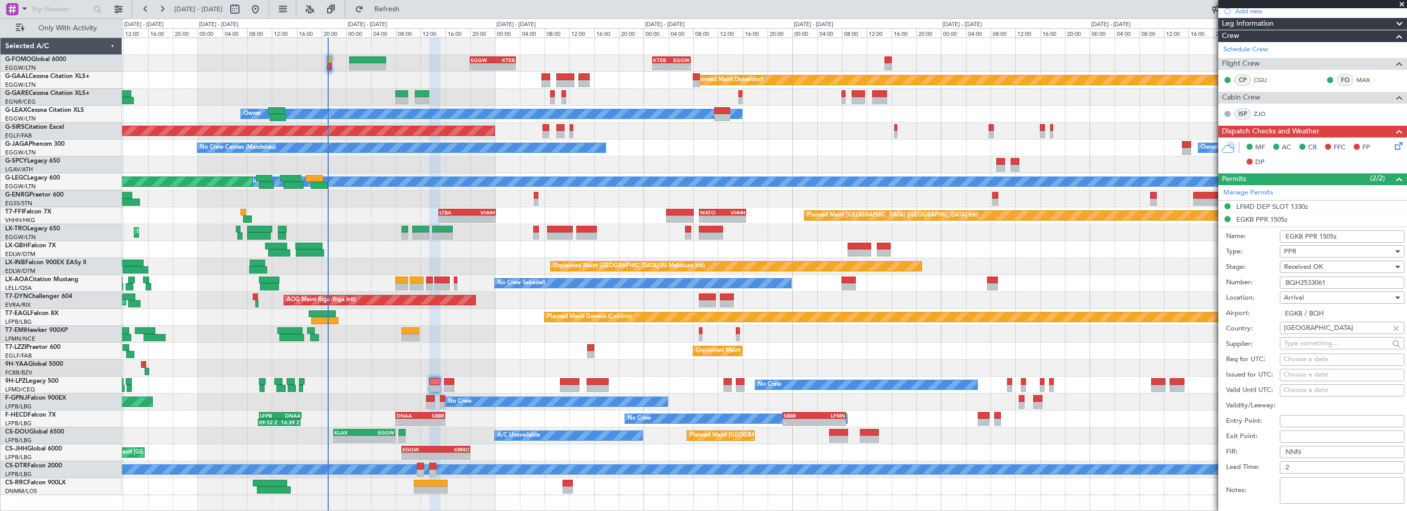
scroll to position [308, 0]
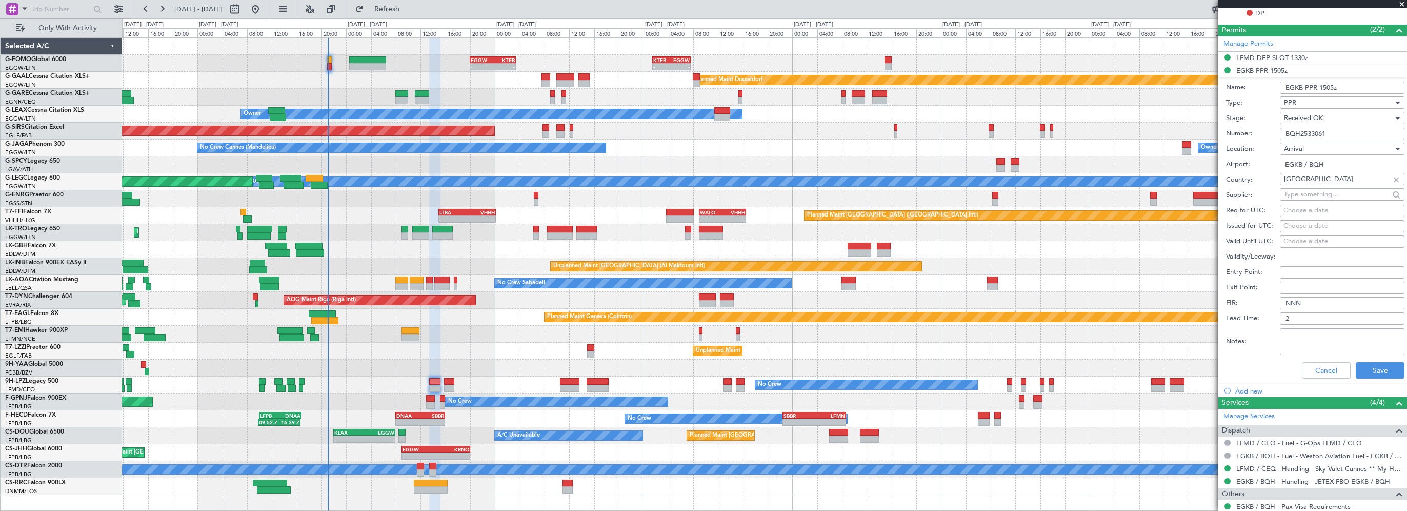
drag, startPoint x: 1279, startPoint y: 134, endPoint x: 1267, endPoint y: 134, distance: 12.3
click at [1267, 134] on div "Number: BQH2533061" at bounding box center [1315, 133] width 178 height 15
click at [1321, 367] on button "Cancel" at bounding box center [1326, 370] width 49 height 16
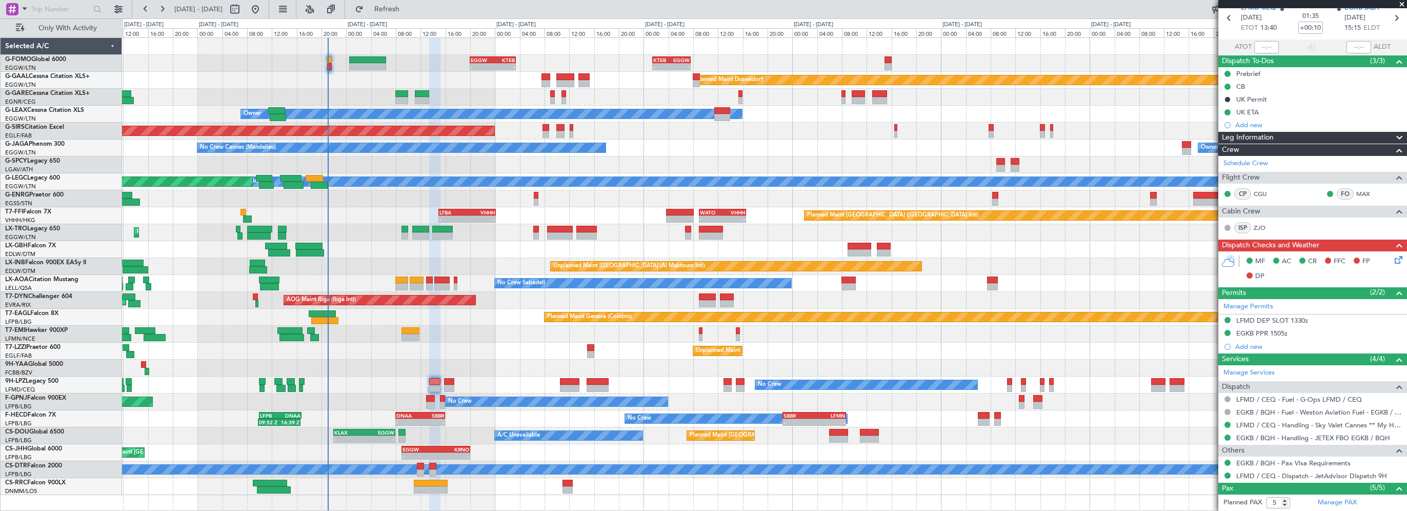
scroll to position [0, 0]
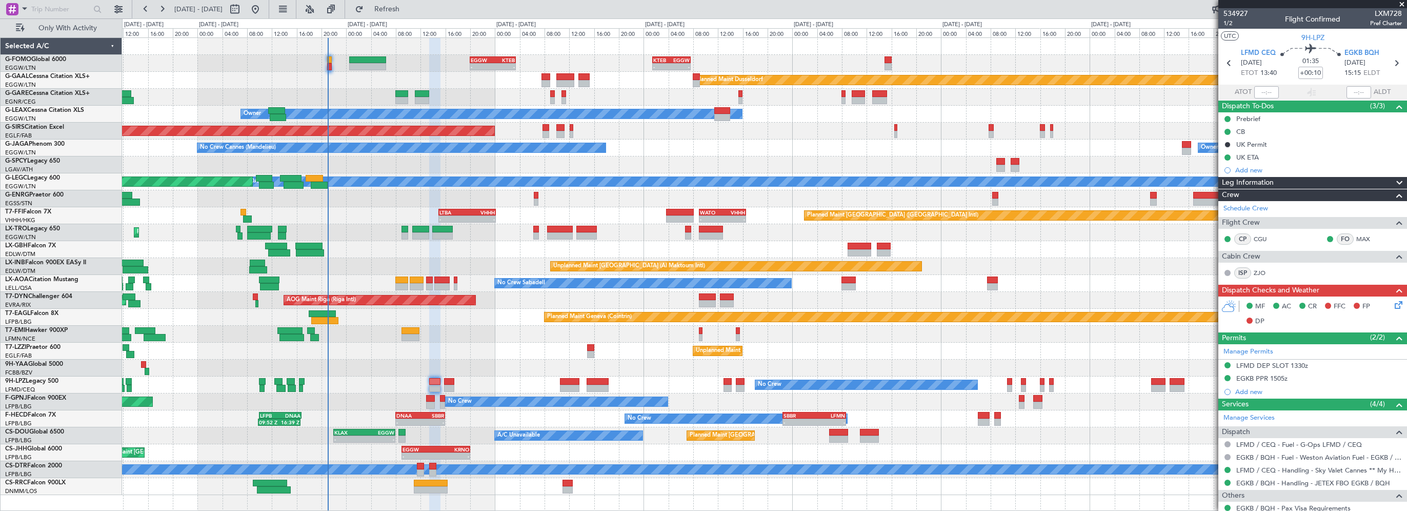
click at [1393, 305] on icon at bounding box center [1397, 303] width 8 height 8
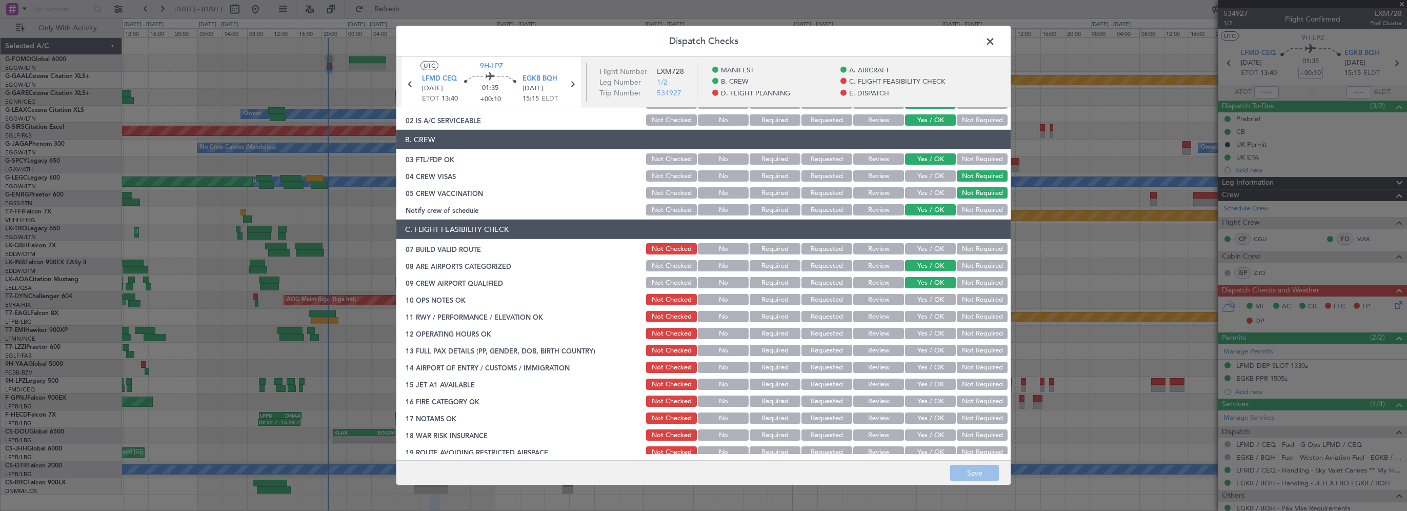
scroll to position [103, 0]
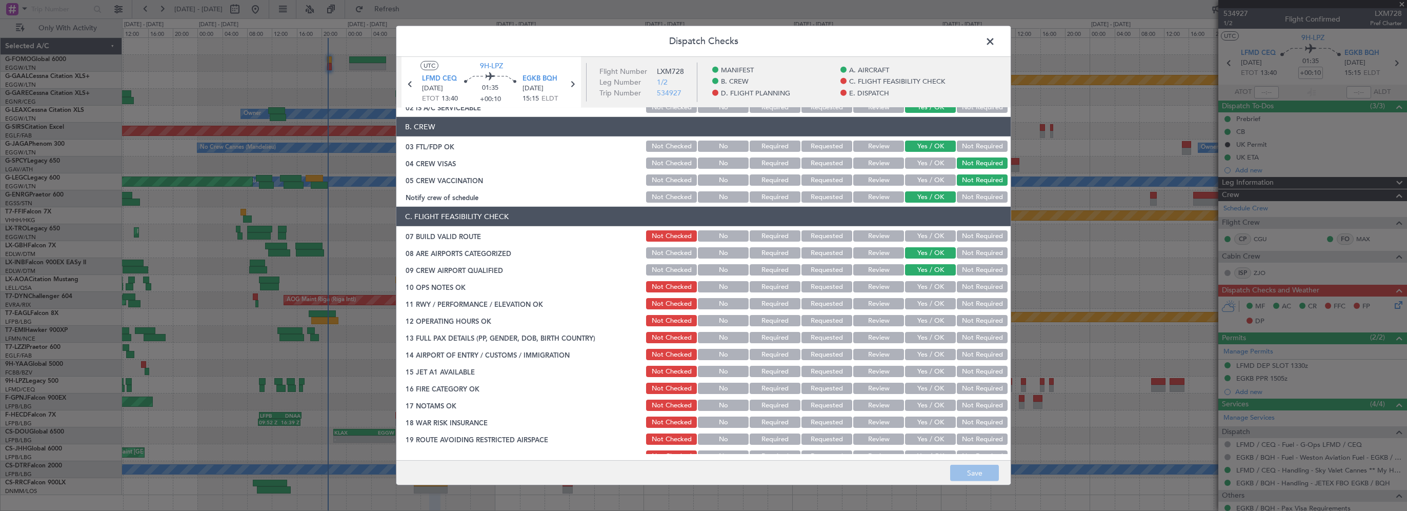
click at [909, 234] on button "Yes / OK" at bounding box center [930, 235] width 51 height 11
click at [929, 292] on div "Yes / OK" at bounding box center [929, 286] width 52 height 14
click at [929, 290] on button "Yes / OK" at bounding box center [930, 286] width 51 height 11
click at [919, 301] on button "Yes / OK" at bounding box center [930, 303] width 51 height 11
click at [915, 316] on button "Yes / OK" at bounding box center [930, 320] width 51 height 11
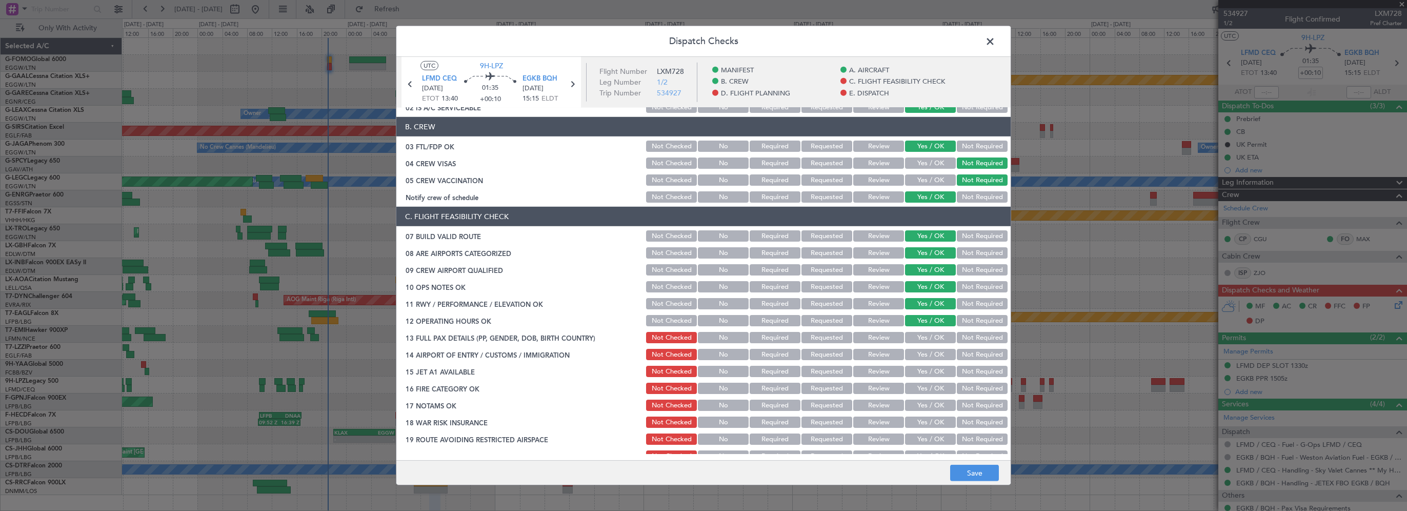
click at [914, 342] on button "Yes / OK" at bounding box center [930, 337] width 51 height 11
click at [915, 352] on button "Yes / OK" at bounding box center [930, 354] width 51 height 11
click at [917, 373] on button "Yes / OK" at bounding box center [930, 371] width 51 height 11
click at [912, 386] on button "Yes / OK" at bounding box center [930, 387] width 51 height 11
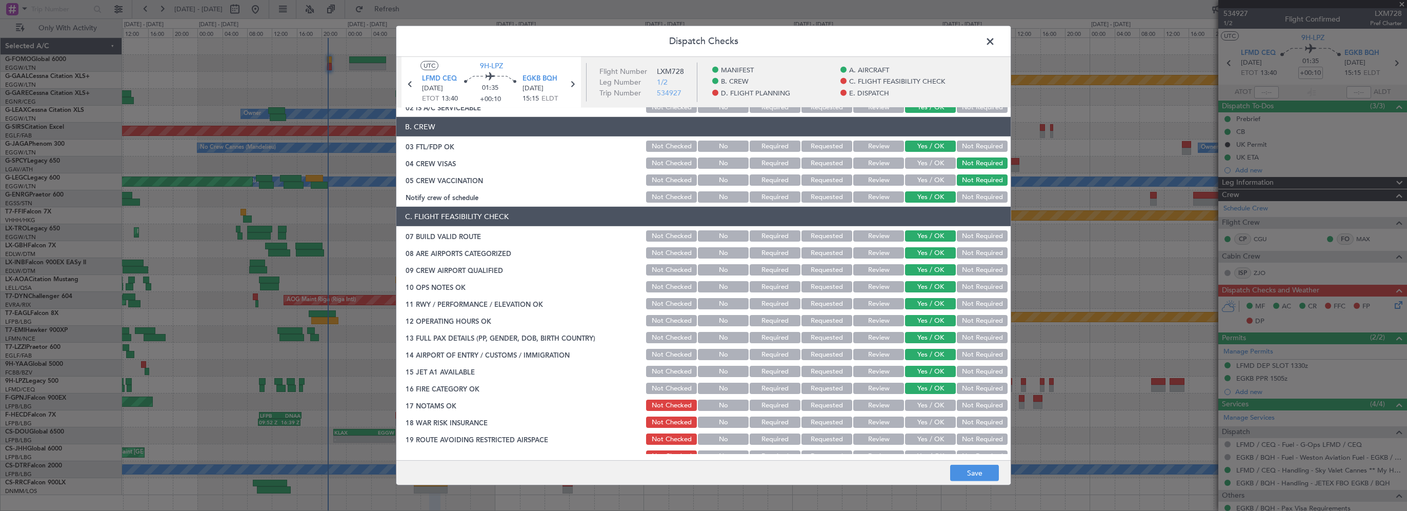
click at [919, 396] on section "C. FLIGHT FEASIBILITY CHECK 07 BUILD VALID ROUTE Not Checked No Required Reques…" at bounding box center [703, 343] width 614 height 273
drag, startPoint x: 922, startPoint y: 406, endPoint x: 949, endPoint y: 420, distance: 30.5
click at [923, 406] on button "Yes / OK" at bounding box center [930, 404] width 51 height 11
click at [959, 424] on button "Not Required" at bounding box center [982, 421] width 51 height 11
click at [922, 435] on button "Yes / OK" at bounding box center [930, 438] width 51 height 11
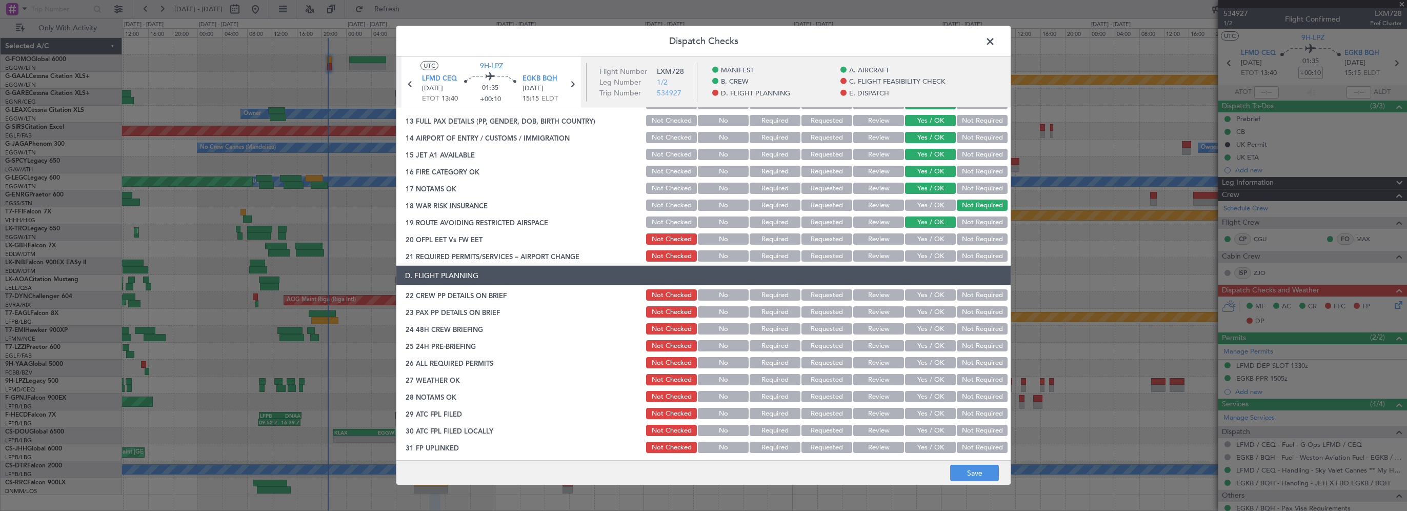
scroll to position [308, 0]
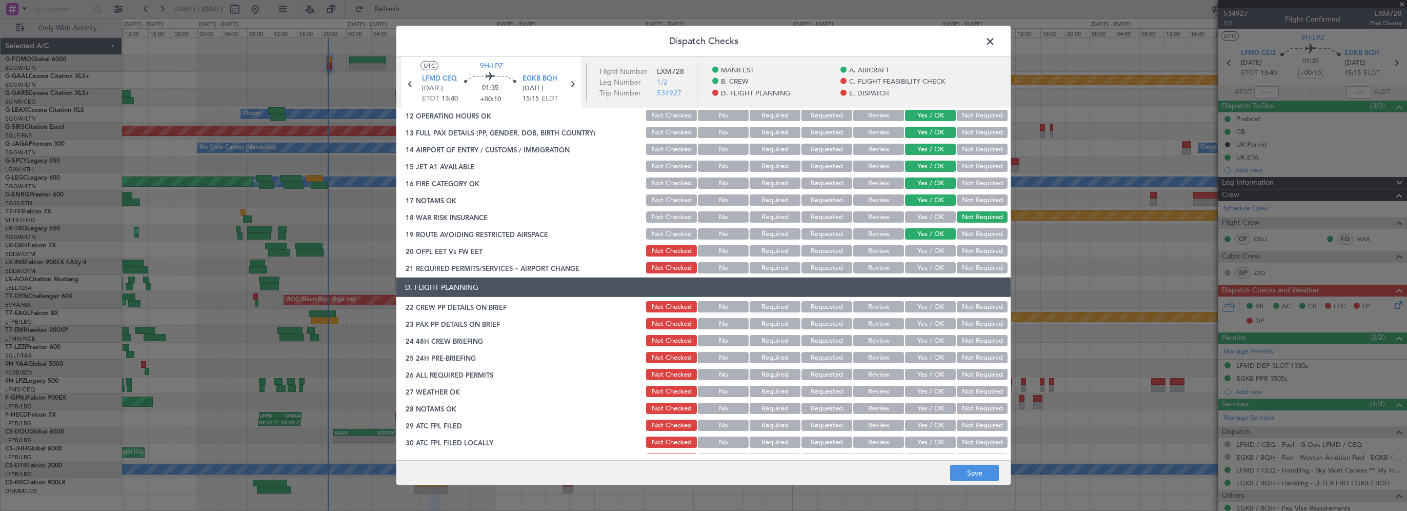
click at [921, 248] on button "Yes / OK" at bounding box center [930, 250] width 51 height 11
drag, startPoint x: 923, startPoint y: 265, endPoint x: 918, endPoint y: 291, distance: 27.2
click at [923, 265] on button "Yes / OK" at bounding box center [930, 267] width 51 height 11
drag, startPoint x: 916, startPoint y: 299, endPoint x: 913, endPoint y: 307, distance: 8.0
click at [913, 307] on div "Yes / OK" at bounding box center [929, 306] width 52 height 14
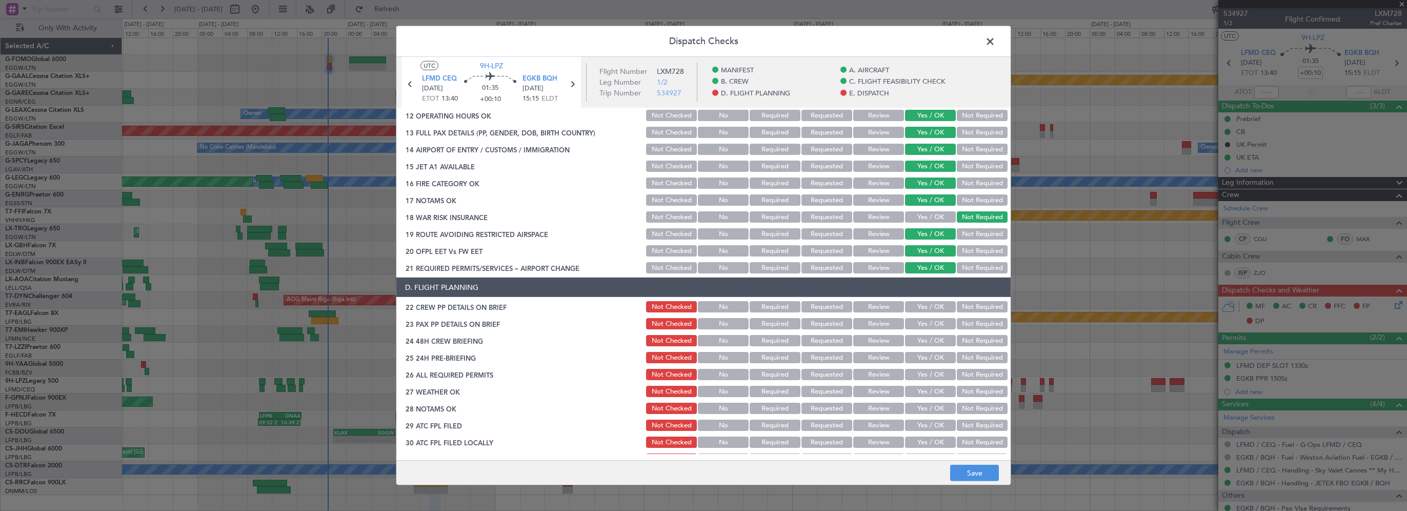
click at [925, 324] on button "Yes / OK" at bounding box center [930, 323] width 51 height 11
click at [925, 308] on button "Yes / OK" at bounding box center [930, 306] width 51 height 11
drag, startPoint x: 929, startPoint y: 345, endPoint x: 943, endPoint y: 352, distance: 16.3
click at [929, 343] on button "Yes / OK" at bounding box center [930, 340] width 51 height 11
click at [958, 361] on button "Not Required" at bounding box center [982, 357] width 51 height 11
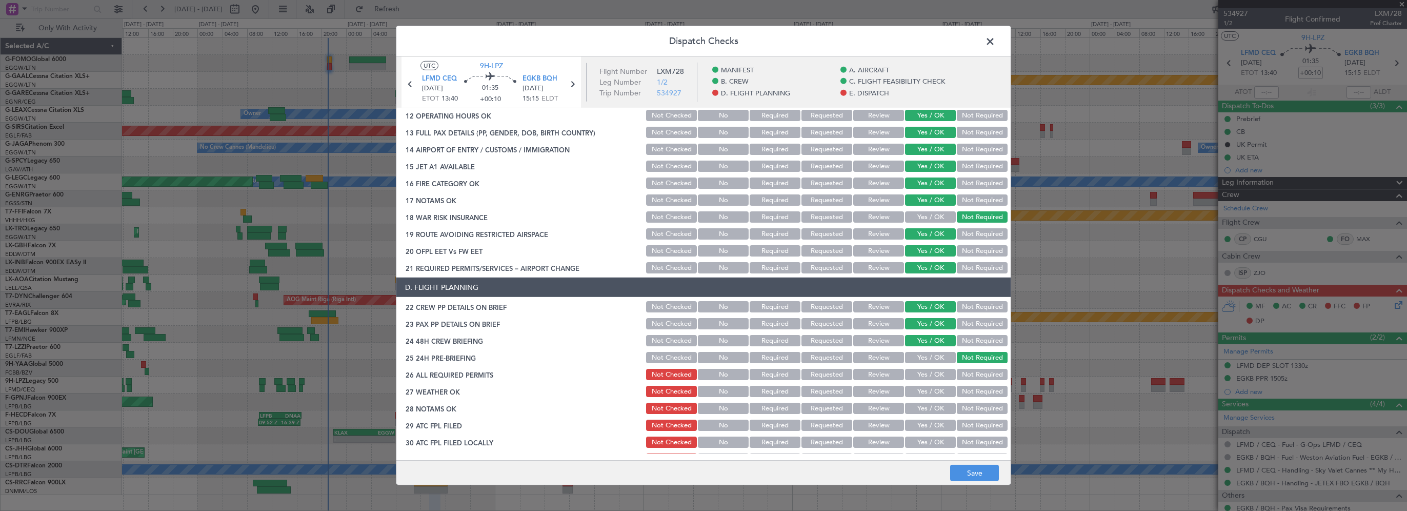
click at [936, 375] on button "Yes / OK" at bounding box center [930, 374] width 51 height 11
click at [922, 390] on button "Yes / OK" at bounding box center [930, 391] width 51 height 11
click at [921, 404] on button "Yes / OK" at bounding box center [930, 407] width 51 height 11
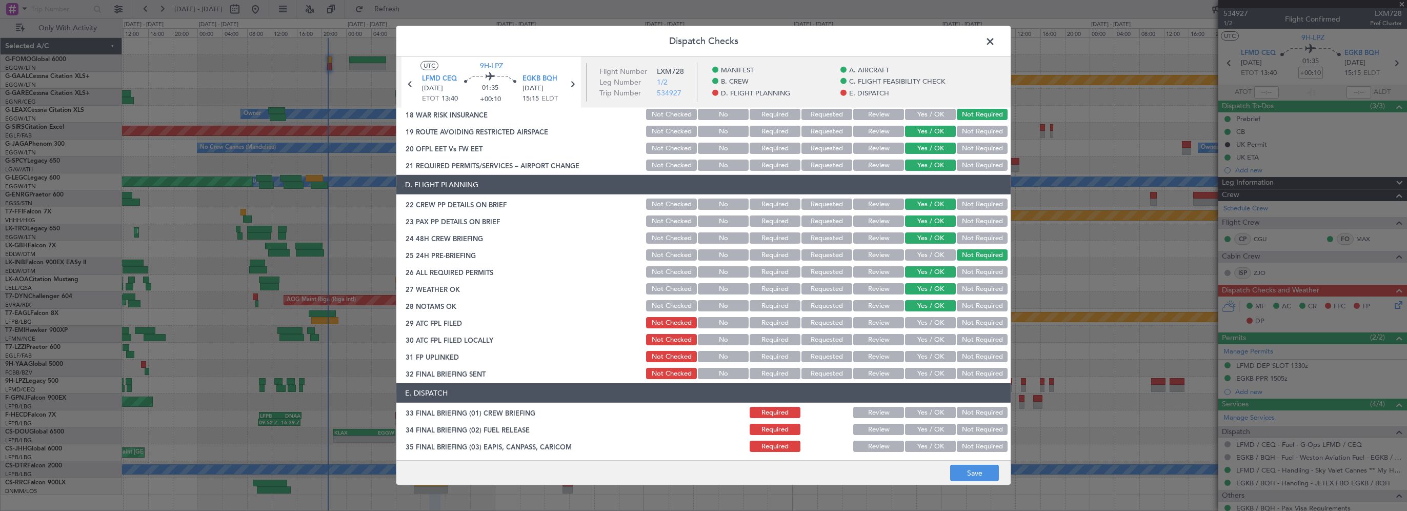
click at [935, 319] on button "Yes / OK" at bounding box center [930, 322] width 51 height 11
click at [961, 341] on button "Not Required" at bounding box center [982, 339] width 51 height 11
click at [923, 351] on button "Yes / OK" at bounding box center [930, 356] width 51 height 11
click at [920, 372] on button "Yes / OK" at bounding box center [930, 373] width 51 height 11
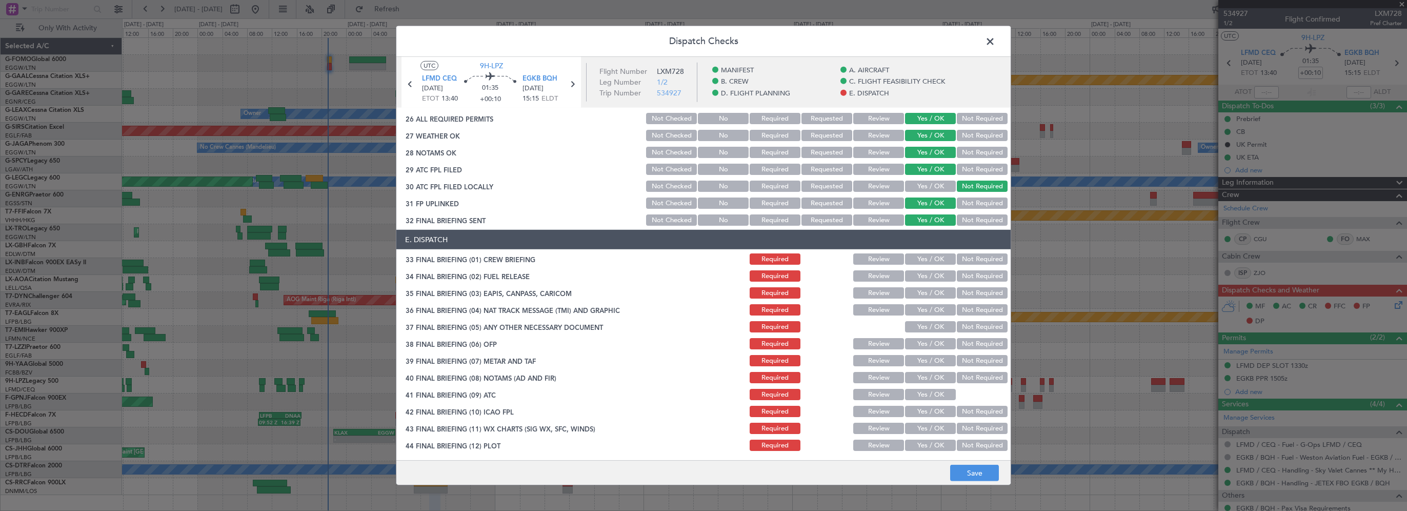
scroll to position [564, 0]
click at [910, 253] on button "Yes / OK" at bounding box center [930, 258] width 51 height 11
click at [920, 279] on button "Yes / OK" at bounding box center [930, 275] width 51 height 11
click at [977, 293] on button "Not Required" at bounding box center [982, 292] width 51 height 11
click at [974, 308] on button "Not Required" at bounding box center [982, 309] width 51 height 11
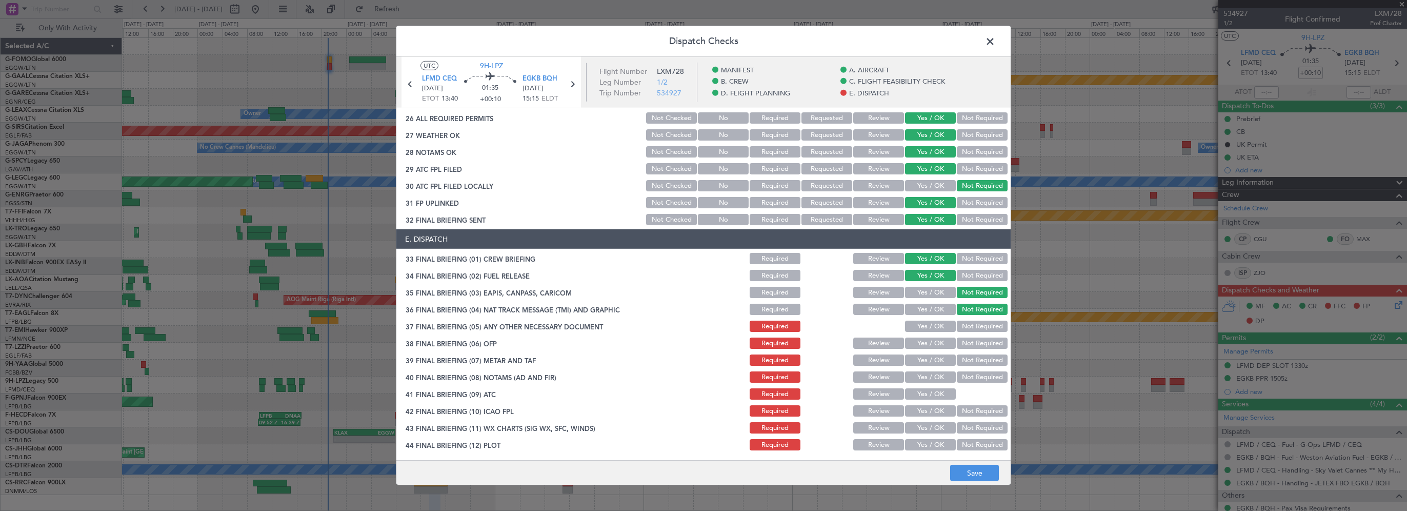
click at [964, 325] on button "Not Required" at bounding box center [982, 325] width 51 height 11
click at [935, 343] on button "Yes / OK" at bounding box center [930, 342] width 51 height 11
click at [922, 361] on button "Yes / OK" at bounding box center [930, 359] width 51 height 11
drag, startPoint x: 922, startPoint y: 377, endPoint x: 919, endPoint y: 392, distance: 14.8
click at [923, 377] on button "Yes / OK" at bounding box center [930, 376] width 51 height 11
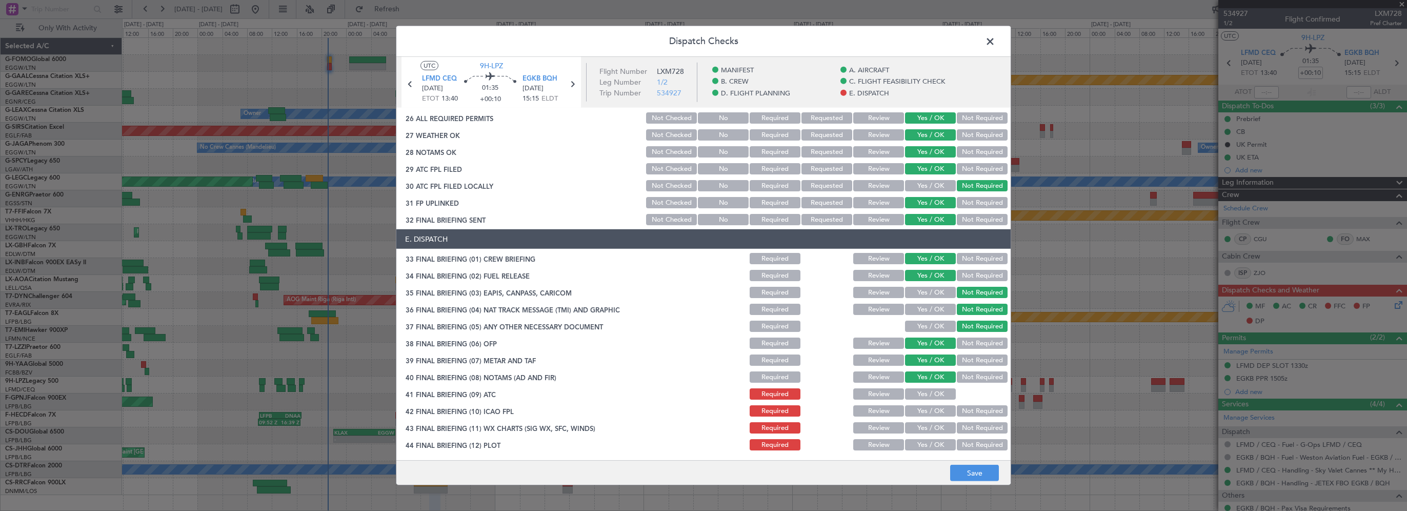
click at [919, 394] on button "Yes / OK" at bounding box center [930, 393] width 51 height 11
drag, startPoint x: 918, startPoint y: 410, endPoint x: 913, endPoint y: 427, distance: 17.7
click at [917, 410] on button "Yes / OK" at bounding box center [930, 410] width 51 height 11
click at [915, 428] on button "Yes / OK" at bounding box center [930, 427] width 51 height 11
drag, startPoint x: 913, startPoint y: 439, endPoint x: 921, endPoint y: 453, distance: 16.1
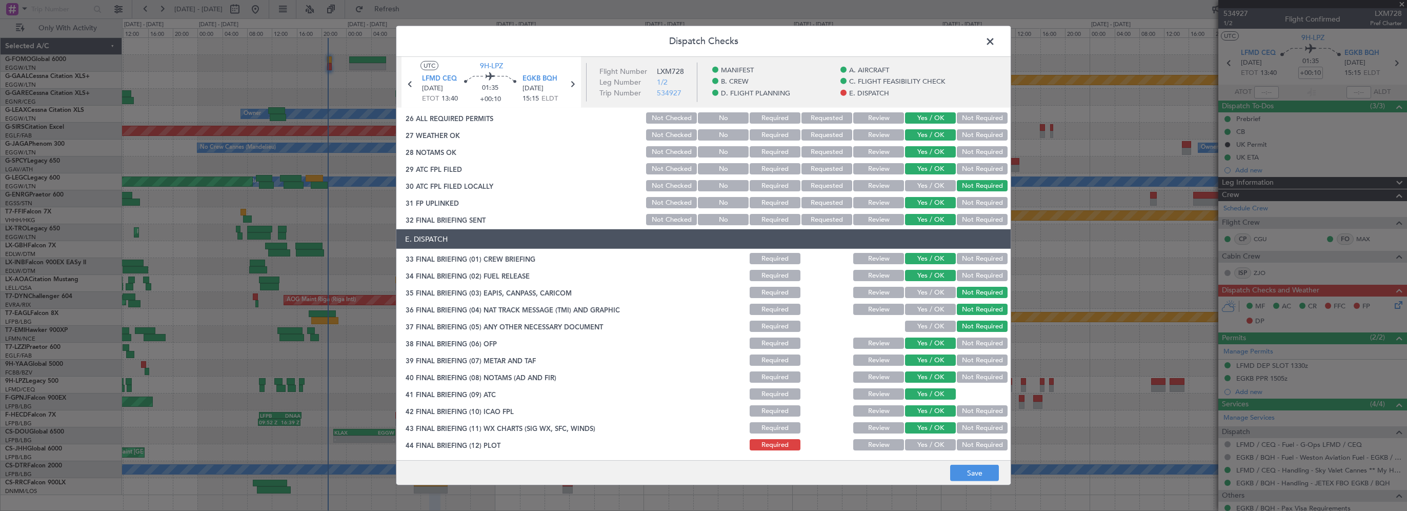
click at [913, 439] on button "Yes / OK" at bounding box center [930, 444] width 51 height 11
click at [965, 474] on button "Save" at bounding box center [974, 473] width 49 height 16
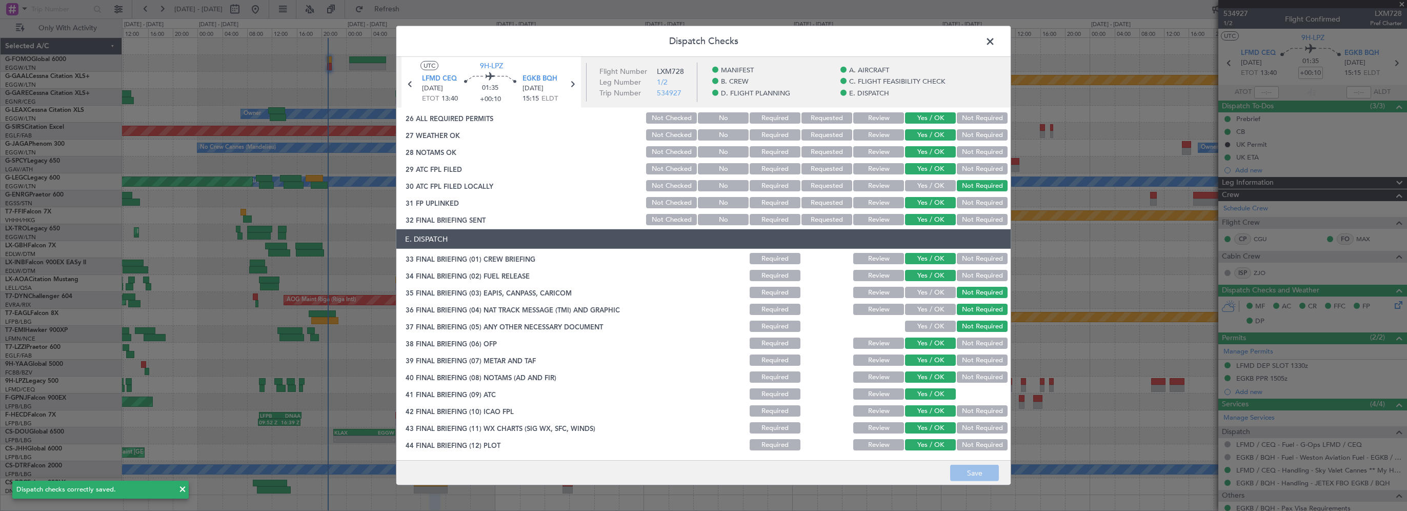
click at [995, 42] on span at bounding box center [995, 44] width 0 height 21
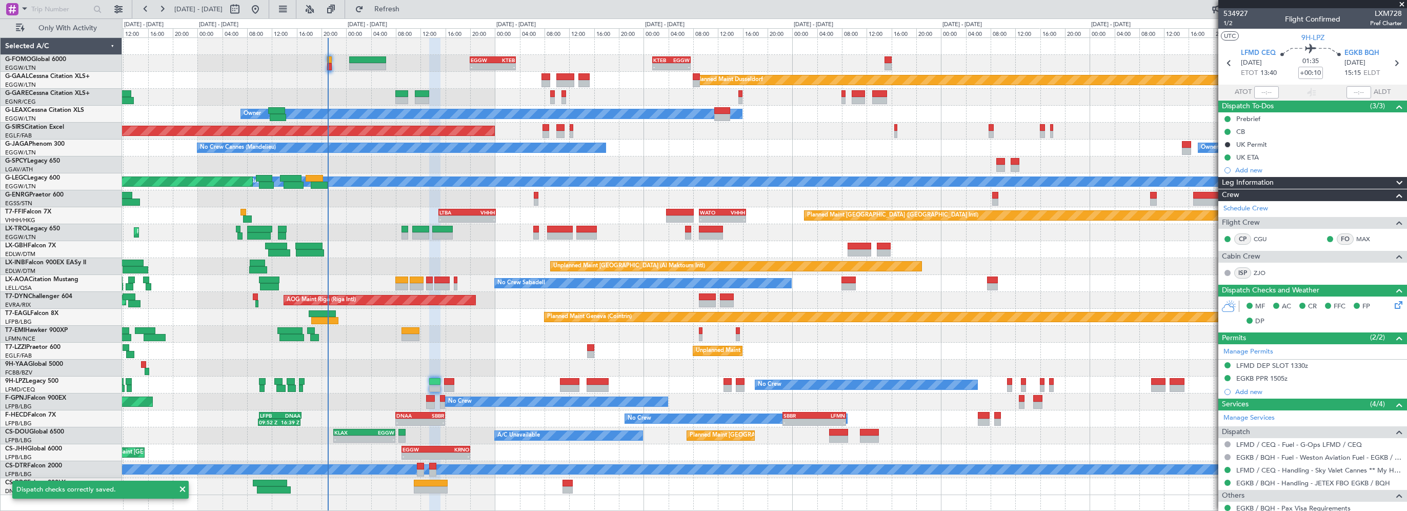
click at [1275, 185] on div "Leg Information" at bounding box center [1312, 183] width 189 height 12
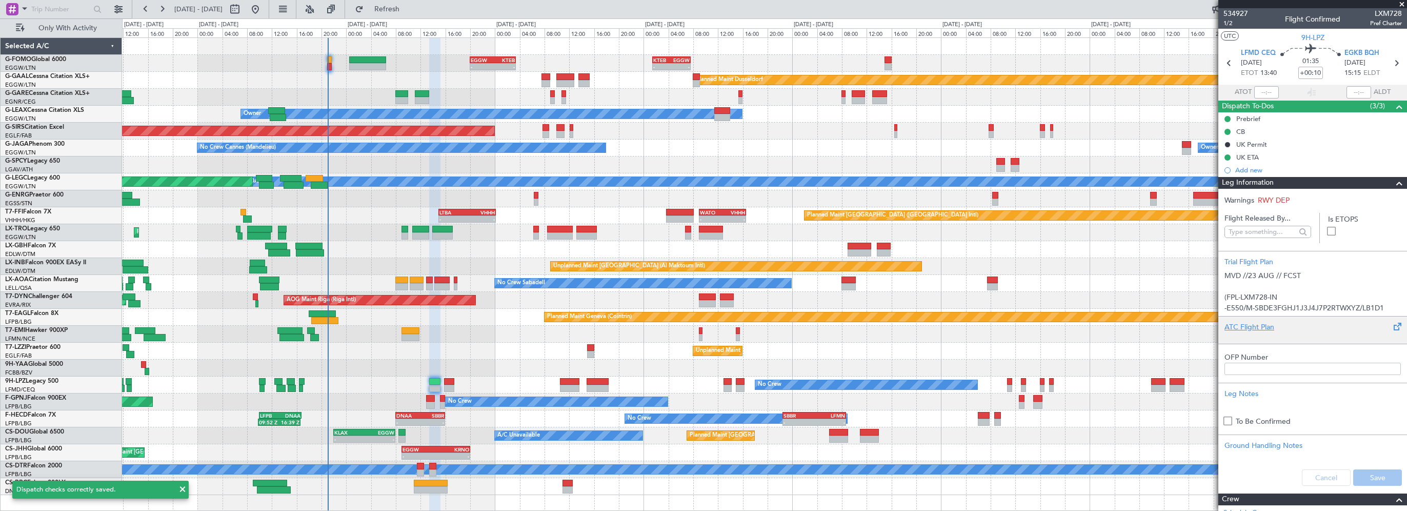
click at [1245, 327] on div "ATC Flight Plan" at bounding box center [1312, 326] width 176 height 11
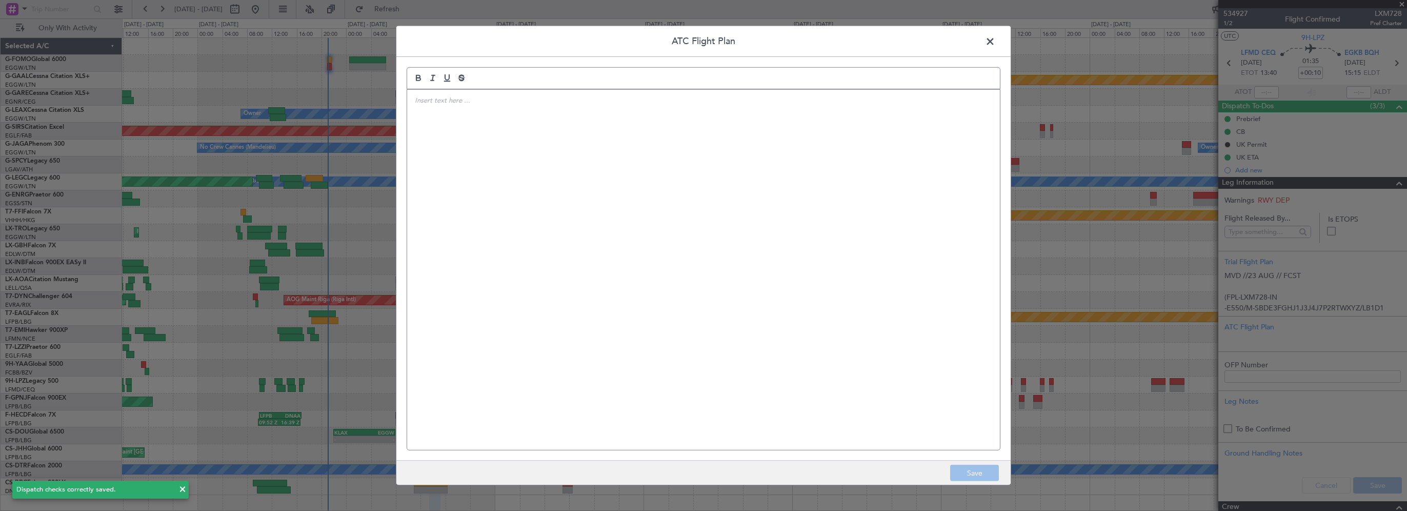
drag, startPoint x: 616, startPoint y: 227, endPoint x: 609, endPoint y: 221, distance: 8.8
click at [612, 225] on div at bounding box center [703, 270] width 593 height 360
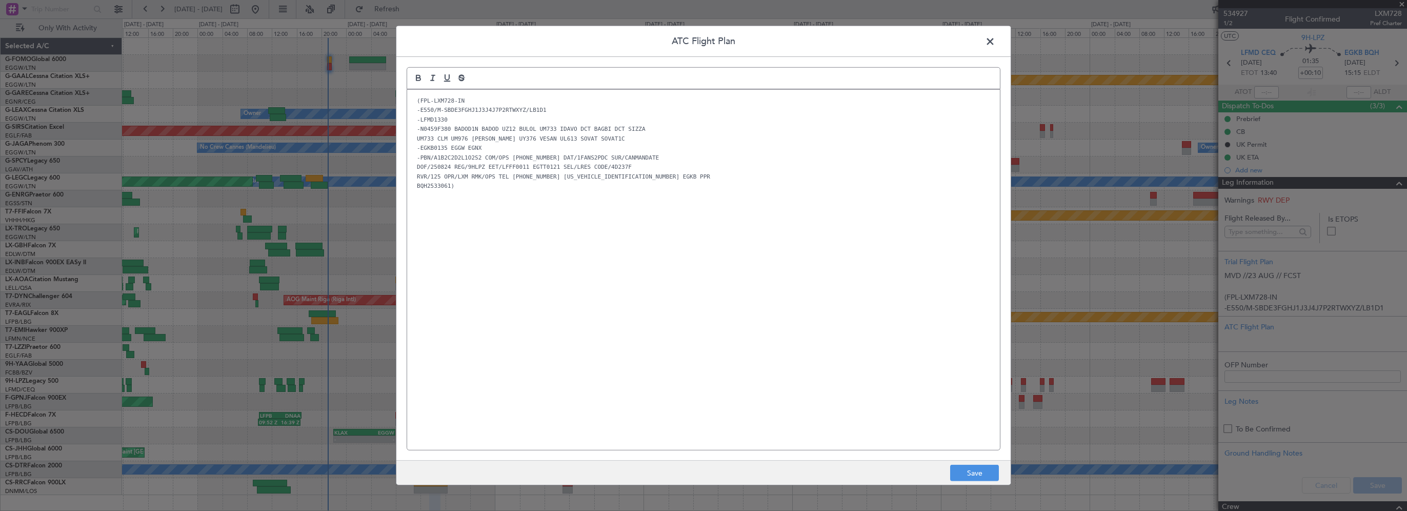
scroll to position [0, 0]
click at [981, 477] on button "Save" at bounding box center [974, 473] width 49 height 16
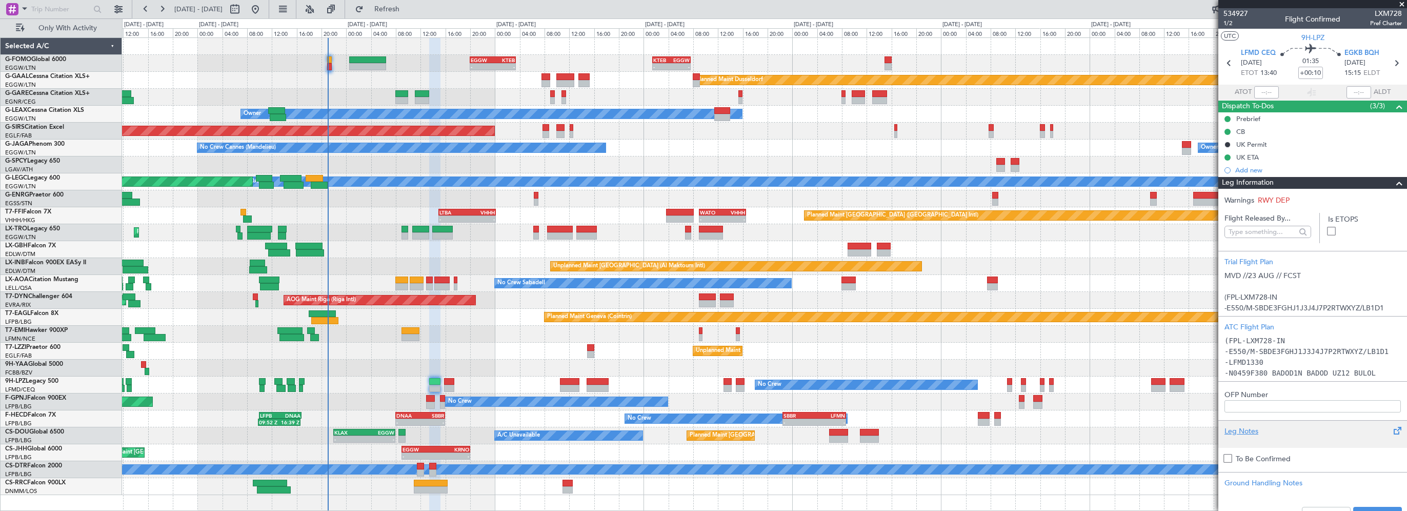
scroll to position [103, 0]
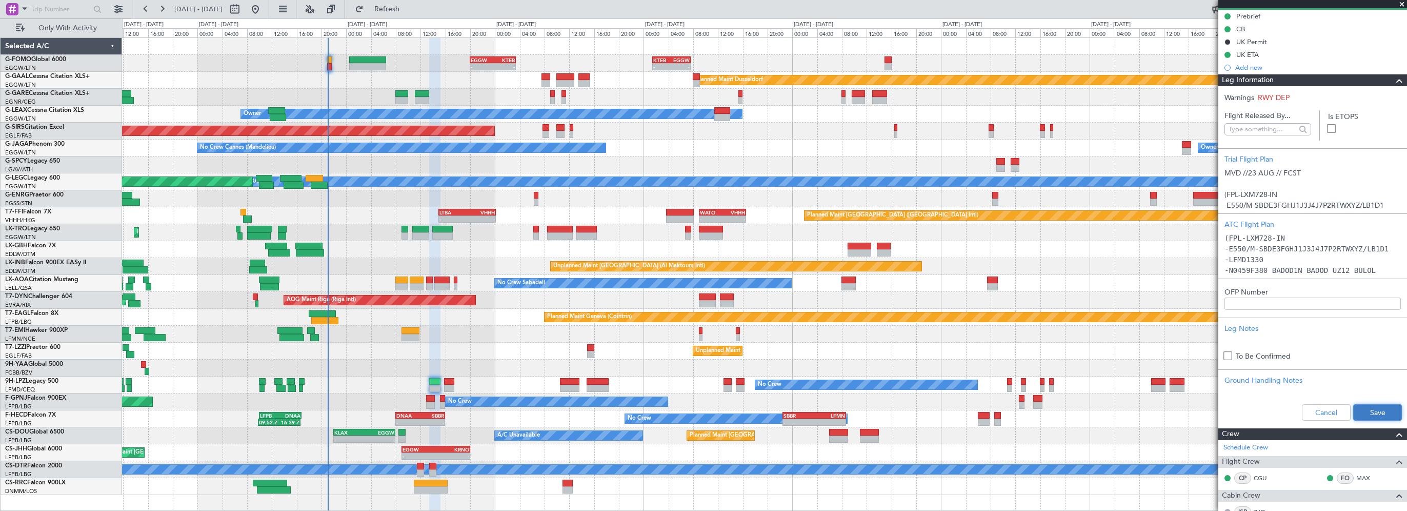
click at [1358, 410] on button "Save" at bounding box center [1377, 412] width 49 height 16
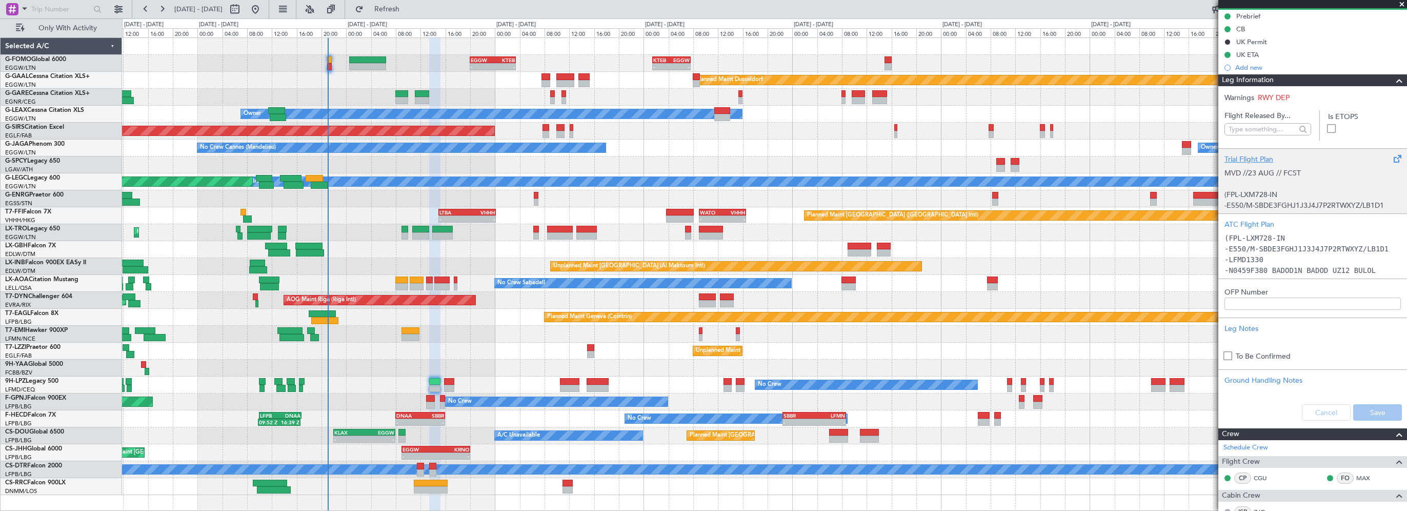
scroll to position [0, 0]
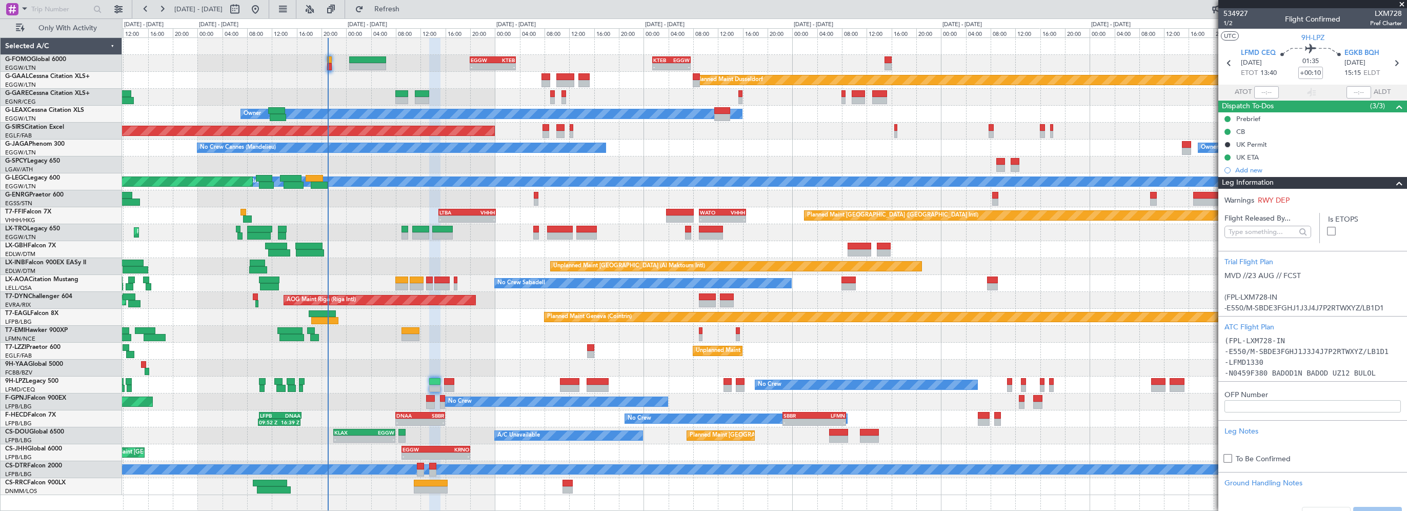
click at [1393, 181] on span at bounding box center [1399, 183] width 12 height 12
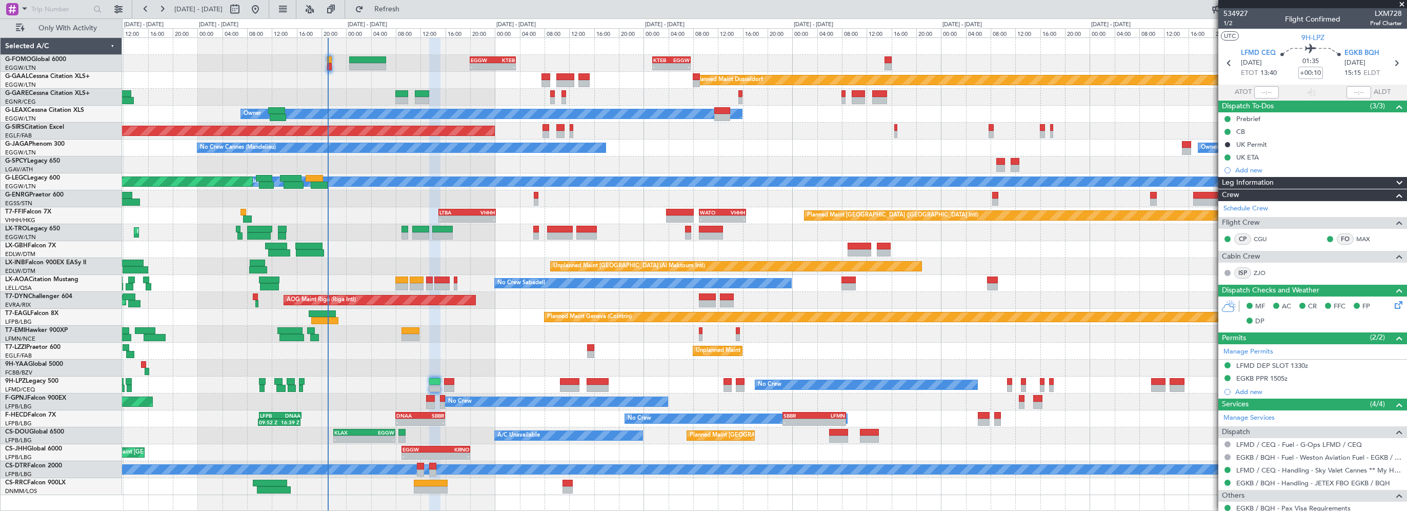
drag, startPoint x: 1247, startPoint y: 157, endPoint x: 1257, endPoint y: 158, distance: 9.8
click at [1247, 157] on div "UK ETA" at bounding box center [1247, 157] width 23 height 9
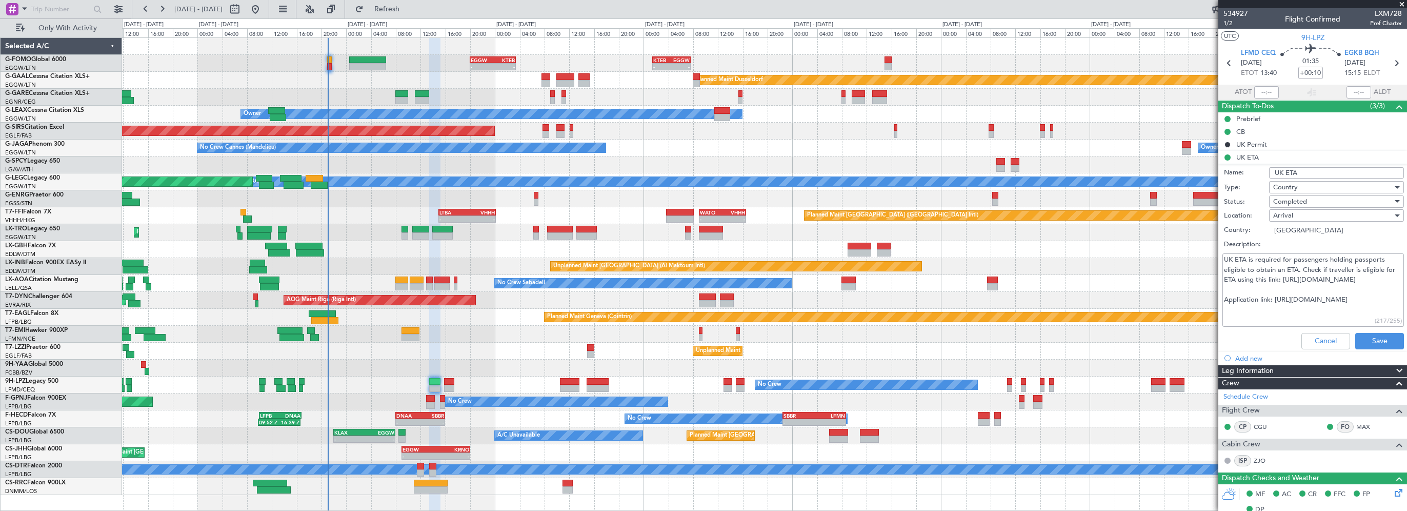
drag, startPoint x: 1278, startPoint y: 298, endPoint x: 1356, endPoint y: 297, distance: 77.4
click at [1382, 298] on textarea "UK ETA is required for passengers holding passports eligible to obtain an ETA. …" at bounding box center [1313, 289] width 182 height 73
click at [1308, 339] on button "Cancel" at bounding box center [1325, 341] width 49 height 16
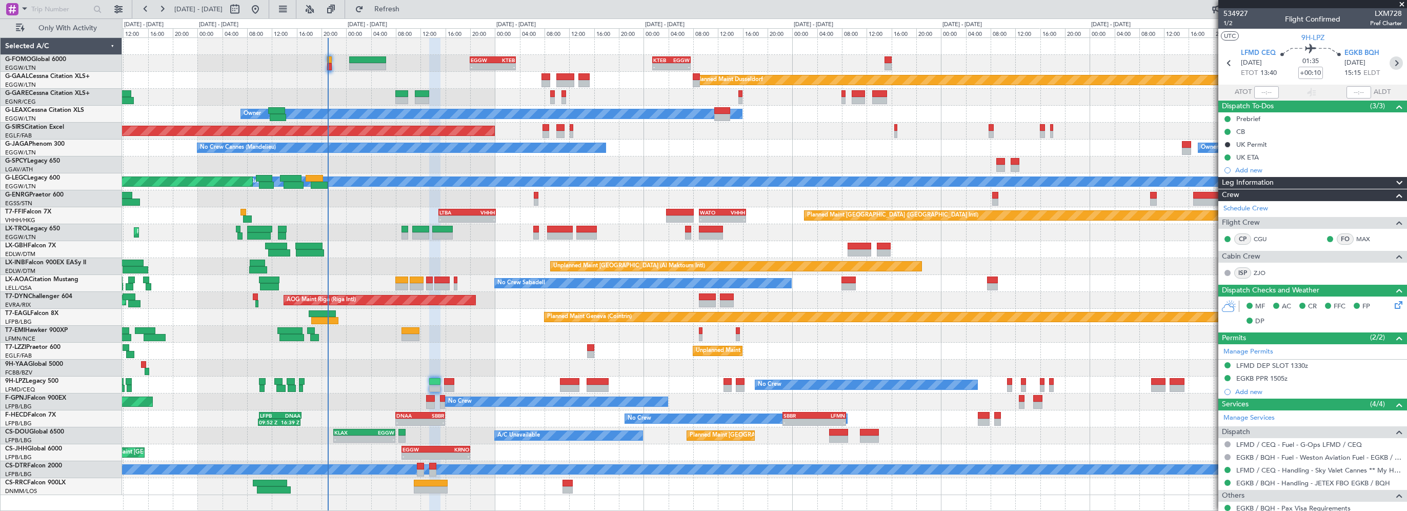
click at [1391, 67] on icon at bounding box center [1395, 62] width 13 height 13
type input "0"
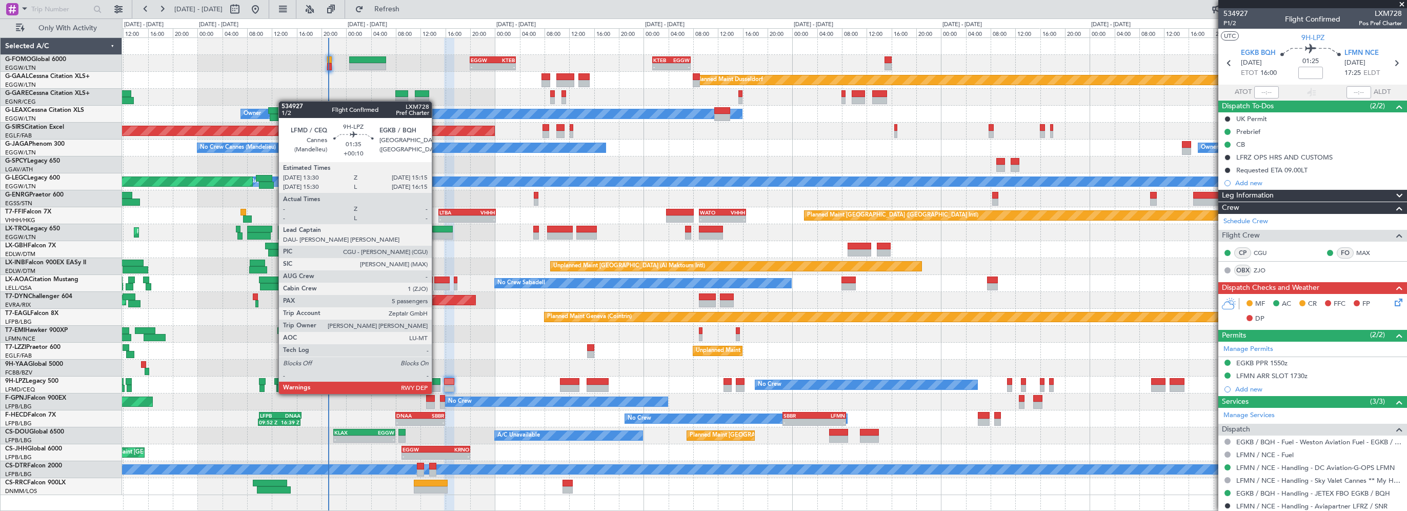
click at [436, 384] on div at bounding box center [434, 381] width 11 height 7
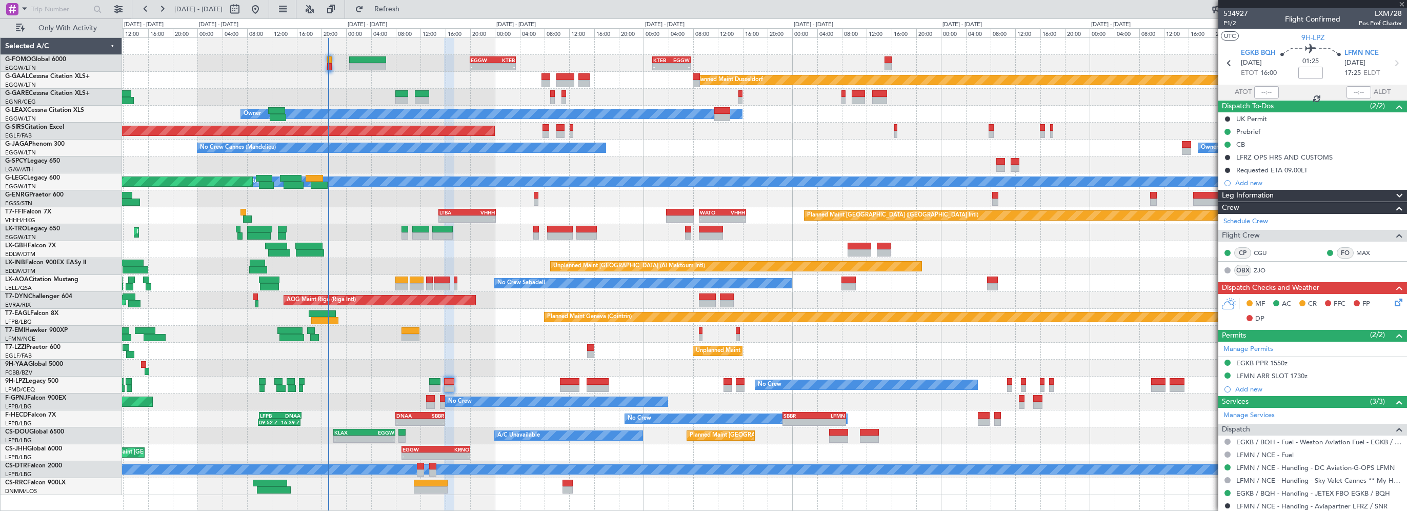
type input "+00:10"
type input "5"
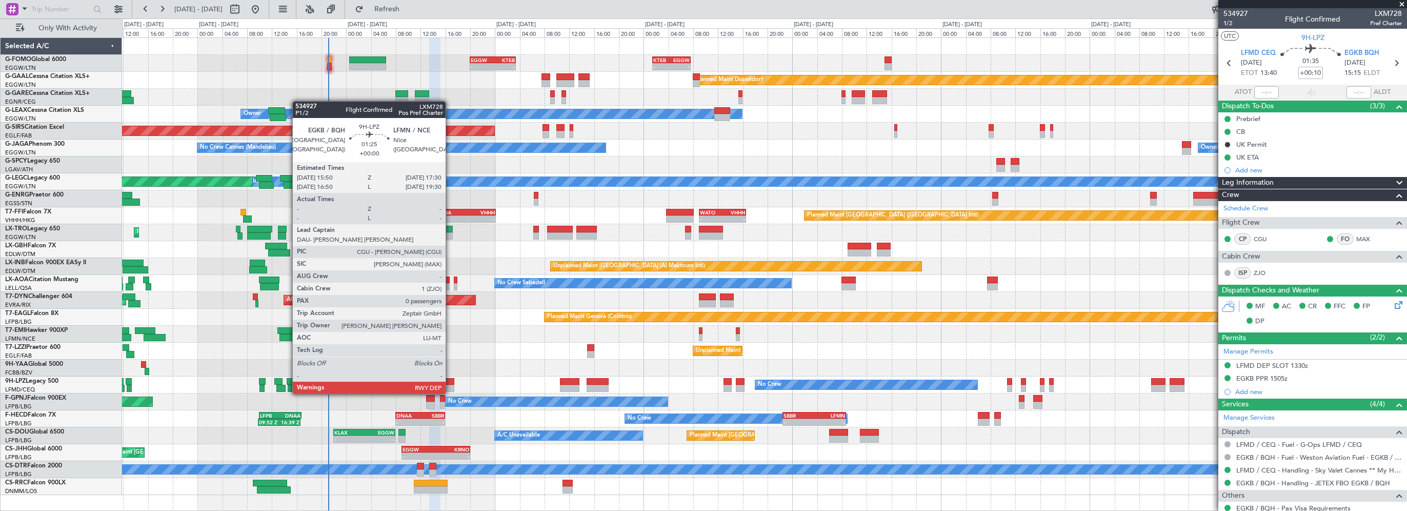
click at [450, 383] on div at bounding box center [449, 381] width 11 height 7
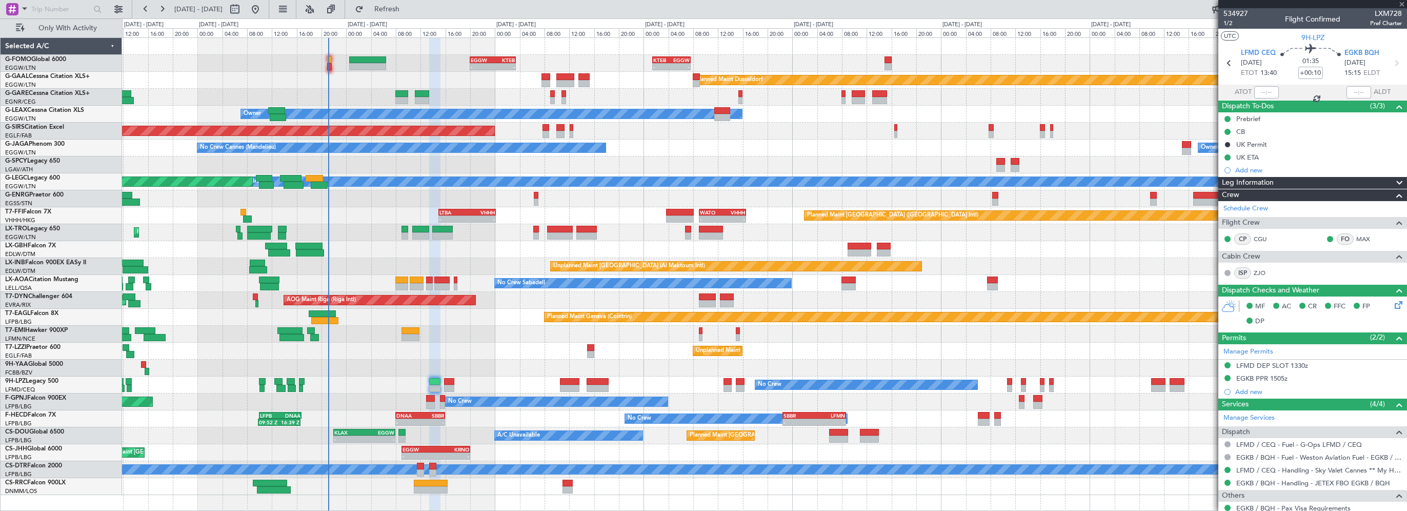
type input "0"
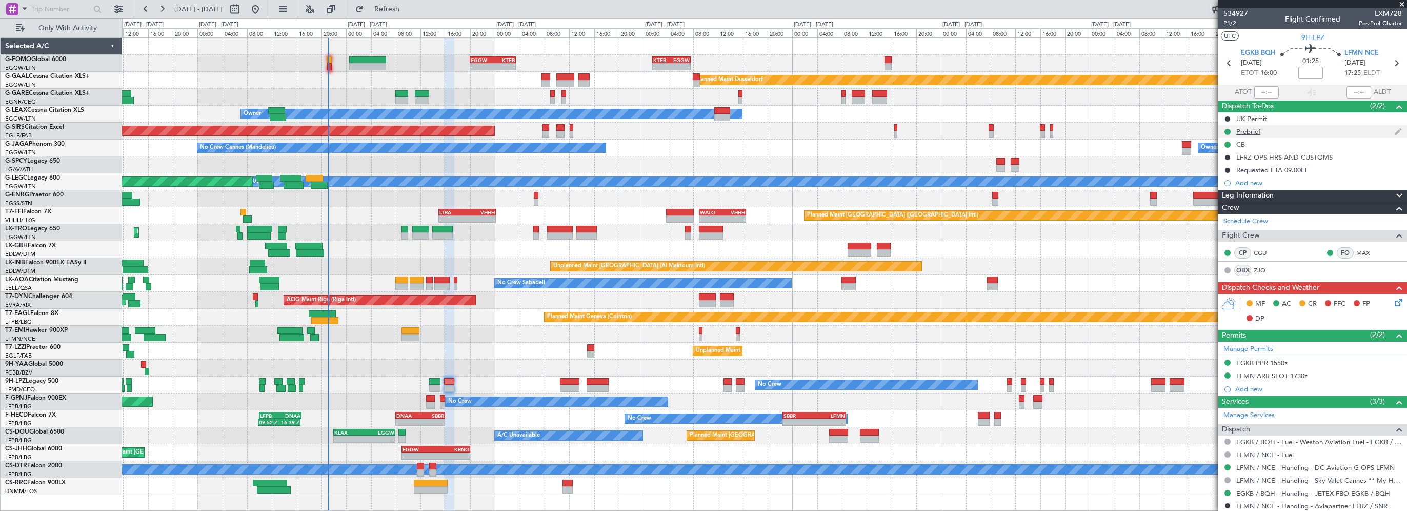
click at [1241, 134] on div "Prebrief" at bounding box center [1248, 131] width 24 height 9
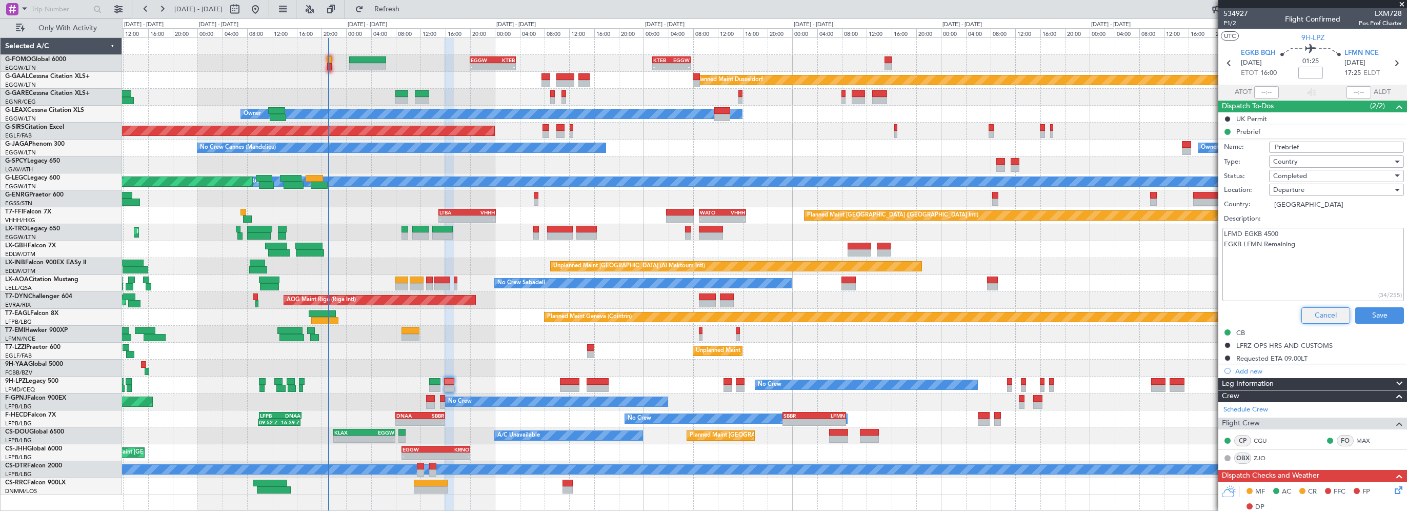
click at [1326, 314] on button "Cancel" at bounding box center [1325, 315] width 49 height 16
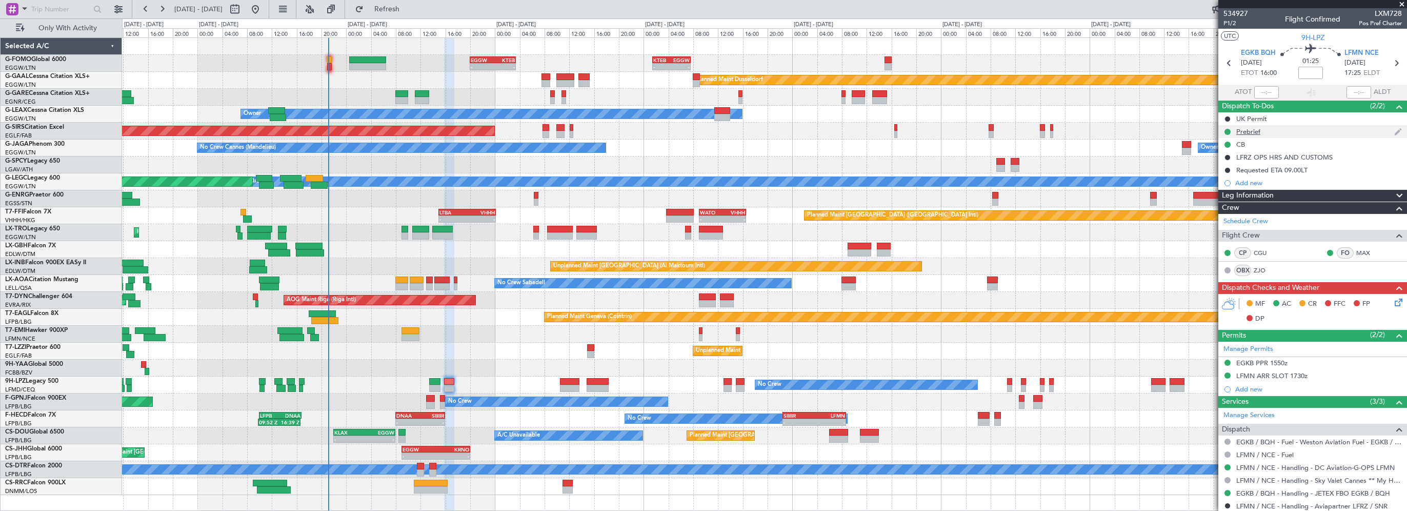
click at [1252, 133] on div "Prebrief" at bounding box center [1248, 131] width 24 height 9
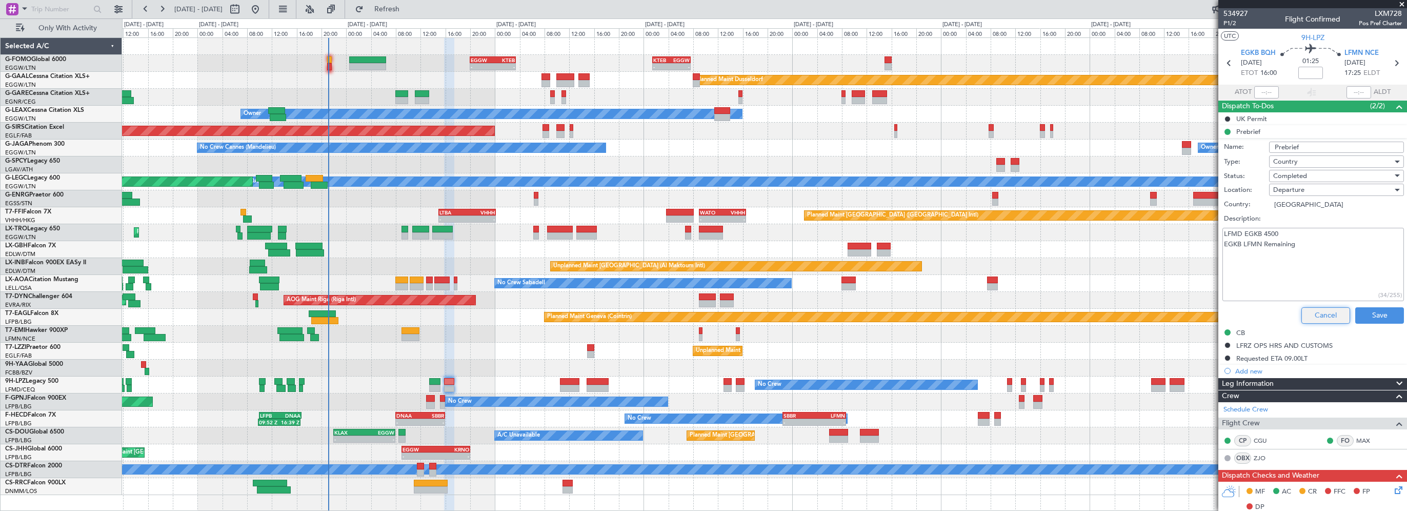
click at [1328, 307] on button "Cancel" at bounding box center [1325, 315] width 49 height 16
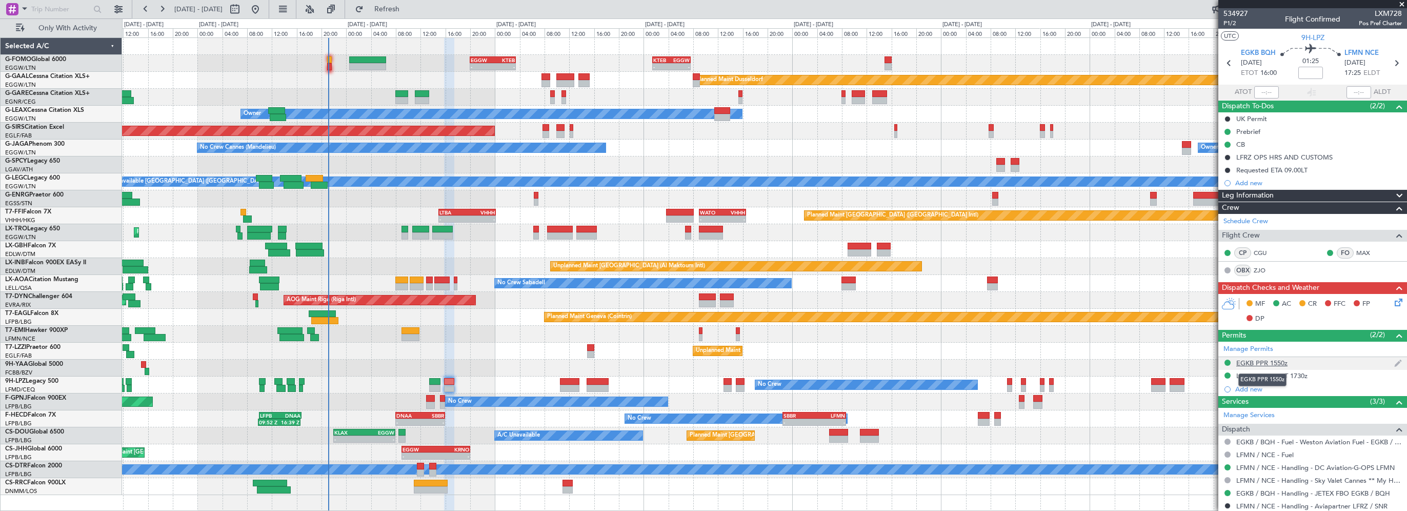
click at [1274, 363] on div "EGKB PPR 1550z" at bounding box center [1261, 362] width 51 height 9
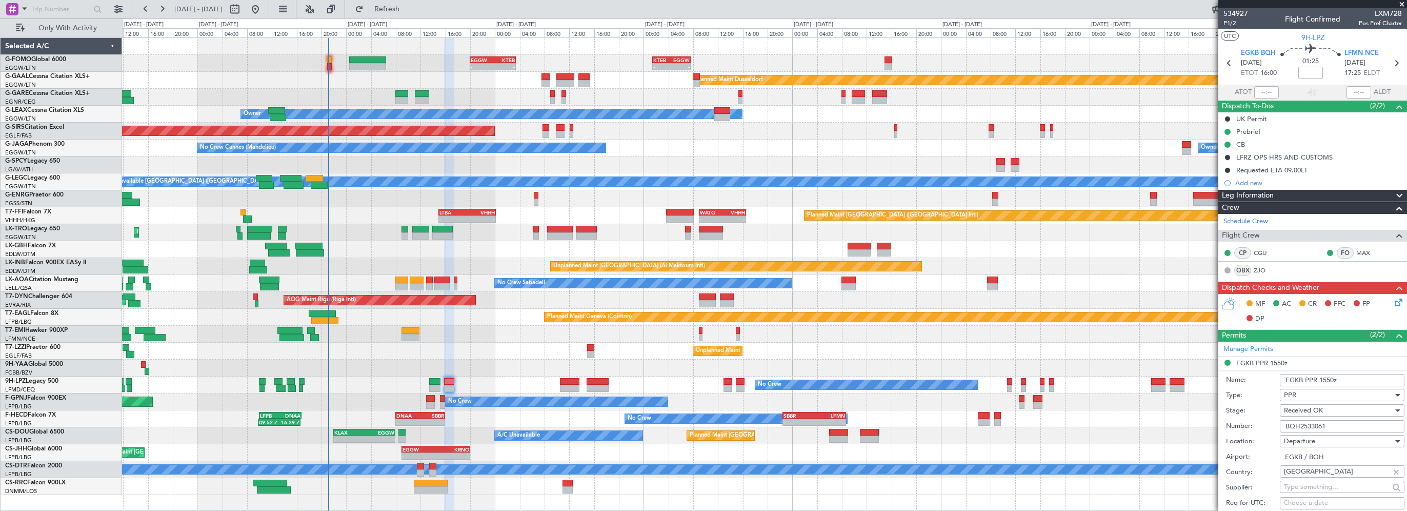
drag, startPoint x: 1344, startPoint y: 425, endPoint x: 1243, endPoint y: 430, distance: 101.2
click at [1251, 432] on div "Number: BQH2533061" at bounding box center [1315, 425] width 178 height 15
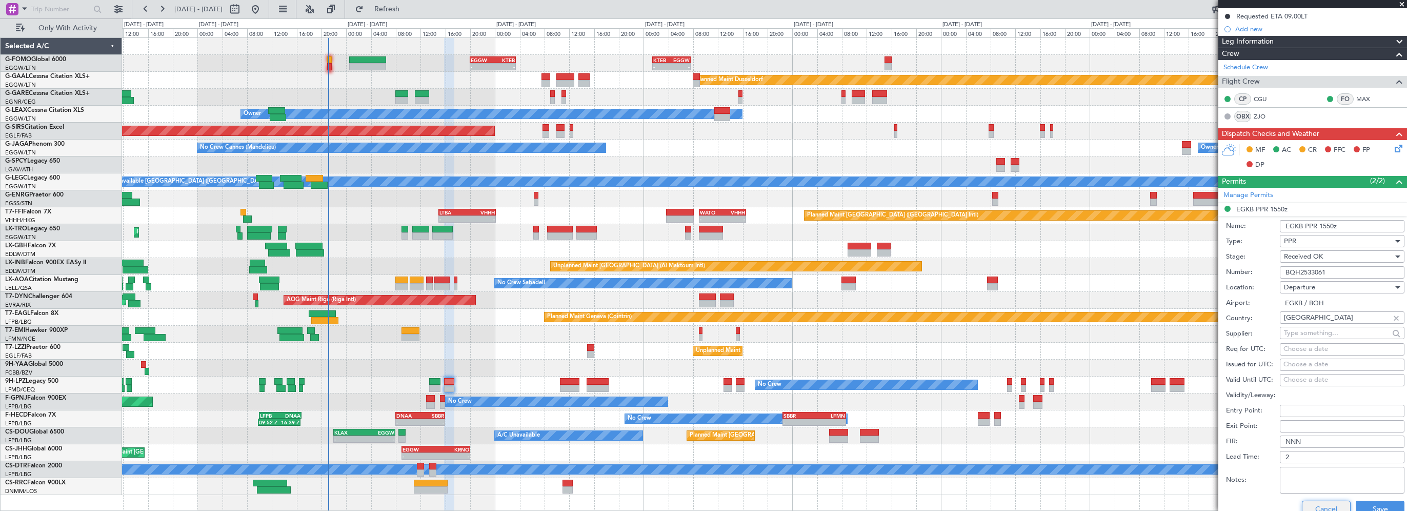
click at [1331, 507] on button "Cancel" at bounding box center [1326, 508] width 49 height 16
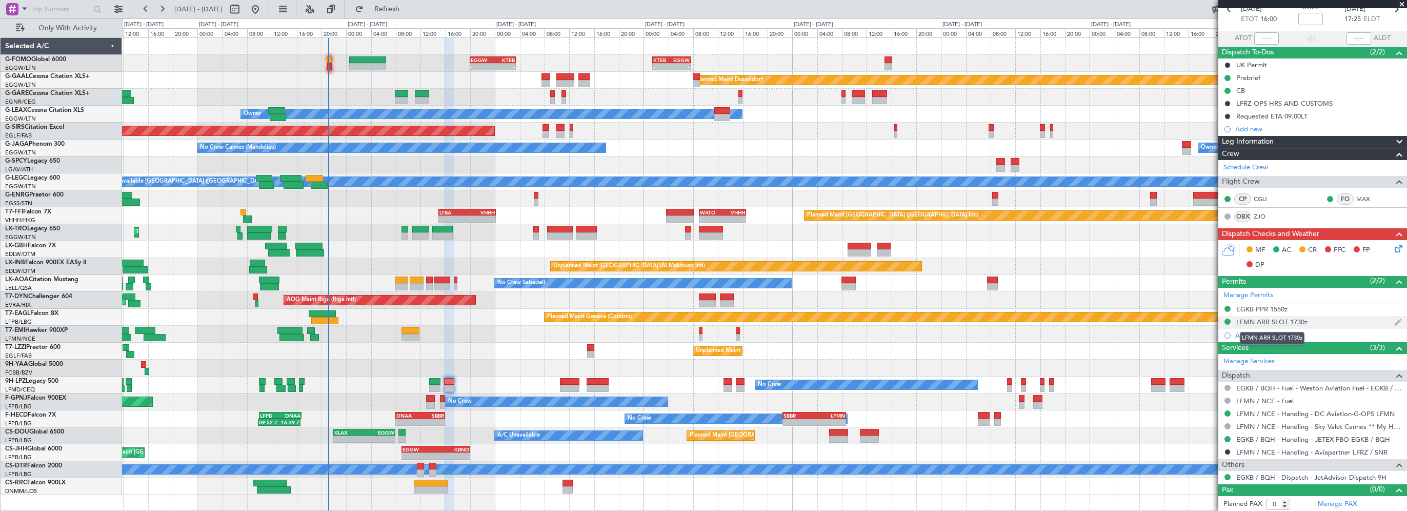
click at [1286, 323] on div "LFMN ARR SLOT 1730z" at bounding box center [1271, 321] width 71 height 9
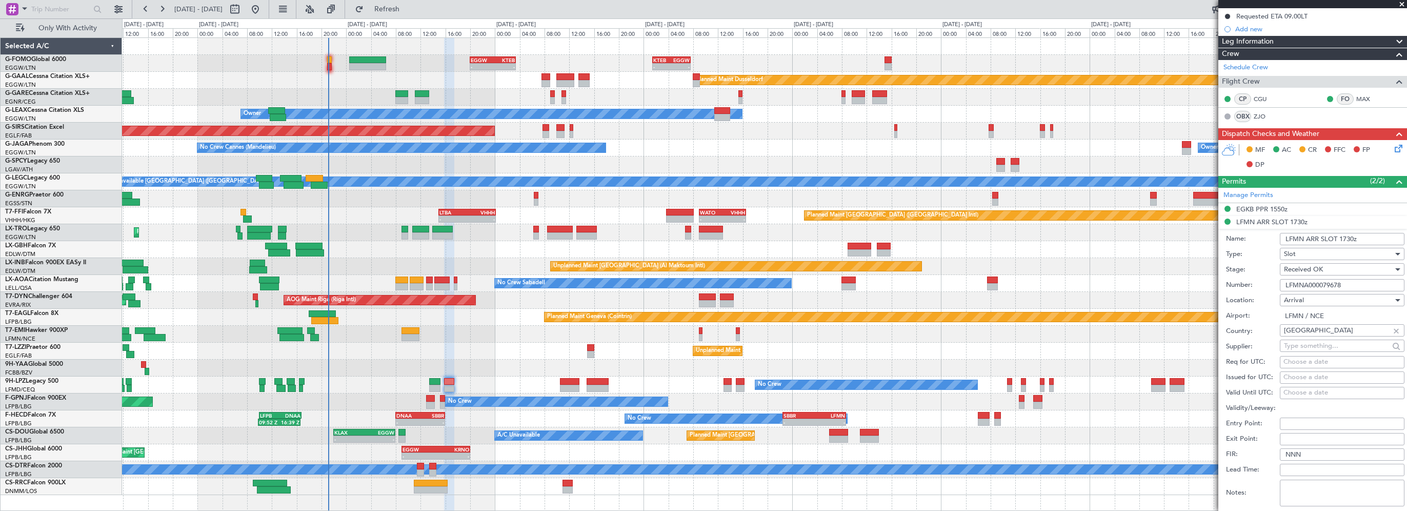
drag, startPoint x: 1356, startPoint y: 285, endPoint x: 1270, endPoint y: 286, distance: 85.6
click at [1270, 286] on div "Number: LFMNA000079678" at bounding box center [1315, 284] width 178 height 15
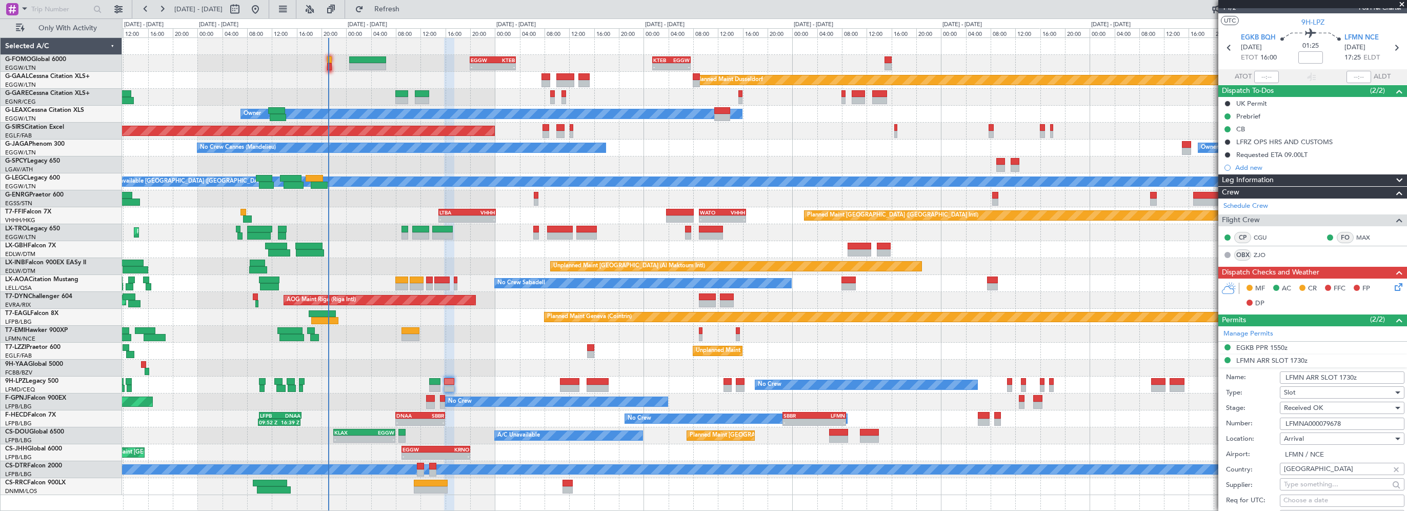
scroll to position [0, 0]
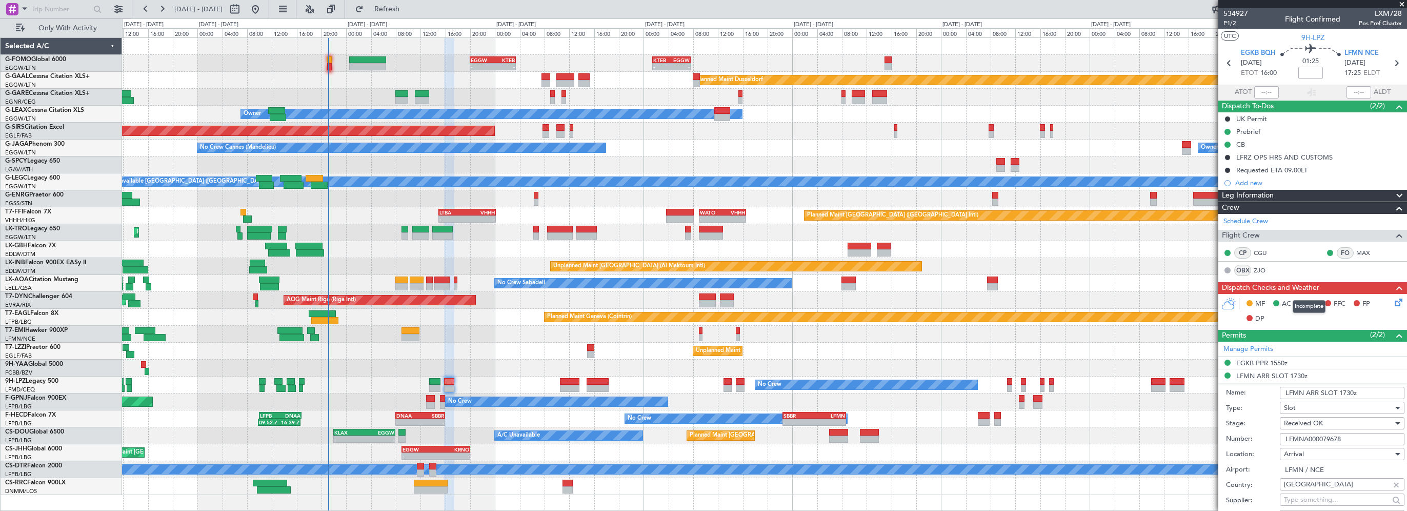
click at [1393, 287] on span at bounding box center [1399, 287] width 12 height 12
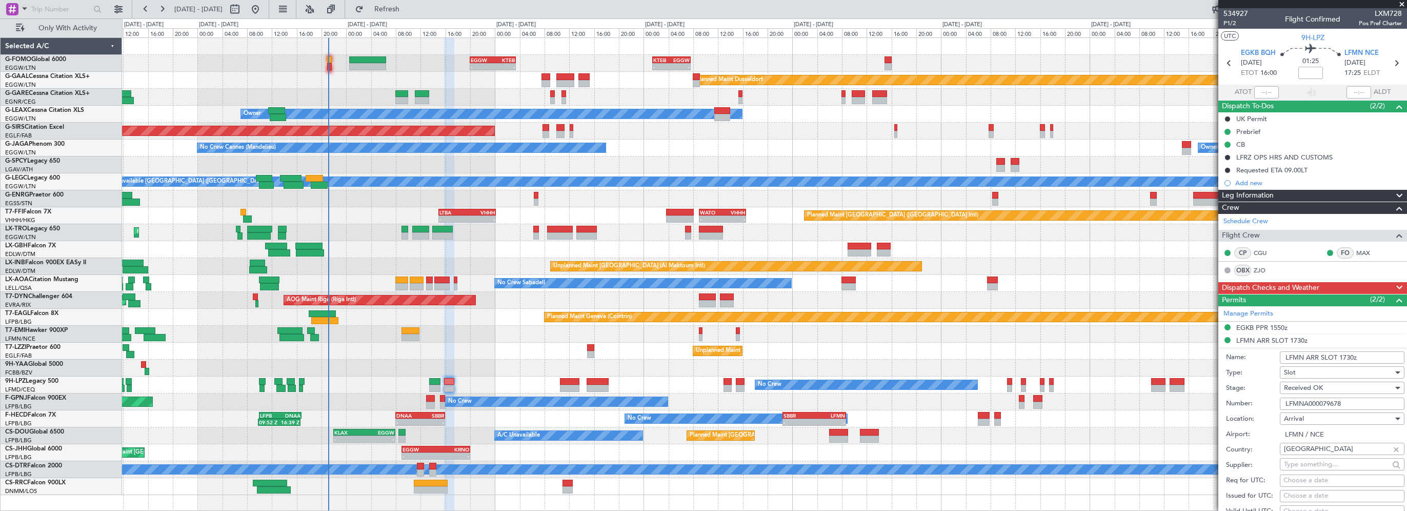
click at [1393, 284] on span at bounding box center [1399, 287] width 12 height 12
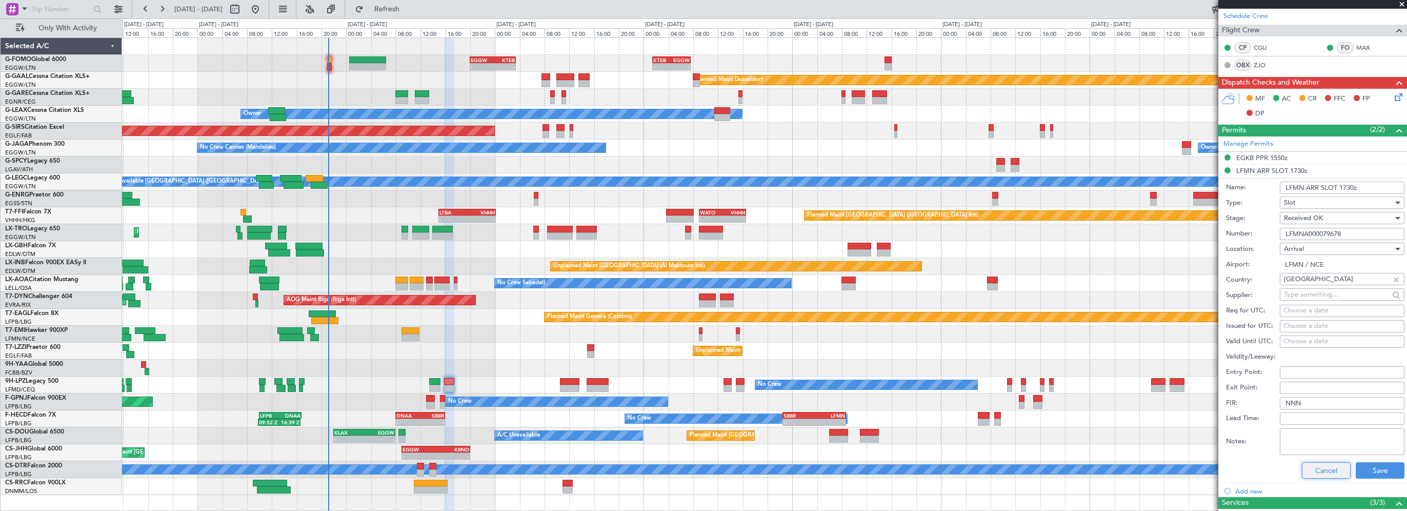
click at [1319, 470] on button "Cancel" at bounding box center [1326, 470] width 49 height 16
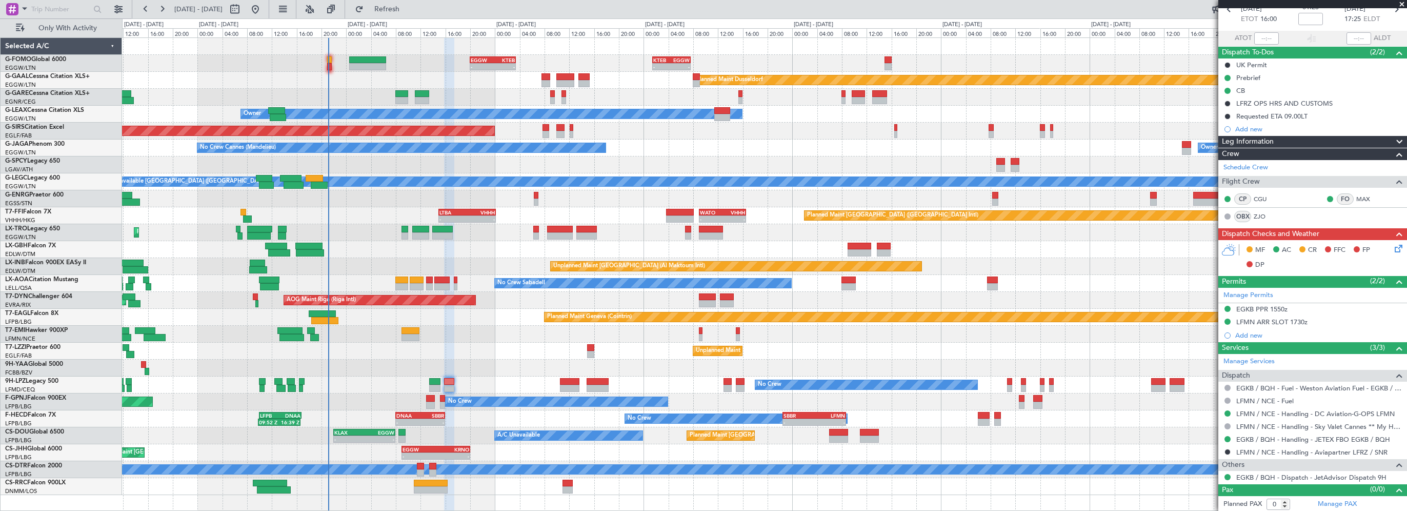
click at [1376, 137] on div "Leg Information" at bounding box center [1312, 142] width 189 height 12
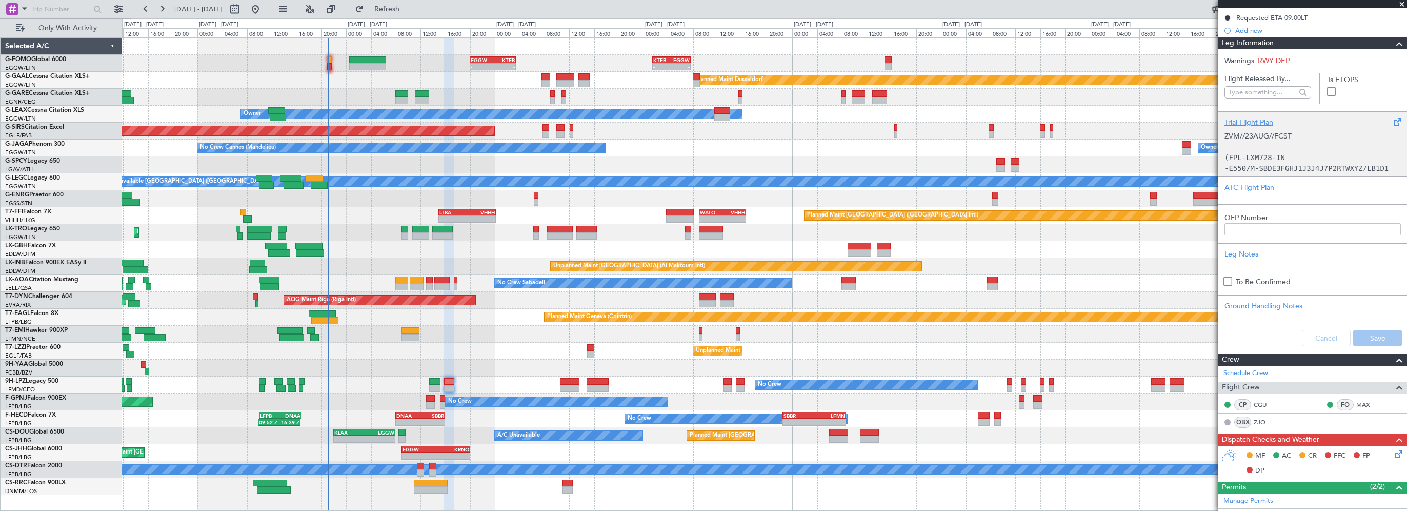
scroll to position [50, 0]
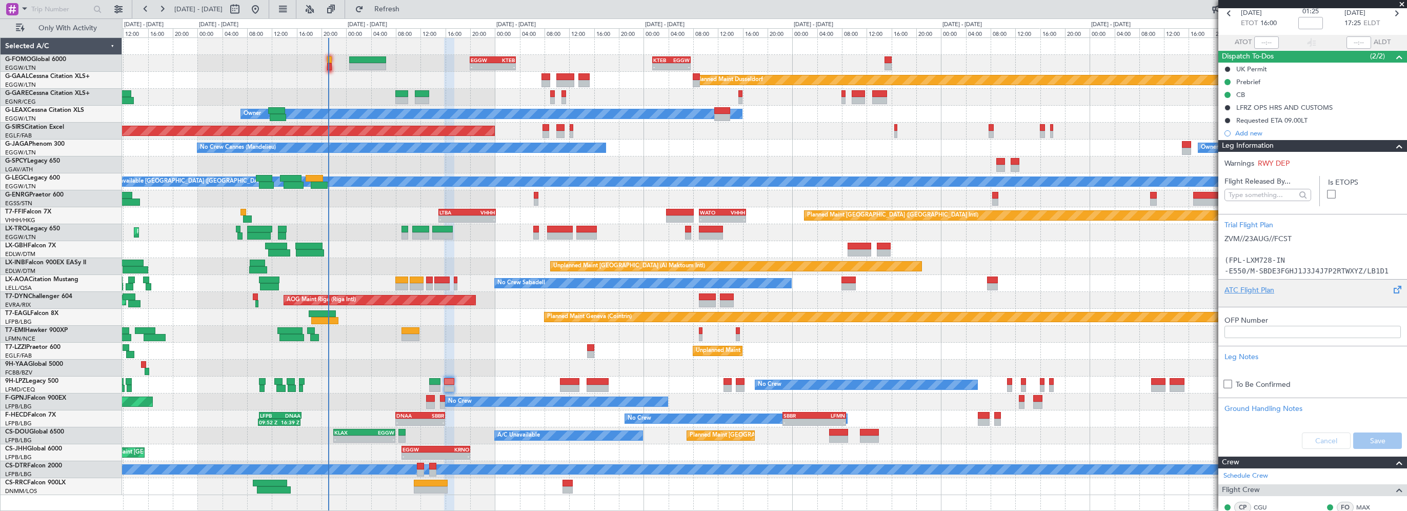
click at [1252, 293] on div "ATC Flight Plan" at bounding box center [1312, 290] width 176 height 11
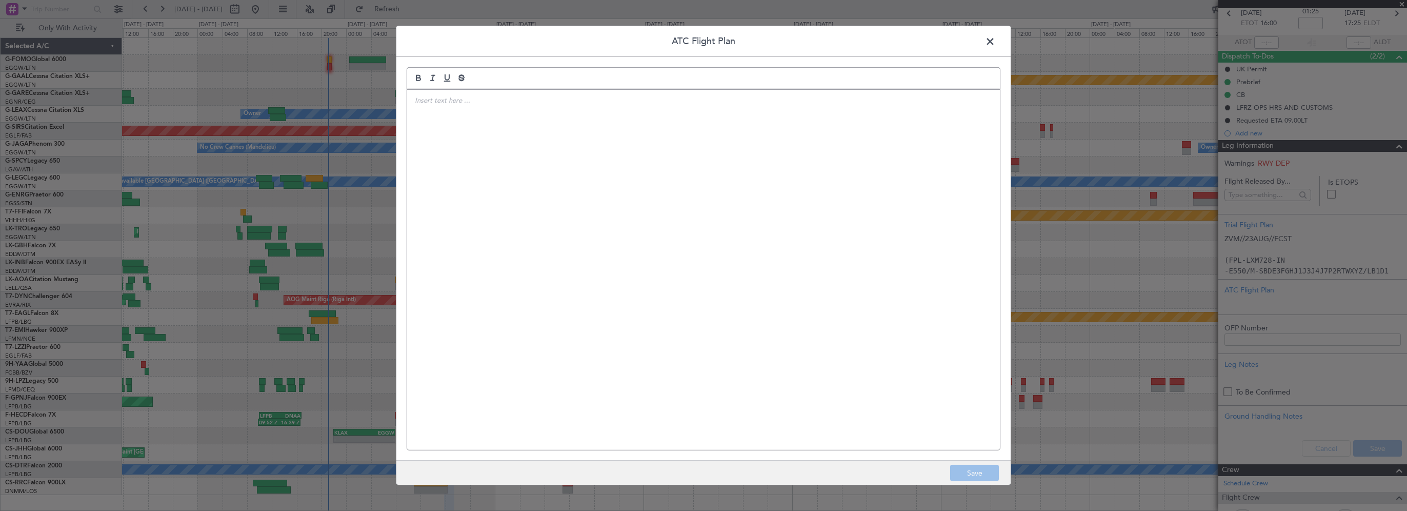
drag, startPoint x: 752, startPoint y: 226, endPoint x: 739, endPoint y: 224, distance: 13.0
click at [743, 225] on div at bounding box center [703, 270] width 593 height 360
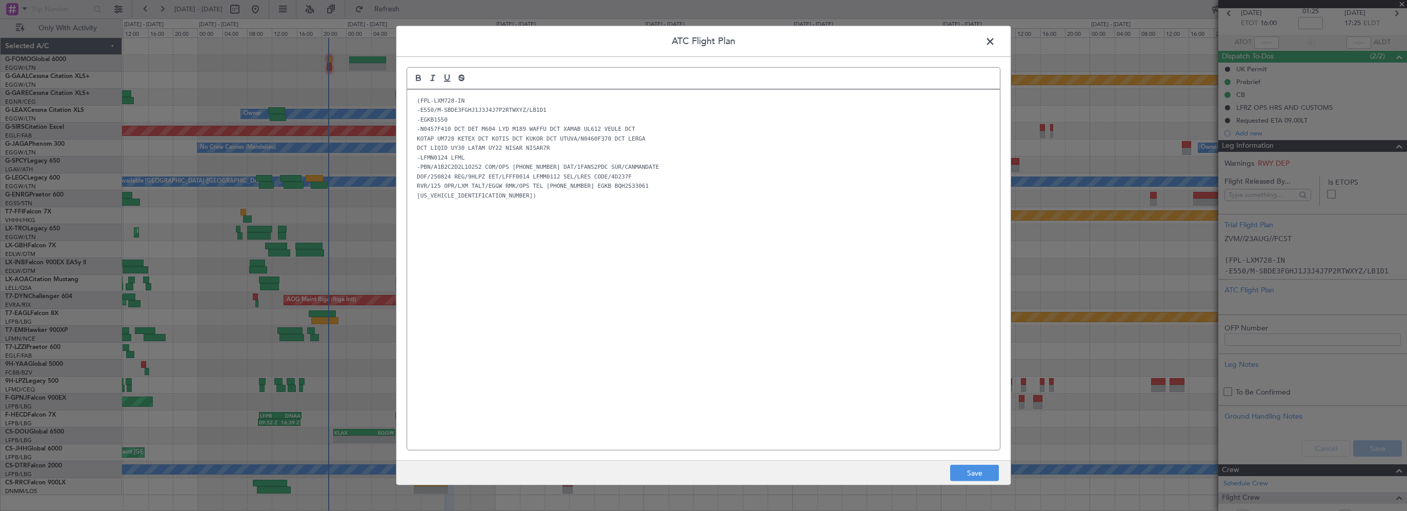
scroll to position [0, 0]
click at [962, 468] on button "Save" at bounding box center [974, 473] width 49 height 16
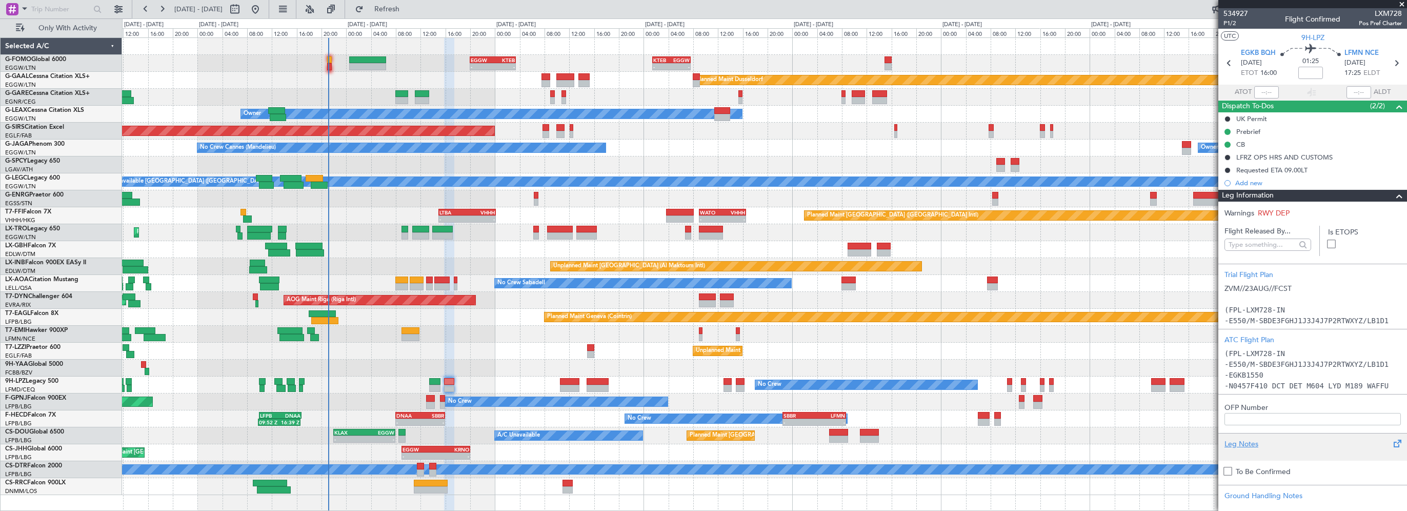
scroll to position [256, 0]
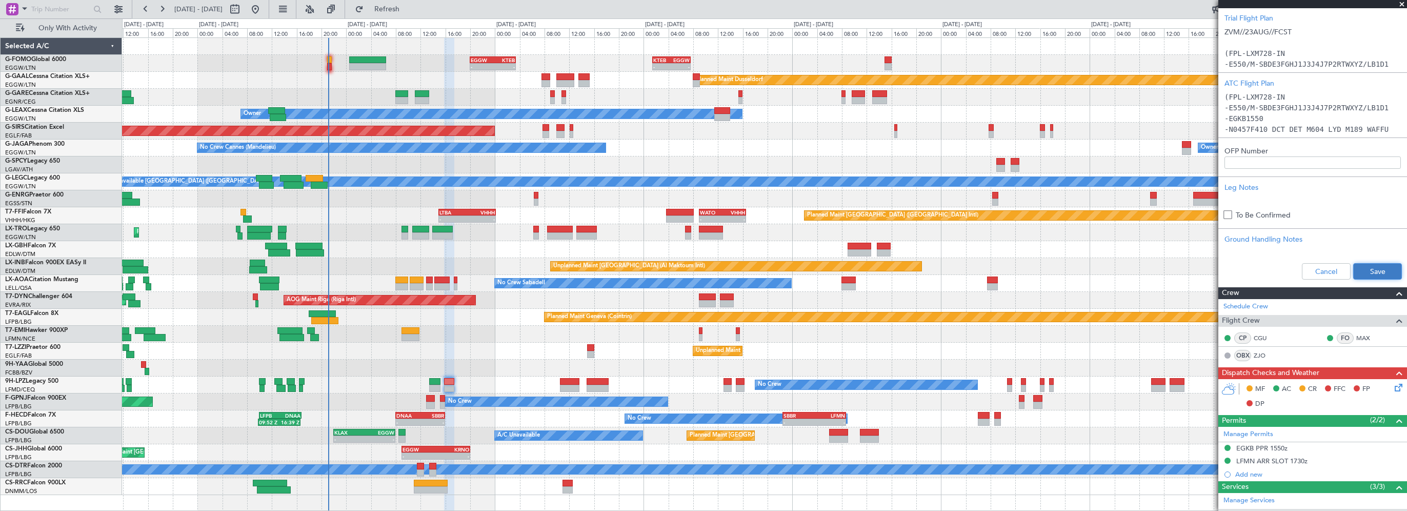
click at [1366, 272] on button "Save" at bounding box center [1377, 271] width 49 height 16
click at [1393, 387] on icon at bounding box center [1397, 385] width 8 height 8
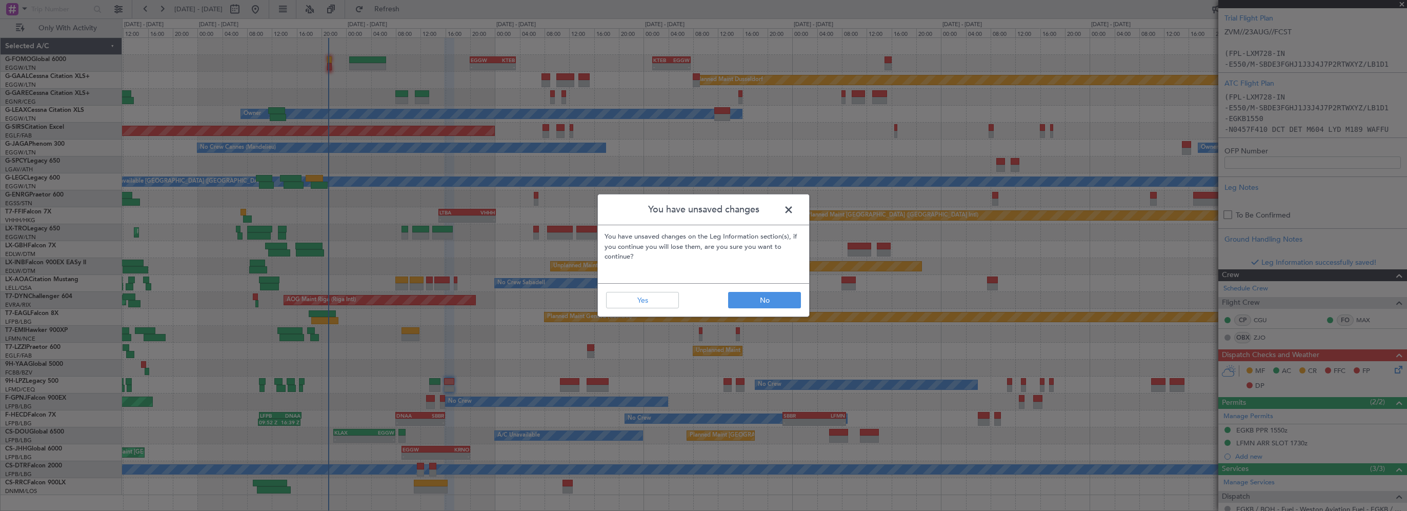
drag, startPoint x: 787, startPoint y: 208, endPoint x: 922, endPoint y: 220, distance: 135.4
click at [794, 208] on span at bounding box center [794, 212] width 0 height 21
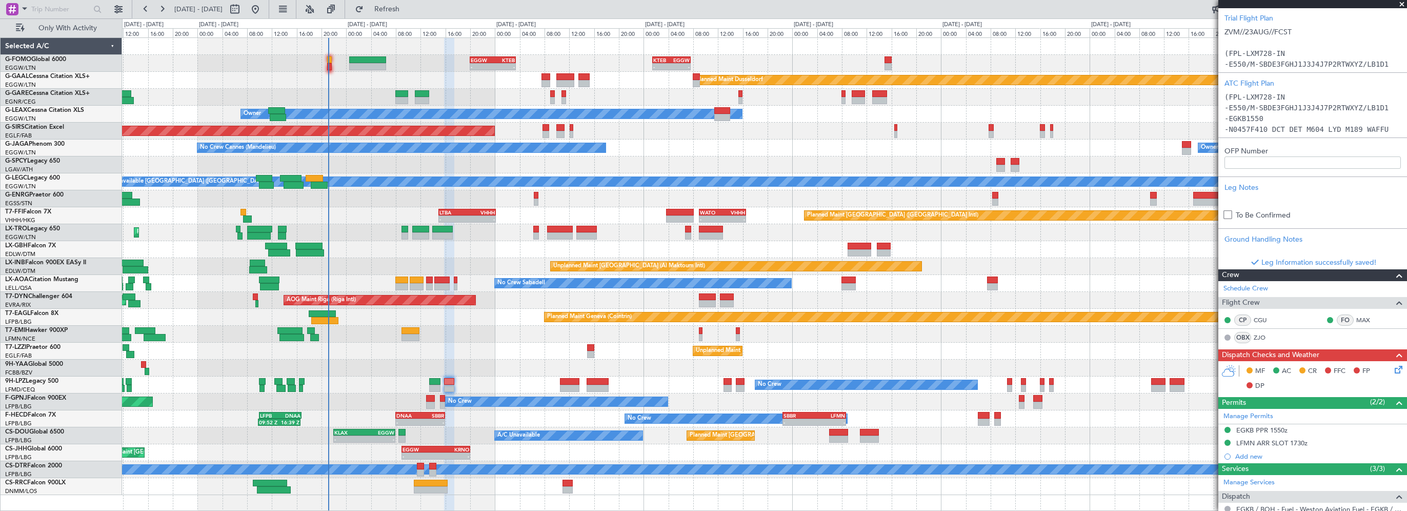
click at [1393, 368] on icon at bounding box center [1397, 368] width 8 height 8
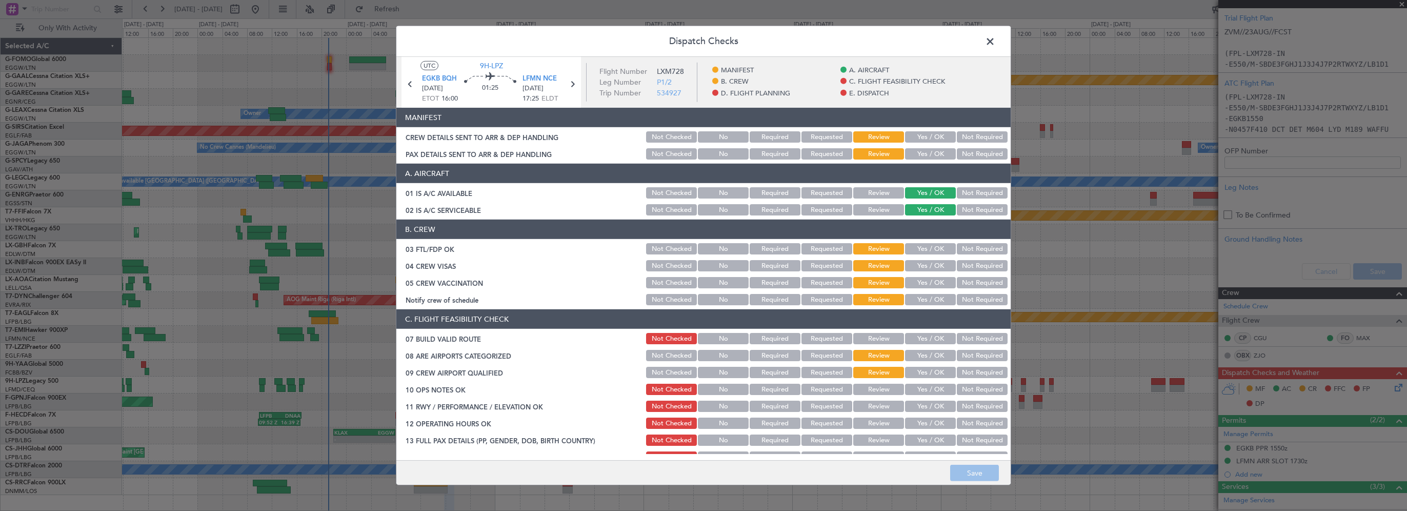
click at [927, 338] on button "Yes / OK" at bounding box center [930, 338] width 51 height 11
click at [923, 388] on button "Yes / OK" at bounding box center [930, 389] width 51 height 11
click at [926, 402] on button "Yes / OK" at bounding box center [930, 405] width 51 height 11
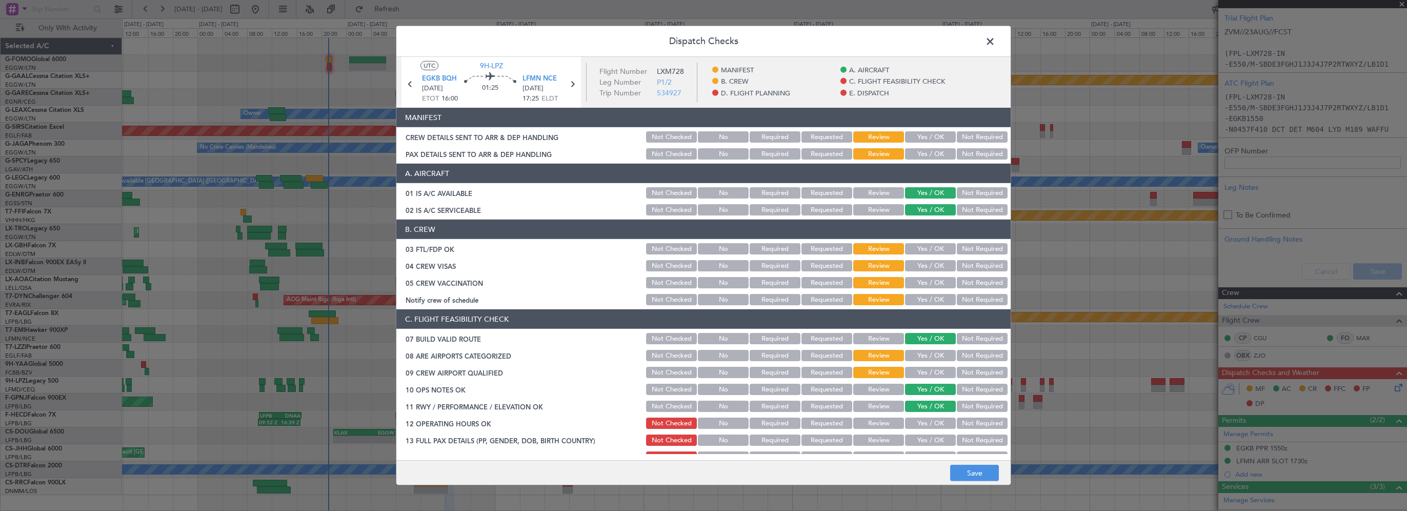
click at [929, 419] on button "Yes / OK" at bounding box center [930, 422] width 51 height 11
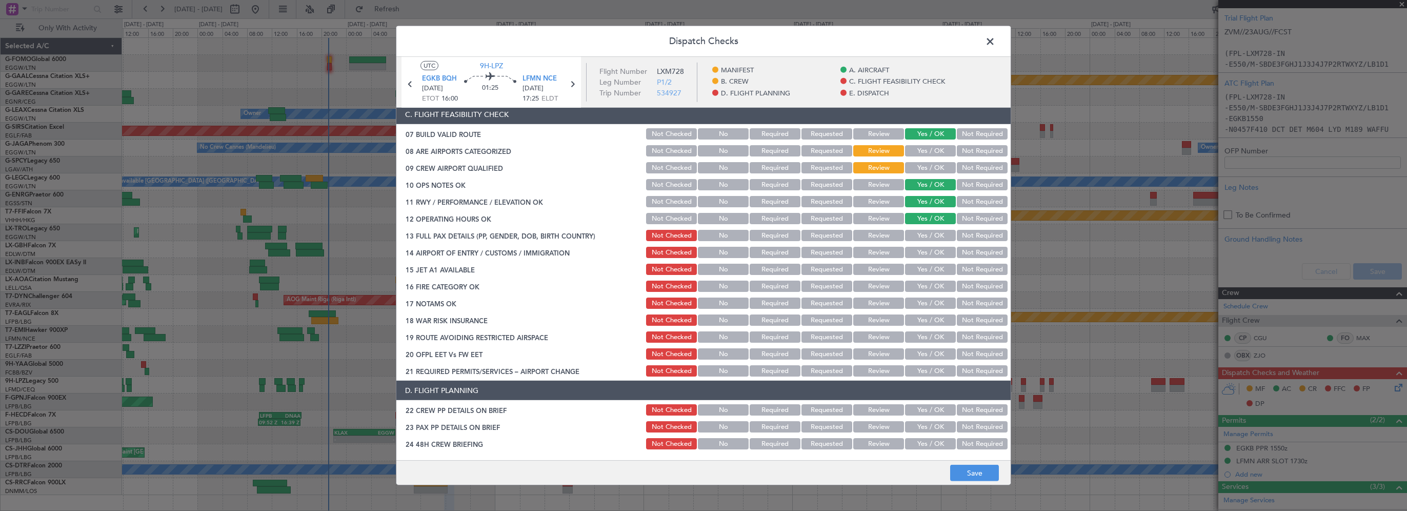
scroll to position [205, 0]
click at [917, 231] on button "Yes / OK" at bounding box center [930, 234] width 51 height 11
click at [921, 254] on button "Yes / OK" at bounding box center [930, 251] width 51 height 11
click at [921, 271] on button "Yes / OK" at bounding box center [930, 268] width 51 height 11
click at [921, 285] on button "Yes / OK" at bounding box center [930, 285] width 51 height 11
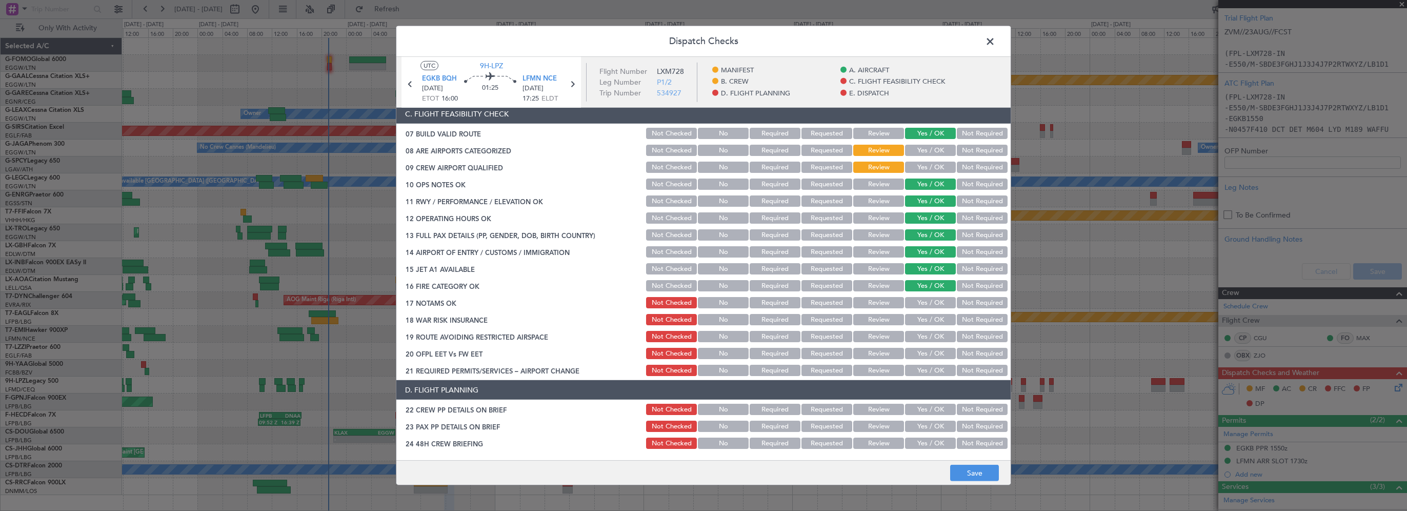
click at [926, 299] on button "Yes / OK" at bounding box center [930, 302] width 51 height 11
click at [958, 319] on button "Not Required" at bounding box center [982, 319] width 51 height 11
drag, startPoint x: 930, startPoint y: 329, endPoint x: 928, endPoint y: 334, distance: 5.7
click at [930, 330] on div "Yes / OK" at bounding box center [929, 336] width 52 height 14
click at [927, 338] on button "Yes / OK" at bounding box center [930, 336] width 51 height 11
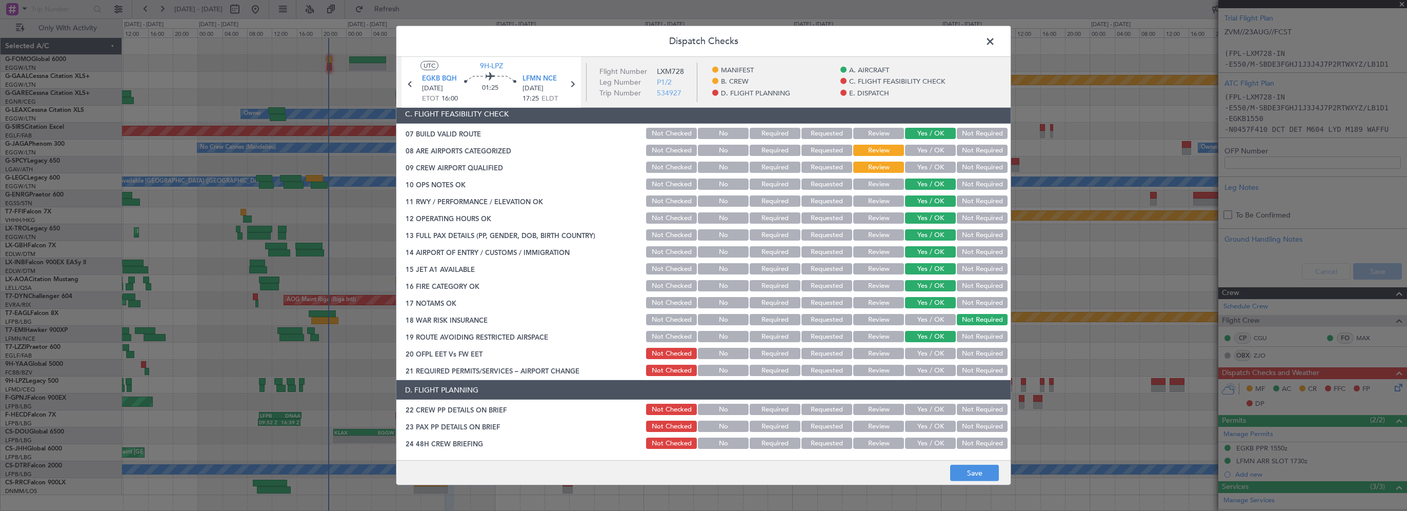
click at [925, 359] on div "Yes / OK" at bounding box center [929, 353] width 52 height 14
click at [923, 368] on button "Yes / OK" at bounding box center [930, 370] width 51 height 11
click at [926, 354] on button "Yes / OK" at bounding box center [930, 353] width 51 height 11
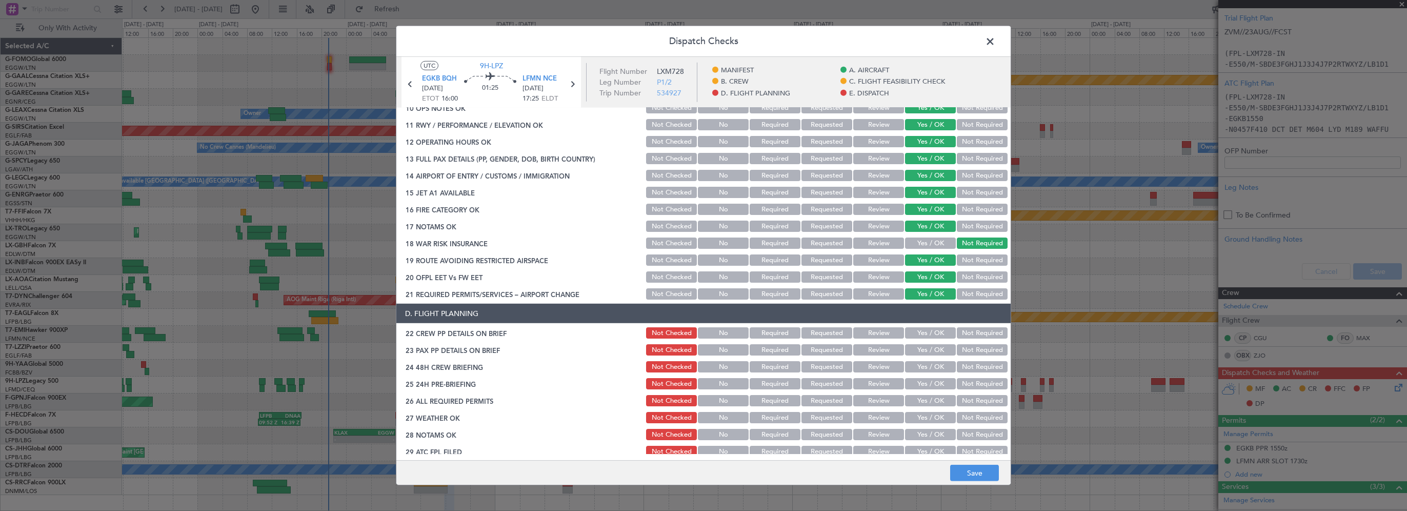
scroll to position [359, 0]
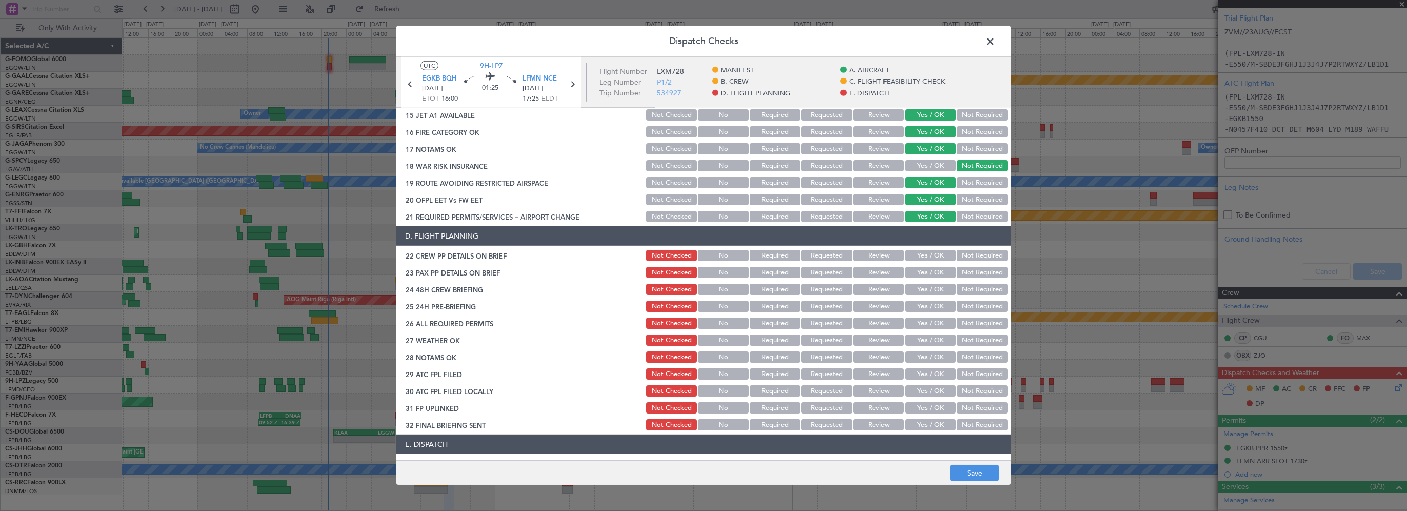
click at [918, 256] on button "Yes / OK" at bounding box center [930, 255] width 51 height 11
click at [917, 279] on section "D. FLIGHT PLANNING 22 CREW PP DETAILS ON BRIEF Not Checked No Required Requeste…" at bounding box center [703, 329] width 614 height 206
click at [920, 294] on section "D. FLIGHT PLANNING 22 CREW PP DETAILS ON BRIEF Not Checked No Required Requeste…" at bounding box center [703, 329] width 614 height 206
drag, startPoint x: 920, startPoint y: 292, endPoint x: 925, endPoint y: 274, distance: 19.0
click at [925, 274] on button "Yes / OK" at bounding box center [930, 272] width 51 height 11
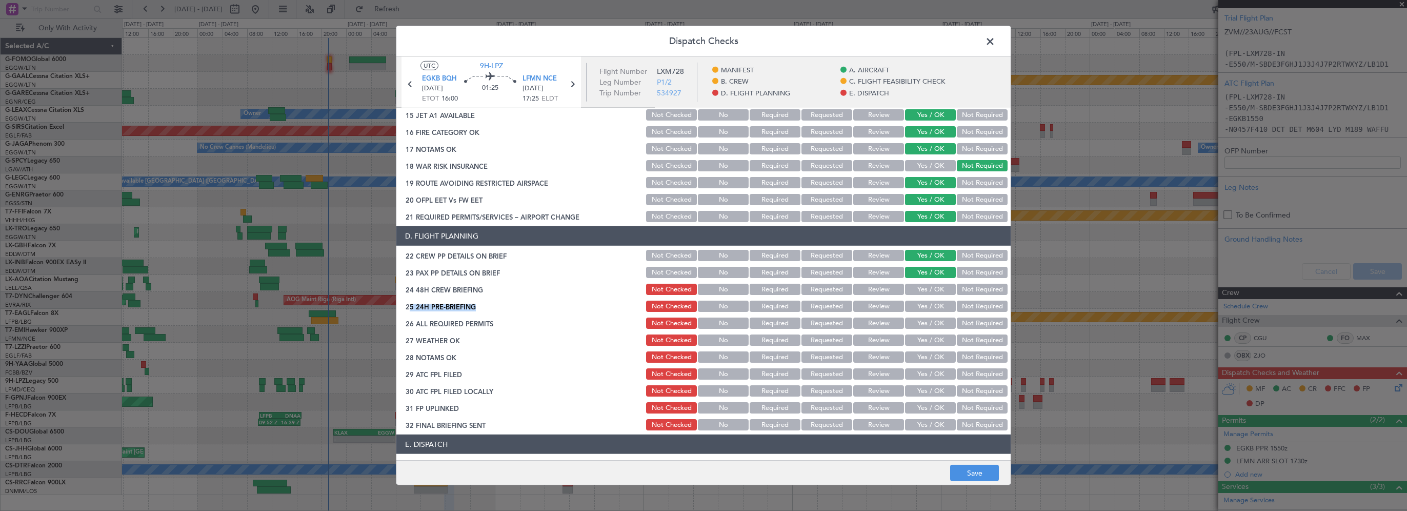
click at [907, 289] on button "Yes / OK" at bounding box center [930, 289] width 51 height 11
click at [957, 306] on button "Not Required" at bounding box center [982, 305] width 51 height 11
click at [918, 317] on button "Yes / OK" at bounding box center [930, 322] width 51 height 11
click at [926, 341] on button "Yes / OK" at bounding box center [930, 339] width 51 height 11
click at [920, 356] on button "Yes / OK" at bounding box center [930, 356] width 51 height 11
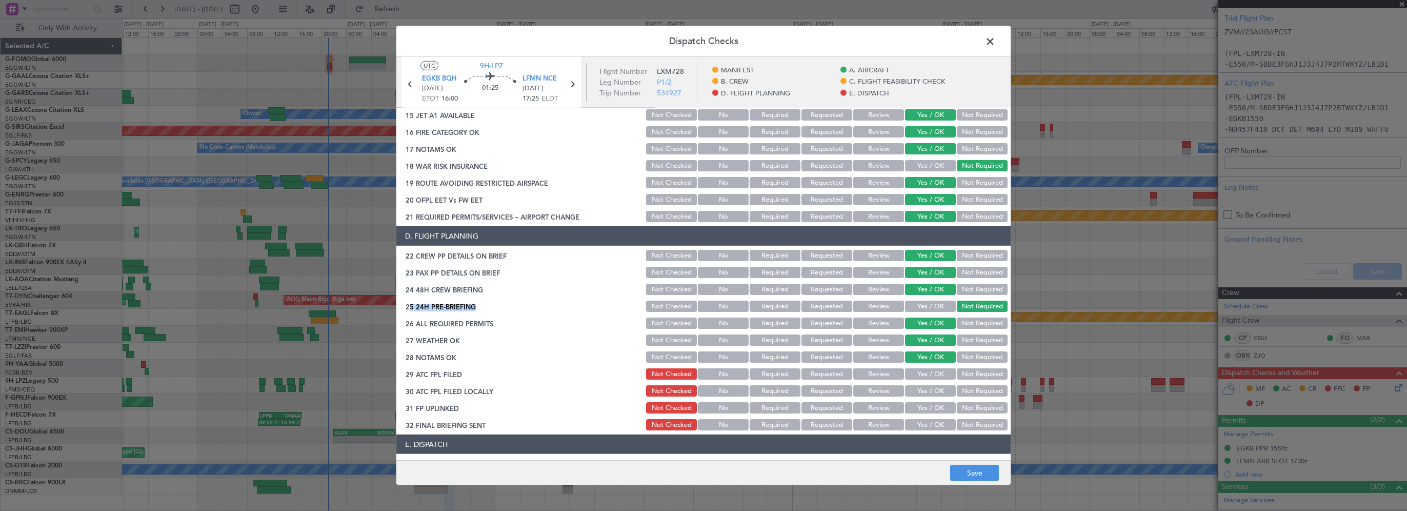
click at [917, 372] on button "Yes / OK" at bounding box center [930, 373] width 51 height 11
click at [970, 393] on button "Not Required" at bounding box center [982, 390] width 51 height 11
click at [926, 413] on div "Yes / OK" at bounding box center [929, 407] width 52 height 14
drag, startPoint x: 921, startPoint y: 425, endPoint x: 929, endPoint y: 412, distance: 14.5
click at [921, 424] on button "Yes / OK" at bounding box center [930, 424] width 51 height 11
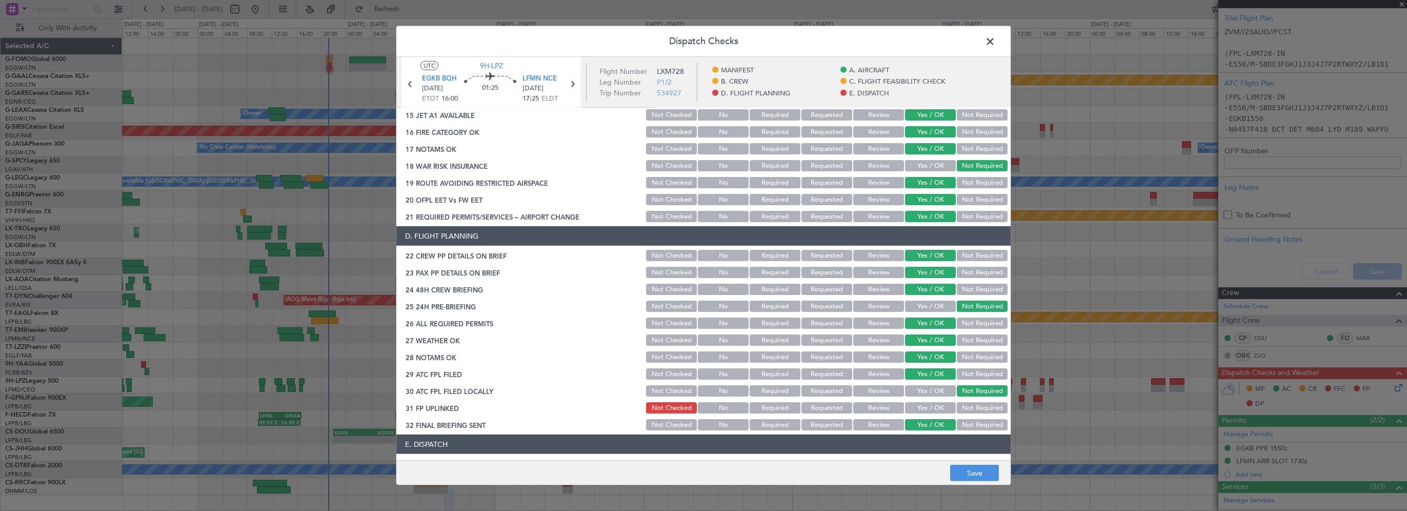
click at [929, 412] on button "Yes / OK" at bounding box center [930, 407] width 51 height 11
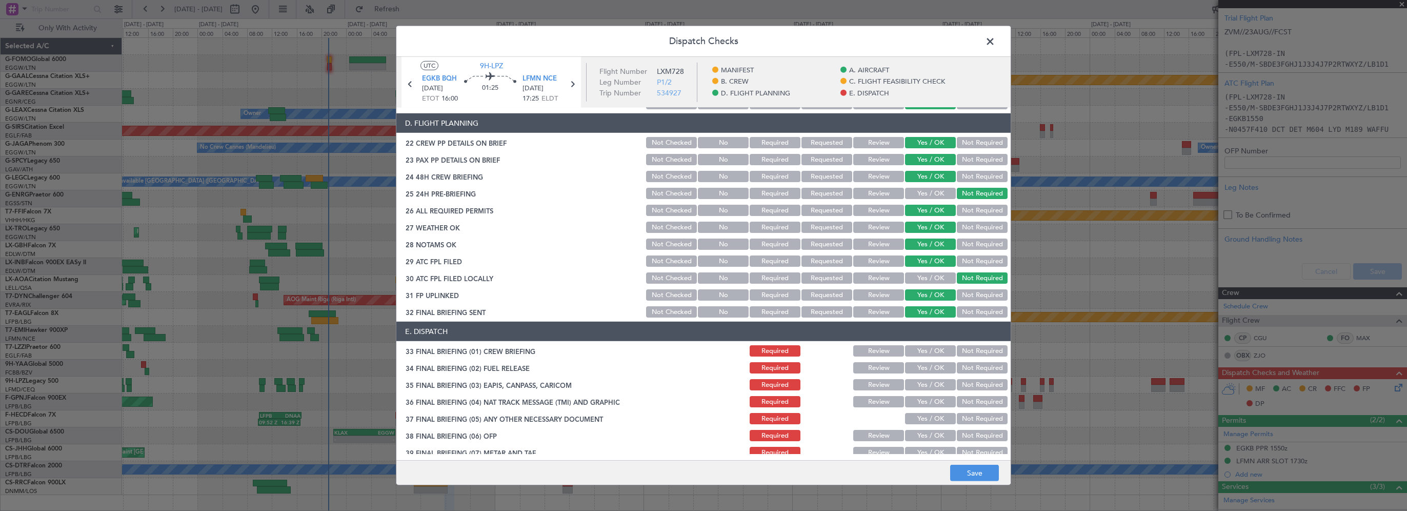
scroll to position [564, 0]
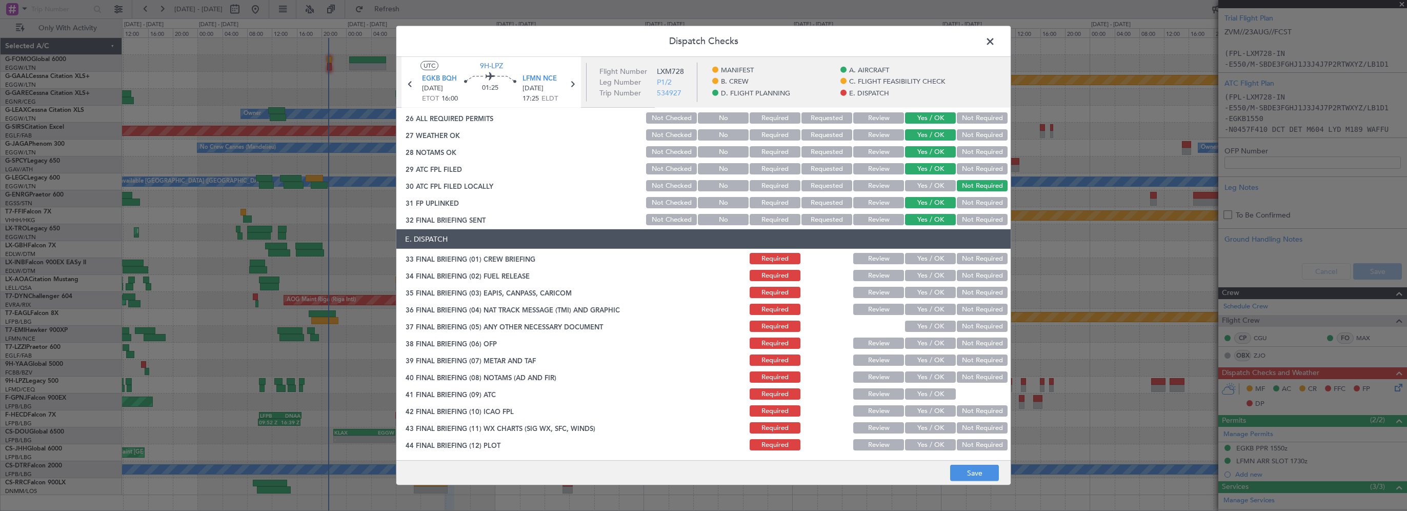
click at [933, 256] on button "Yes / OK" at bounding box center [930, 258] width 51 height 11
click at [931, 281] on div "Yes / OK" at bounding box center [929, 275] width 52 height 14
click at [931, 275] on button "Yes / OK" at bounding box center [930, 275] width 51 height 11
click at [962, 293] on button "Not Required" at bounding box center [982, 292] width 51 height 11
click at [962, 308] on button "Not Required" at bounding box center [982, 309] width 51 height 11
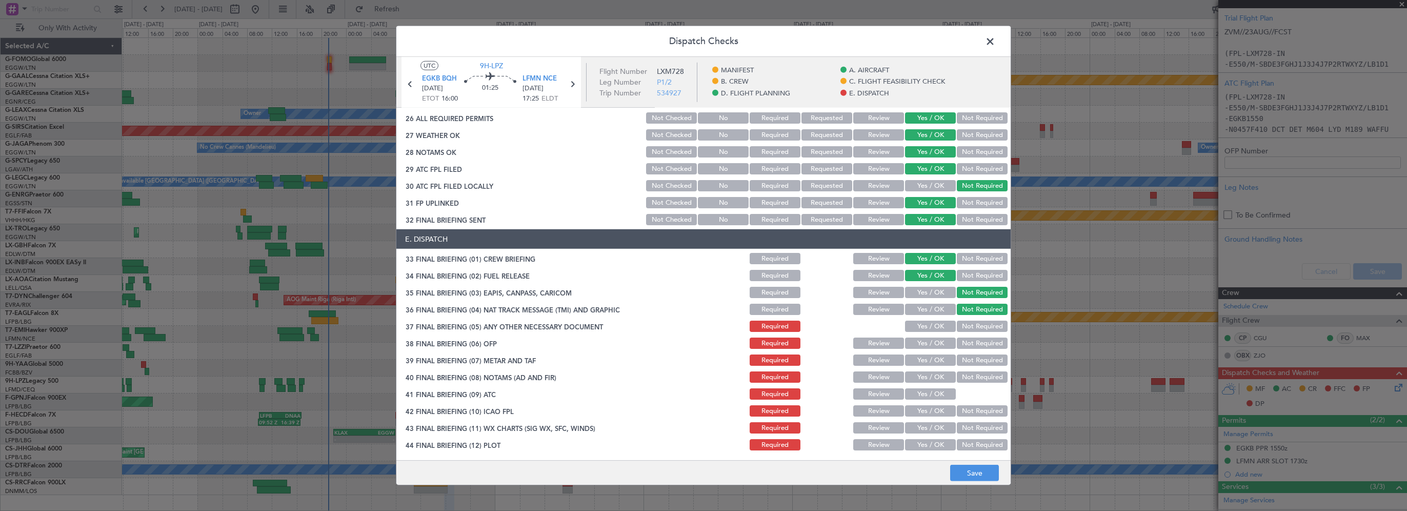
click at [958, 328] on button "Not Required" at bounding box center [982, 325] width 51 height 11
drag, startPoint x: 928, startPoint y: 338, endPoint x: 917, endPoint y: 357, distance: 21.6
click at [928, 340] on button "Yes / OK" at bounding box center [930, 342] width 51 height 11
drag, startPoint x: 916, startPoint y: 360, endPoint x: 915, endPoint y: 369, distance: 9.4
click at [916, 360] on button "Yes / OK" at bounding box center [930, 359] width 51 height 11
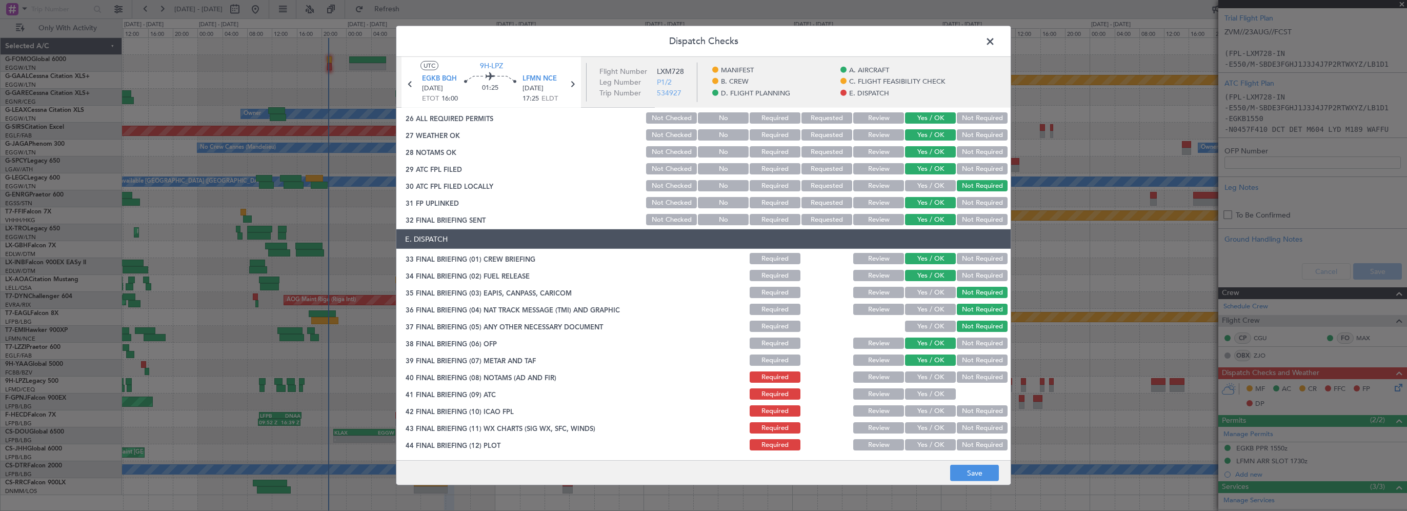
click at [913, 373] on button "Yes / OK" at bounding box center [930, 376] width 51 height 11
click at [918, 400] on div "Yes / OK" at bounding box center [929, 394] width 52 height 14
click at [921, 395] on button "Yes / OK" at bounding box center [930, 393] width 51 height 11
click at [920, 413] on button "Yes / OK" at bounding box center [930, 410] width 51 height 11
click at [917, 426] on button "Yes / OK" at bounding box center [930, 427] width 51 height 11
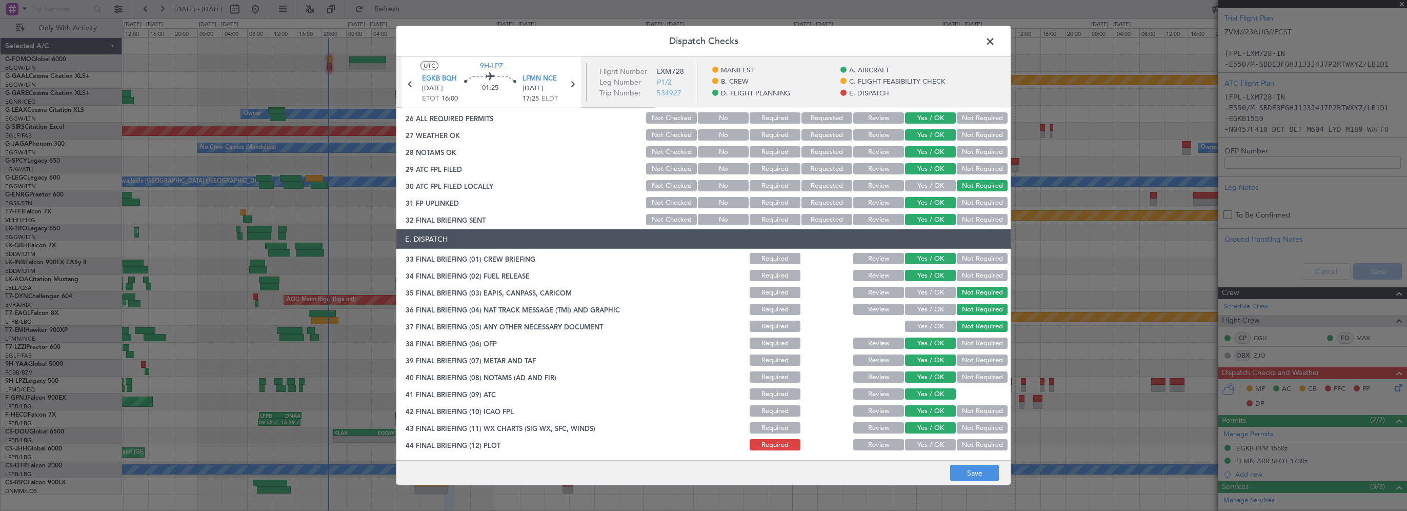
drag, startPoint x: 917, startPoint y: 441, endPoint x: 921, endPoint y: 447, distance: 7.4
click at [918, 444] on button "Yes / OK" at bounding box center [930, 444] width 51 height 11
click at [962, 467] on button "Save" at bounding box center [974, 473] width 49 height 16
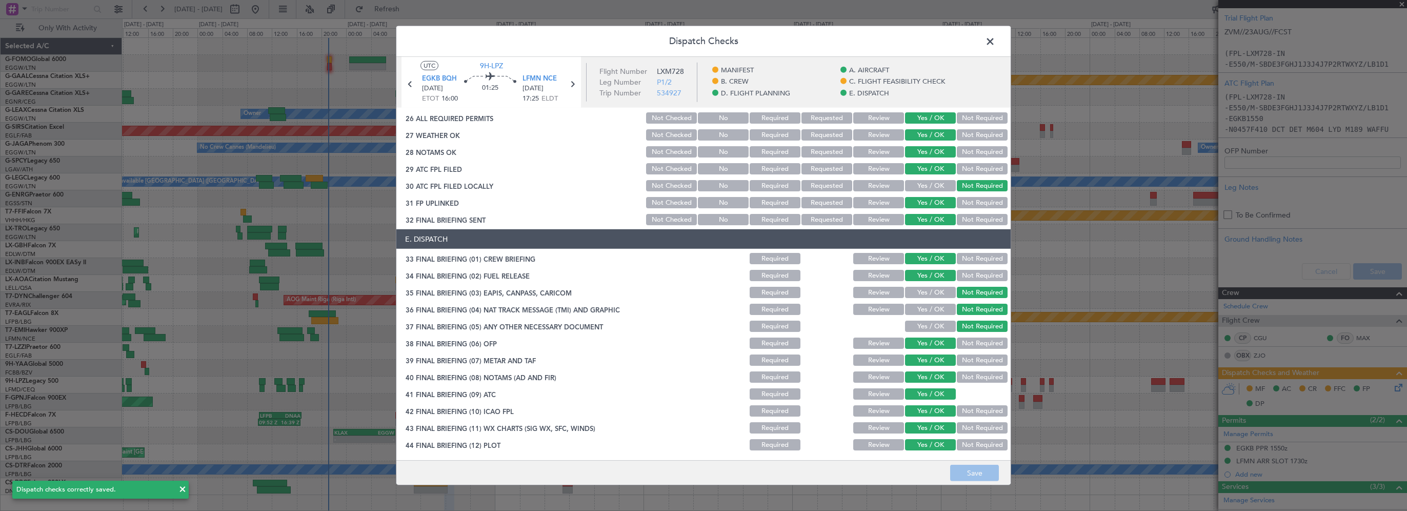
click at [995, 45] on span at bounding box center [995, 44] width 0 height 21
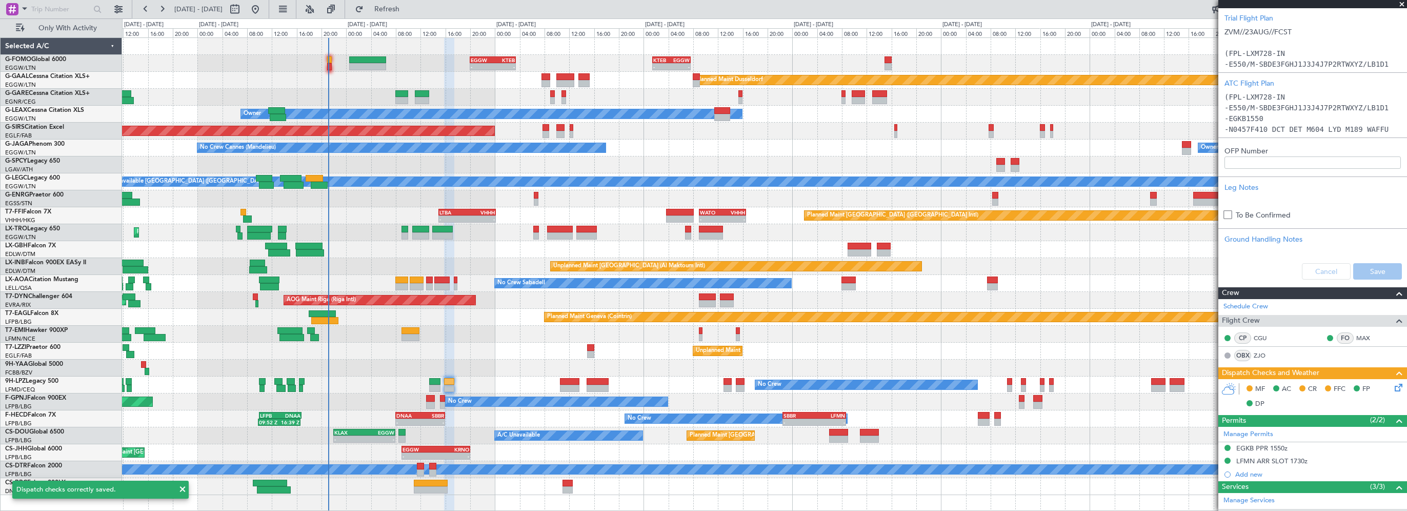
scroll to position [0, 0]
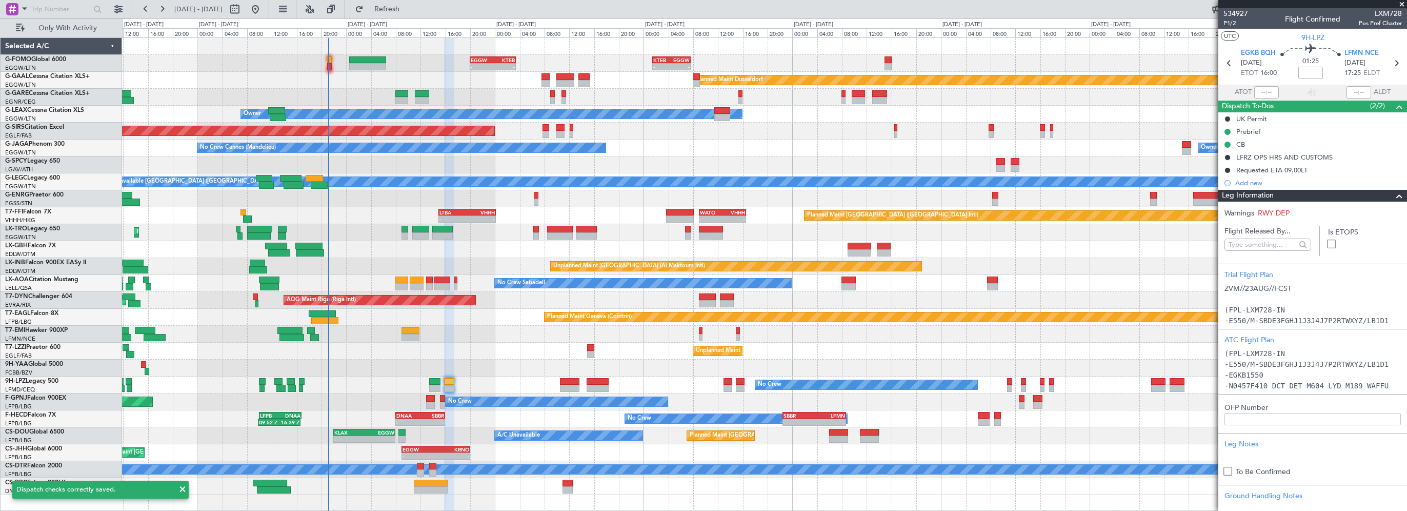
drag, startPoint x: 1388, startPoint y: 195, endPoint x: 1324, endPoint y: 189, distance: 64.4
click at [1393, 195] on span at bounding box center [1399, 196] width 12 height 12
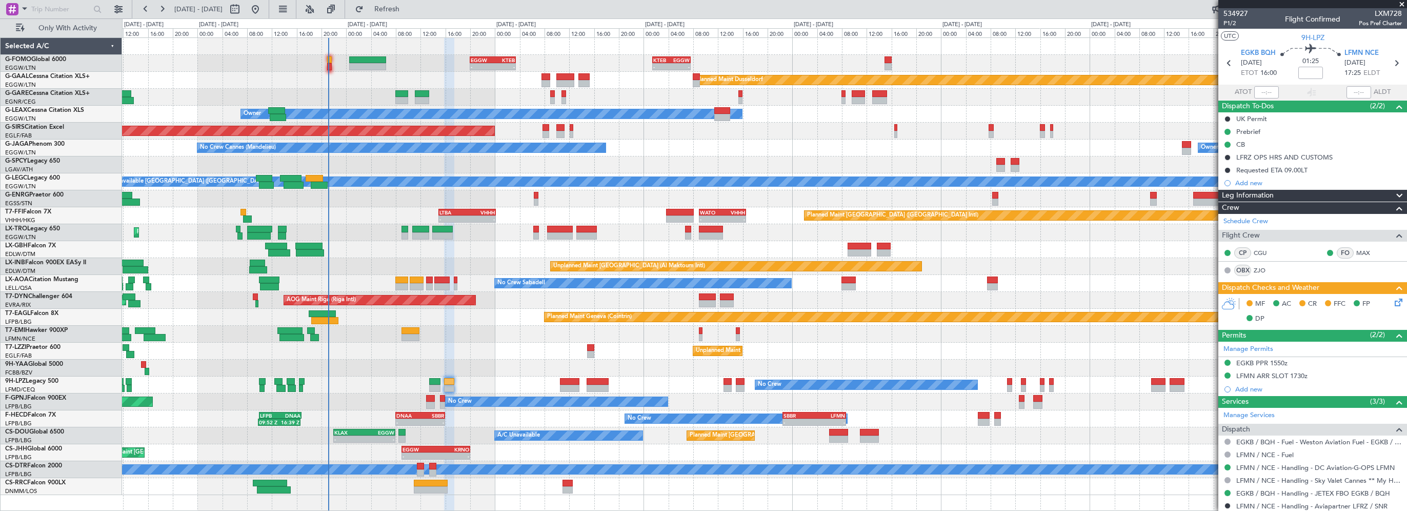
click at [1393, 301] on icon at bounding box center [1397, 300] width 8 height 8
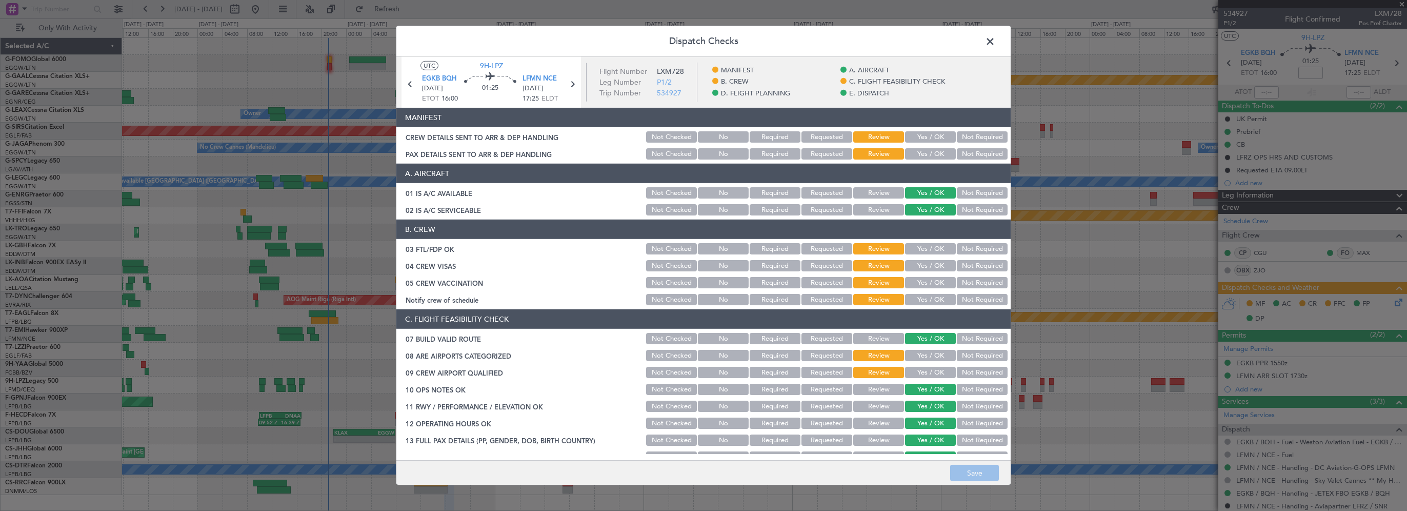
click at [921, 250] on button "Yes / OK" at bounding box center [930, 248] width 51 height 11
click at [925, 266] on button "Yes / OK" at bounding box center [930, 265] width 51 height 11
click at [993, 266] on button "Not Required" at bounding box center [982, 265] width 51 height 11
drag, startPoint x: 965, startPoint y: 279, endPoint x: 937, endPoint y: 299, distance: 34.9
click at [965, 279] on button "Not Required" at bounding box center [982, 282] width 51 height 11
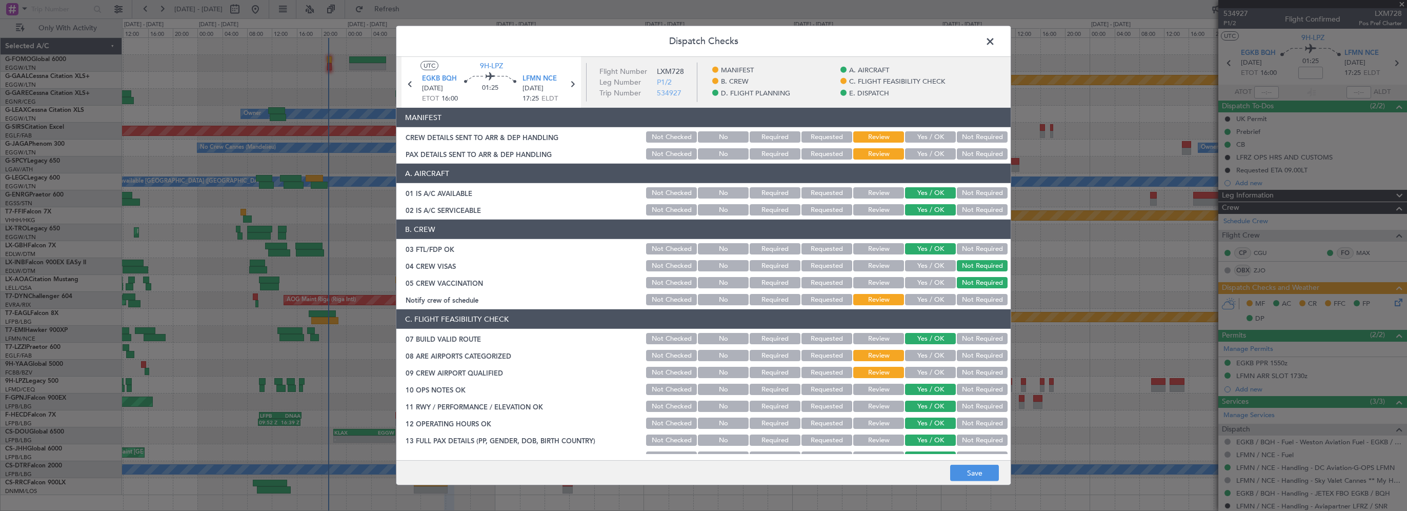
drag, startPoint x: 937, startPoint y: 299, endPoint x: 916, endPoint y: 327, distance: 34.0
click at [936, 299] on button "Yes / OK" at bounding box center [930, 299] width 51 height 11
click at [912, 359] on button "Yes / OK" at bounding box center [930, 355] width 51 height 11
drag, startPoint x: 908, startPoint y: 374, endPoint x: 917, endPoint y: 377, distance: 9.9
click at [909, 374] on button "Yes / OK" at bounding box center [930, 372] width 51 height 11
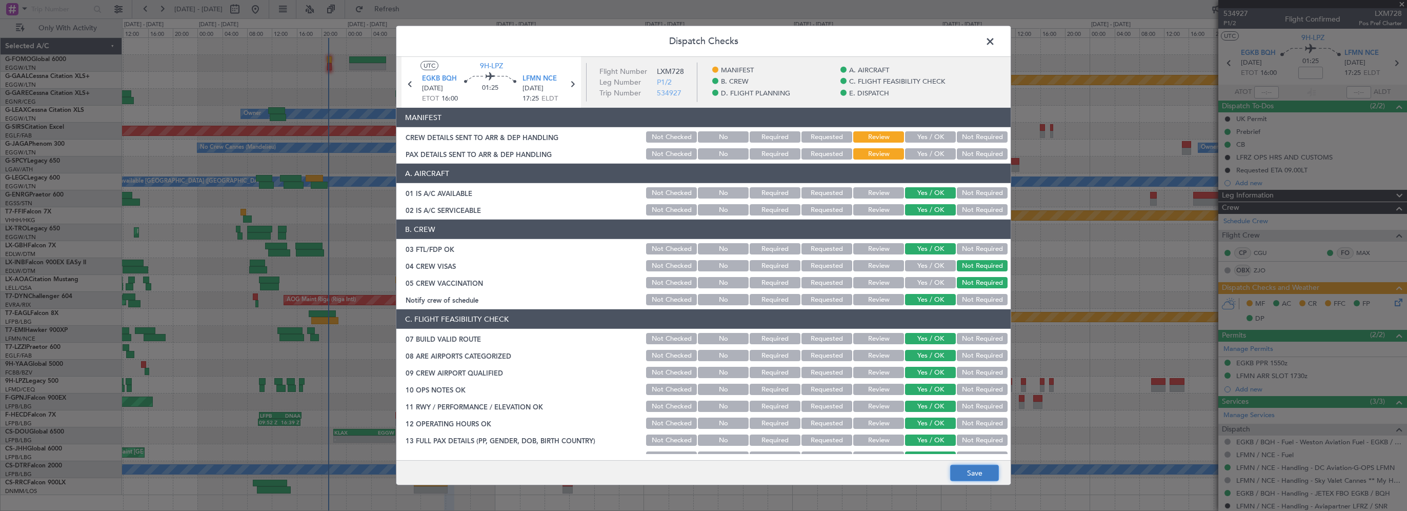
click at [966, 470] on button "Save" at bounding box center [974, 473] width 49 height 16
click at [995, 42] on span at bounding box center [995, 44] width 0 height 21
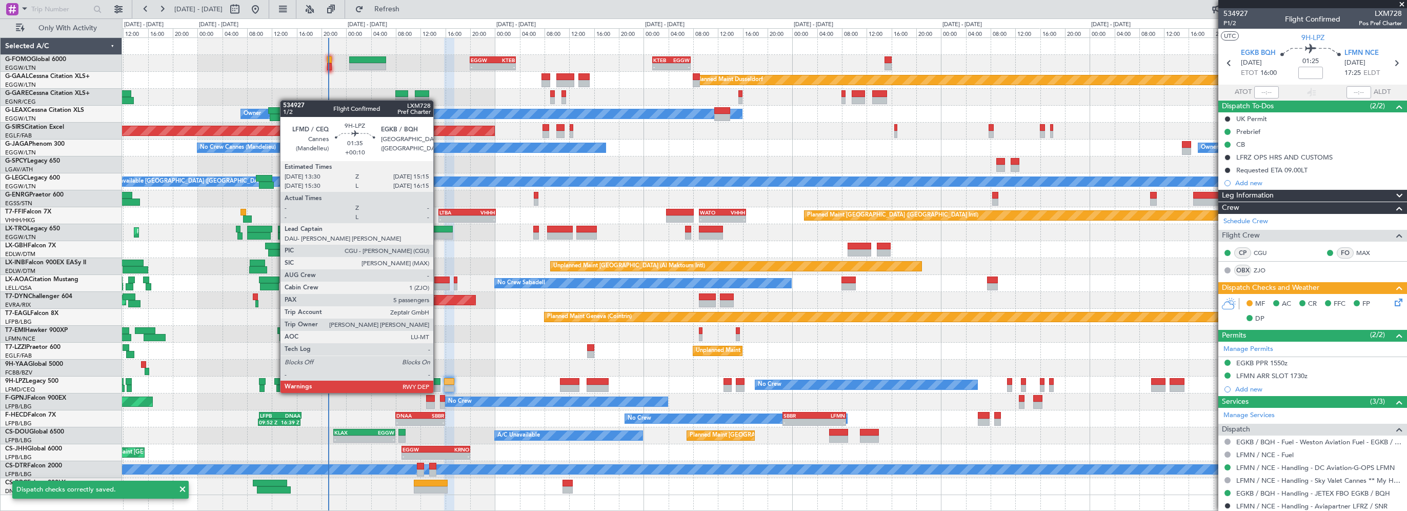
click at [438, 382] on div at bounding box center [434, 381] width 11 height 7
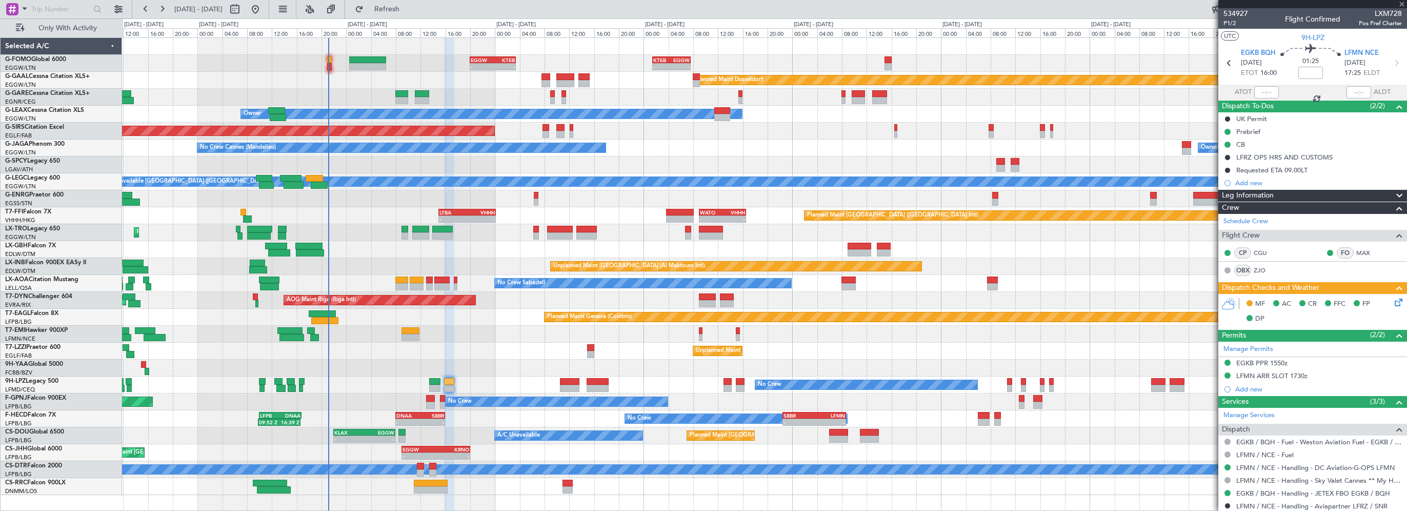
type input "+00:10"
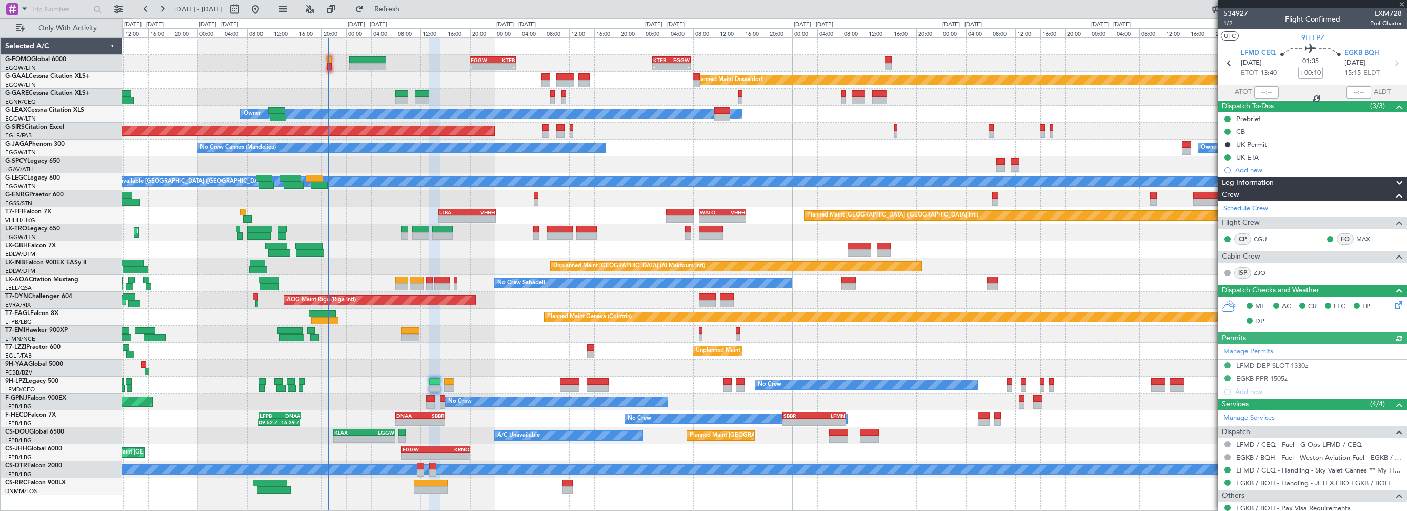
click at [1393, 304] on icon at bounding box center [1397, 303] width 8 height 8
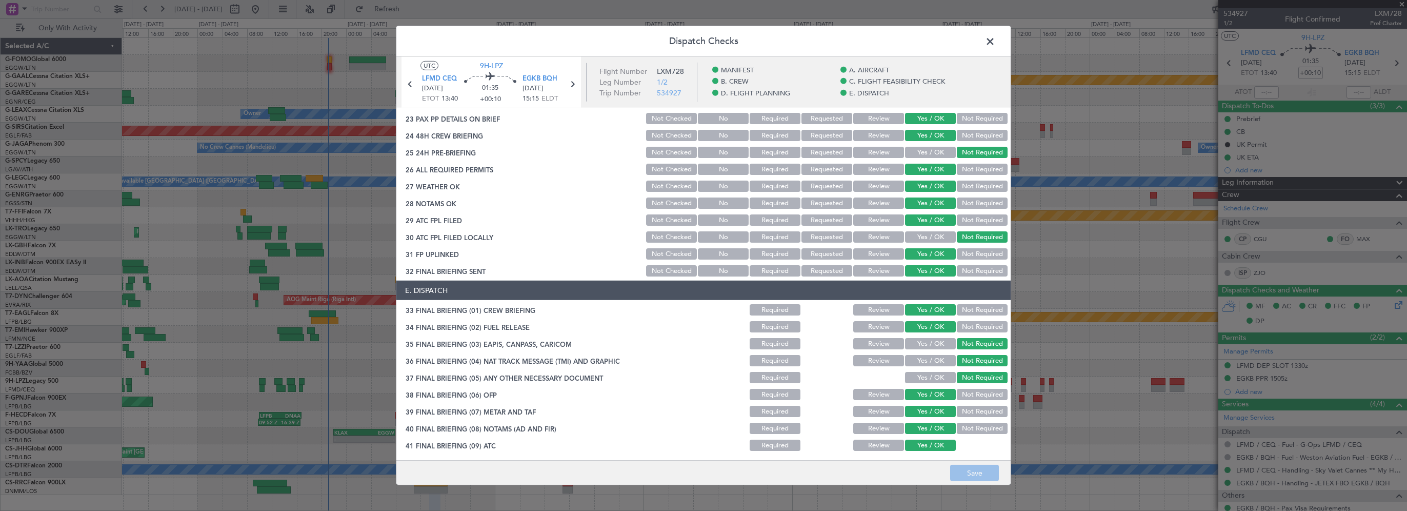
scroll to position [564, 0]
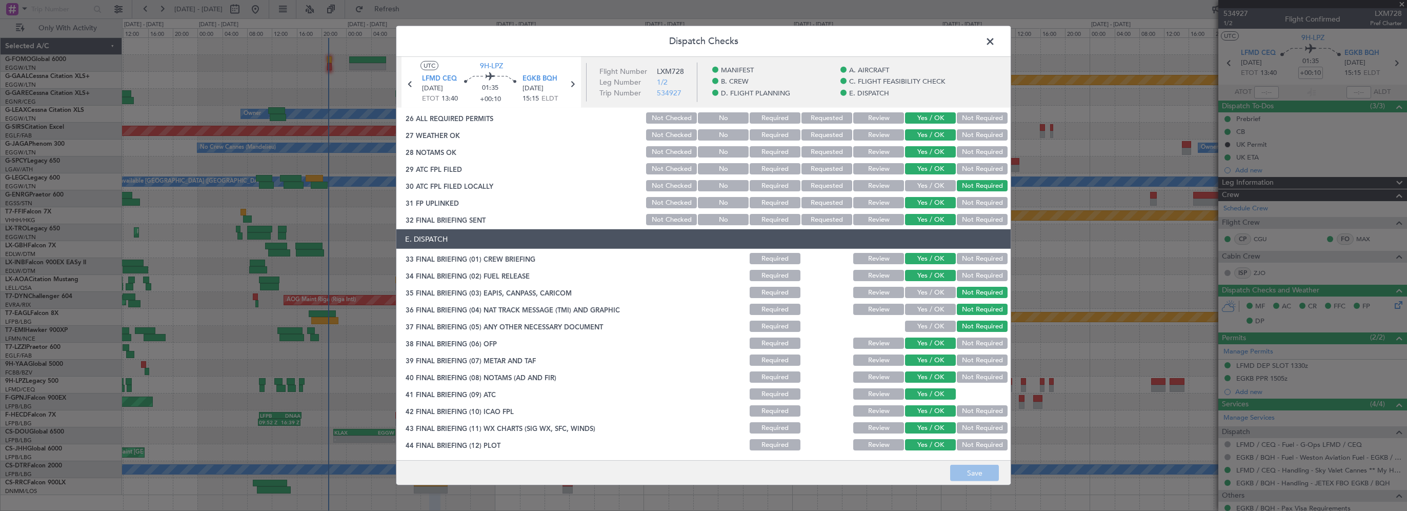
click at [877, 133] on button "Review" at bounding box center [878, 134] width 51 height 11
drag, startPoint x: 876, startPoint y: 142, endPoint x: 877, endPoint y: 147, distance: 5.7
click at [876, 144] on section "D. FLIGHT PLANNING 22 CREW PP DETAILS ON BRIEF Not Checked No Required Requeste…" at bounding box center [703, 124] width 614 height 206
click at [877, 148] on button "Review" at bounding box center [878, 151] width 51 height 11
click at [969, 479] on button "Save" at bounding box center [974, 473] width 49 height 16
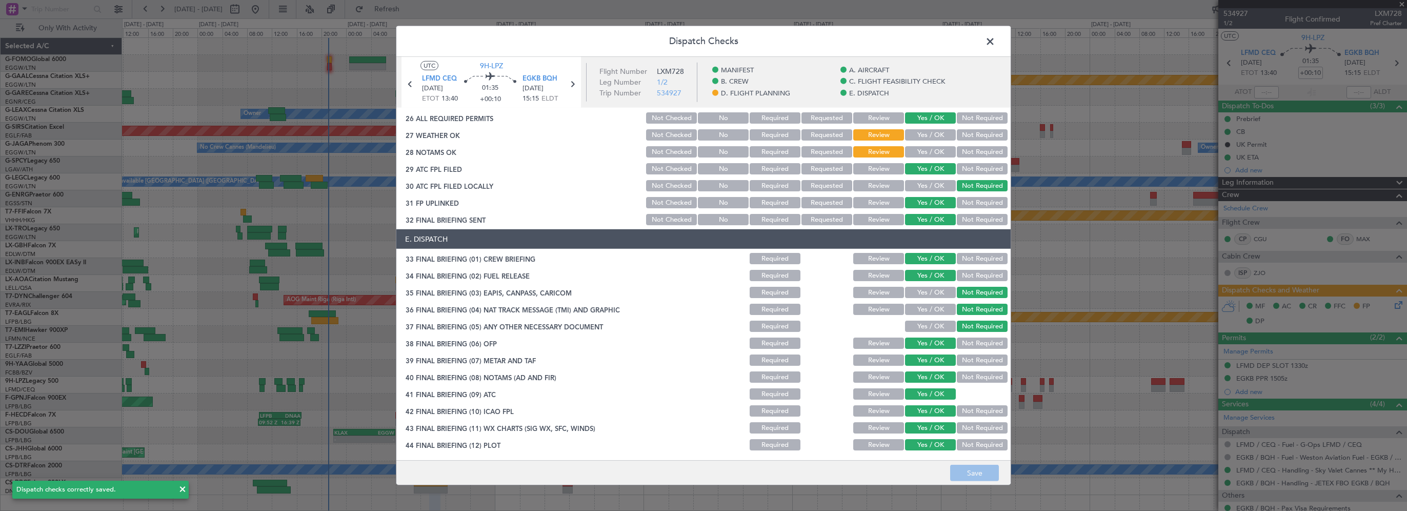
click at [995, 41] on span at bounding box center [995, 44] width 0 height 21
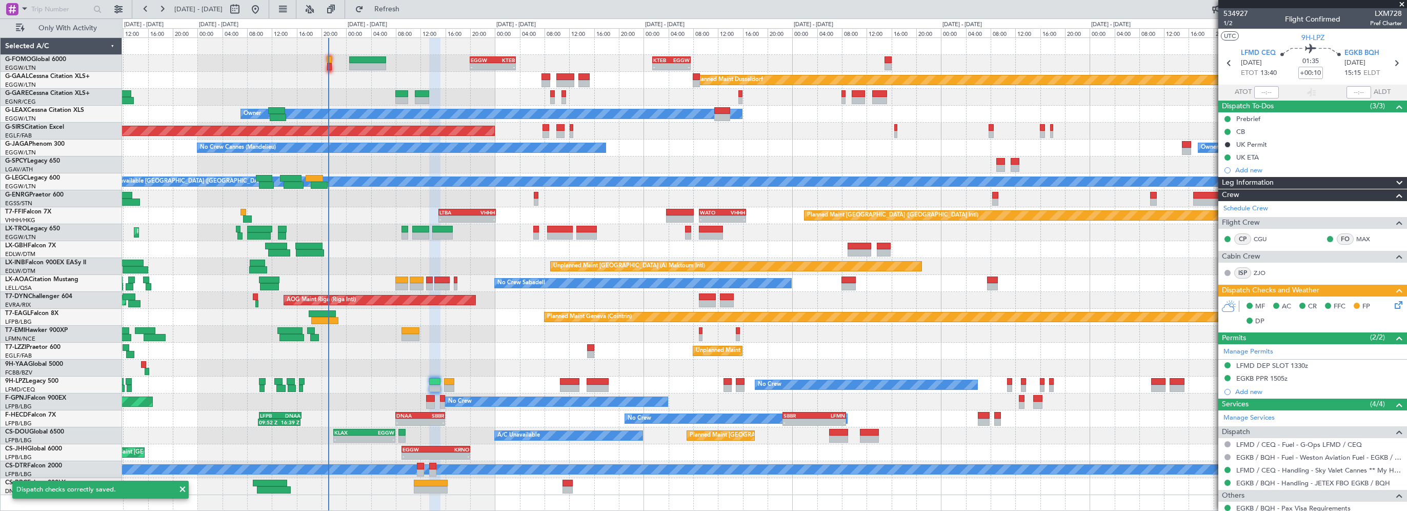
click at [502, 368] on div at bounding box center [764, 367] width 1284 height 17
click at [409, 13] on span "Refresh" at bounding box center [387, 9] width 43 height 7
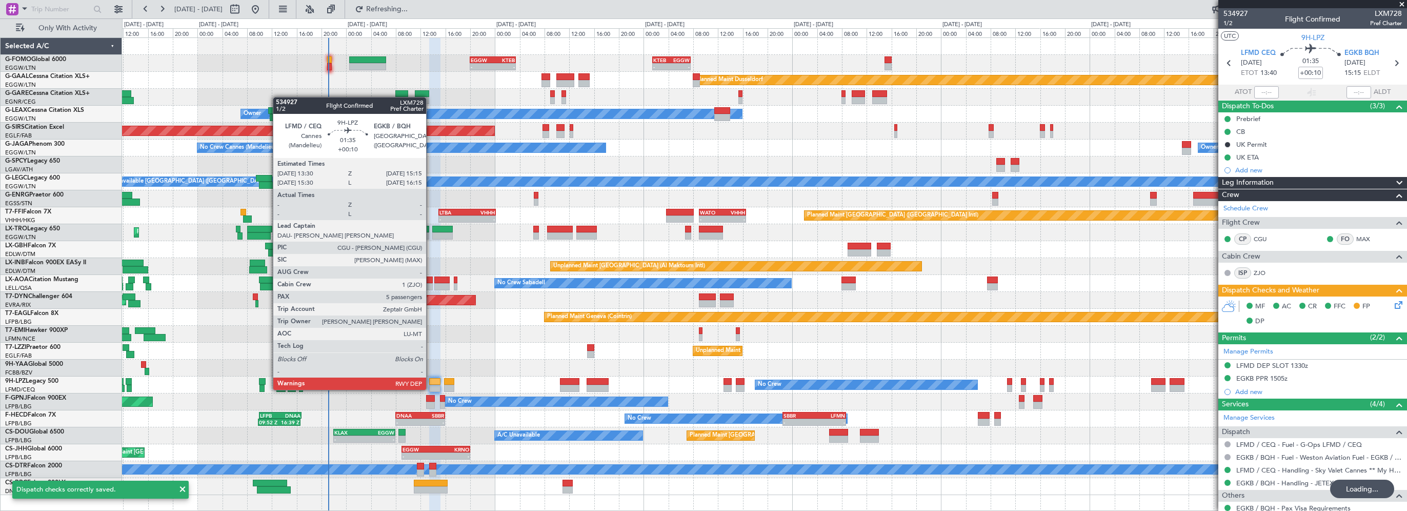
click at [432, 380] on div at bounding box center [434, 381] width 11 height 7
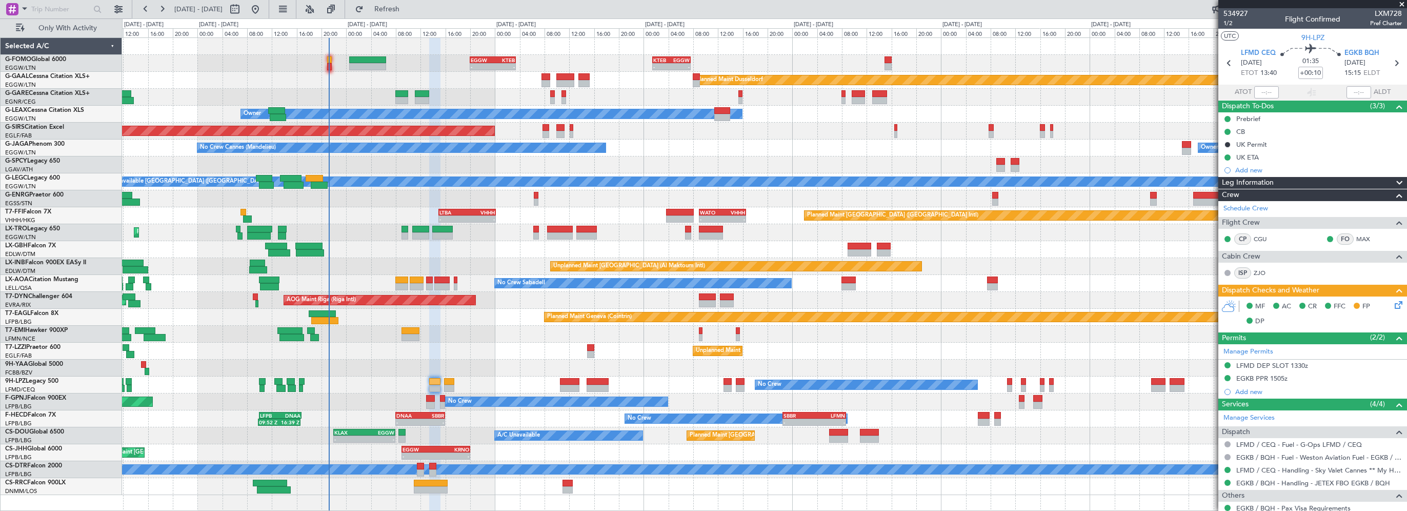
click at [482, 331] on div "Planned Maint [PERSON_NAME] Planned Maint [PERSON_NAME]" at bounding box center [764, 334] width 1284 height 17
click at [1402, 3] on span at bounding box center [1402, 4] width 10 height 9
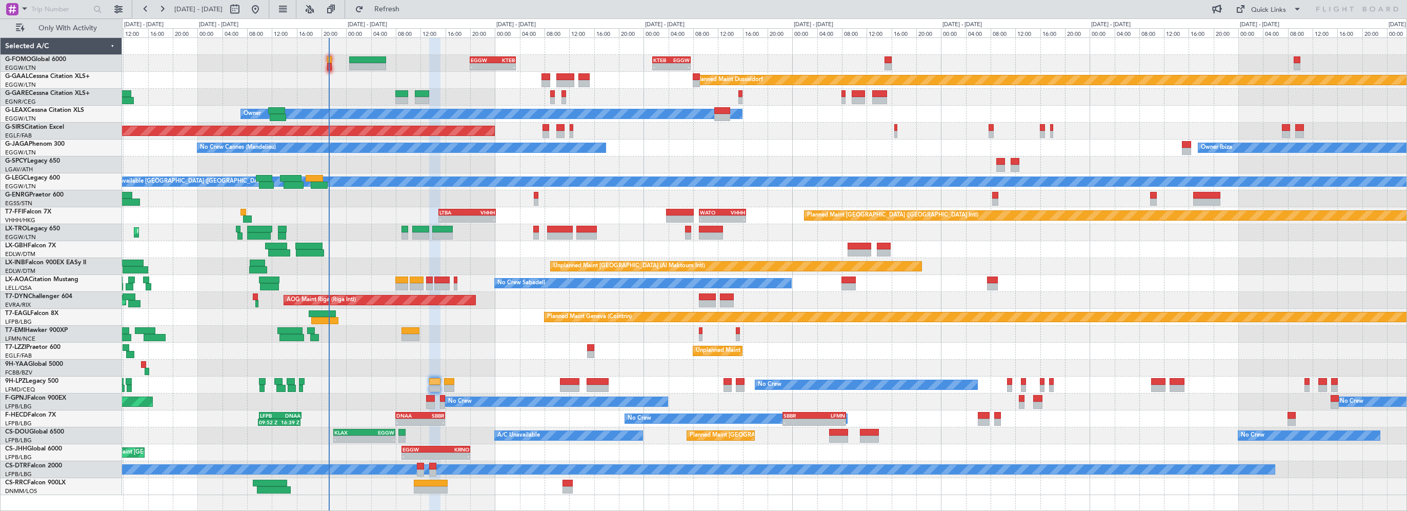
type input "0"
click at [409, 9] on span "Refresh" at bounding box center [387, 9] width 43 height 7
click at [409, 8] on span "Refresh" at bounding box center [387, 9] width 43 height 7
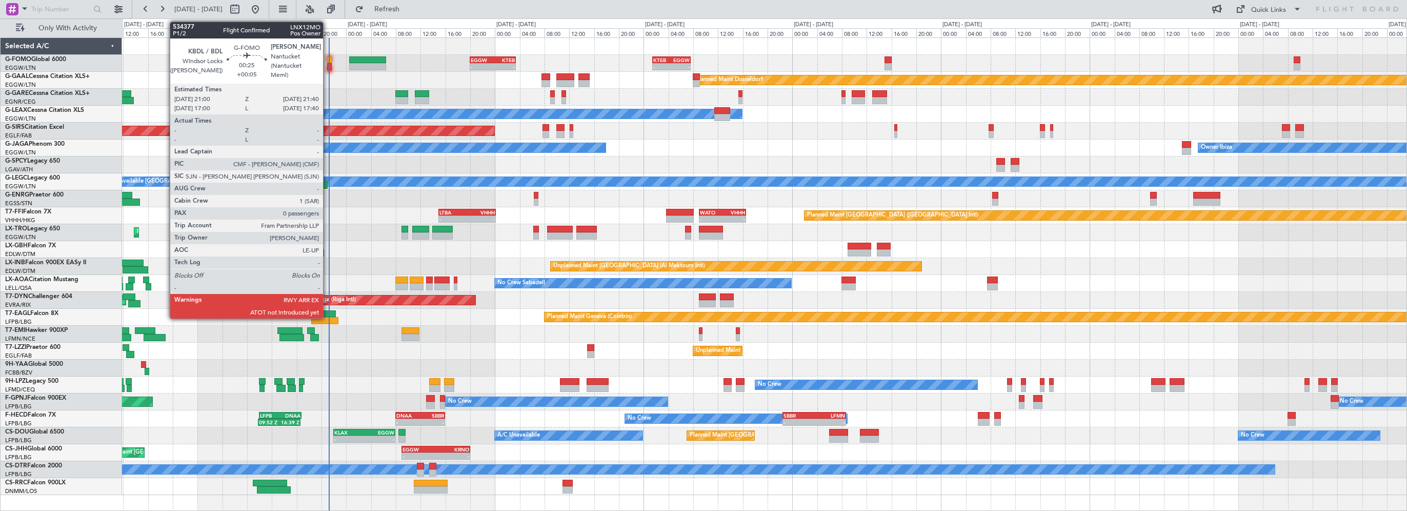
click at [328, 59] on div at bounding box center [329, 59] width 5 height 7
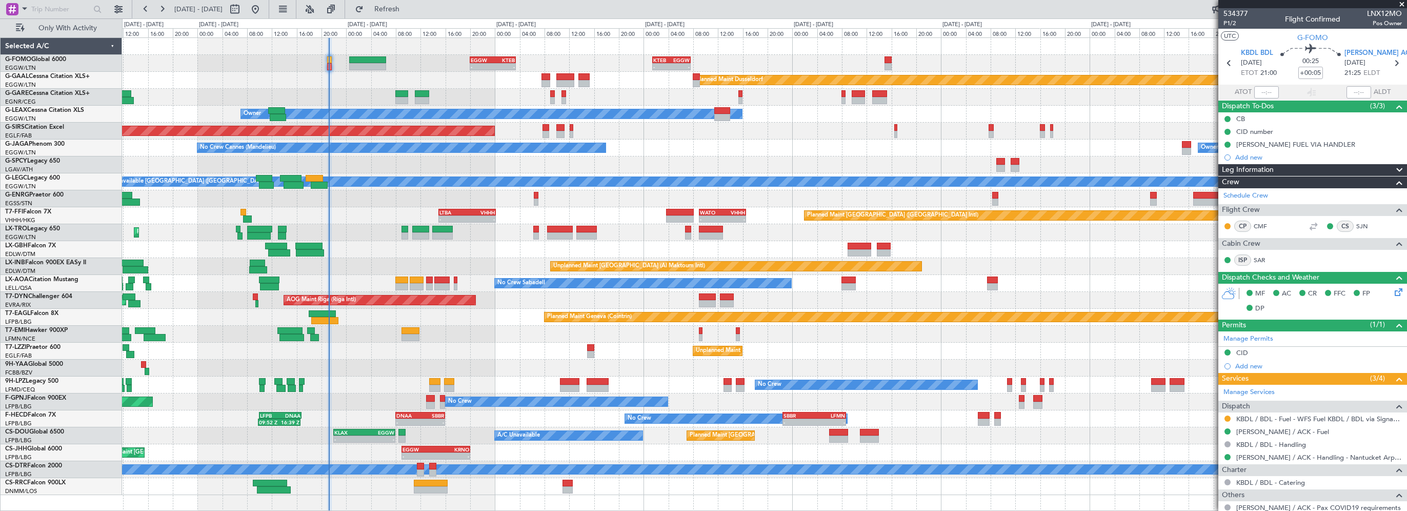
click at [357, 91] on div "Unplanned Maint [PERSON_NAME]" at bounding box center [764, 97] width 1284 height 17
click at [409, 6] on span "Refresh" at bounding box center [387, 9] width 43 height 7
click at [476, 334] on div "Planned Maint [PERSON_NAME] Planned Maint [PERSON_NAME]" at bounding box center [764, 334] width 1284 height 17
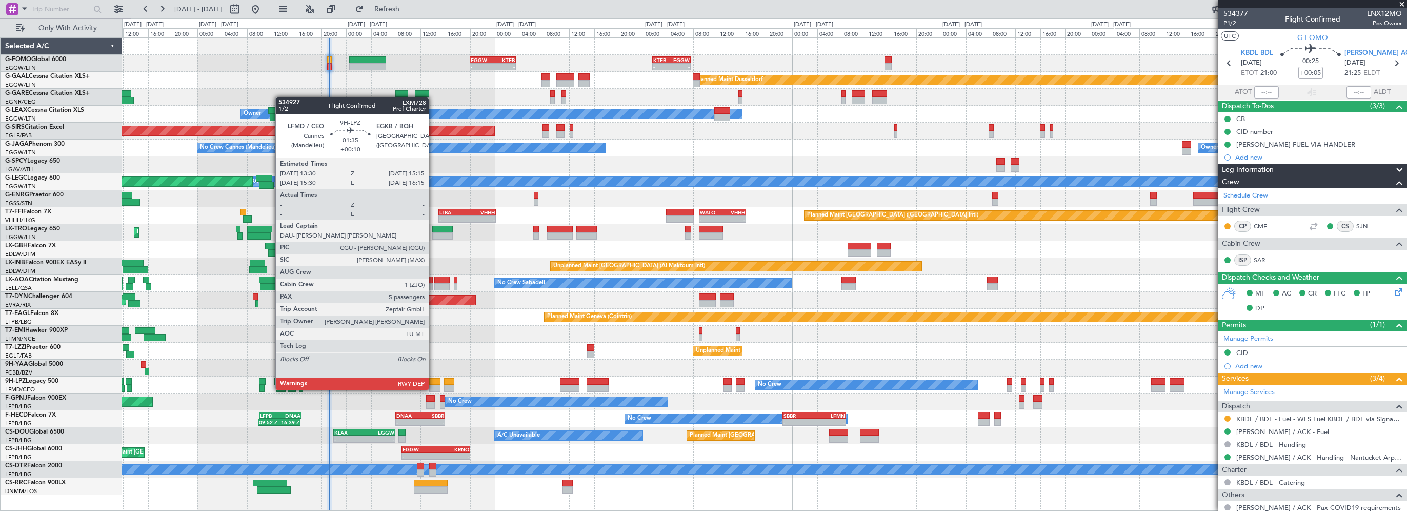
click at [433, 379] on div at bounding box center [434, 381] width 11 height 7
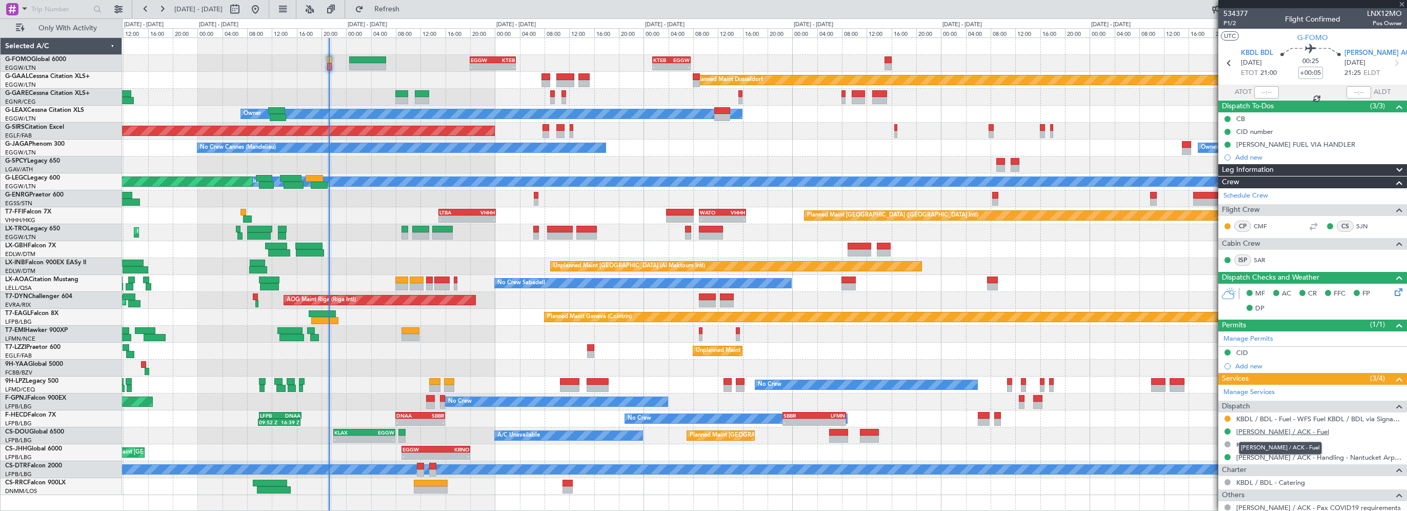
type input "+00:10"
type input "5"
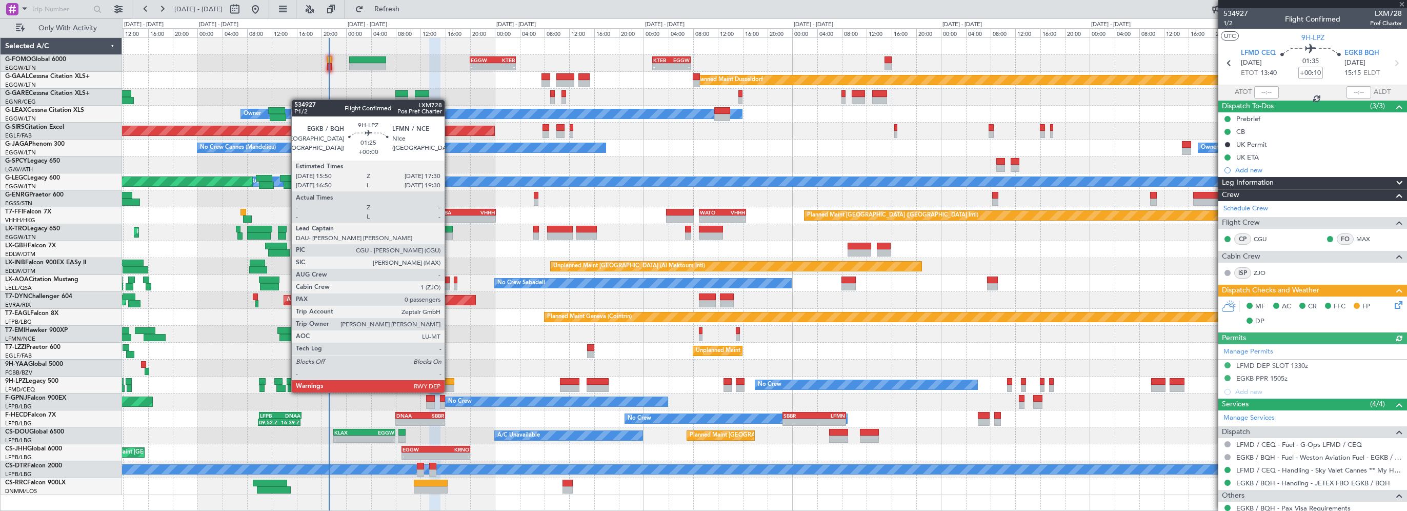
click at [449, 382] on div at bounding box center [449, 381] width 11 height 7
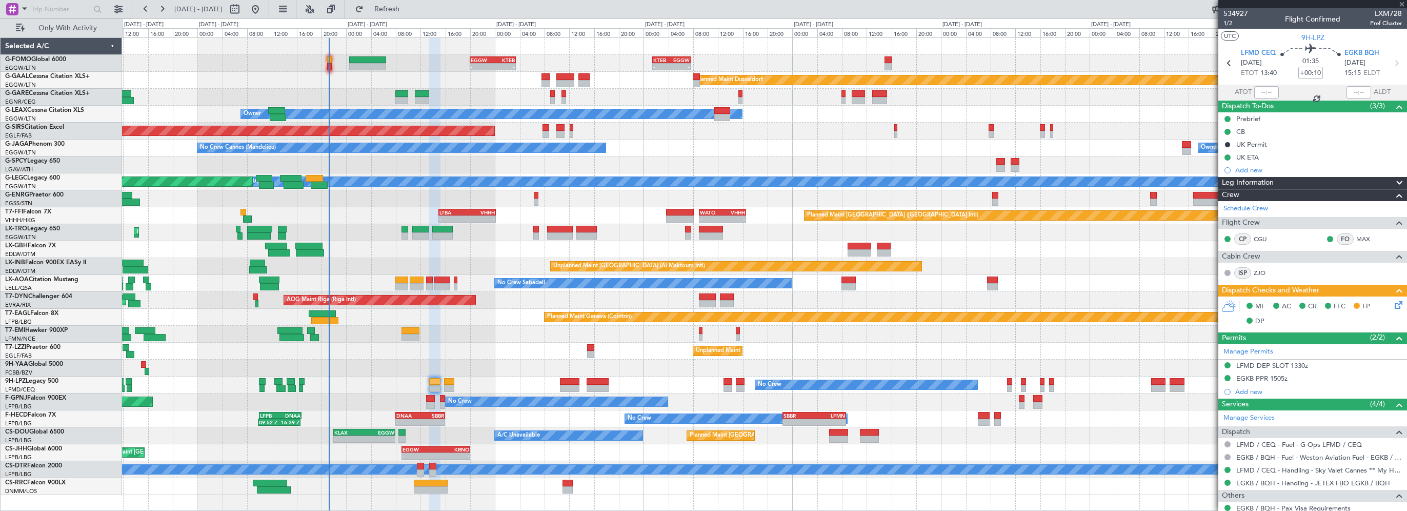
type input "0"
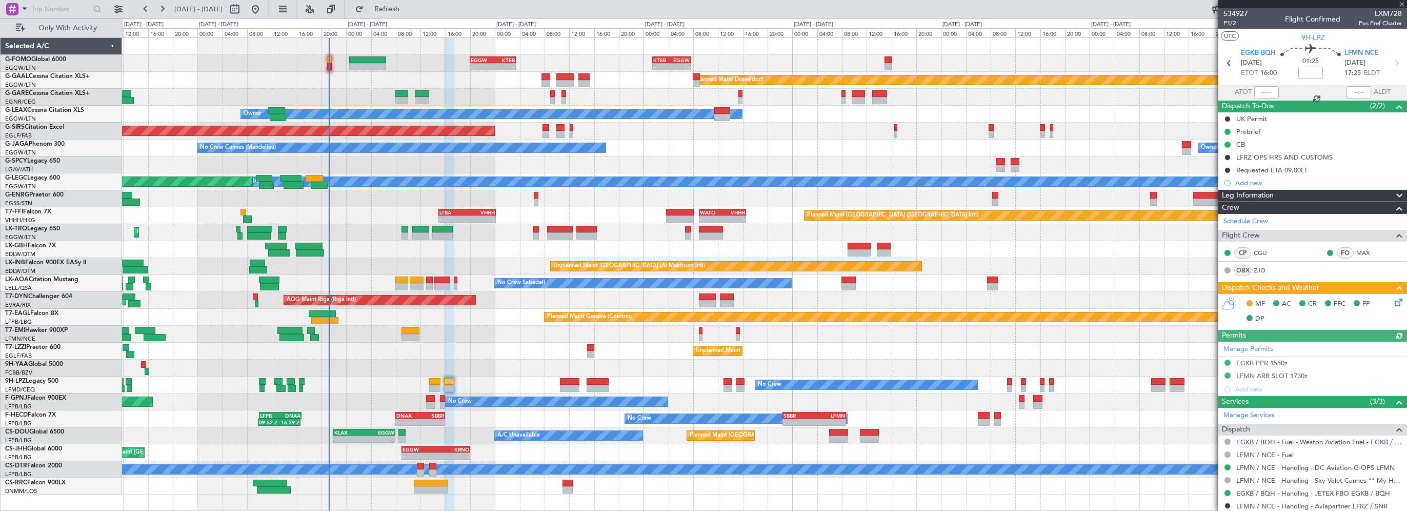
scroll to position [54, 0]
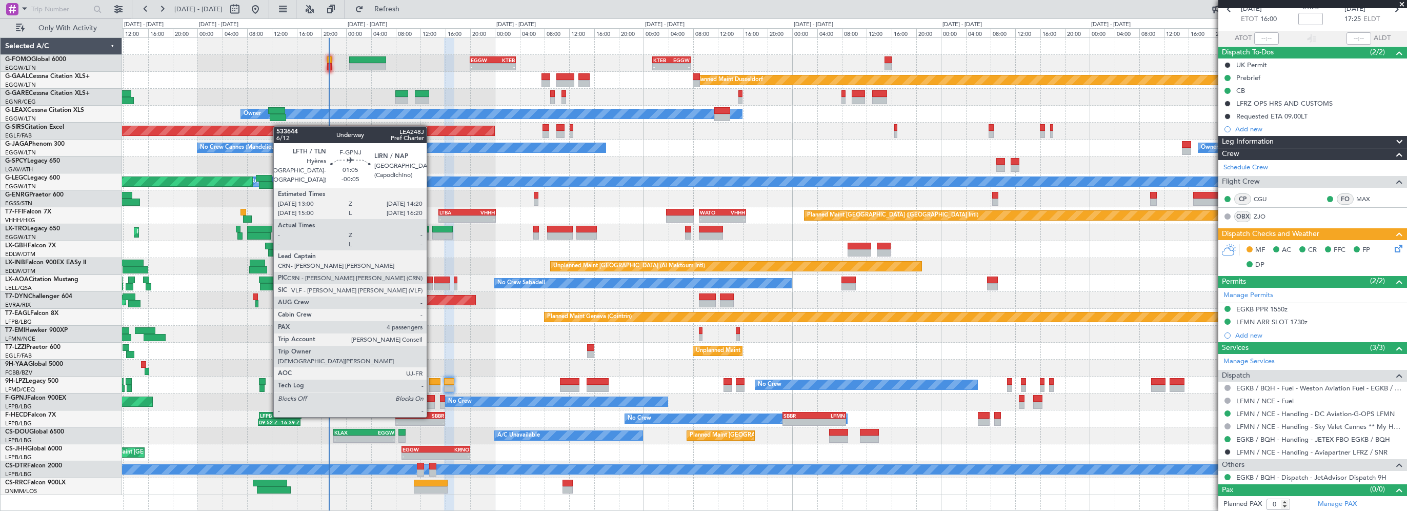
click at [431, 396] on div at bounding box center [430, 398] width 9 height 7
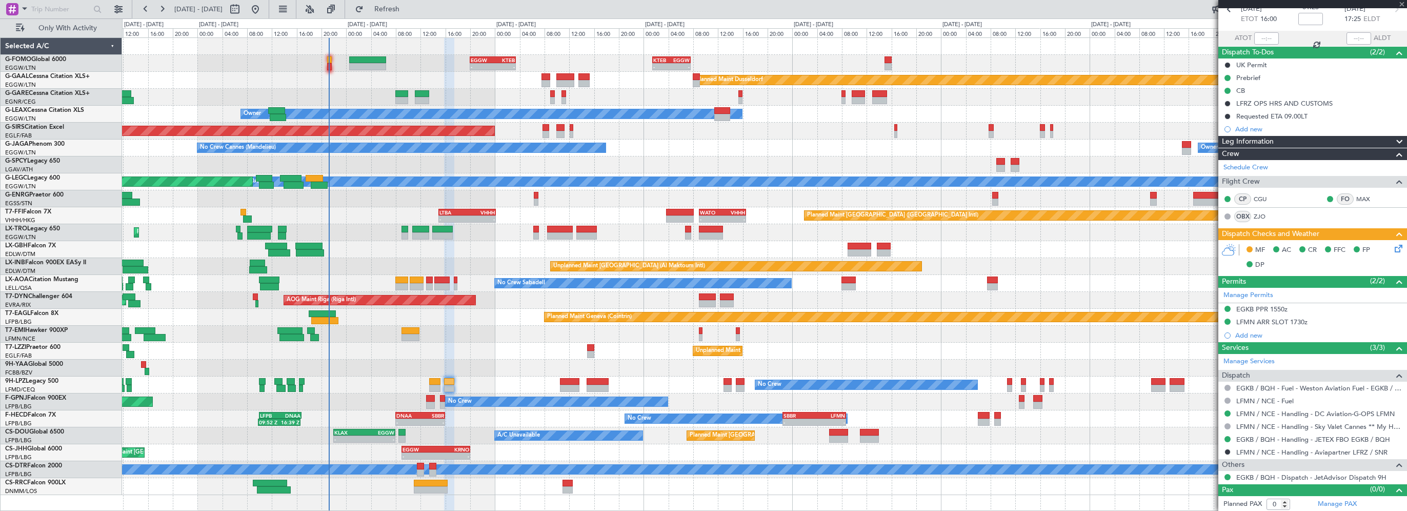
type input "-00:05"
type input "4"
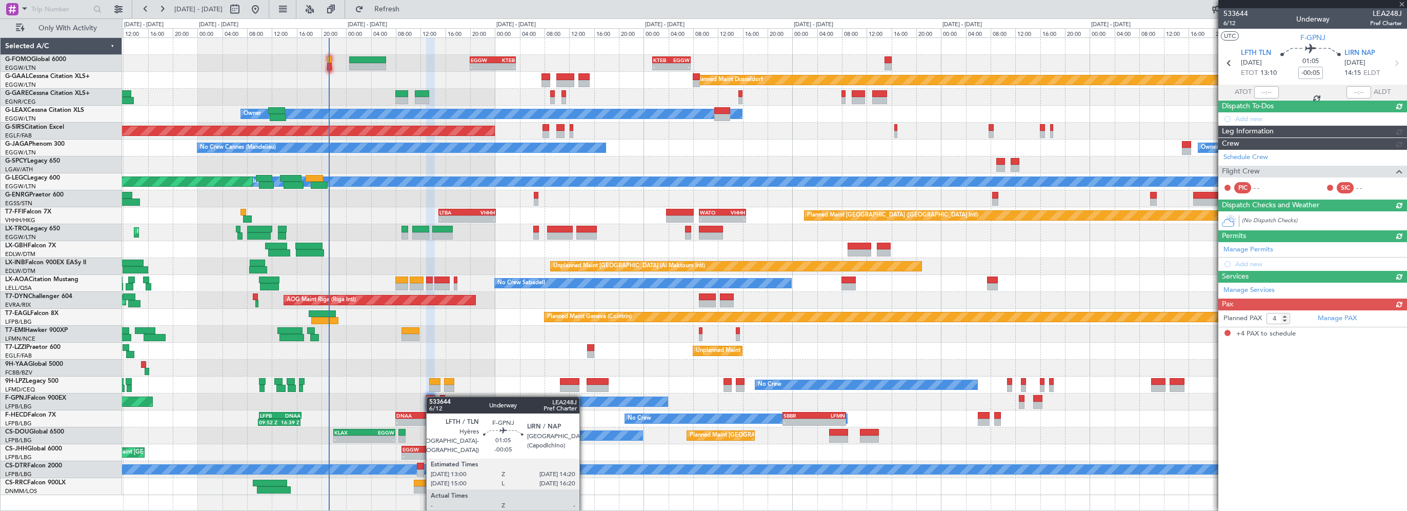
scroll to position [0, 0]
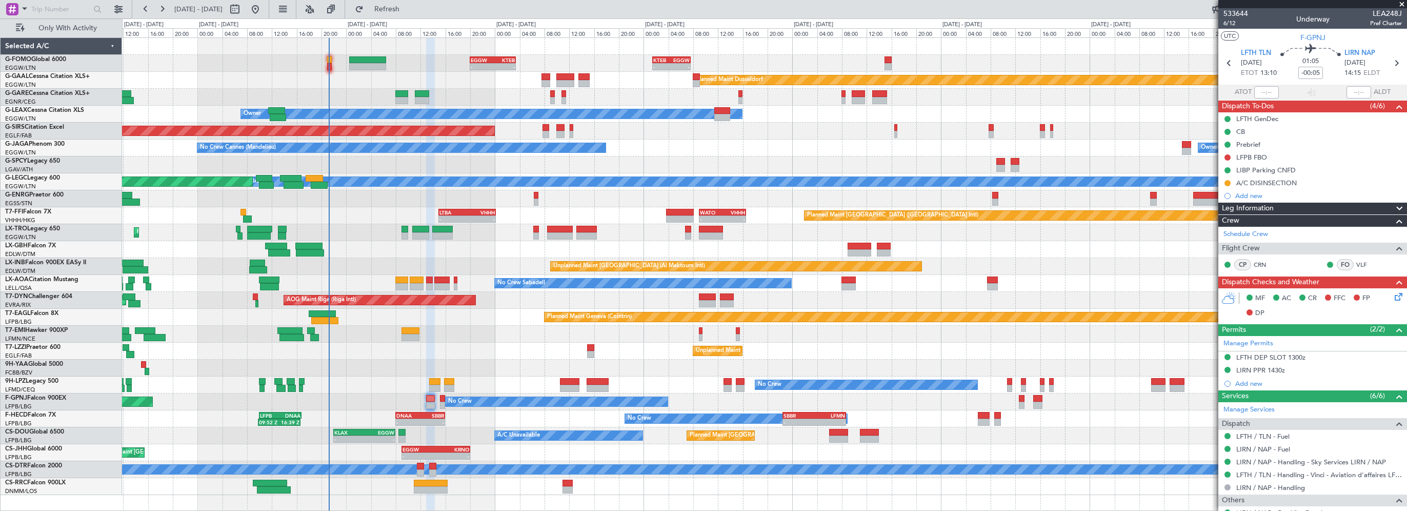
click at [1294, 179] on div "A/C DISINSECTION" at bounding box center [1266, 182] width 61 height 9
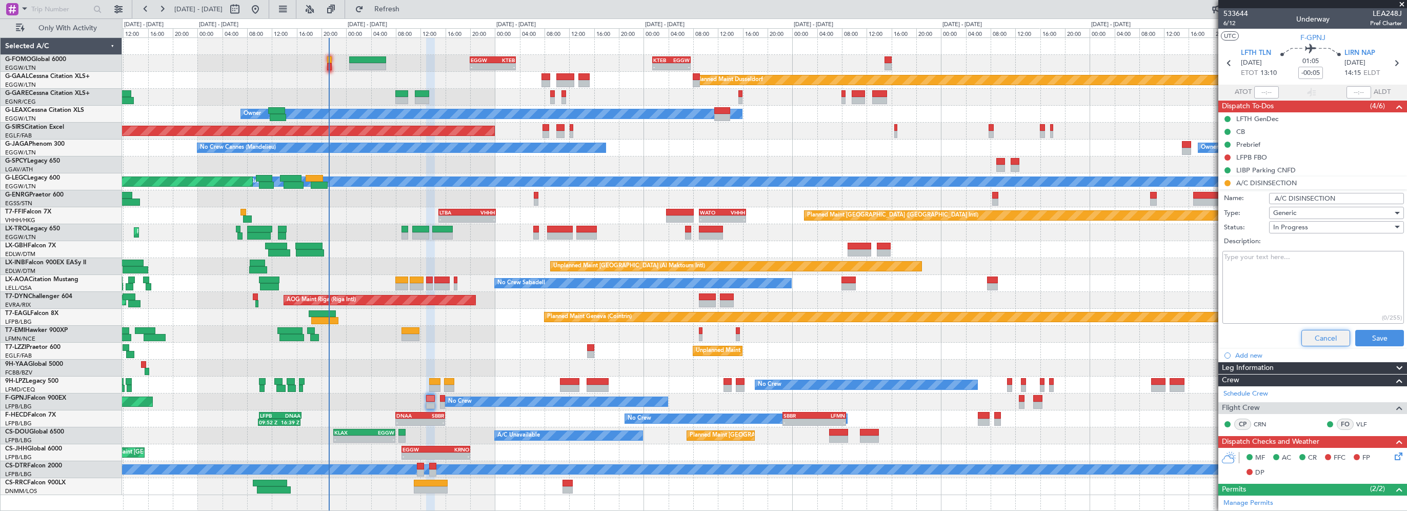
click at [1324, 341] on button "Cancel" at bounding box center [1325, 338] width 49 height 16
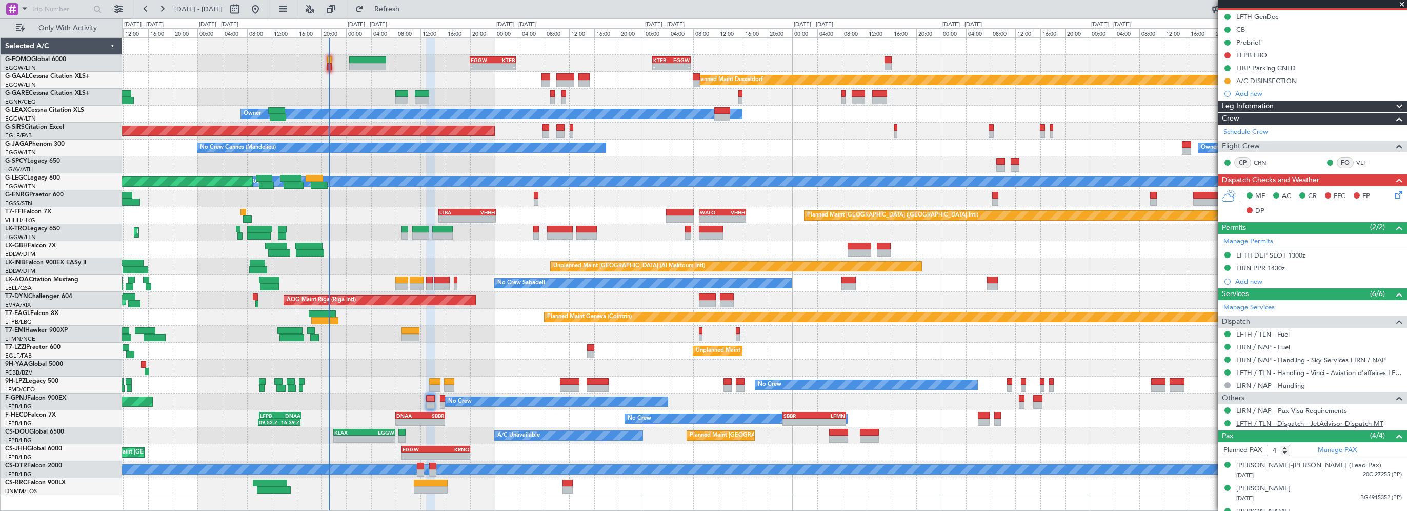
scroll to position [140, 0]
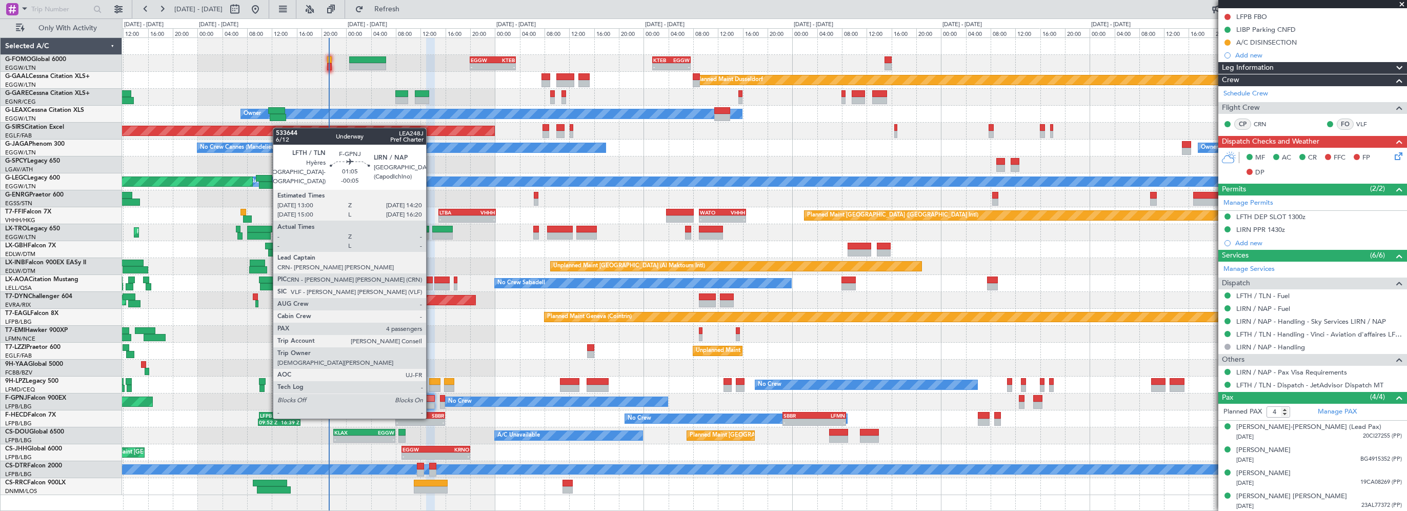
click at [431, 398] on div at bounding box center [430, 398] width 9 height 7
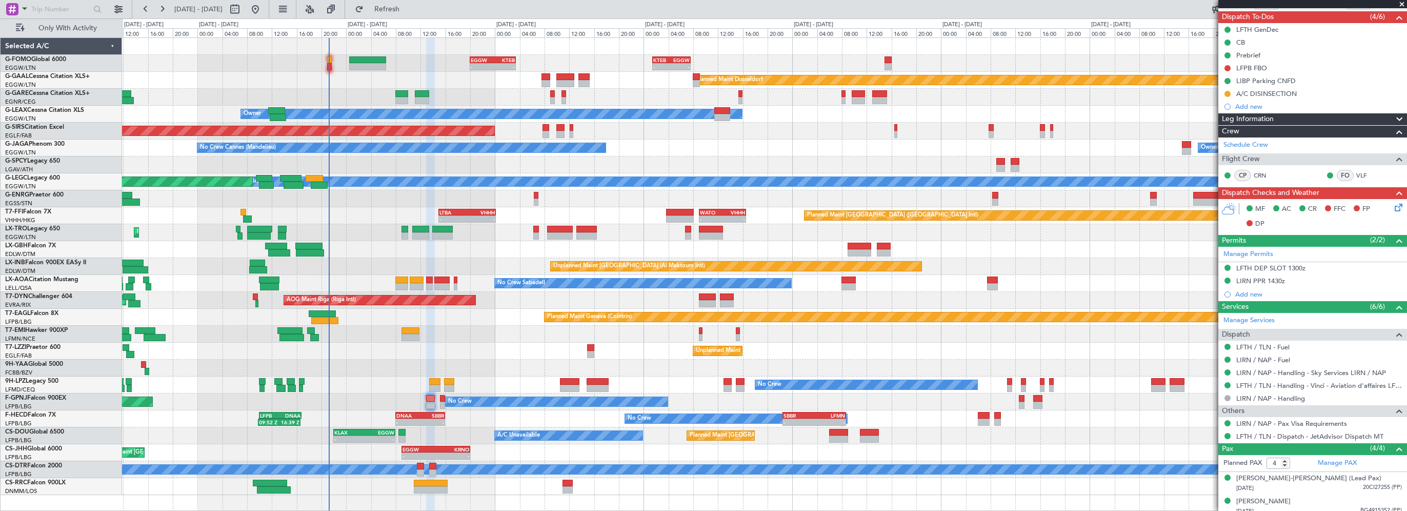
scroll to position [0, 0]
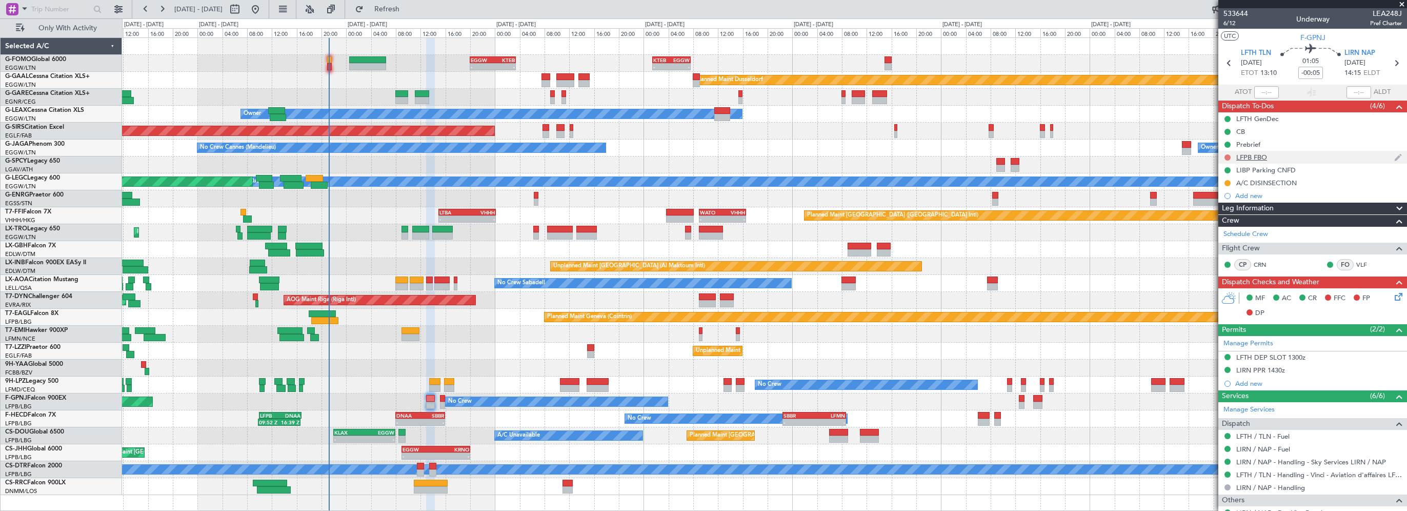
click at [1228, 156] on button at bounding box center [1227, 157] width 6 height 6
click at [1232, 211] on li "Cancelled" at bounding box center [1228, 217] width 54 height 15
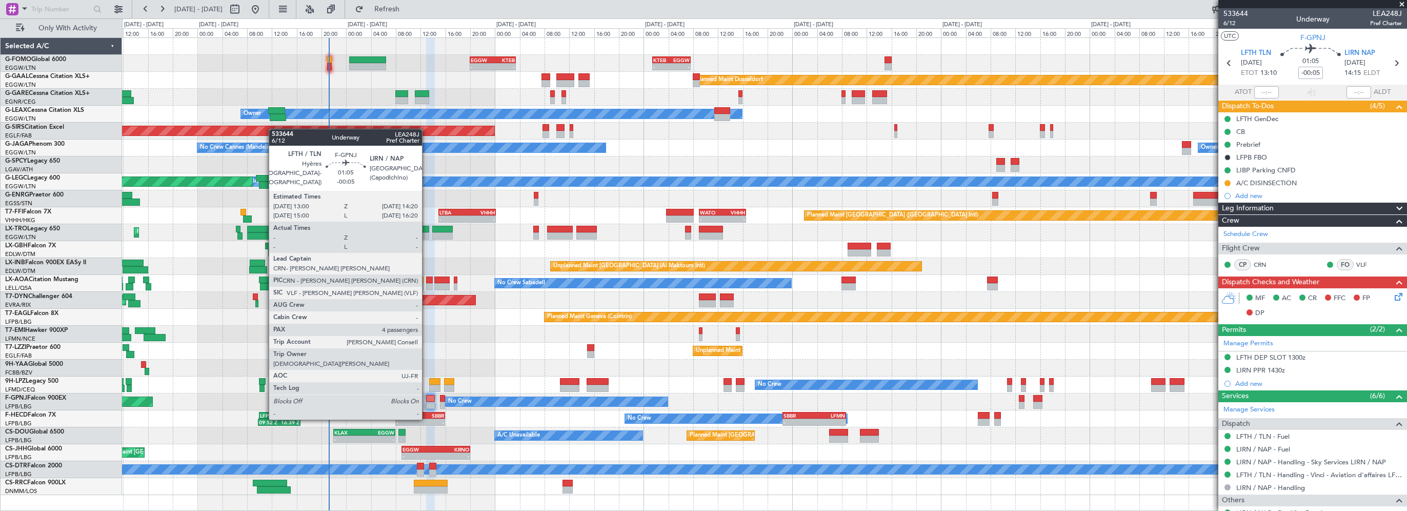
click at [427, 399] on div at bounding box center [430, 398] width 9 height 7
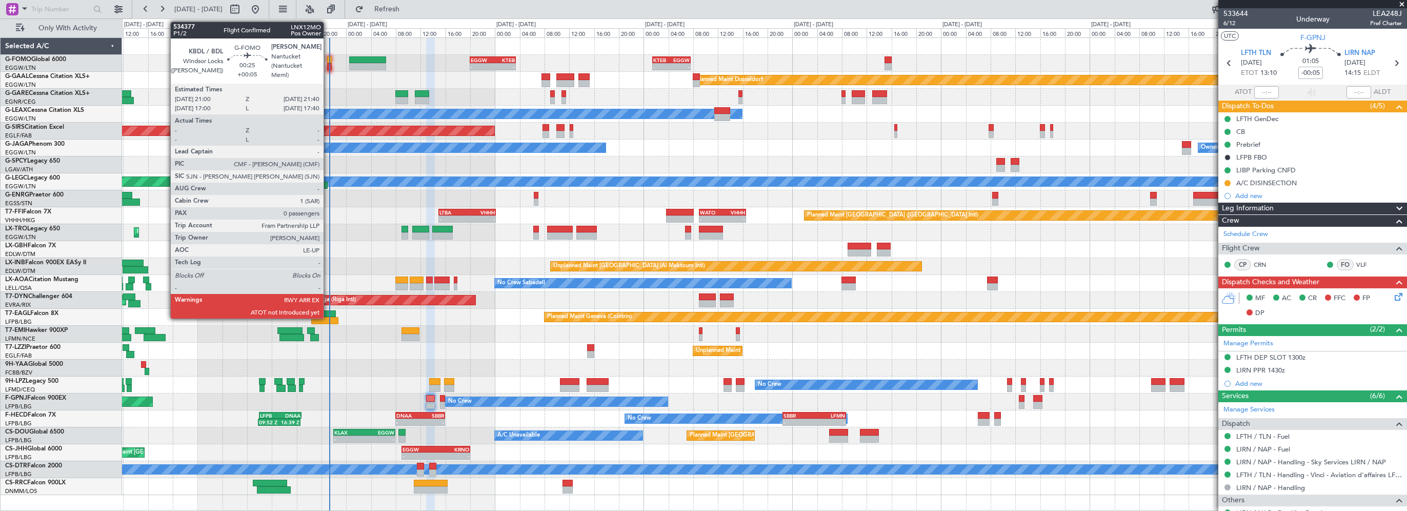
click at [328, 61] on div at bounding box center [329, 59] width 5 height 7
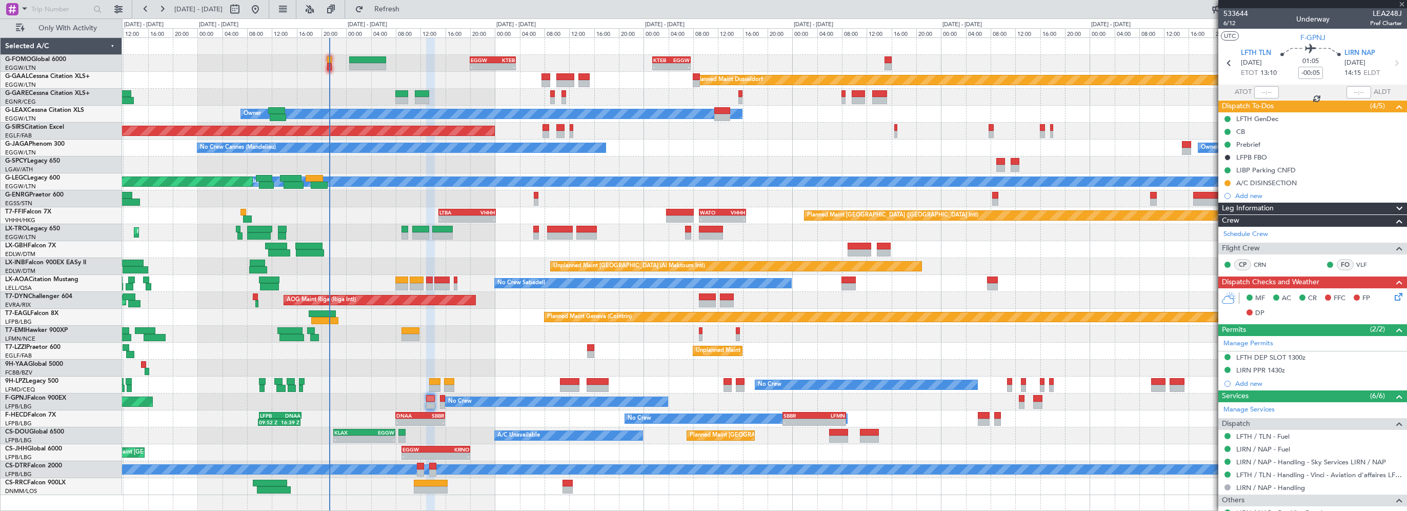
type input "+00:05"
type input "0"
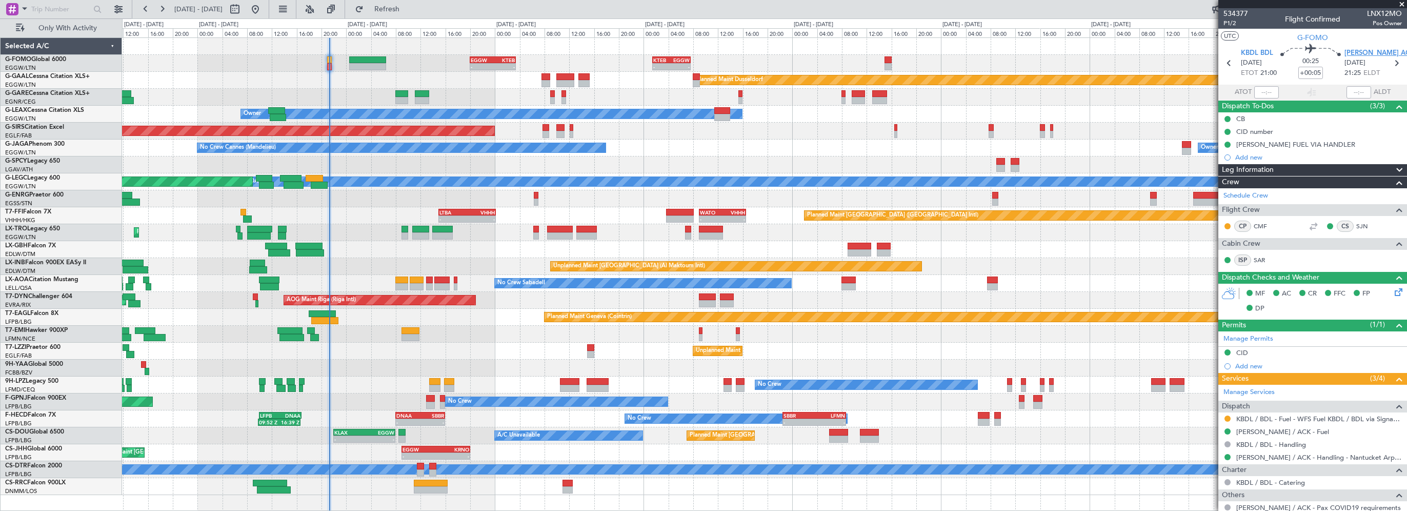
click at [1355, 54] on span "[PERSON_NAME] ACK" at bounding box center [1379, 53] width 70 height 10
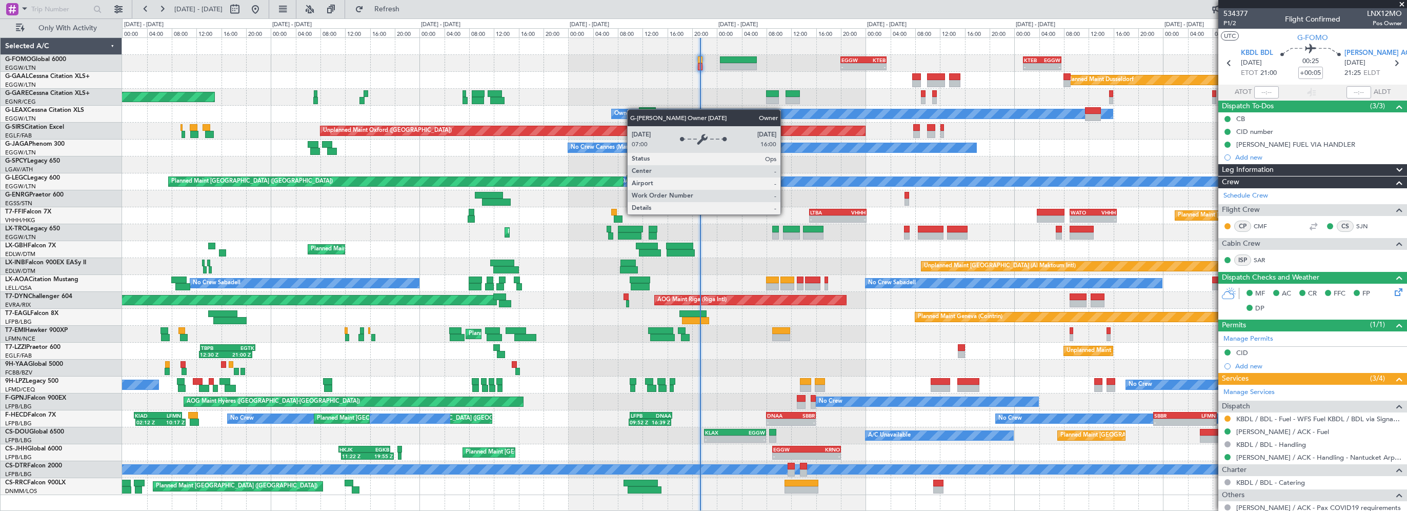
click at [632, 109] on div "- - EGGW 20:00 Z KTEB 03:25 Z - - KTEB 01:30 Z EGGW 07:40 Z Planned [GEOGRAPHIC…" at bounding box center [764, 266] width 1284 height 457
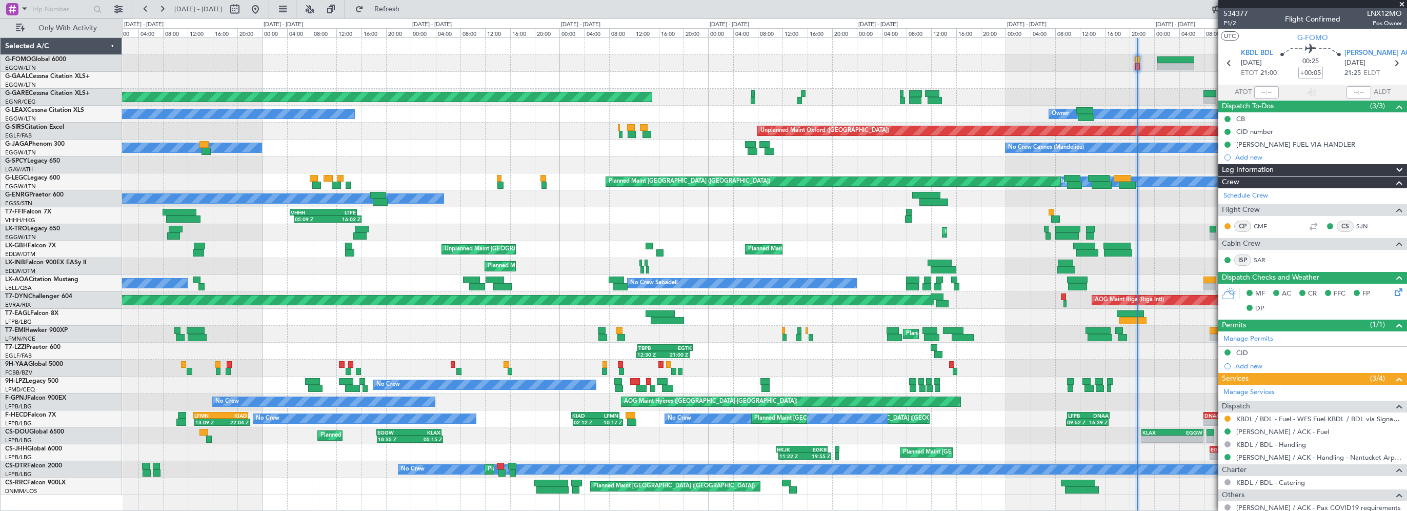
click at [686, 78] on div "Planned Maint Dusseldorf" at bounding box center [764, 80] width 1284 height 17
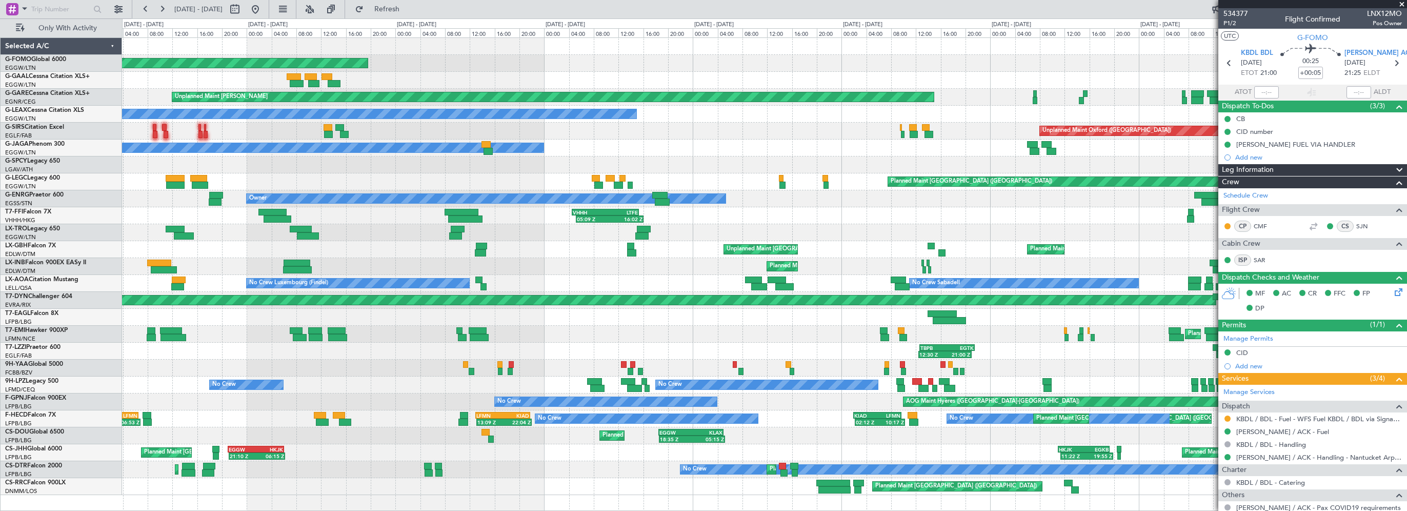
click at [716, 80] on div "Planned Maint Windsor Locks ([PERSON_NAME] Intl) EGGW 20:00 Z KTEB 03:25 Z - - …" at bounding box center [764, 266] width 1284 height 457
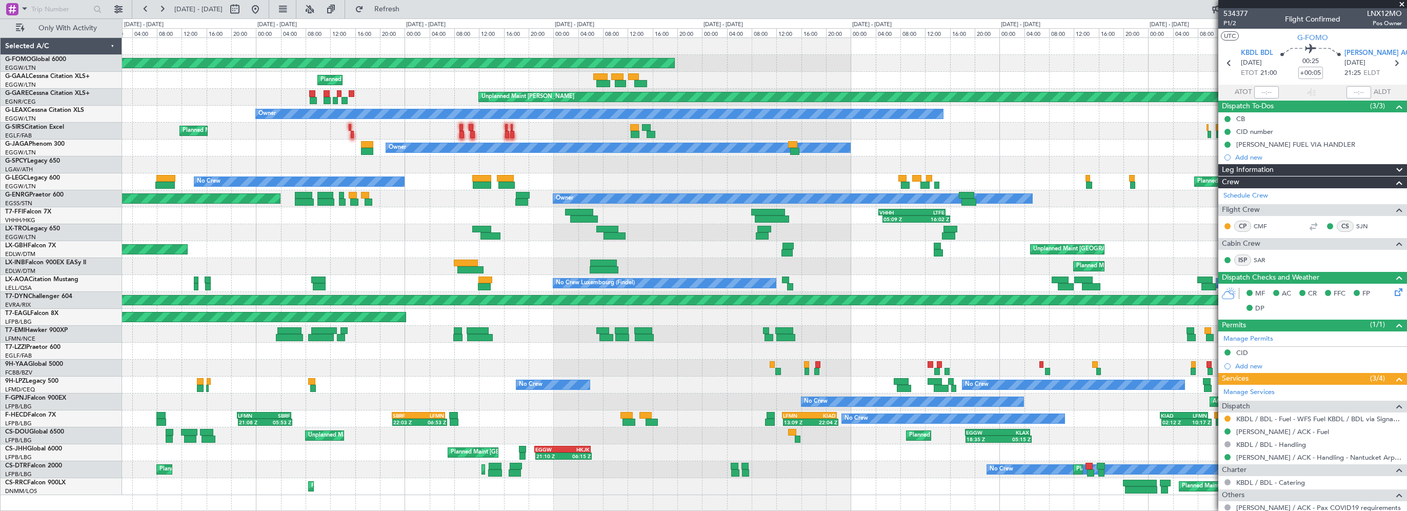
click at [792, 76] on div "Planned Maint" at bounding box center [764, 80] width 1284 height 17
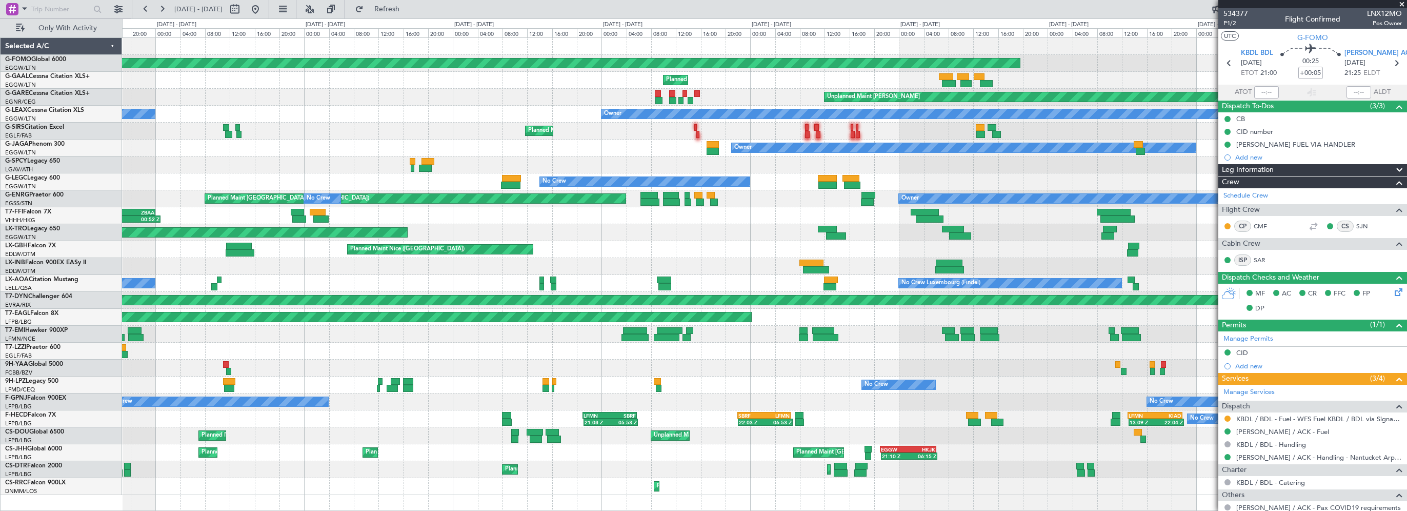
click at [542, 96] on div "Planned Maint Windsor Locks ([PERSON_NAME] Intl) Planned Maint Unplanned Maint …" at bounding box center [764, 266] width 1284 height 457
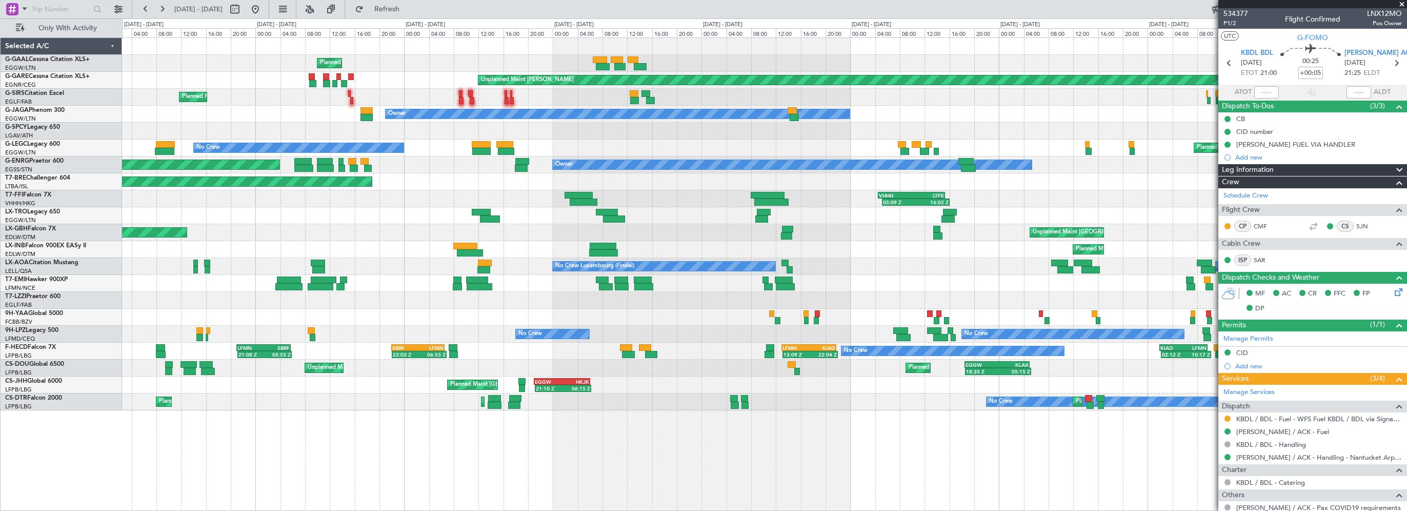
click at [503, 91] on div "Planned Maint Unplanned Maint [PERSON_NAME] Planned Maint [GEOGRAPHIC_DATA] ([G…" at bounding box center [764, 224] width 1284 height 372
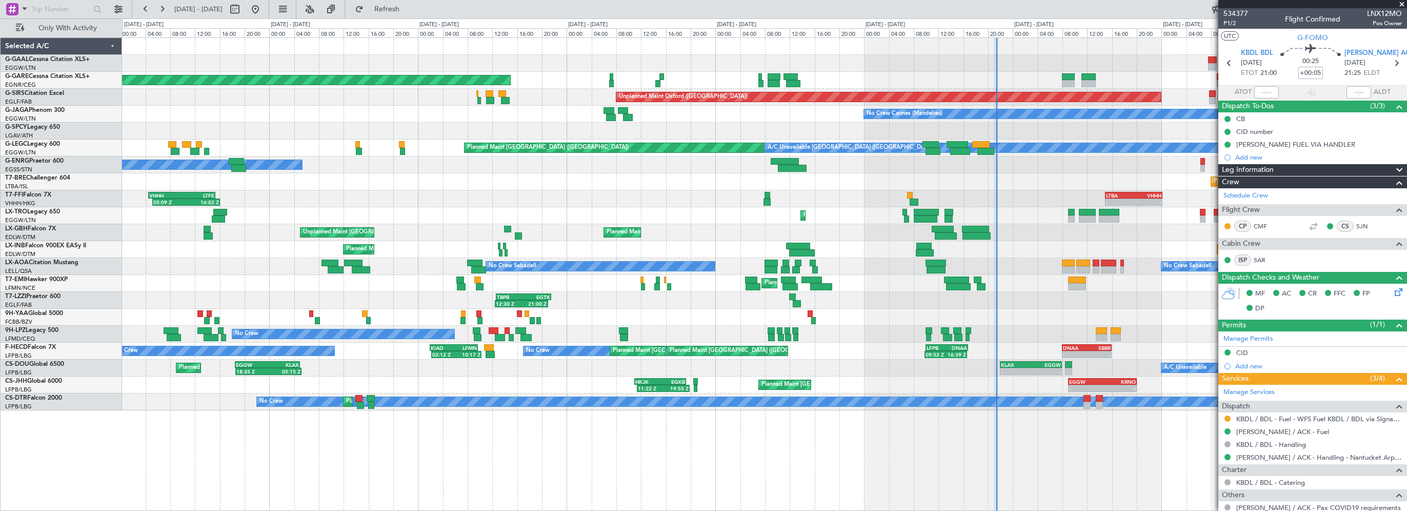
click at [550, 91] on div "Planned Maint Dusseldorf Unplanned Maint [PERSON_NAME] Unplanned Maint [GEOGRAP…" at bounding box center [764, 224] width 1284 height 372
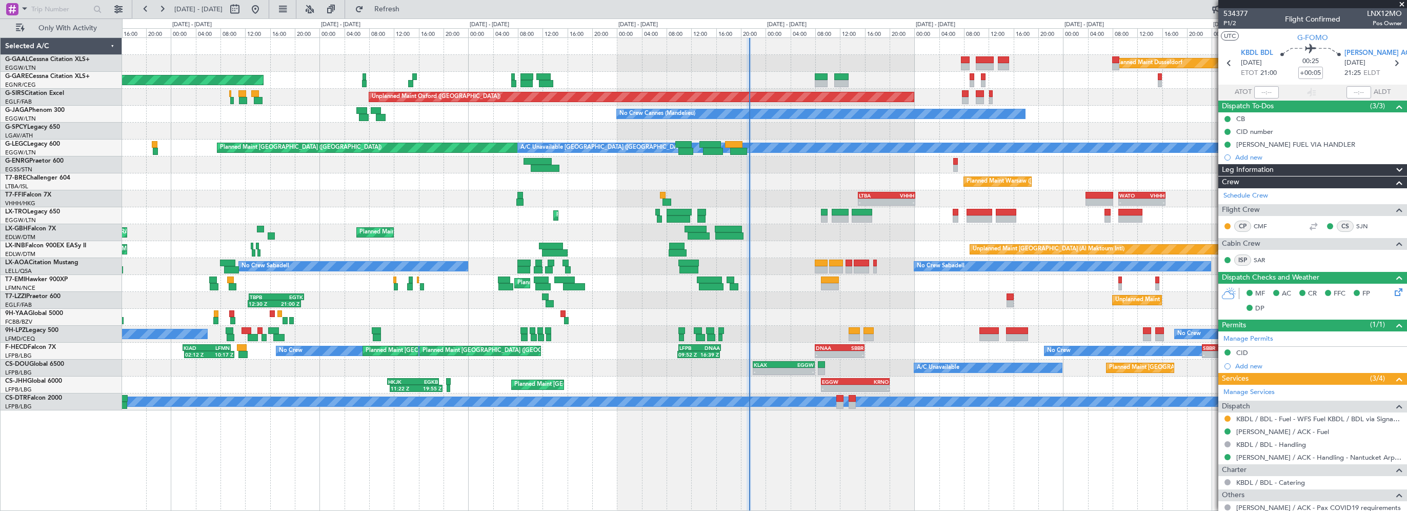
click at [676, 83] on div "Planned Maint Dusseldorf Unplanned Maint [PERSON_NAME] Unplanned Maint [GEOGRAP…" at bounding box center [764, 224] width 1284 height 372
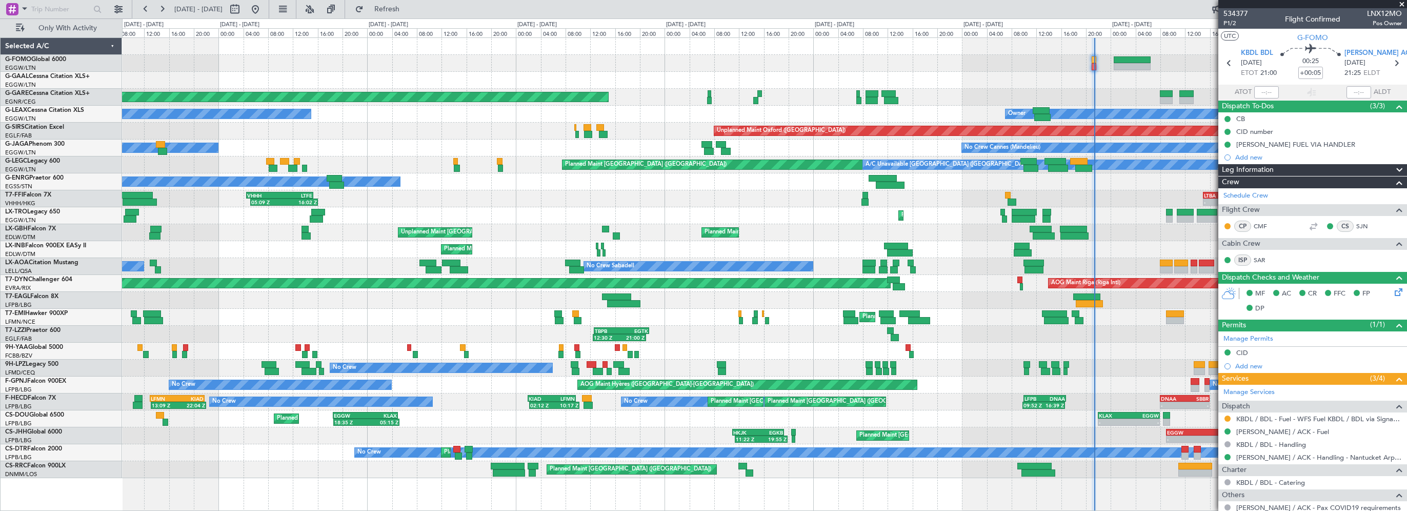
click at [821, 59] on div "- - EGGW 20:00 Z KTEB 03:25 Z - - KTEB 01:30 Z EGGW 07:40 Z Planned Maint Winds…" at bounding box center [764, 63] width 1284 height 17
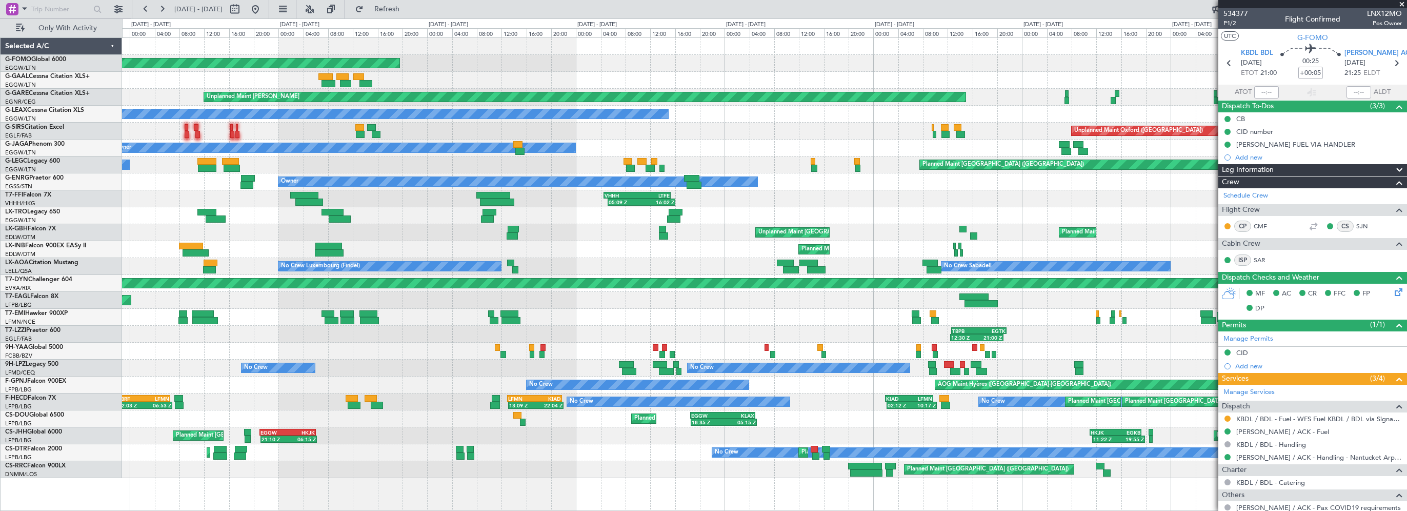
click at [816, 62] on div "Planned Maint Windsor Locks ([PERSON_NAME] Intl) EGGW 20:00 Z KTEB 03:25 Z - -" at bounding box center [764, 63] width 1284 height 17
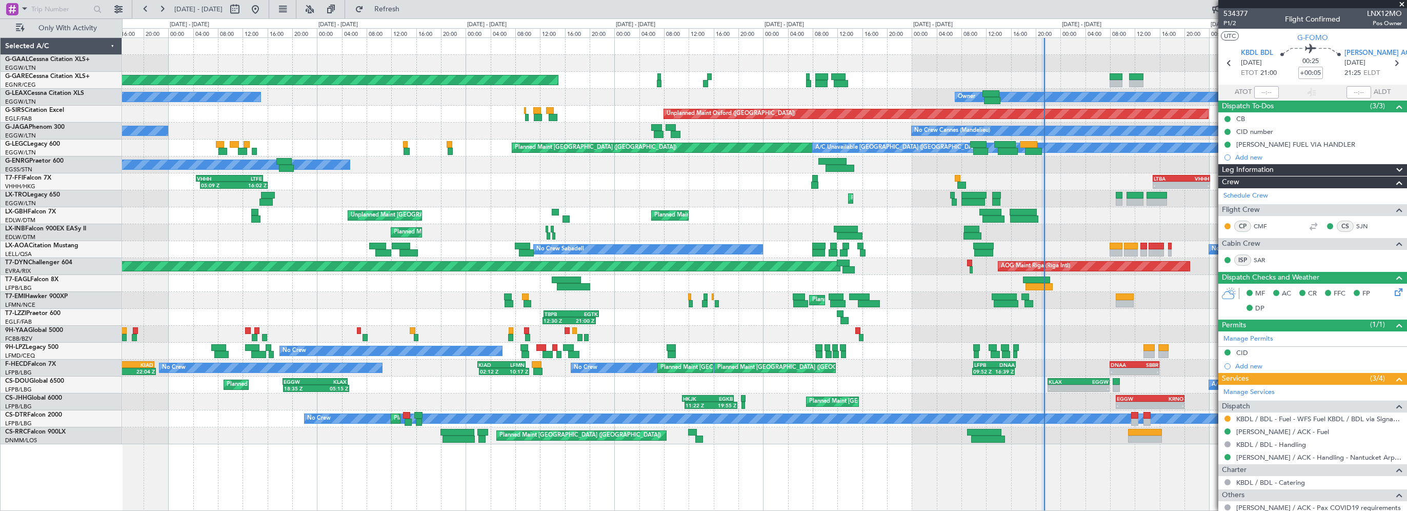
click at [575, 68] on div "Planned Maint Dusseldorf Unplanned Maint [PERSON_NAME] Owner Owner Unplanned Ma…" at bounding box center [764, 241] width 1284 height 406
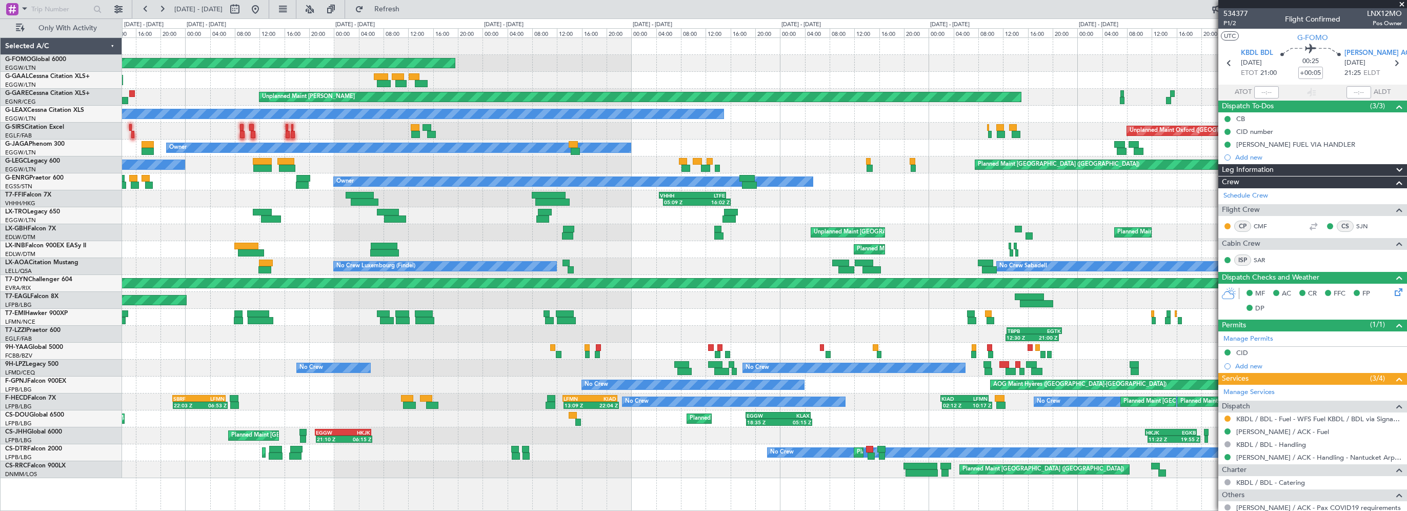
click at [865, 46] on div at bounding box center [764, 46] width 1284 height 17
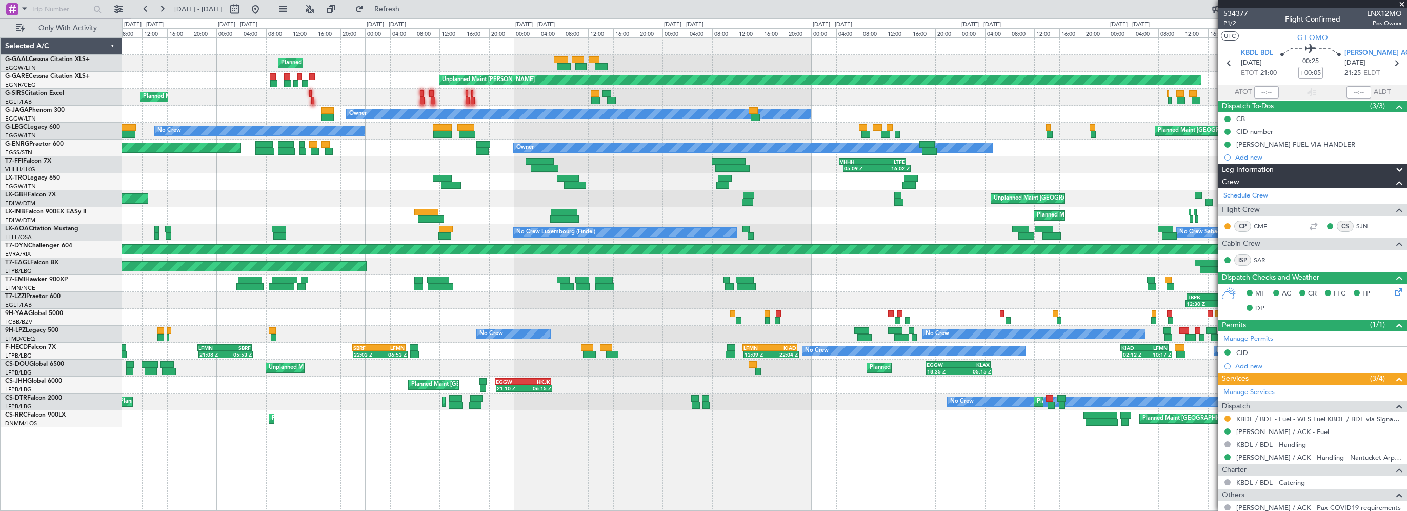
click at [381, 64] on div "Planned Maint" at bounding box center [764, 63] width 1284 height 17
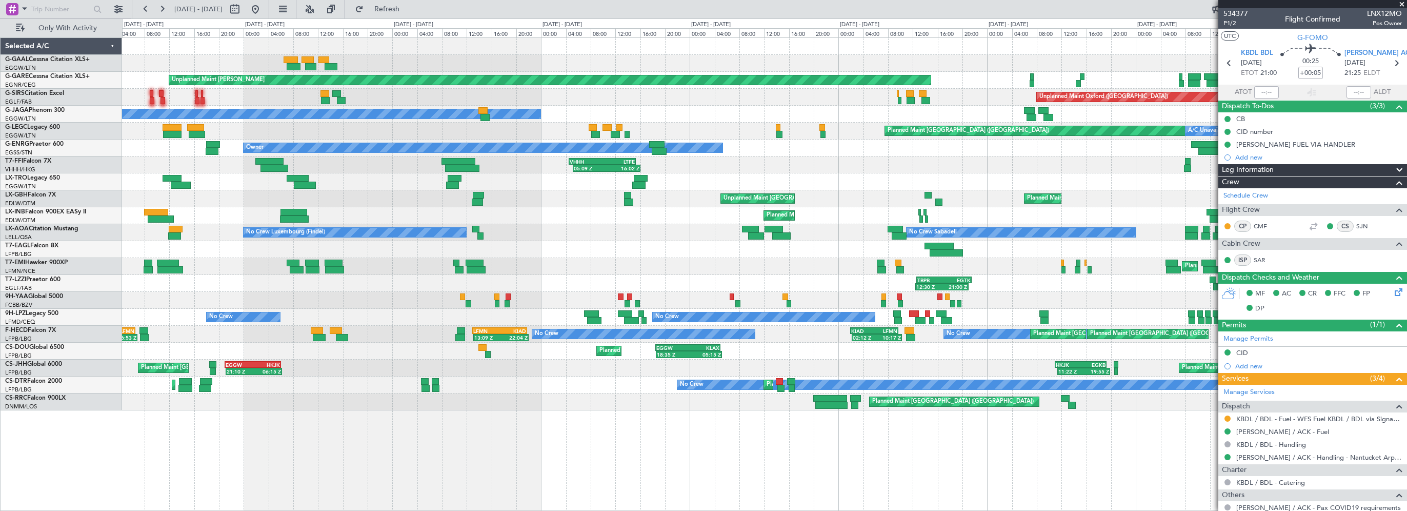
click at [655, 63] on div "Planned Maint Unplanned Maint [PERSON_NAME] Unplanned Maint [GEOGRAPHIC_DATA] (…" at bounding box center [764, 224] width 1284 height 372
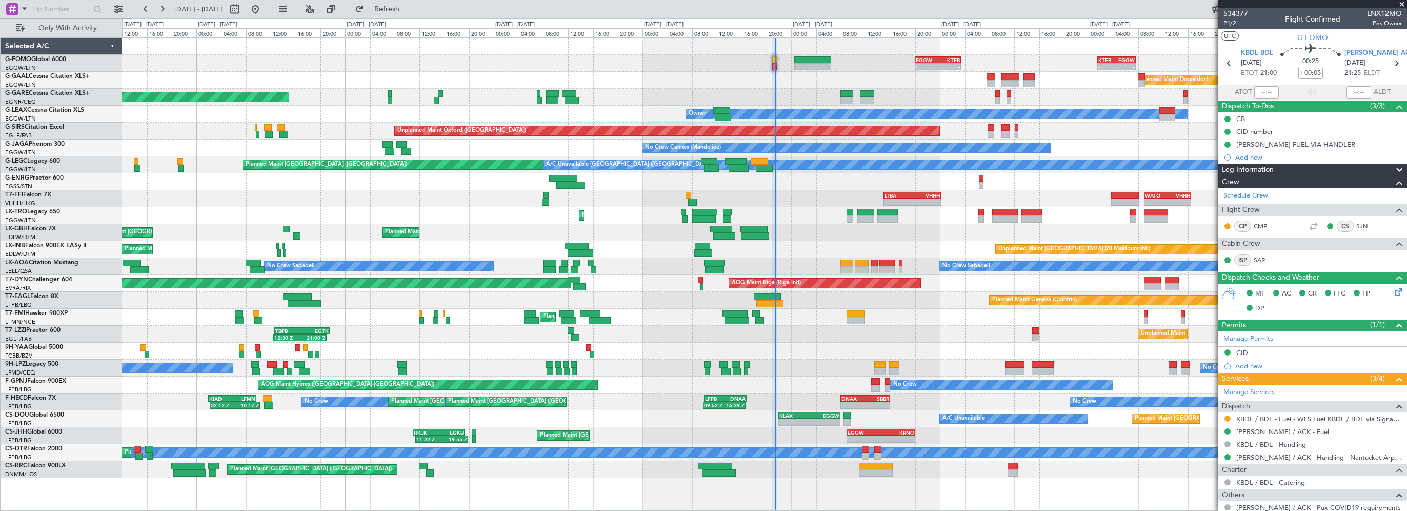
click at [865, 68] on div "- - EGGW 20:00 Z KTEB 03:25 Z - - KTEB 01:30 Z EGGW 07:40 Z" at bounding box center [764, 63] width 1284 height 17
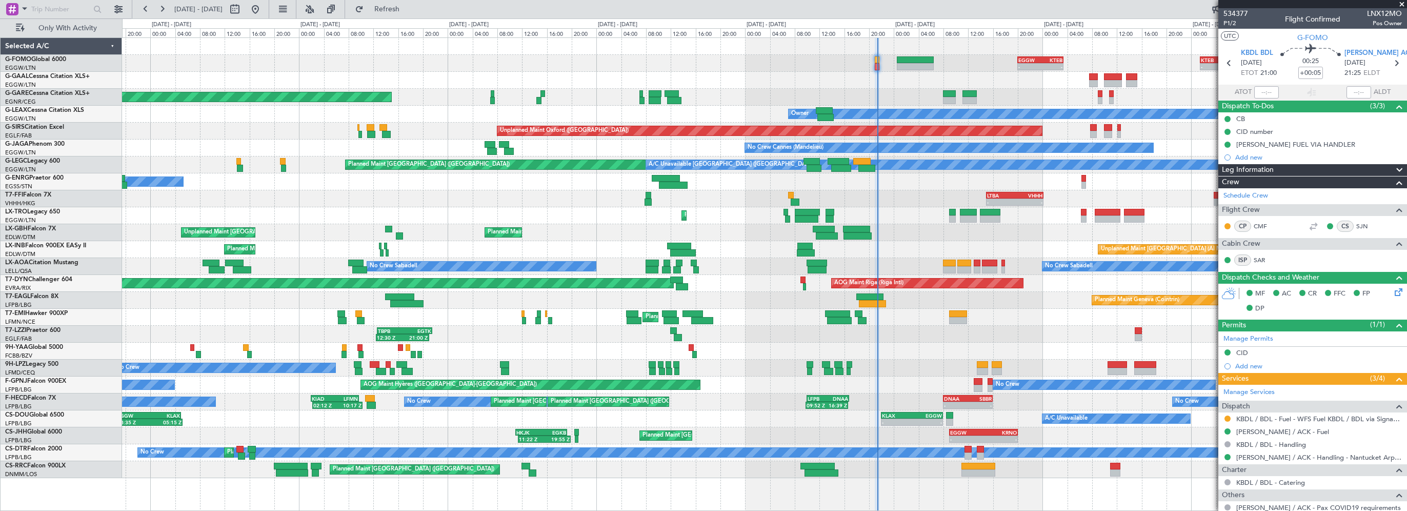
click at [689, 57] on div "- - EGGW 20:00 Z KTEB 03:25 Z - - KTEB 01:30 Z EGGW 07:40 Z Planned Maint Winds…" at bounding box center [764, 63] width 1284 height 17
click at [725, 59] on div "- - EGGW 20:00 Z KTEB 03:25 Z - - KTEB 01:30 Z EGGW 07:40 Z Planned Maint Winds…" at bounding box center [764, 63] width 1284 height 17
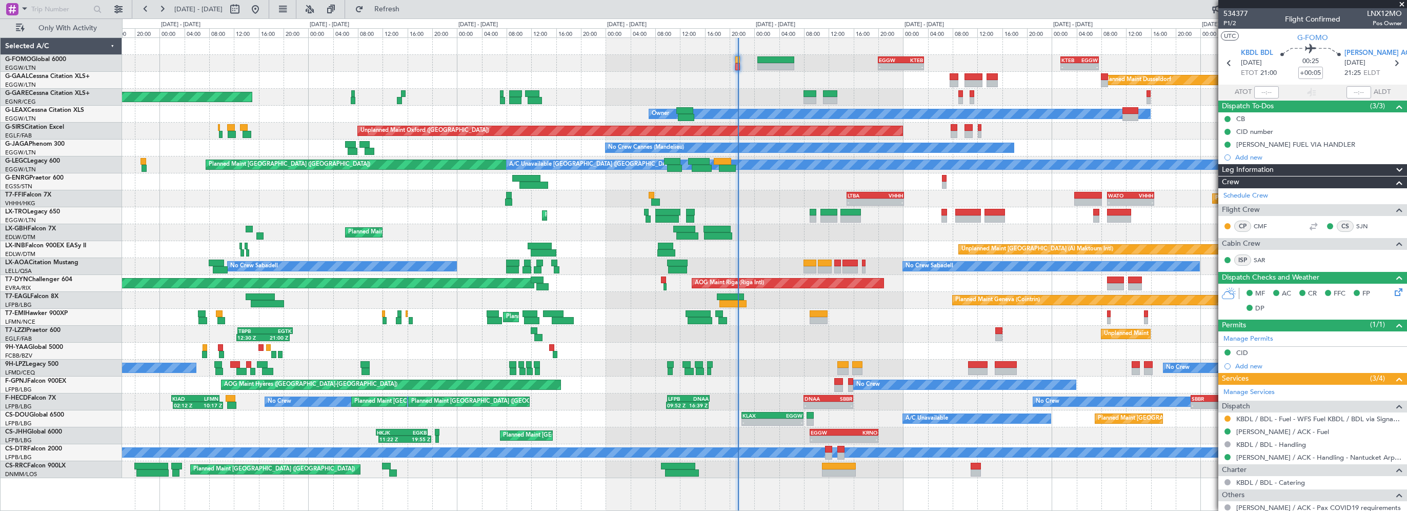
click at [521, 59] on div "- - EGGW 20:00 Z KTEB 03:25 Z - - KTEB 01:30 Z EGGW 07:40 Z" at bounding box center [764, 63] width 1284 height 17
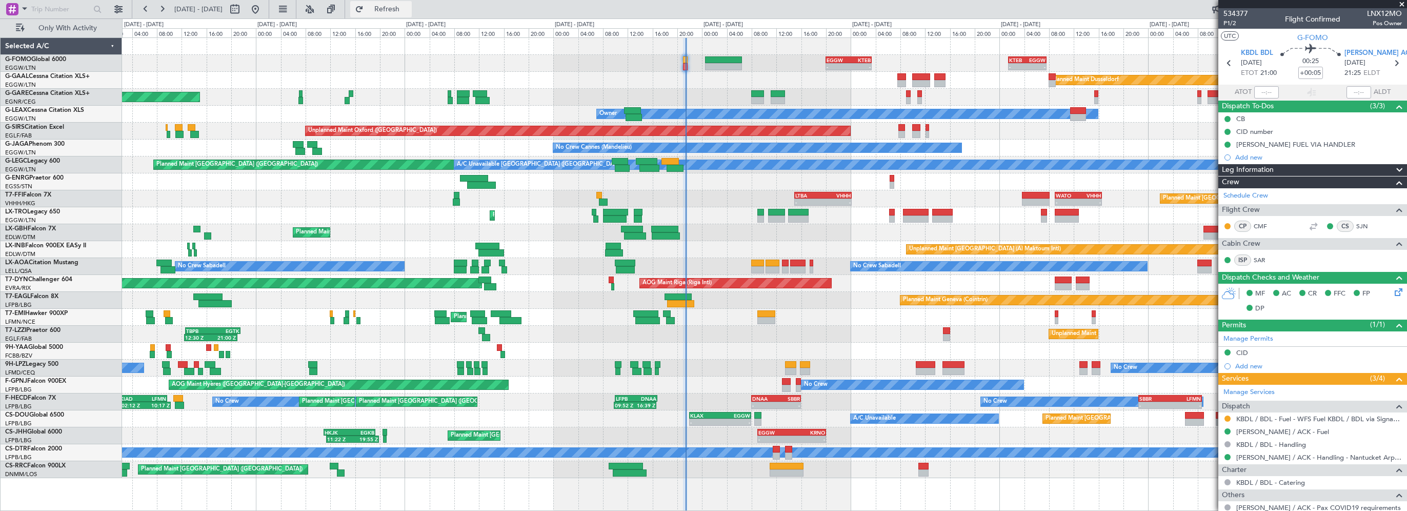
click at [409, 9] on span "Refresh" at bounding box center [387, 9] width 43 height 7
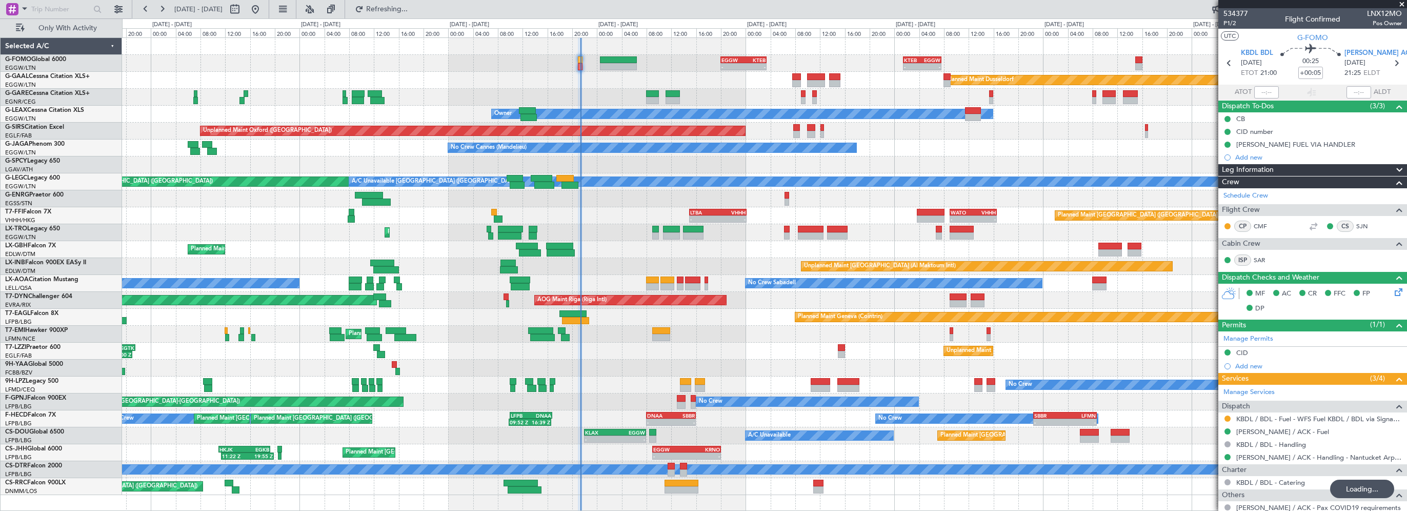
click at [507, 56] on div "- - EGGW 20:00 Z KTEB 03:25 Z - - KTEB 01:30 Z EGGW 07:40 Z Planned [GEOGRAPHIC…" at bounding box center [764, 266] width 1284 height 457
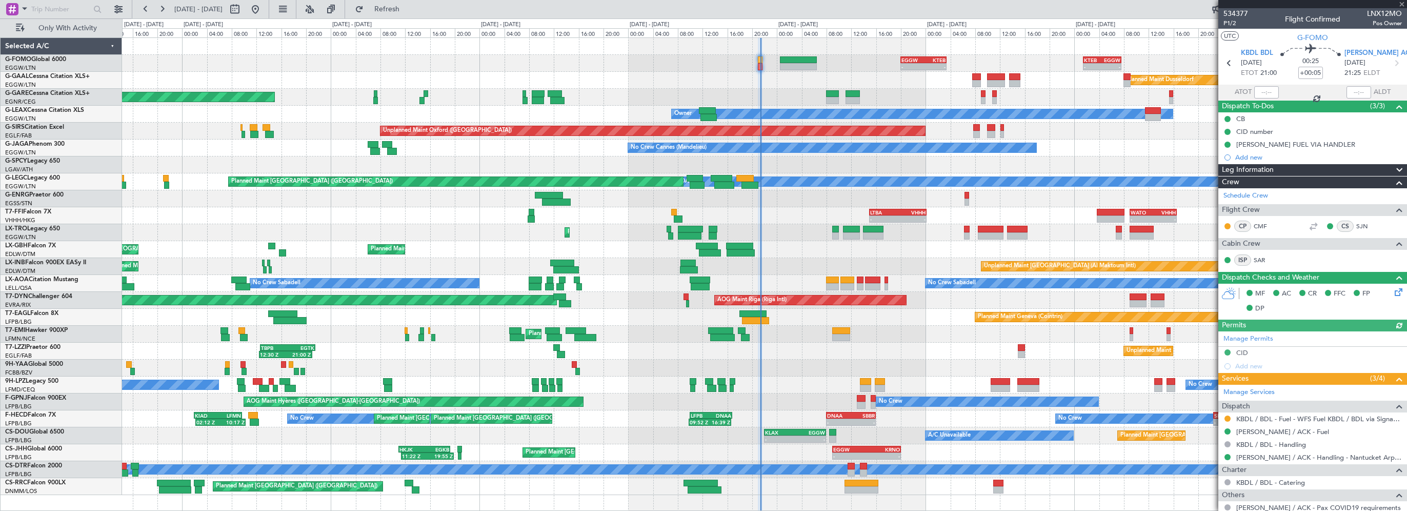
click at [686, 97] on div "- - EGGW 20:00 Z KTEB 03:25 Z - - KTEB 01:30 Z EGGW 07:40 Z Planned [GEOGRAPHIC…" at bounding box center [764, 266] width 1284 height 457
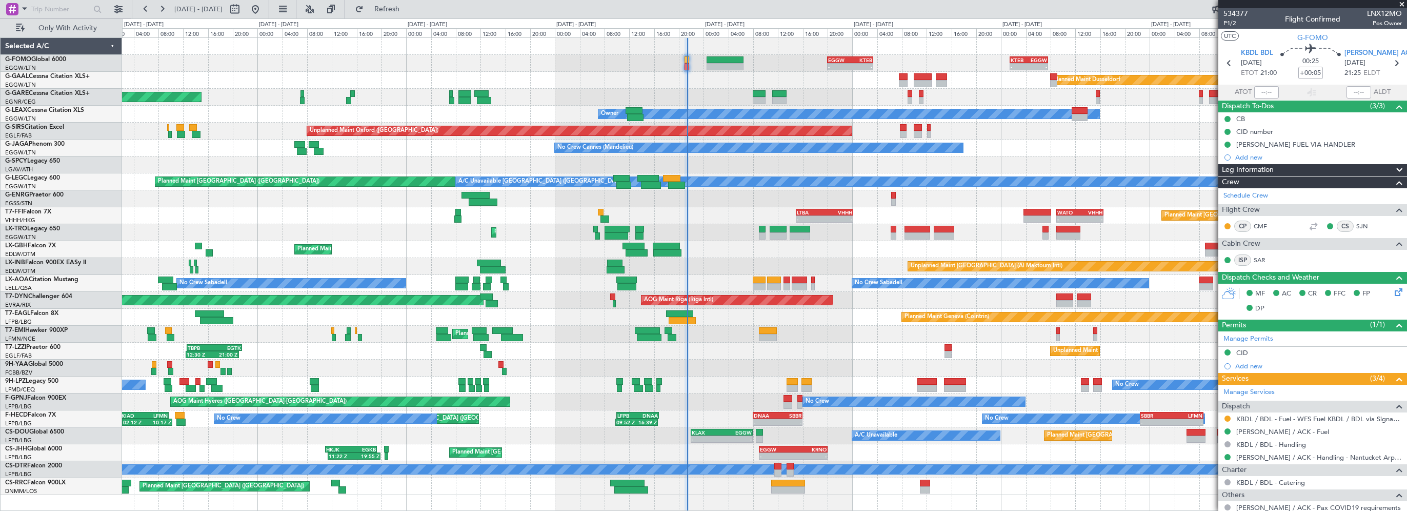
click at [360, 78] on div "- - EGGW 20:00 Z KTEB 03:25 Z - - KTEB 01:30 Z EGGW 07:40 Z Planned [GEOGRAPHIC…" at bounding box center [764, 266] width 1284 height 457
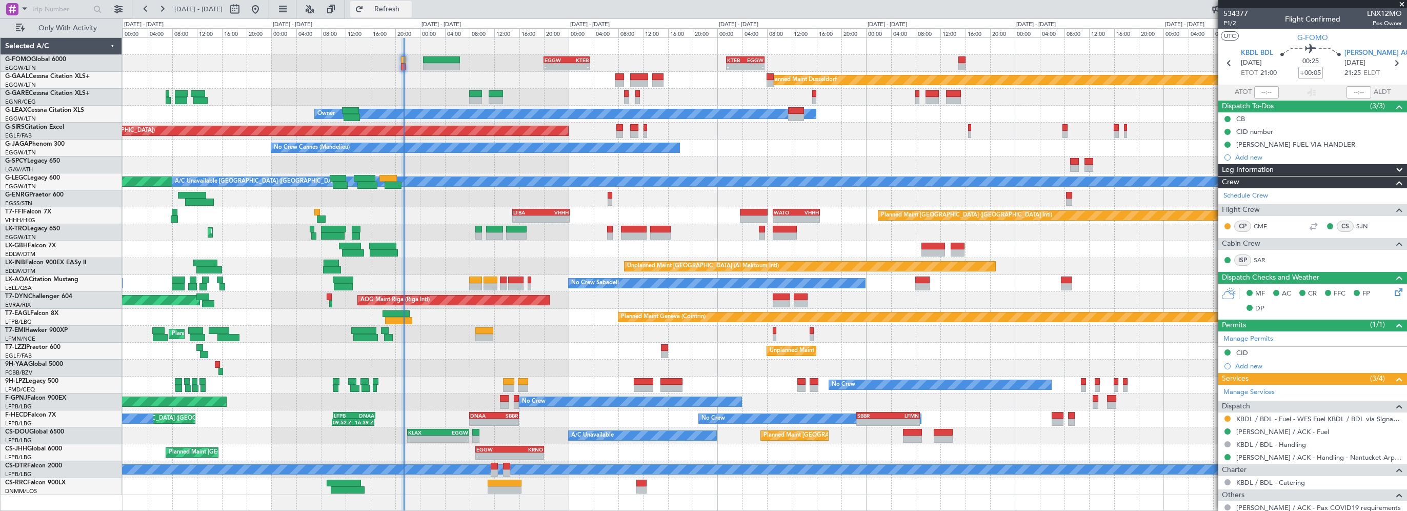
click at [409, 8] on span "Refresh" at bounding box center [387, 9] width 43 height 7
click at [1403, 5] on span at bounding box center [1402, 4] width 10 height 9
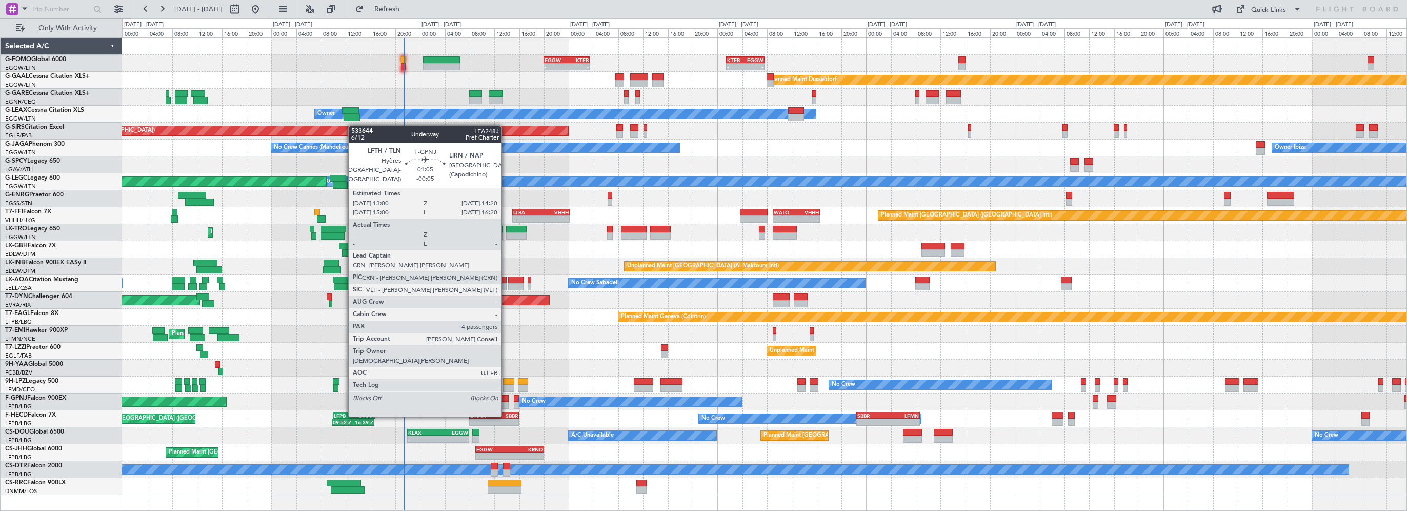
click at [506, 396] on div at bounding box center [504, 398] width 9 height 7
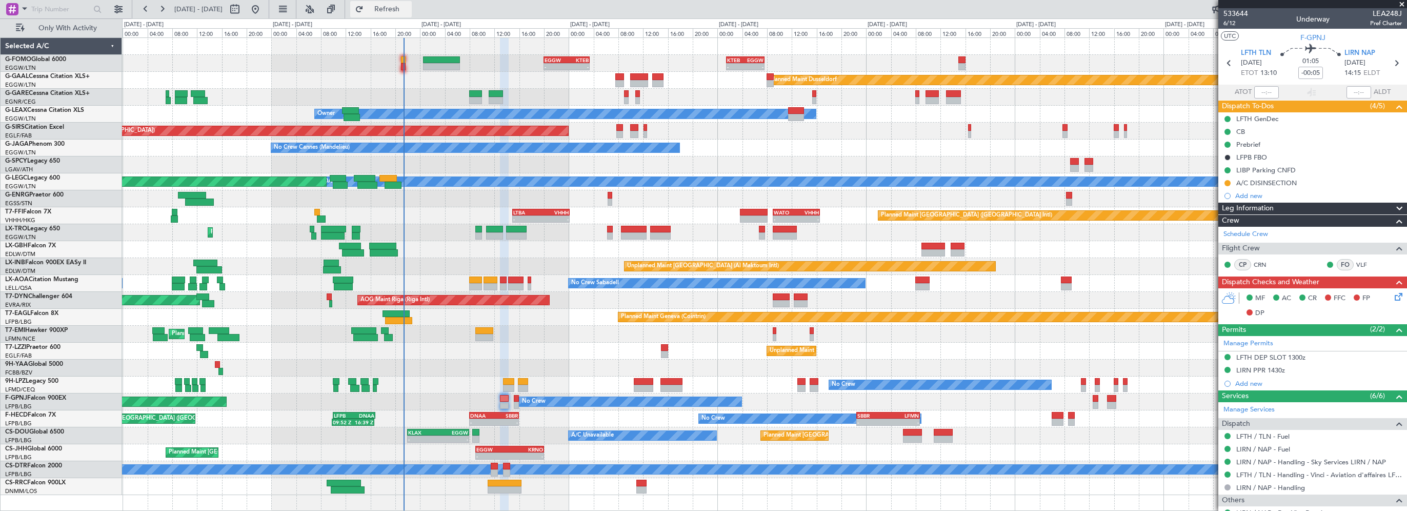
click at [409, 9] on span "Refresh" at bounding box center [387, 9] width 43 height 7
click at [1251, 143] on div "Prebrief" at bounding box center [1248, 144] width 24 height 9
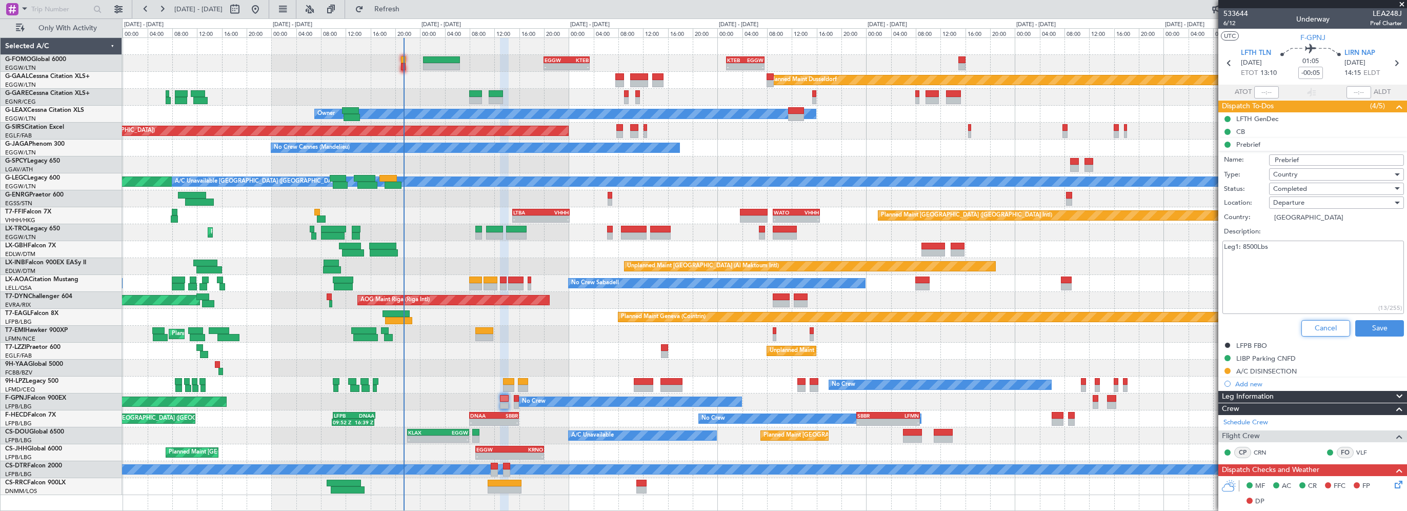
drag, startPoint x: 1320, startPoint y: 328, endPoint x: 1308, endPoint y: 328, distance: 11.8
click at [1319, 328] on button "Cancel" at bounding box center [1325, 328] width 49 height 16
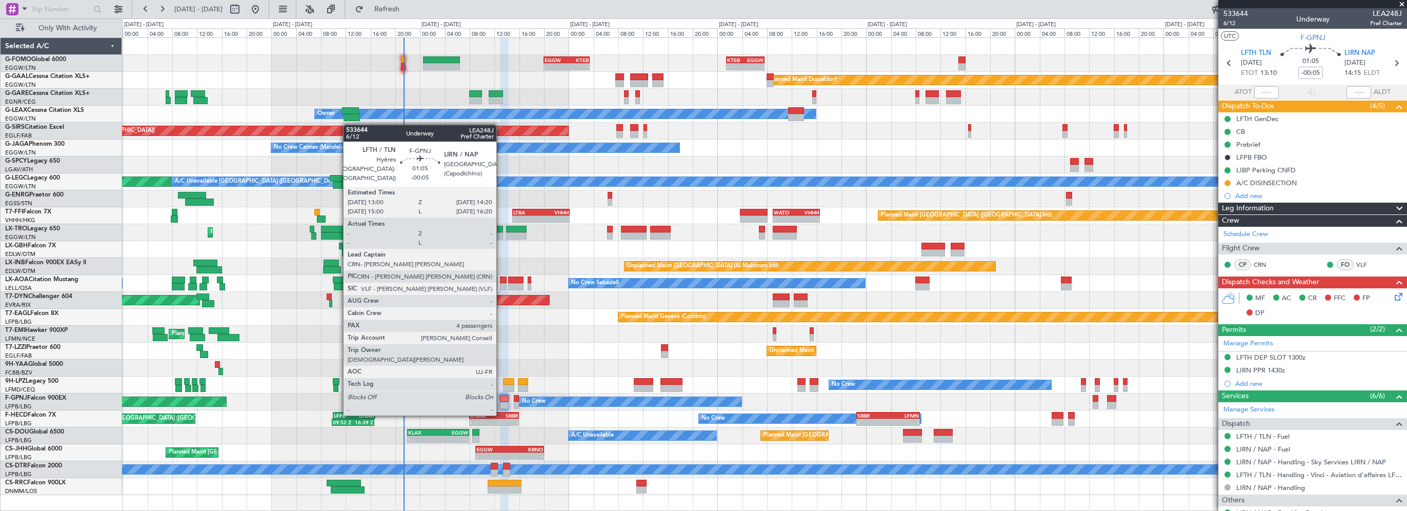
click at [501, 395] on div at bounding box center [504, 398] width 9 height 7
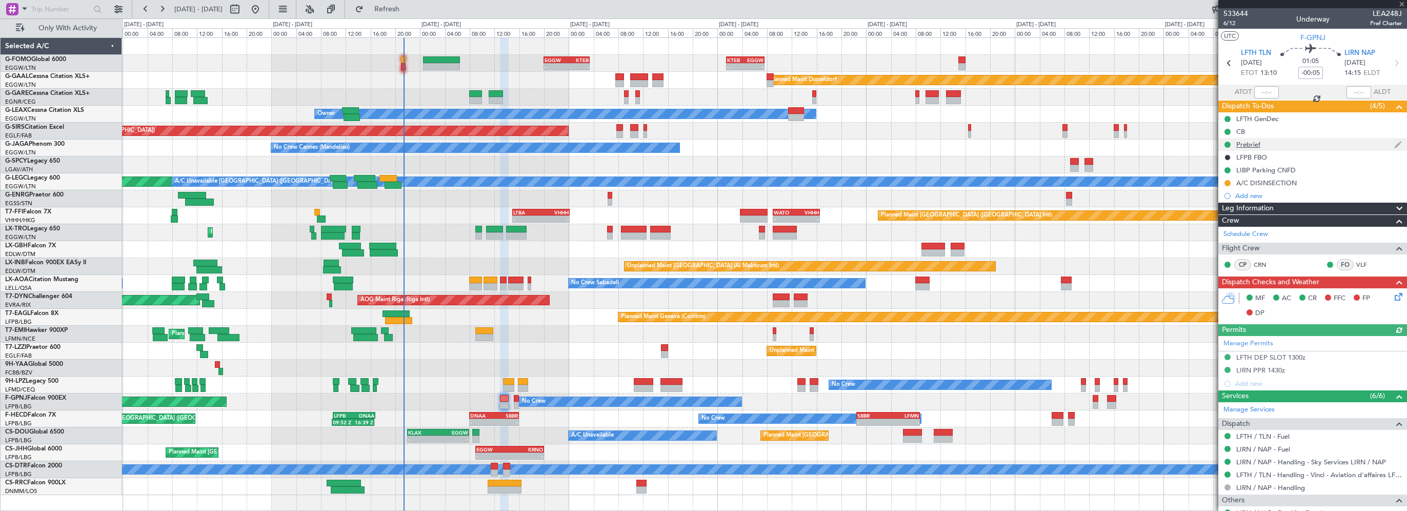
click at [1245, 143] on div "Prebrief" at bounding box center [1248, 144] width 24 height 9
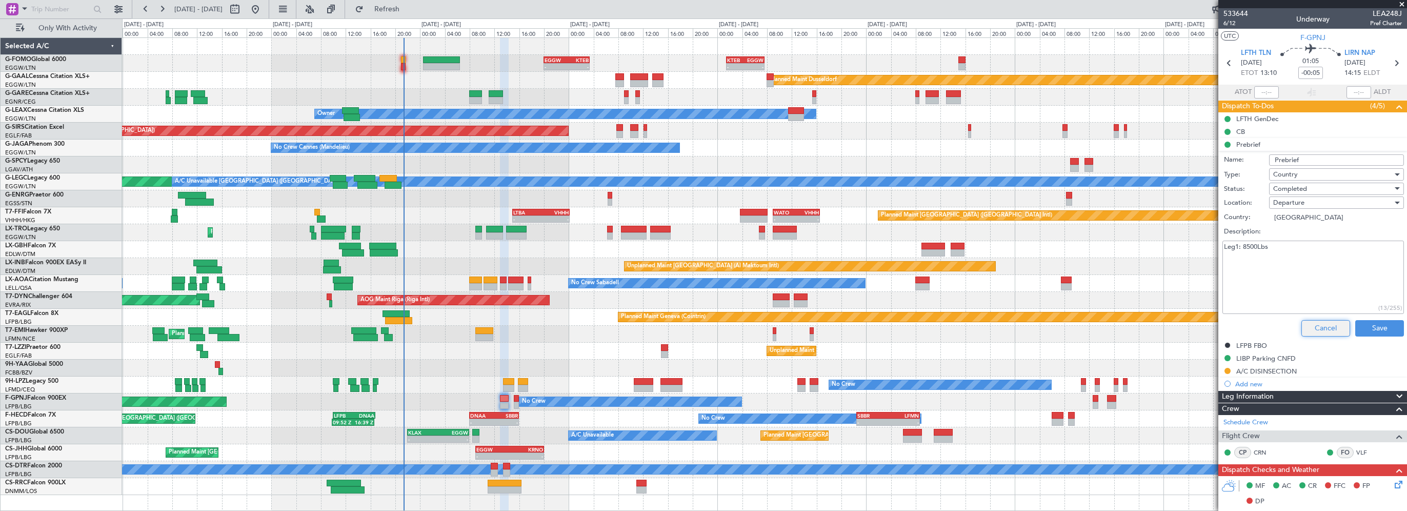
click at [1313, 324] on button "Cancel" at bounding box center [1325, 328] width 49 height 16
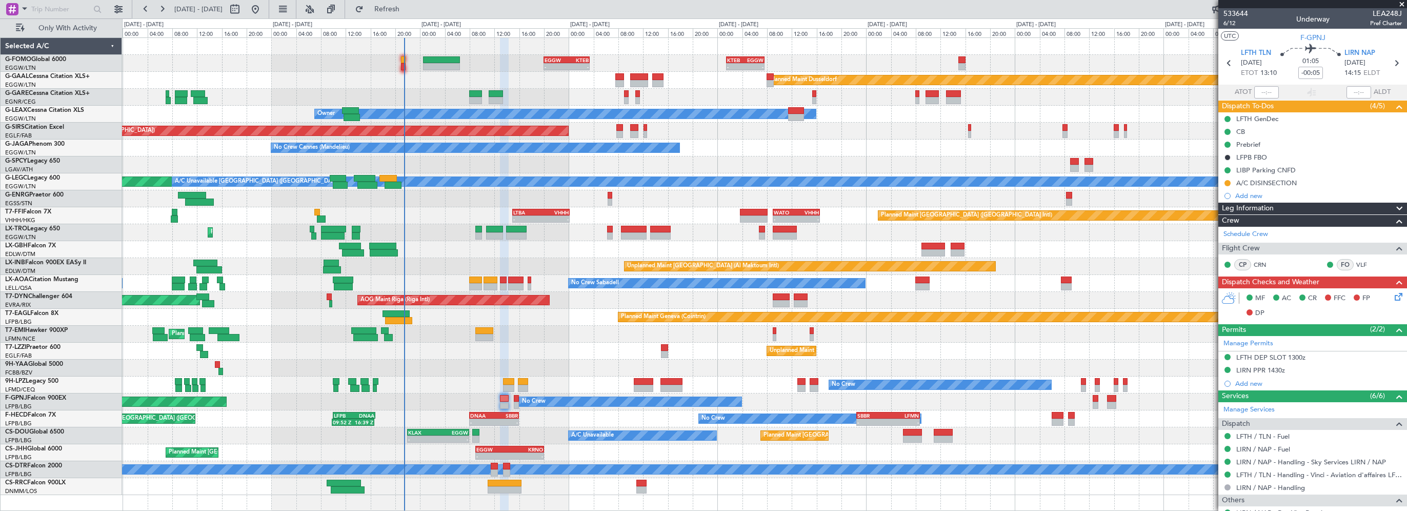
click at [1296, 356] on div "LFTH DEP SLOT 1300z" at bounding box center [1270, 357] width 69 height 9
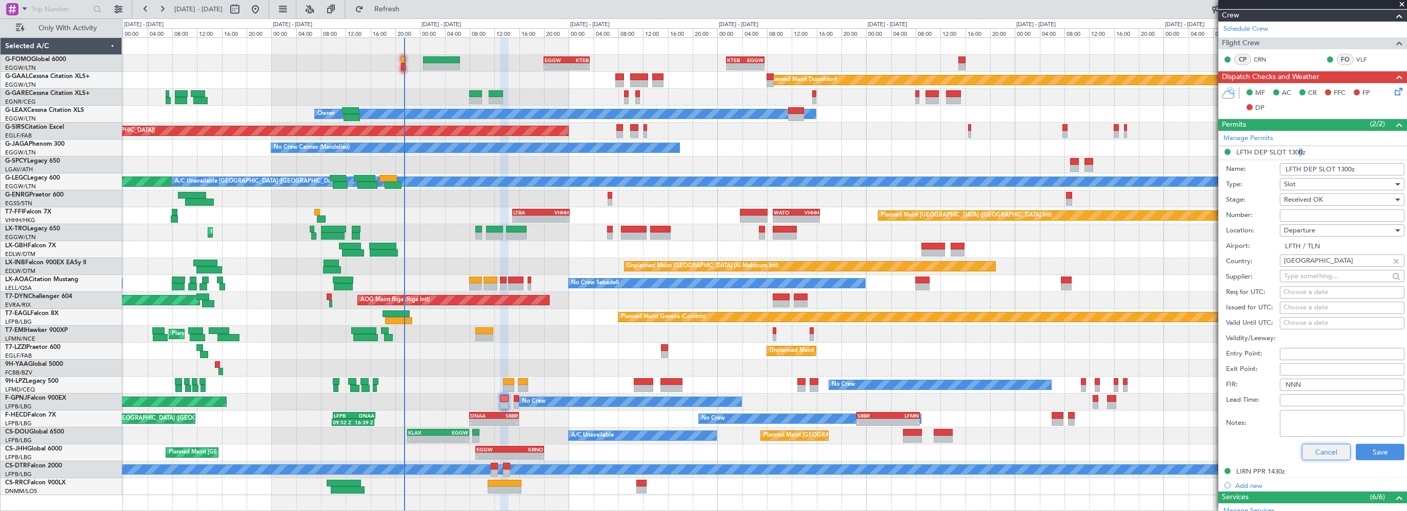
click at [1327, 450] on button "Cancel" at bounding box center [1326, 452] width 49 height 16
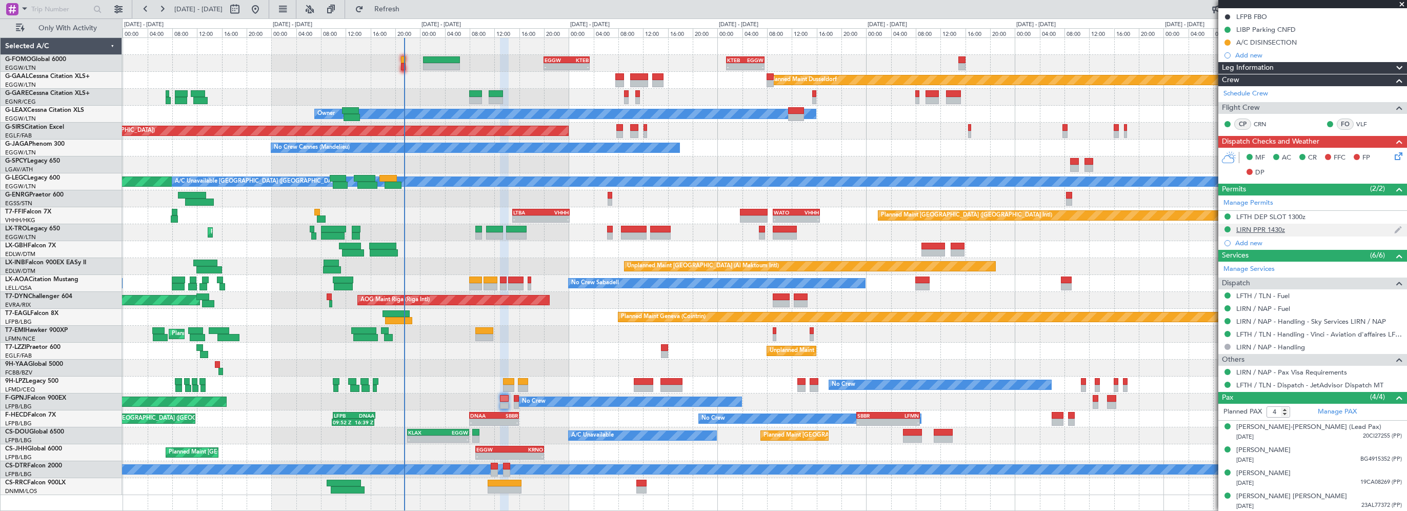
click at [1261, 229] on div "LIRN PPR 1430z" at bounding box center [1260, 229] width 49 height 9
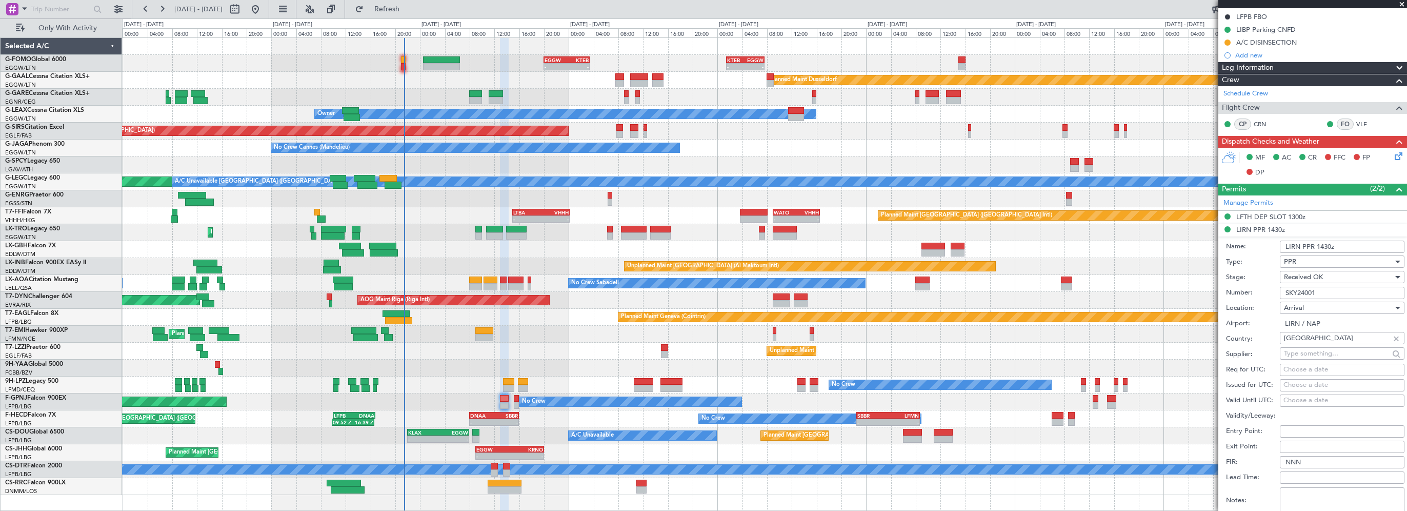
scroll to position [205, 0]
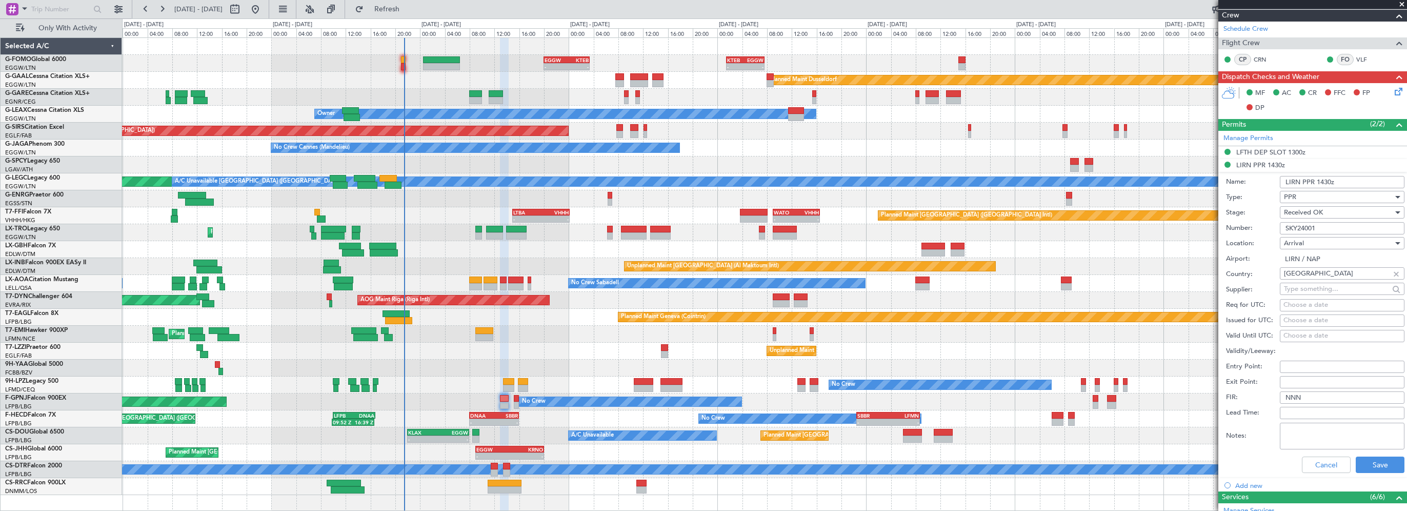
drag, startPoint x: 1326, startPoint y: 228, endPoint x: 1255, endPoint y: 229, distance: 70.8
click at [1254, 229] on div "Number: SKY24001" at bounding box center [1315, 227] width 178 height 15
click at [1322, 467] on button "Cancel" at bounding box center [1326, 464] width 49 height 16
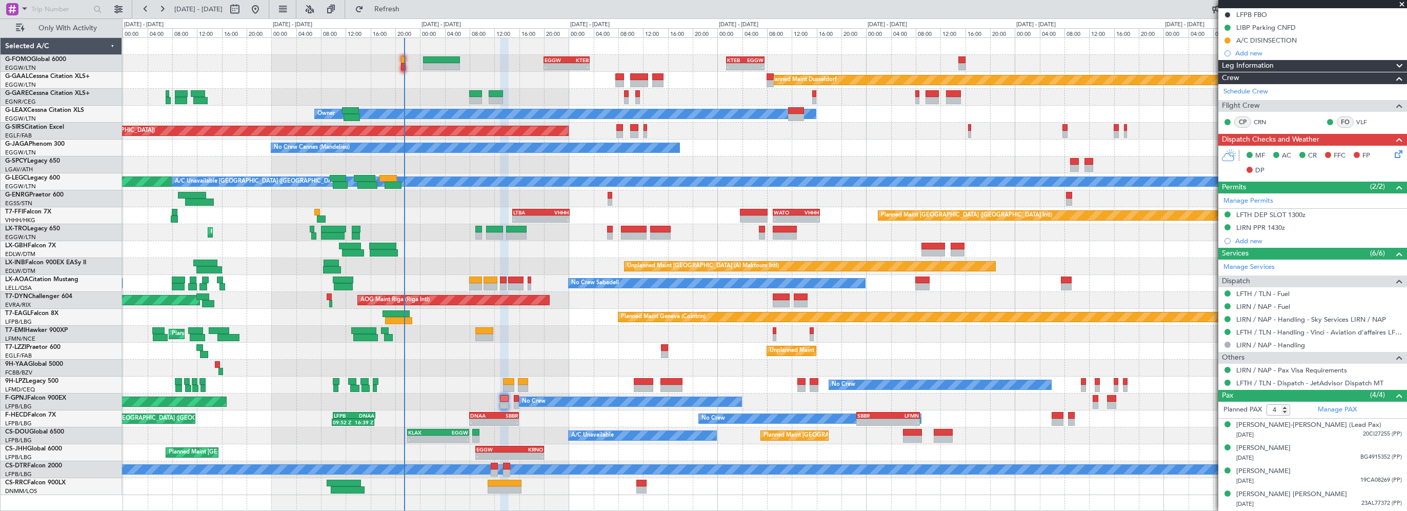
scroll to position [140, 0]
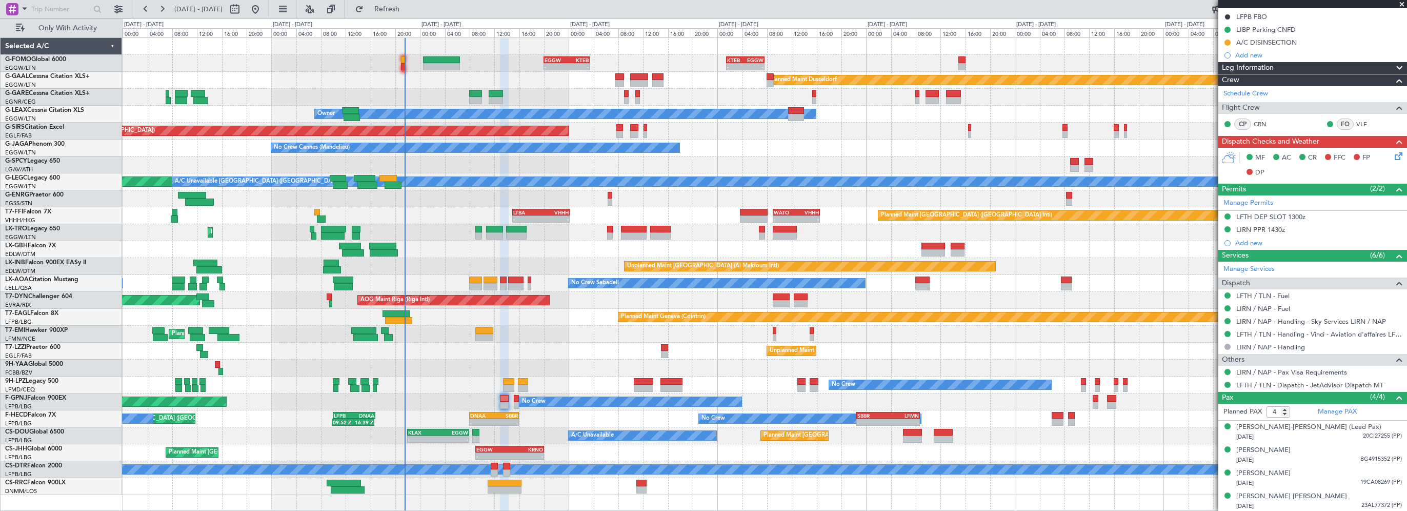
click at [562, 336] on div "Planned Maint [PERSON_NAME] Planned Maint [PERSON_NAME]" at bounding box center [764, 334] width 1284 height 17
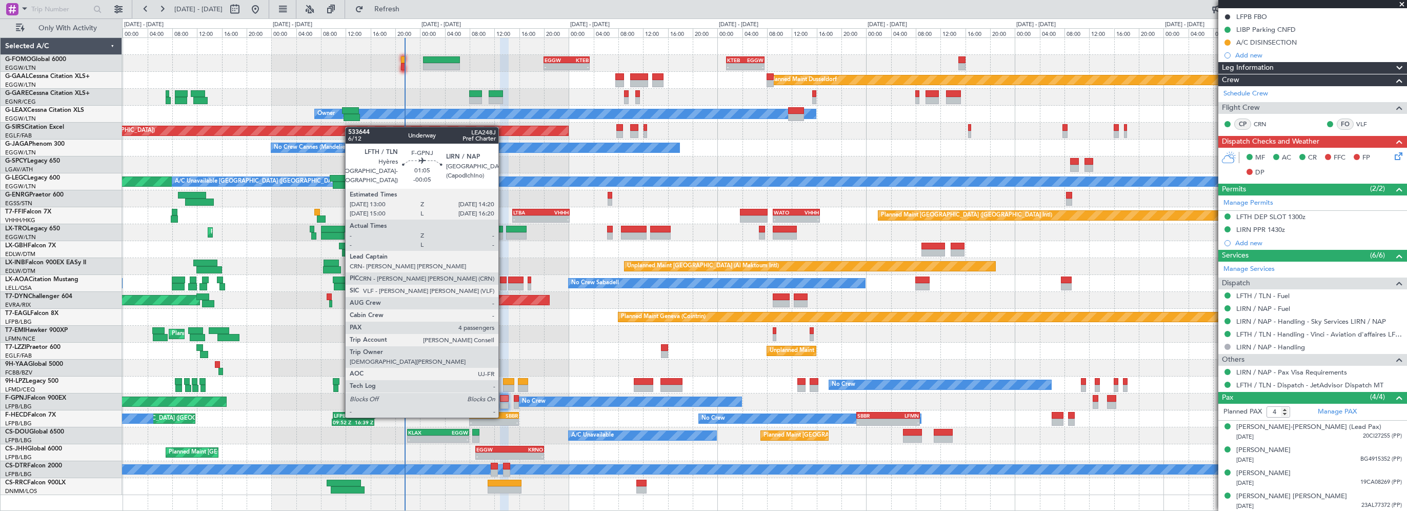
click at [503, 397] on div at bounding box center [504, 398] width 9 height 7
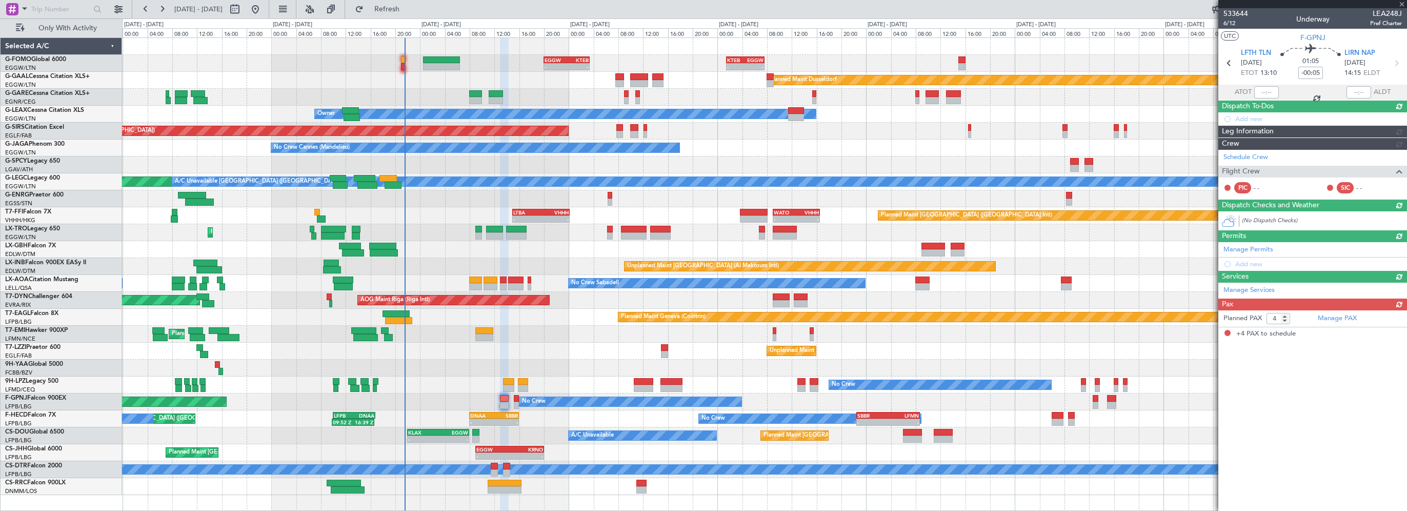
scroll to position [0, 0]
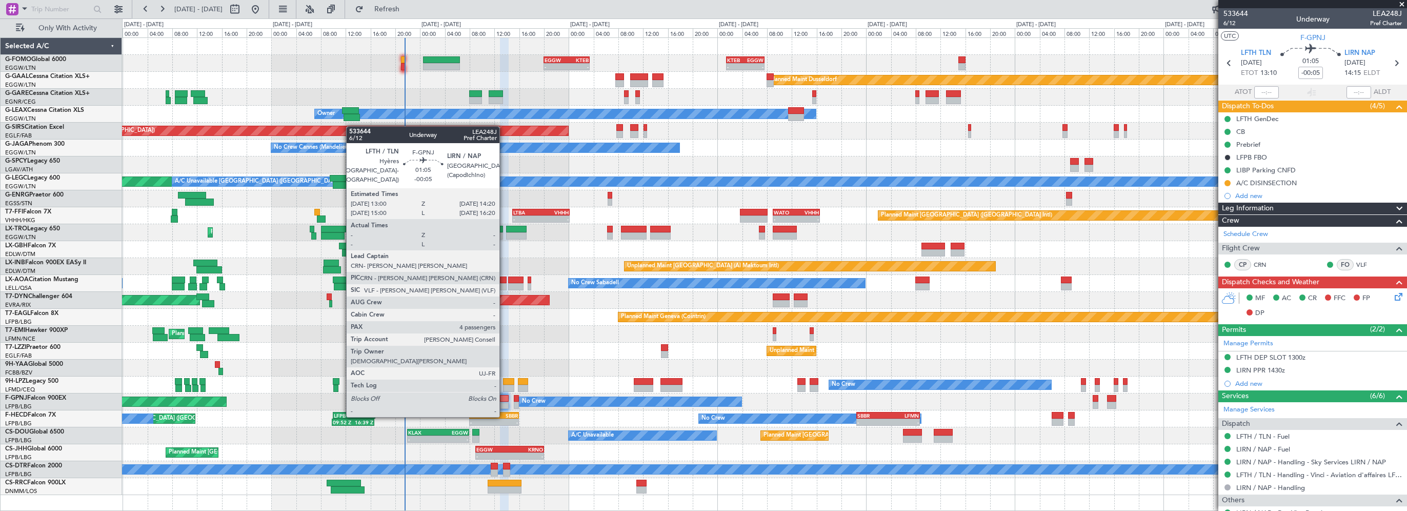
click at [504, 396] on div at bounding box center [504, 398] width 9 height 7
click at [502, 398] on div at bounding box center [504, 398] width 9 height 7
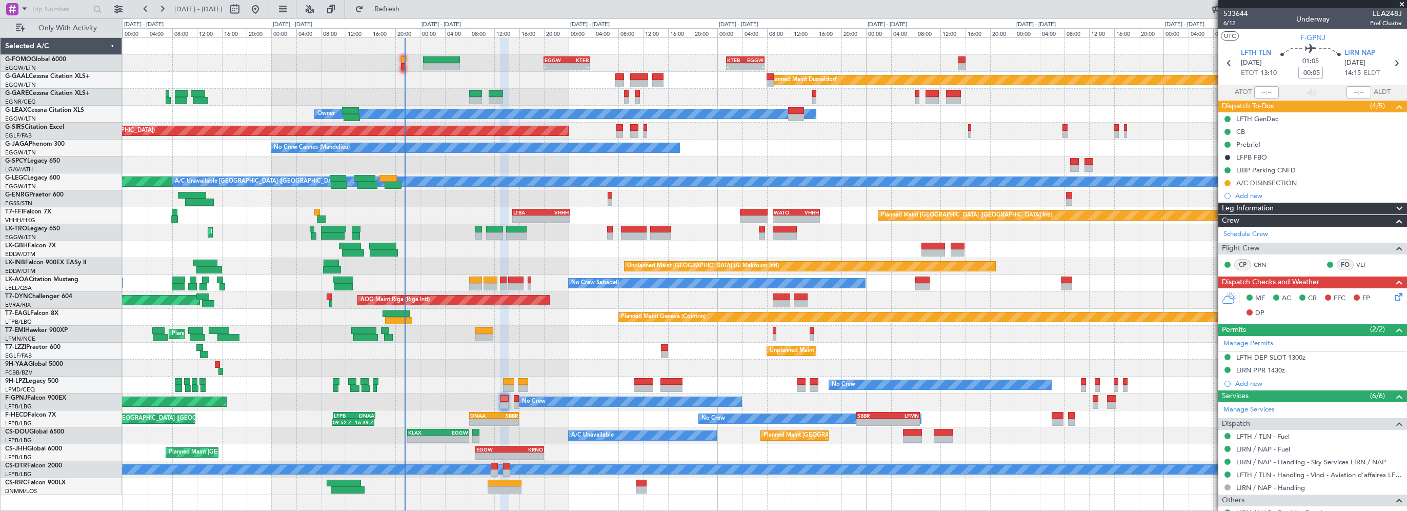
click at [1237, 206] on span "Leg Information" at bounding box center [1248, 209] width 52 height 12
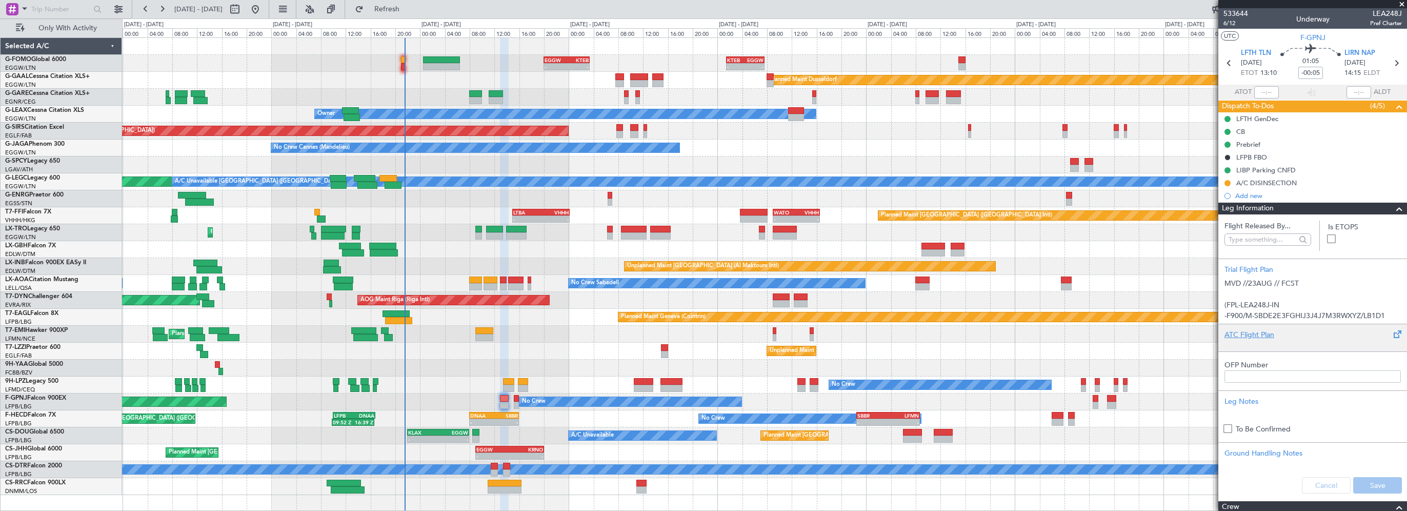
click at [1245, 329] on div "ATC Flight Plan" at bounding box center [1312, 338] width 189 height 28
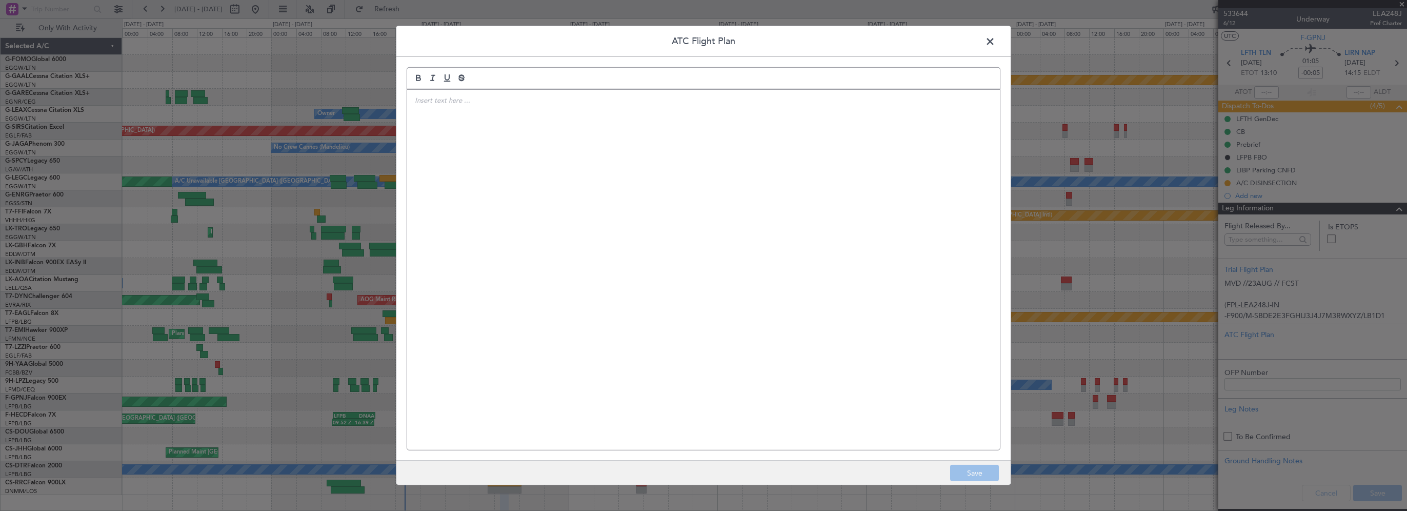
click at [566, 132] on div at bounding box center [703, 270] width 593 height 360
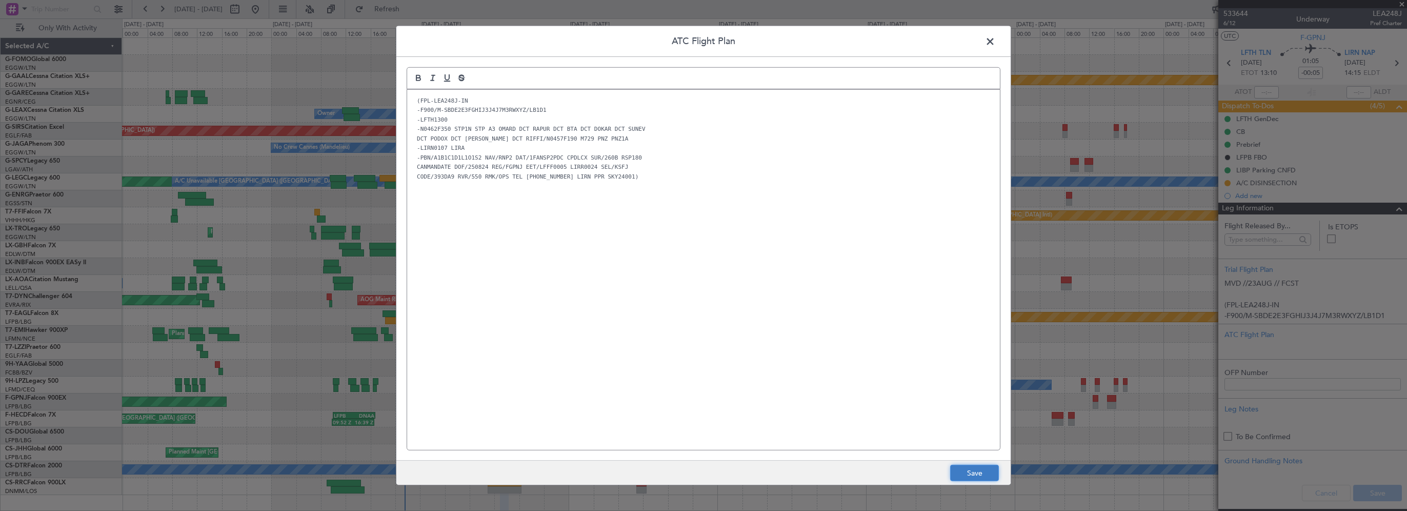
click at [977, 475] on button "Save" at bounding box center [974, 473] width 49 height 16
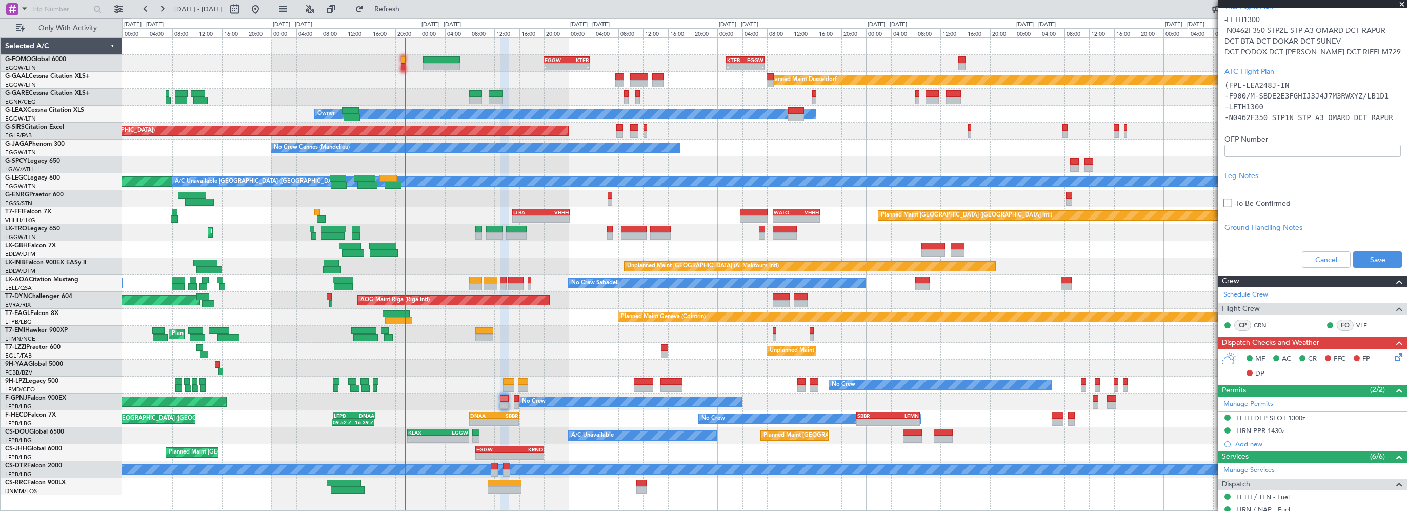
scroll to position [308, 0]
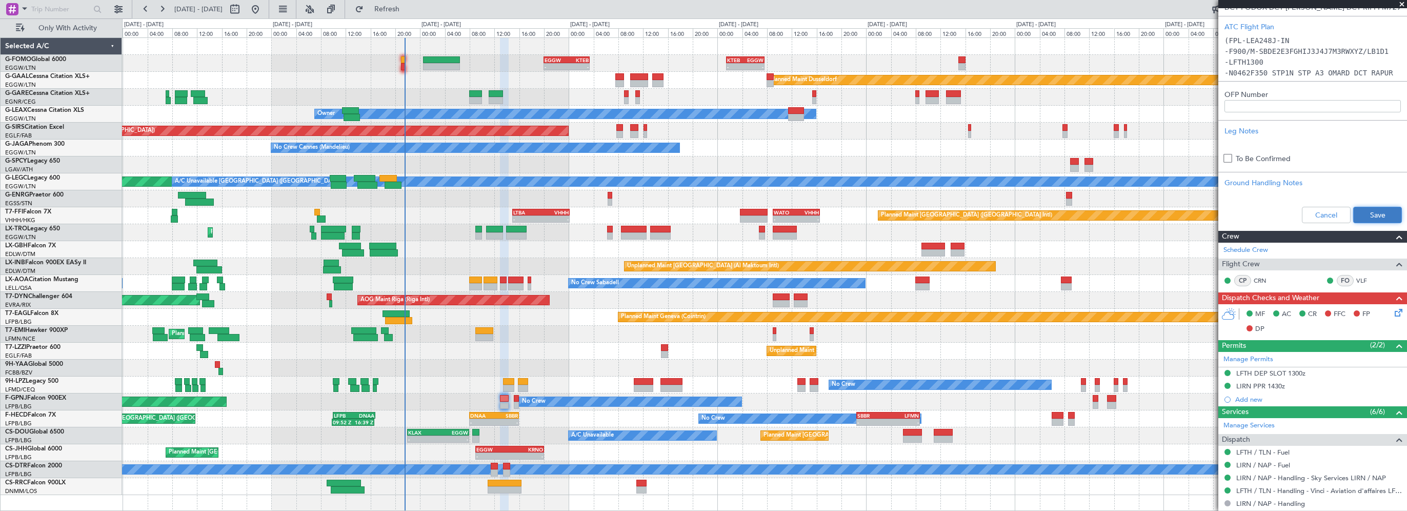
click at [1368, 215] on button "Save" at bounding box center [1377, 215] width 49 height 16
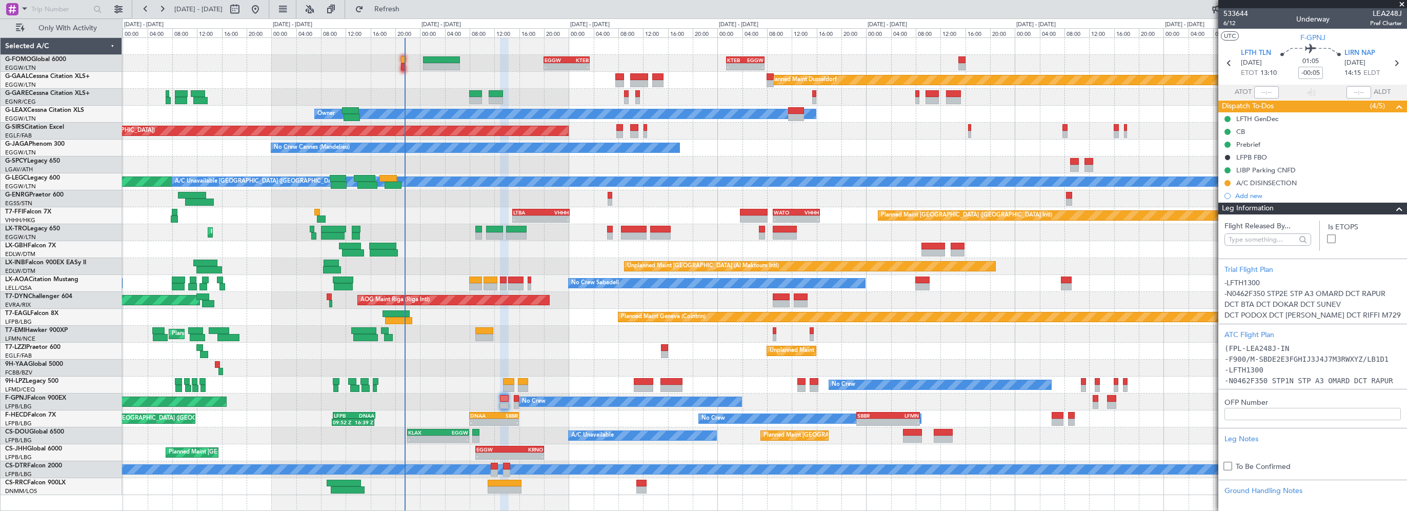
click at [1393, 208] on span at bounding box center [1399, 209] width 12 height 12
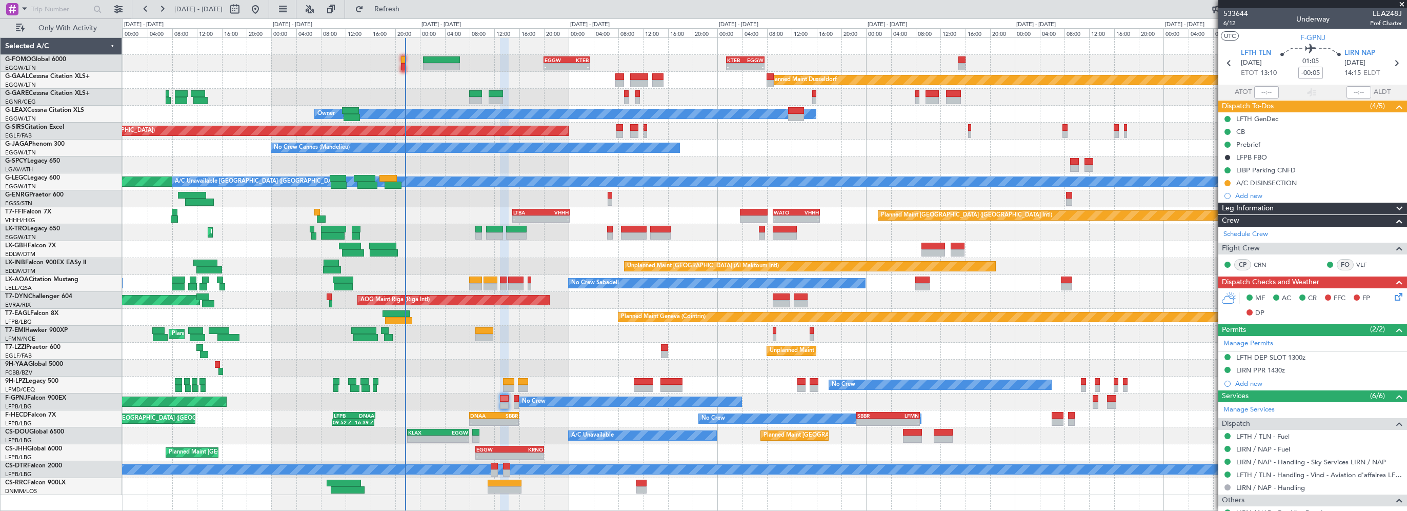
click at [1282, 208] on div "Leg Information" at bounding box center [1312, 209] width 189 height 12
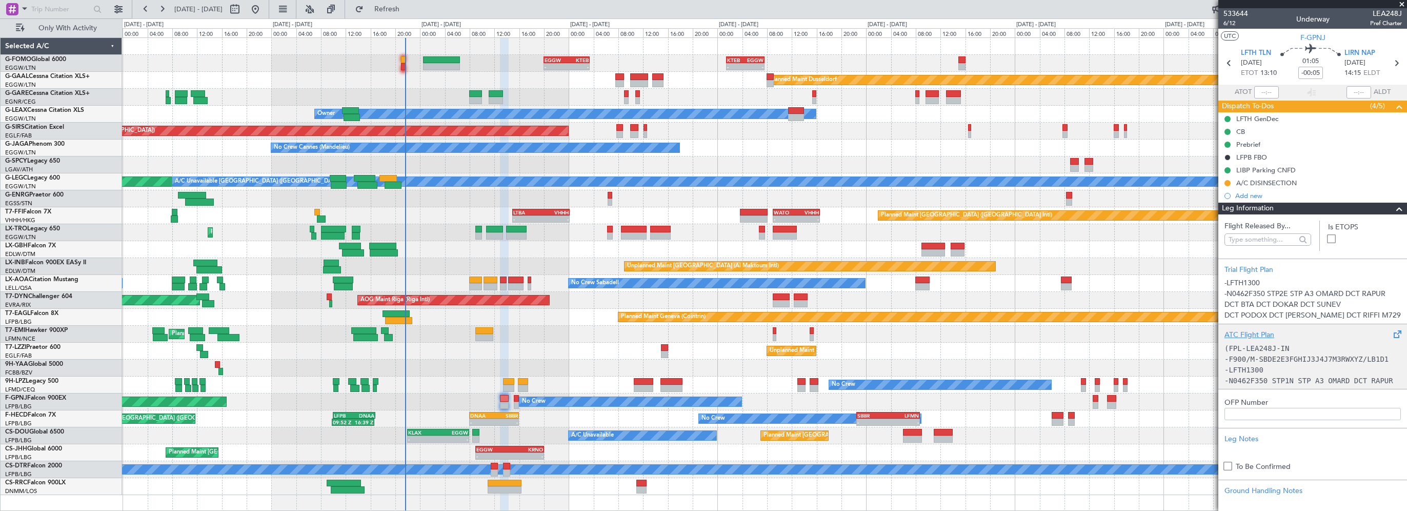
click at [1262, 328] on div "ATC Flight Plan (FPL-LEA248J-IN -F900/M-SBDE2E3FGHIJ3J4J7M3RWXYZ/LB1D1 -LFTH130…" at bounding box center [1312, 356] width 189 height 65
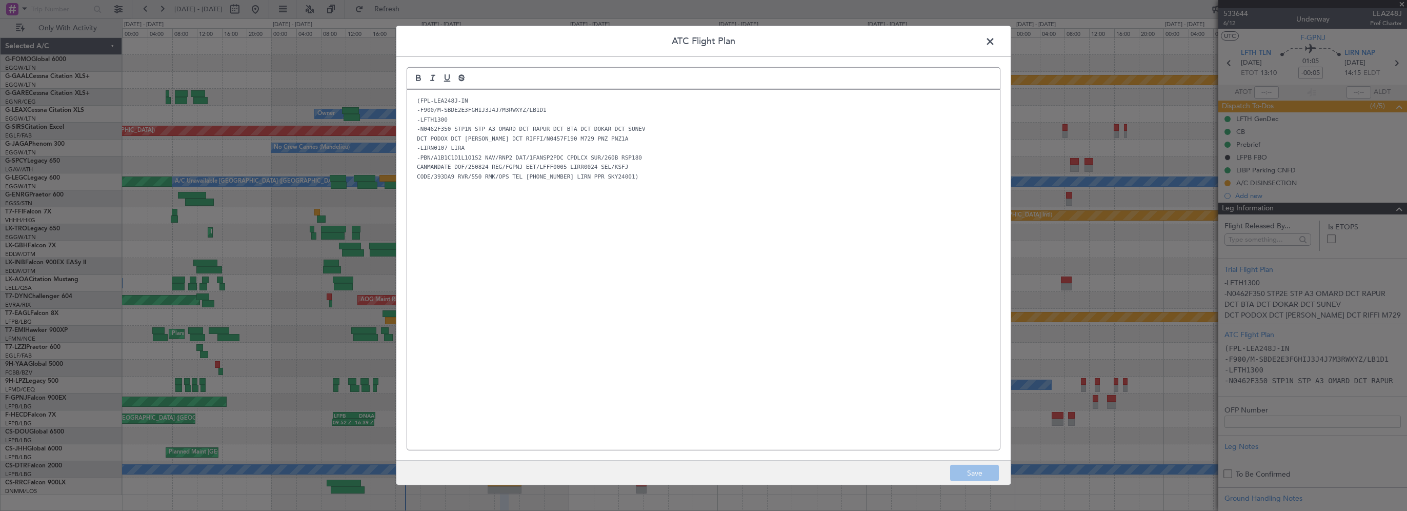
drag, startPoint x: 560, startPoint y: 217, endPoint x: 615, endPoint y: 204, distance: 57.1
click at [561, 217] on div "(FPL-LEA248J-IN -F900/M-SBDE2E3FGHIJ3J4J7M3RWXYZ/LB1D1 -LFTH1300 -N0462F350 STP…" at bounding box center [703, 270] width 593 height 360
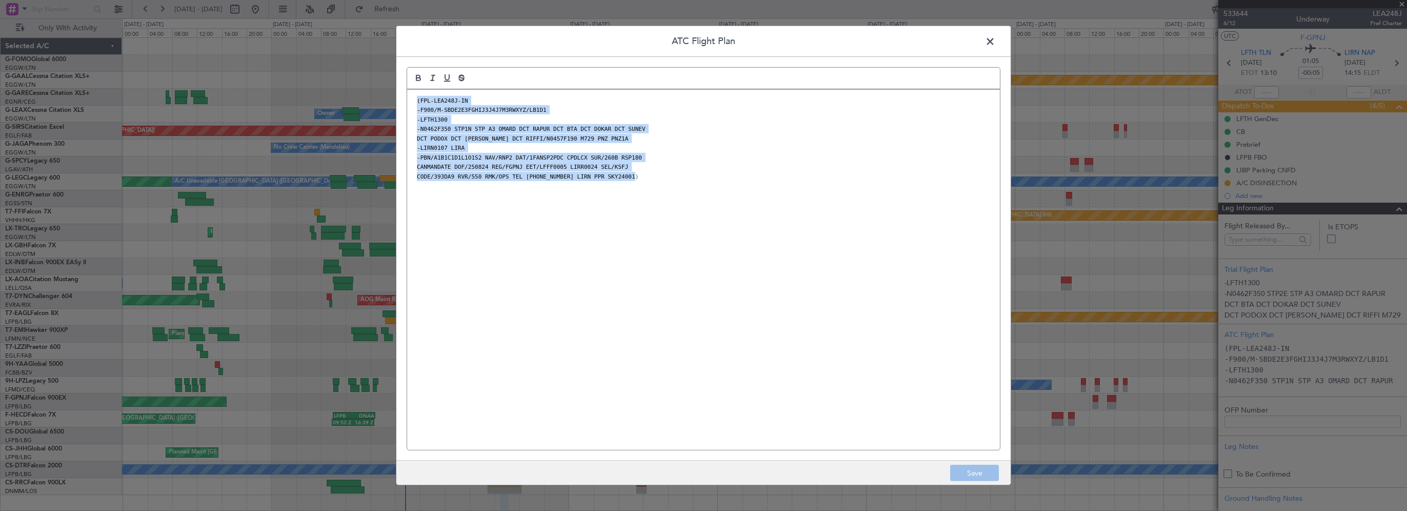
drag, startPoint x: 663, startPoint y: 180, endPoint x: 411, endPoint y: 103, distance: 264.0
click at [408, 98] on div "(FPL-LEA248J-IN -F900/M-SBDE2E3FGHIJ3J4J7M3RWXYZ/LB1D1 -LFTH1300 -N0462F350 STP…" at bounding box center [703, 270] width 593 height 360
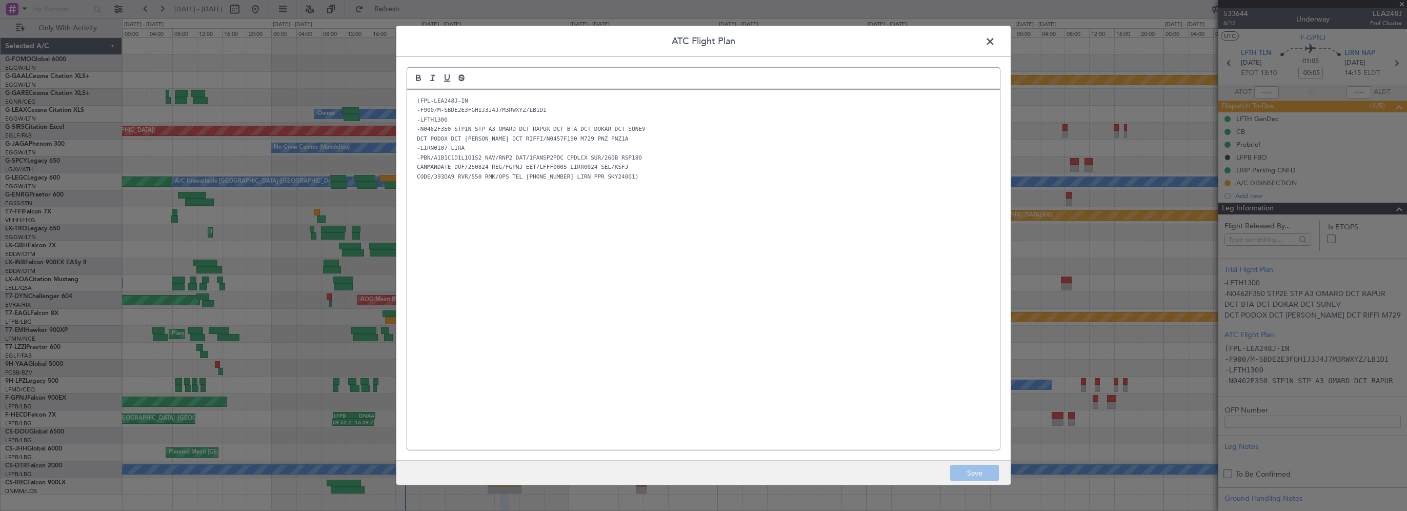
click at [631, 266] on div "(FPL-LEA248J-IN -F900/M-SBDE2E3FGHIJ3J4J7M3RWXYZ/LB1D1 -LFTH1300 -N0462F350 STP…" at bounding box center [703, 270] width 593 height 360
click at [995, 43] on span at bounding box center [995, 44] width 0 height 21
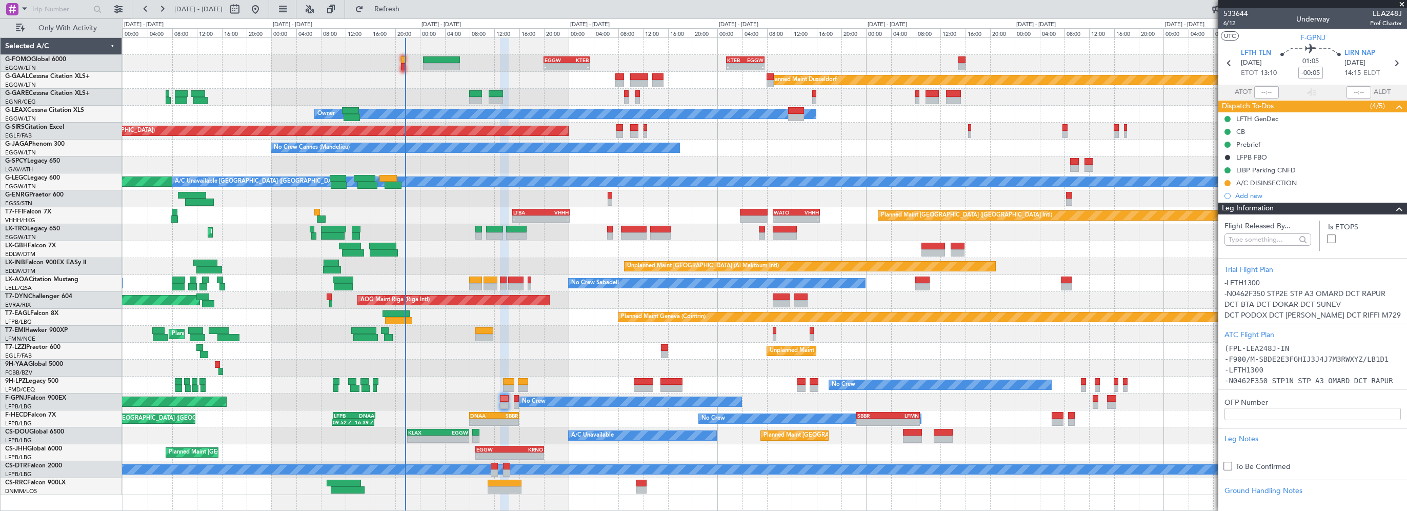
click at [1385, 207] on div at bounding box center [1395, 209] width 21 height 12
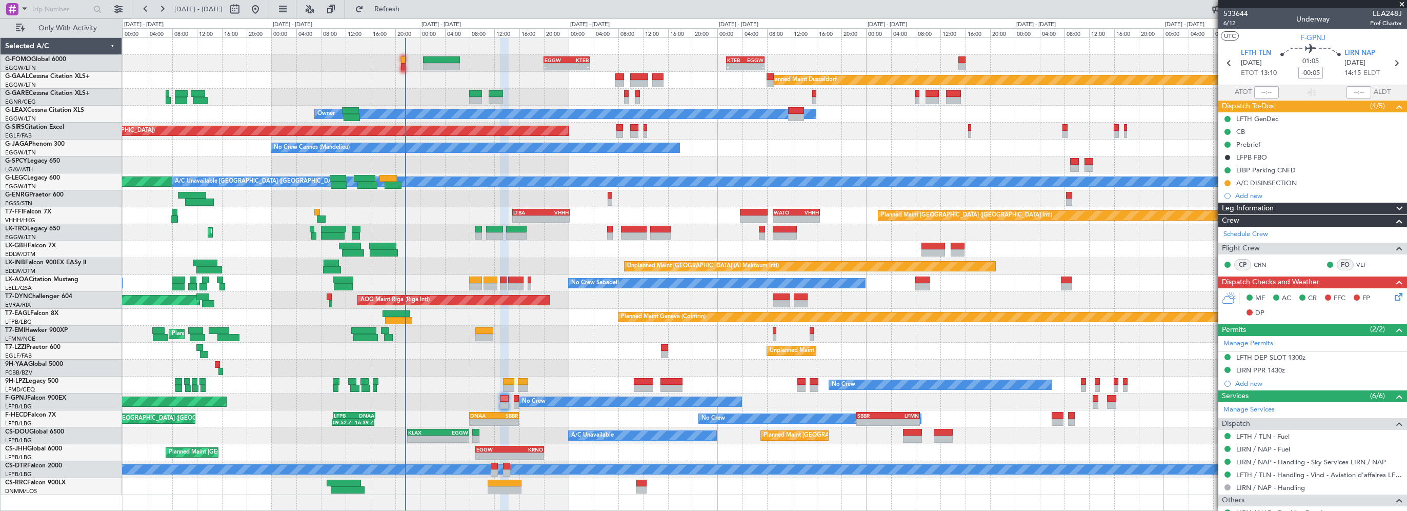
click at [1393, 296] on icon at bounding box center [1397, 295] width 8 height 8
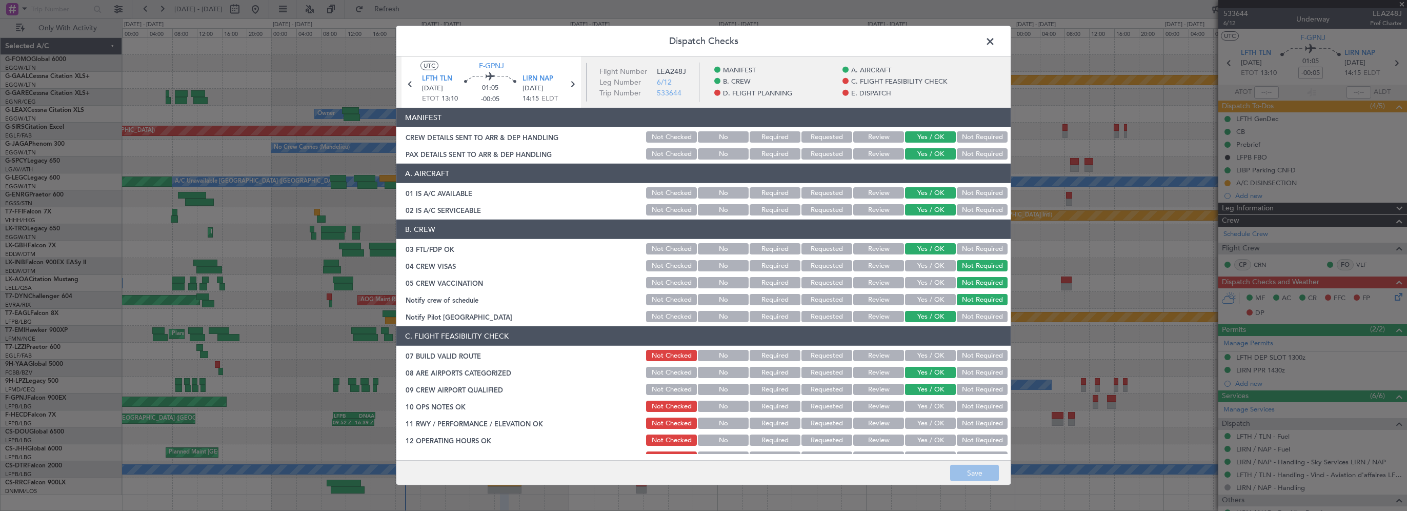
click at [933, 355] on button "Yes / OK" at bounding box center [930, 355] width 51 height 11
click at [929, 406] on button "Yes / OK" at bounding box center [930, 405] width 51 height 11
click at [921, 425] on button "Yes / OK" at bounding box center [930, 422] width 51 height 11
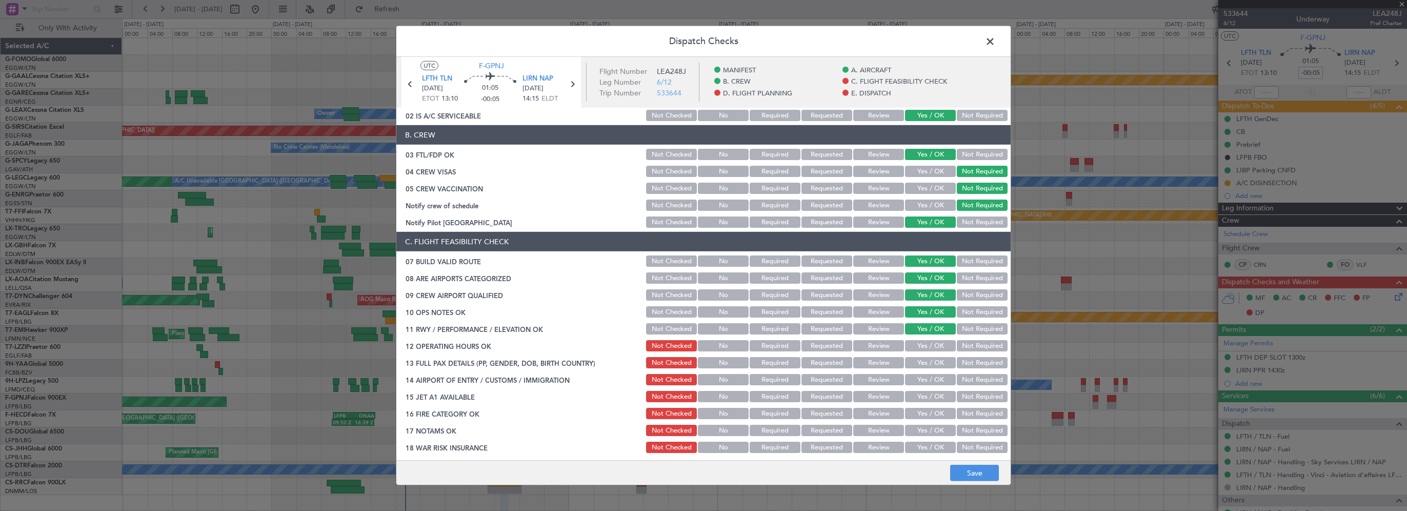
scroll to position [205, 0]
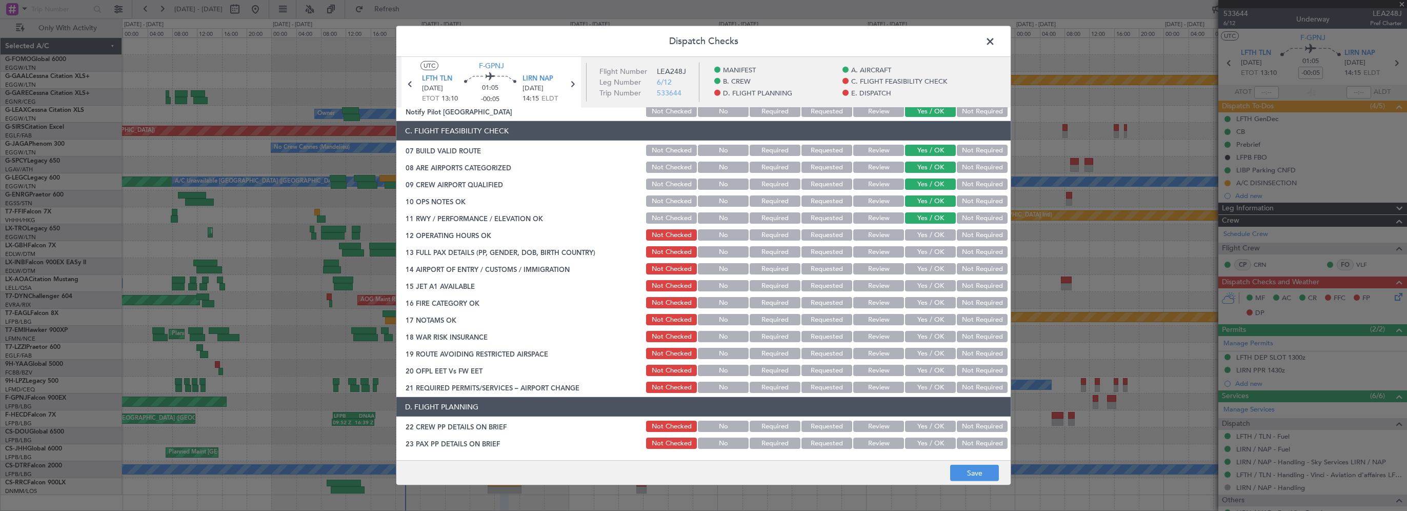
click at [937, 235] on button "Yes / OK" at bounding box center [930, 234] width 51 height 11
click at [935, 248] on button "Yes / OK" at bounding box center [930, 251] width 51 height 11
click at [925, 267] on button "Yes / OK" at bounding box center [930, 268] width 51 height 11
click at [917, 287] on button "Yes / OK" at bounding box center [930, 285] width 51 height 11
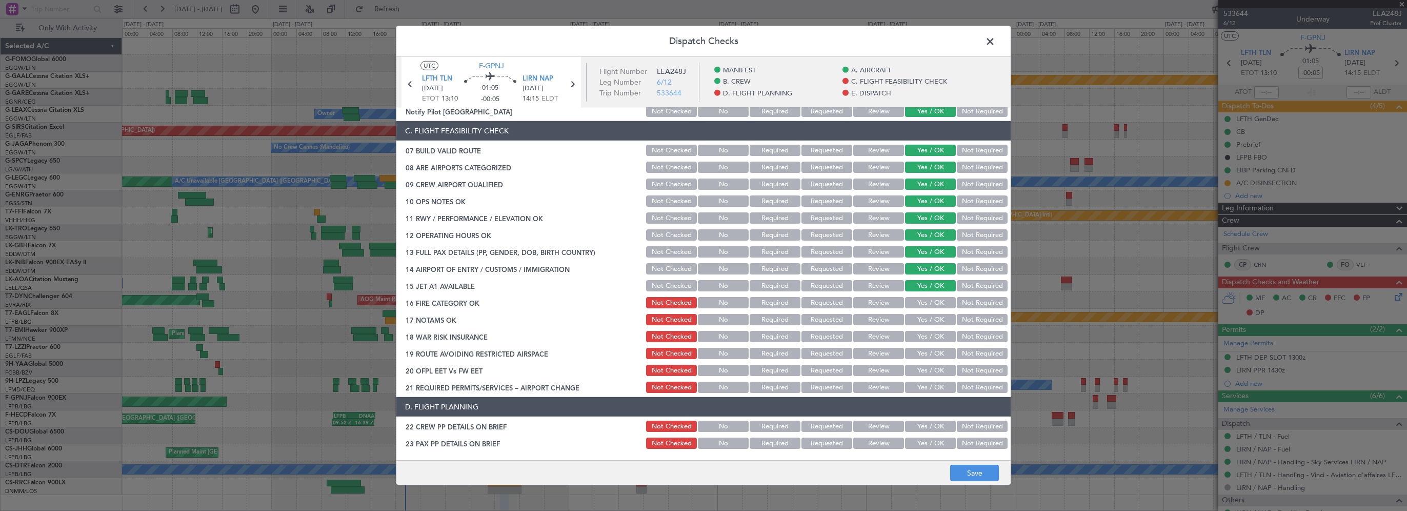
click at [925, 304] on button "Yes / OK" at bounding box center [930, 302] width 51 height 11
click at [908, 319] on button "Yes / OK" at bounding box center [930, 319] width 51 height 11
click at [999, 335] on button "Not Required" at bounding box center [982, 336] width 51 height 11
click at [933, 351] on button "Yes / OK" at bounding box center [930, 353] width 51 height 11
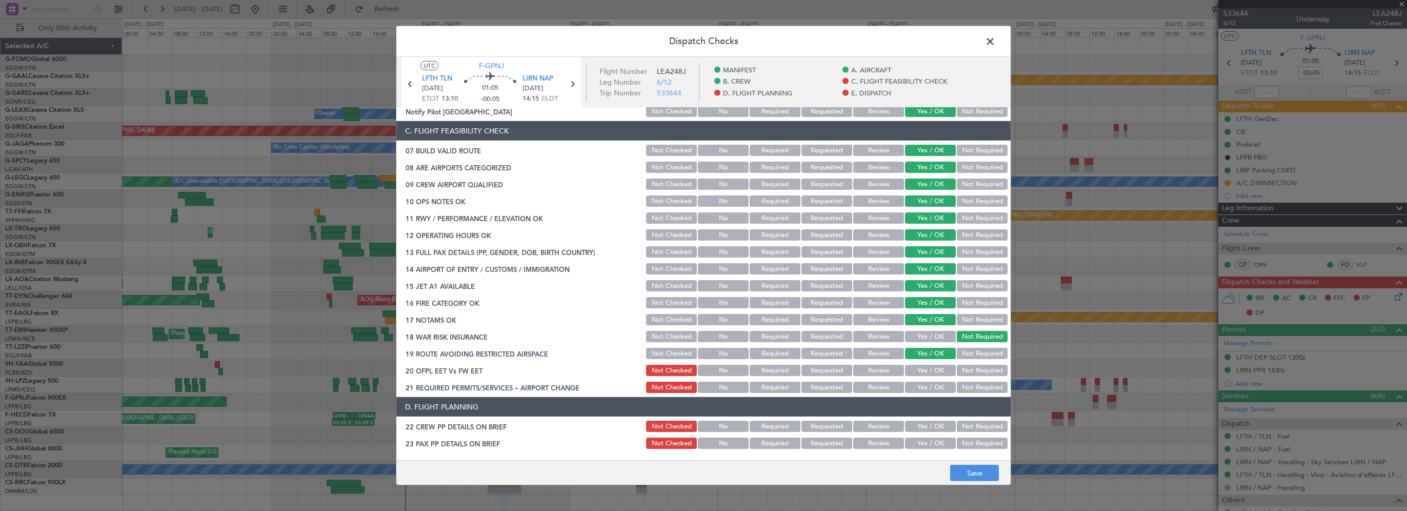
click at [929, 368] on button "Yes / OK" at bounding box center [930, 370] width 51 height 11
click at [927, 384] on button "Yes / OK" at bounding box center [930, 386] width 51 height 11
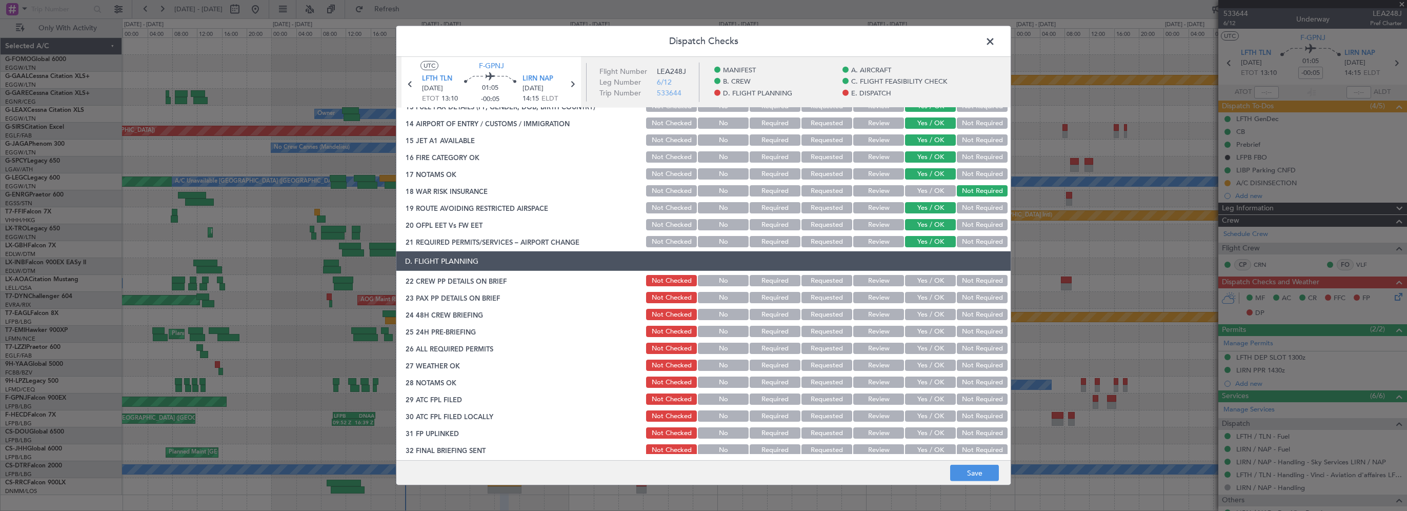
scroll to position [359, 0]
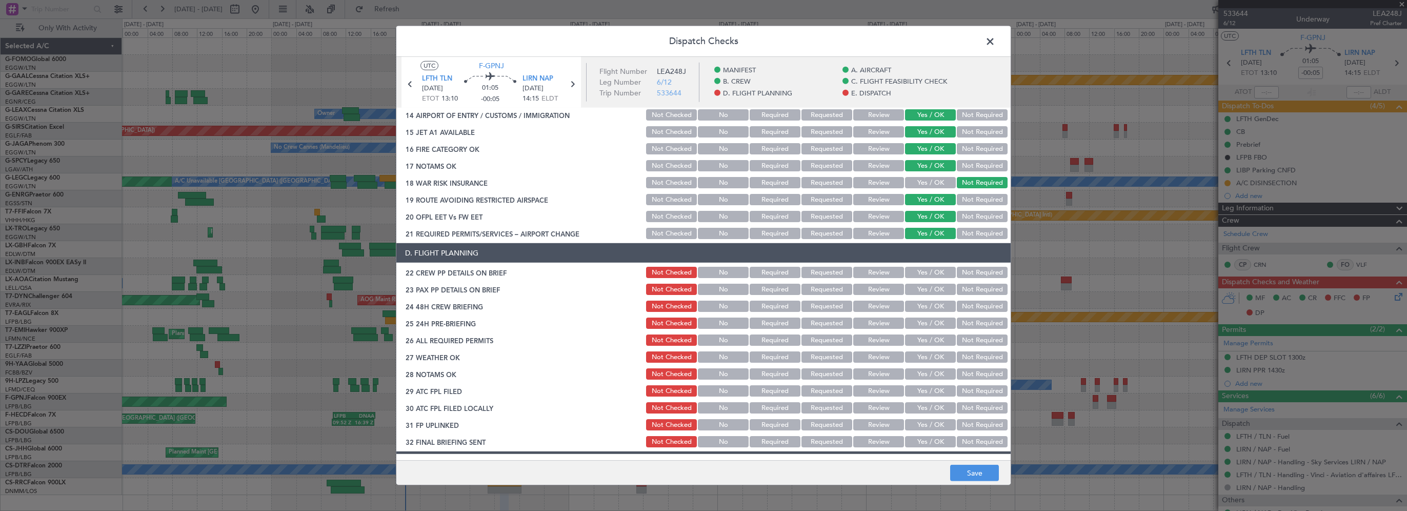
click at [933, 273] on button "Yes / OK" at bounding box center [930, 272] width 51 height 11
click at [929, 289] on button "Yes / OK" at bounding box center [930, 289] width 51 height 11
click at [925, 305] on button "Yes / OK" at bounding box center [930, 305] width 51 height 11
click at [957, 324] on button "Not Required" at bounding box center [982, 322] width 51 height 11
click at [934, 335] on button "Yes / OK" at bounding box center [930, 339] width 51 height 11
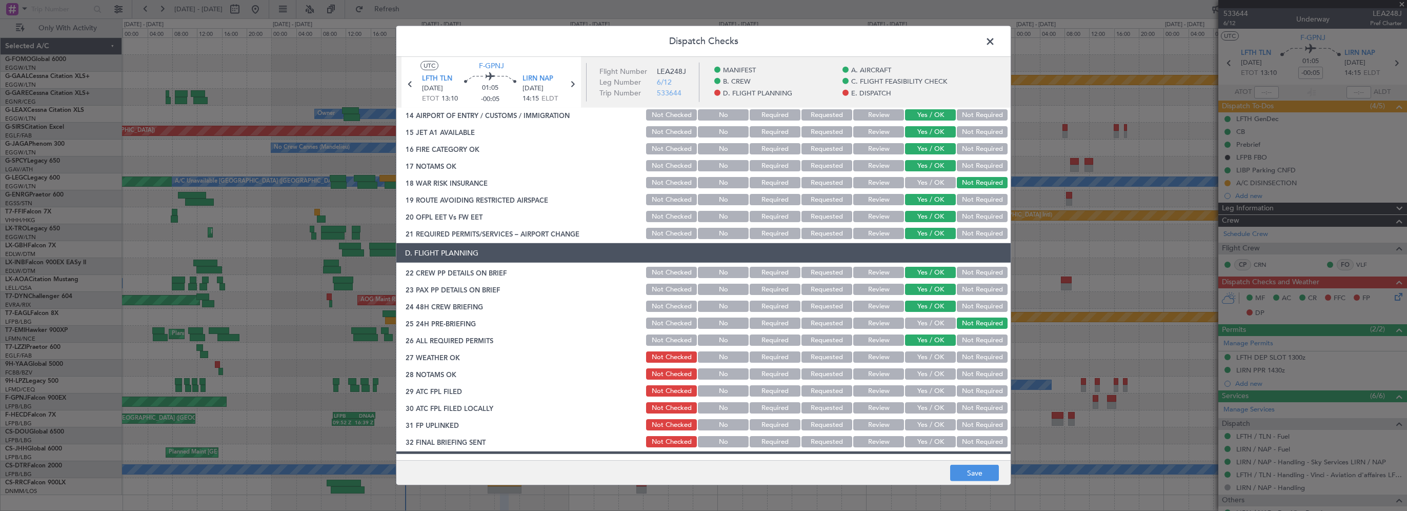
click at [934, 354] on button "Yes / OK" at bounding box center [930, 356] width 51 height 11
click at [870, 359] on button "Review" at bounding box center [878, 356] width 51 height 11
click at [870, 373] on button "Review" at bounding box center [878, 373] width 51 height 11
click at [921, 385] on button "Yes / OK" at bounding box center [930, 390] width 51 height 11
click at [918, 405] on button "Yes / OK" at bounding box center [930, 407] width 51 height 11
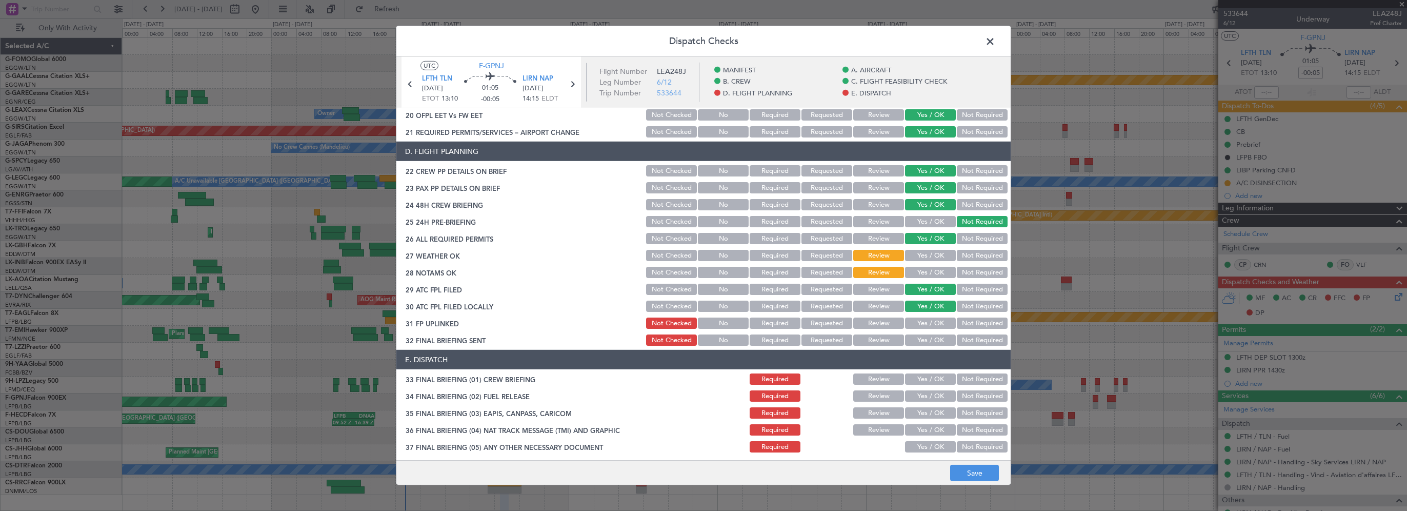
scroll to position [461, 0]
click at [970, 302] on button "Not Required" at bounding box center [982, 304] width 51 height 11
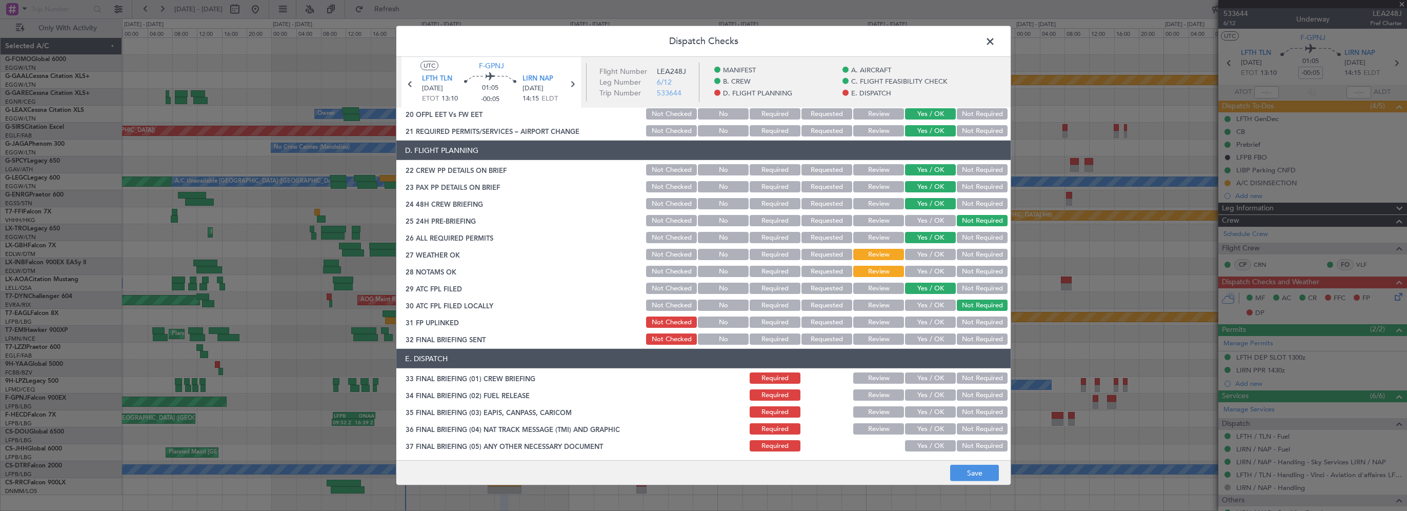
click at [943, 321] on button "Yes / OK" at bounding box center [930, 321] width 51 height 11
click at [936, 338] on button "Yes / OK" at bounding box center [930, 338] width 51 height 11
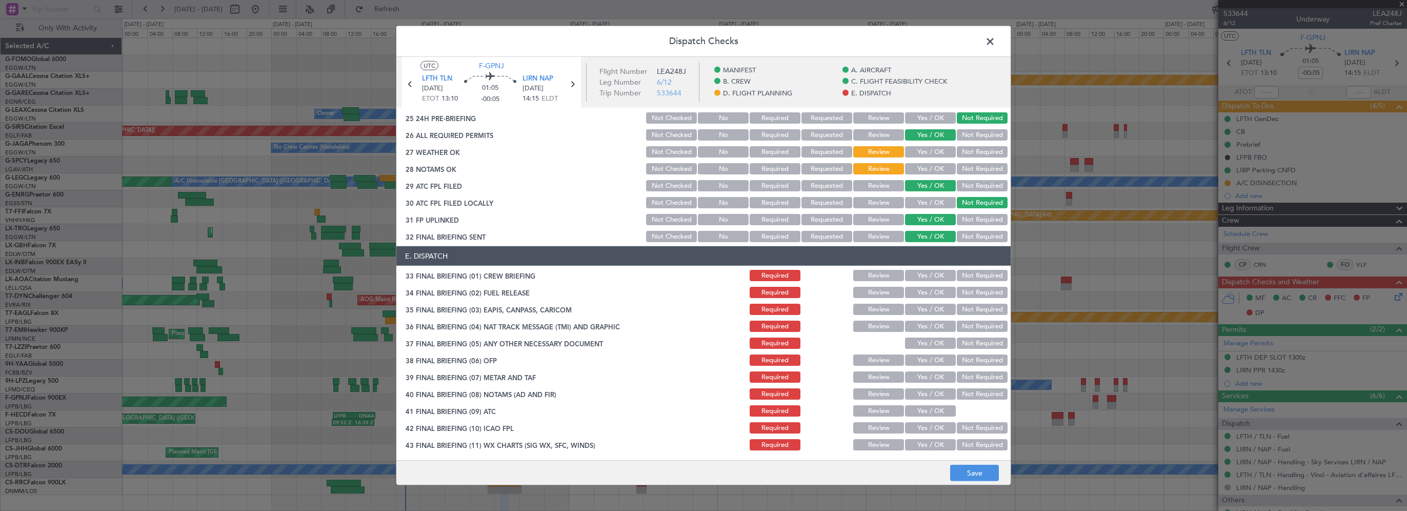
click at [934, 276] on button "Yes / OK" at bounding box center [930, 275] width 51 height 11
click at [925, 295] on button "Yes / OK" at bounding box center [930, 292] width 51 height 11
click at [972, 312] on button "Not Required" at bounding box center [982, 309] width 51 height 11
click at [964, 327] on button "Not Required" at bounding box center [982, 325] width 51 height 11
click at [960, 339] on button "Not Required" at bounding box center [982, 342] width 51 height 11
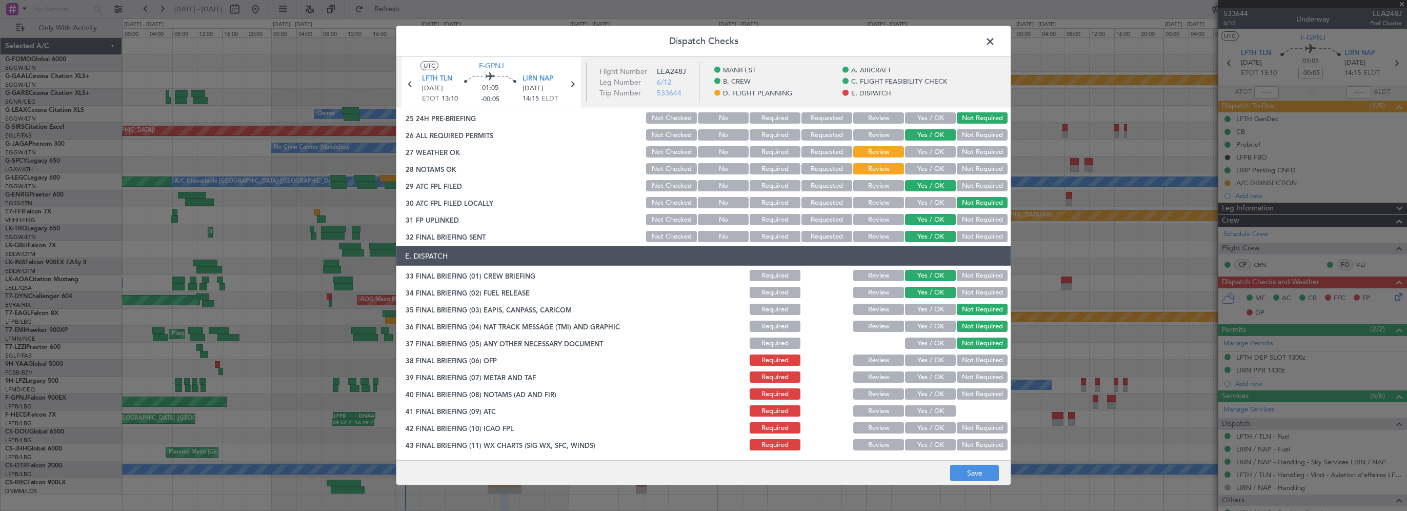
click at [930, 355] on button "Yes / OK" at bounding box center [930, 359] width 51 height 11
click at [923, 378] on button "Yes / OK" at bounding box center [930, 376] width 51 height 11
drag, startPoint x: 923, startPoint y: 397, endPoint x: 920, endPoint y: 409, distance: 12.1
click at [923, 398] on button "Yes / OK" at bounding box center [930, 393] width 51 height 11
drag, startPoint x: 920, startPoint y: 410, endPoint x: 919, endPoint y: 424, distance: 13.9
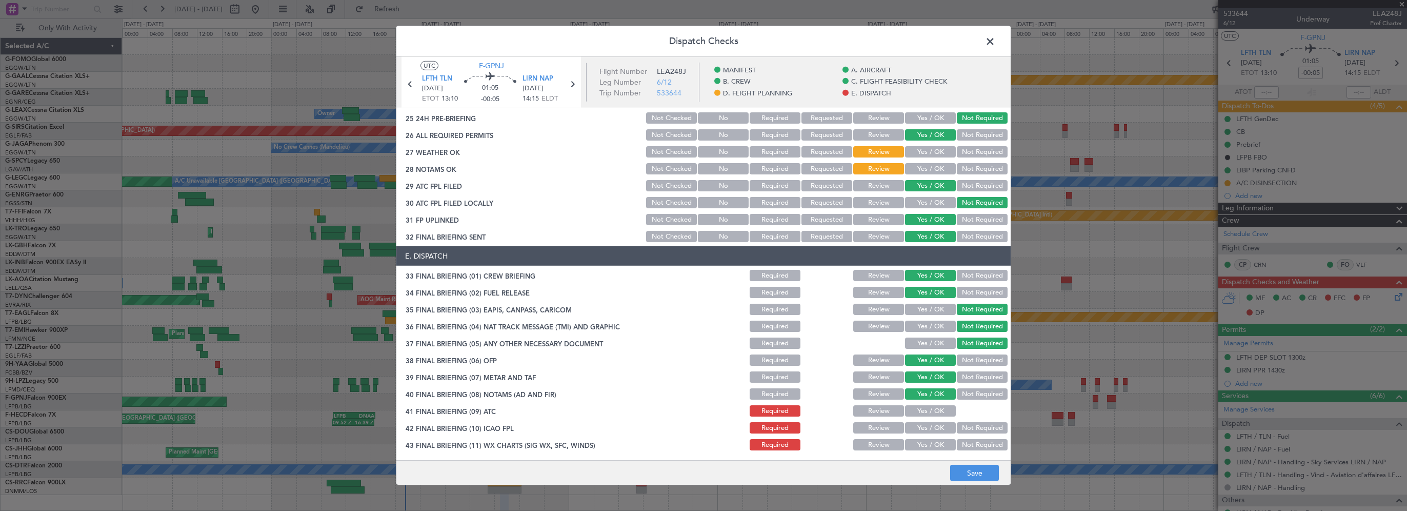
click at [920, 411] on button "Yes / OK" at bounding box center [930, 410] width 51 height 11
click at [919, 425] on button "Yes / OK" at bounding box center [930, 427] width 51 height 11
click at [919, 445] on button "Yes / OK" at bounding box center [930, 444] width 51 height 11
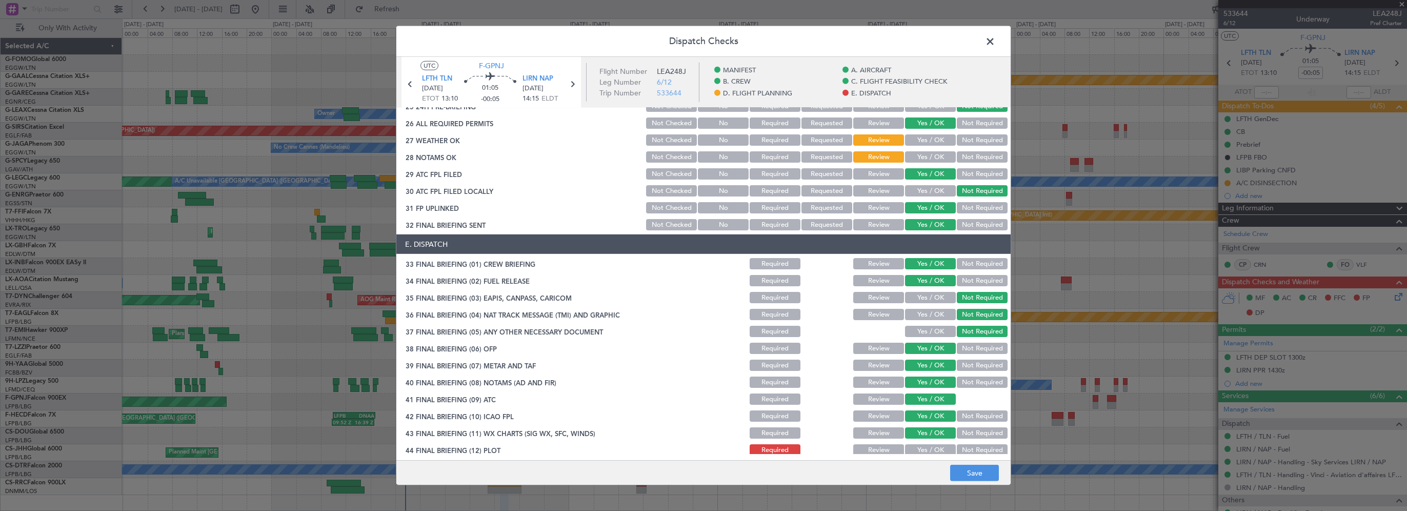
scroll to position [581, 0]
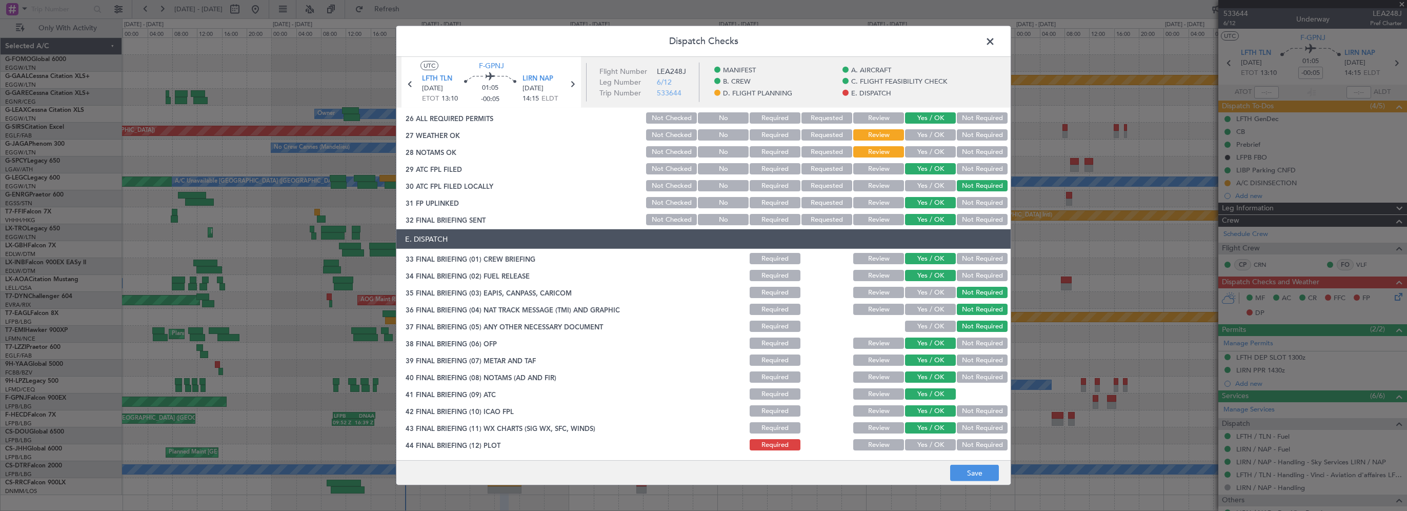
click at [922, 441] on button "Yes / OK" at bounding box center [930, 444] width 51 height 11
drag, startPoint x: 976, startPoint y: 475, endPoint x: 975, endPoint y: 465, distance: 10.3
click at [976, 475] on button "Save" at bounding box center [974, 473] width 49 height 16
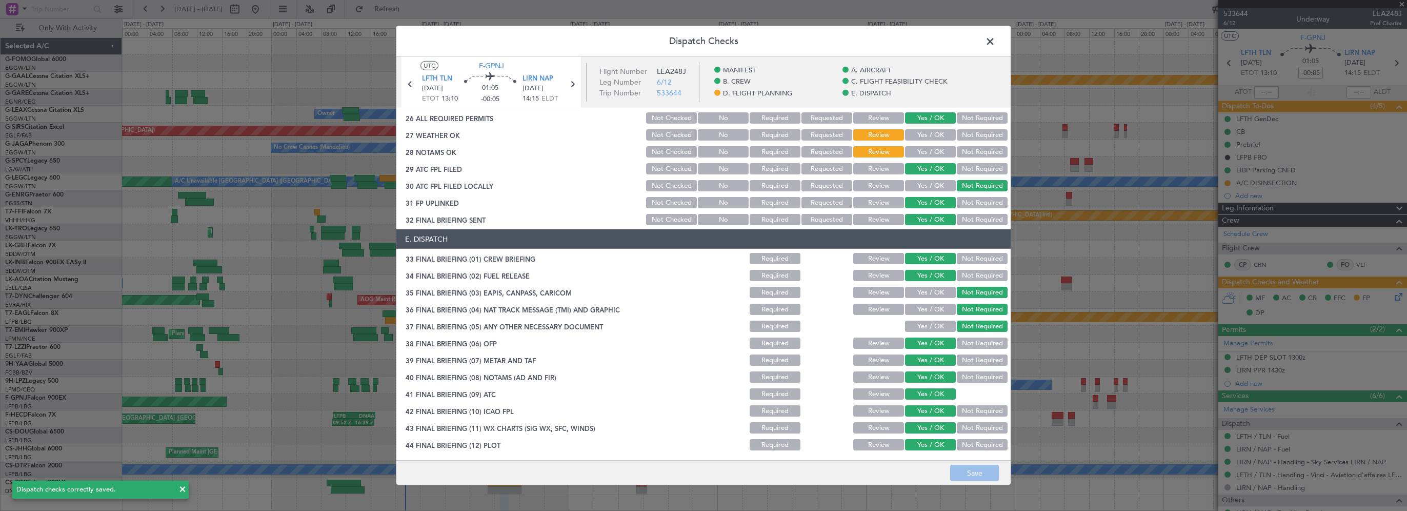
click at [995, 39] on span at bounding box center [995, 44] width 0 height 21
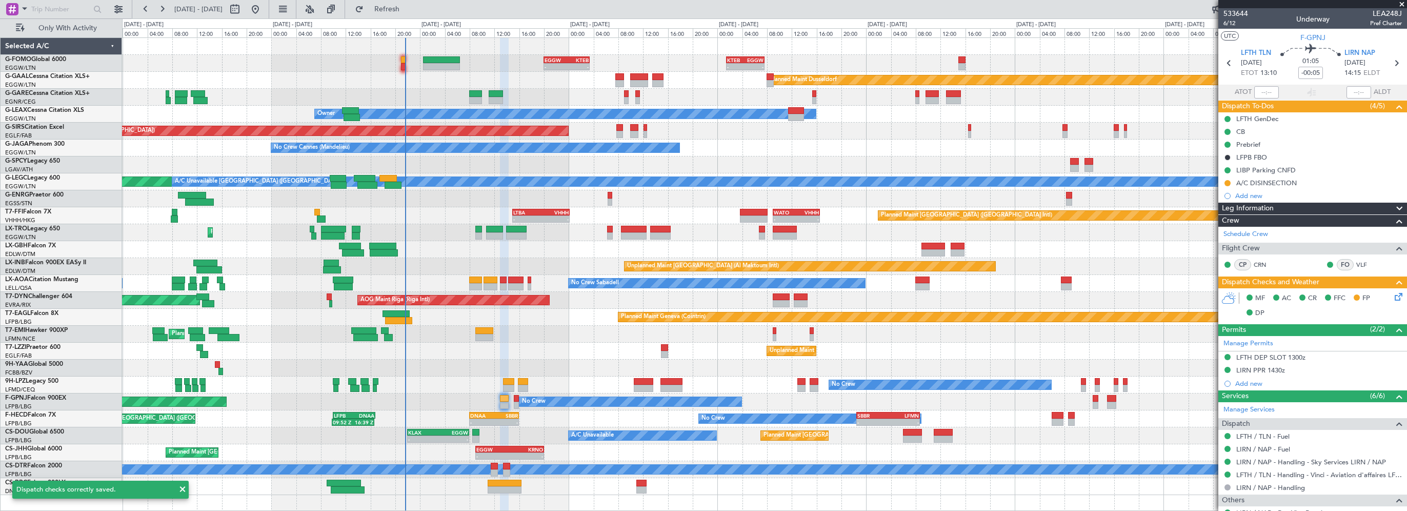
click at [568, 345] on div "Unplanned Maint London (Farnborough) TBPB 12:40 Z EGTK 21:30 Z 12:30 Z 21:00 Z …" at bounding box center [764, 350] width 1284 height 17
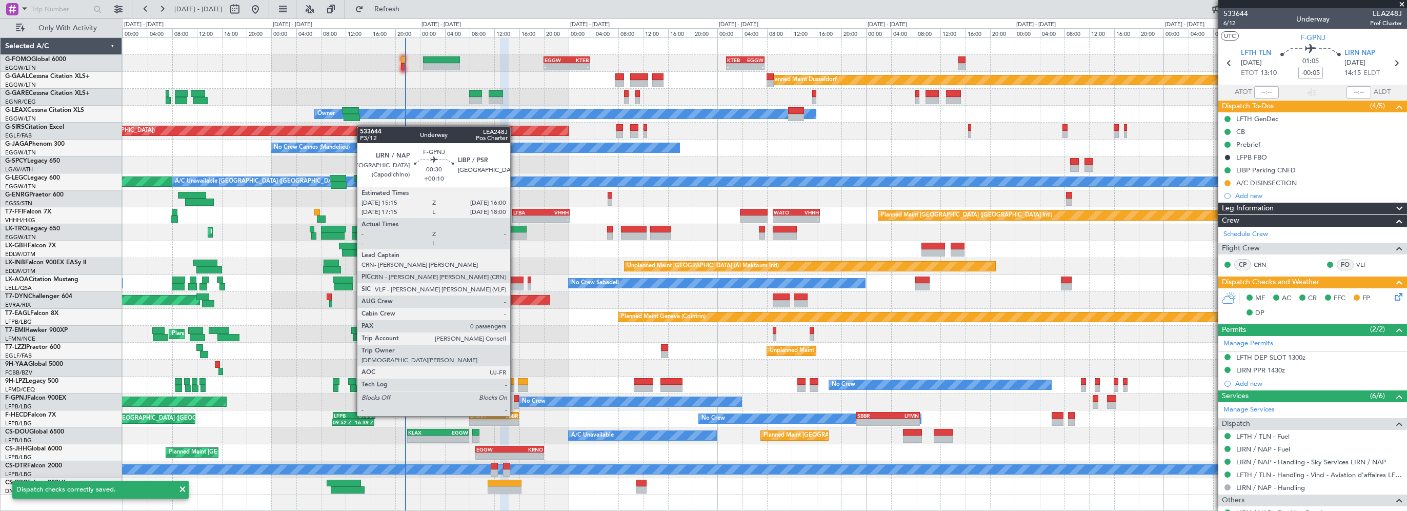
click at [515, 396] on div at bounding box center [516, 398] width 5 height 7
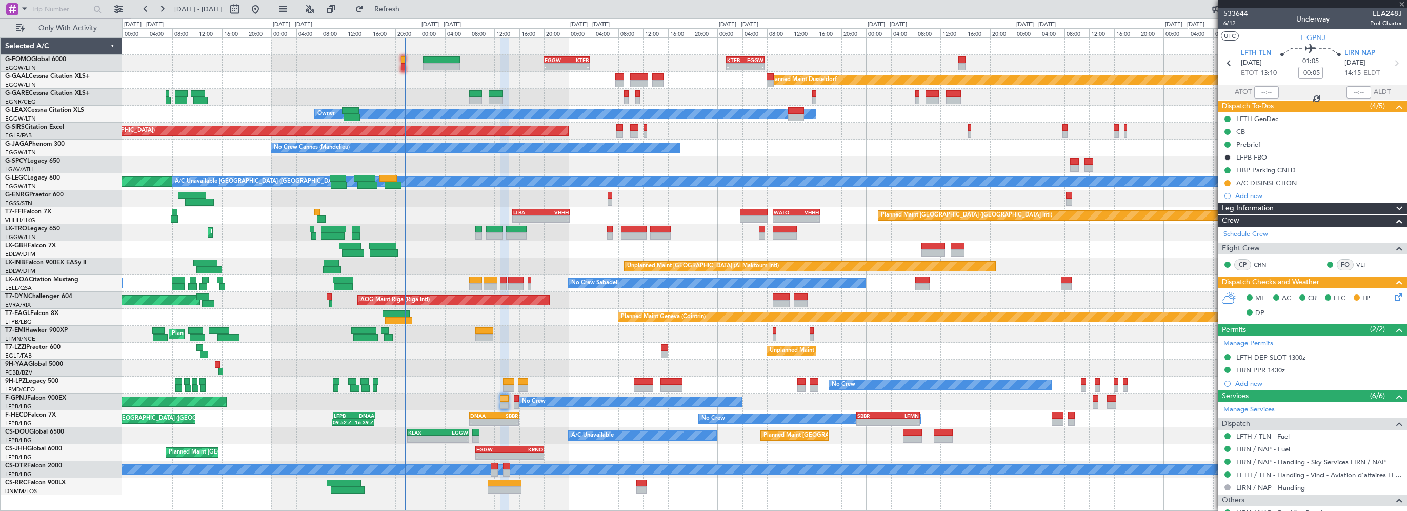
type input "+00:10"
type input "0"
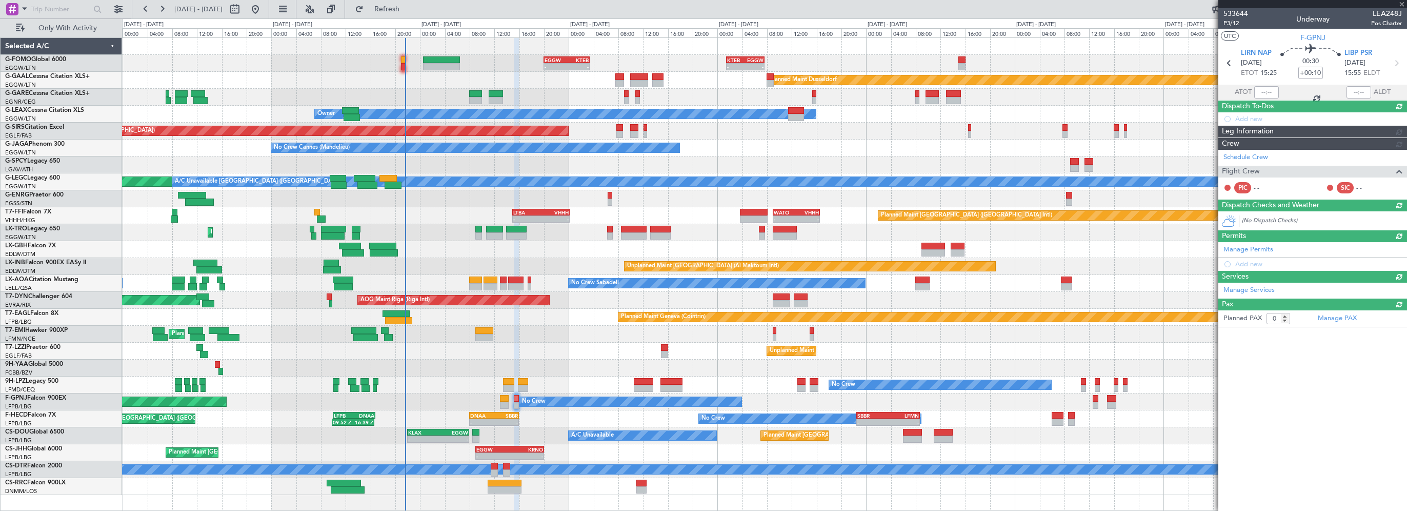
scroll to position [0, 0]
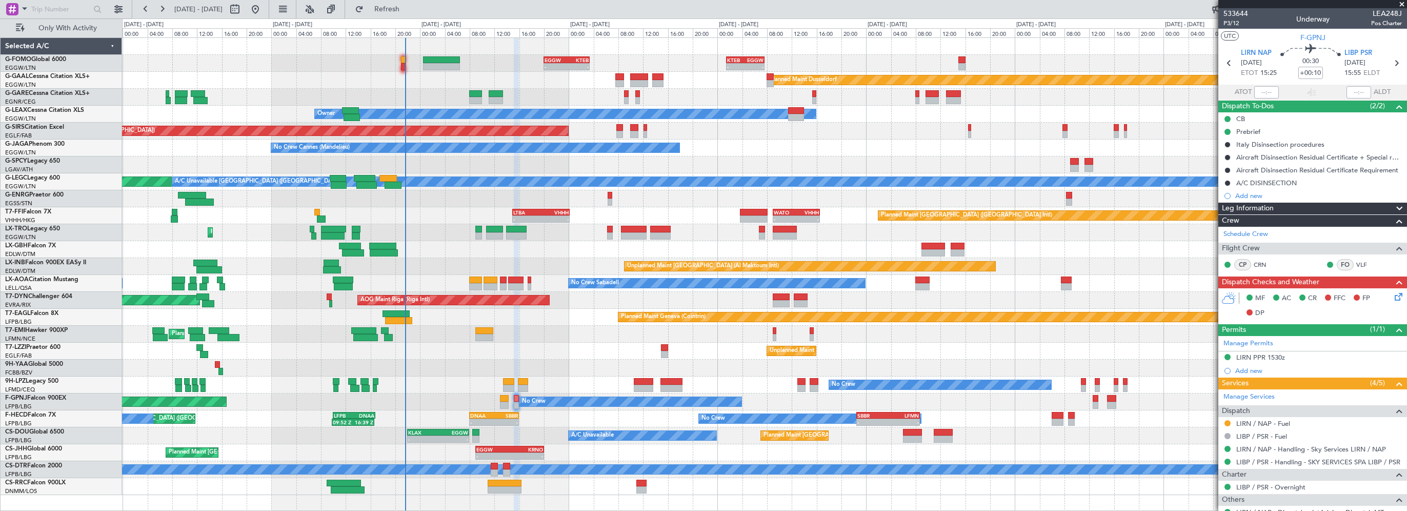
click at [1393, 299] on icon at bounding box center [1397, 295] width 8 height 8
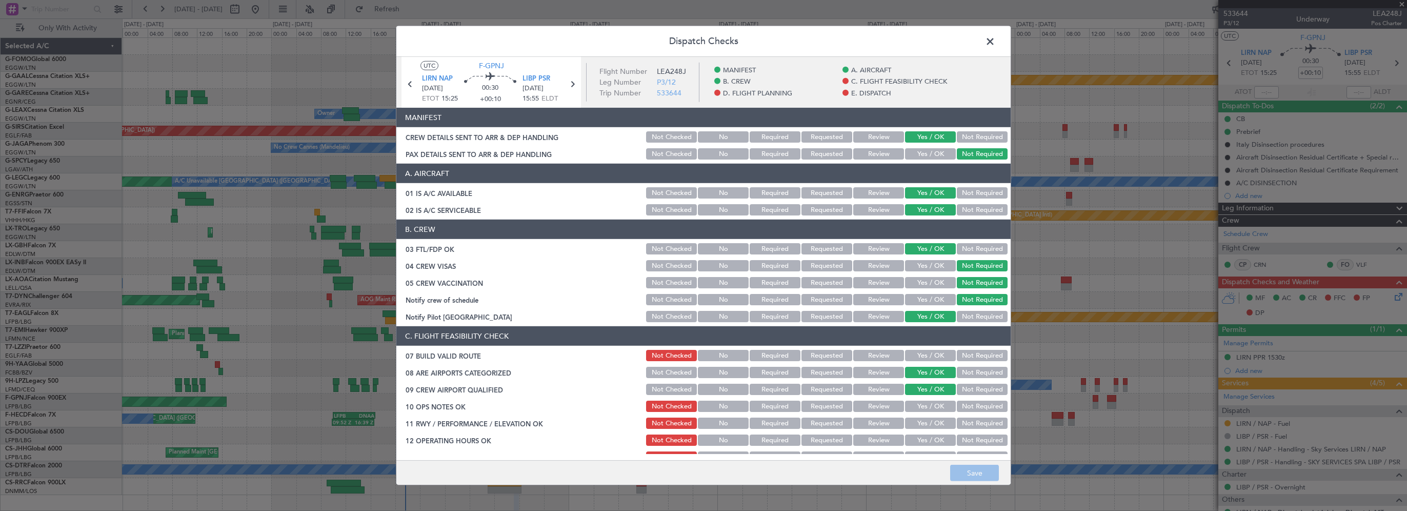
click at [921, 350] on button "Yes / OK" at bounding box center [930, 355] width 51 height 11
click at [920, 394] on button "Yes / OK" at bounding box center [930, 389] width 51 height 11
click at [920, 405] on button "Yes / OK" at bounding box center [930, 405] width 51 height 11
click at [926, 422] on button "Yes / OK" at bounding box center [930, 422] width 51 height 11
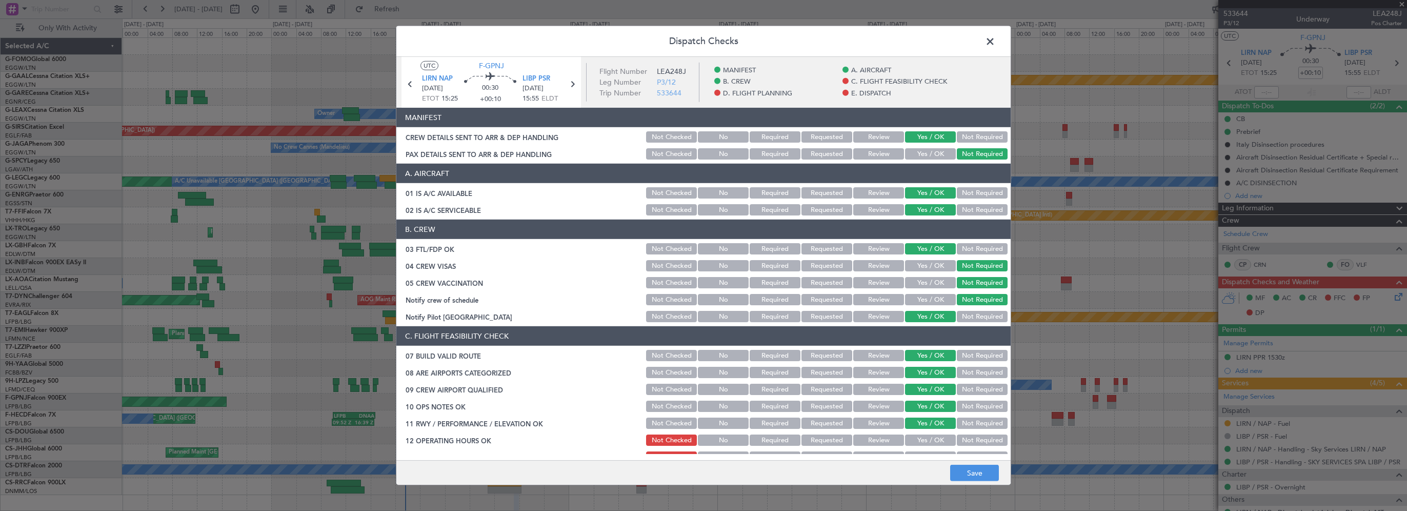
drag, startPoint x: 925, startPoint y: 439, endPoint x: 933, endPoint y: 397, distance: 43.3
click at [925, 439] on button "Yes / OK" at bounding box center [930, 439] width 51 height 11
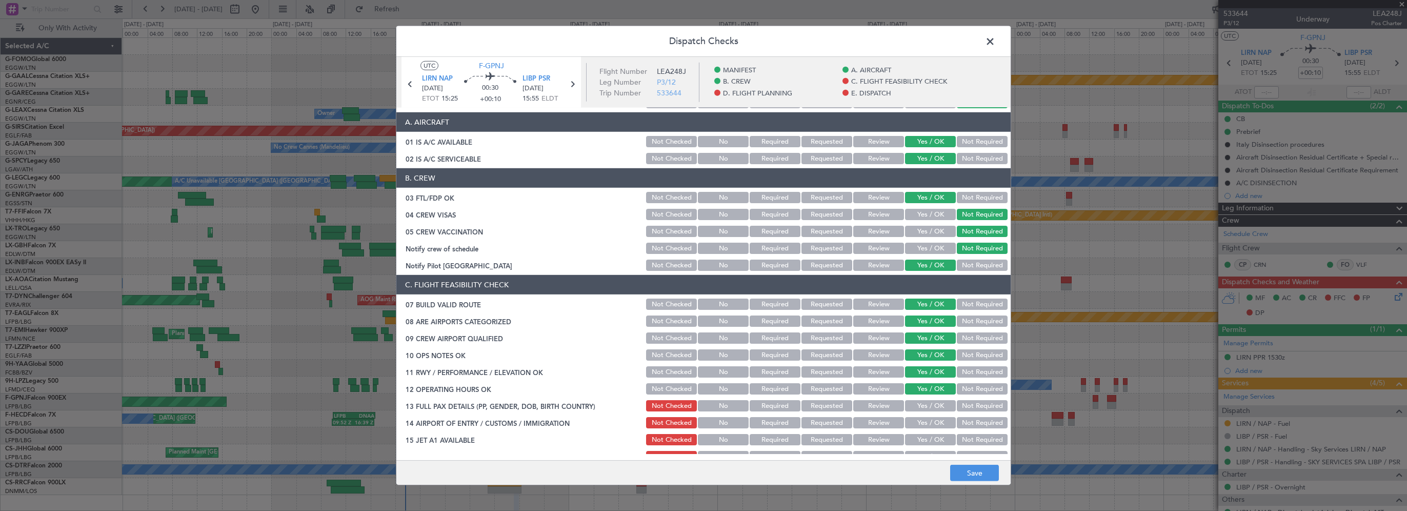
click at [938, 405] on button "Yes / OK" at bounding box center [930, 405] width 51 height 11
click at [931, 423] on button "Yes / OK" at bounding box center [930, 422] width 51 height 11
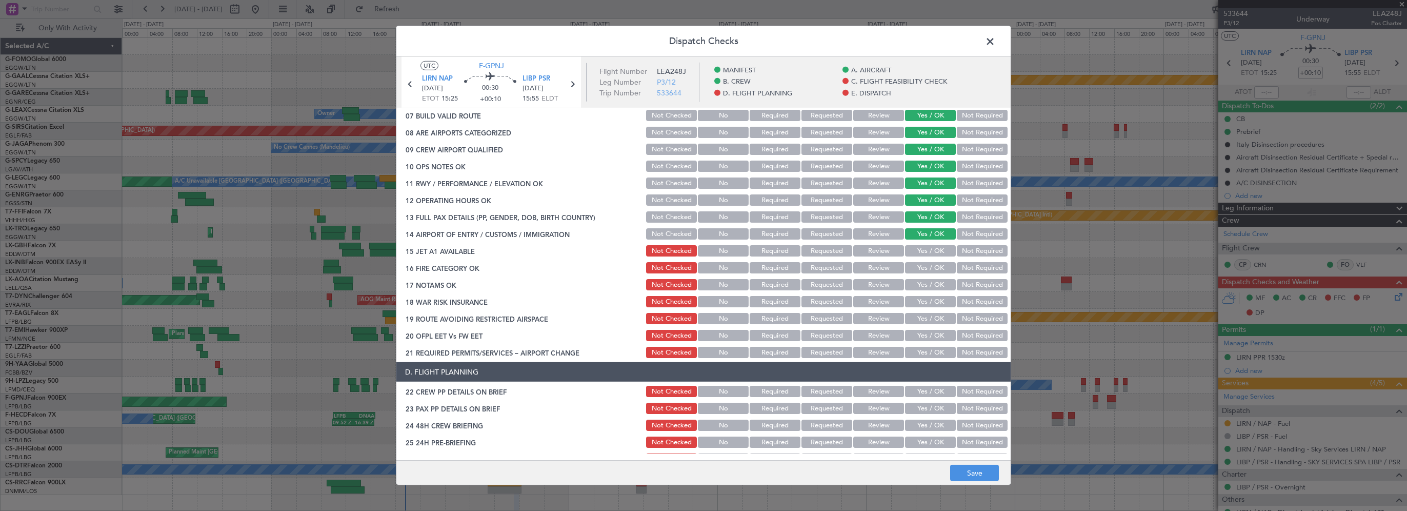
scroll to position [308, 0]
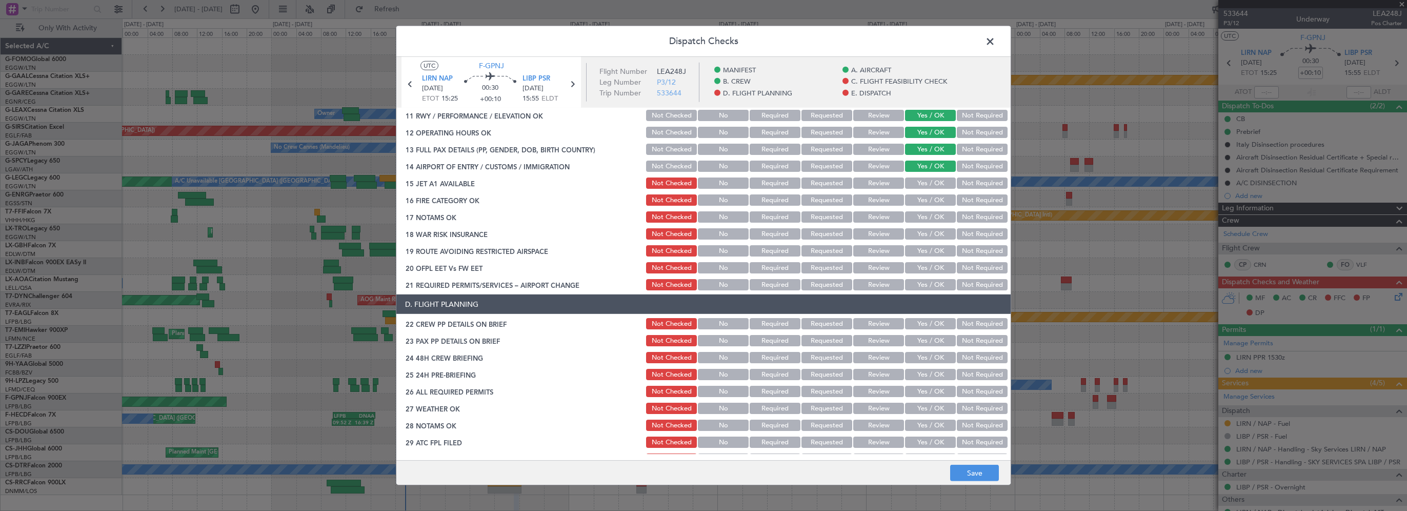
click at [923, 183] on button "Yes / OK" at bounding box center [930, 182] width 51 height 11
click at [932, 197] on button "Yes / OK" at bounding box center [930, 199] width 51 height 11
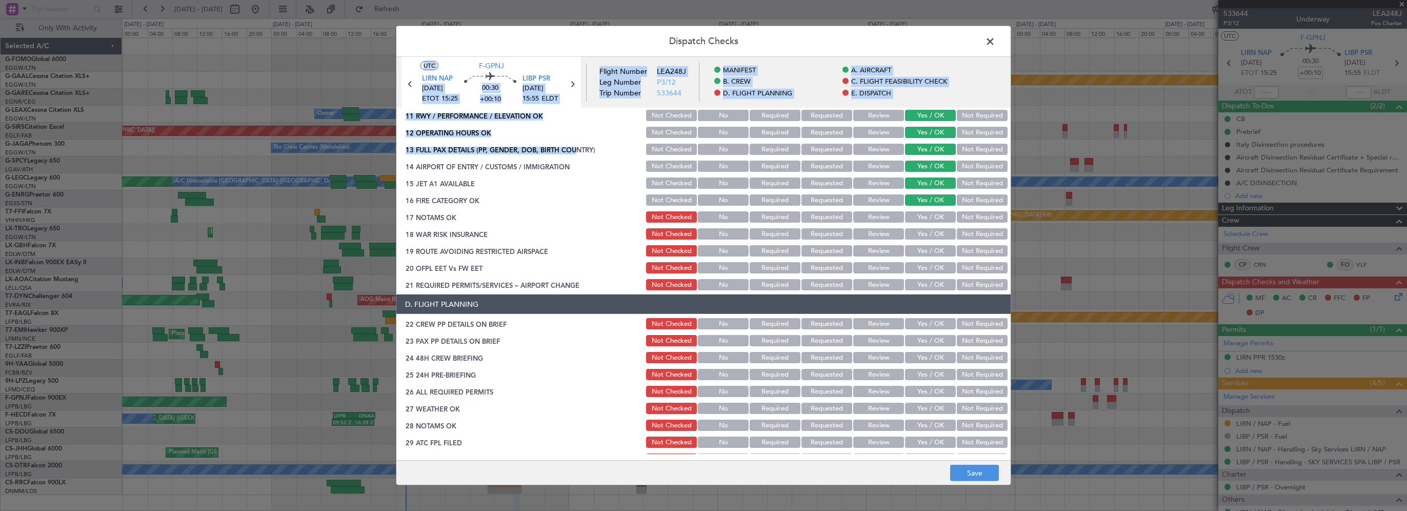
drag, startPoint x: 775, startPoint y: 45, endPoint x: 572, endPoint y: 155, distance: 230.3
click at [572, 155] on div "Dispatch Checks UTC F-GPNJ LIRN NAP 24/08/2025 ETOT 15:25 00:30 +00:10 LIBP PSR…" at bounding box center [703, 255] width 615 height 459
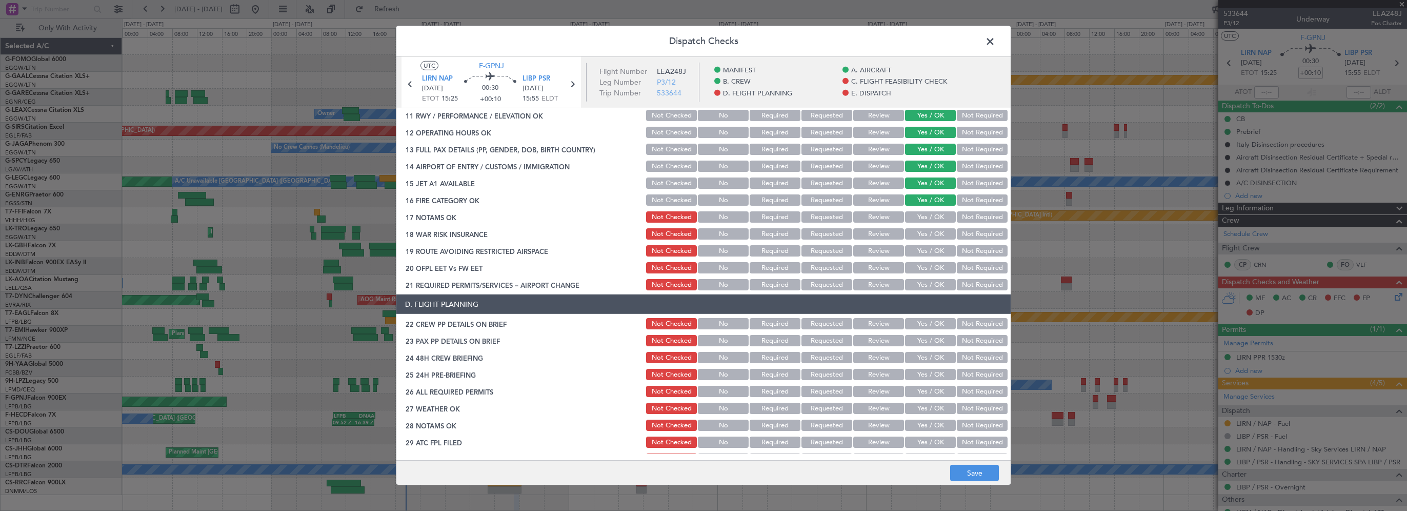
drag, startPoint x: 572, startPoint y: 155, endPoint x: 619, endPoint y: 228, distance: 86.8
click at [579, 237] on div "18 WAR RISK INSURANCE Not Checked No Required Requested Review Yes / OK Not Req…" at bounding box center [703, 234] width 614 height 14
click at [930, 214] on button "Yes / OK" at bounding box center [930, 216] width 51 height 11
click at [970, 233] on button "Not Required" at bounding box center [982, 233] width 51 height 11
click at [935, 252] on button "Yes / OK" at bounding box center [930, 250] width 51 height 11
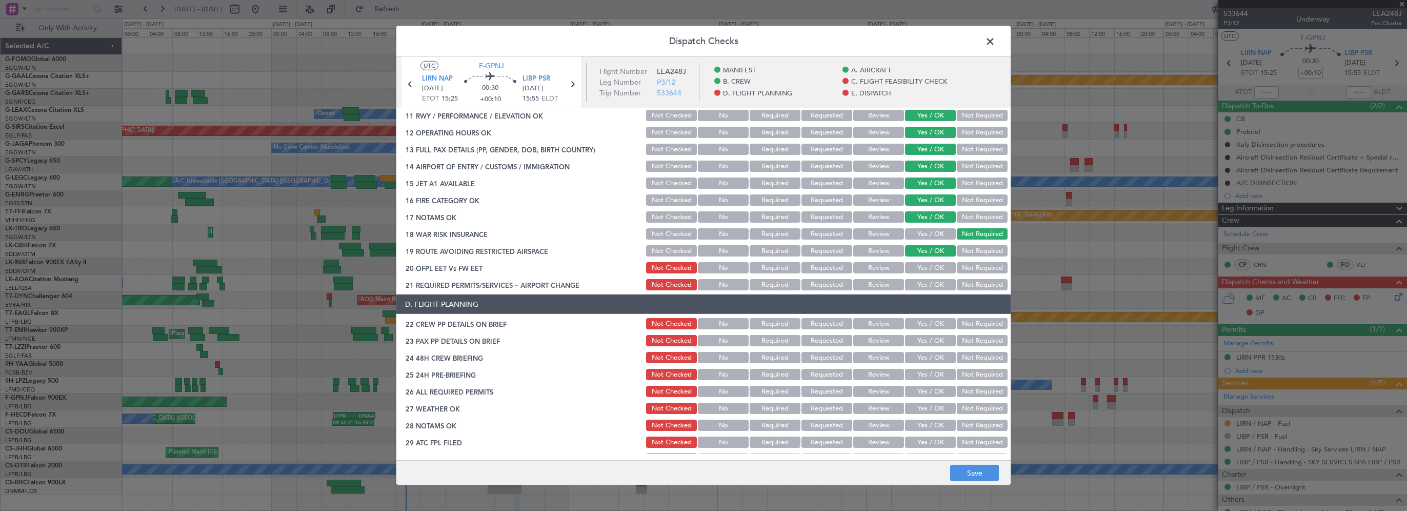
click at [932, 269] on button "Yes / OK" at bounding box center [930, 267] width 51 height 11
click at [926, 287] on button "Yes / OK" at bounding box center [930, 284] width 51 height 11
click at [916, 326] on button "Yes / OK" at bounding box center [930, 323] width 51 height 11
click at [917, 339] on button "Yes / OK" at bounding box center [930, 340] width 51 height 11
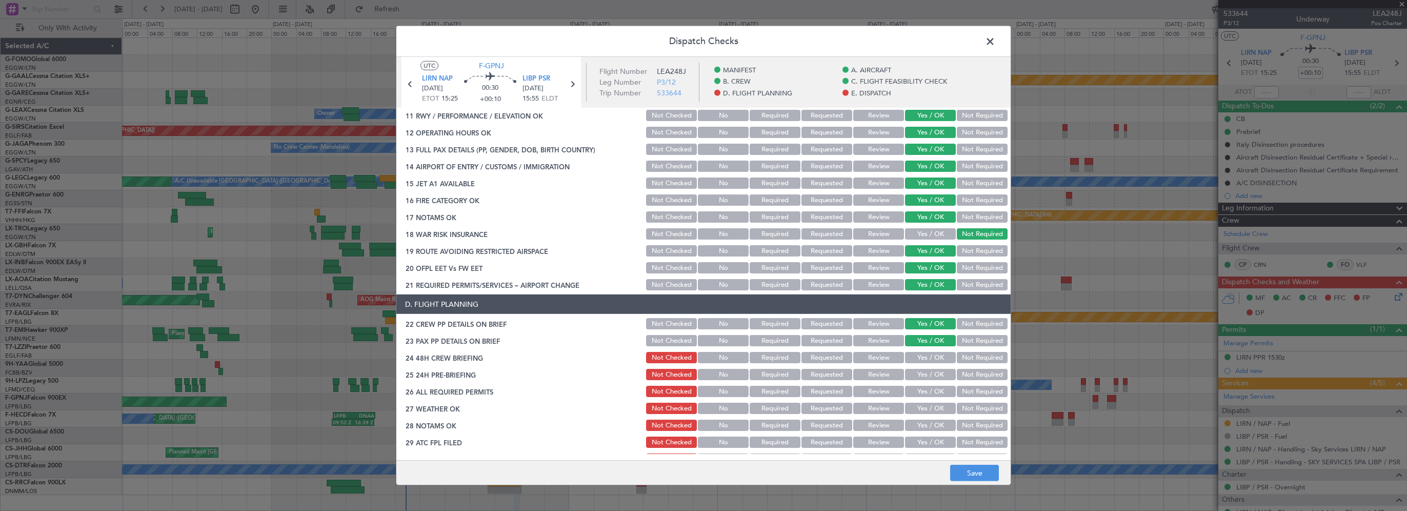
click at [918, 364] on div "Yes / OK" at bounding box center [929, 357] width 52 height 14
click at [929, 361] on button "Yes / OK" at bounding box center [930, 357] width 51 height 11
click at [958, 371] on button "Not Required" at bounding box center [982, 374] width 51 height 11
drag, startPoint x: 929, startPoint y: 387, endPoint x: 922, endPoint y: 404, distance: 18.2
click at [929, 388] on button "Yes / OK" at bounding box center [930, 391] width 51 height 11
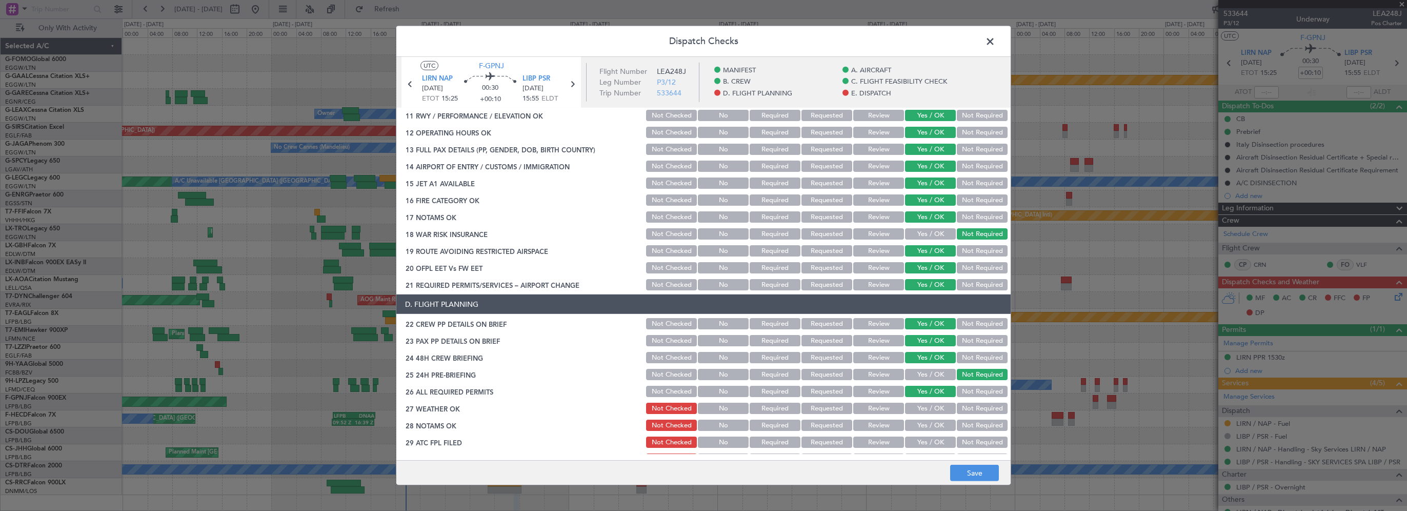
drag, startPoint x: 921, startPoint y: 407, endPoint x: 919, endPoint y: 414, distance: 8.0
click at [921, 407] on button "Yes / OK" at bounding box center [930, 407] width 51 height 11
click at [921, 423] on button "Yes / OK" at bounding box center [930, 424] width 51 height 11
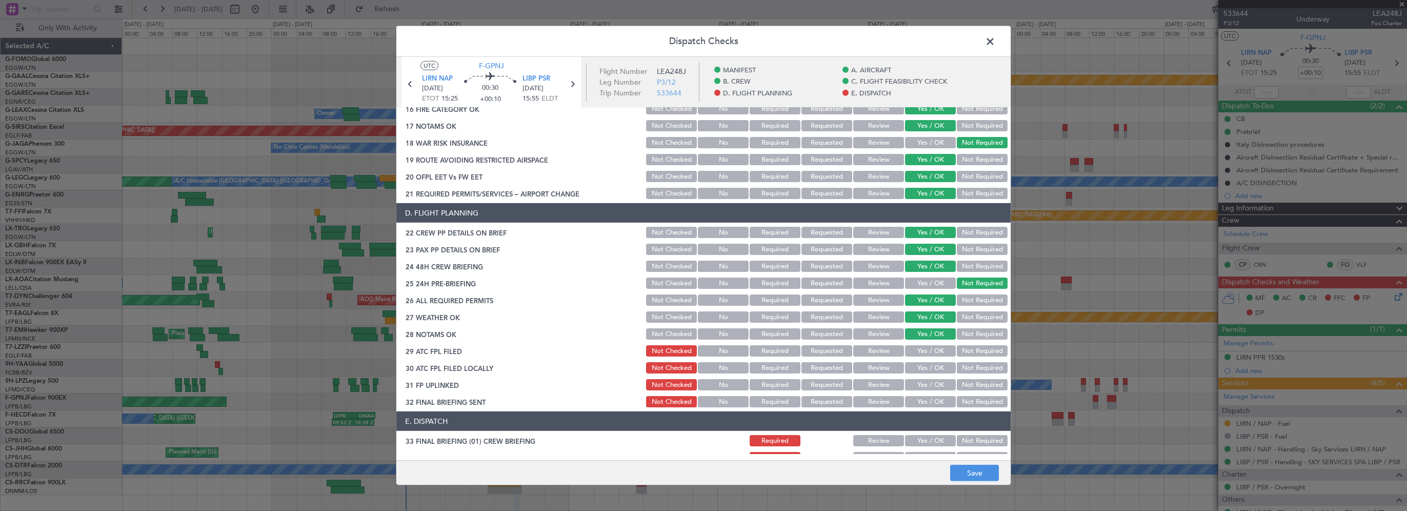
scroll to position [461, 0]
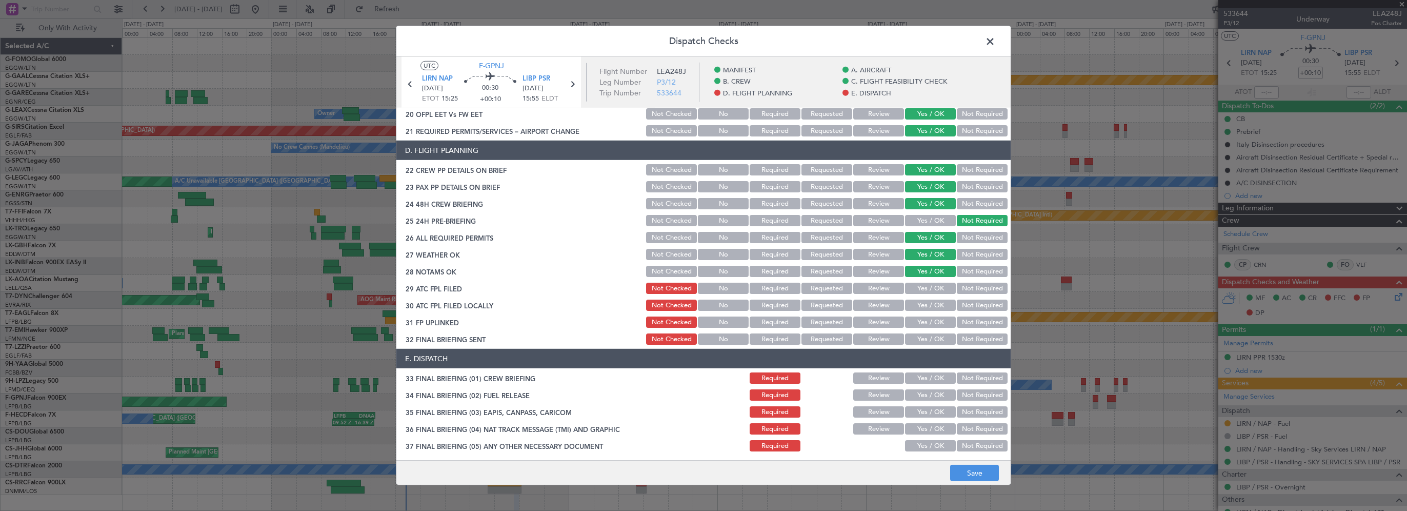
click at [924, 291] on button "Yes / OK" at bounding box center [930, 288] width 51 height 11
click at [921, 306] on button "Yes / OK" at bounding box center [930, 304] width 51 height 11
click at [918, 322] on button "Yes / OK" at bounding box center [930, 321] width 51 height 11
click at [920, 341] on button "Yes / OK" at bounding box center [930, 338] width 51 height 11
drag, startPoint x: 914, startPoint y: 378, endPoint x: 915, endPoint y: 387, distance: 8.2
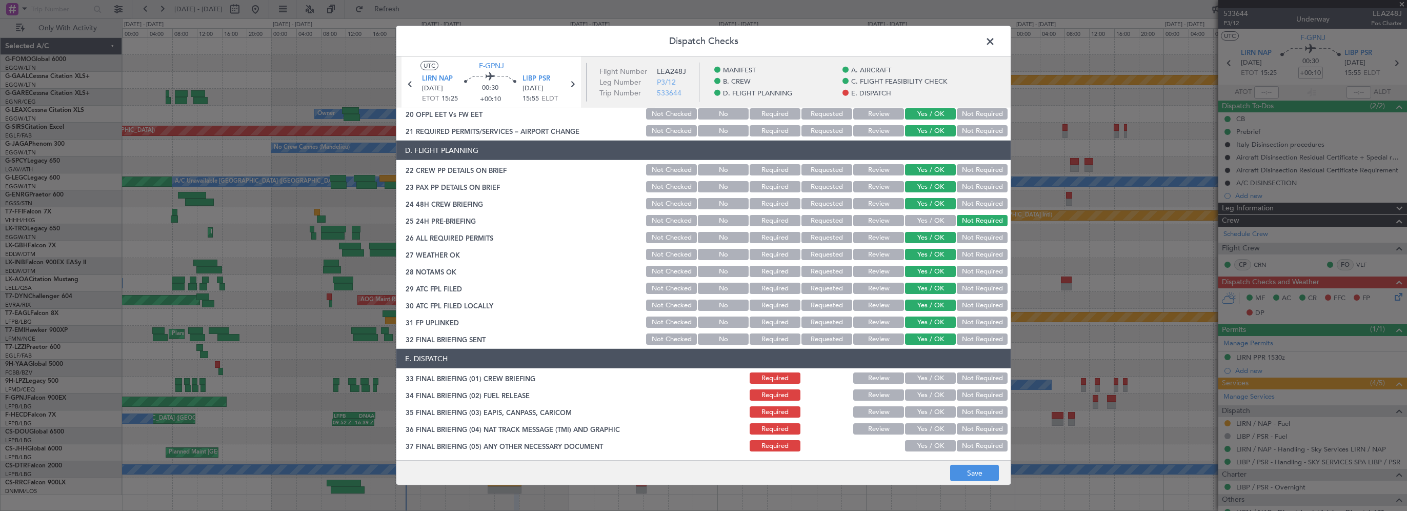
click at [915, 378] on button "Yes / OK" at bounding box center [930, 377] width 51 height 11
drag, startPoint x: 916, startPoint y: 394, endPoint x: 923, endPoint y: 405, distance: 13.4
click at [916, 394] on button "Yes / OK" at bounding box center [930, 394] width 51 height 11
click at [960, 411] on button "Not Required" at bounding box center [982, 411] width 51 height 11
click at [961, 428] on button "Not Required" at bounding box center [982, 428] width 51 height 11
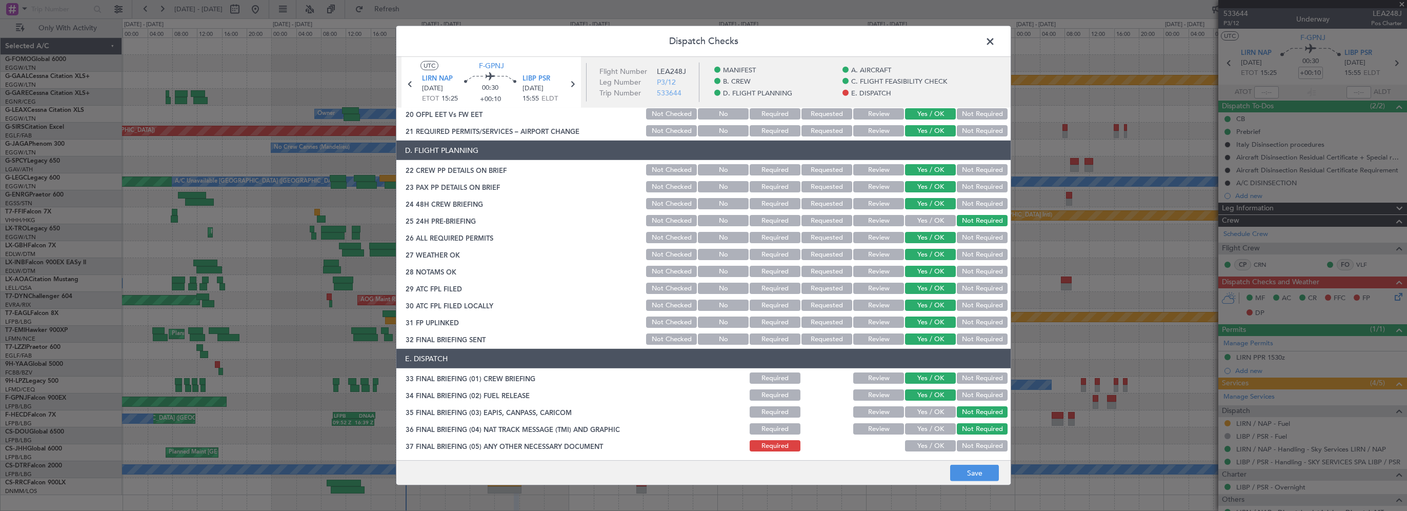
click at [960, 445] on button "Not Required" at bounding box center [982, 445] width 51 height 11
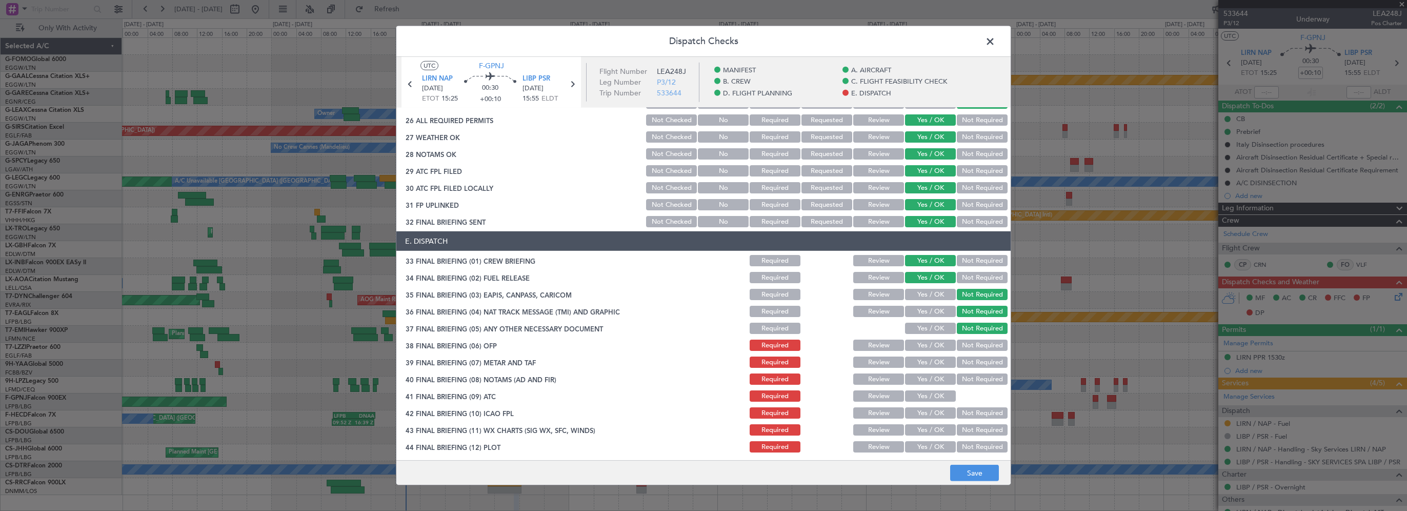
scroll to position [581, 0]
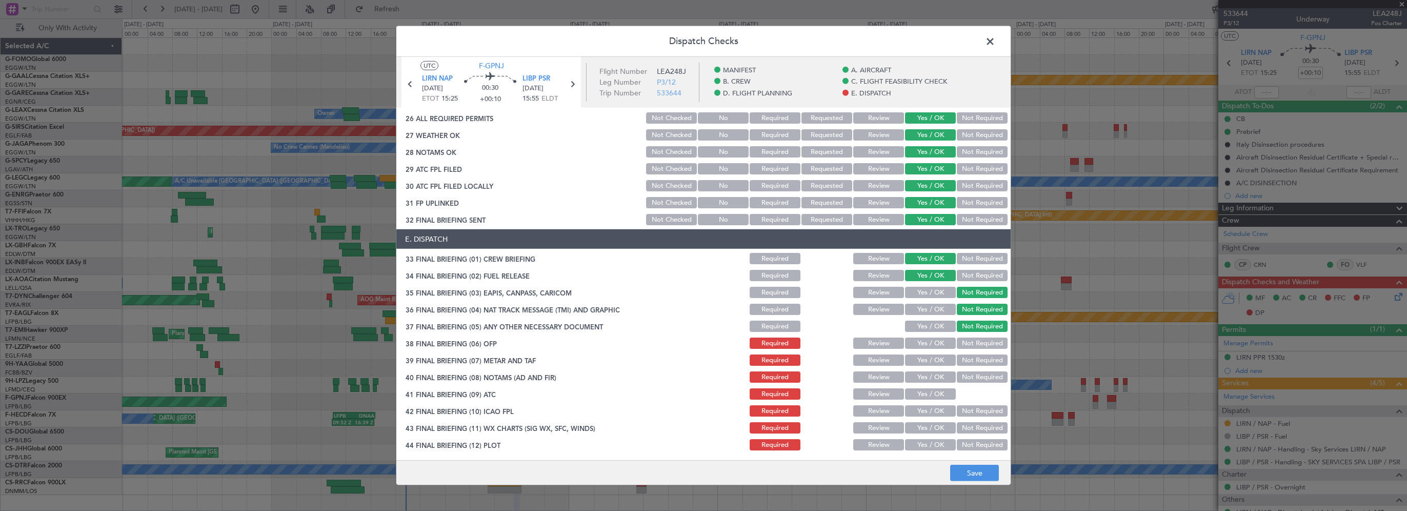
click at [920, 338] on button "Yes / OK" at bounding box center [930, 342] width 51 height 11
drag, startPoint x: 919, startPoint y: 356, endPoint x: 918, endPoint y: 367, distance: 10.8
click at [919, 357] on button "Yes / OK" at bounding box center [930, 359] width 51 height 11
drag, startPoint x: 919, startPoint y: 371, endPoint x: 916, endPoint y: 380, distance: 9.1
click at [918, 372] on section "E. DISPATCH 33 FINAL BRIEFING (01) CREW BRIEFING Required Review Yes / OK Not R…" at bounding box center [703, 340] width 614 height 223
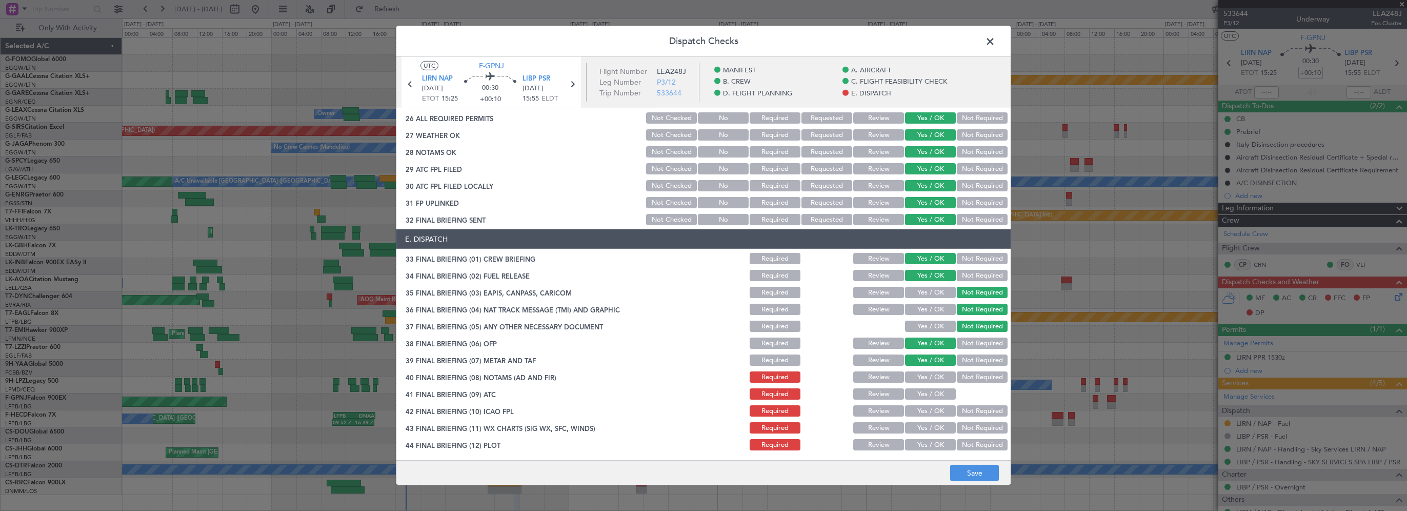
click at [917, 381] on button "Yes / OK" at bounding box center [930, 376] width 51 height 11
click at [919, 396] on button "Yes / OK" at bounding box center [930, 393] width 51 height 11
click at [917, 410] on button "Yes / OK" at bounding box center [930, 410] width 51 height 11
click at [915, 431] on button "Yes / OK" at bounding box center [930, 427] width 51 height 11
click at [915, 444] on button "Yes / OK" at bounding box center [930, 444] width 51 height 11
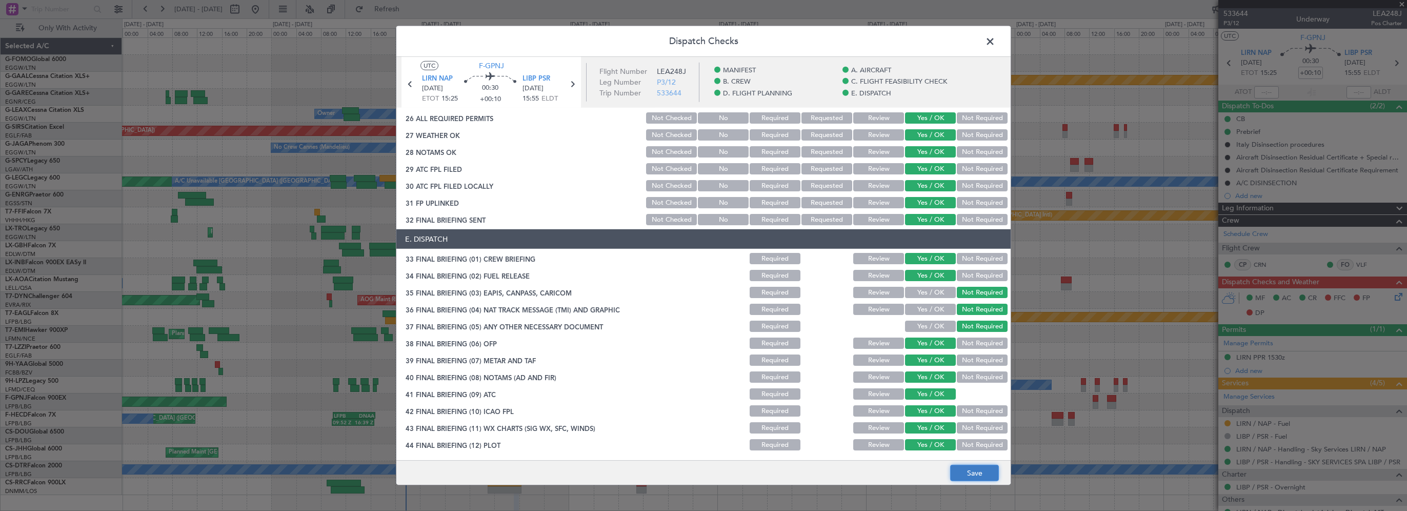
click at [957, 468] on button "Save" at bounding box center [974, 473] width 49 height 16
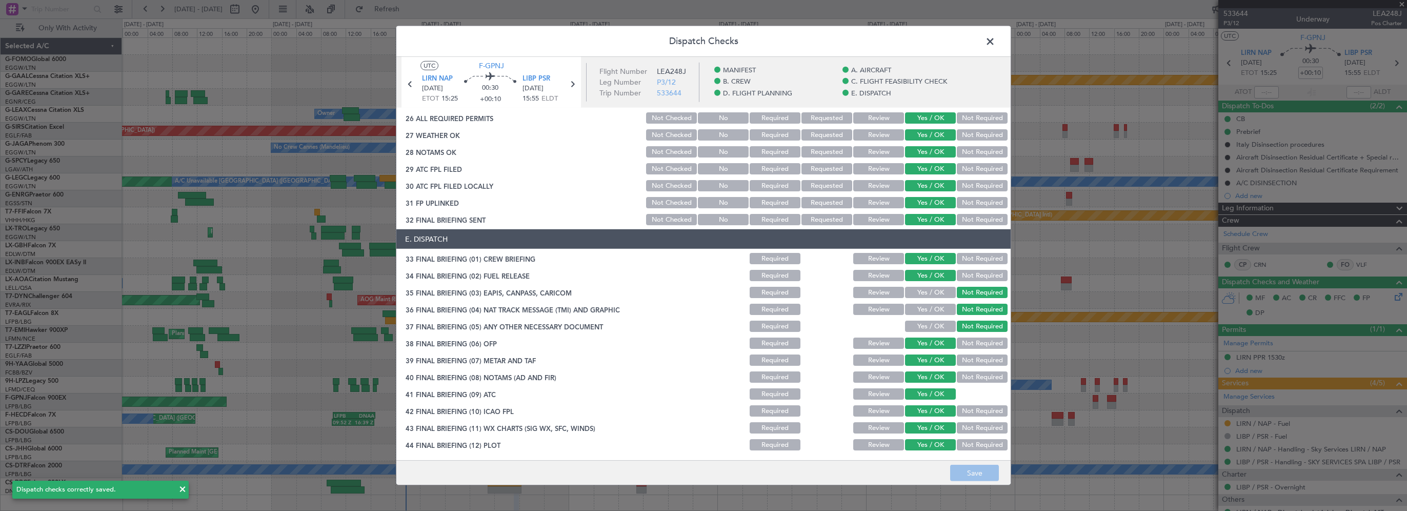
click at [995, 40] on span at bounding box center [995, 44] width 0 height 21
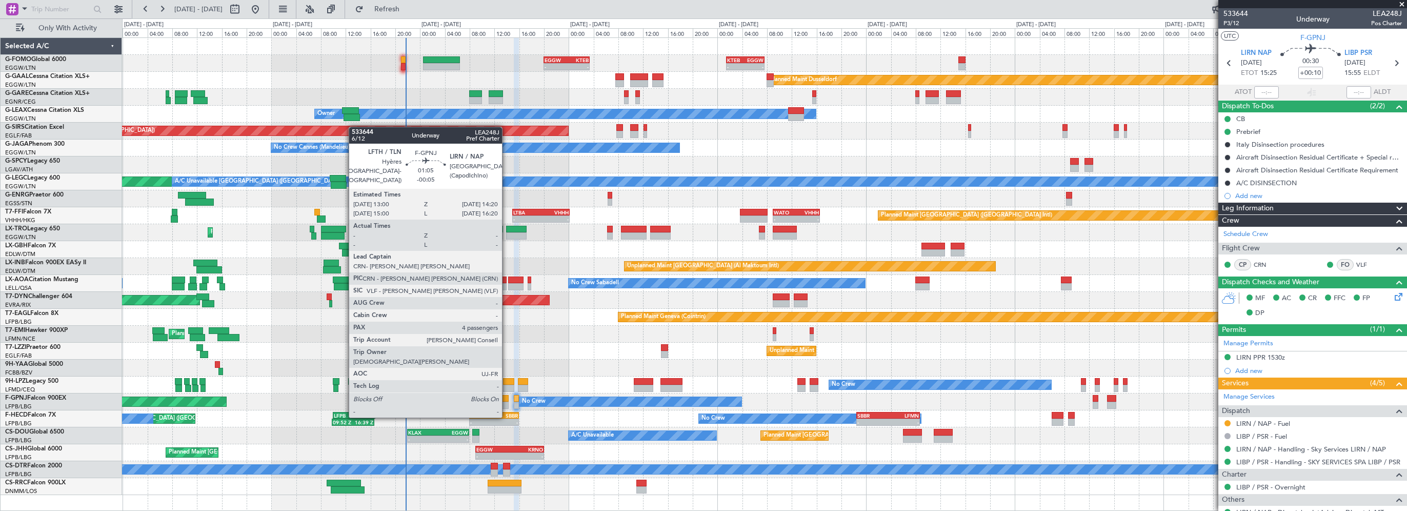
click at [507, 397] on div at bounding box center [504, 398] width 9 height 7
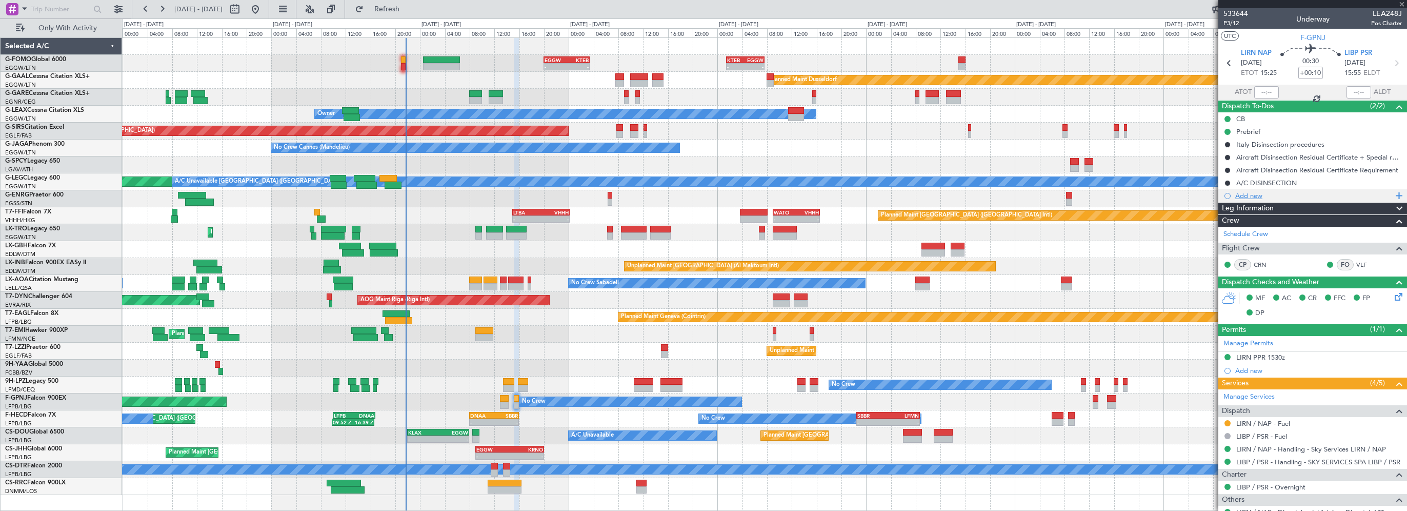
type input "-00:05"
type input "4"
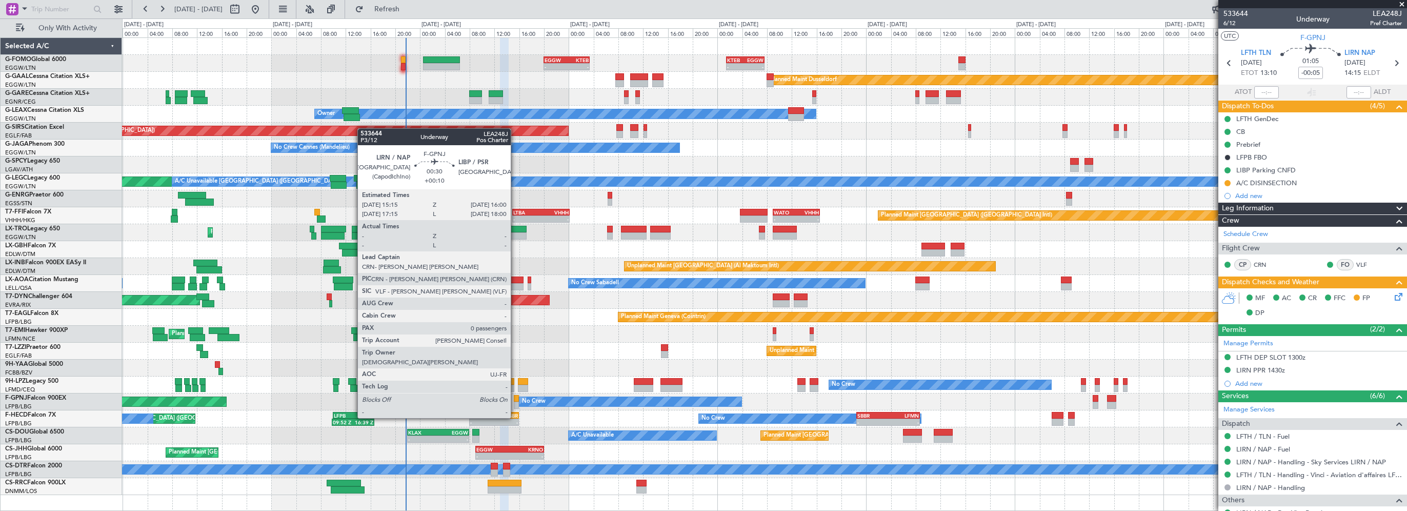
click at [515, 398] on div at bounding box center [516, 398] width 5 height 7
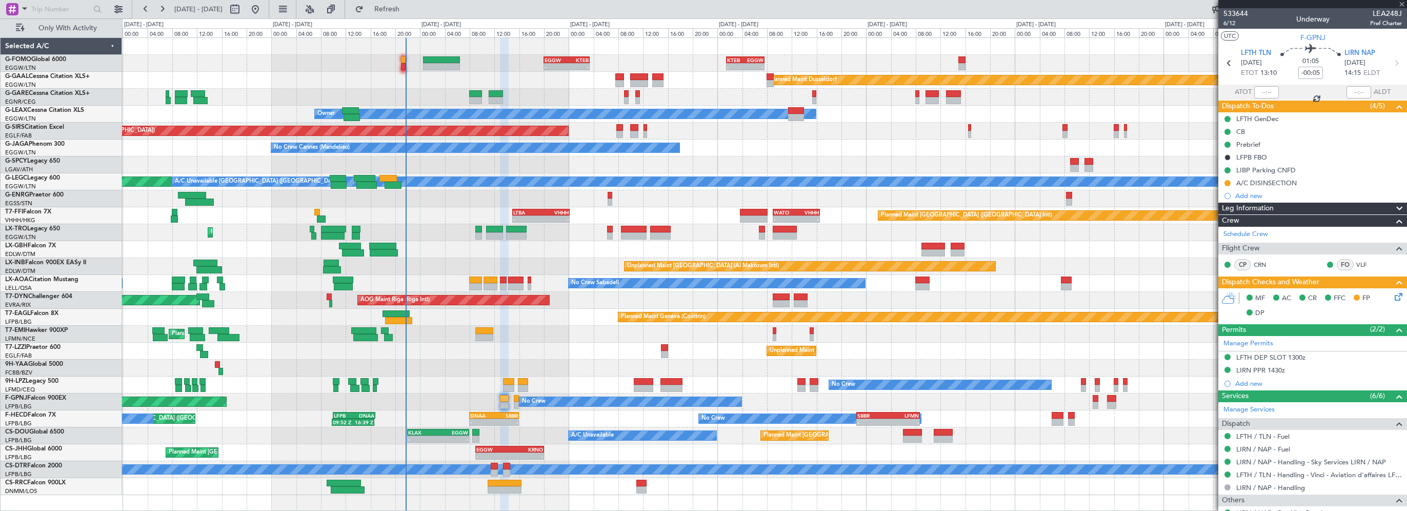
type input "+00:10"
type input "0"
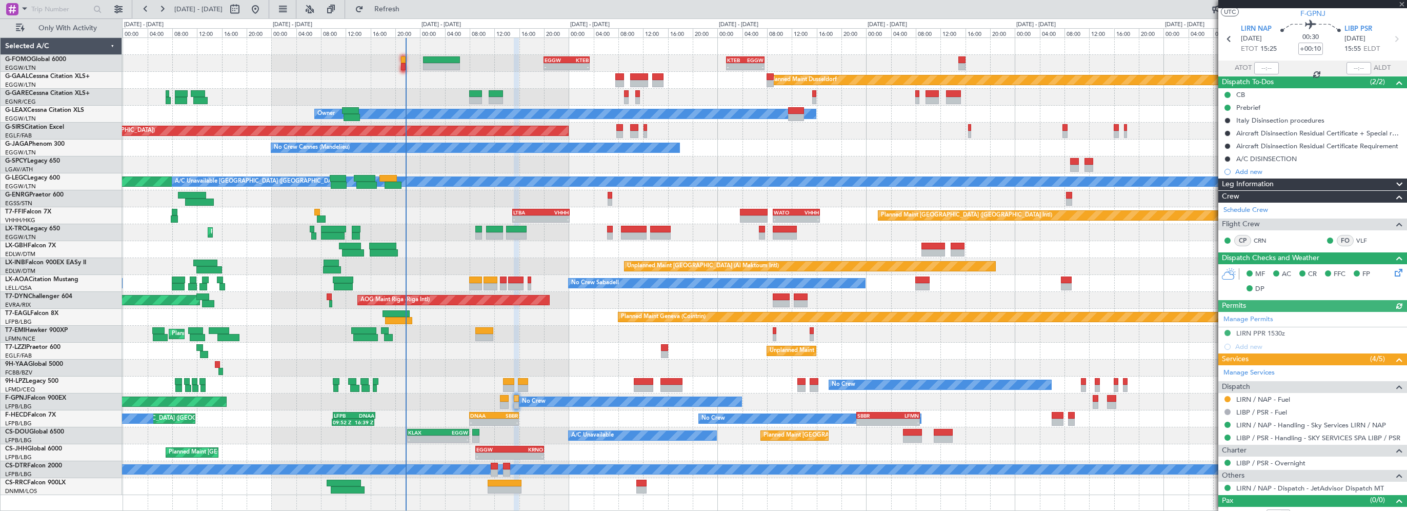
scroll to position [35, 0]
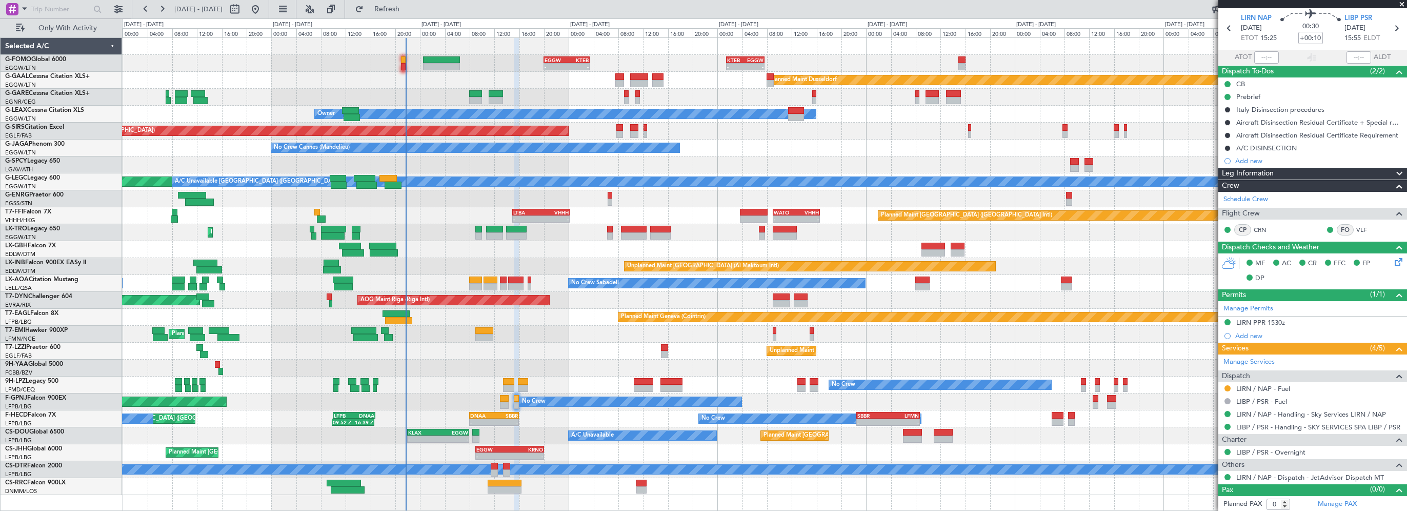
click at [1258, 322] on div "LIRN PPR 1530z" at bounding box center [1260, 322] width 49 height 9
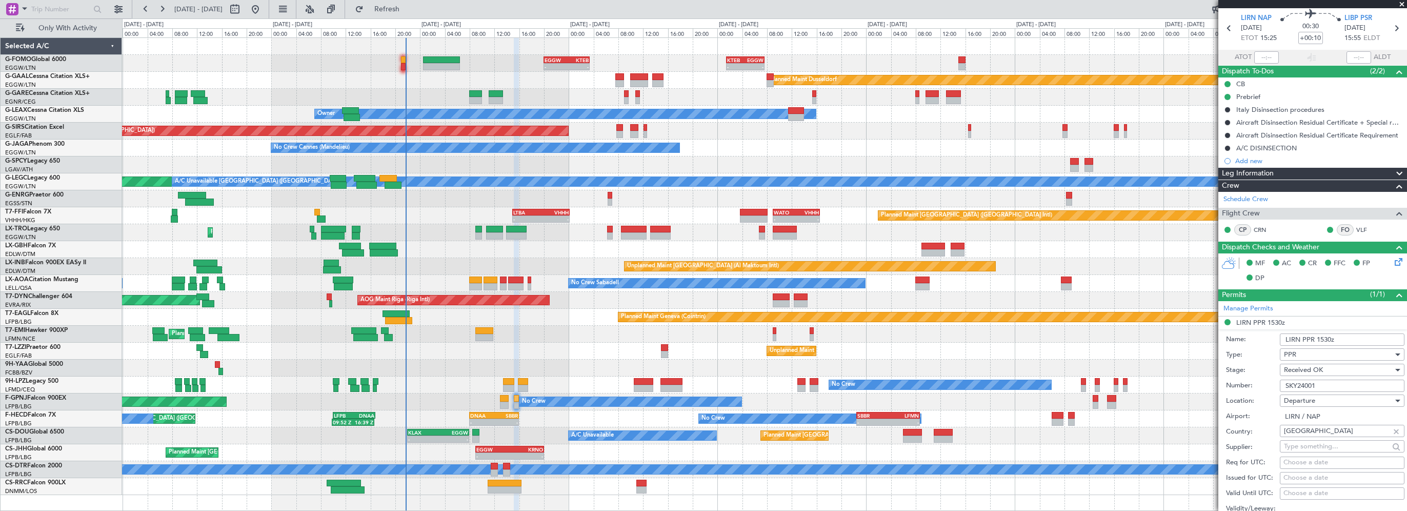
drag, startPoint x: 1257, startPoint y: 323, endPoint x: 1265, endPoint y: 381, distance: 59.5
click at [1265, 381] on div "Number: SKY24001" at bounding box center [1315, 385] width 178 height 15
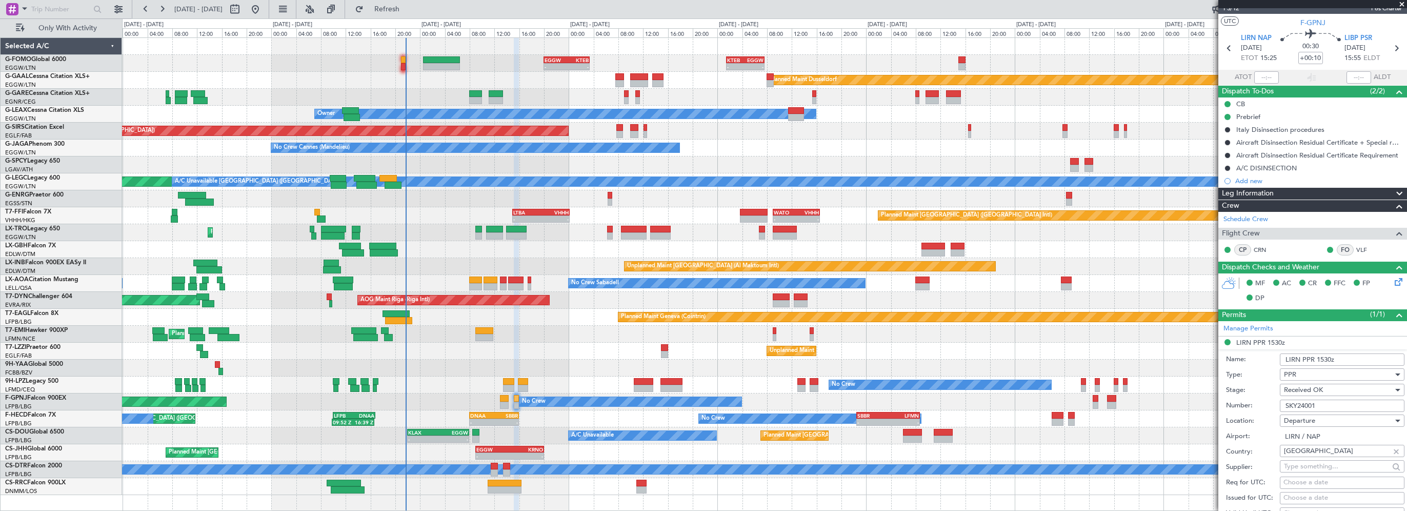
scroll to position [0, 0]
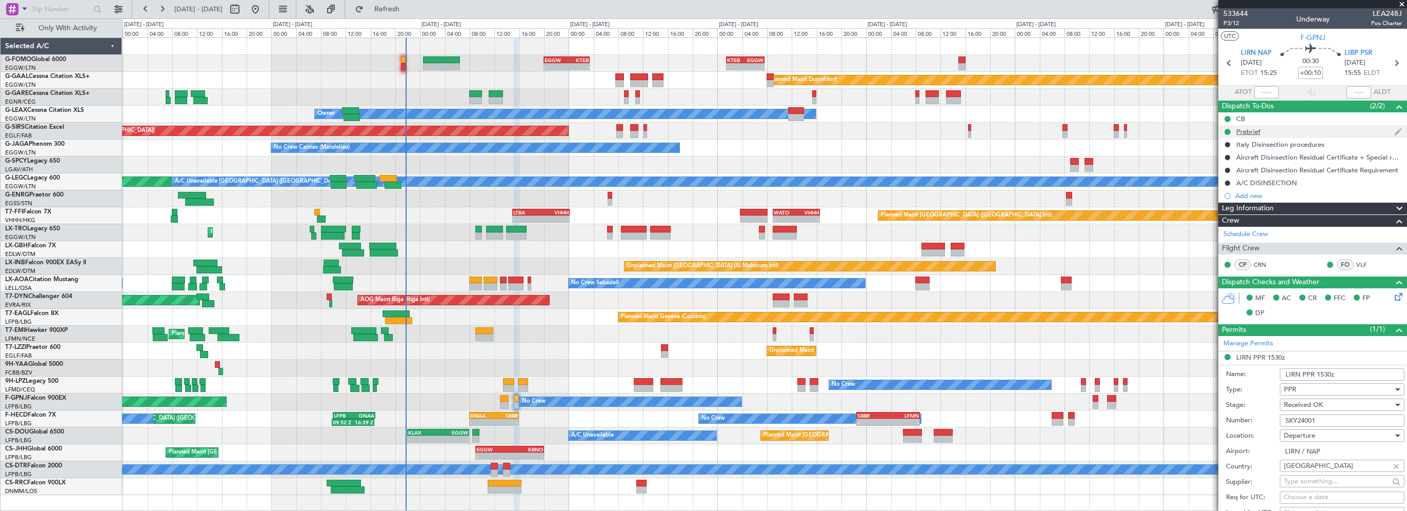
click at [1241, 130] on div "Prebrief" at bounding box center [1248, 131] width 24 height 9
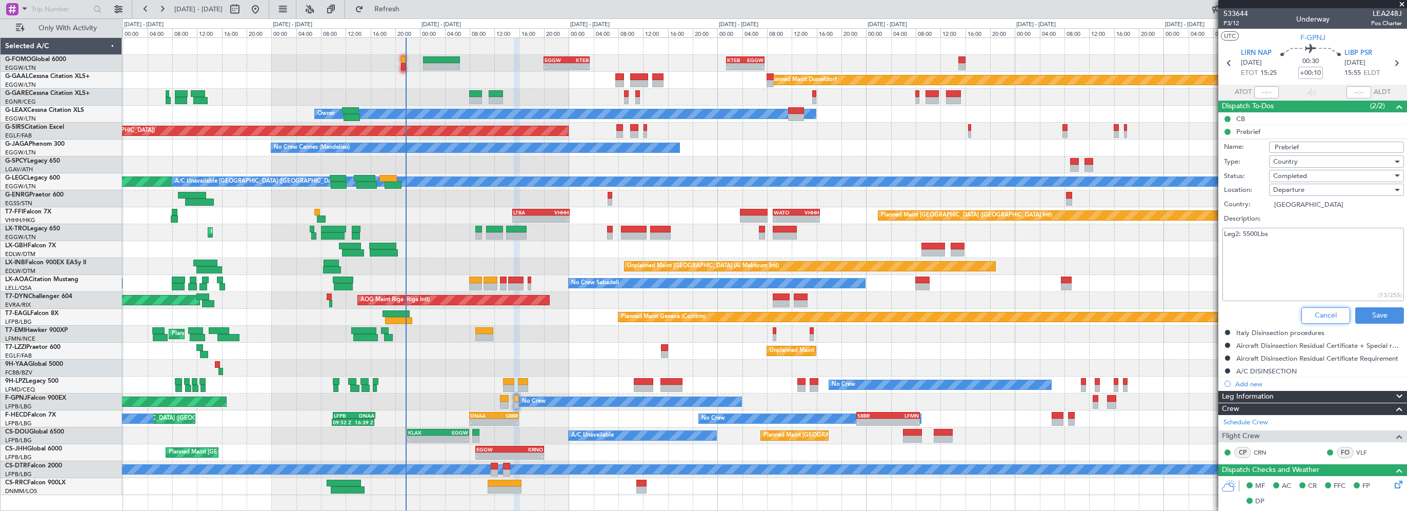
click at [1315, 316] on button "Cancel" at bounding box center [1325, 315] width 49 height 16
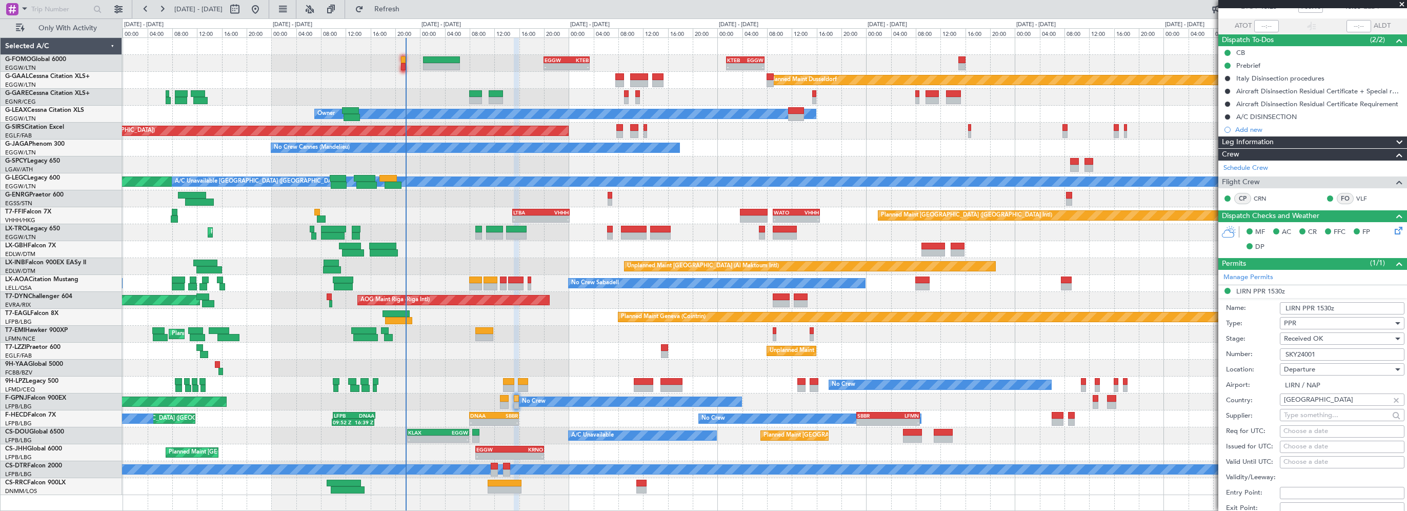
scroll to position [154, 0]
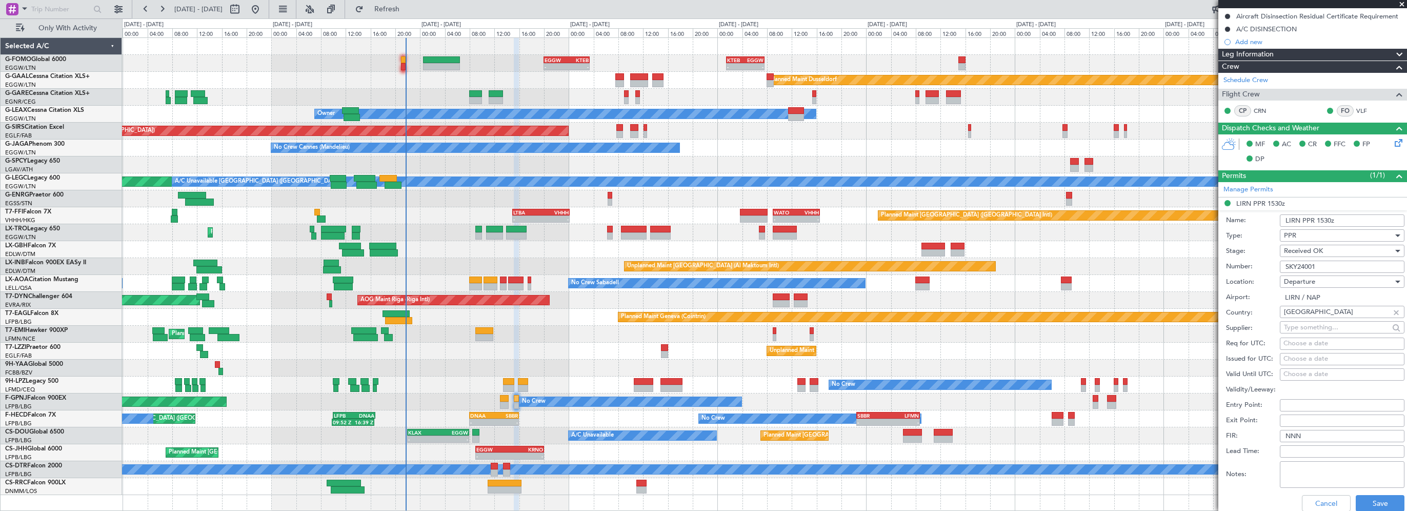
drag, startPoint x: 1326, startPoint y: 268, endPoint x: 1296, endPoint y: 265, distance: 30.4
click at [1265, 265] on div "Number: SKY24001" at bounding box center [1315, 266] width 178 height 15
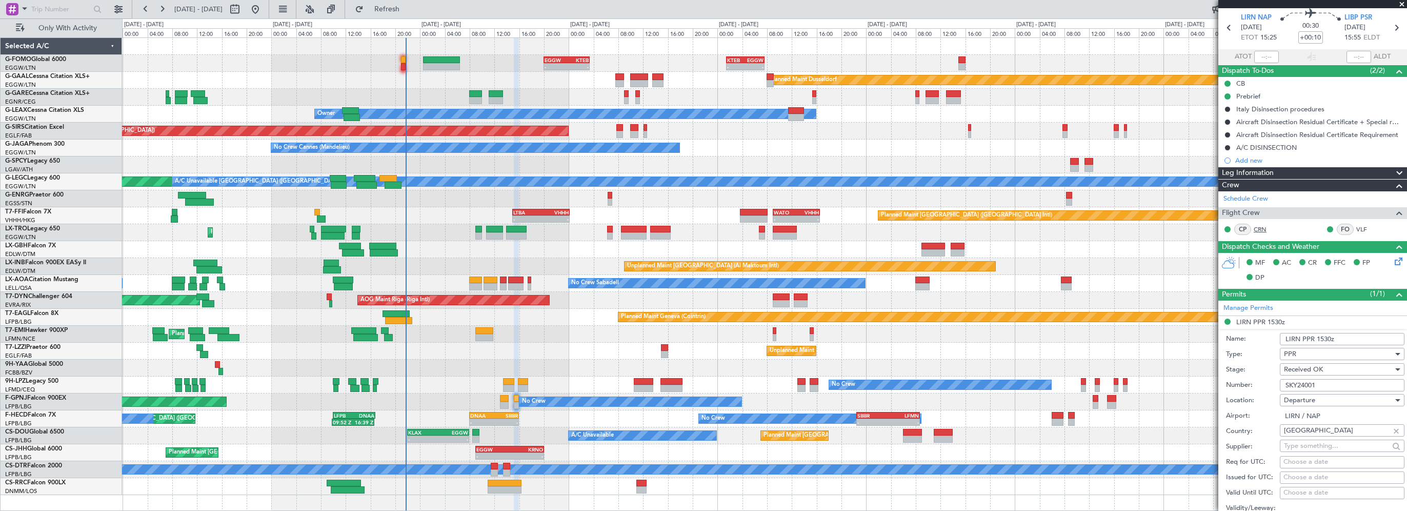
scroll to position [0, 0]
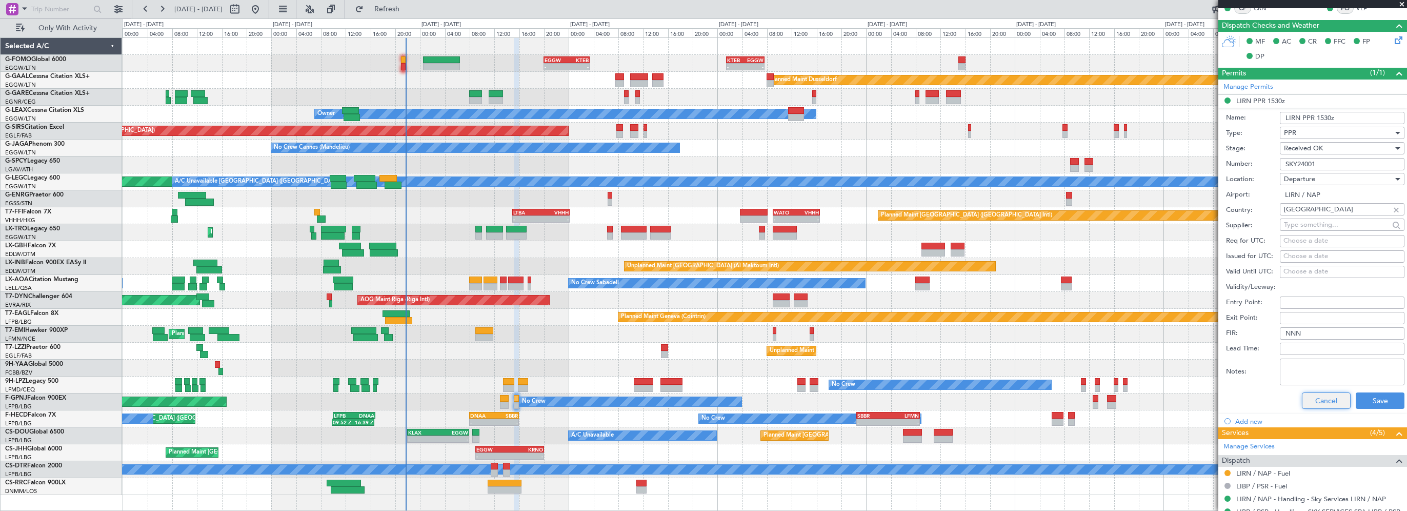
click at [1313, 399] on button "Cancel" at bounding box center [1326, 400] width 49 height 16
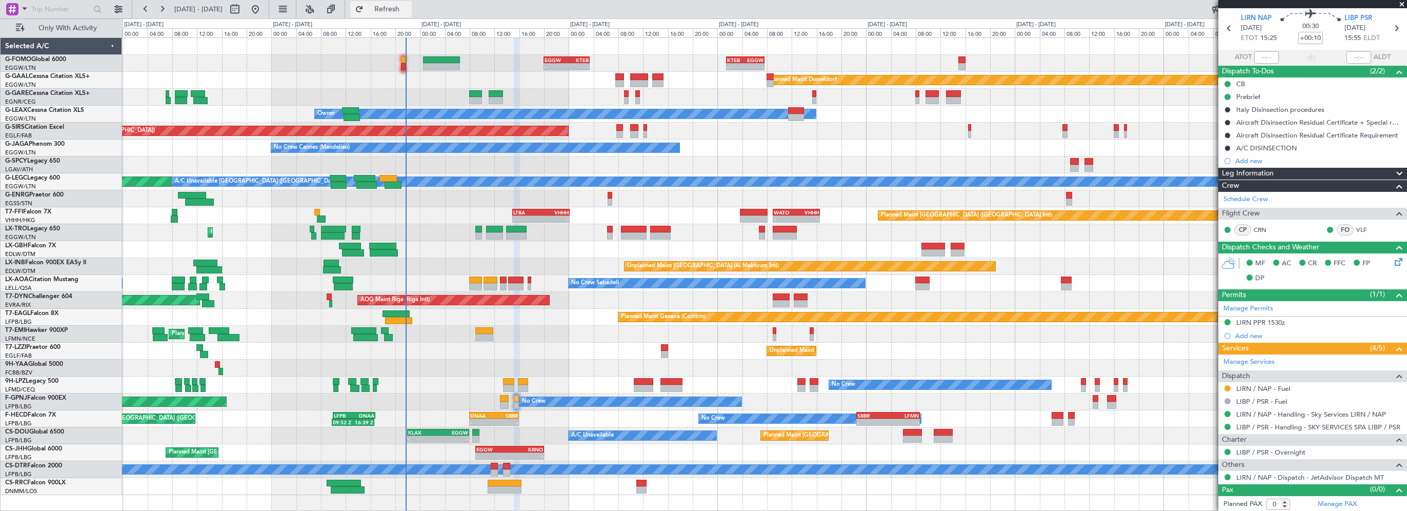
click at [409, 8] on span "Refresh" at bounding box center [387, 9] width 43 height 7
click at [1273, 171] on span "Leg Information" at bounding box center [1248, 174] width 52 height 12
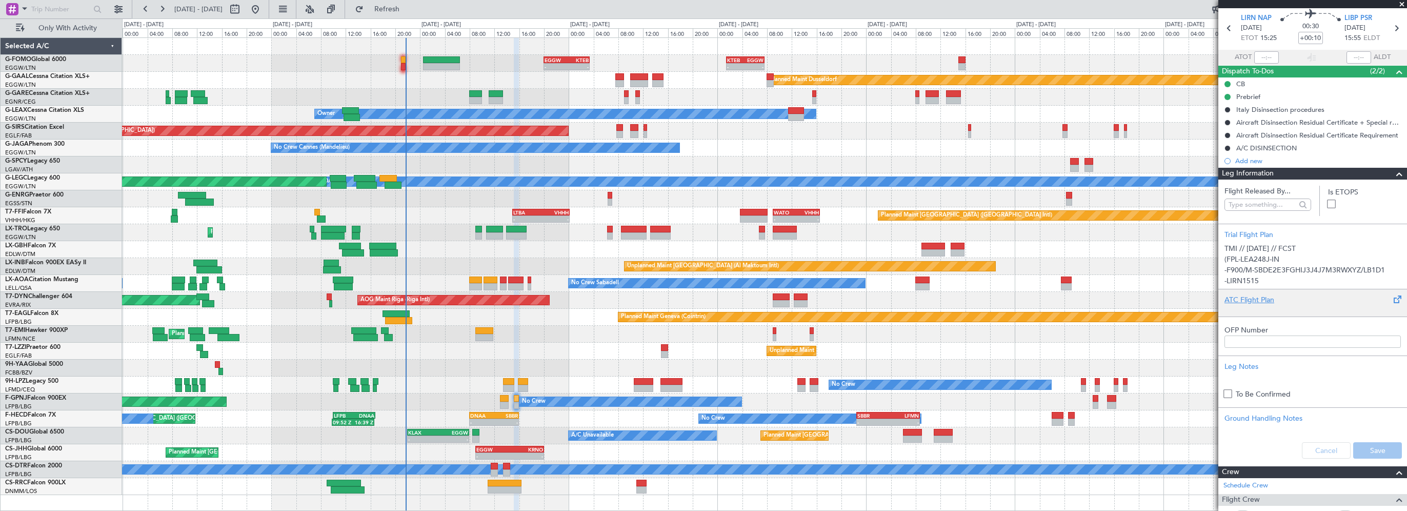
click at [1247, 297] on div "ATC Flight Plan" at bounding box center [1312, 299] width 176 height 11
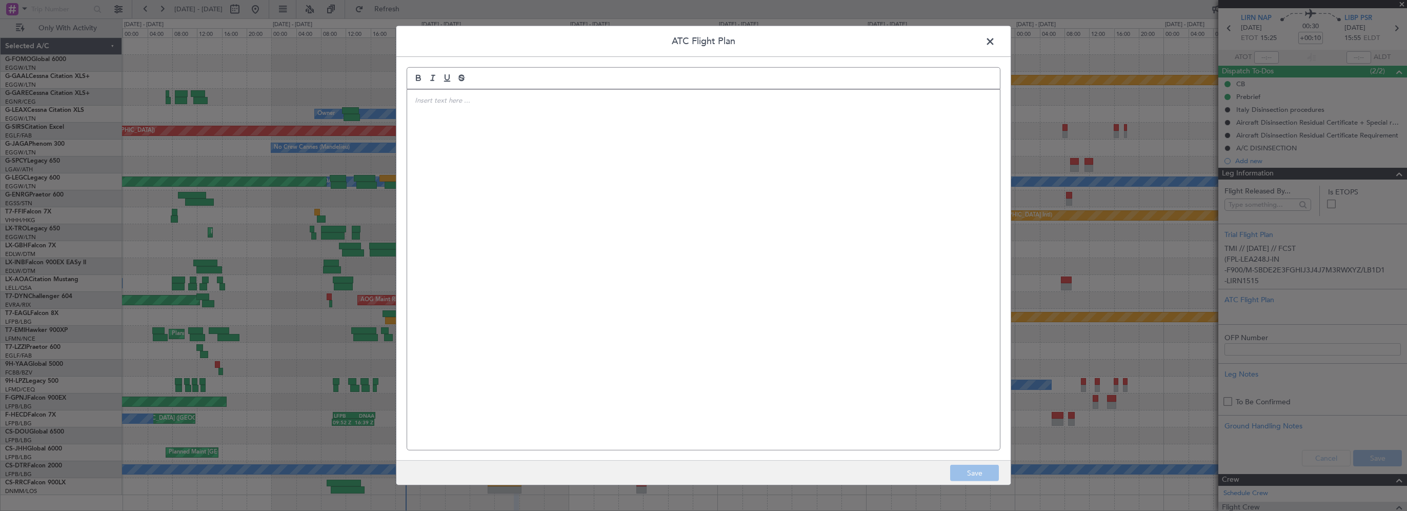
click at [644, 132] on div at bounding box center [703, 270] width 593 height 360
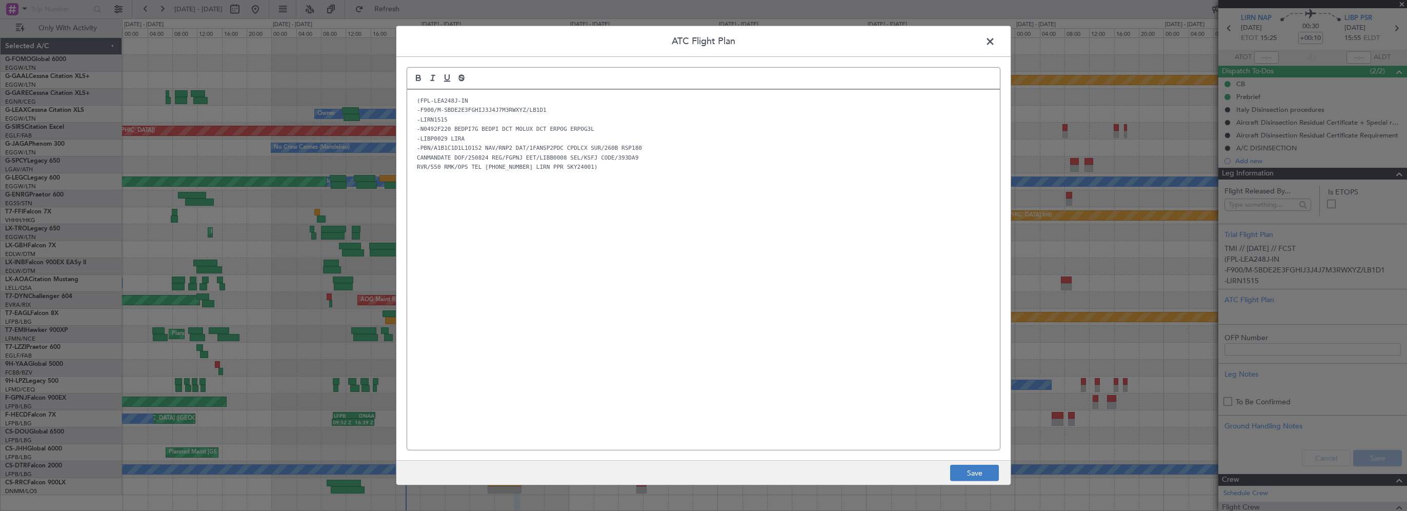
scroll to position [0, 0]
click at [981, 474] on button "Save" at bounding box center [974, 473] width 49 height 16
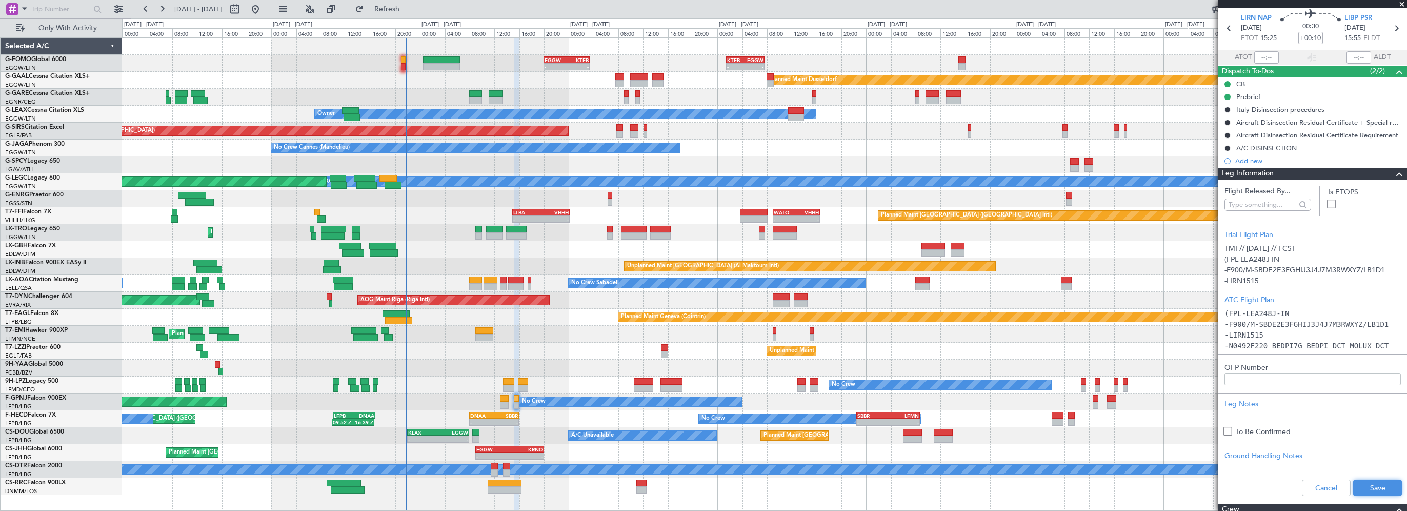
drag, startPoint x: 1373, startPoint y: 481, endPoint x: 1370, endPoint y: 438, distance: 43.2
click at [1373, 480] on button "Save" at bounding box center [1377, 487] width 49 height 16
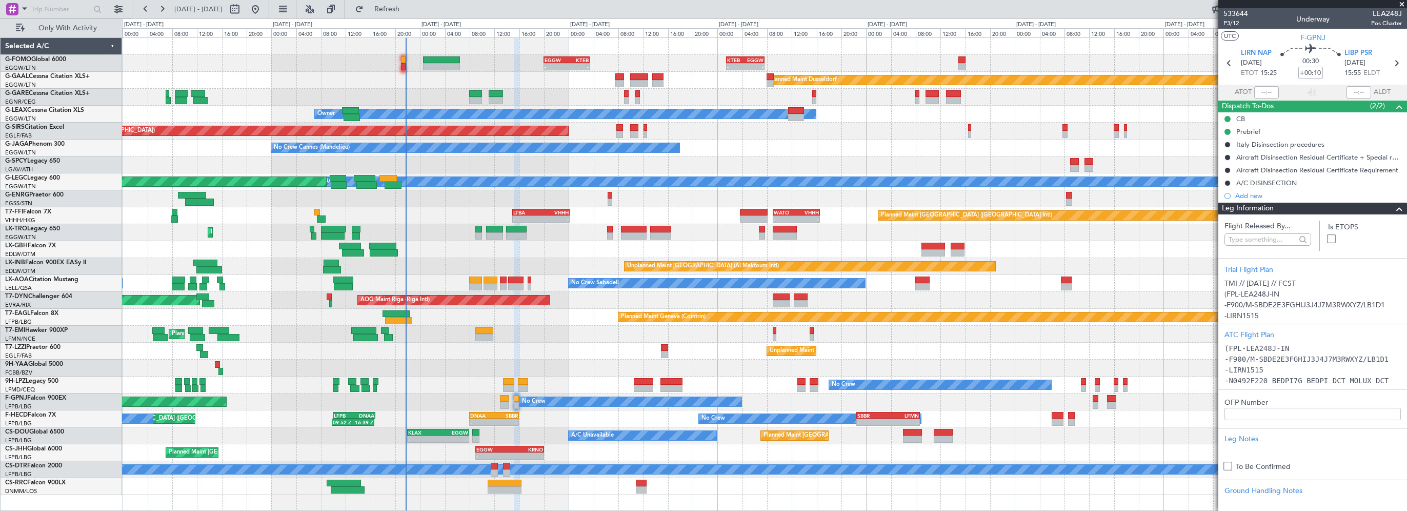
click at [539, 328] on div "Planned Maint [PERSON_NAME] Planned Maint [PERSON_NAME]" at bounding box center [764, 334] width 1284 height 17
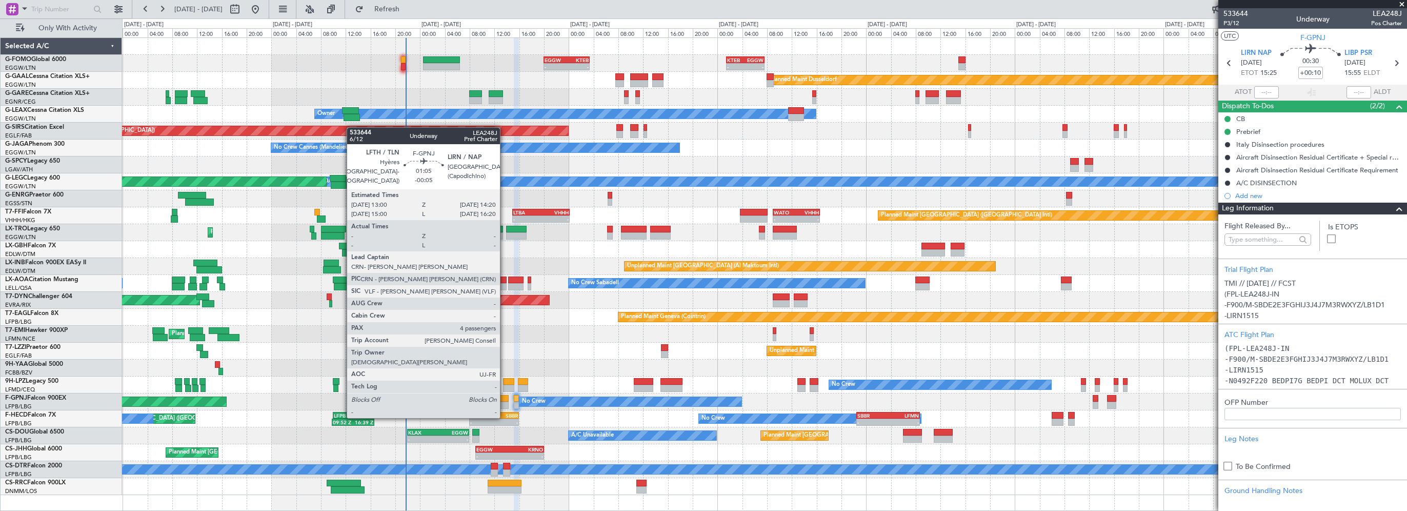
click at [505, 397] on div at bounding box center [504, 398] width 9 height 7
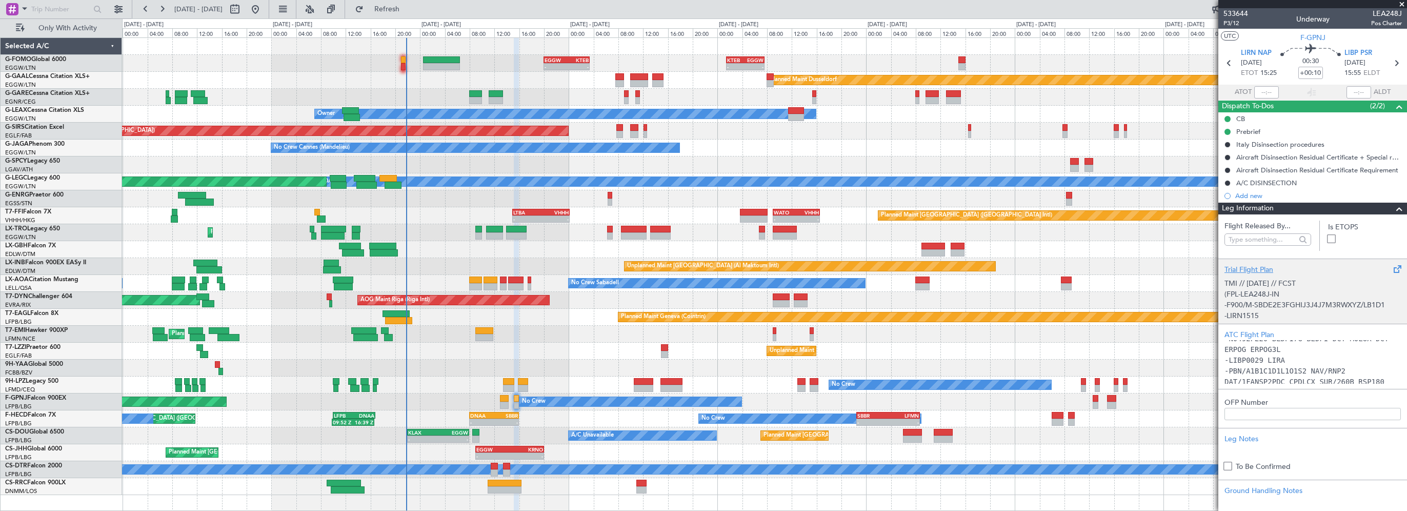
scroll to position [103, 0]
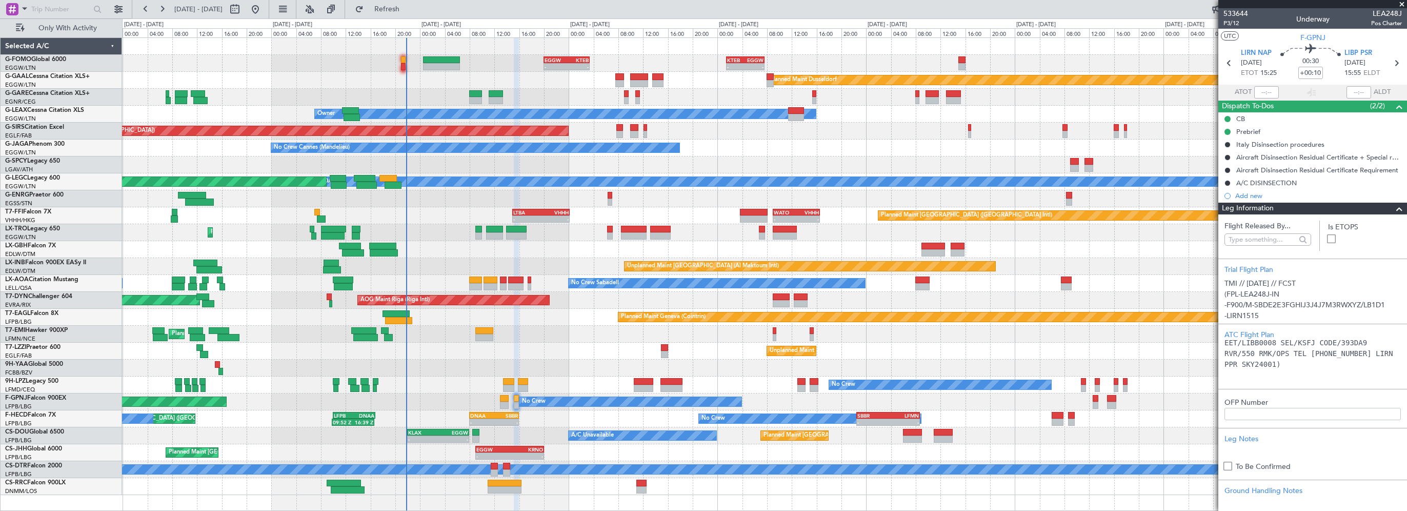
click at [1393, 208] on span at bounding box center [1399, 209] width 12 height 12
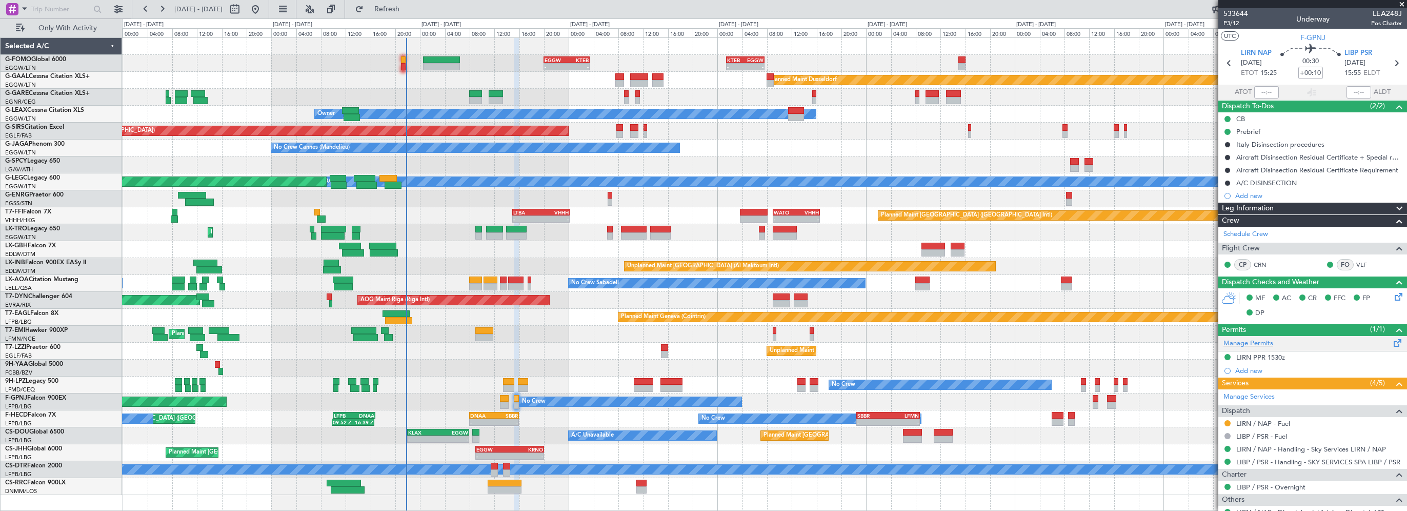
scroll to position [35, 0]
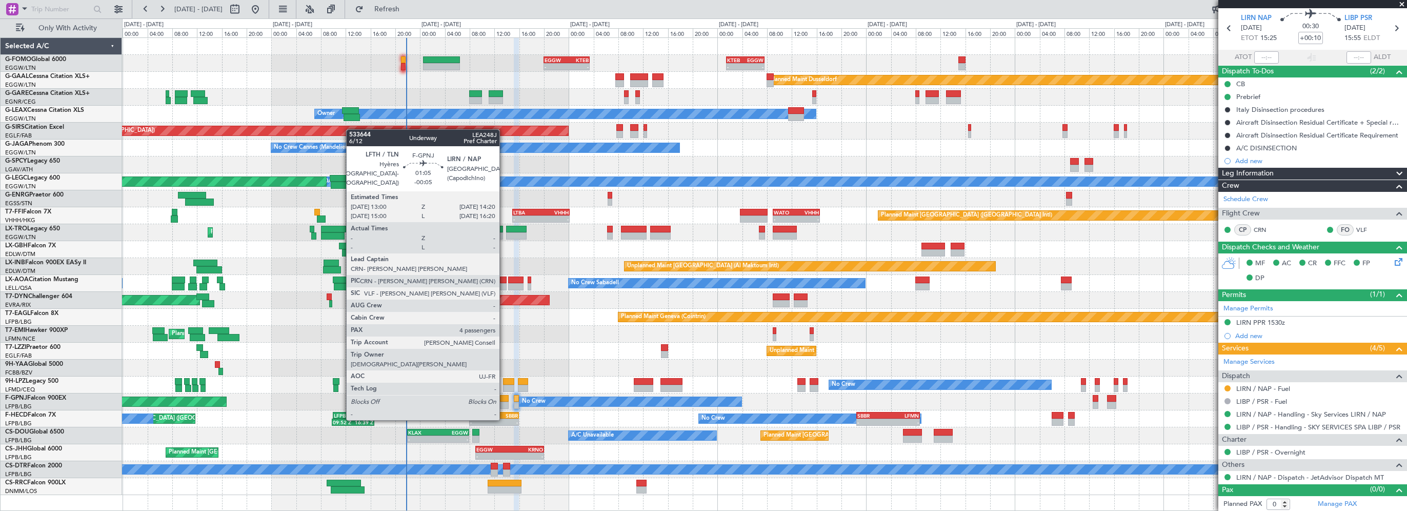
click at [504, 399] on div at bounding box center [504, 398] width 9 height 7
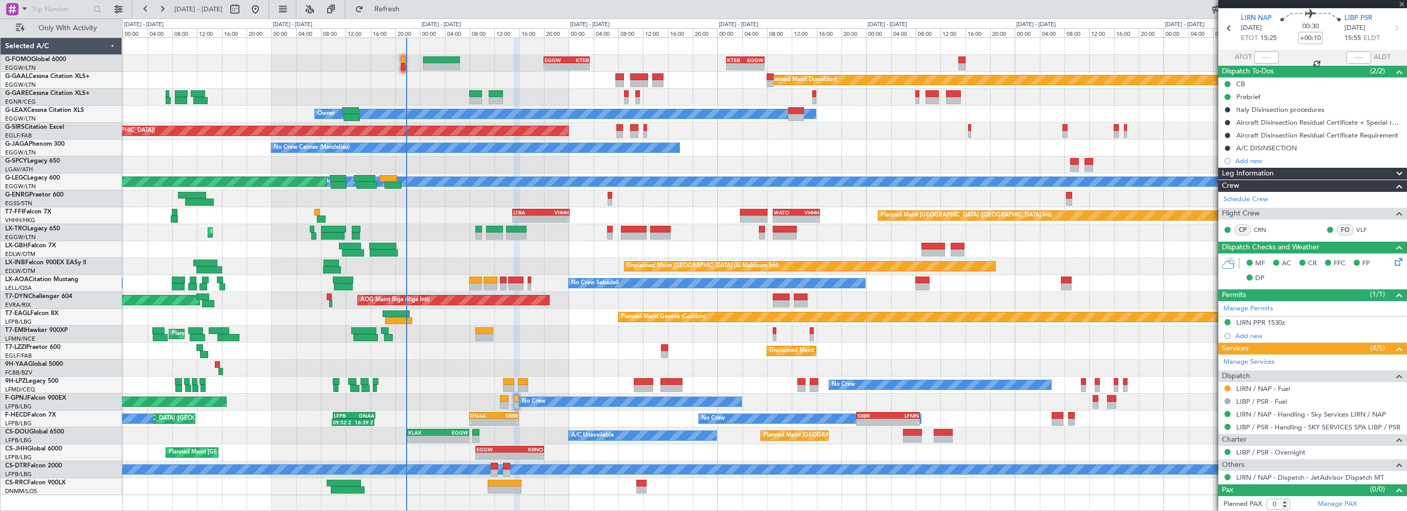
type input "-00:05"
type input "4"
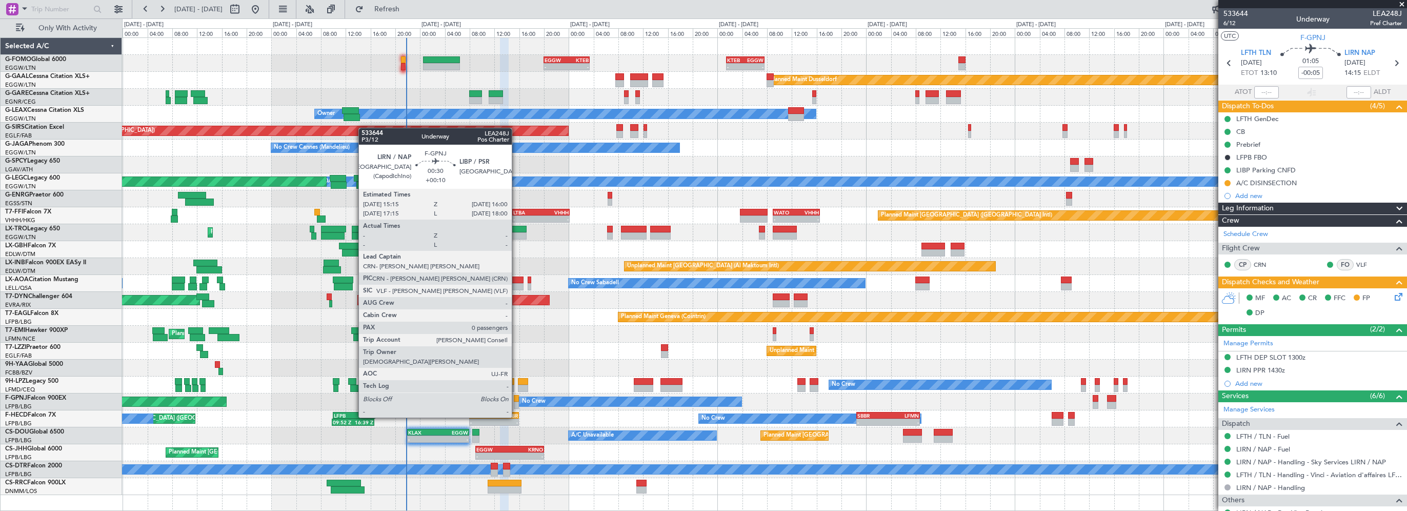
click at [516, 398] on div at bounding box center [516, 398] width 5 height 7
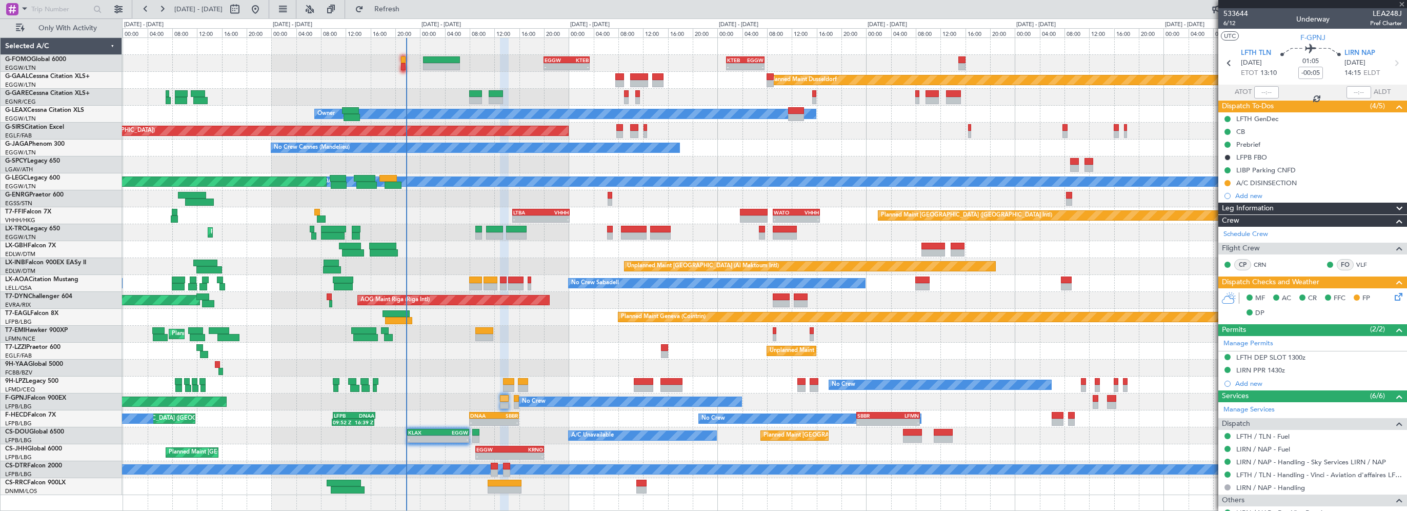
type input "+00:10"
type input "0"
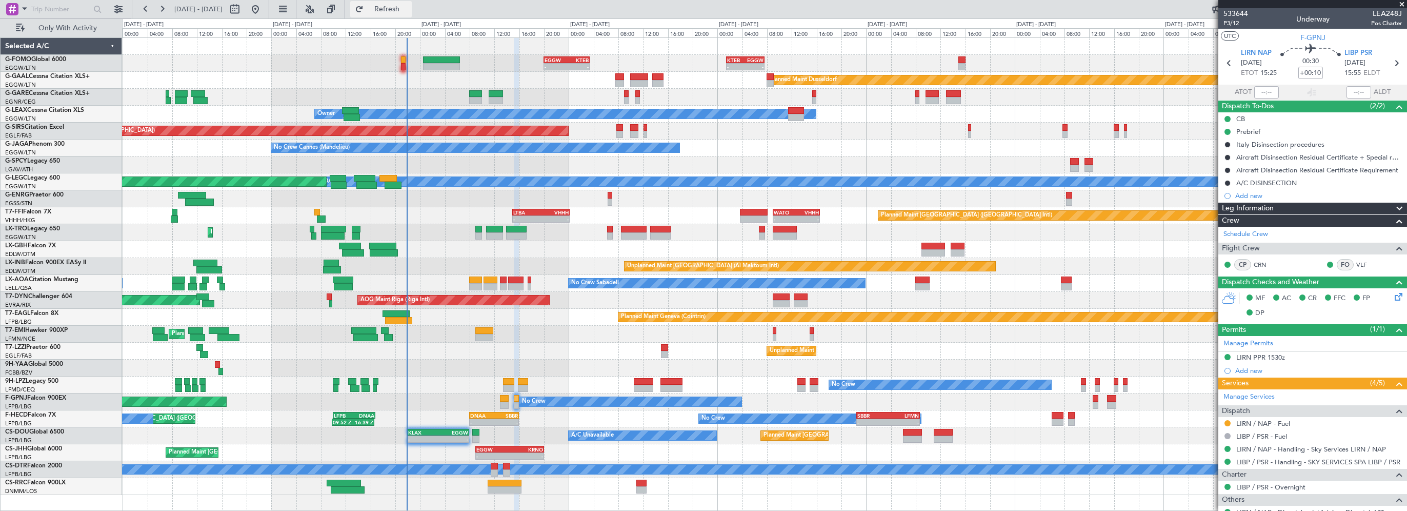
drag, startPoint x: 422, startPoint y: 11, endPoint x: 430, endPoint y: 6, distance: 8.5
click at [409, 8] on span "Refresh" at bounding box center [387, 9] width 43 height 7
click at [1250, 131] on div "Prebrief" at bounding box center [1248, 131] width 24 height 9
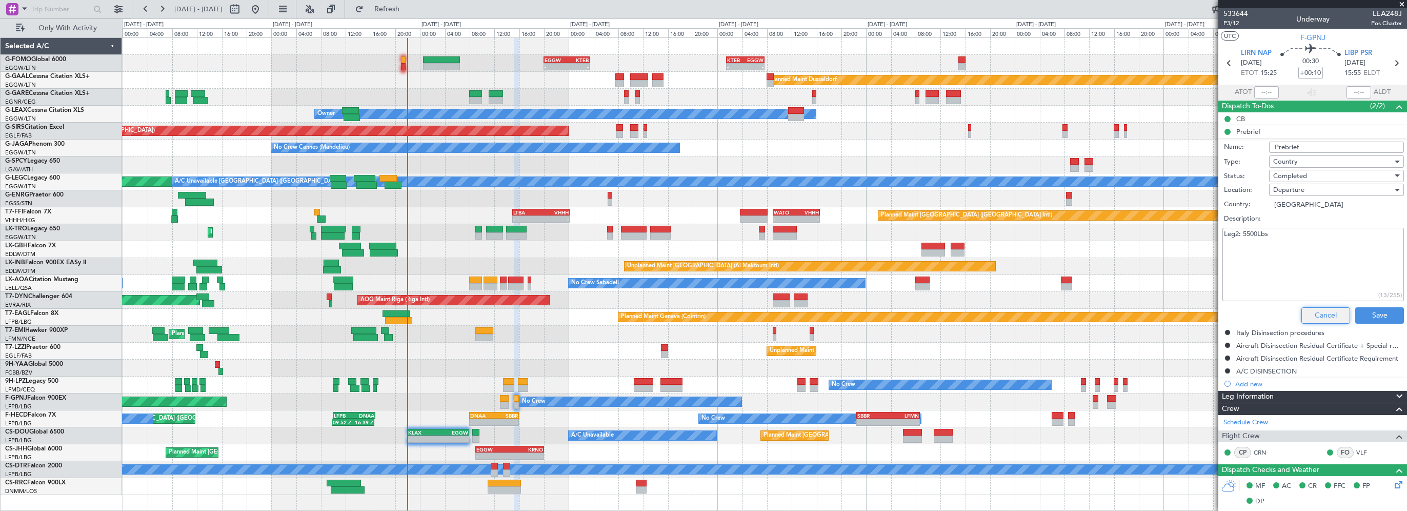
click at [1322, 314] on button "Cancel" at bounding box center [1325, 315] width 49 height 16
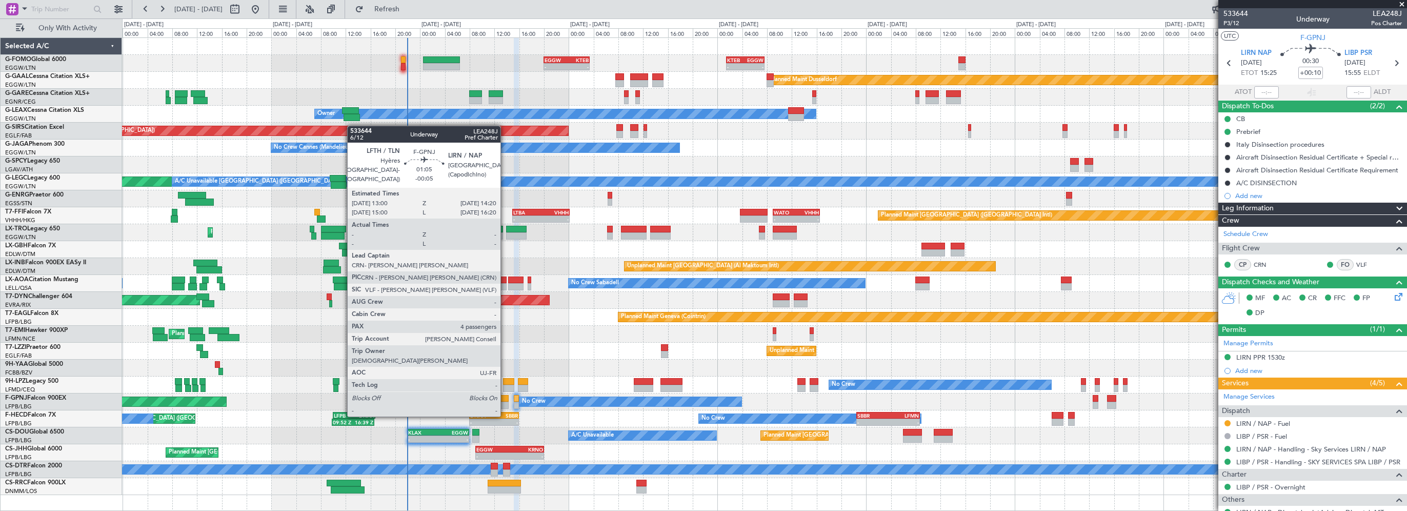
click at [505, 396] on div at bounding box center [504, 398] width 9 height 7
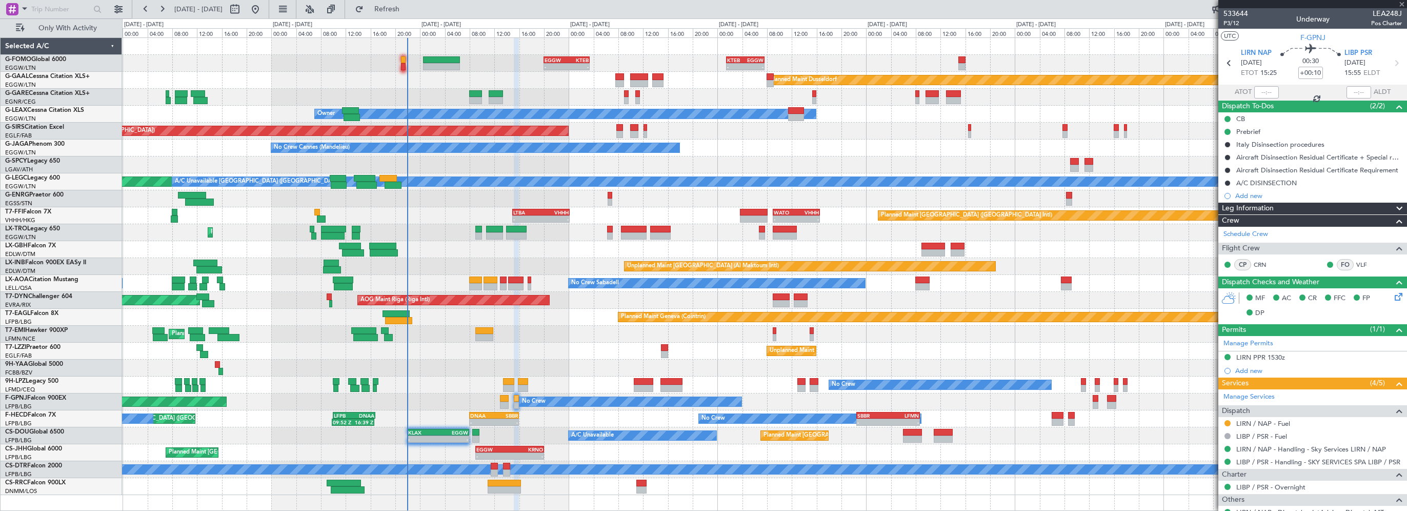
type input "-00:05"
type input "4"
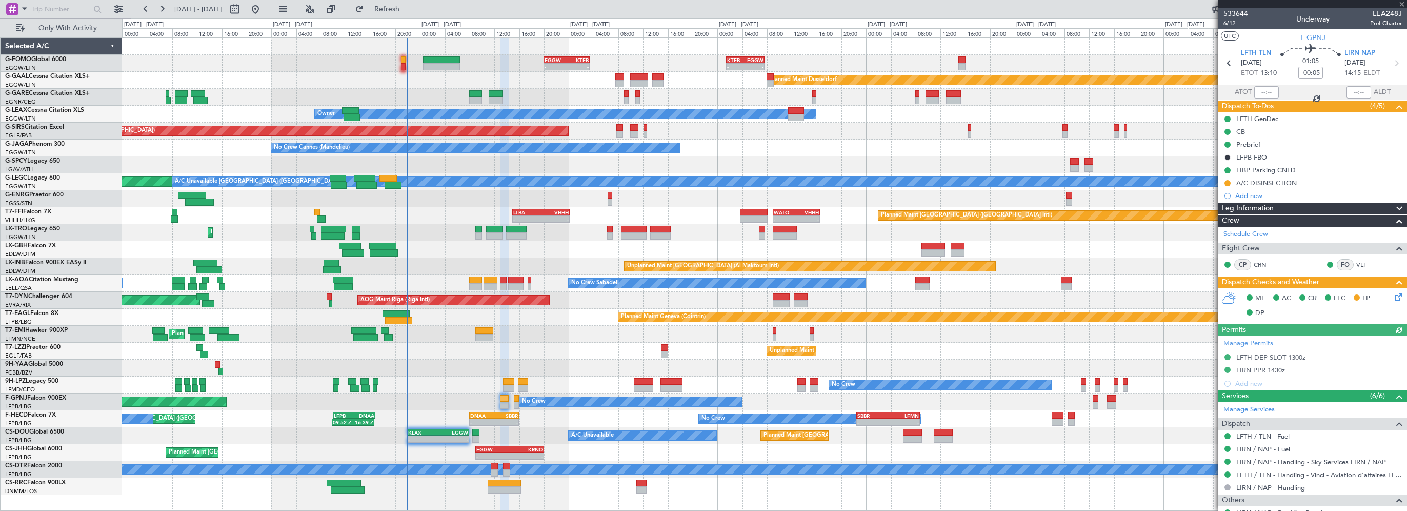
click at [1243, 142] on mat-tooltip-component "CB" at bounding box center [1241, 148] width 26 height 27
drag, startPoint x: 1243, startPoint y: 142, endPoint x: 1254, endPoint y: 144, distance: 11.0
click at [1254, 144] on div "Prebrief" at bounding box center [1248, 144] width 24 height 9
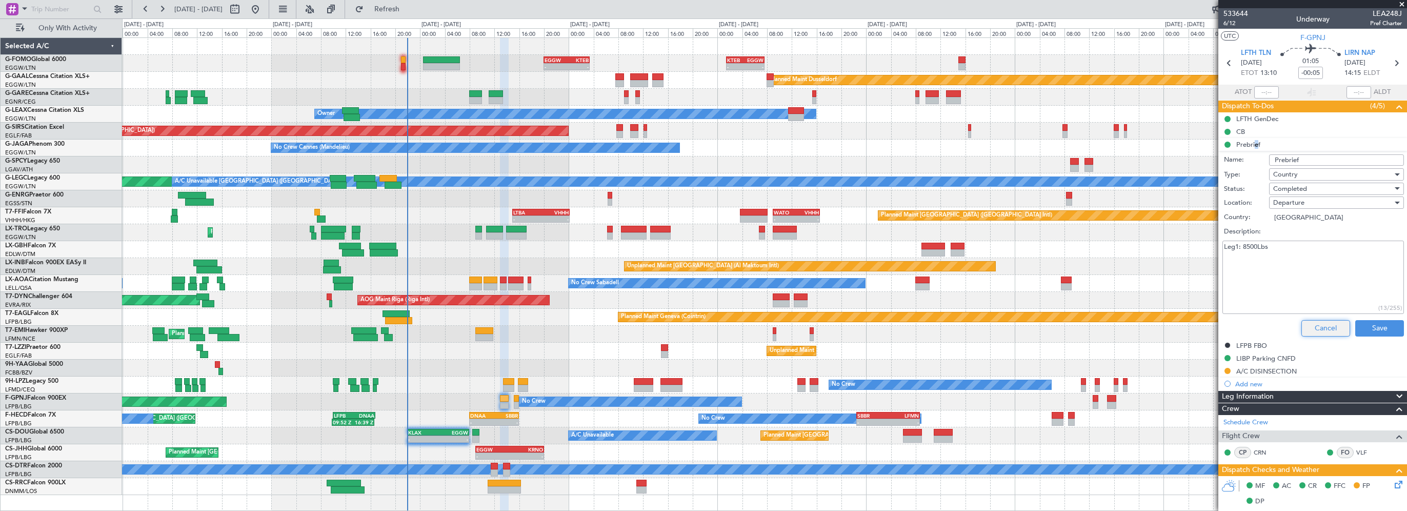
click at [1313, 326] on button "Cancel" at bounding box center [1325, 328] width 49 height 16
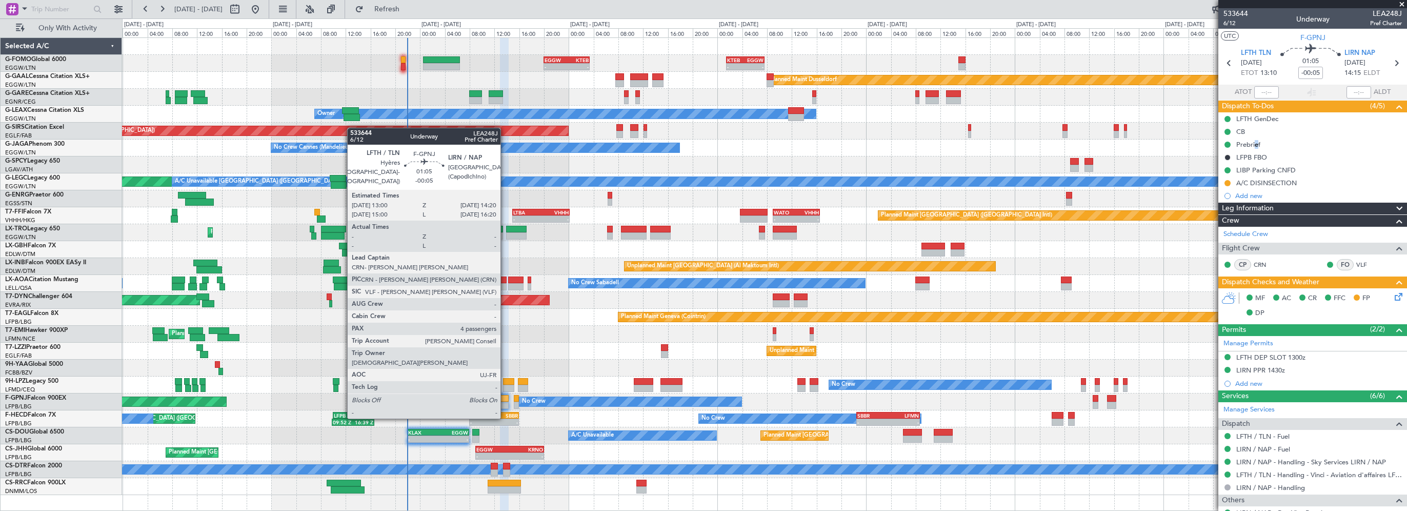
click at [505, 398] on div at bounding box center [504, 398] width 9 height 7
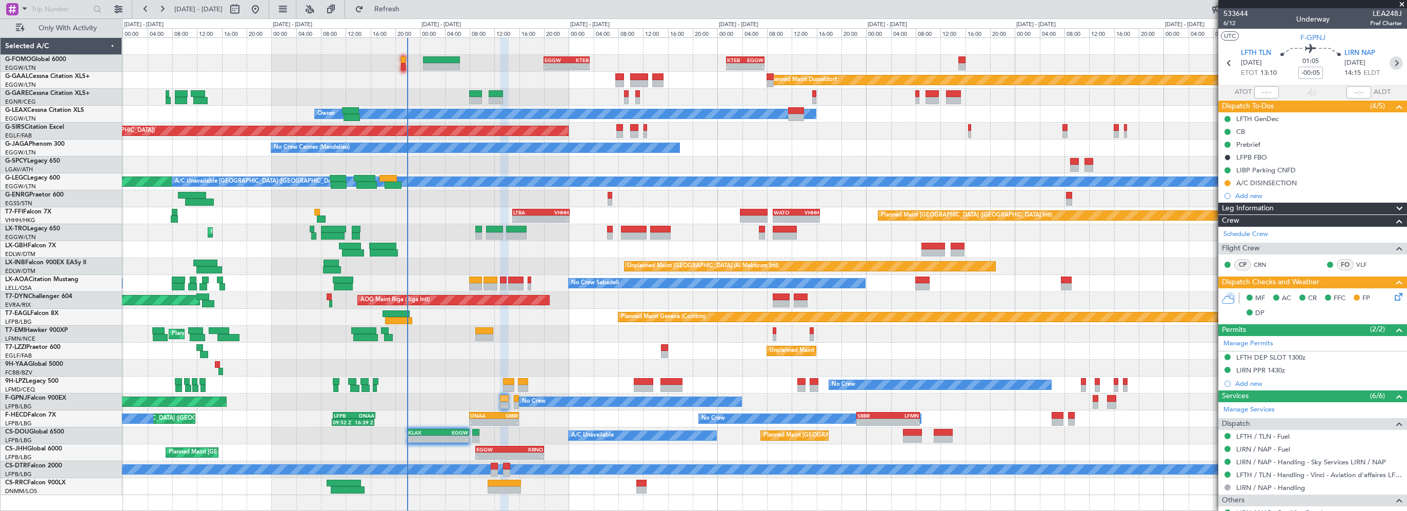
click at [1389, 66] on icon at bounding box center [1395, 62] width 13 height 13
type input "+00:10"
type input "0"
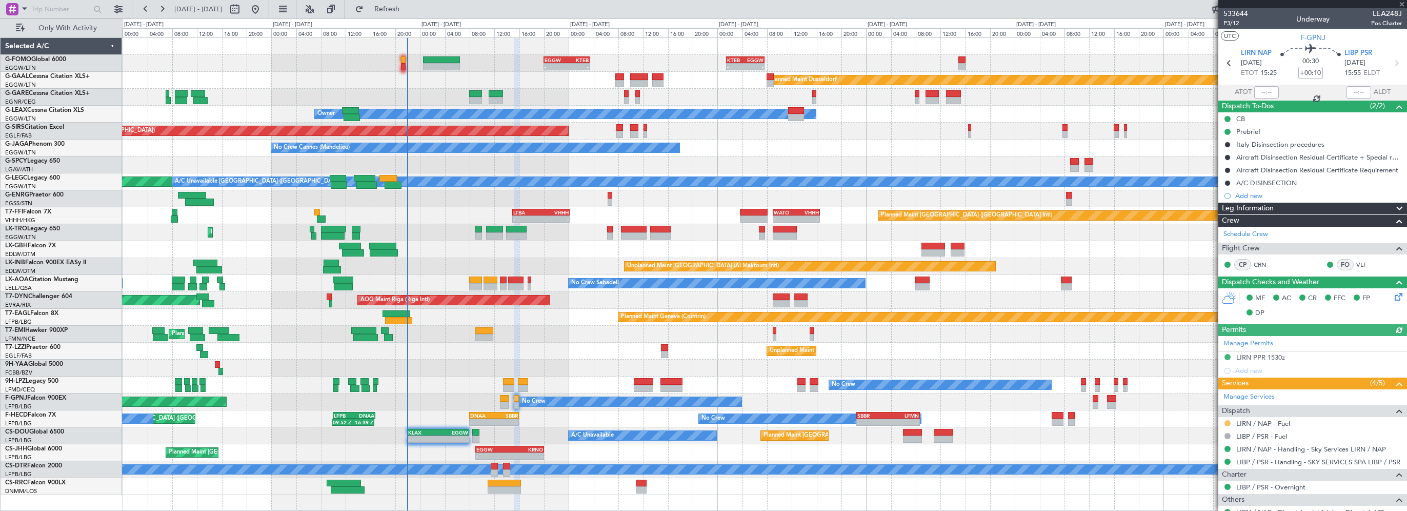
click at [1227, 420] on button at bounding box center [1227, 423] width 6 height 6
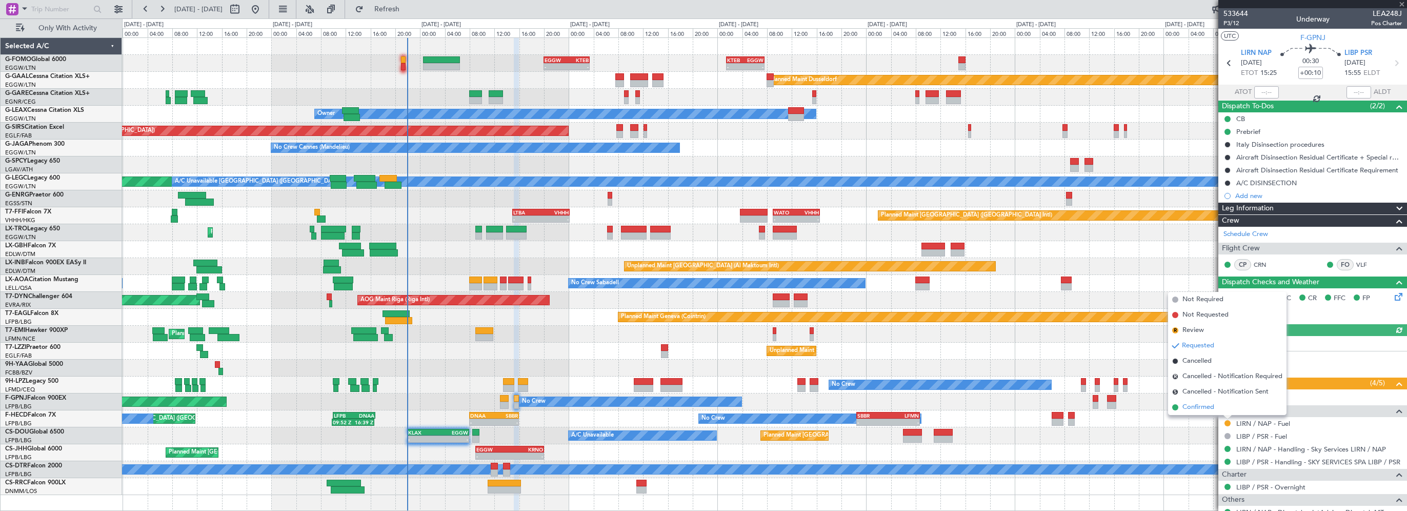
click at [1186, 404] on span "Confirmed" at bounding box center [1198, 407] width 32 height 10
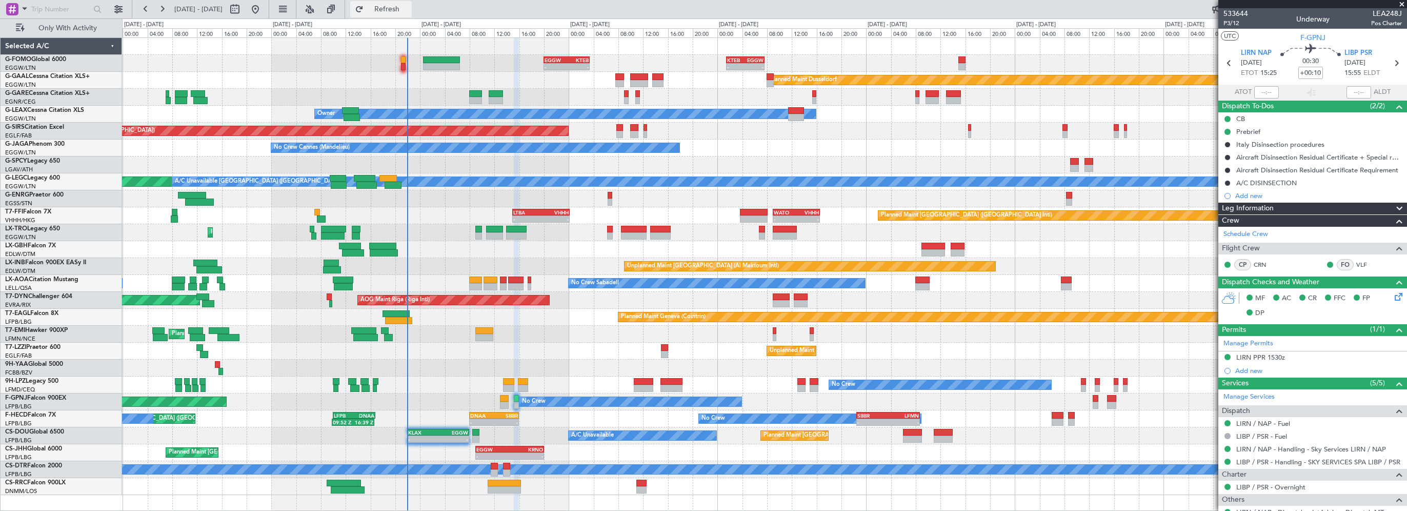
click at [396, 4] on button "Refresh" at bounding box center [381, 9] width 62 height 16
click at [471, 363] on div at bounding box center [764, 367] width 1284 height 17
